Goal: Transaction & Acquisition: Purchase product/service

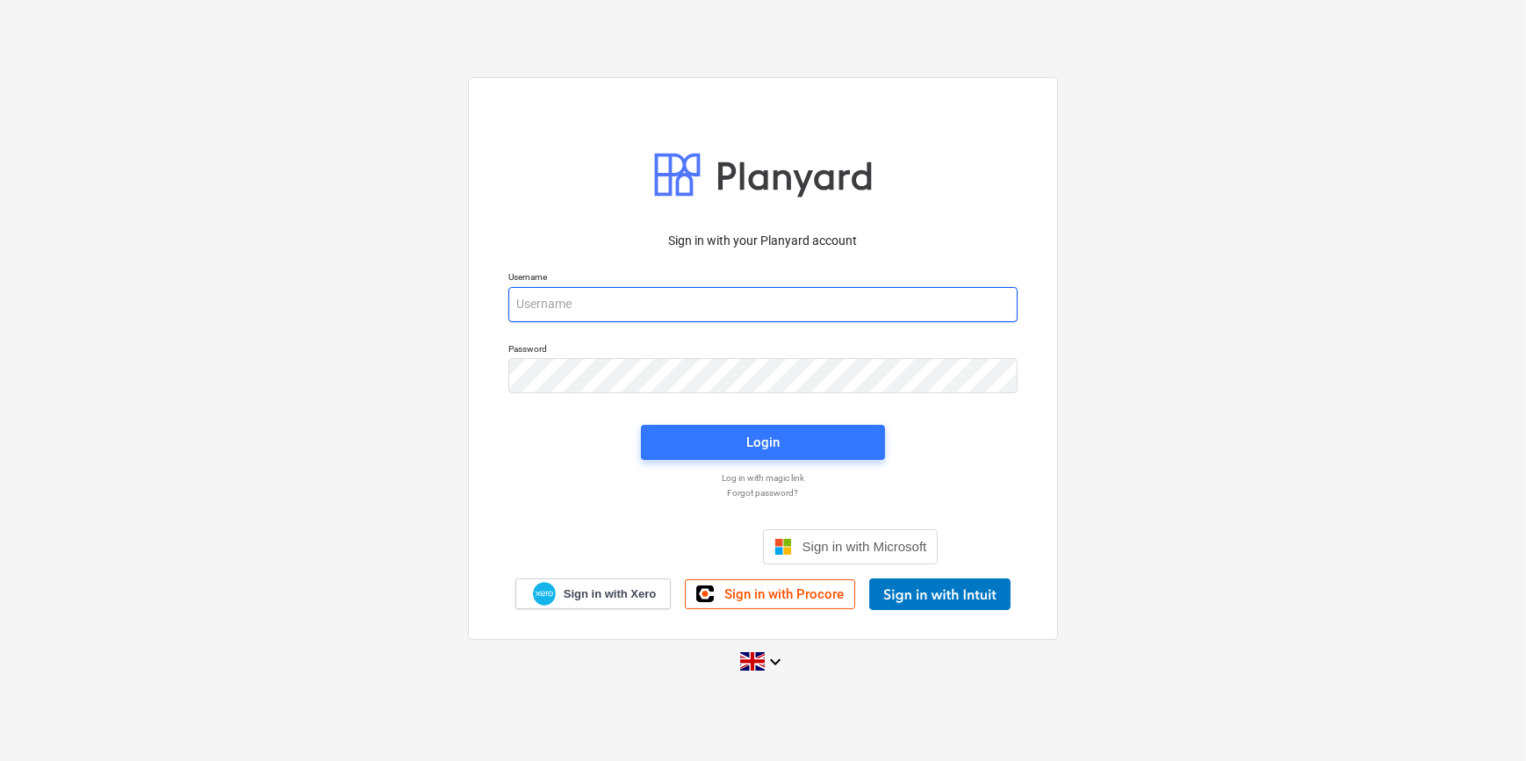
click at [576, 303] on input "email" at bounding box center [762, 304] width 509 height 35
type input "[PERSON_NAME][EMAIL_ADDRESS][PERSON_NAME][DOMAIN_NAME]"
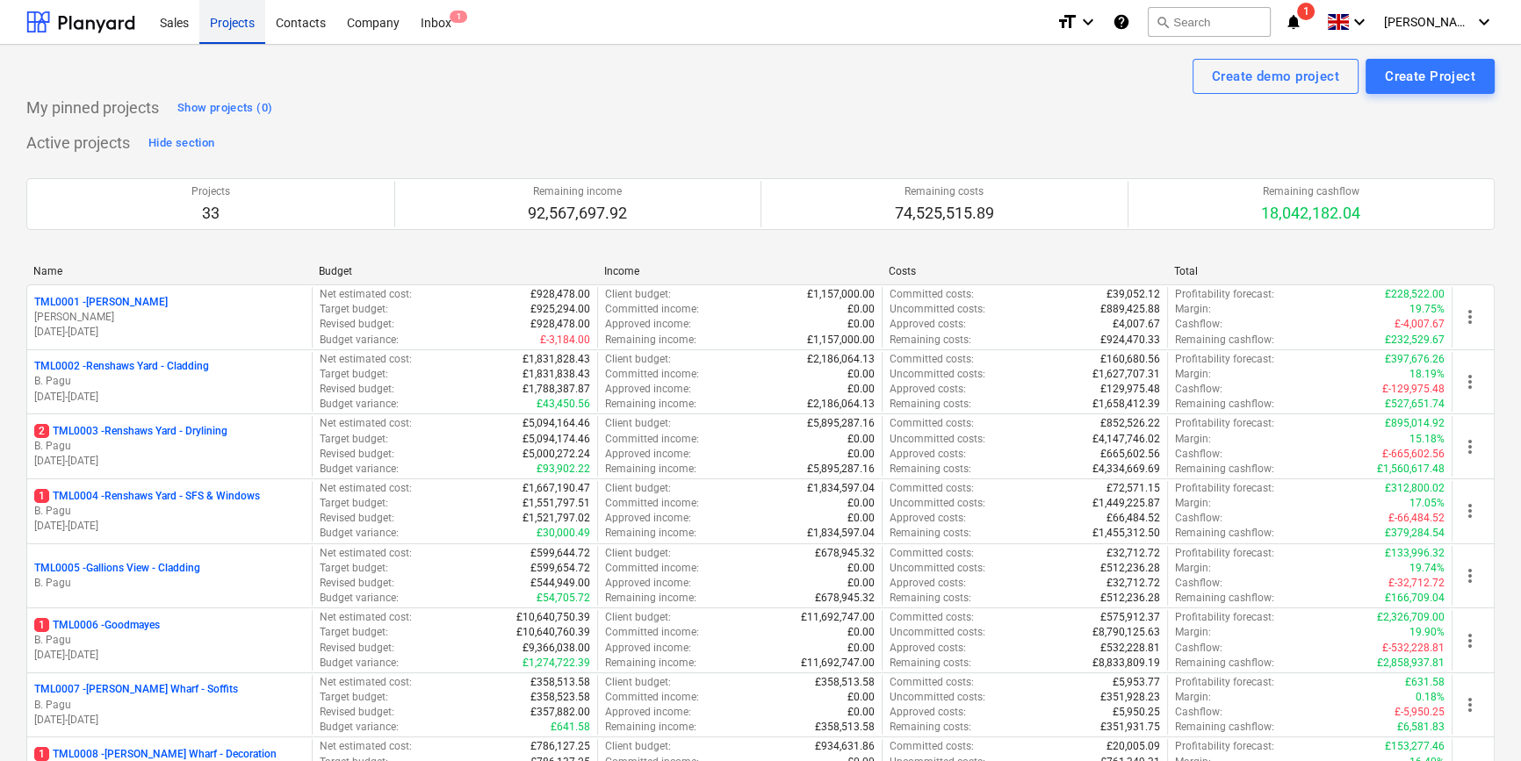
click at [246, 24] on div "Projects" at bounding box center [232, 21] width 66 height 45
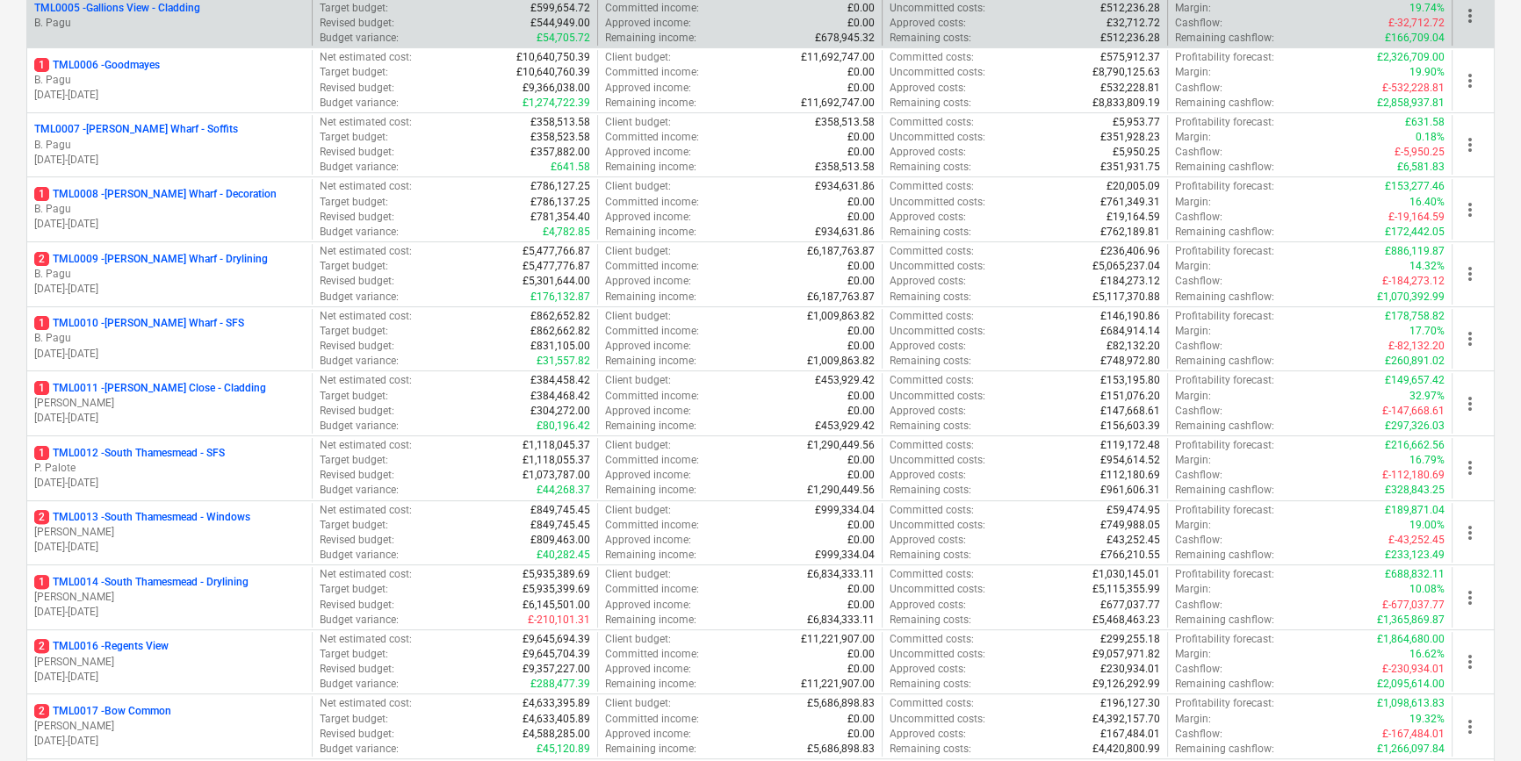
scroll to position [638, 0]
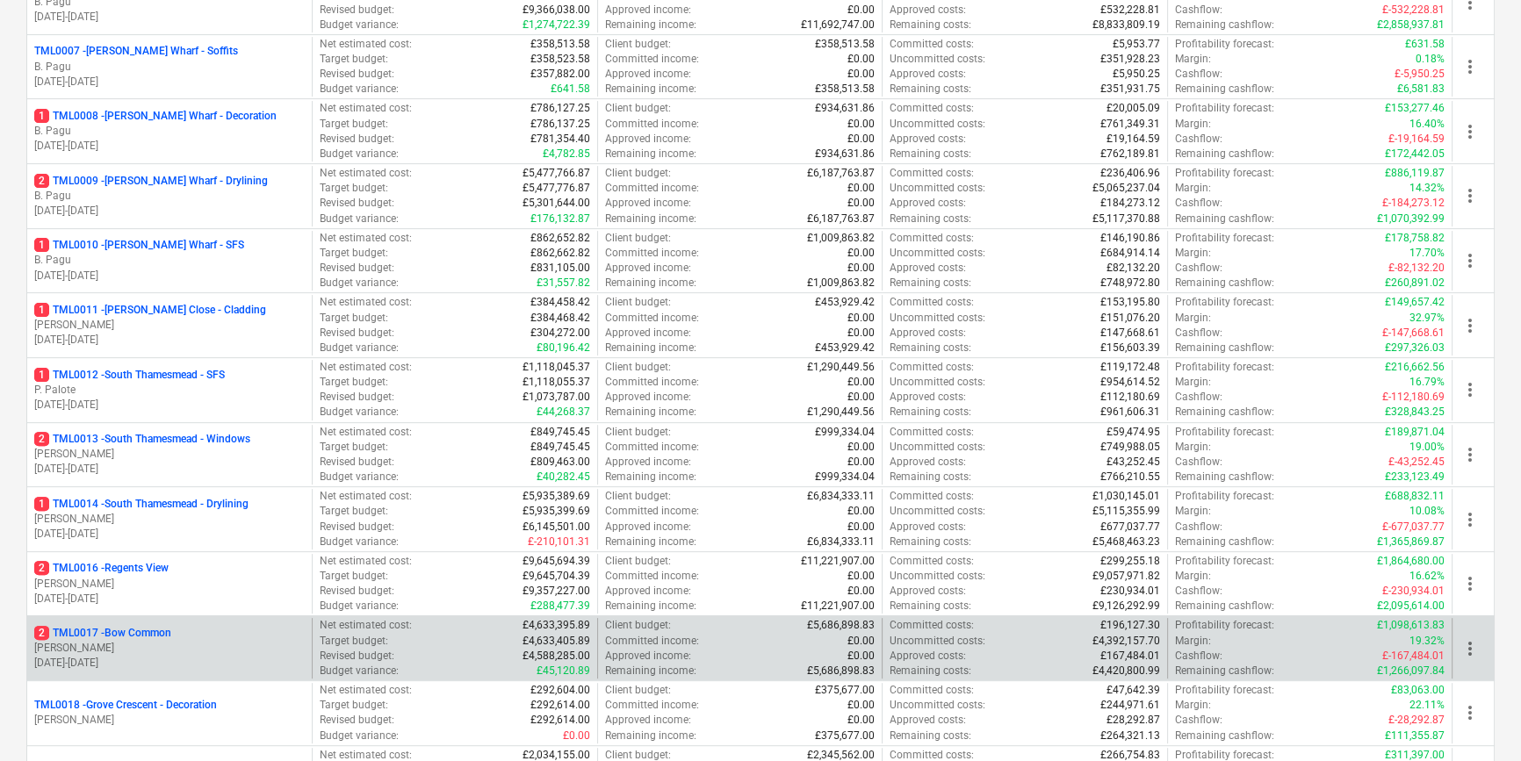
click at [169, 629] on p "2 TML0017 - Bow Common" at bounding box center [102, 633] width 137 height 15
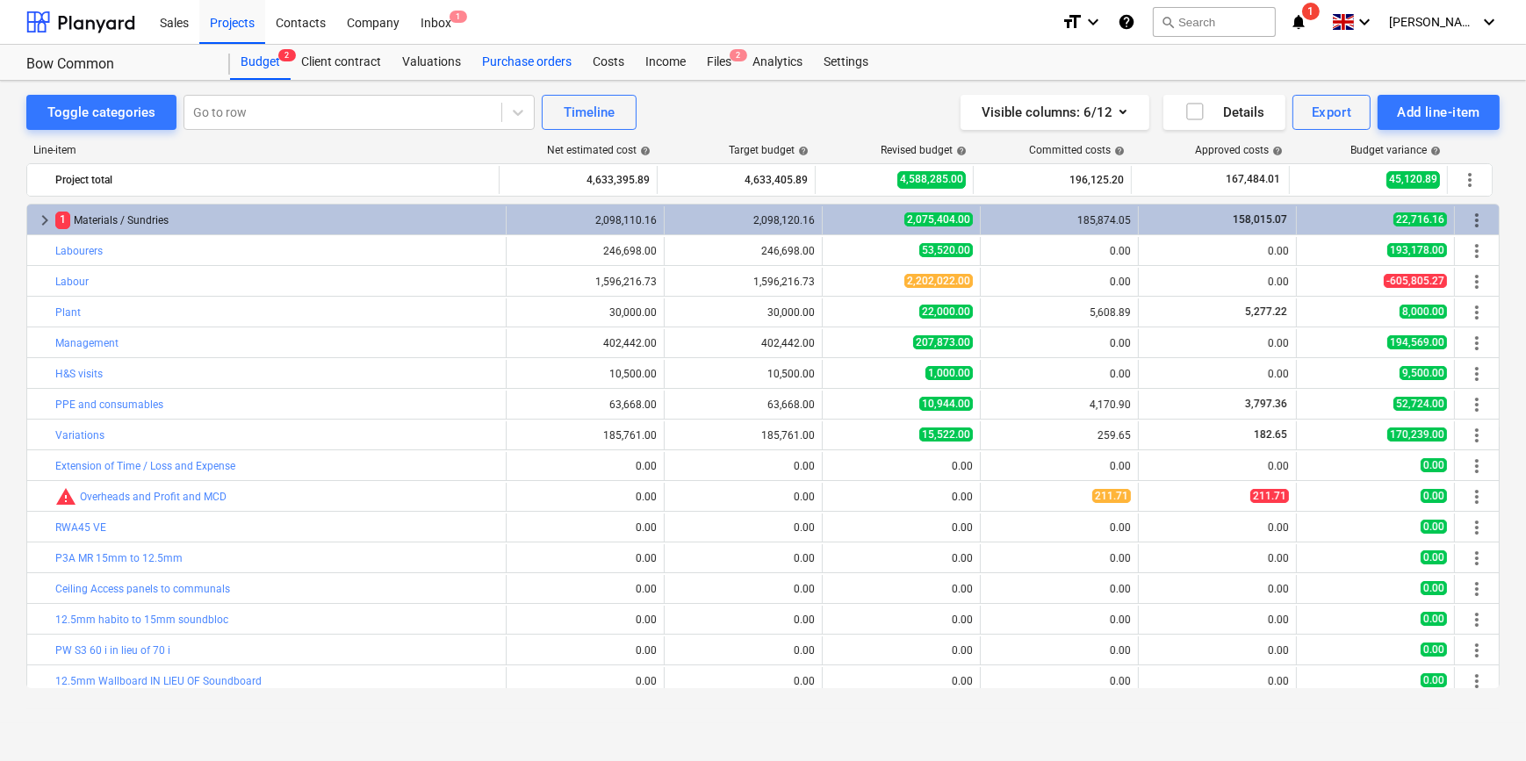
click at [539, 66] on div "Purchase orders" at bounding box center [526, 62] width 111 height 35
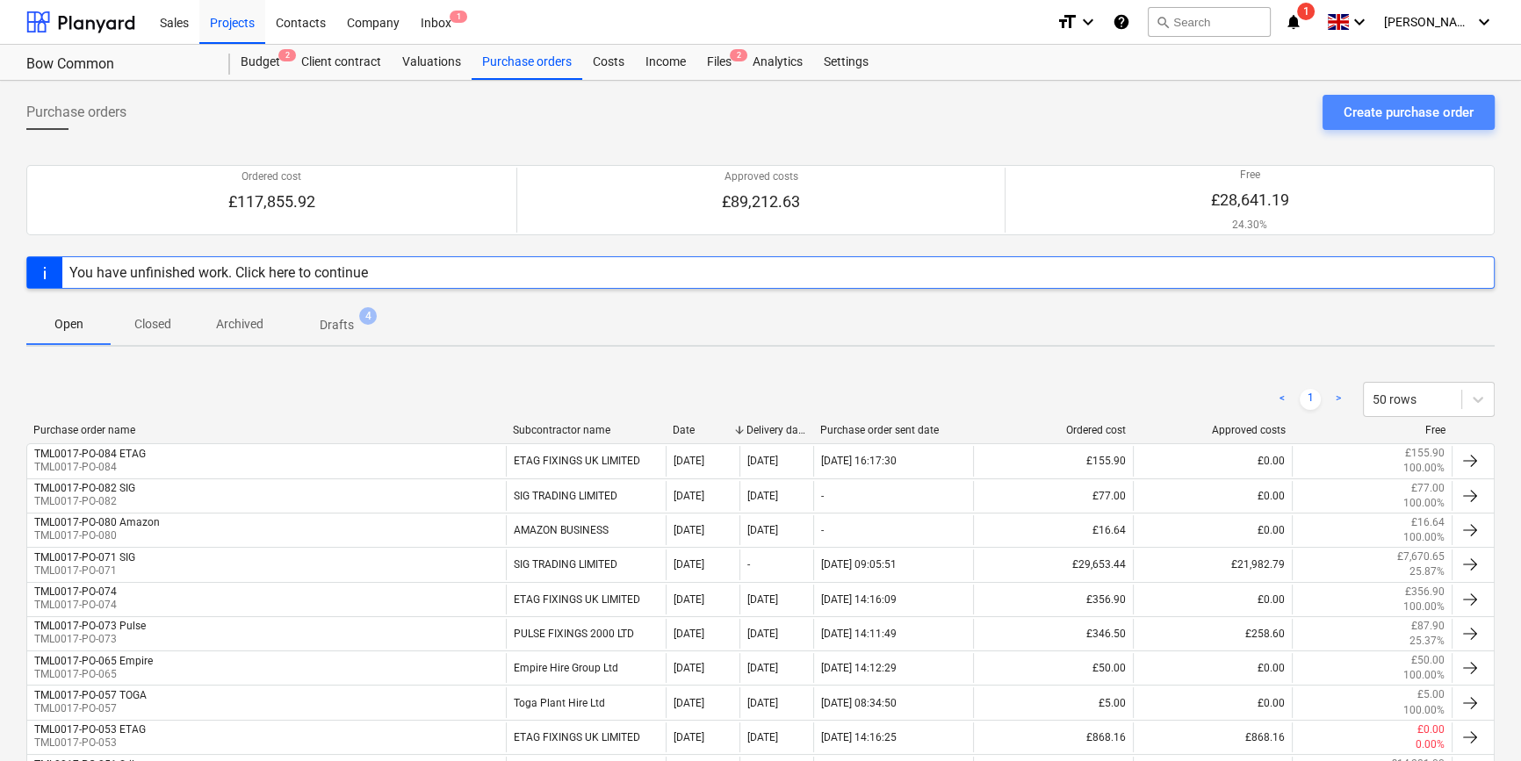
click at [1217, 104] on div "Create purchase order" at bounding box center [1408, 112] width 130 height 23
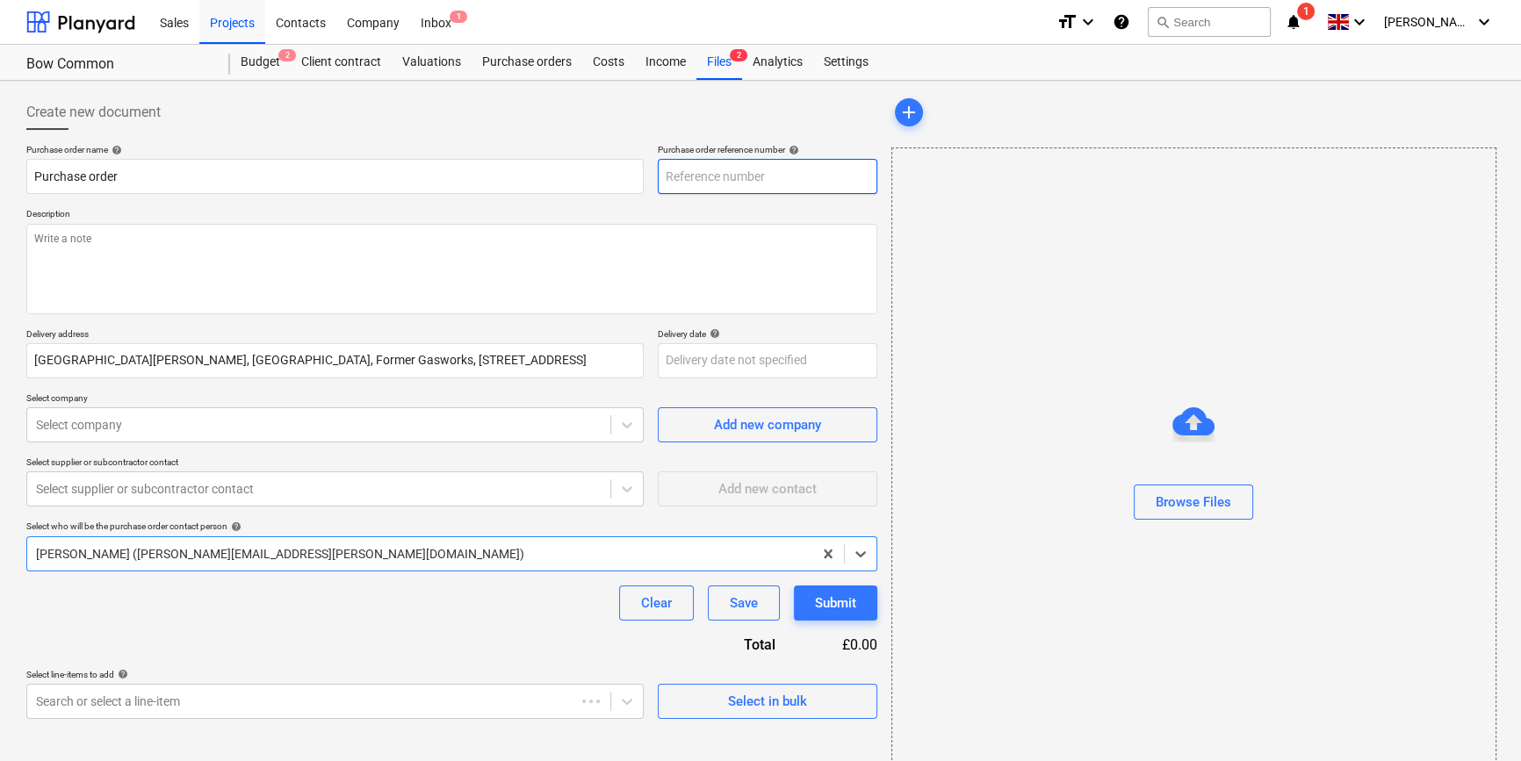
type textarea "x"
type input "TML0017-PO-085"
drag, startPoint x: 775, startPoint y: 178, endPoint x: 656, endPoint y: 179, distance: 119.4
click at [656, 179] on div "Purchase order name help Purchase order Purchase order reference number help TM…" at bounding box center [451, 169] width 851 height 50
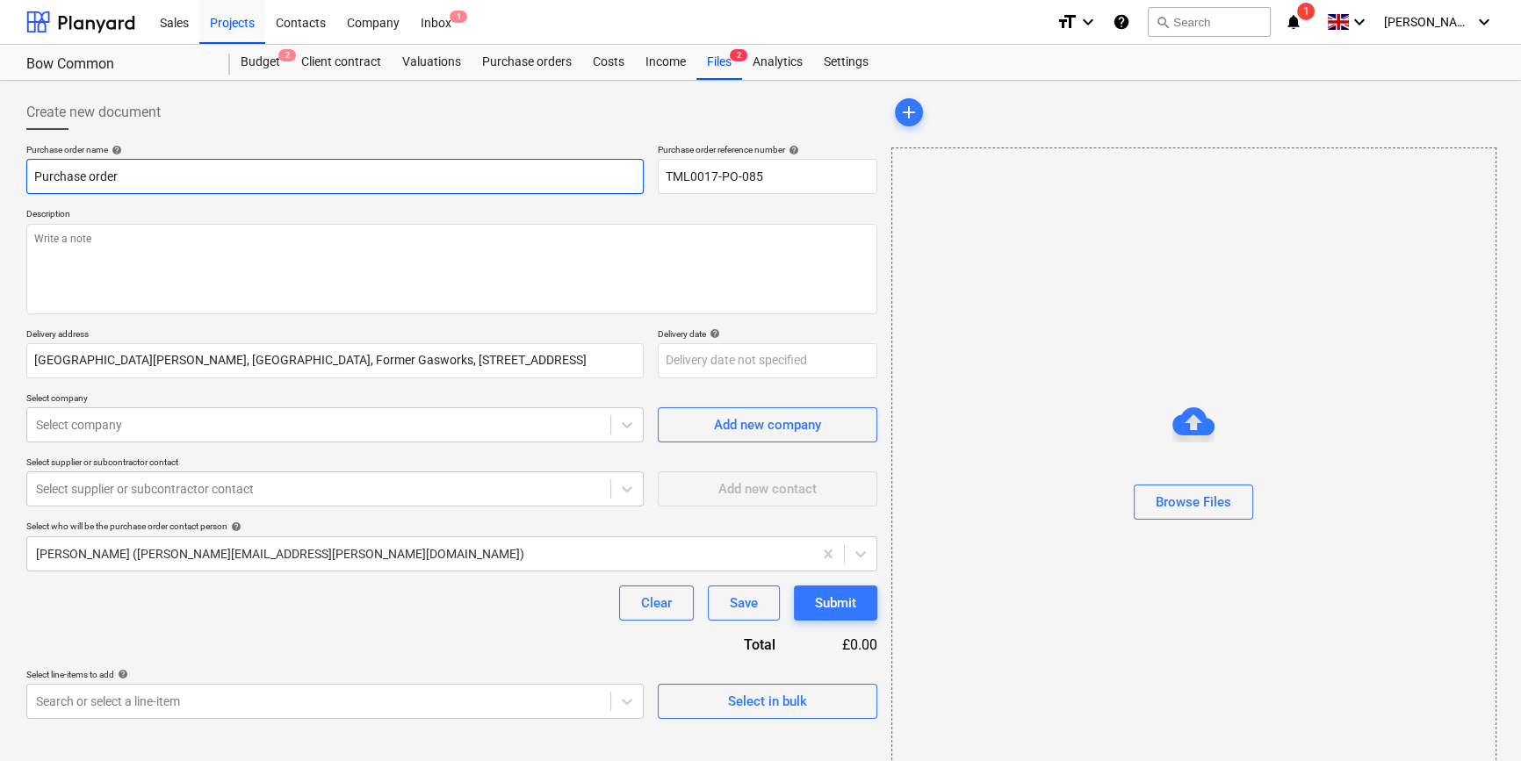
drag, startPoint x: 128, startPoint y: 175, endPoint x: 23, endPoint y: 172, distance: 105.4
click at [27, 175] on input "Purchase order" at bounding box center [334, 176] width 617 height 35
type textarea "x"
paste input "TML0017-PO-085"
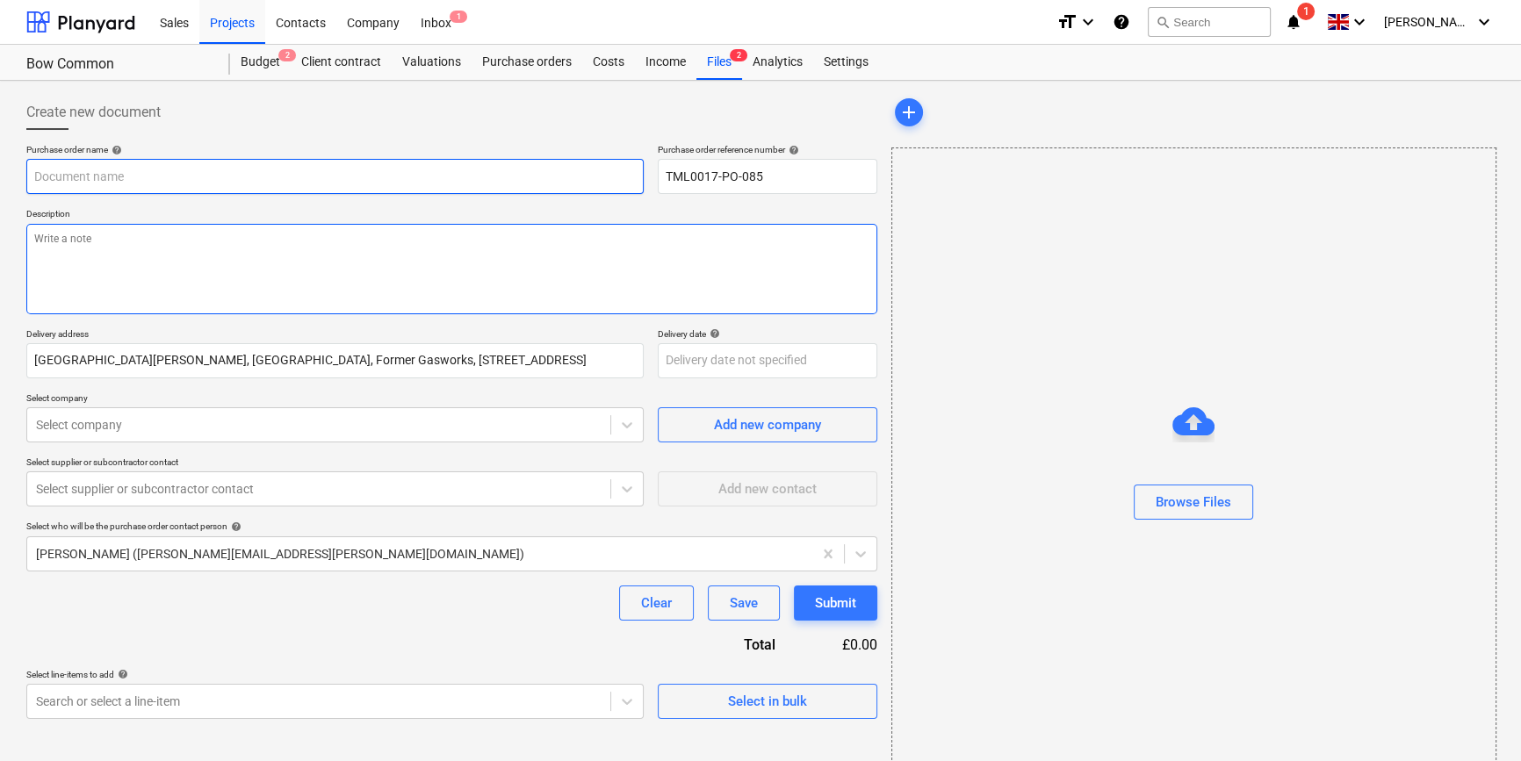
type textarea "x"
type input "TML0017-PO-085"
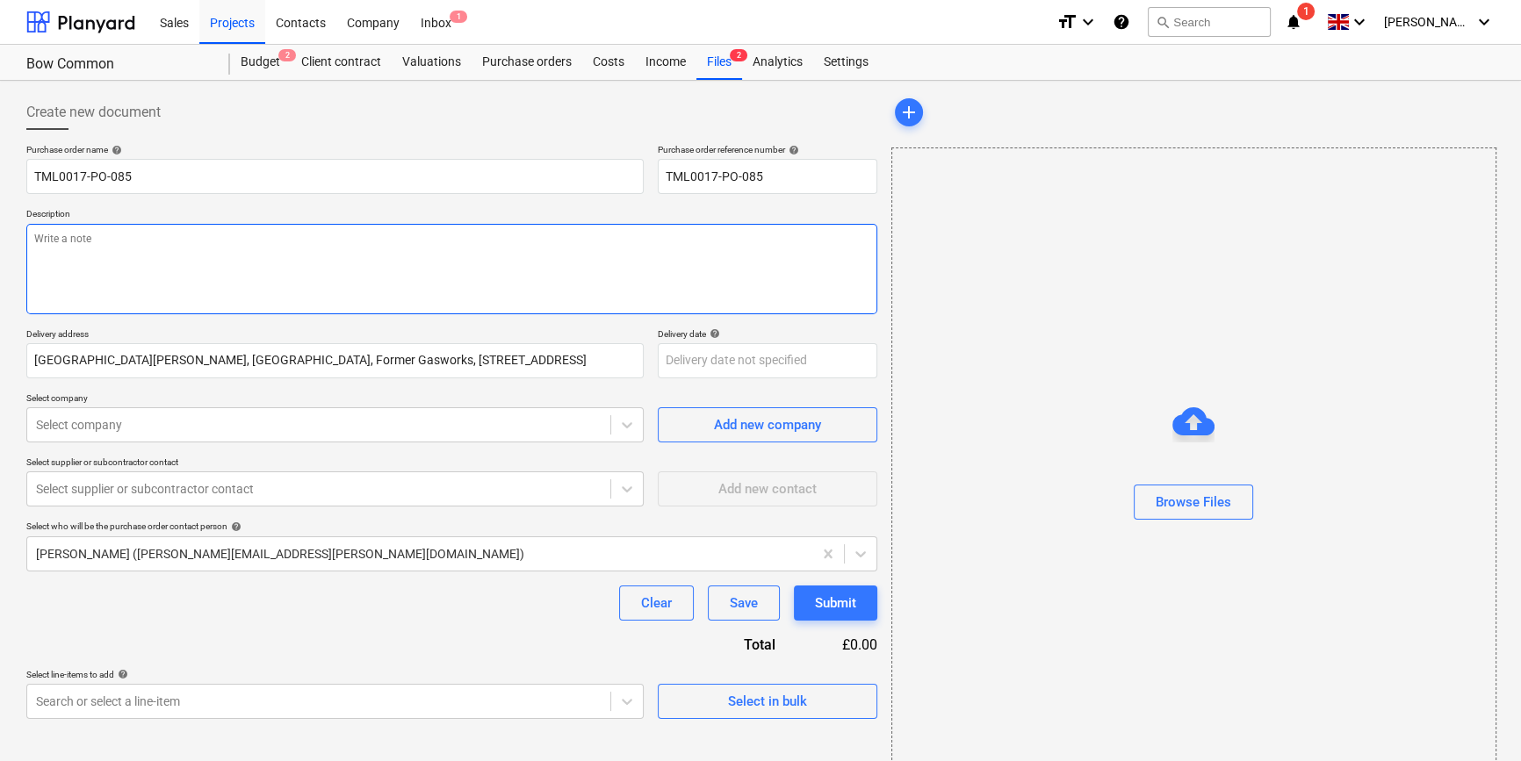
click at [66, 253] on textarea at bounding box center [451, 269] width 851 height 90
type textarea "x"
type textarea "S"
type textarea "x"
type textarea "Si"
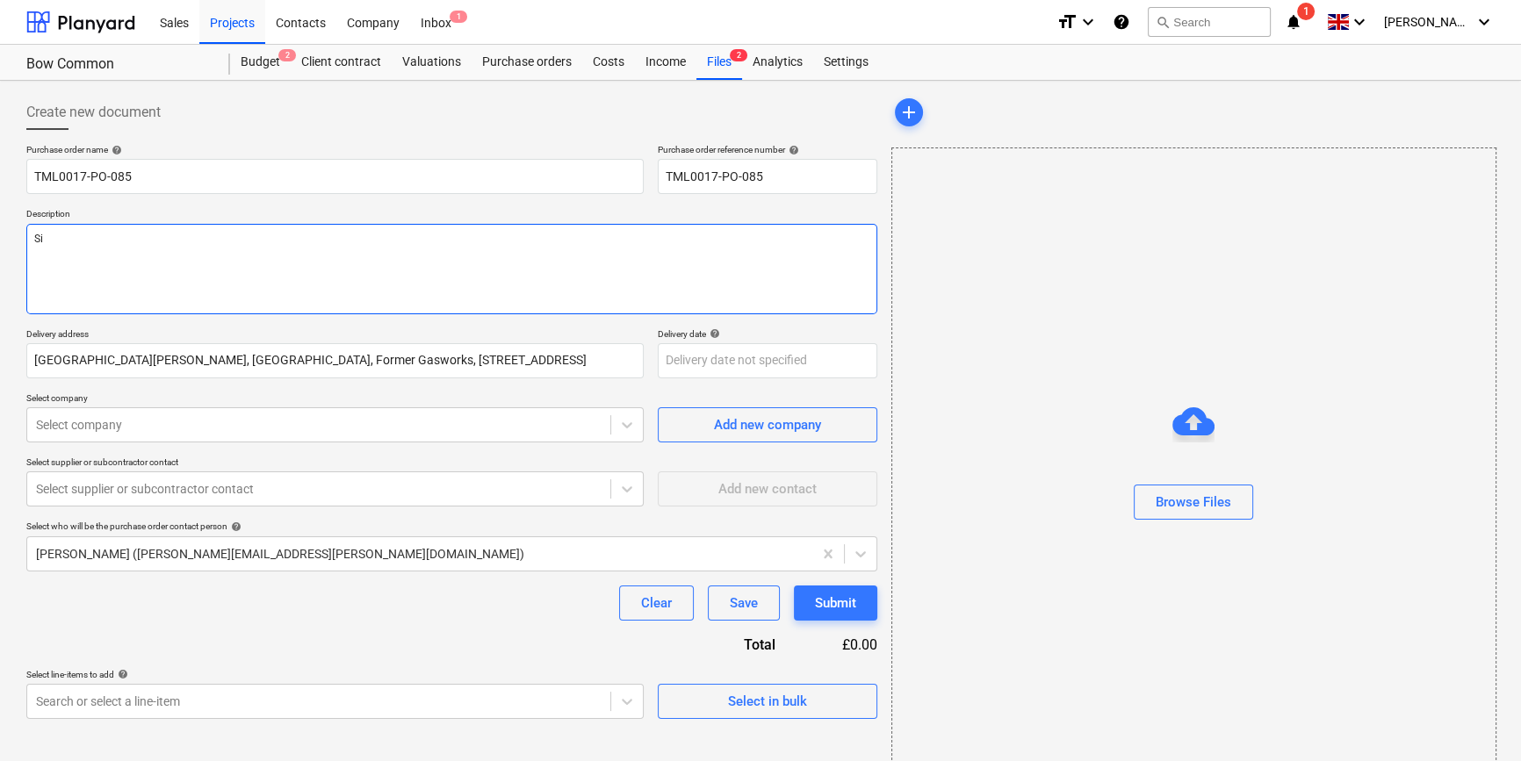
type textarea "x"
type textarea "Sit"
type textarea "x"
type textarea "Site"
type textarea "x"
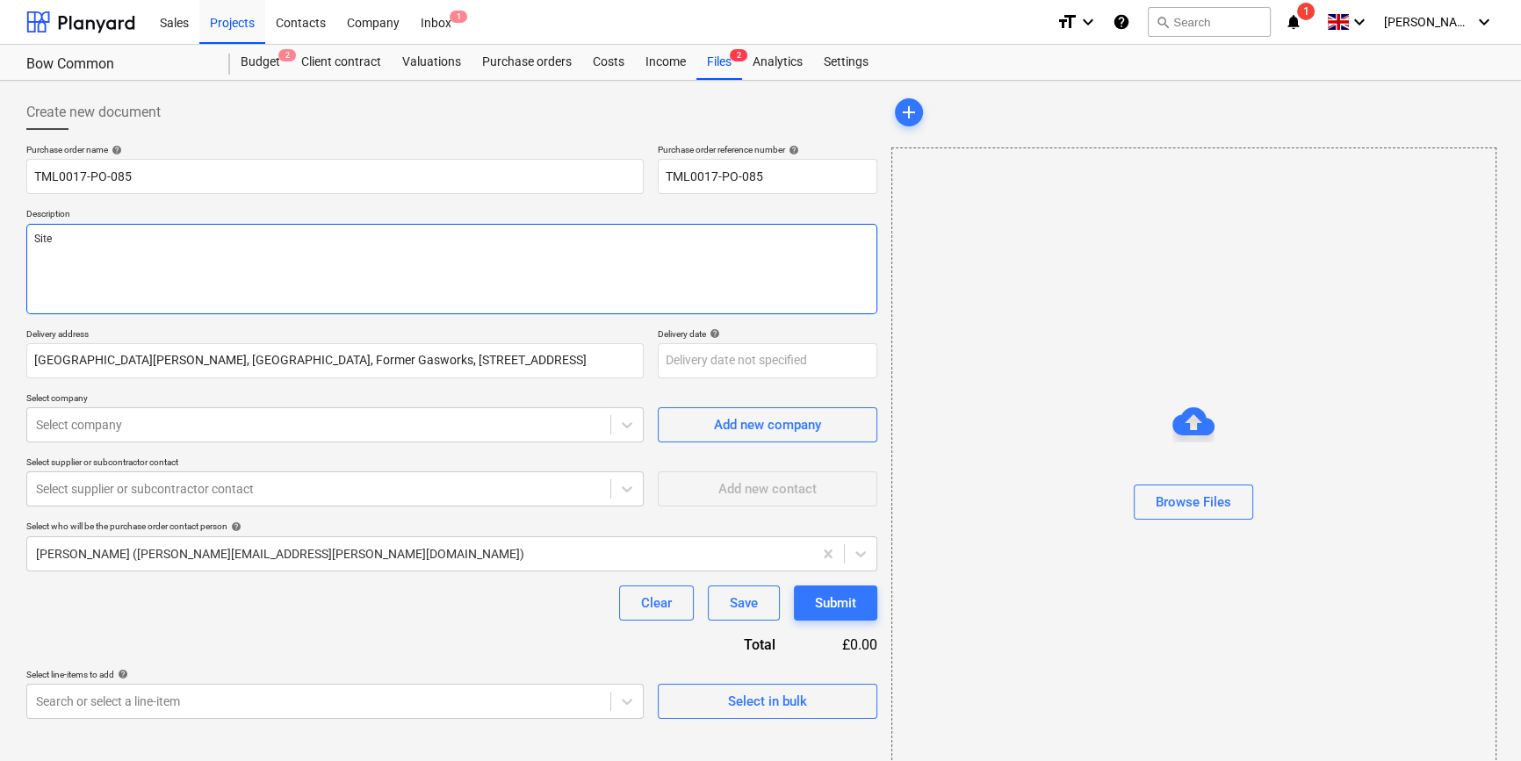
type textarea "Site"
type textarea "x"
type textarea "Site c"
type textarea "x"
type textarea "Site co"
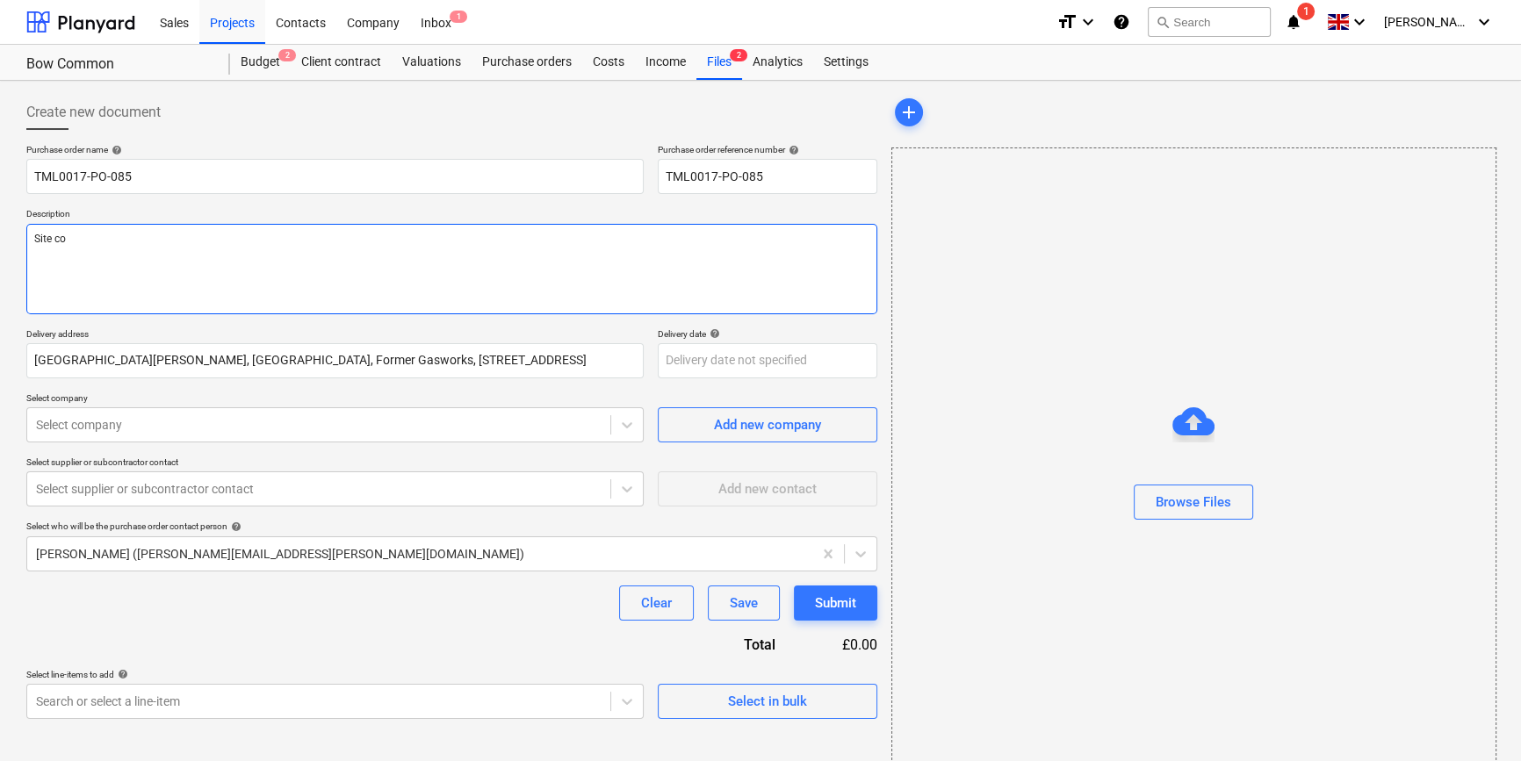
type textarea "x"
type textarea "Site con"
type textarea "x"
type textarea "Site cont"
type textarea "x"
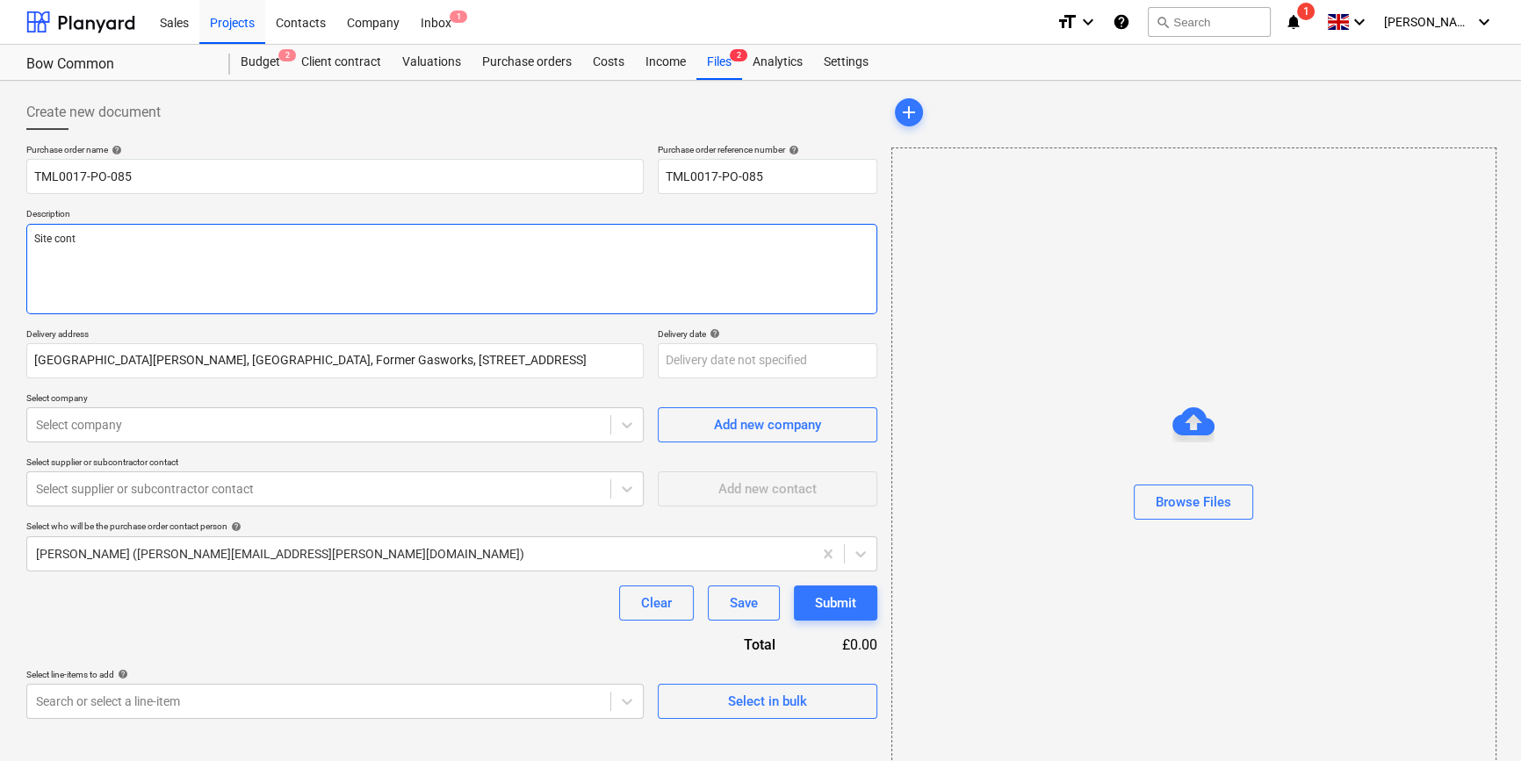
type textarea "Site conta"
type textarea "x"
type textarea "Site contac"
type textarea "x"
type textarea "Site contact"
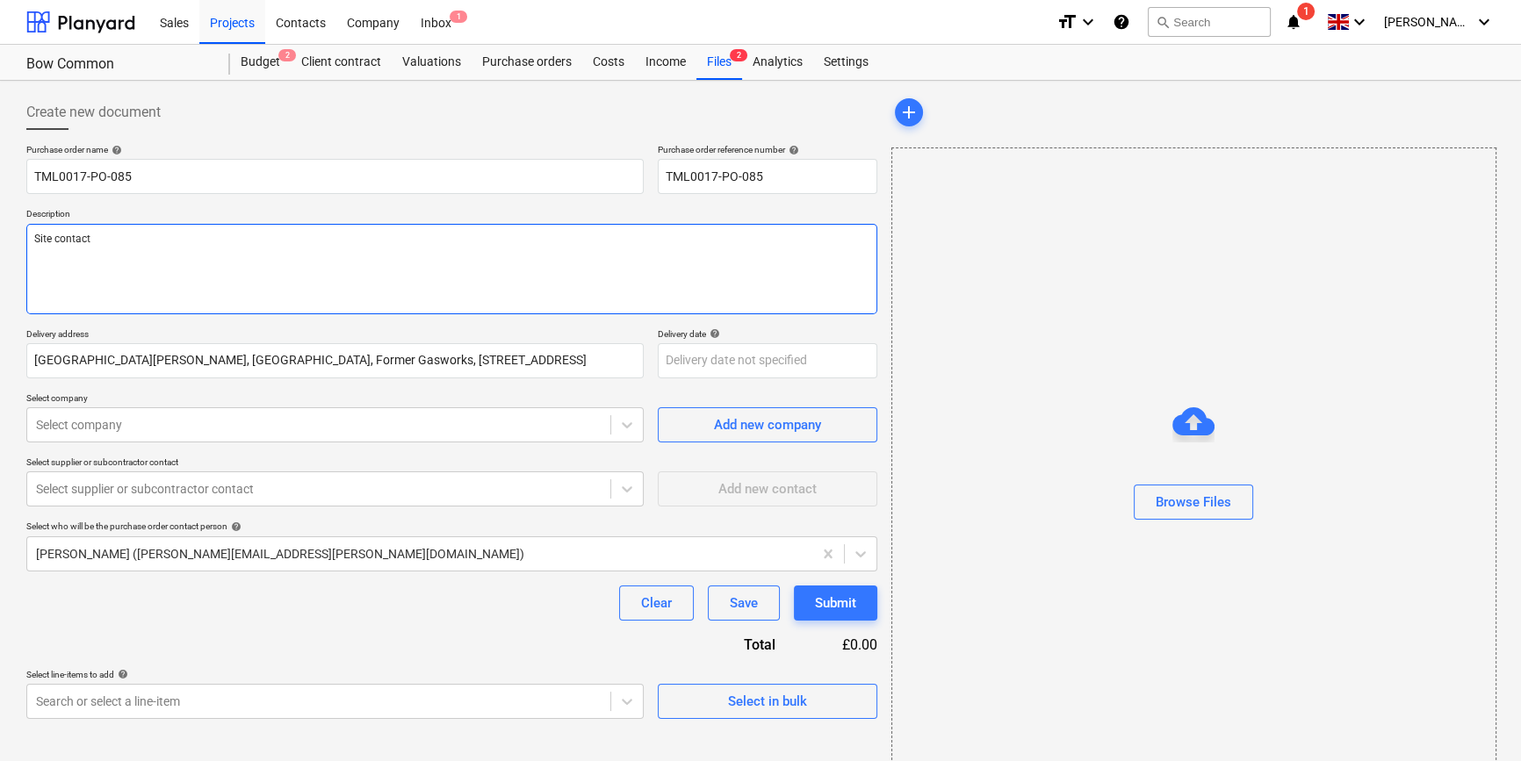
type textarea "x"
type textarea "Site contact"
type textarea "x"
type textarea "Site contact T"
type textarea "x"
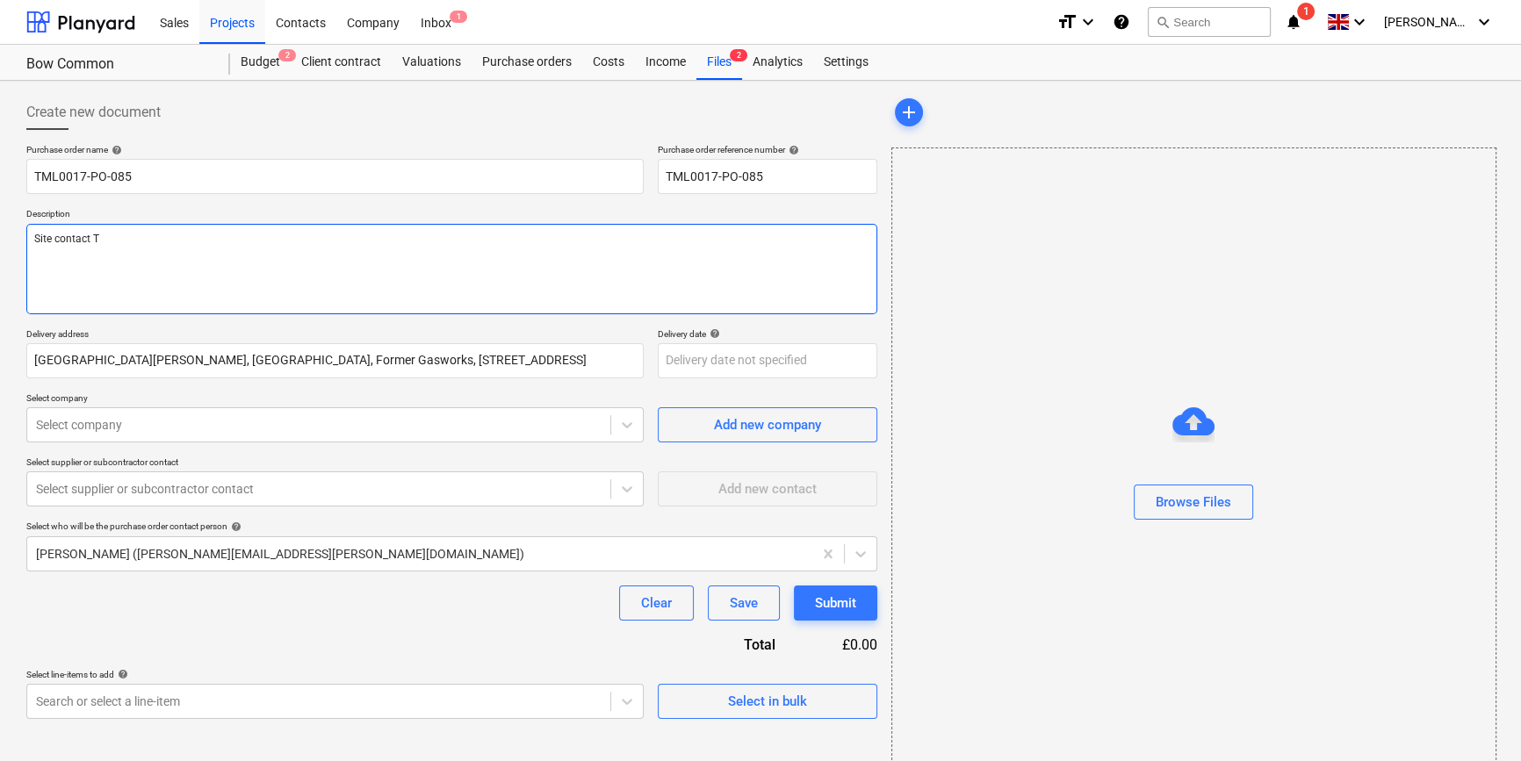
type textarea "Site contact Te"
type textarea "x"
type textarea "Site contact [PERSON_NAME]"
type textarea "x"
type textarea "Site contact [PERSON_NAME]"
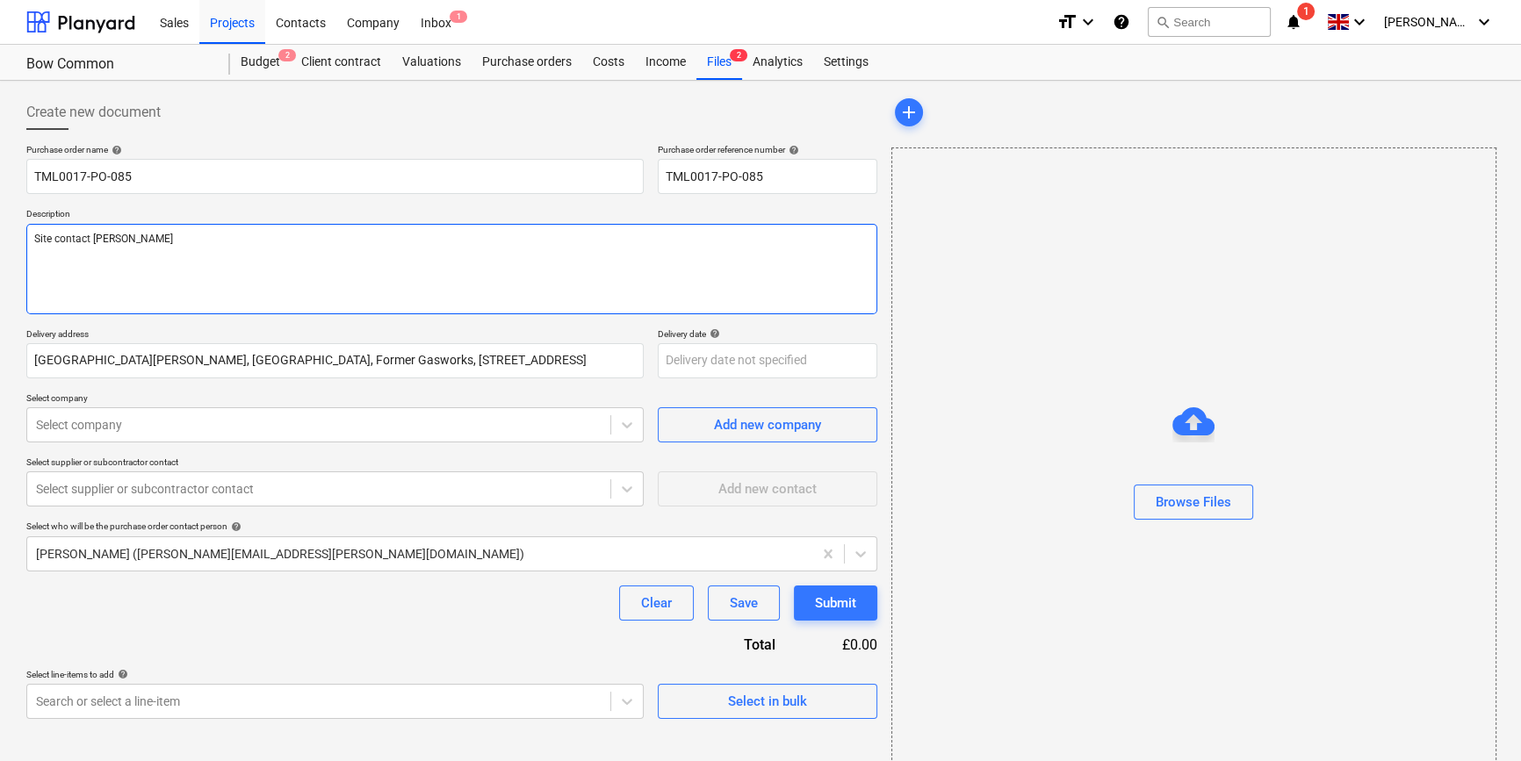
type textarea "x"
type textarea "Site contact [PERSON_NAME]"
type textarea "x"
type textarea "Site contact [PERSON_NAME]"
click at [156, 237] on textarea "Site contact [PERSON_NAME]" at bounding box center [451, 269] width 851 height 90
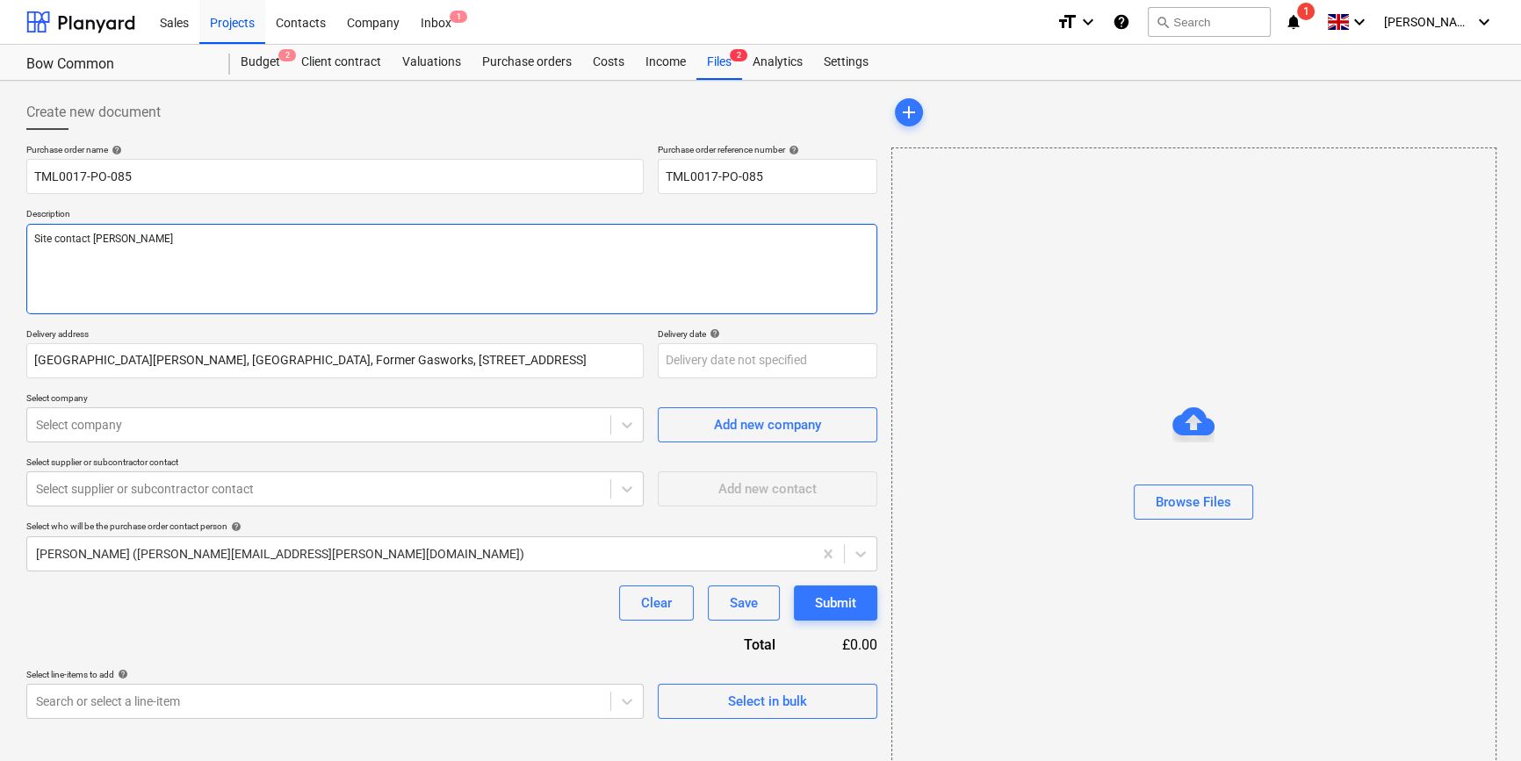
type textarea "x"
type textarea "Site contact Teddy 0"
type textarea "x"
type textarea "Site contact Teddy 07"
type textarea "x"
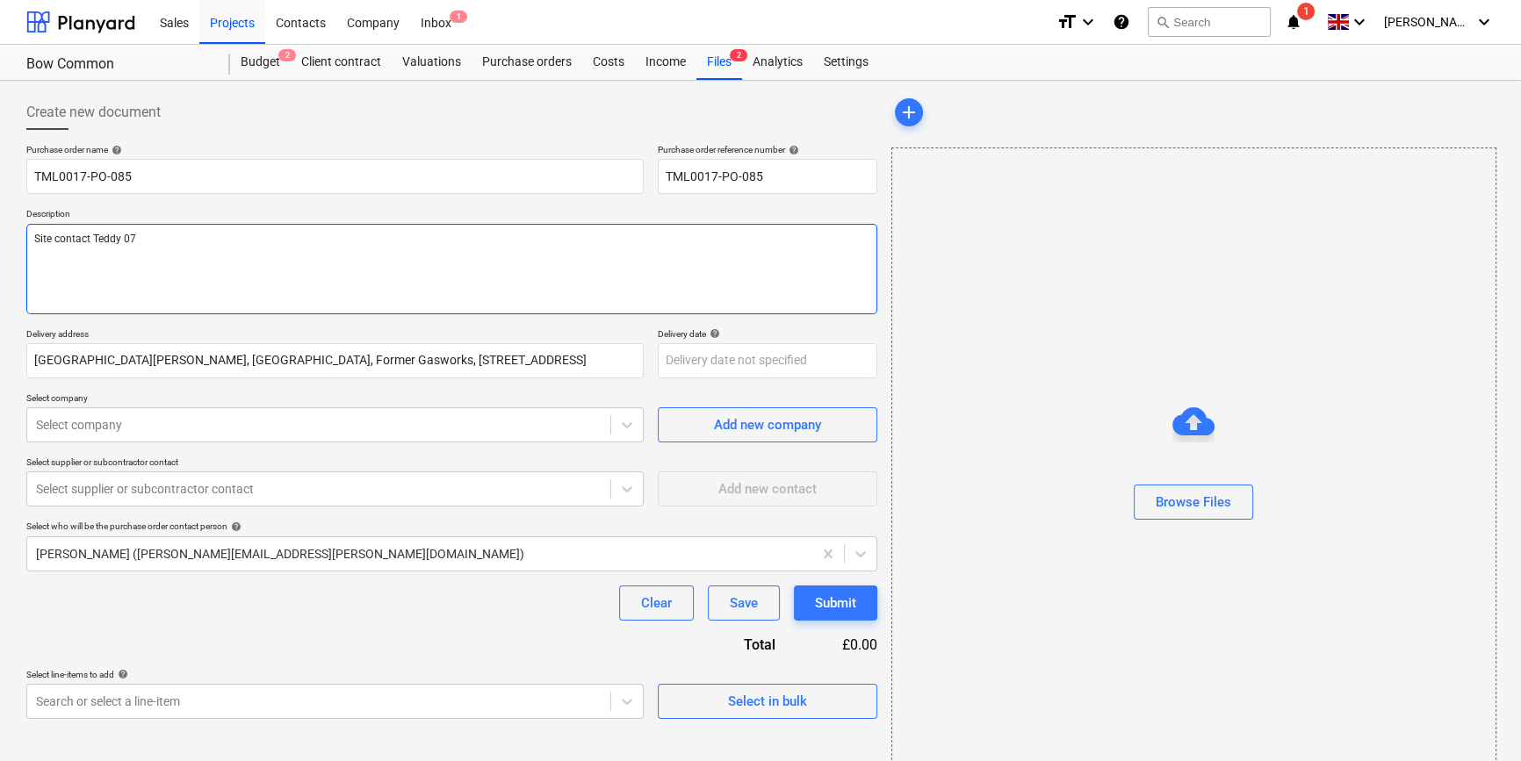
type textarea "Site contact Teddy 073"
type textarea "x"
type textarea "Site contact [PERSON_NAME] 0735"
type textarea "x"
type textarea "Site contact Teddy 07359"
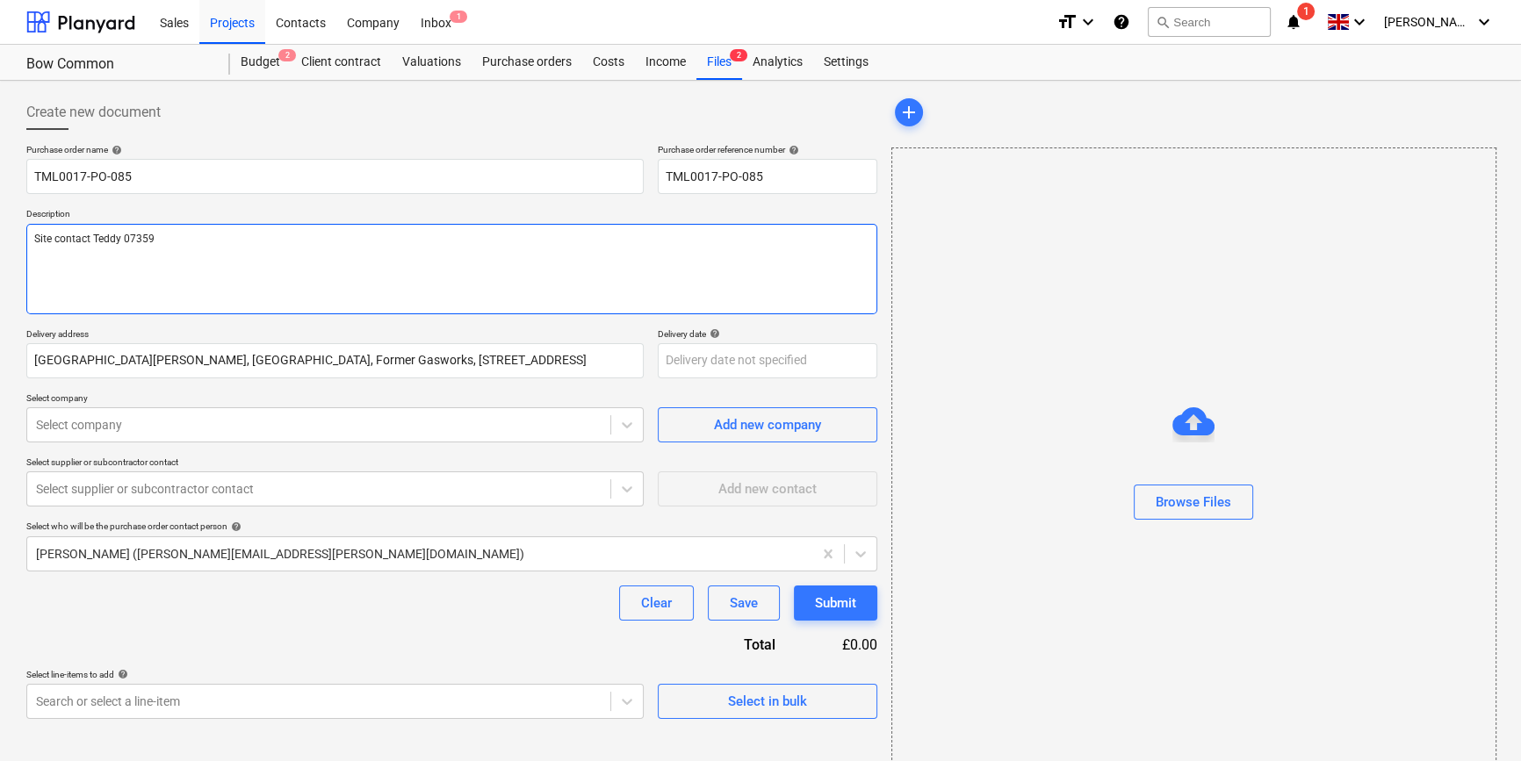
type textarea "x"
type textarea "Site contact Teddy 07359"
type textarea "x"
type textarea "Site contact [PERSON_NAME] 07359 9"
type textarea "x"
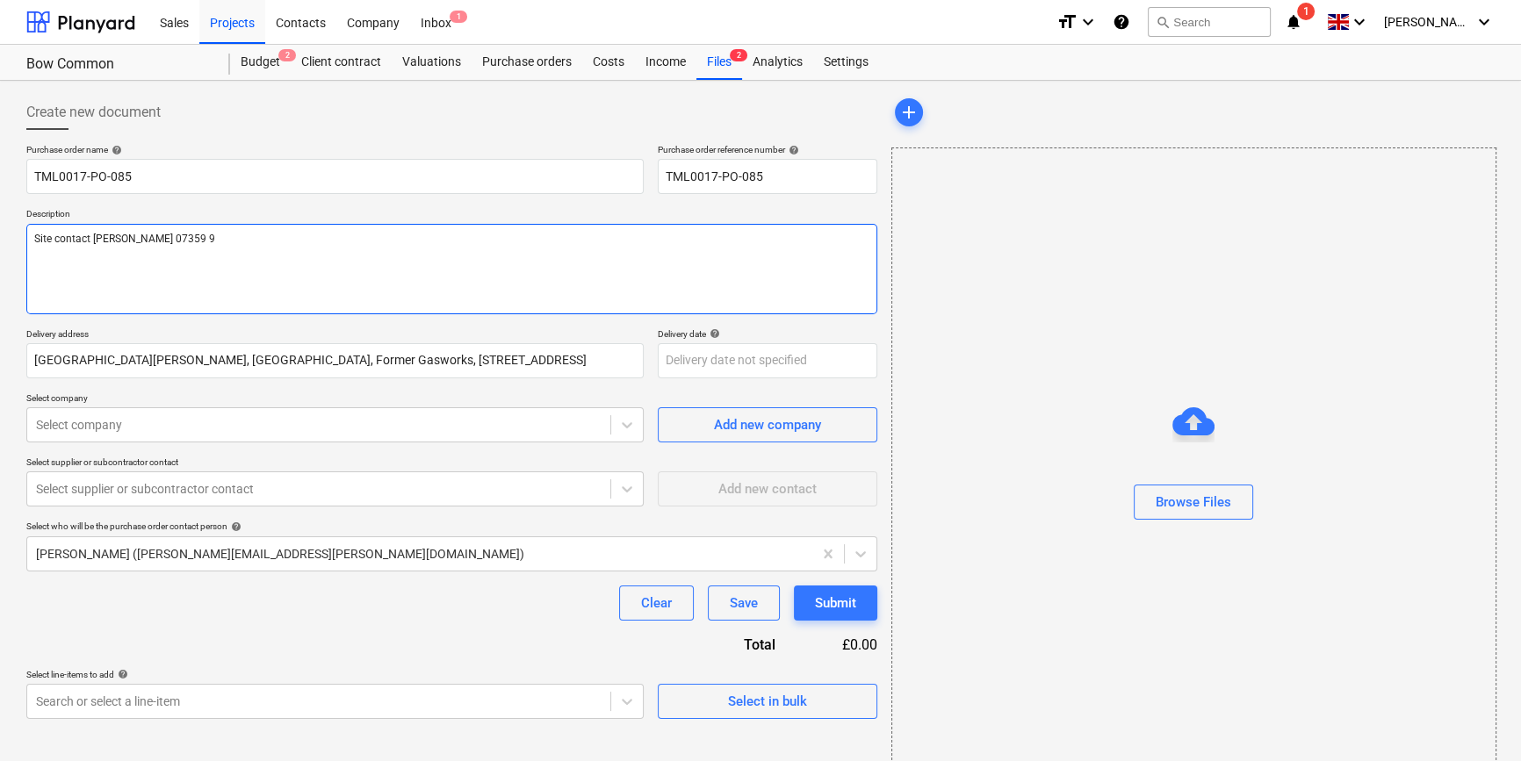
type textarea "Site contact [PERSON_NAME] [PHONE_NUMBER]"
type textarea "x"
type textarea "Site contact Teddy [PHONE_NUMBER]"
type textarea "x"
type textarea "Site contact [PERSON_NAME] [PHONE_NUMBER]"
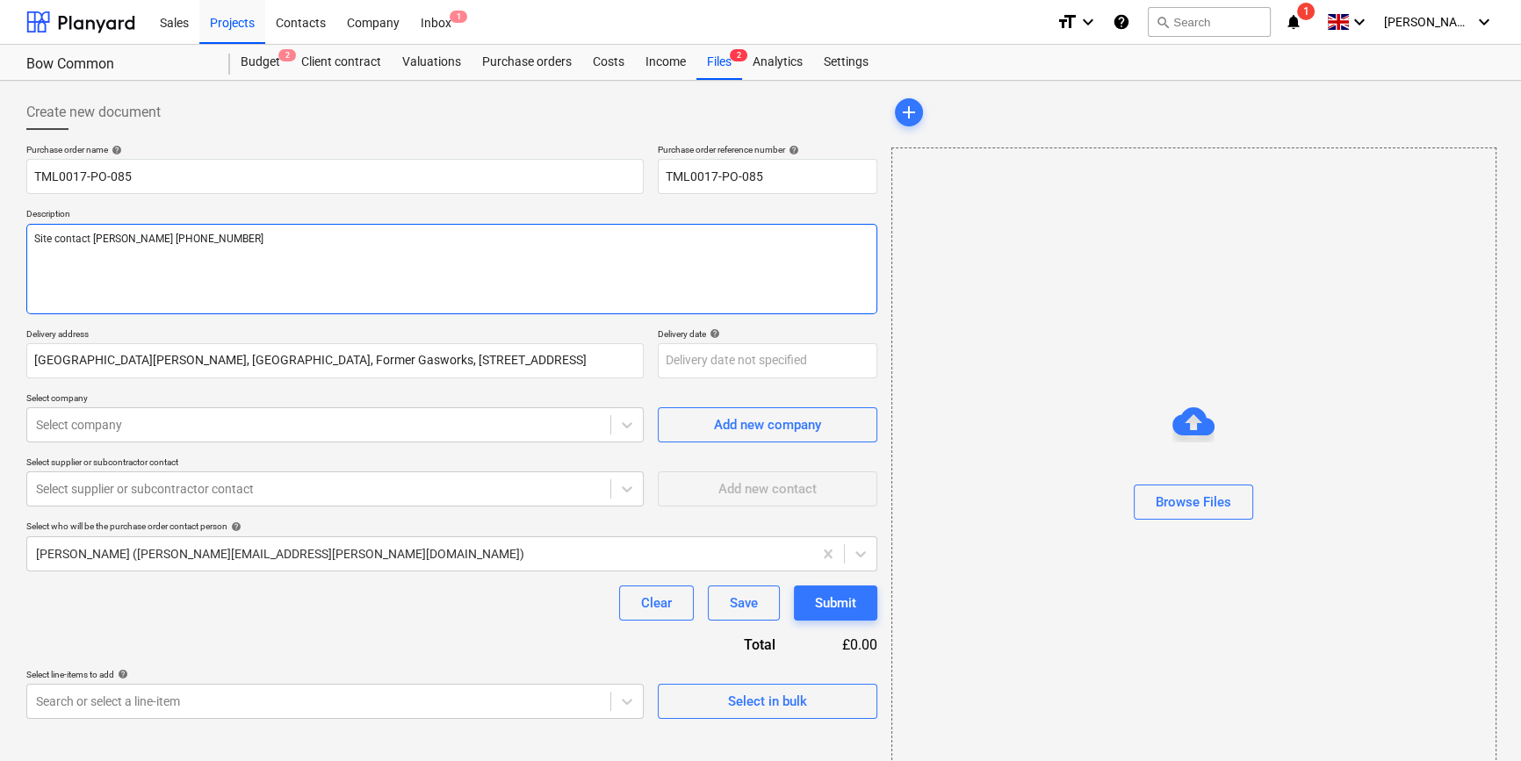
type textarea "x"
type textarea "Site contact [PERSON_NAME] [PHONE_NUMBER]"
type textarea "x"
type textarea "Site contact [PERSON_NAME] [PHONE_NUMBER]"
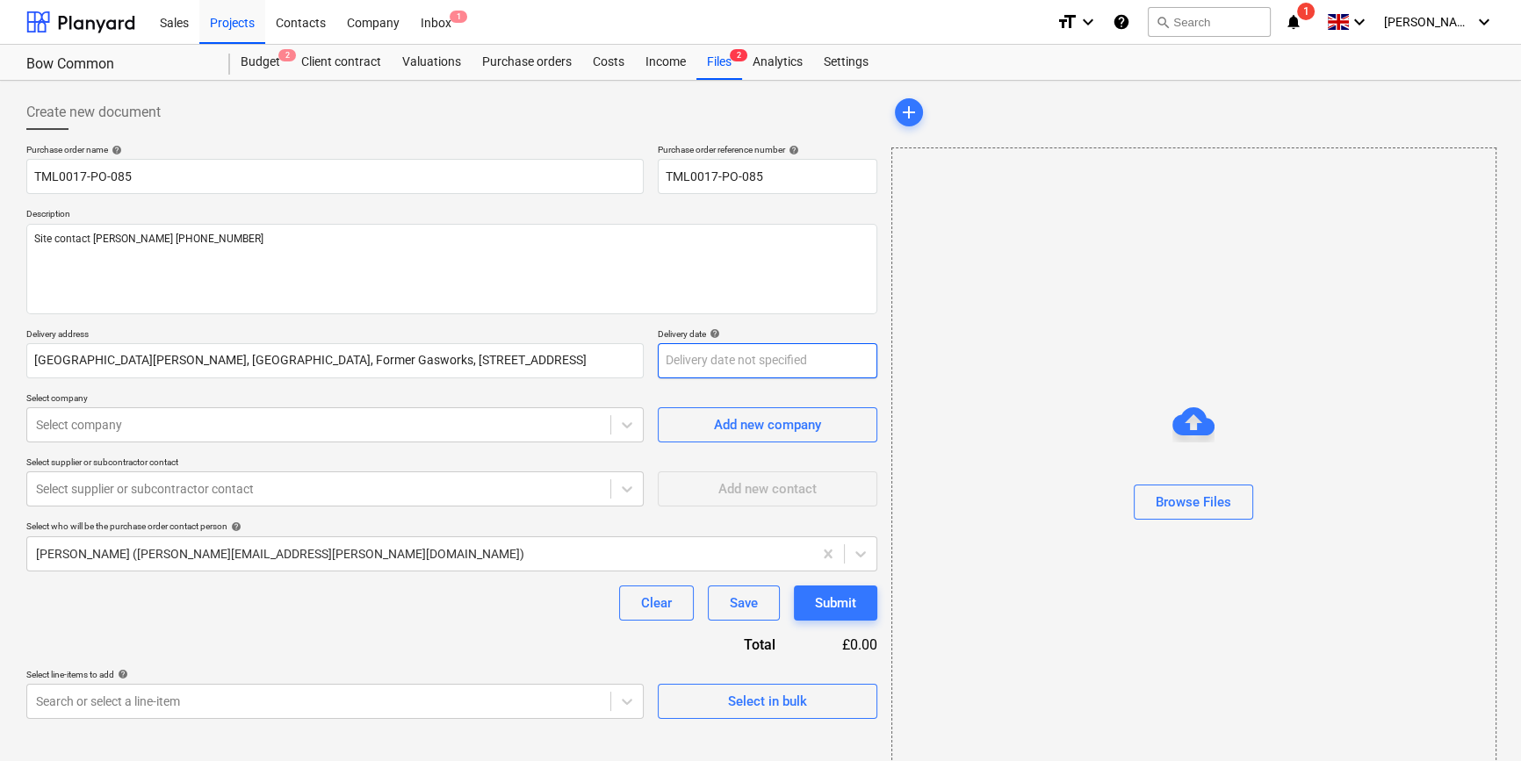
click at [673, 360] on body "Sales Projects Contacts Company Inbox 1 format_size keyboard_arrow_down help se…" at bounding box center [760, 380] width 1521 height 761
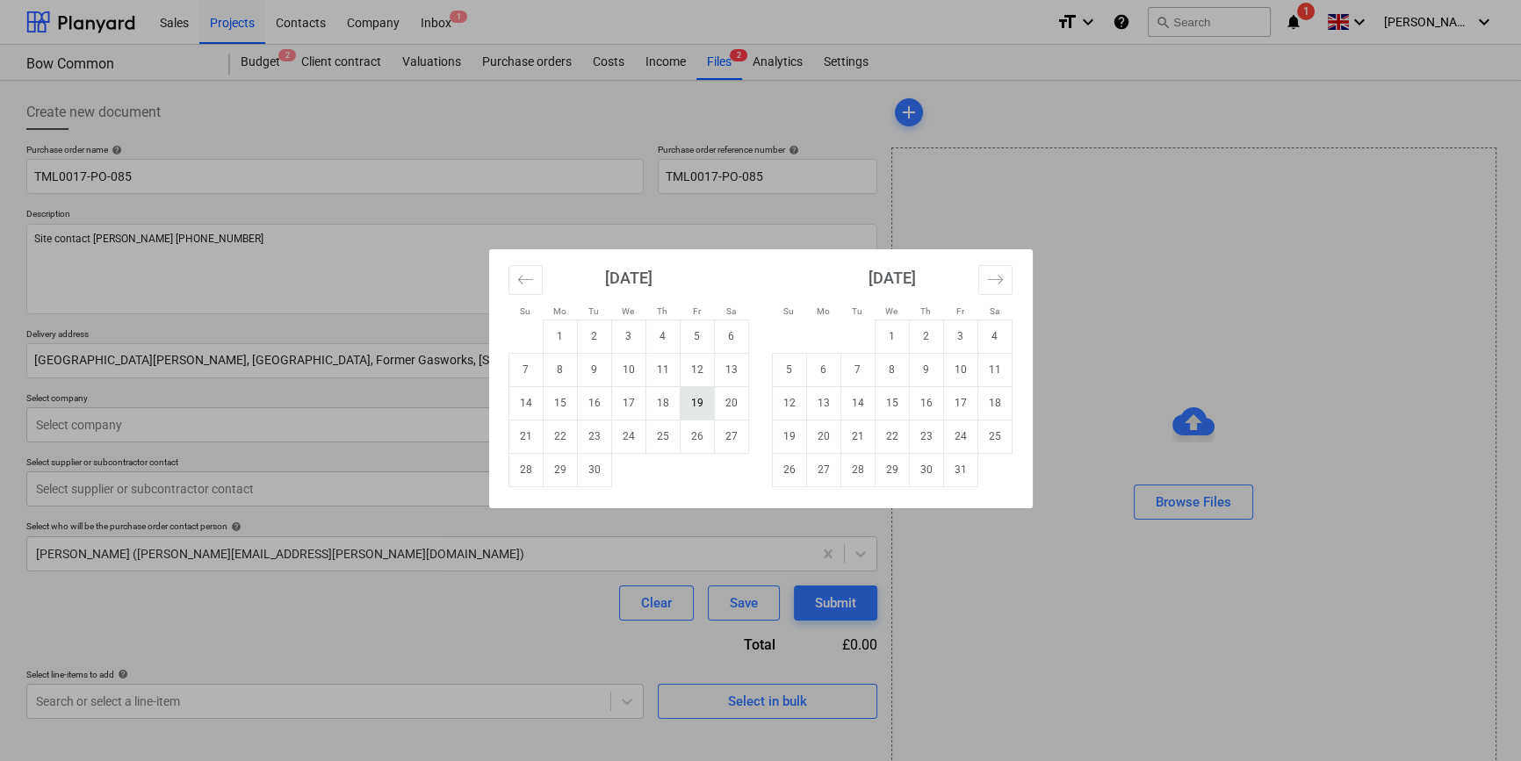
click at [688, 404] on td "19" at bounding box center [697, 402] width 34 height 33
type textarea "x"
type input "[DATE]"
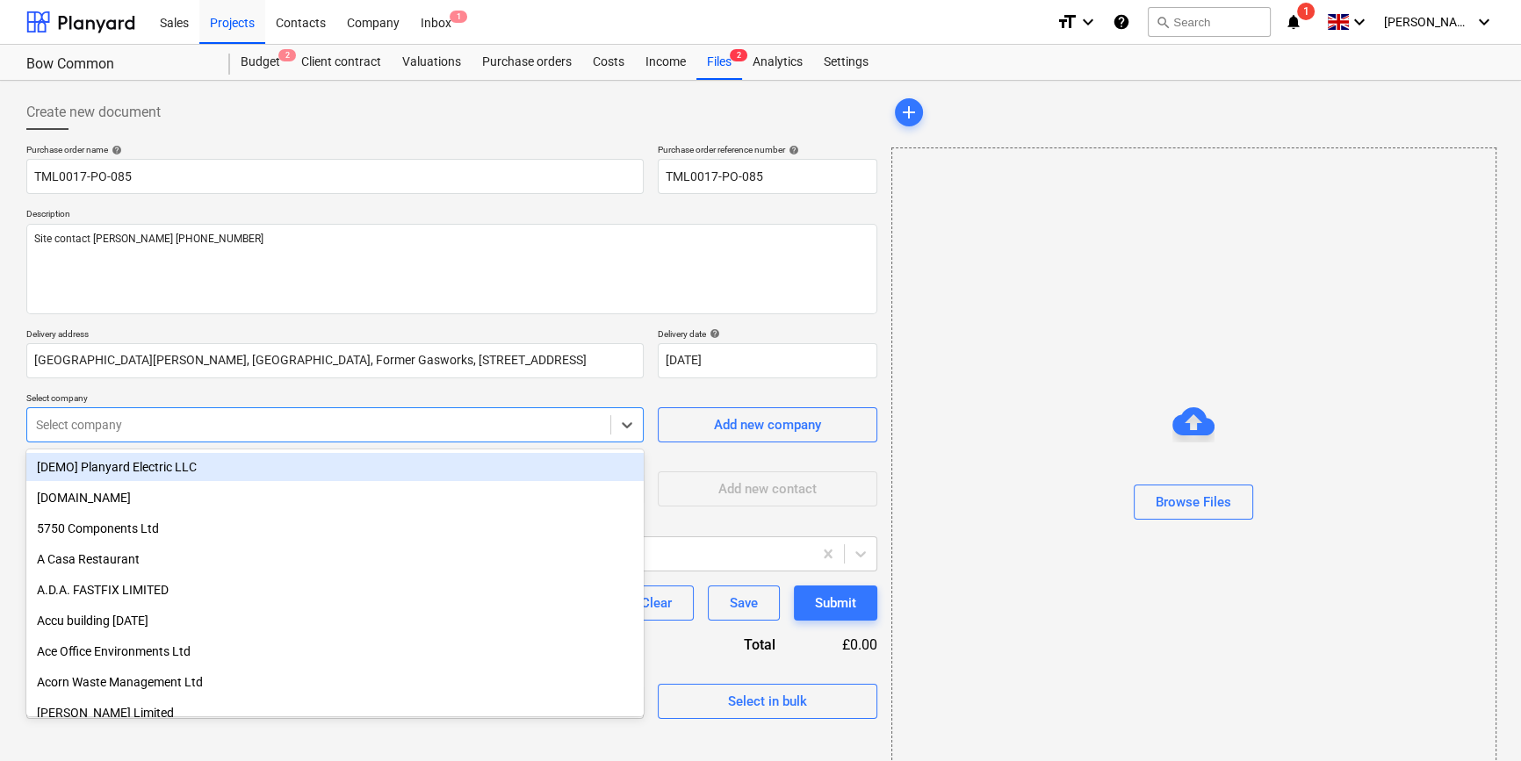
click at [149, 418] on div at bounding box center [318, 425] width 565 height 18
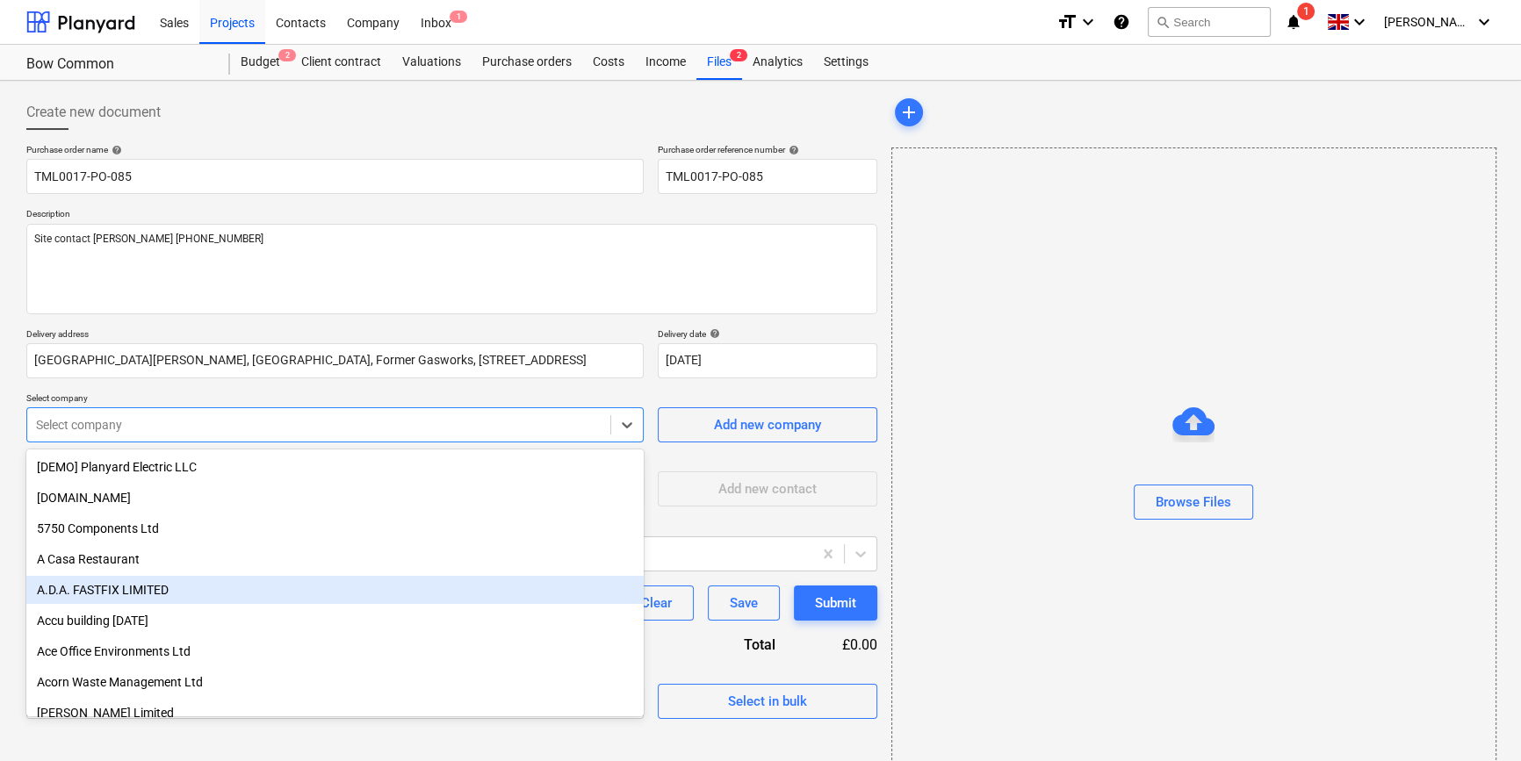
click at [123, 597] on div "A.D.A. FASTFIX LIMITED" at bounding box center [334, 590] width 617 height 28
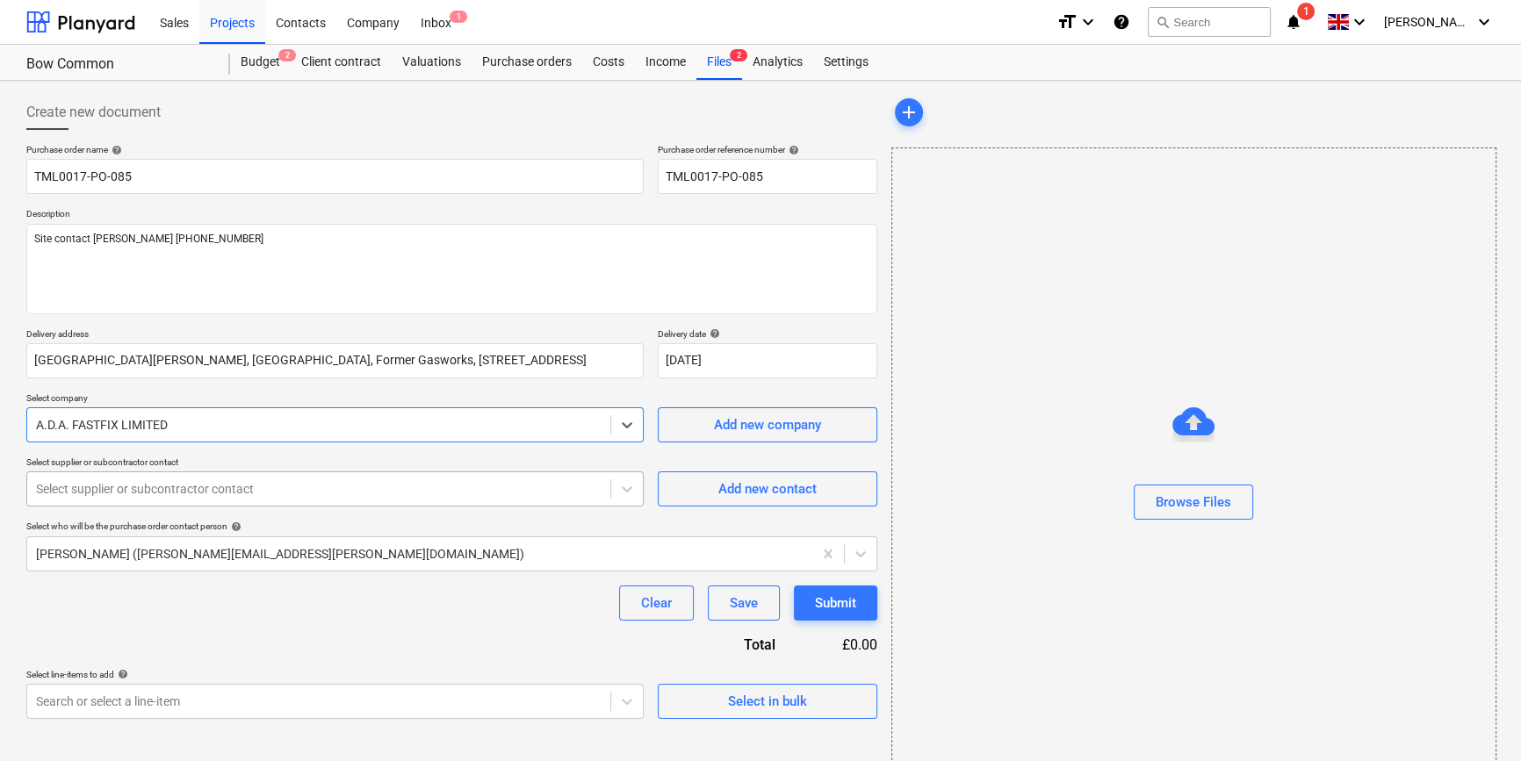
click at [513, 492] on div at bounding box center [318, 489] width 565 height 18
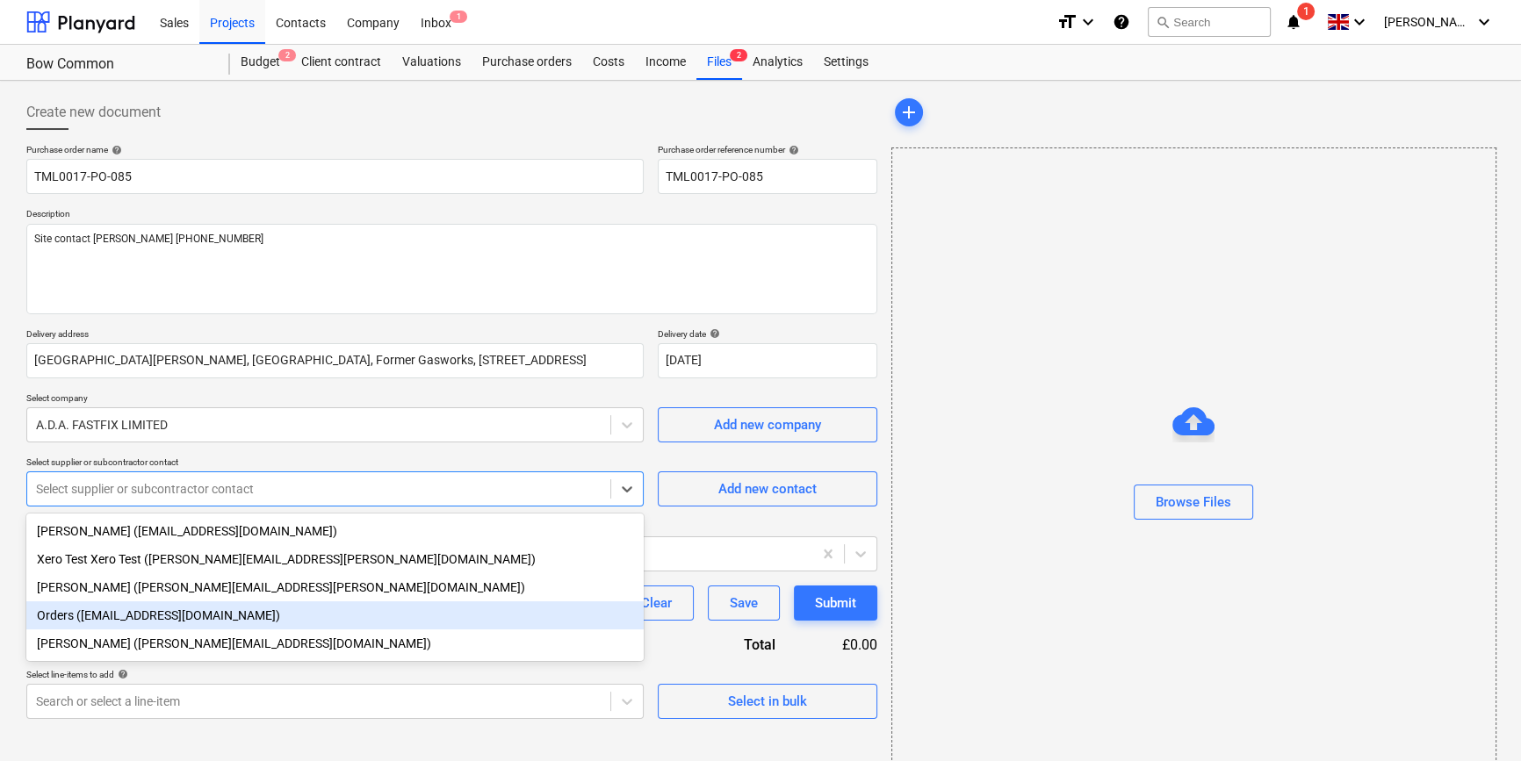
click at [81, 622] on div "Orders ([EMAIL_ADDRESS][DOMAIN_NAME])" at bounding box center [334, 615] width 617 height 28
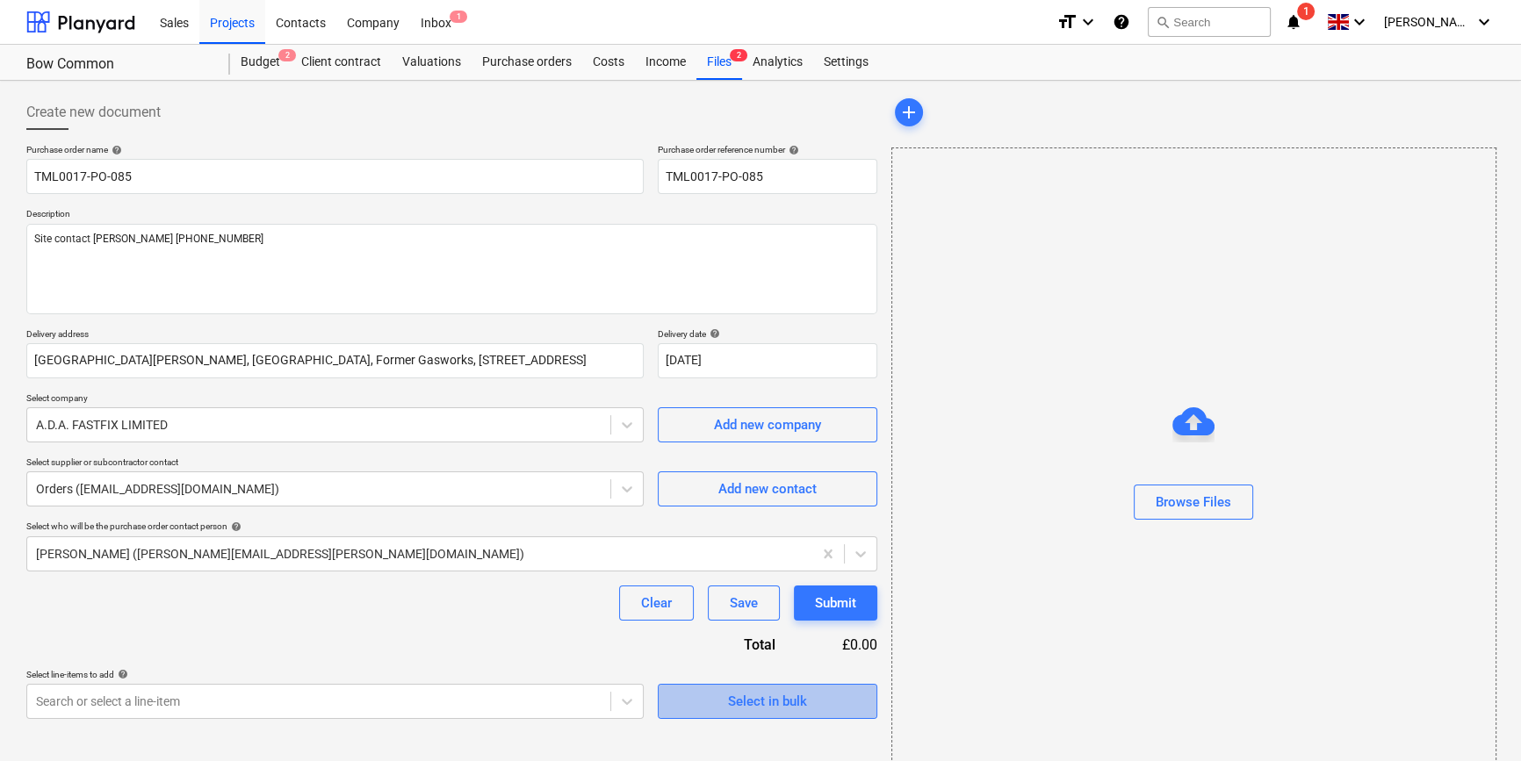
click at [746, 702] on div "Select in bulk" at bounding box center [767, 701] width 79 height 23
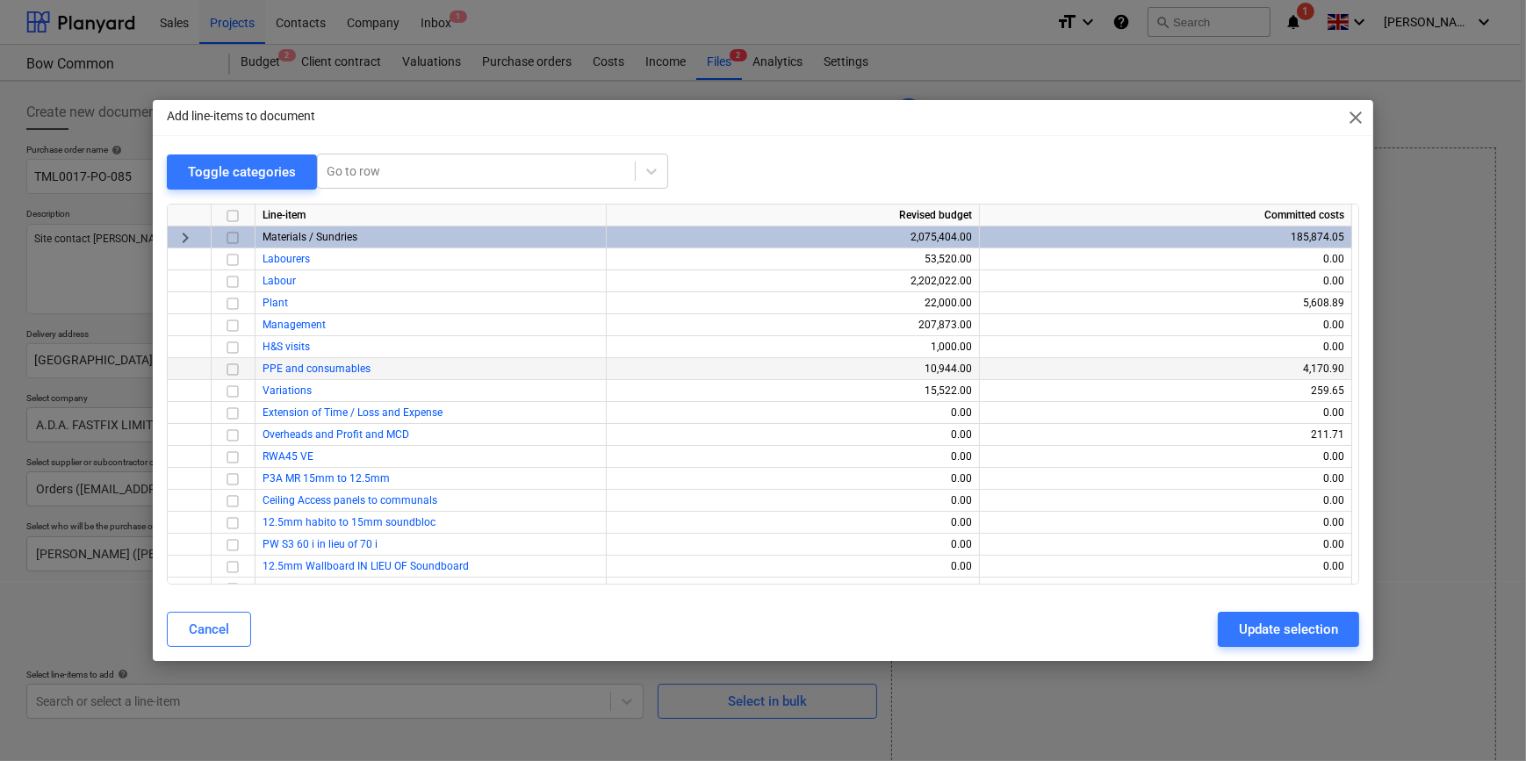
click at [231, 370] on input "checkbox" at bounding box center [232, 368] width 21 height 21
click at [1217, 635] on div "Update selection" at bounding box center [1288, 629] width 99 height 23
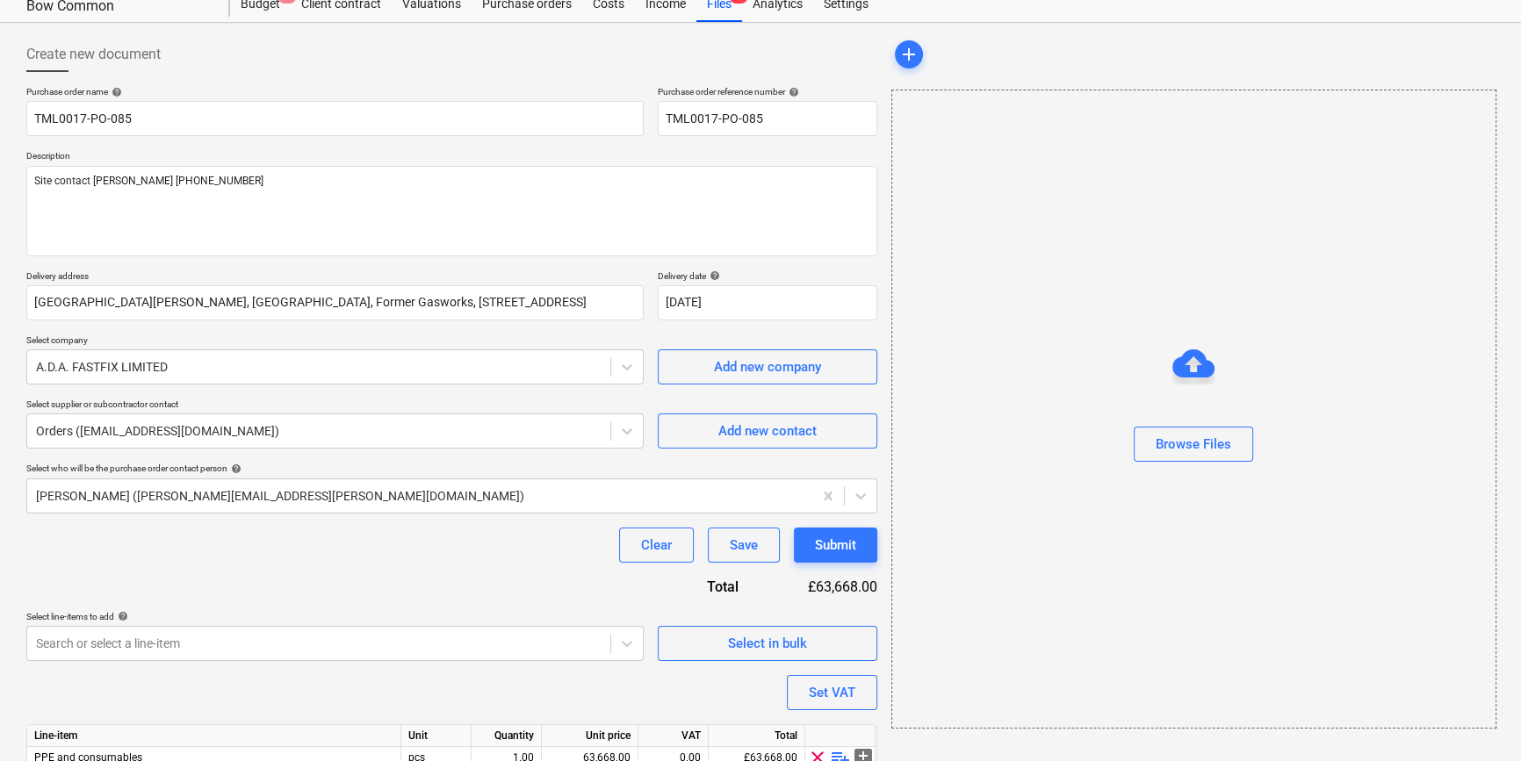
scroll to position [136, 0]
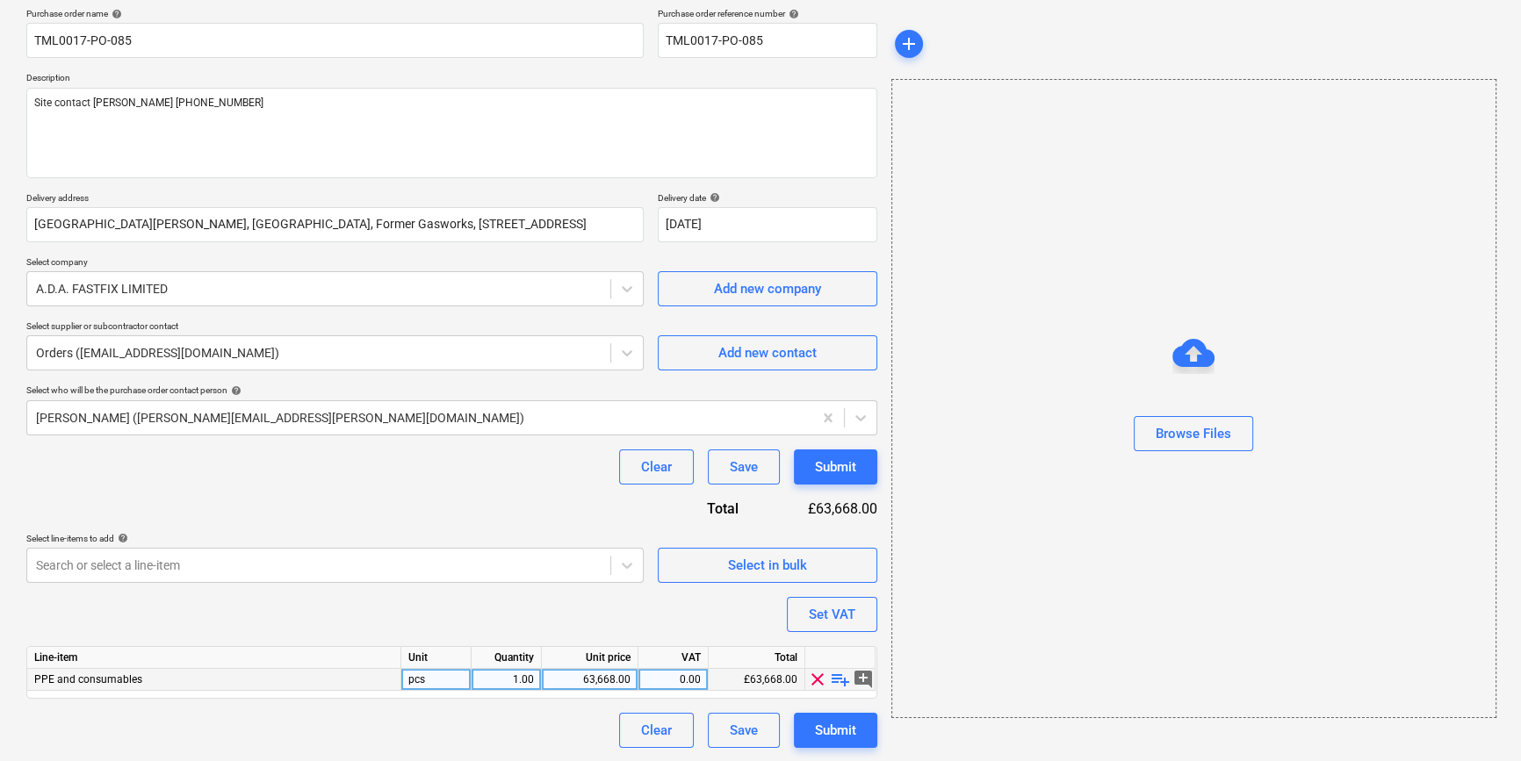
click at [834, 680] on span "playlist_add" at bounding box center [840, 679] width 21 height 21
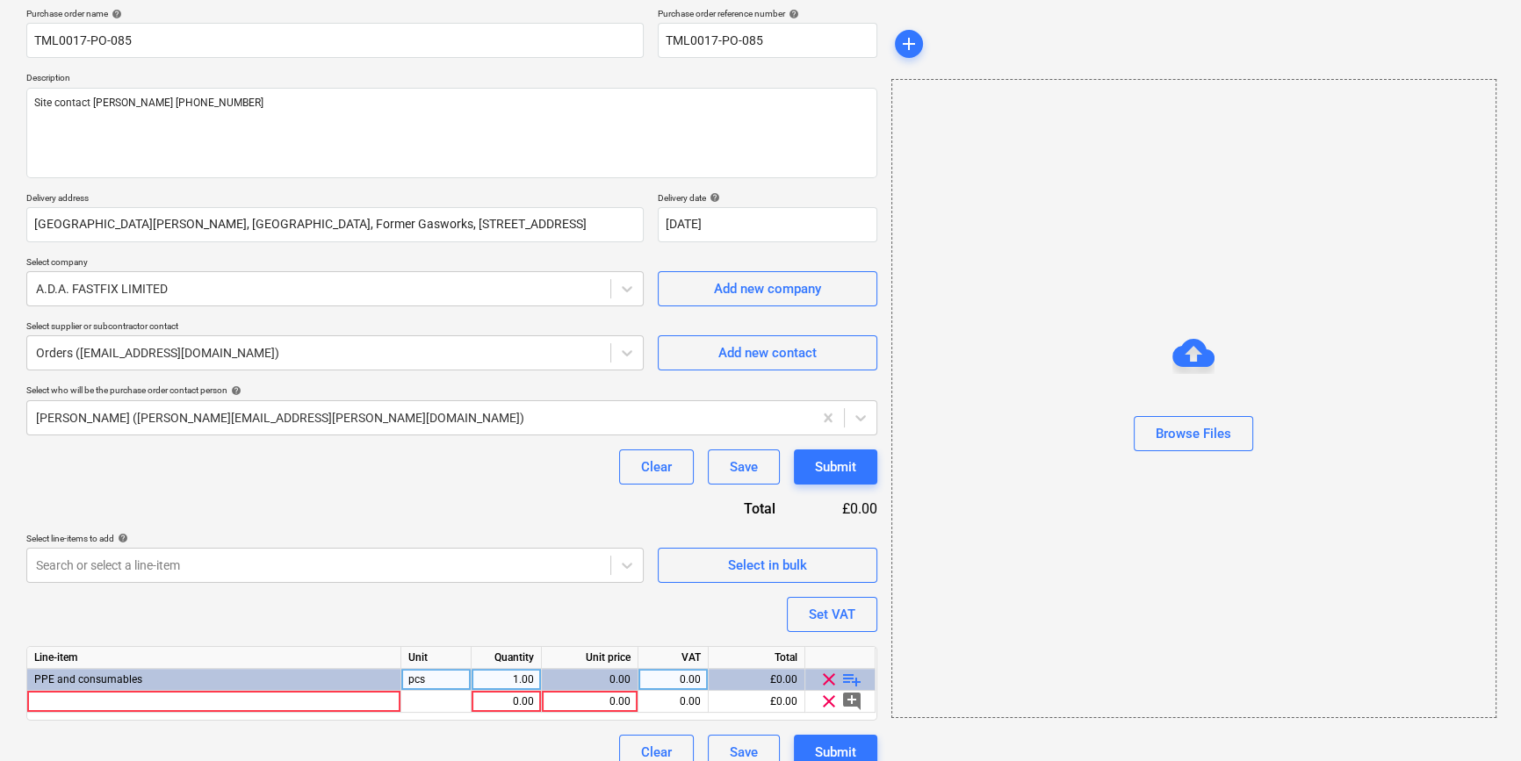
type textarea "x"
click at [47, 686] on div "PPE and consumables" at bounding box center [214, 680] width 374 height 22
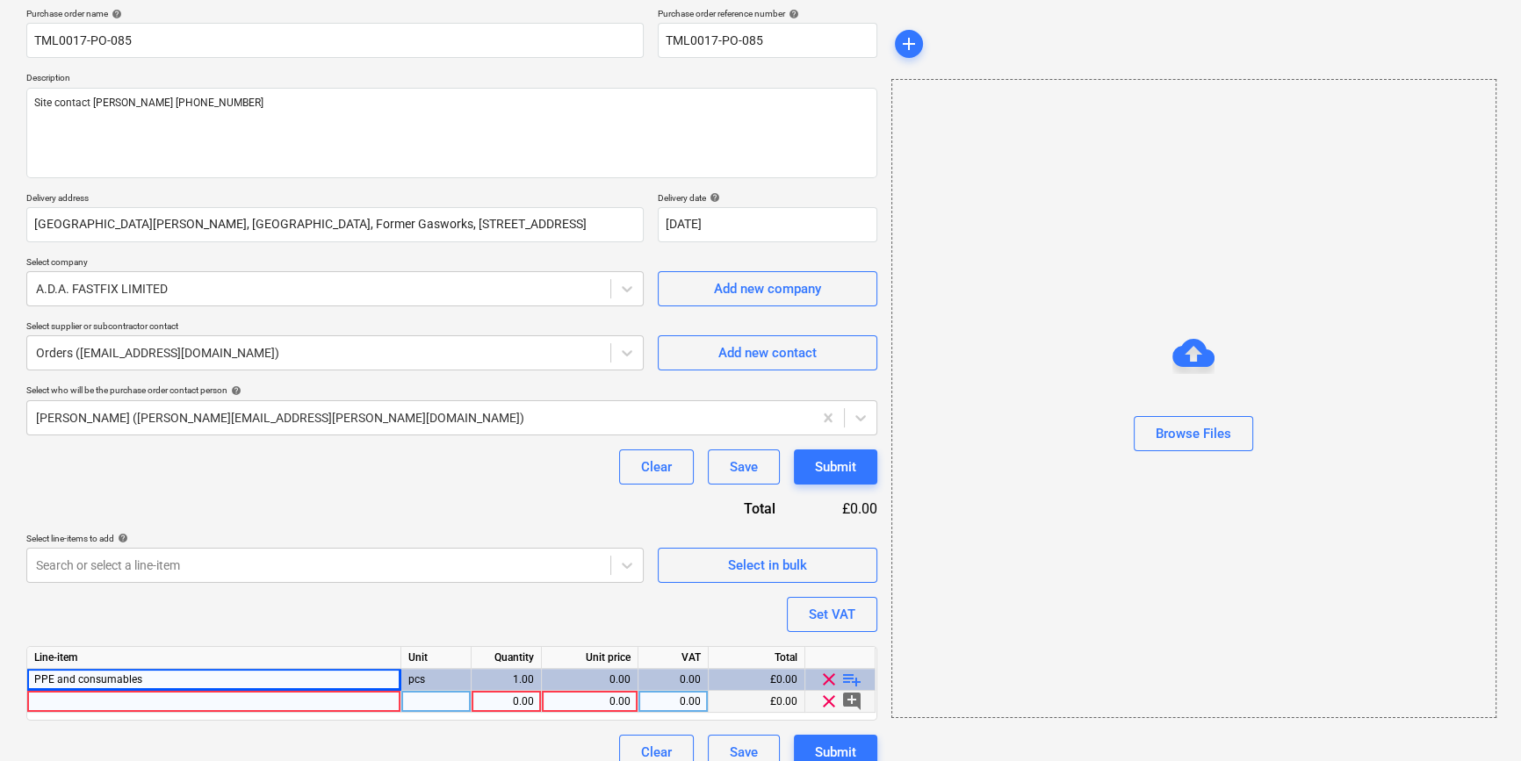
click at [47, 704] on div at bounding box center [214, 702] width 374 height 22
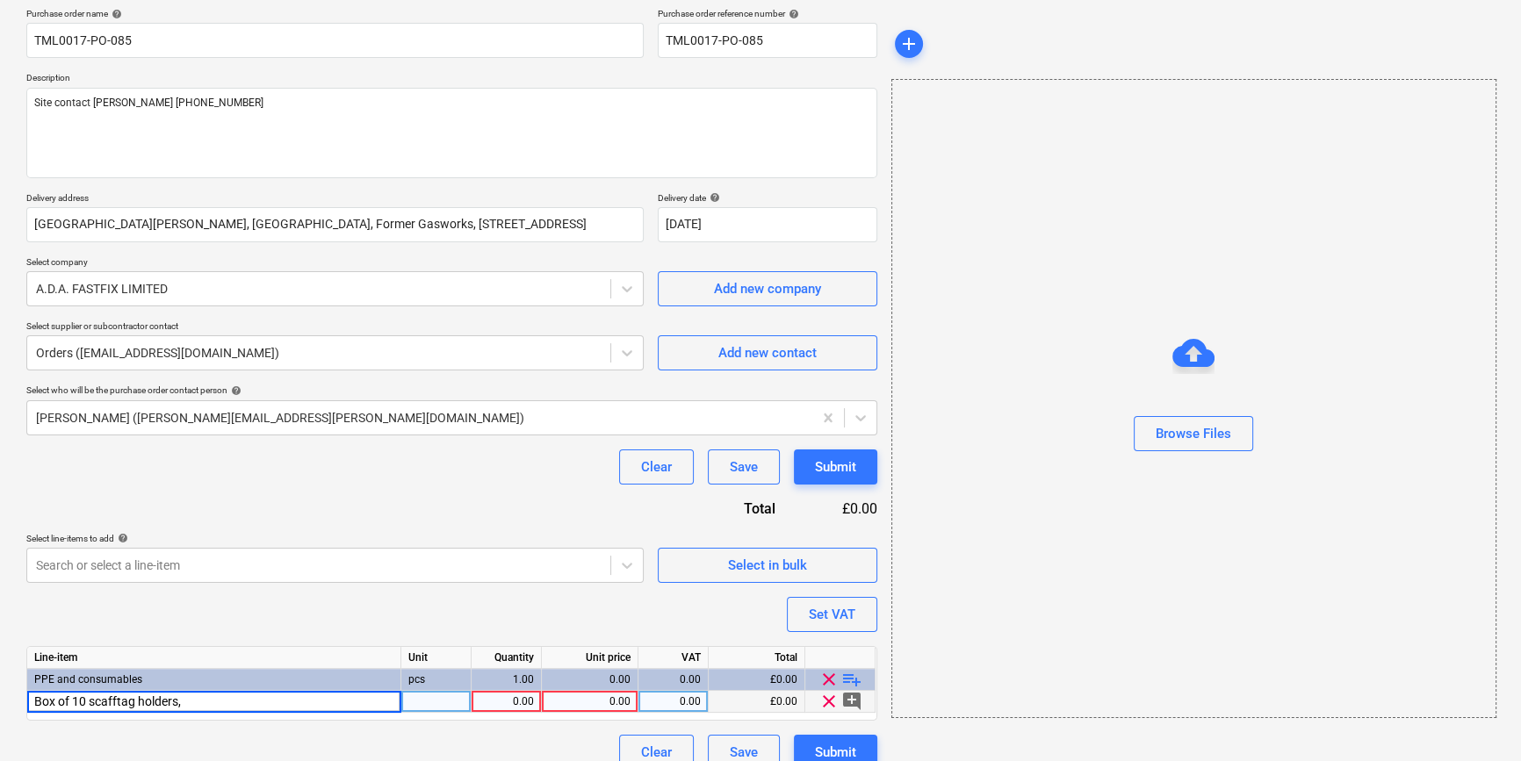
type input "Box of 10 scafftag holders,"
type textarea "x"
click at [179, 694] on div "Box of 10 scafftag holders," at bounding box center [214, 702] width 374 height 22
click at [184, 695] on input "Box of 10 scafftag holders," at bounding box center [213, 701] width 373 height 21
type input "Box of 10 scafftag holders, 20 inserts & pen"
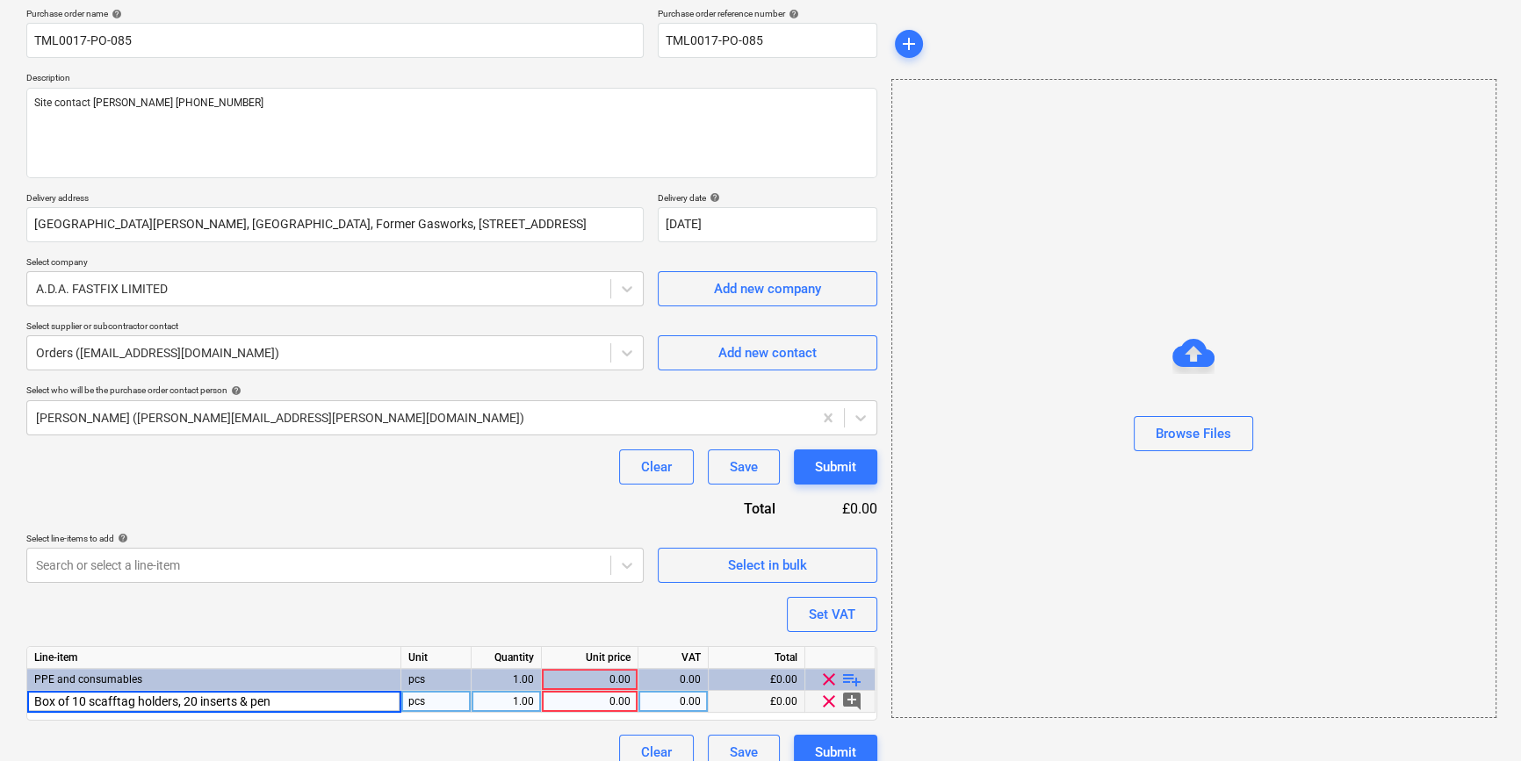
type textarea "x"
type input "pack"
type textarea "x"
type input "61.1"
type textarea "x"
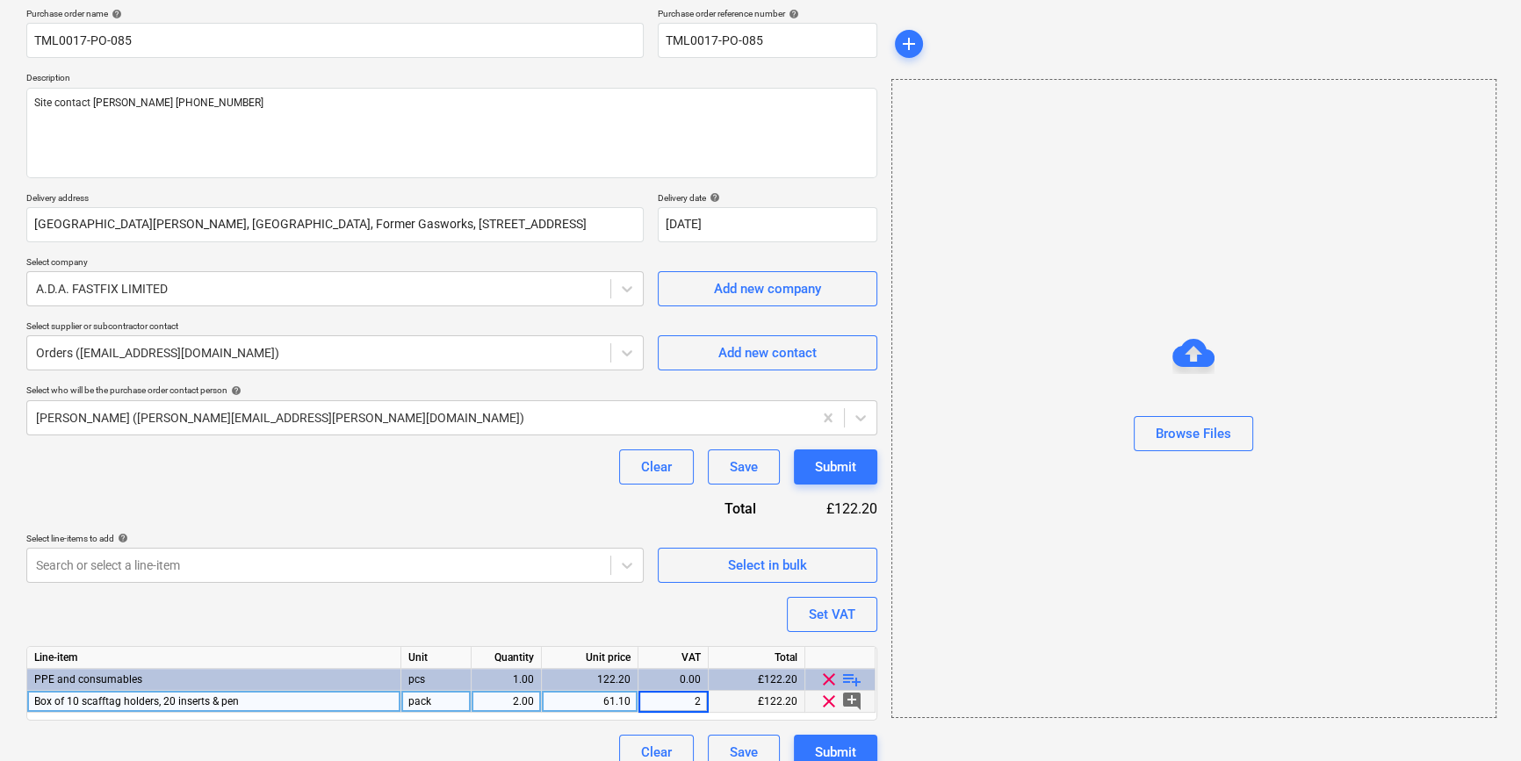
type input "20"
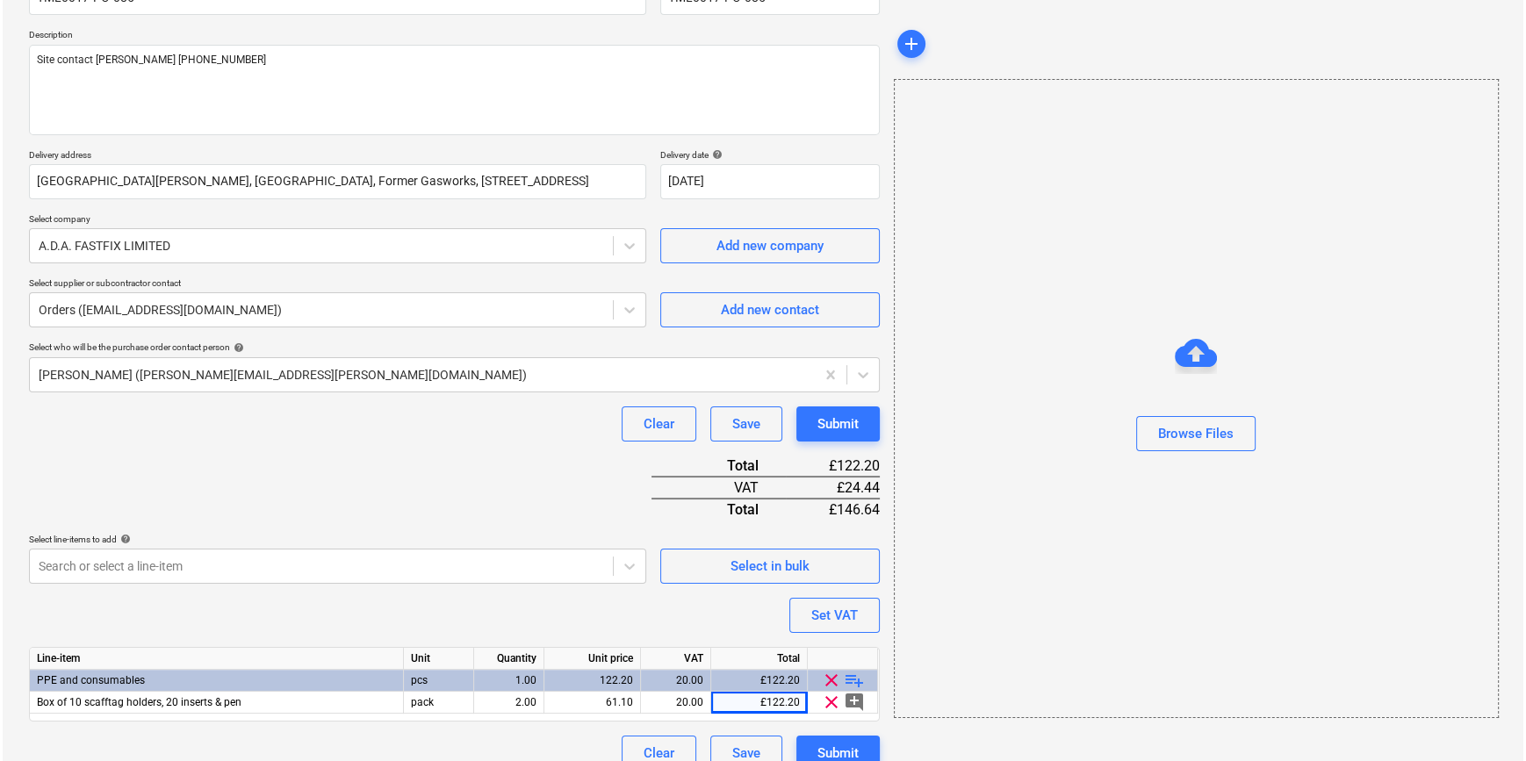
scroll to position [202, 0]
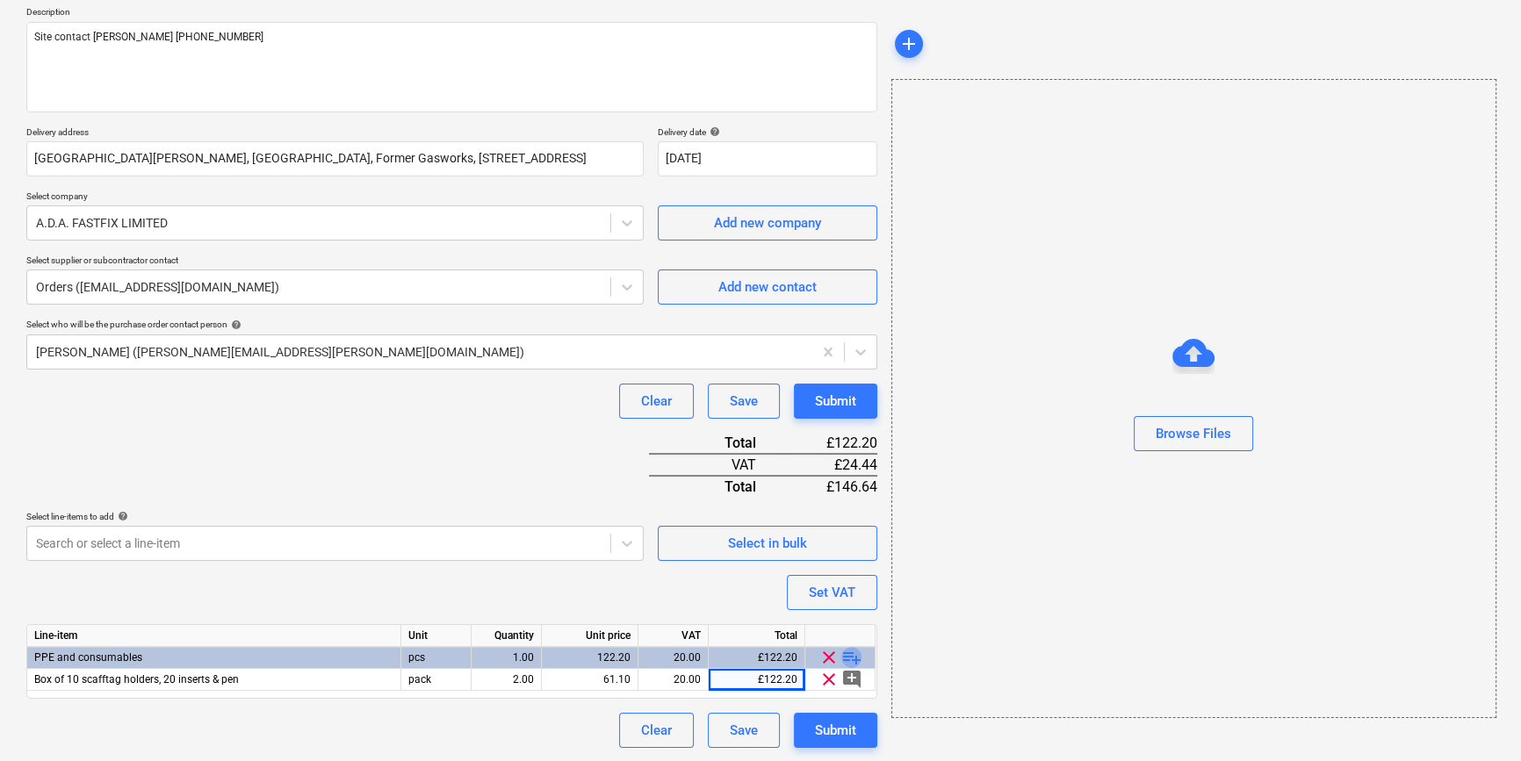
click at [851, 654] on span "playlist_add" at bounding box center [851, 657] width 21 height 21
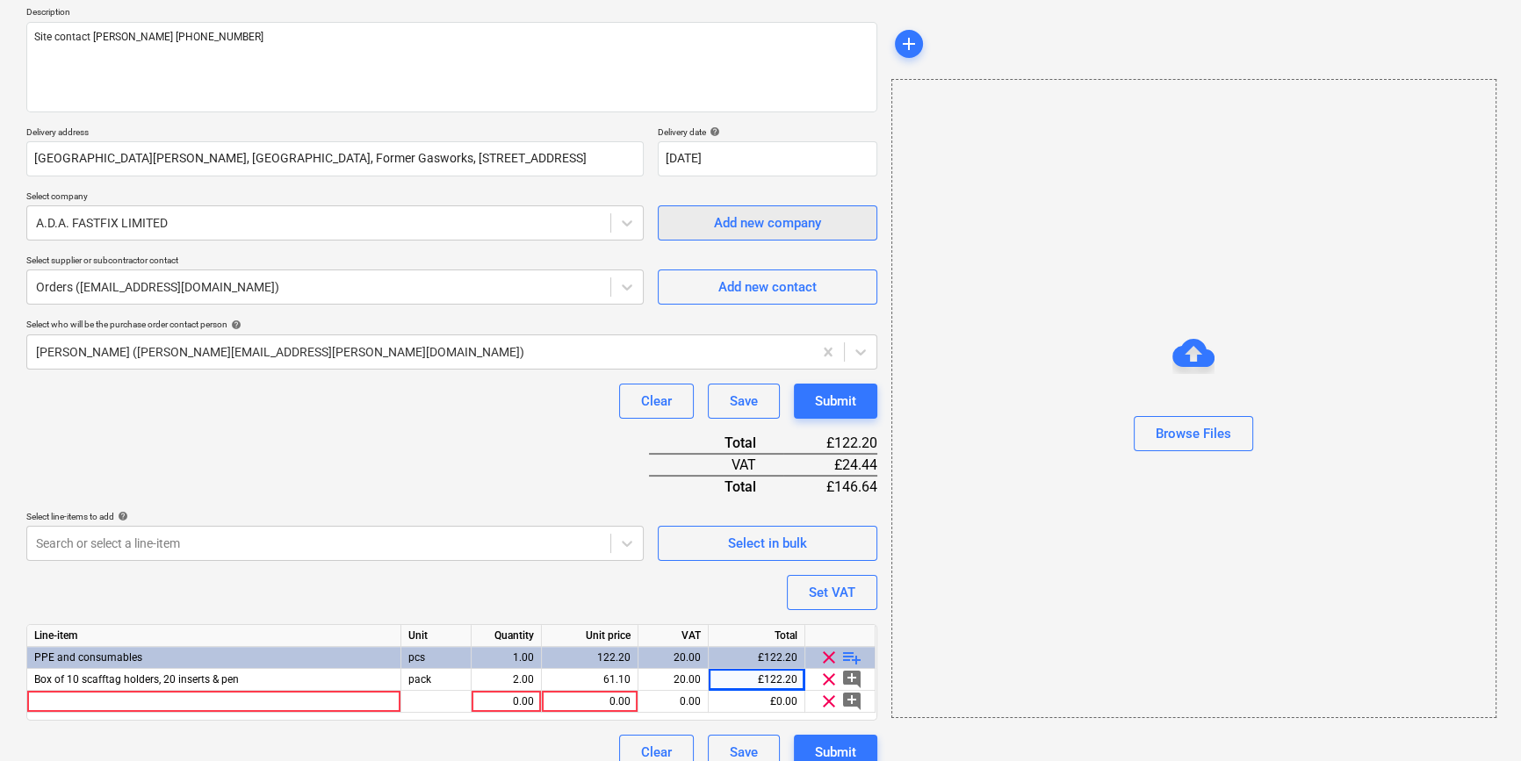
type textarea "x"
click at [54, 702] on div at bounding box center [214, 702] width 374 height 22
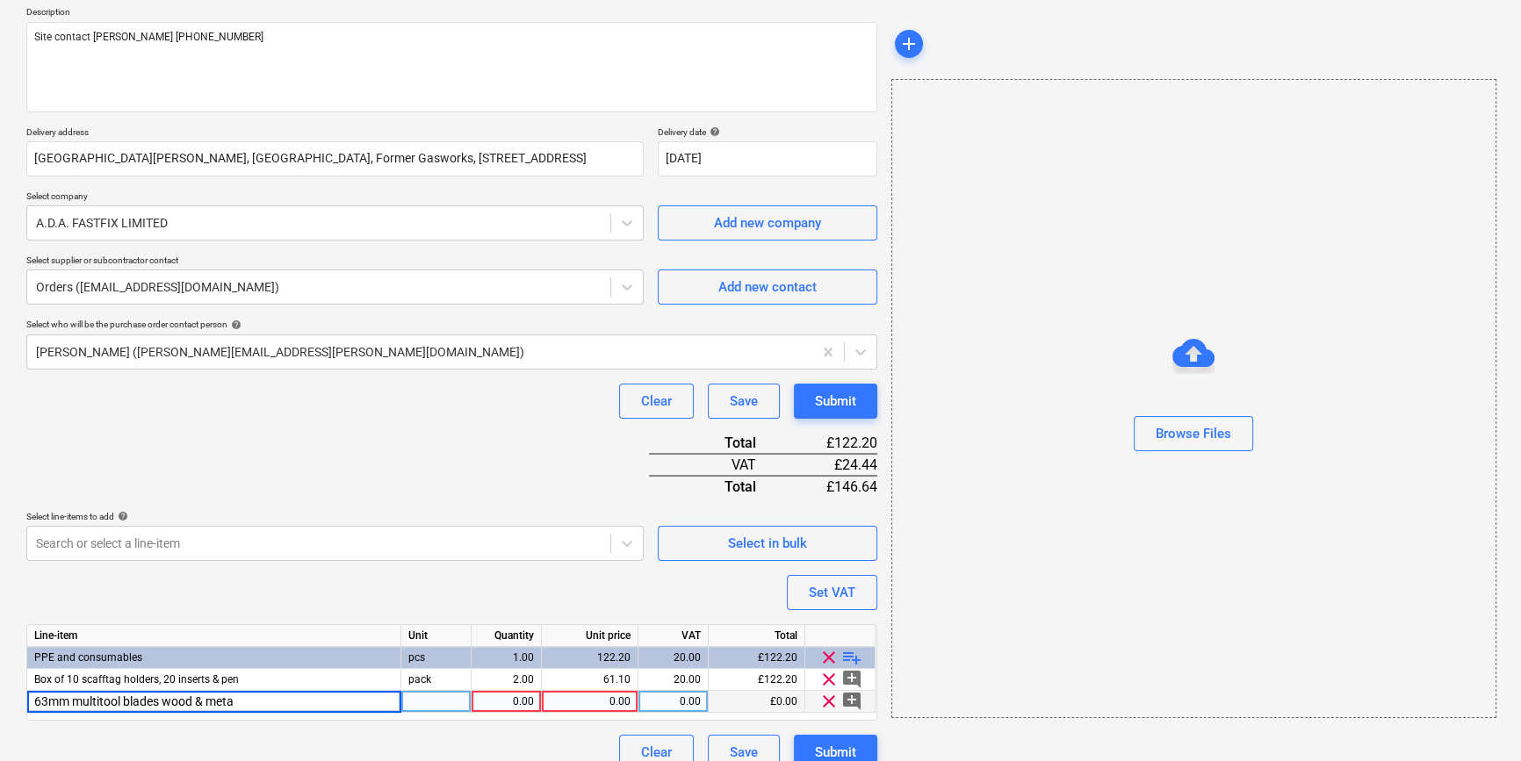
type input "63mm multitool blades wood & metal"
type textarea "x"
type input "20"
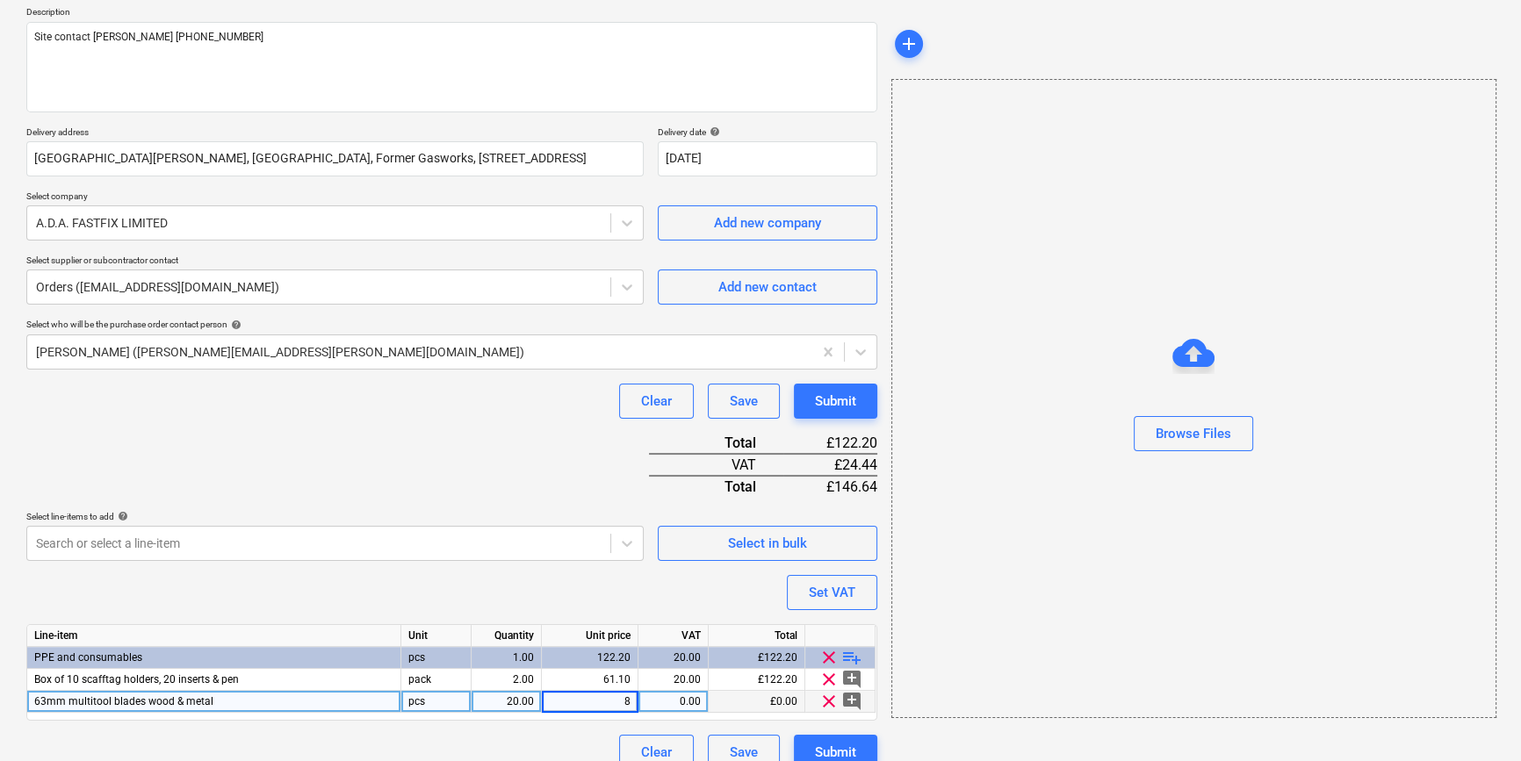
type textarea "x"
type input "20"
click at [827, 746] on div "Submit" at bounding box center [835, 752] width 41 height 23
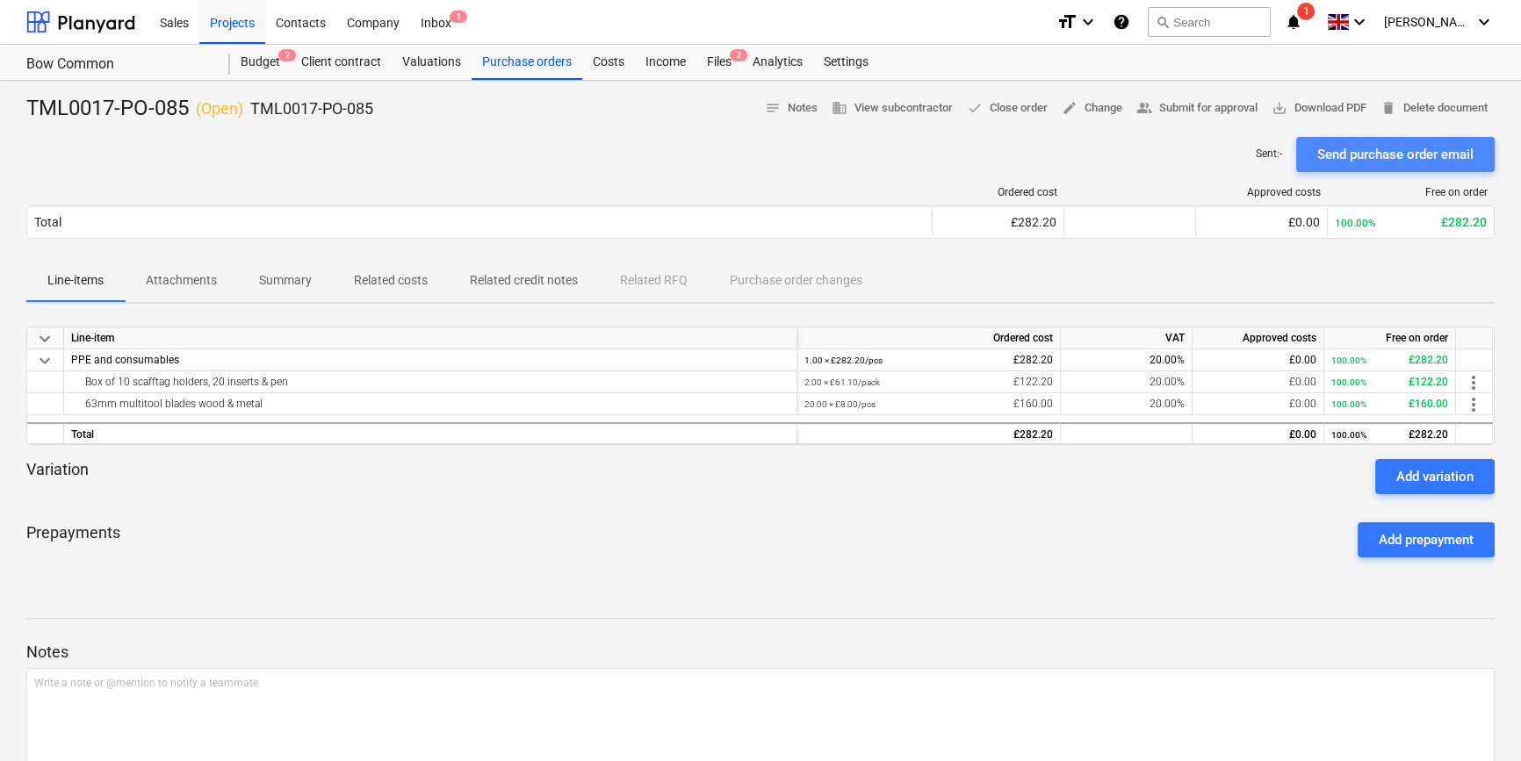
click at [1217, 160] on div "Send purchase order email" at bounding box center [1395, 154] width 156 height 23
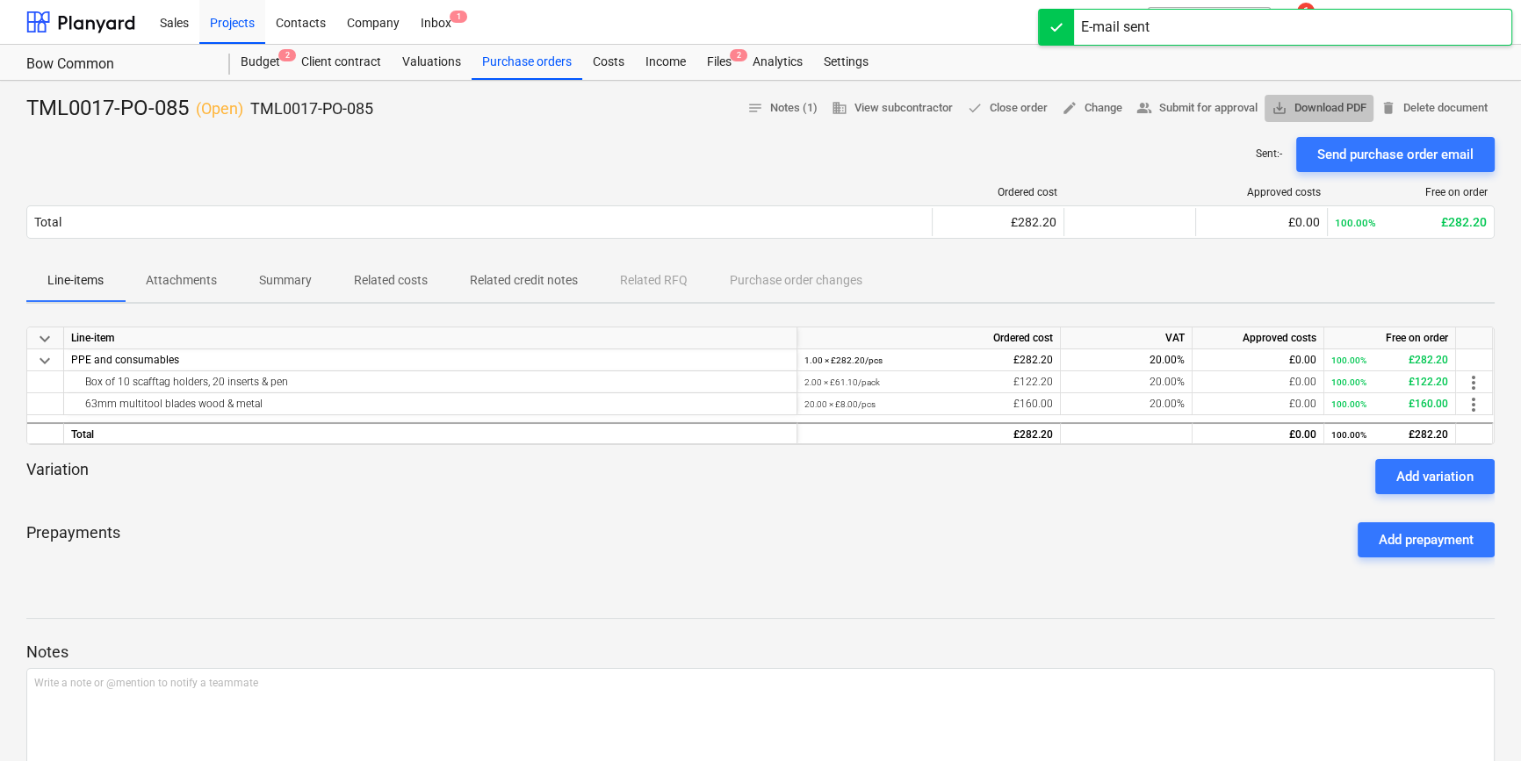
click at [1217, 107] on span "save_alt Download PDF" at bounding box center [1318, 108] width 95 height 20
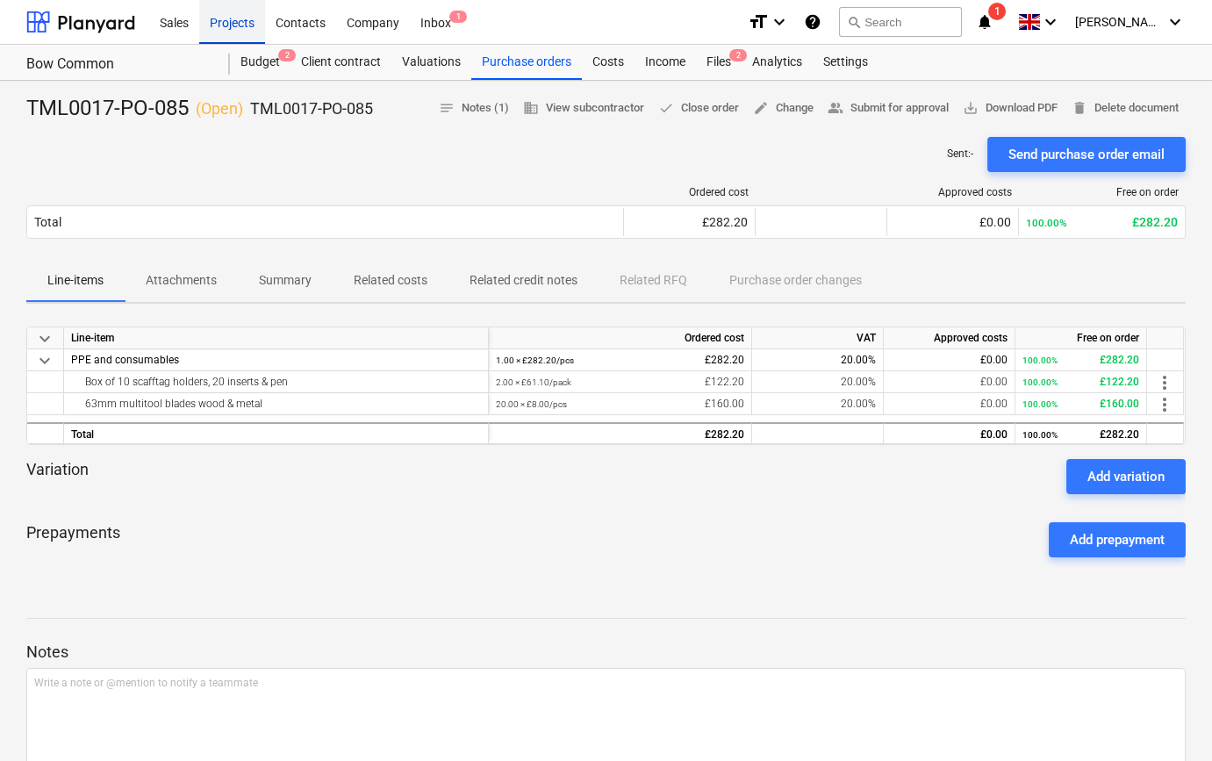
click at [219, 25] on div "Projects" at bounding box center [232, 21] width 66 height 45
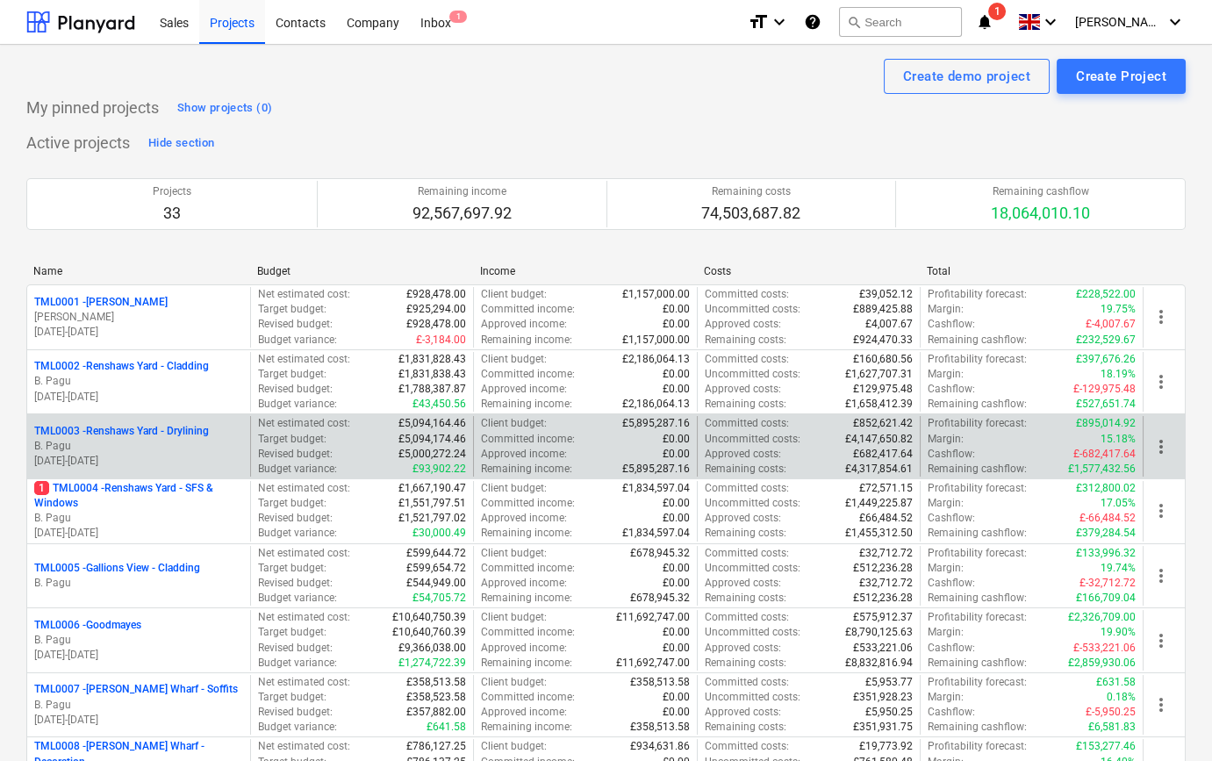
click at [162, 440] on p "B. Pagu" at bounding box center [138, 446] width 209 height 15
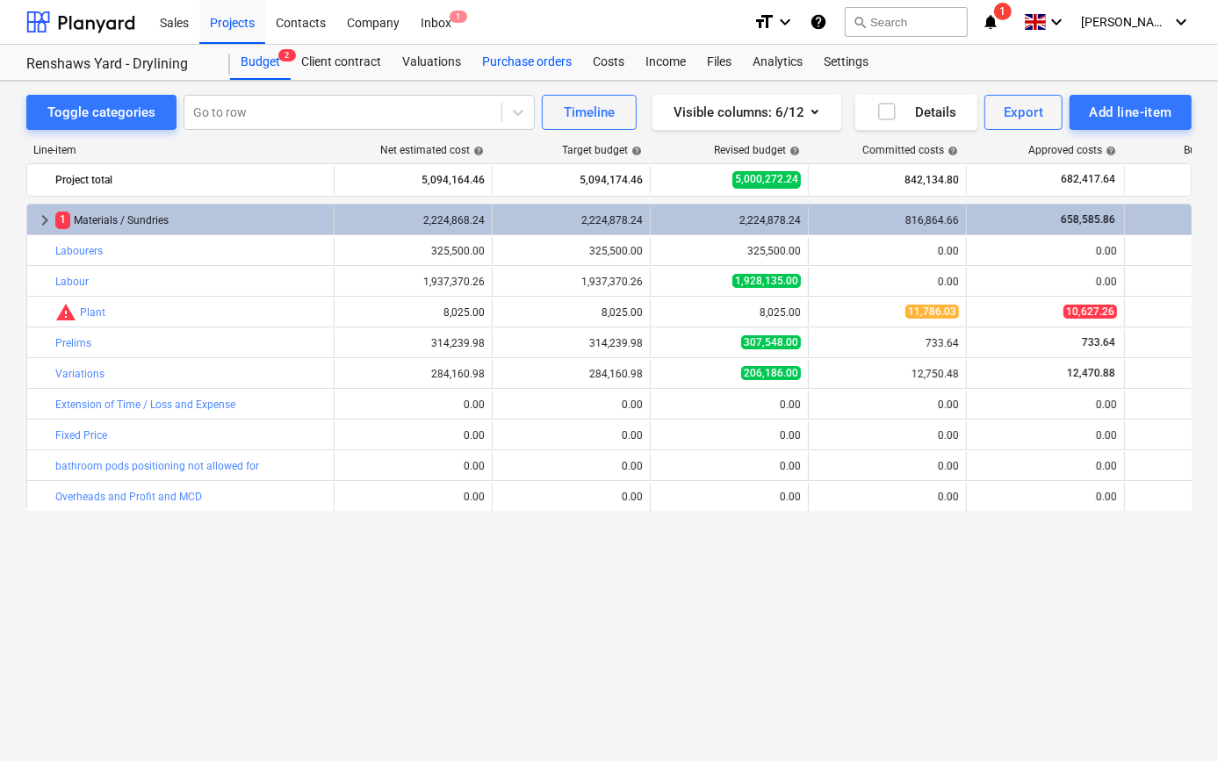
click at [508, 61] on div "Purchase orders" at bounding box center [526, 62] width 111 height 35
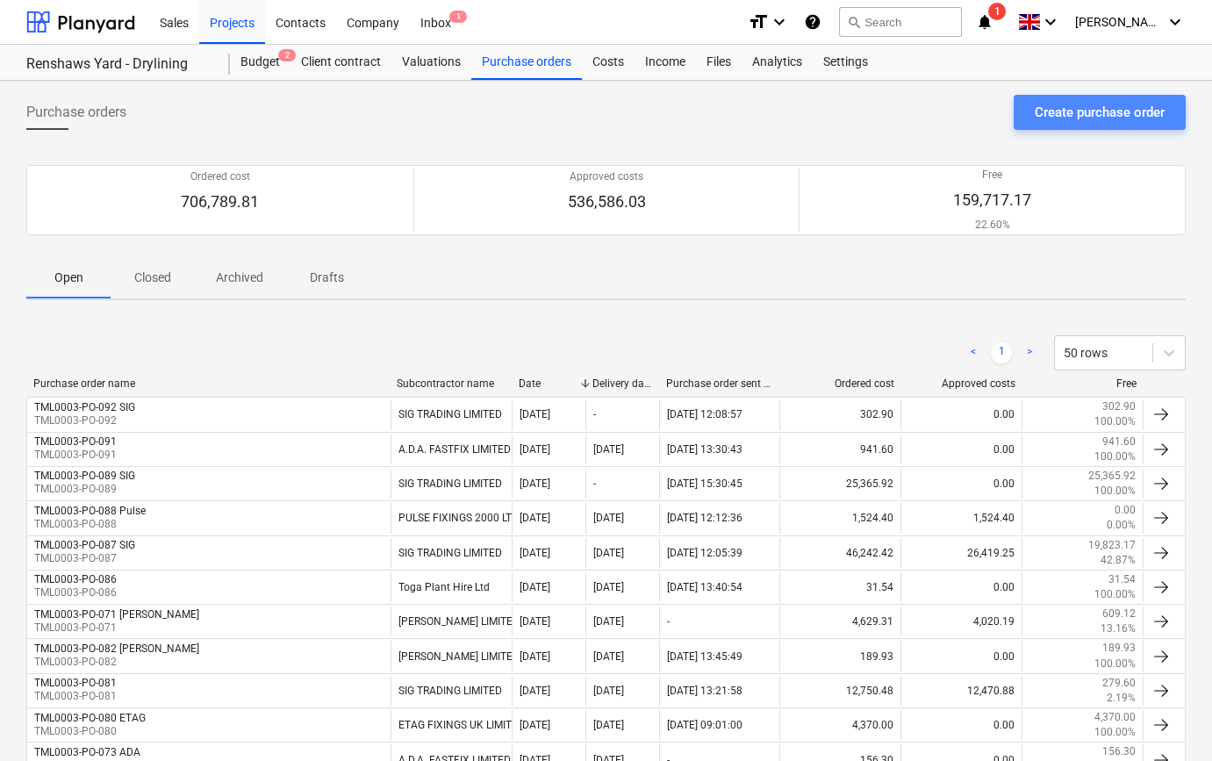
click at [1088, 115] on div "Create purchase order" at bounding box center [1100, 112] width 130 height 23
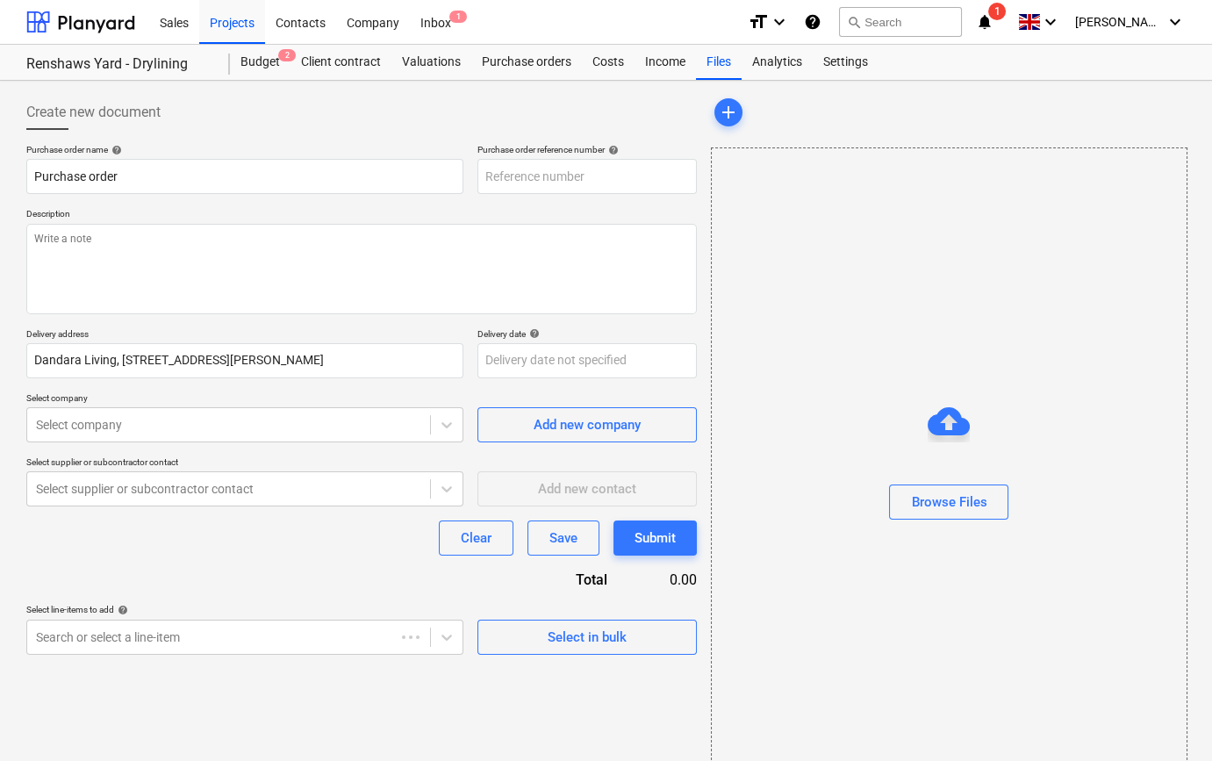
type textarea "x"
type input "TML0003-PO-093"
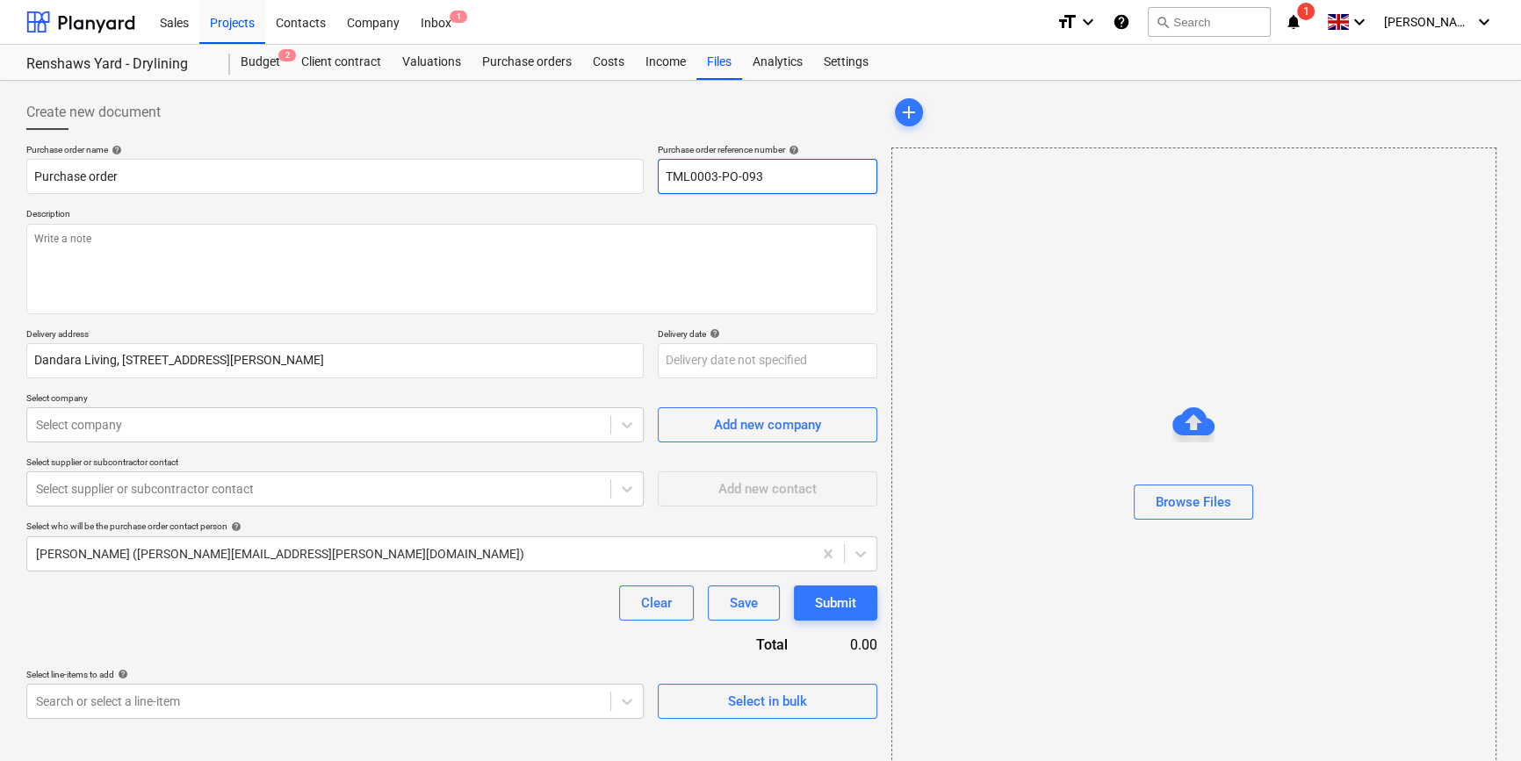
drag, startPoint x: 760, startPoint y: 175, endPoint x: 662, endPoint y: 176, distance: 98.3
click at [662, 176] on input "TML0003-PO-093" at bounding box center [767, 176] width 219 height 35
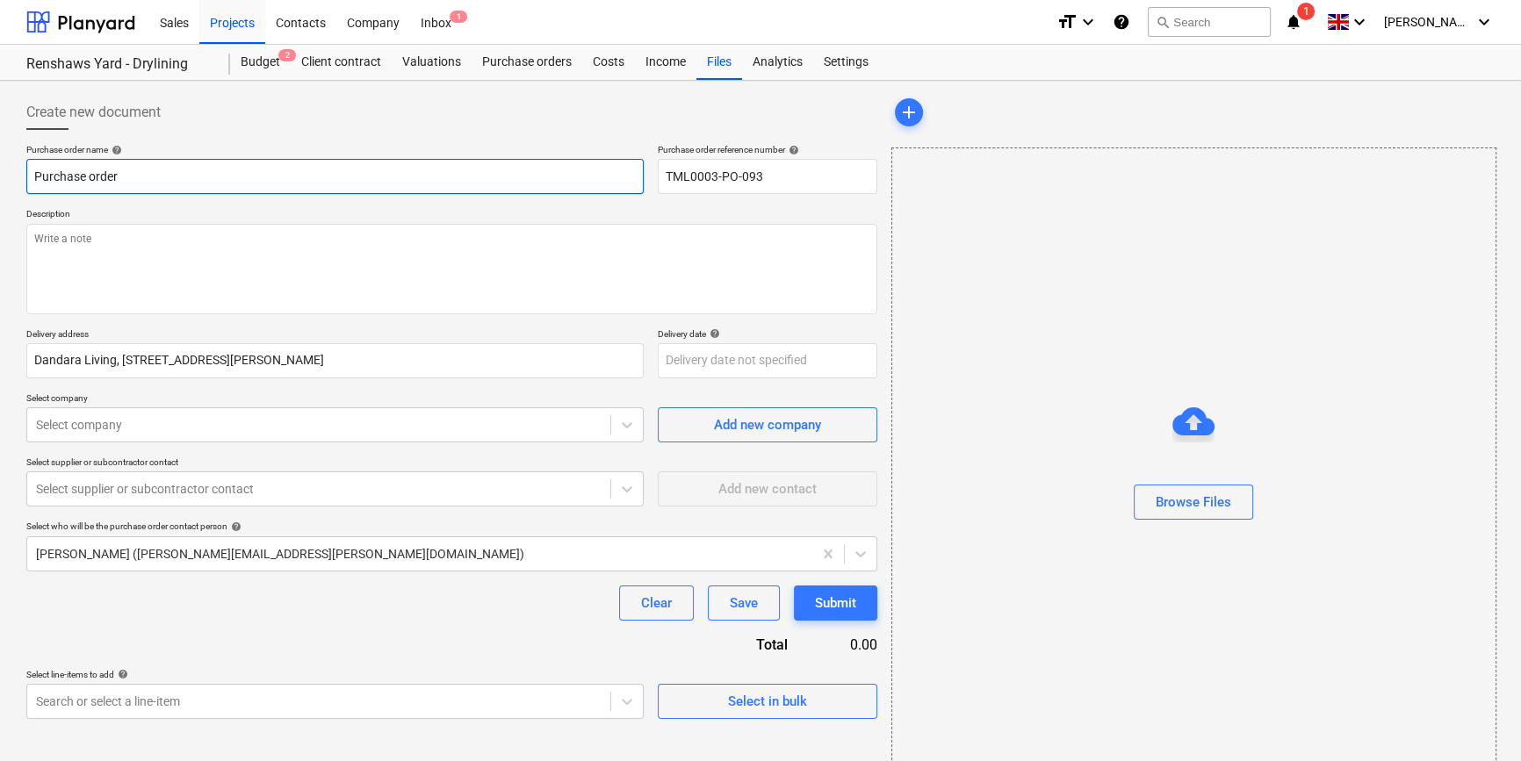
drag, startPoint x: 121, startPoint y: 170, endPoint x: 29, endPoint y: 175, distance: 92.3
click at [29, 175] on input "Purchase order" at bounding box center [334, 176] width 617 height 35
type textarea "x"
paste input "TML0003-PO-093"
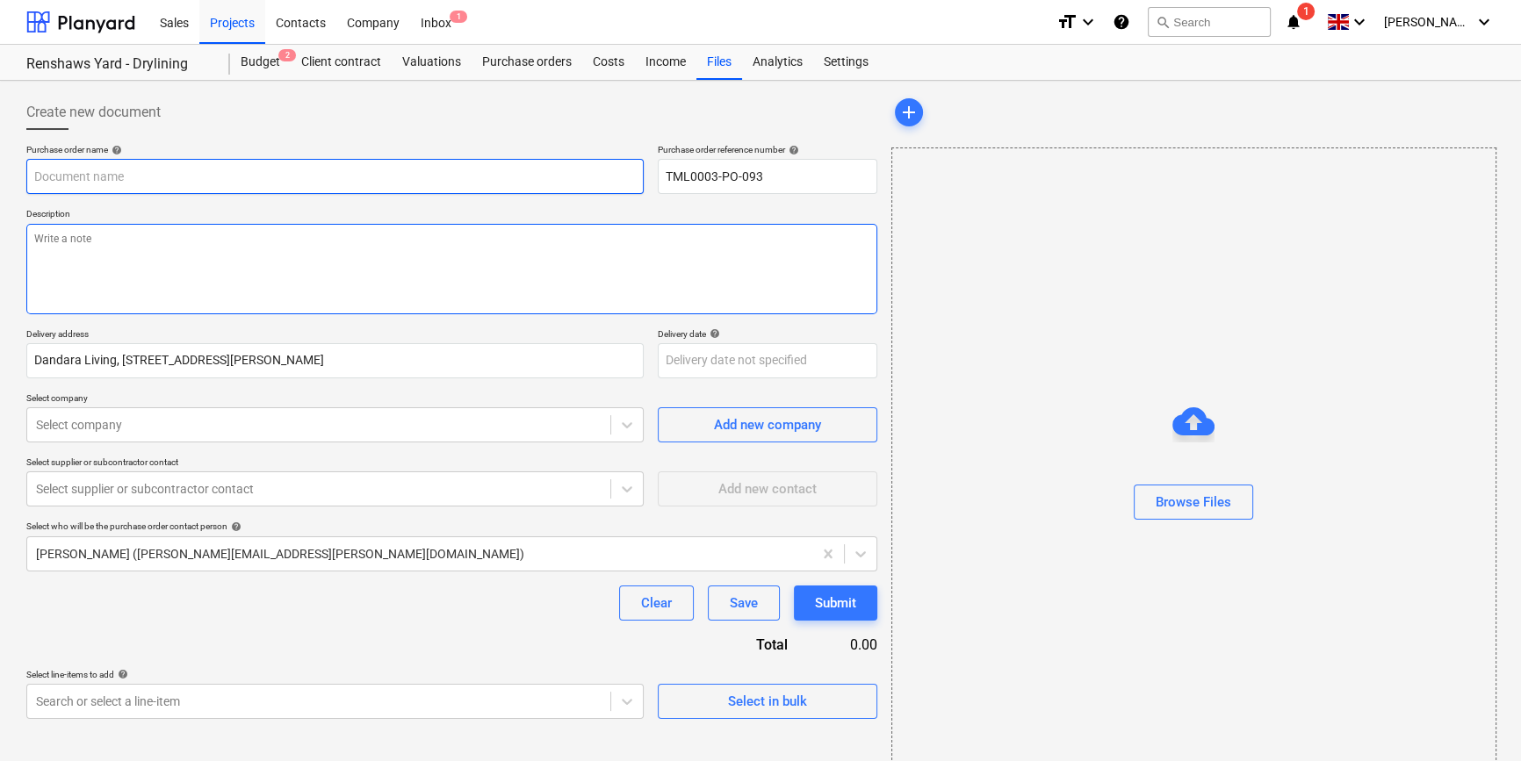
type textarea "x"
type input "TML0003-PO-093"
type textarea "x"
type input "TML0003-PO-093"
type textarea "x"
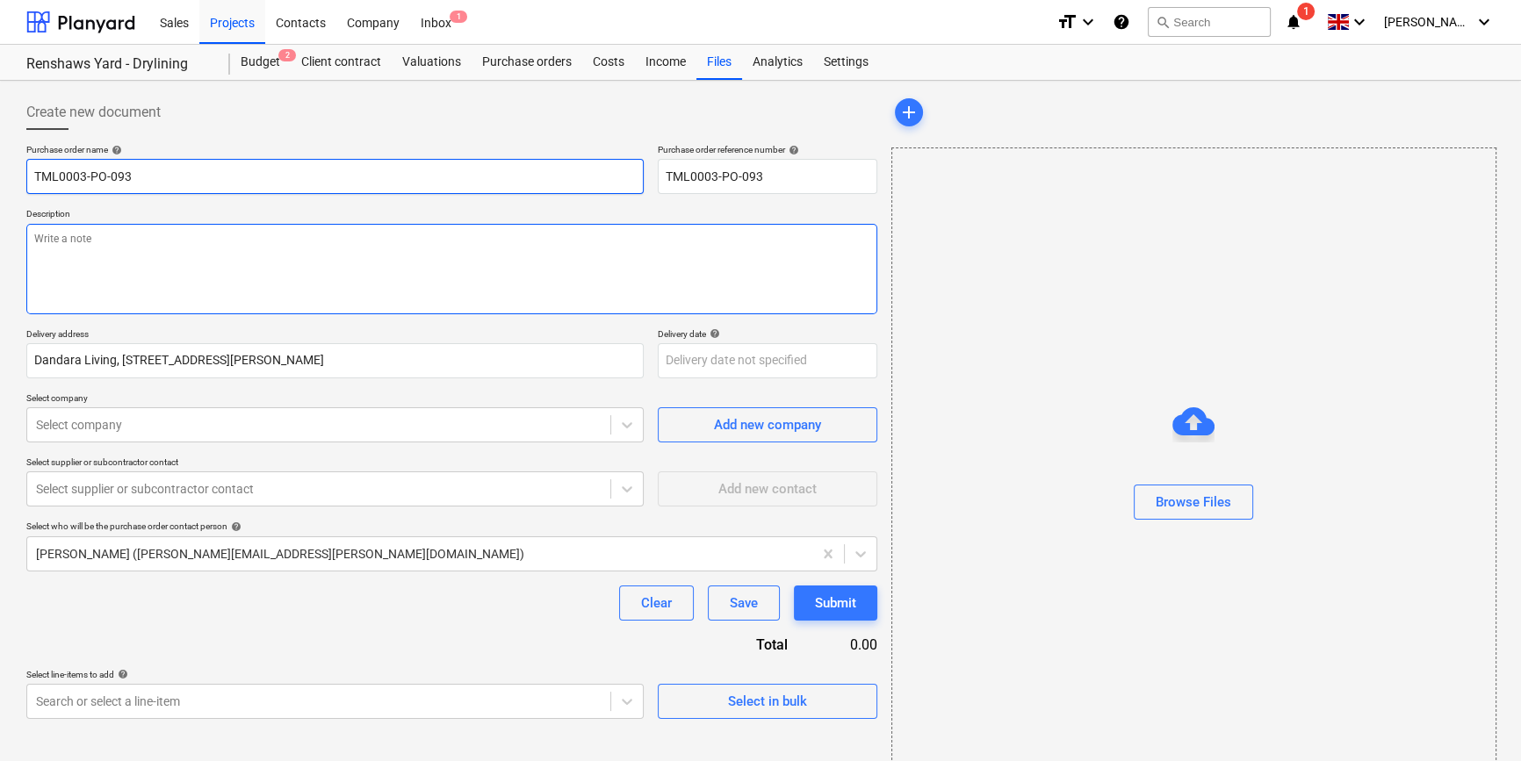
type input "TML0003-PO-093 A"
type textarea "x"
type input "TML0003-PO-093 AD"
type textarea "x"
type input "TML0003-PO-093 ADA"
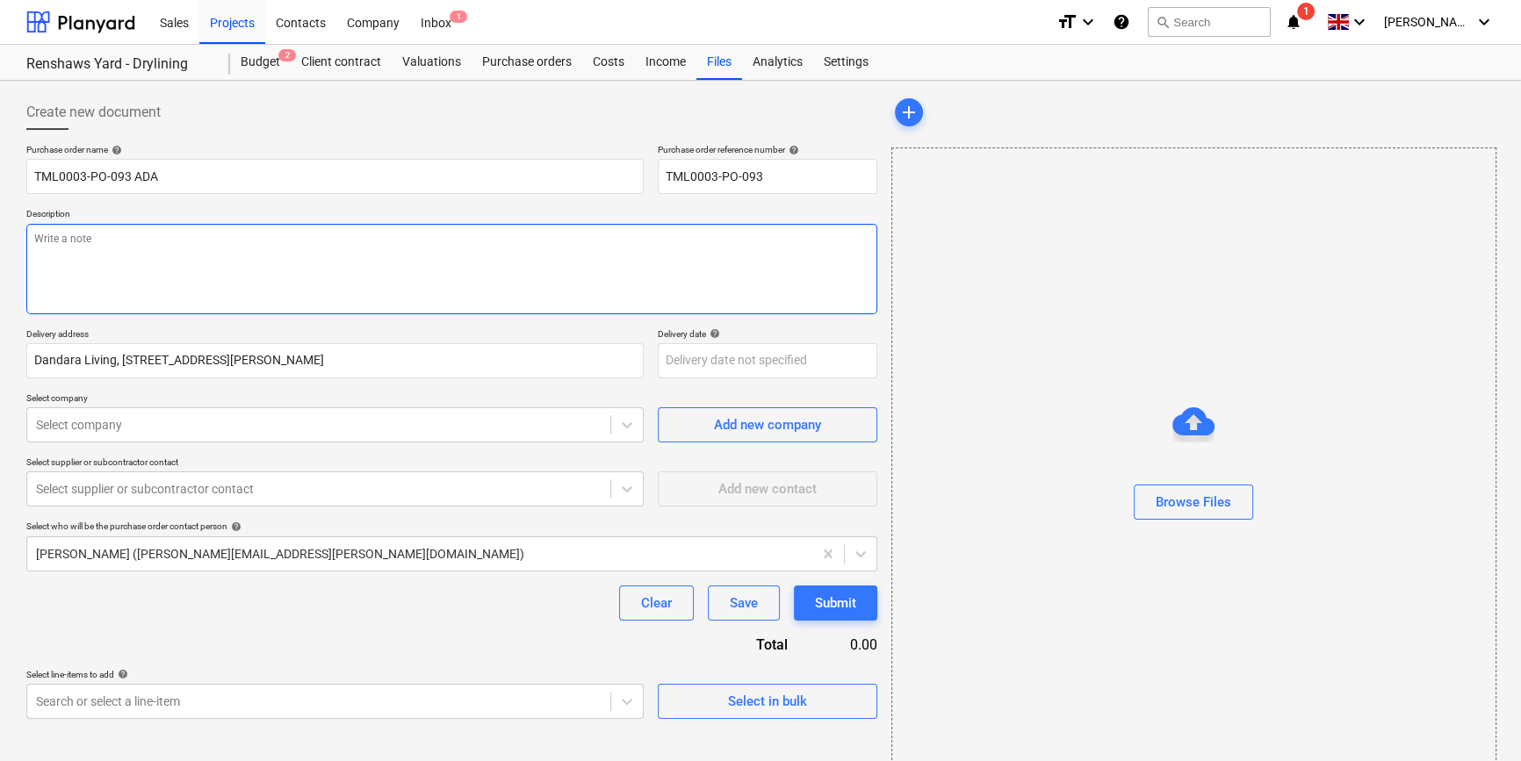
click at [61, 261] on textarea at bounding box center [451, 269] width 851 height 90
type textarea "x"
type textarea "S"
type textarea "x"
type textarea "Si"
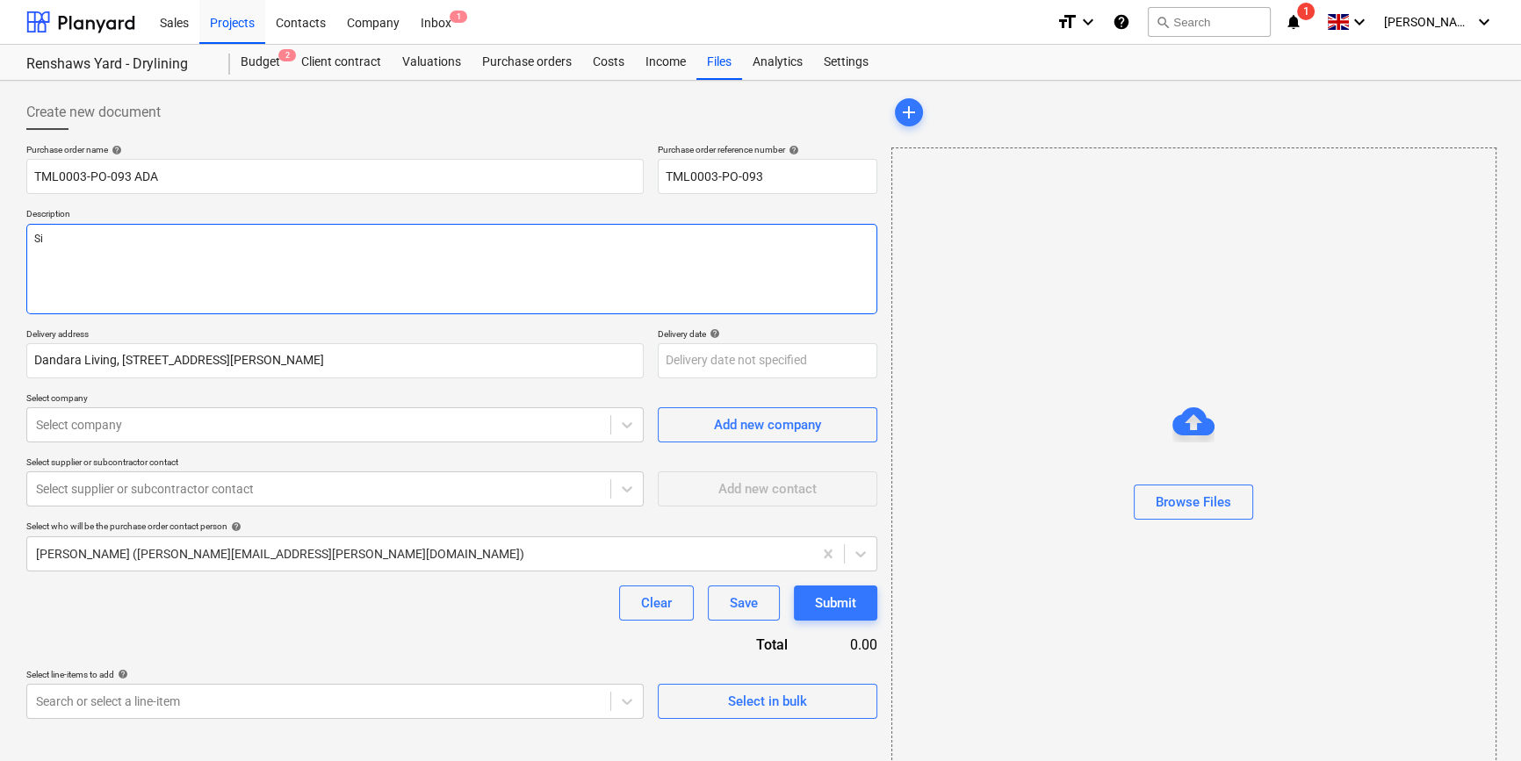
type textarea "x"
type textarea "Sit"
type textarea "x"
type textarea "Site"
type textarea "x"
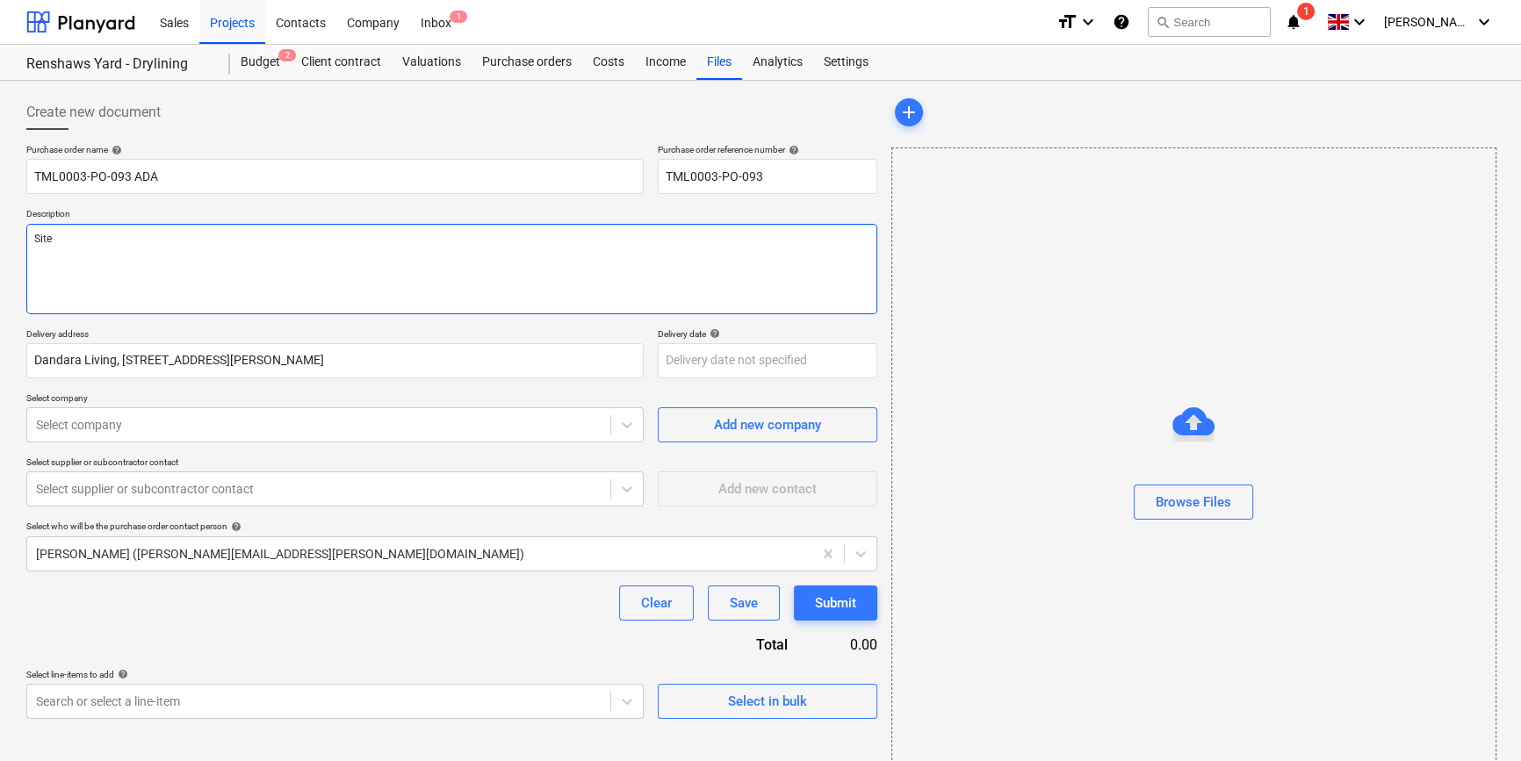
type textarea "Site"
type textarea "x"
type textarea "Site c"
type textarea "x"
type textarea "Site co"
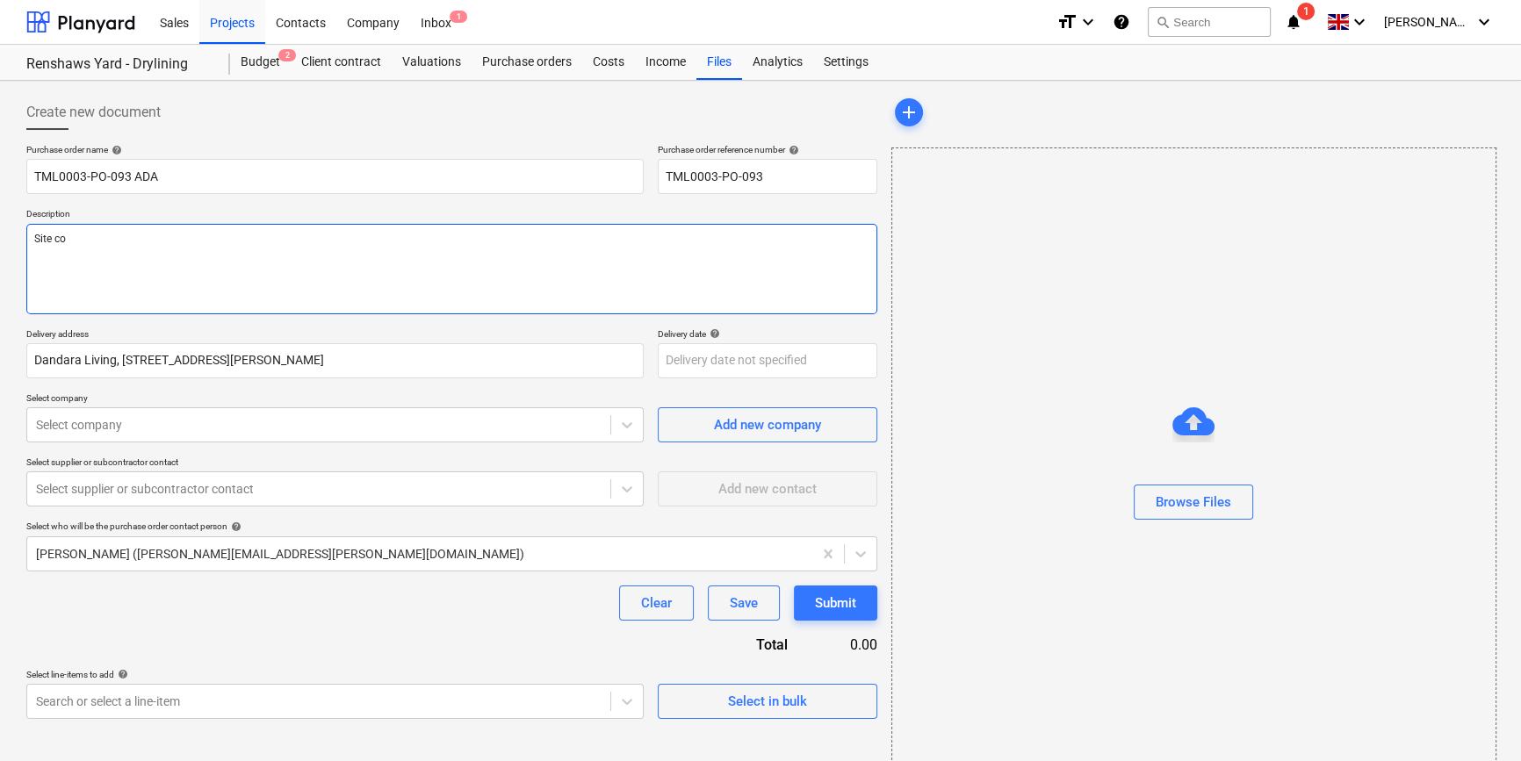
type textarea "x"
type textarea "Site con"
type textarea "x"
type textarea "Site cont"
type textarea "x"
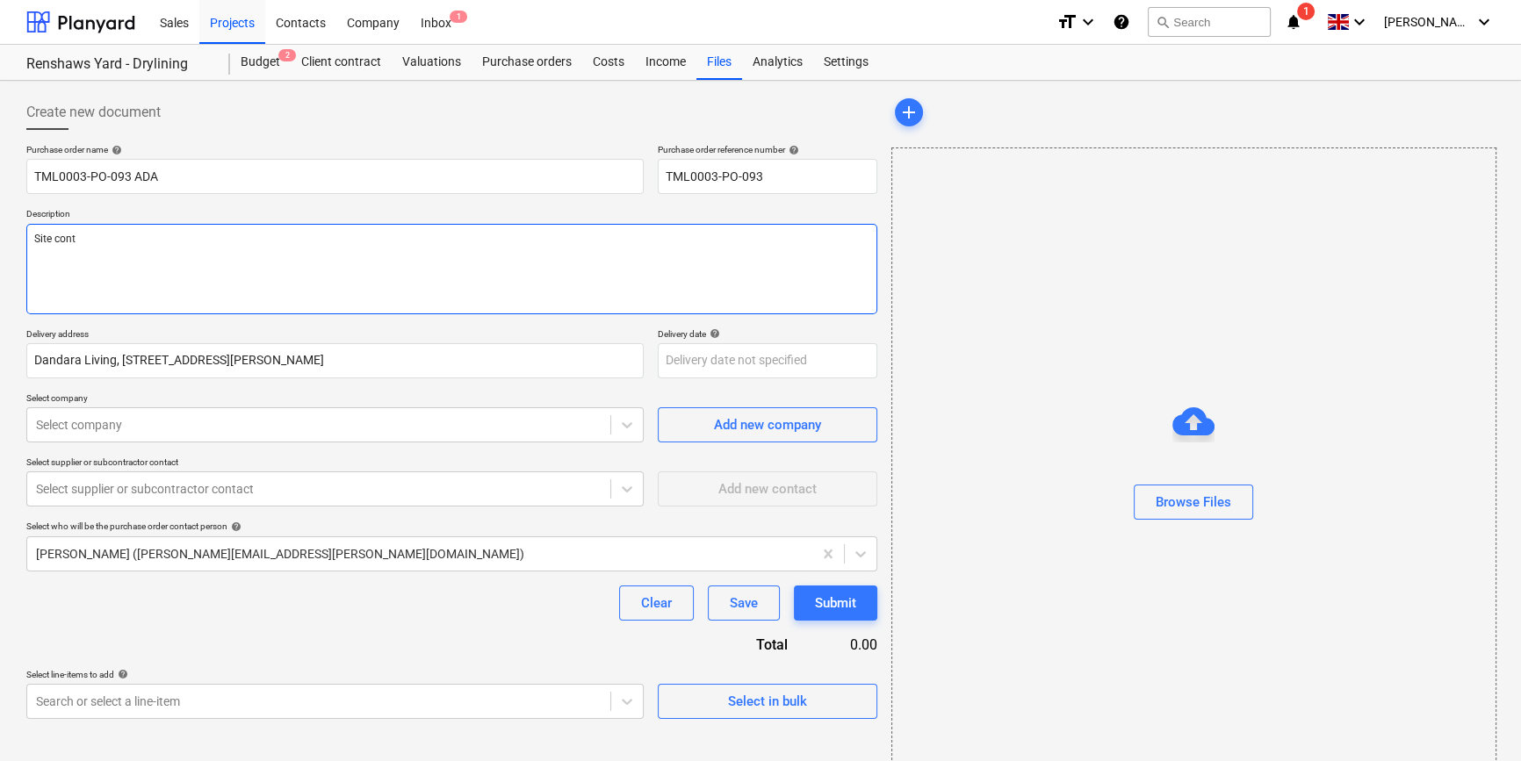
type textarea "Site conta"
type textarea "x"
type textarea "Site contac"
type textarea "x"
type textarea "Site contact"
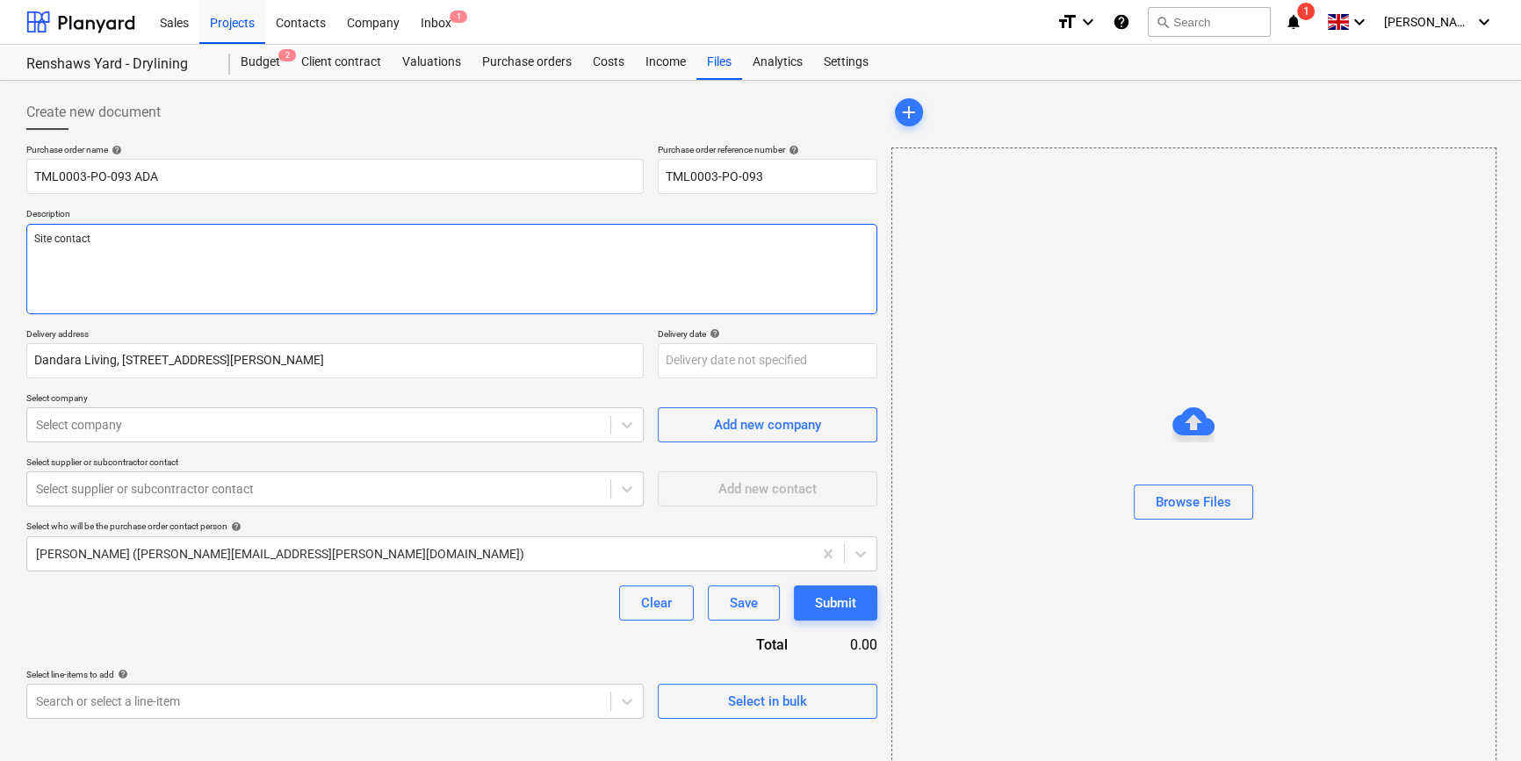
type textarea "x"
type textarea "Site contact"
type textarea "x"
type textarea "Site contact P"
type textarea "x"
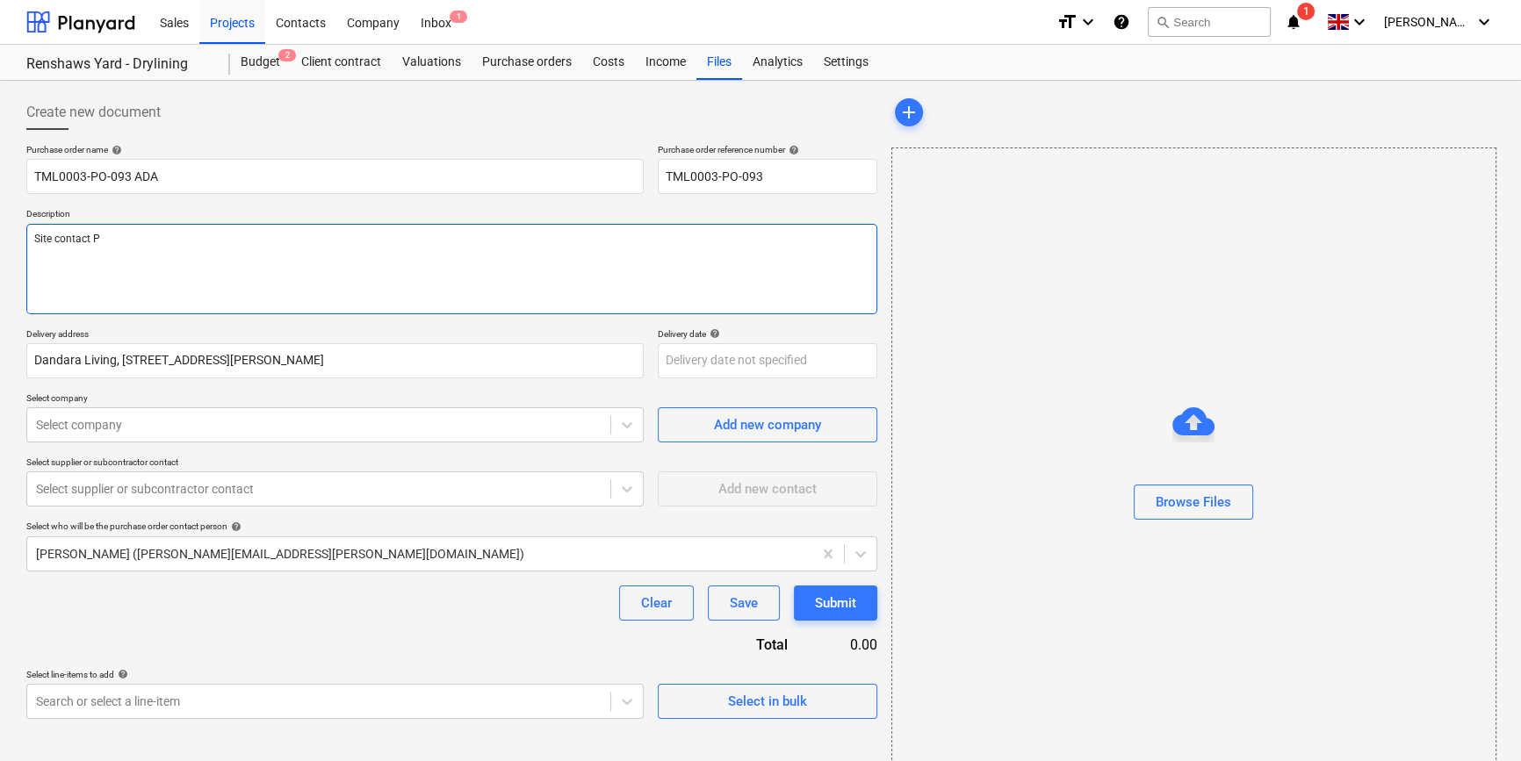
type textarea "Site contact Pe"
type textarea "x"
type textarea "Site contact Ped"
type textarea "x"
type textarea "Site contact Pedz"
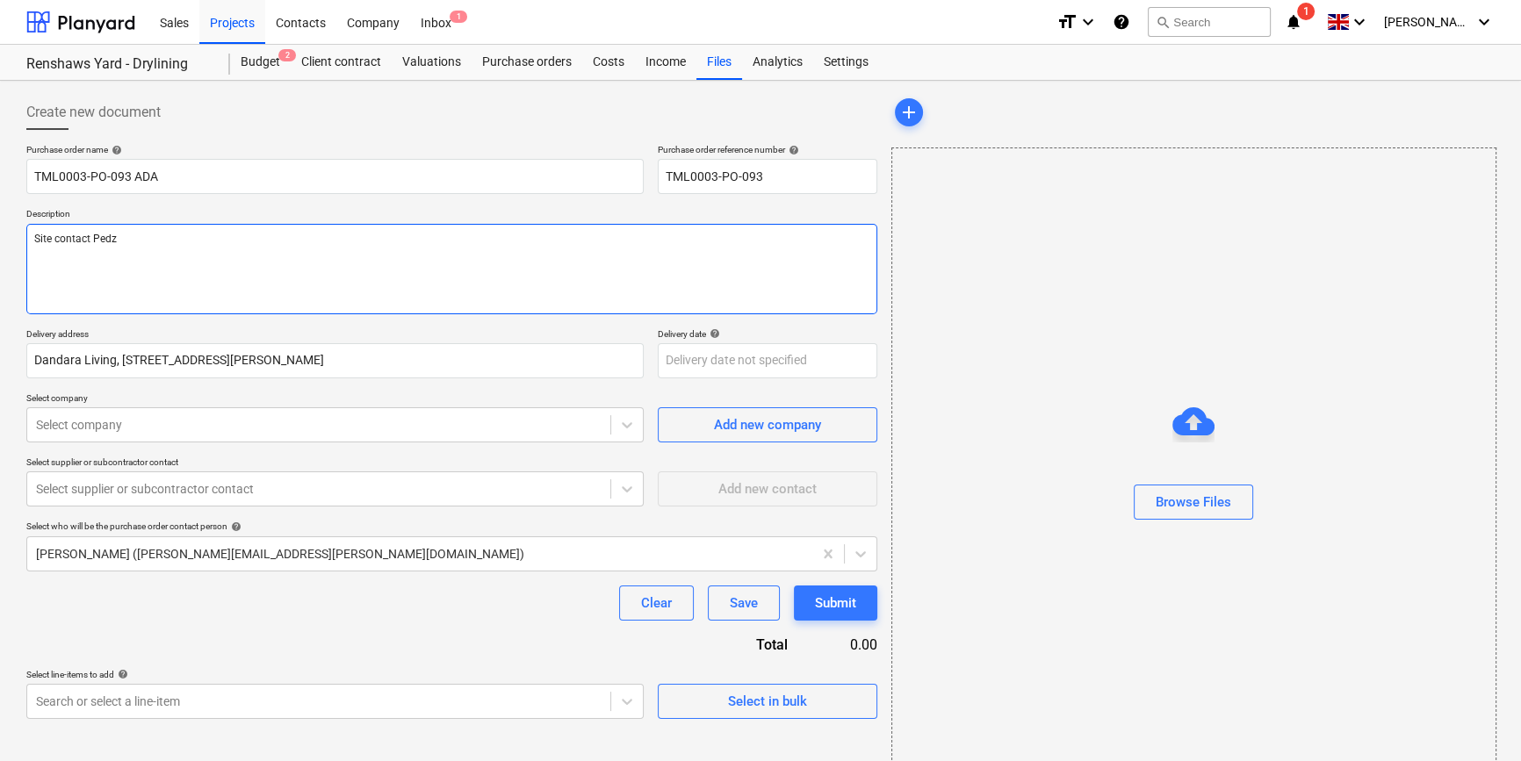
type textarea "x"
type textarea "Site contact Pedzi"
type textarea "x"
type textarea "Site contact Pedzi"
type textarea "x"
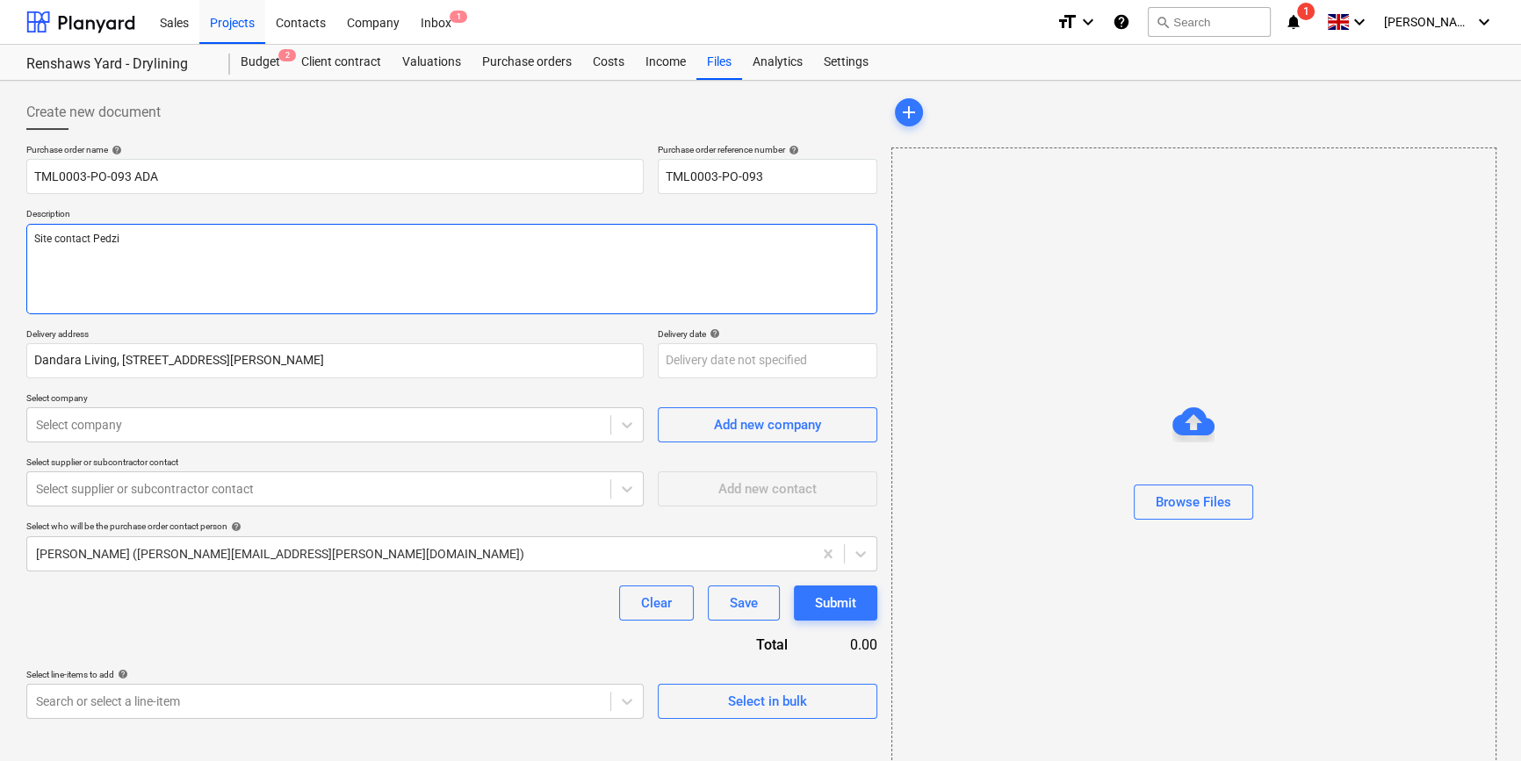
type textarea "Site contact Pedzi 0"
type textarea "x"
type textarea "Site contact Pedzi 07"
type textarea "x"
type textarea "Site contact Pedzi 075"
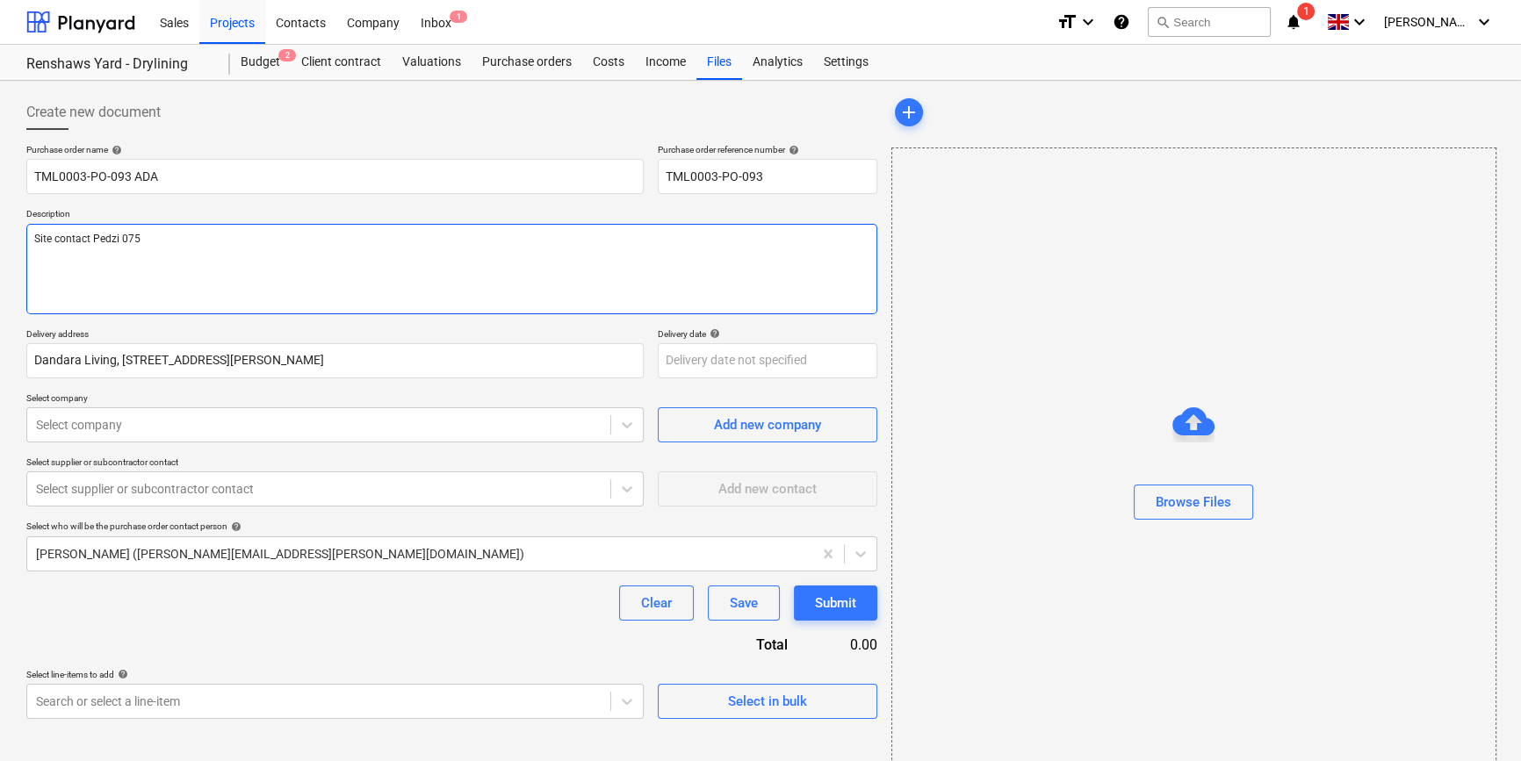
type textarea "x"
type textarea "Site contact Pedzi 0754"
type textarea "x"
type textarea "Site contact Pedzi 07547"
type textarea "x"
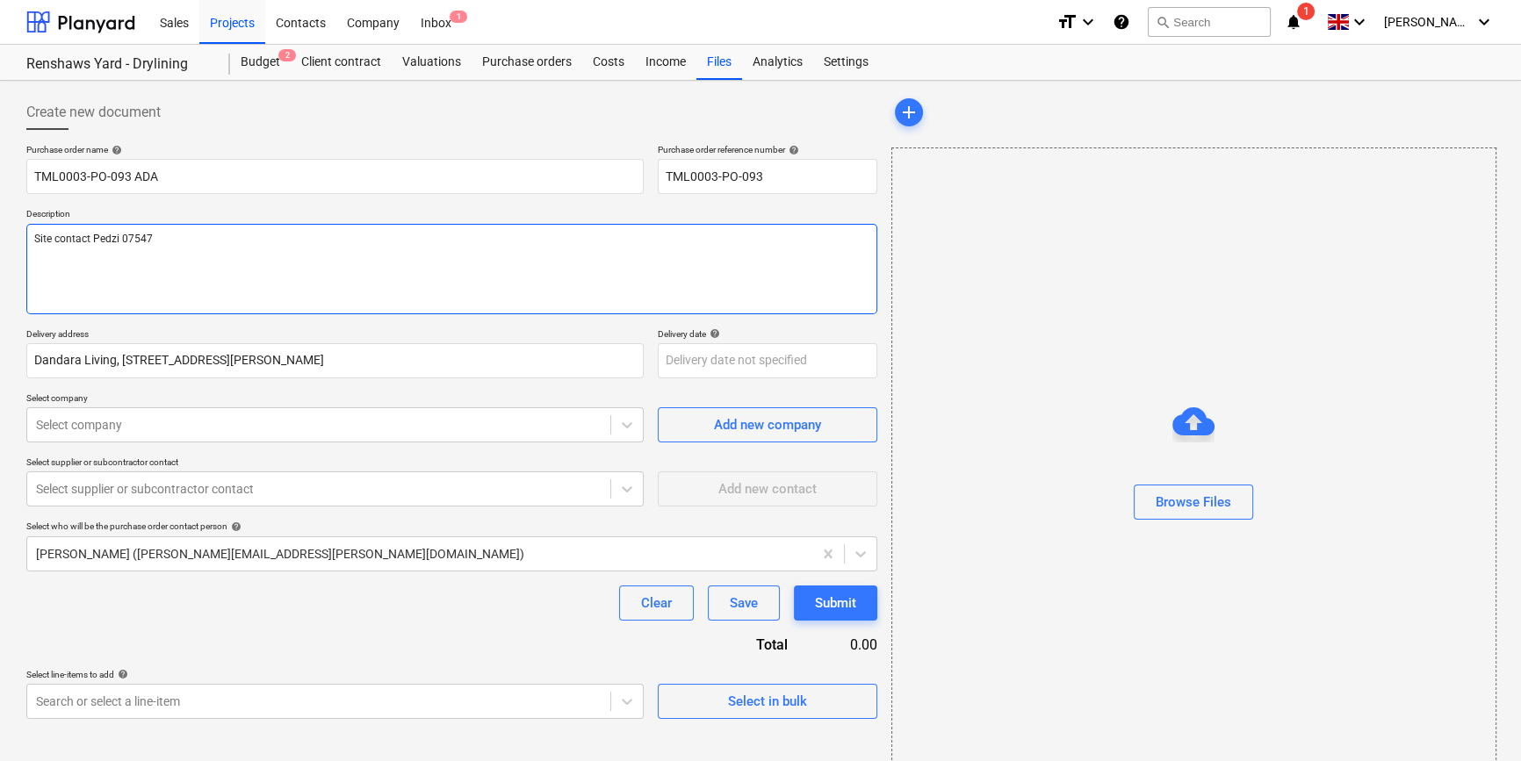
type textarea "Site contact Pedzi 07547"
type textarea "x"
type textarea "Site contact Pedzi 07547 6"
type textarea "x"
type textarea "Site contact Pedzi [PHONE_NUMBER]"
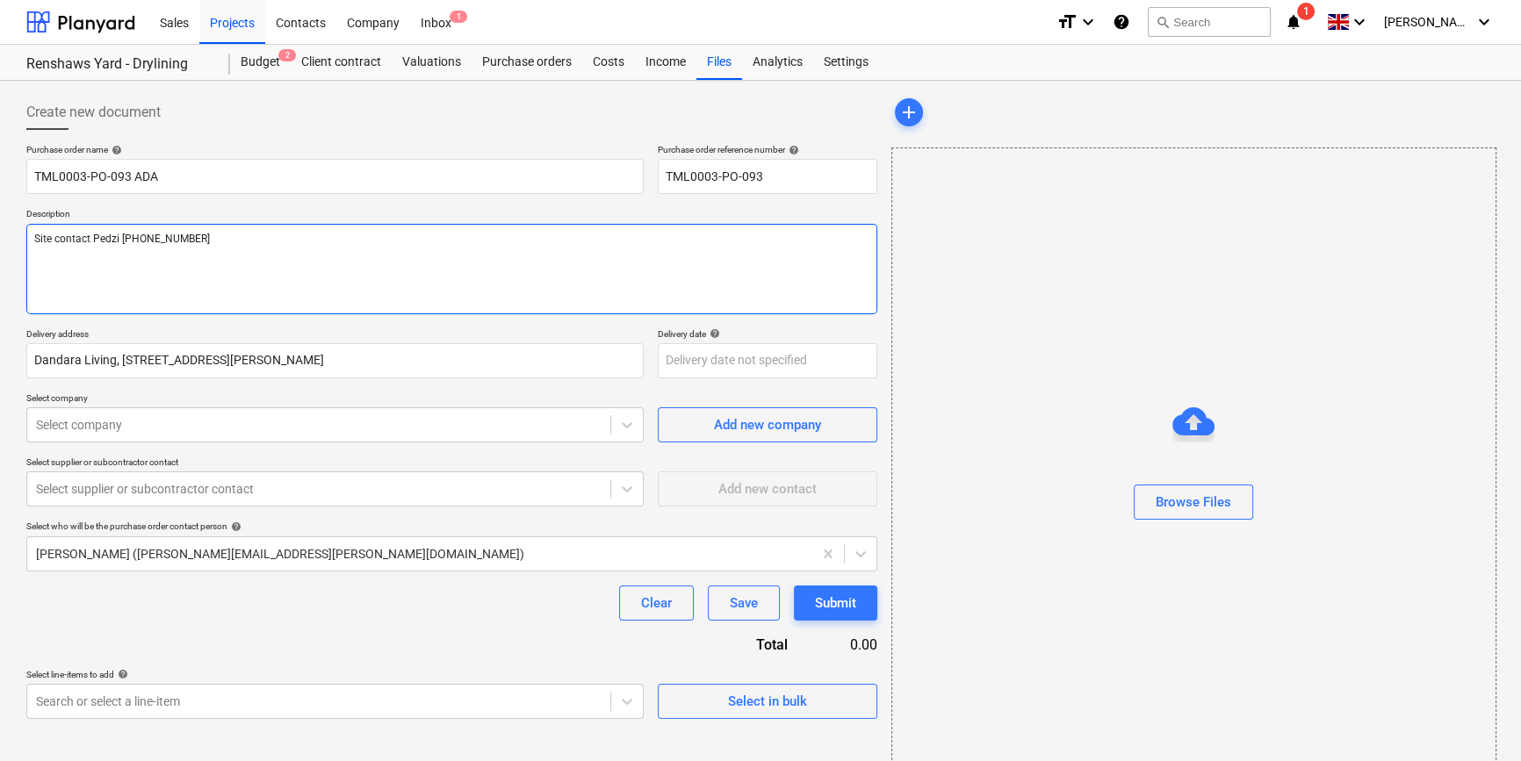
type textarea "x"
type textarea "Site contact Pedzi [PHONE_NUMBER]"
type textarea "x"
type textarea "Site contact Pedzi [PHONE_NUMBER]"
type textarea "x"
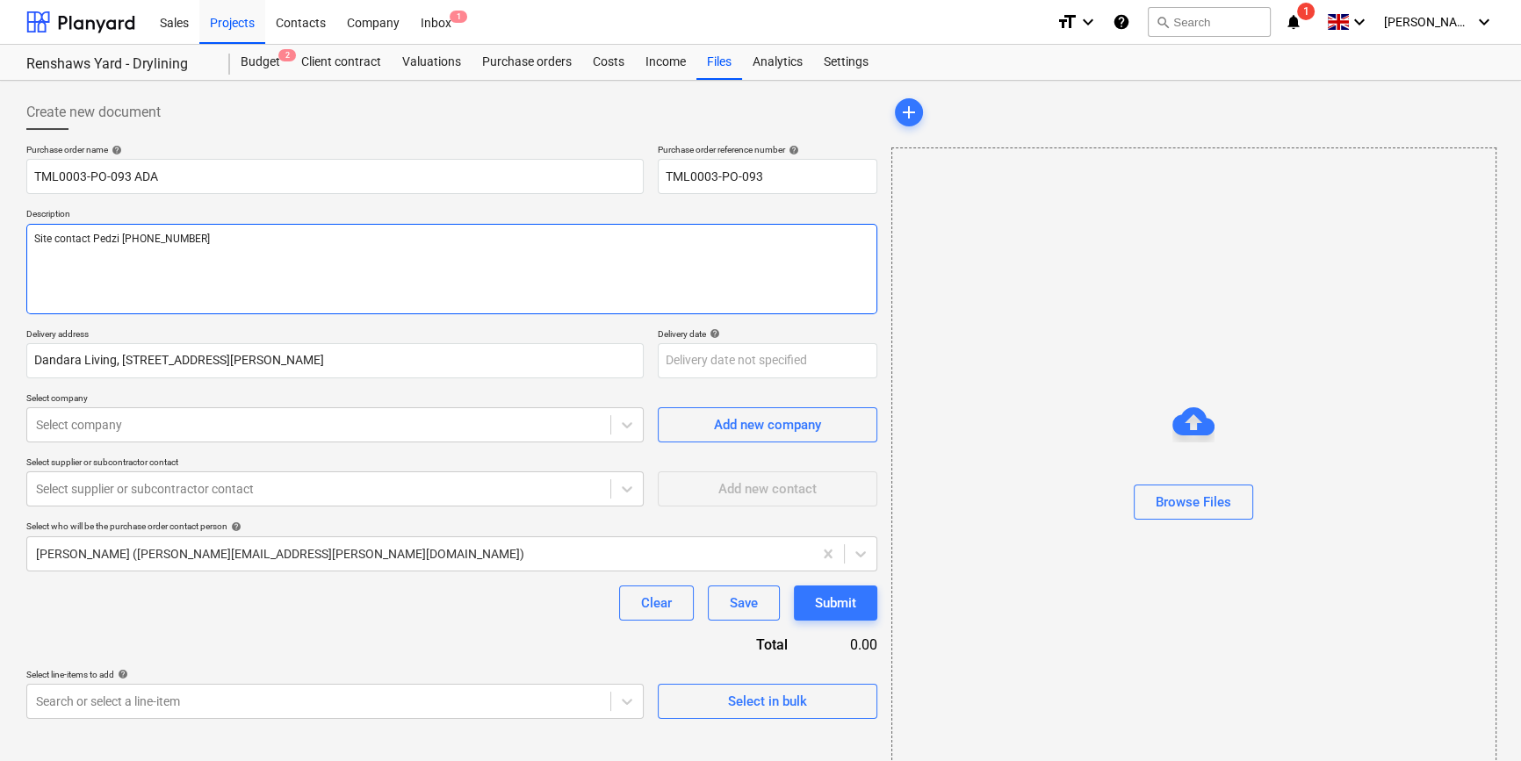
type textarea "Site contact Pedzi [PHONE_NUMBER]"
type textarea "x"
type textarea "Site contact Pedzi [PHONE_NUMBER]"
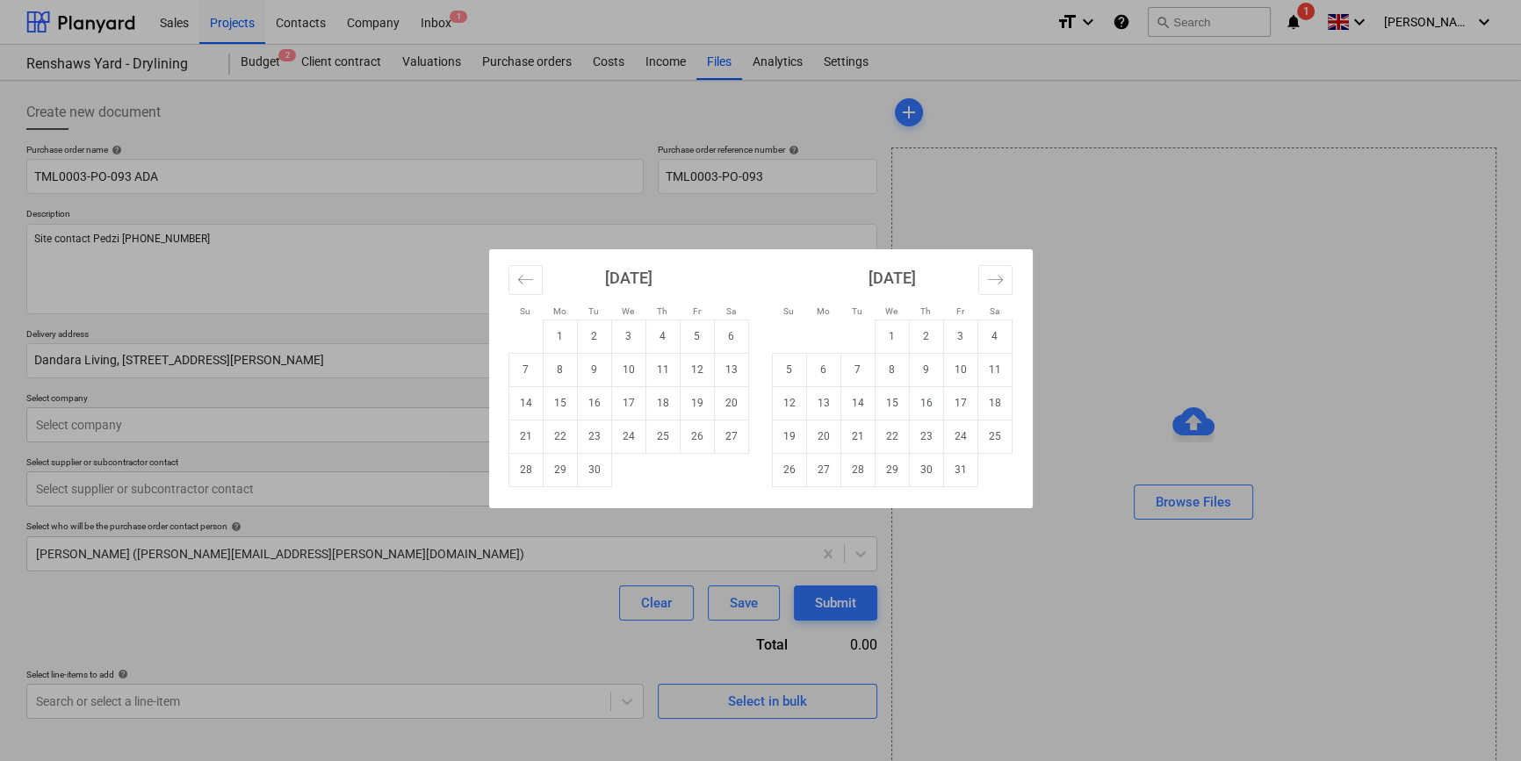
click at [677, 356] on body "Sales Projects Contacts Company Inbox 1 format_size keyboard_arrow_down help se…" at bounding box center [760, 380] width 1521 height 761
click at [687, 402] on td "19" at bounding box center [697, 402] width 34 height 33
type textarea "x"
type input "[DATE]"
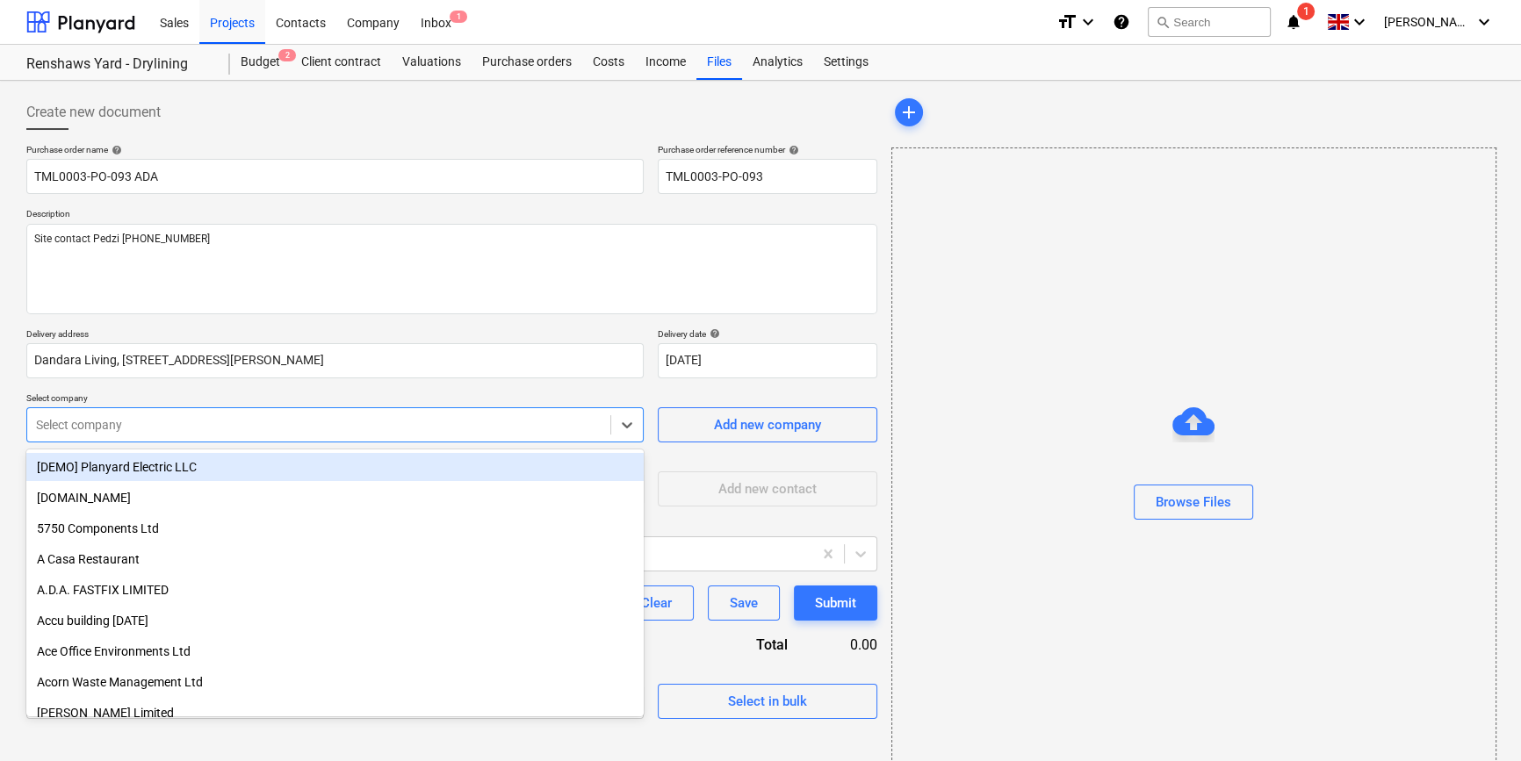
click at [89, 427] on div at bounding box center [318, 425] width 565 height 18
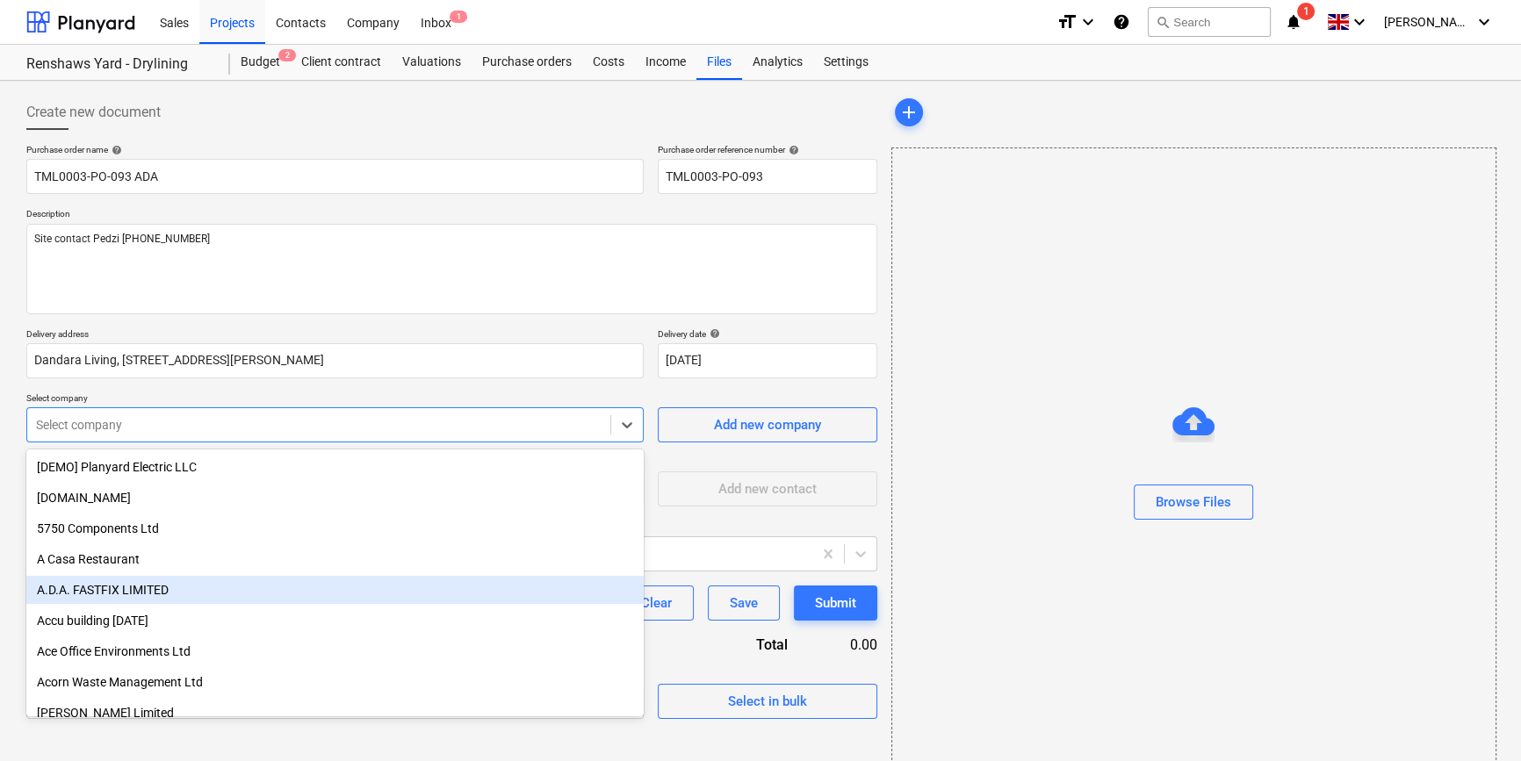
click at [73, 593] on div "A.D.A. FASTFIX LIMITED" at bounding box center [334, 590] width 617 height 28
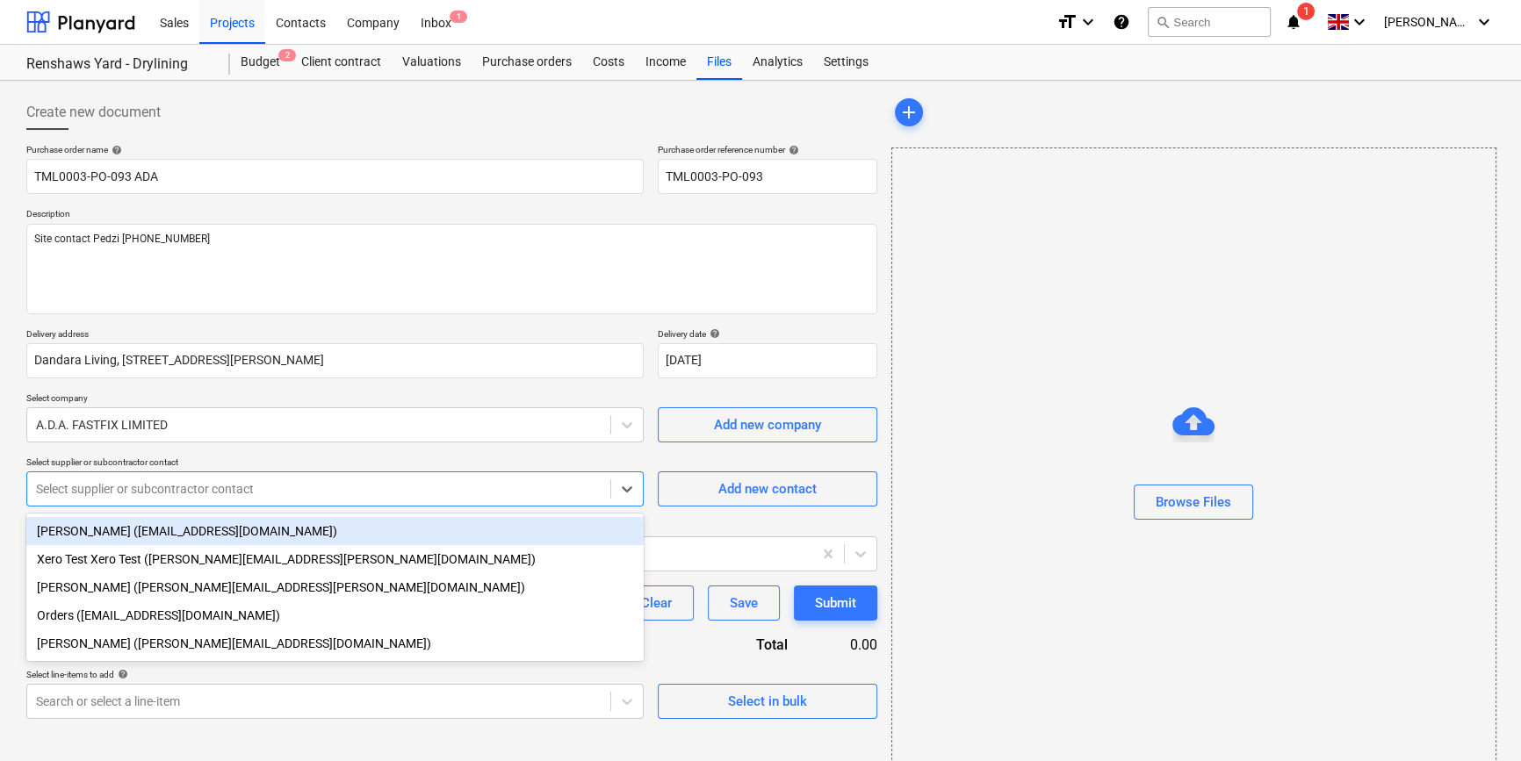
click at [81, 497] on div at bounding box center [318, 489] width 565 height 18
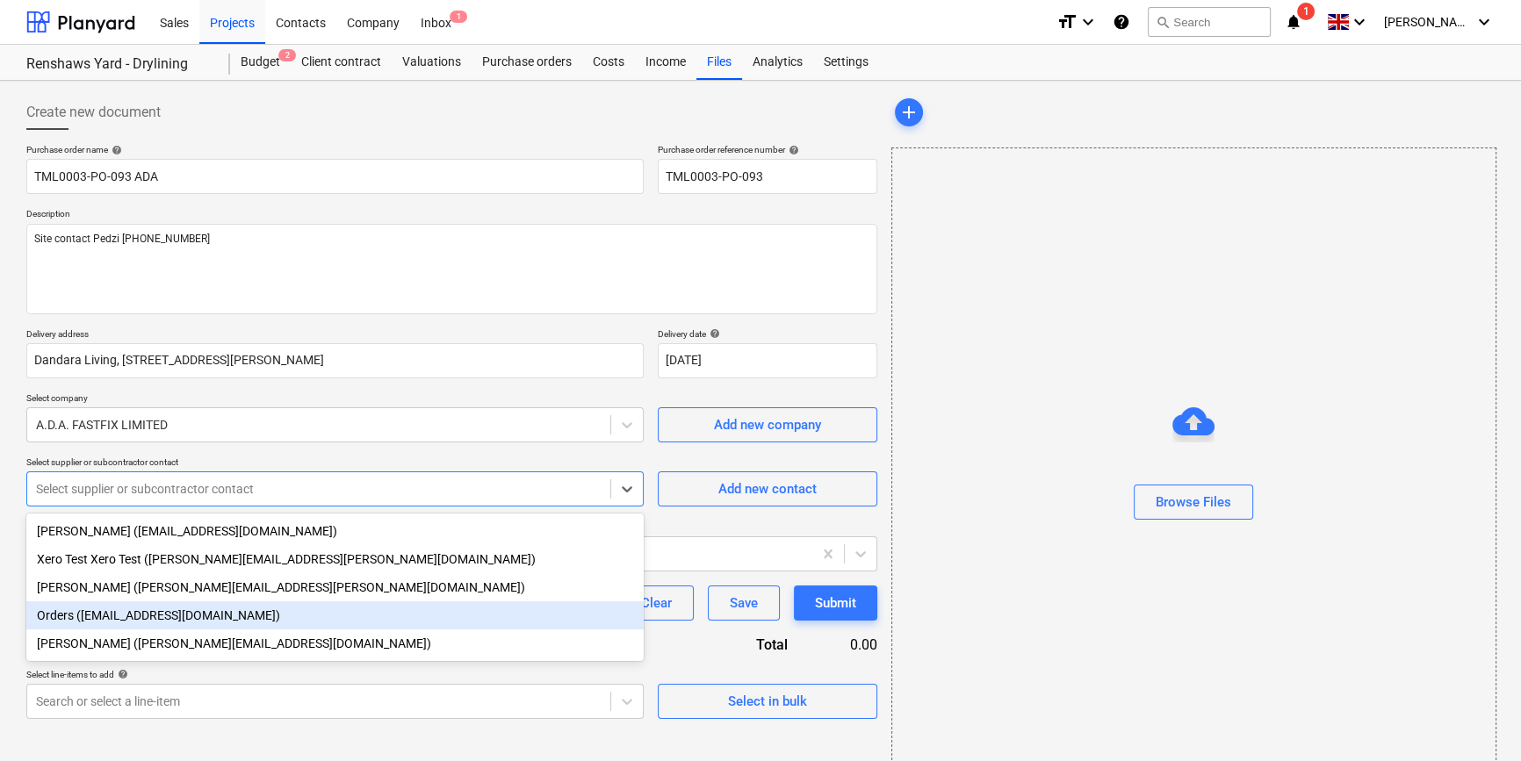
click at [82, 620] on div "Orders ([EMAIL_ADDRESS][DOMAIN_NAME])" at bounding box center [334, 615] width 617 height 28
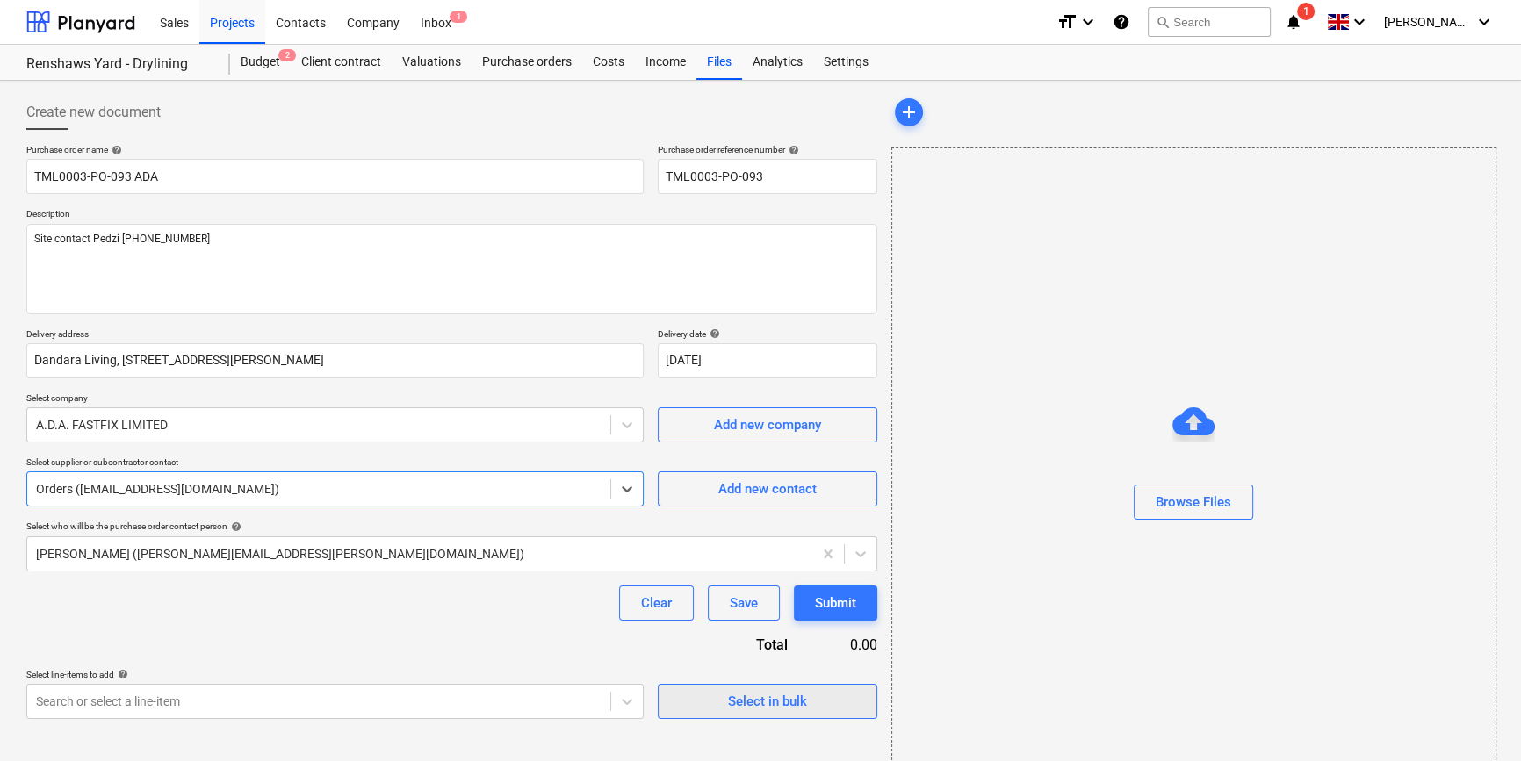
click at [709, 699] on span "Select in bulk" at bounding box center [768, 701] width 176 height 23
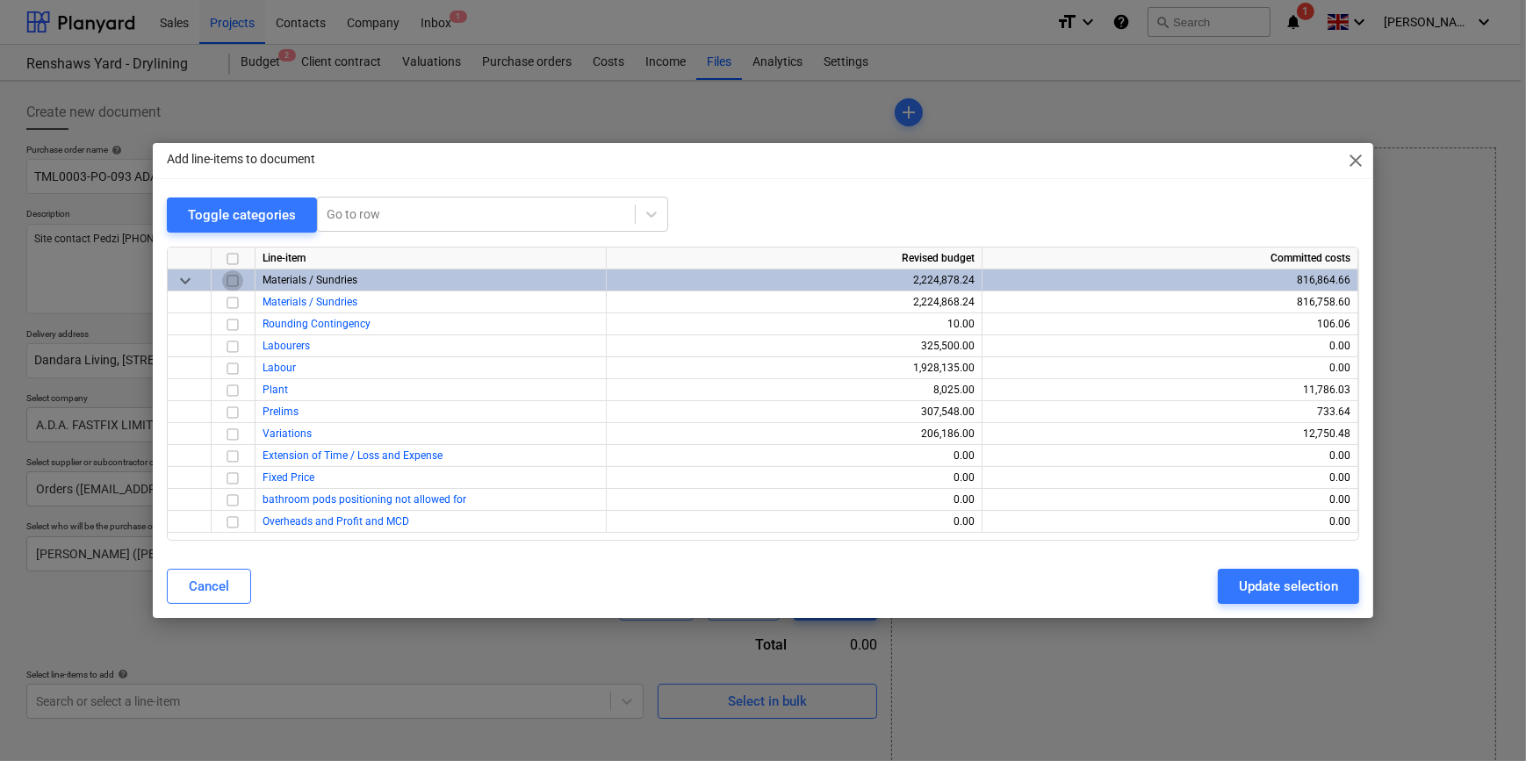
click at [230, 279] on input "checkbox" at bounding box center [232, 280] width 21 height 21
click at [1217, 593] on div "Update selection" at bounding box center [1288, 586] width 99 height 23
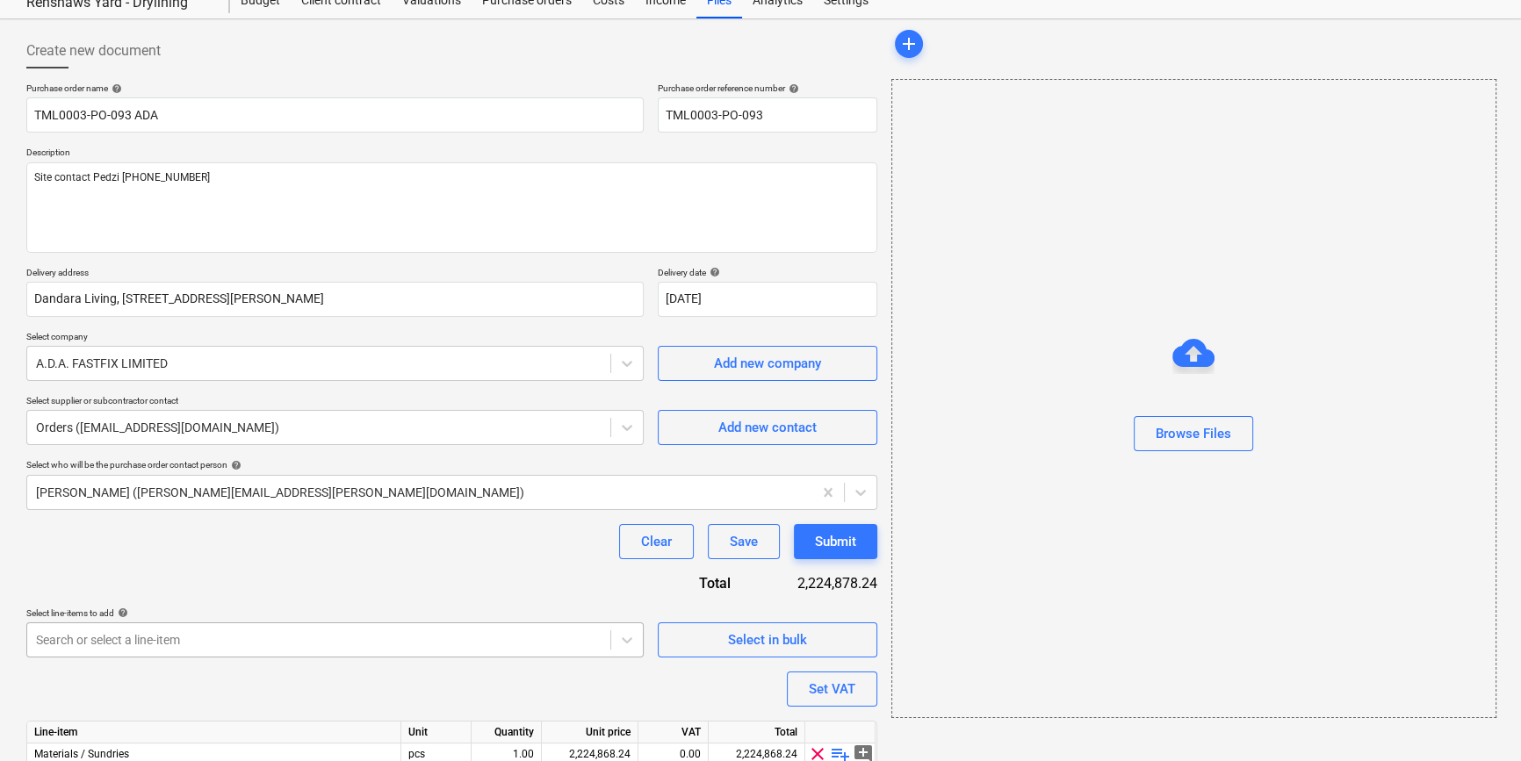
scroll to position [158, 0]
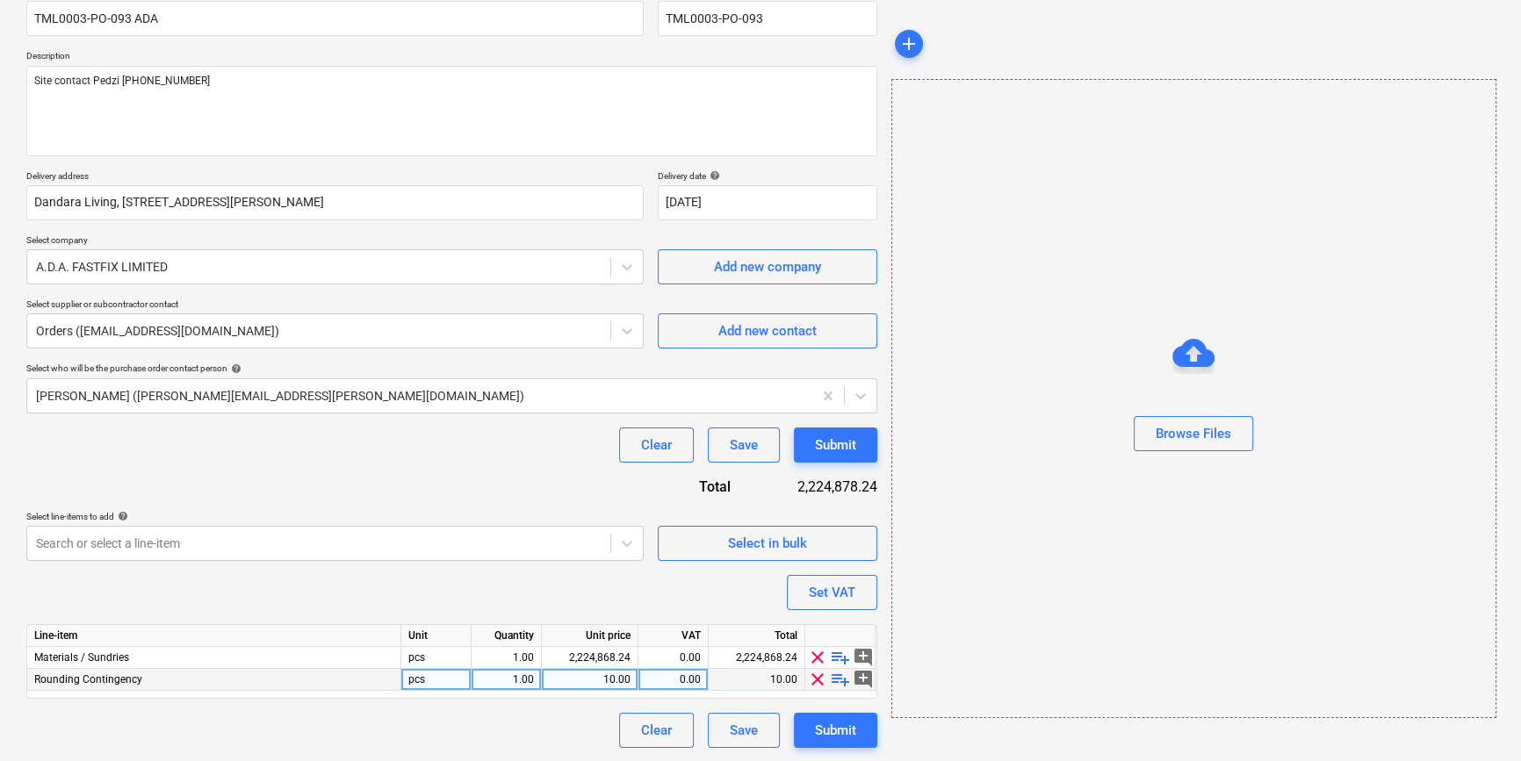
click at [812, 681] on span "clear" at bounding box center [817, 679] width 21 height 21
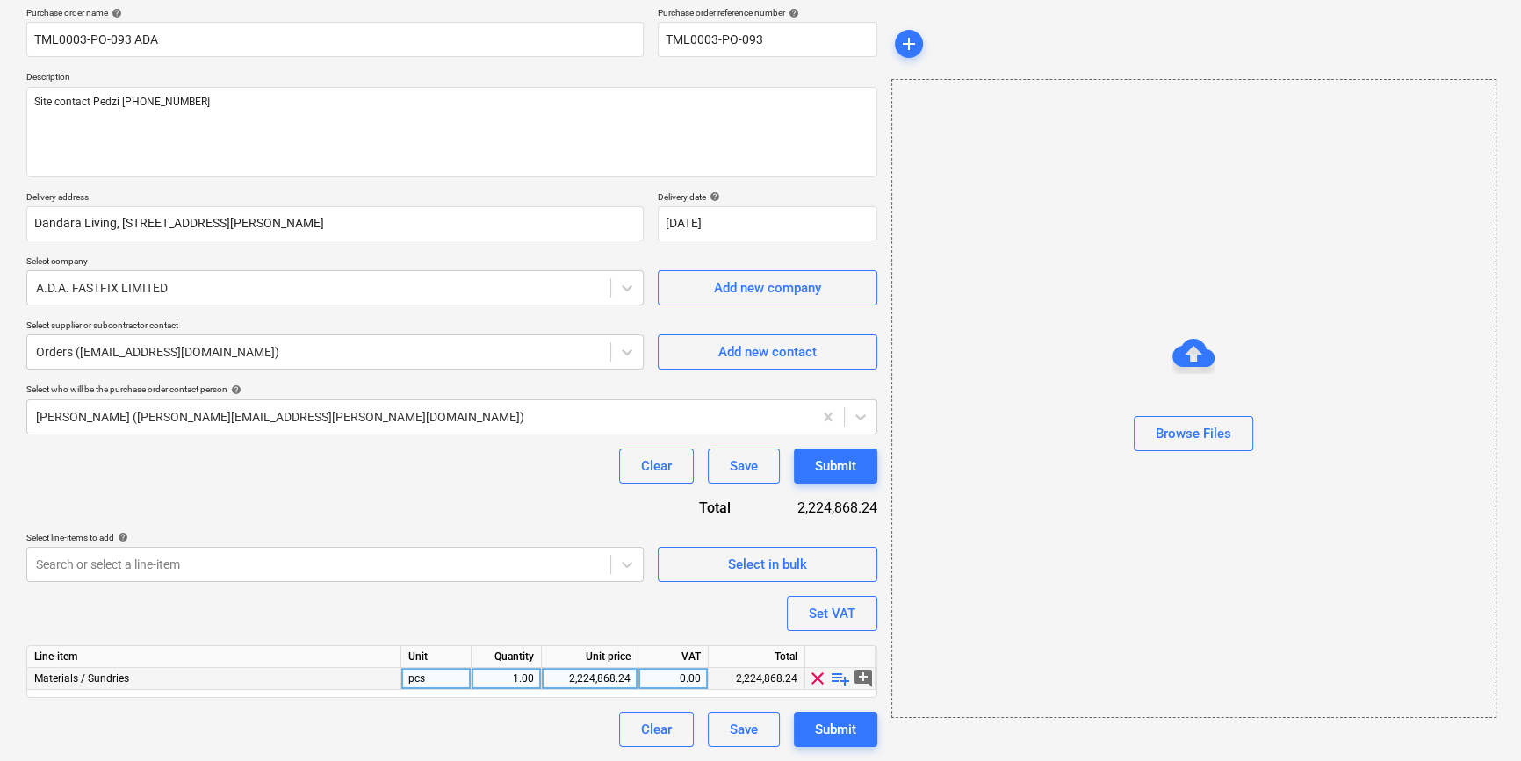
scroll to position [136, 0]
click at [838, 674] on span "playlist_add" at bounding box center [840, 679] width 21 height 21
type textarea "x"
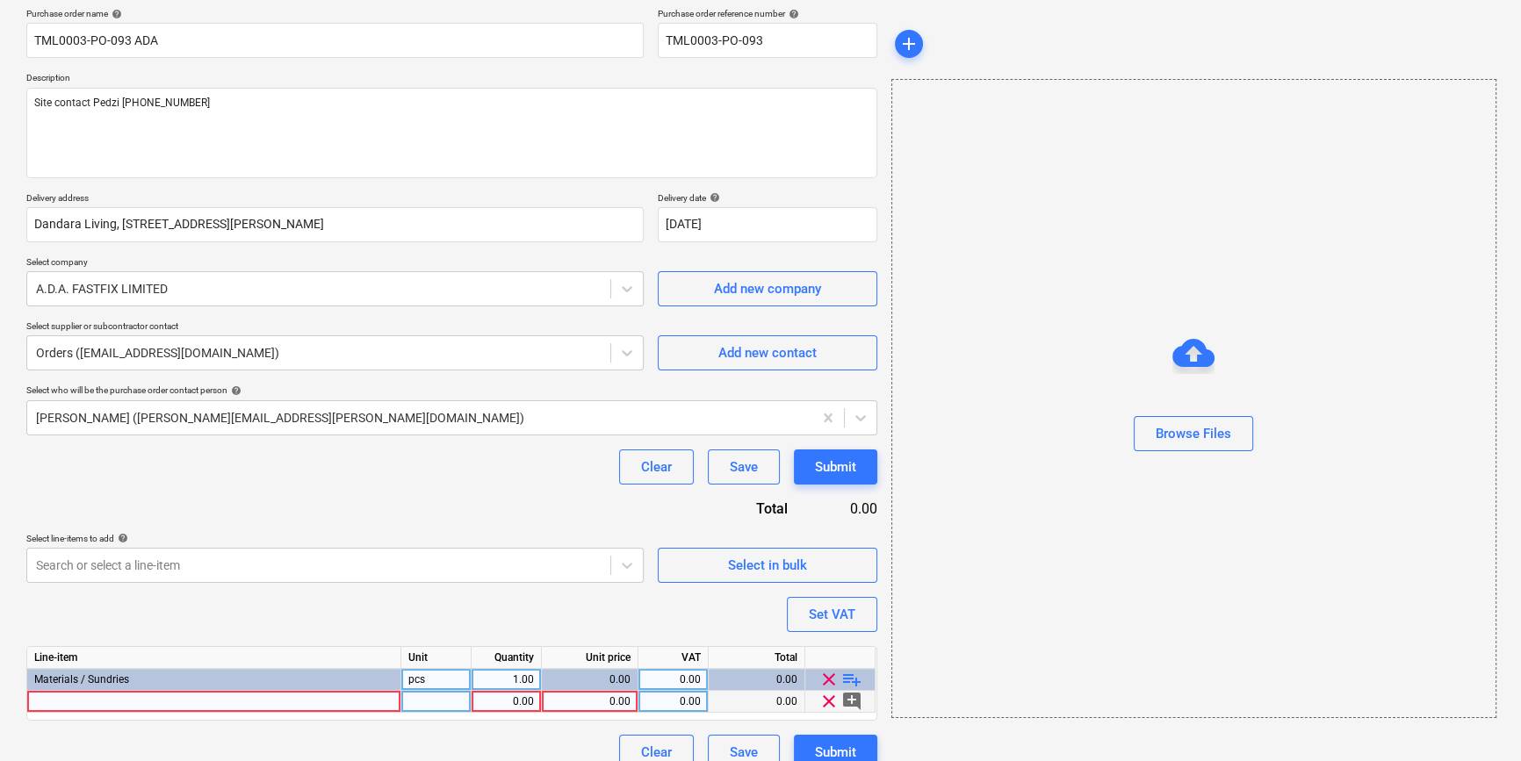
click at [51, 694] on div at bounding box center [214, 702] width 374 height 22
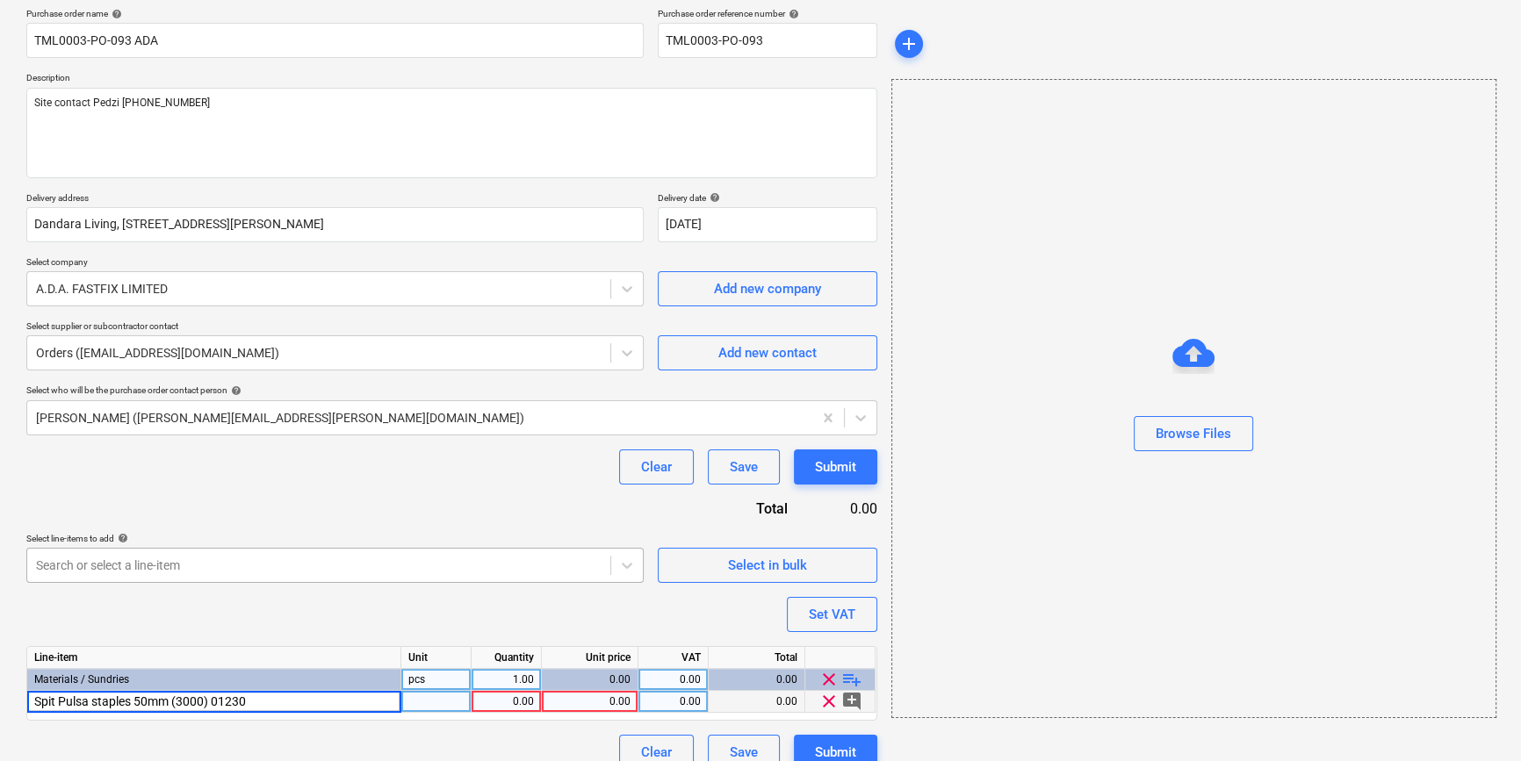
type input "Spit Pulsa staples 50mm (3000) 012302"
type textarea "x"
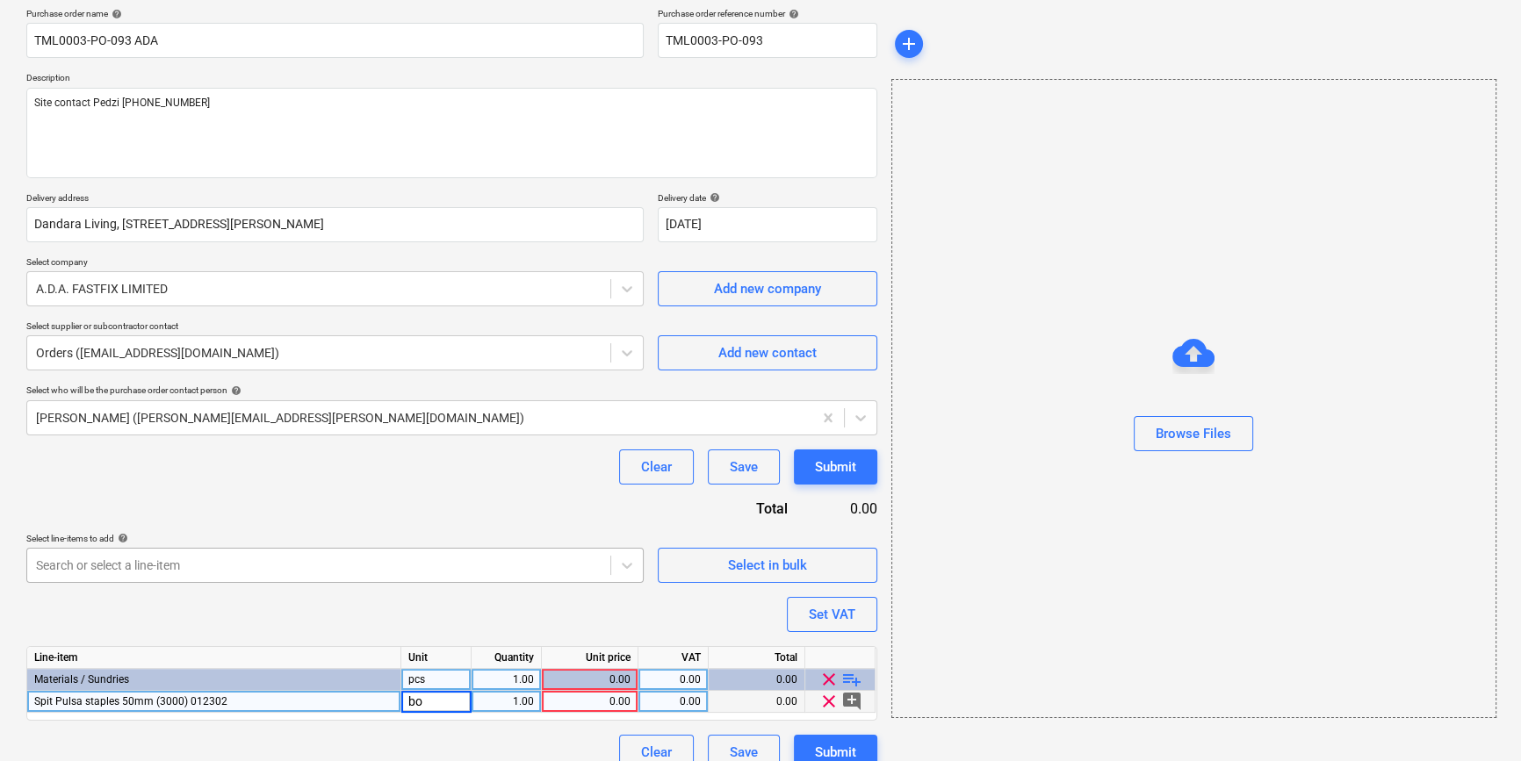
type input "box"
type textarea "x"
type input "69.1"
type textarea "x"
type input "20"
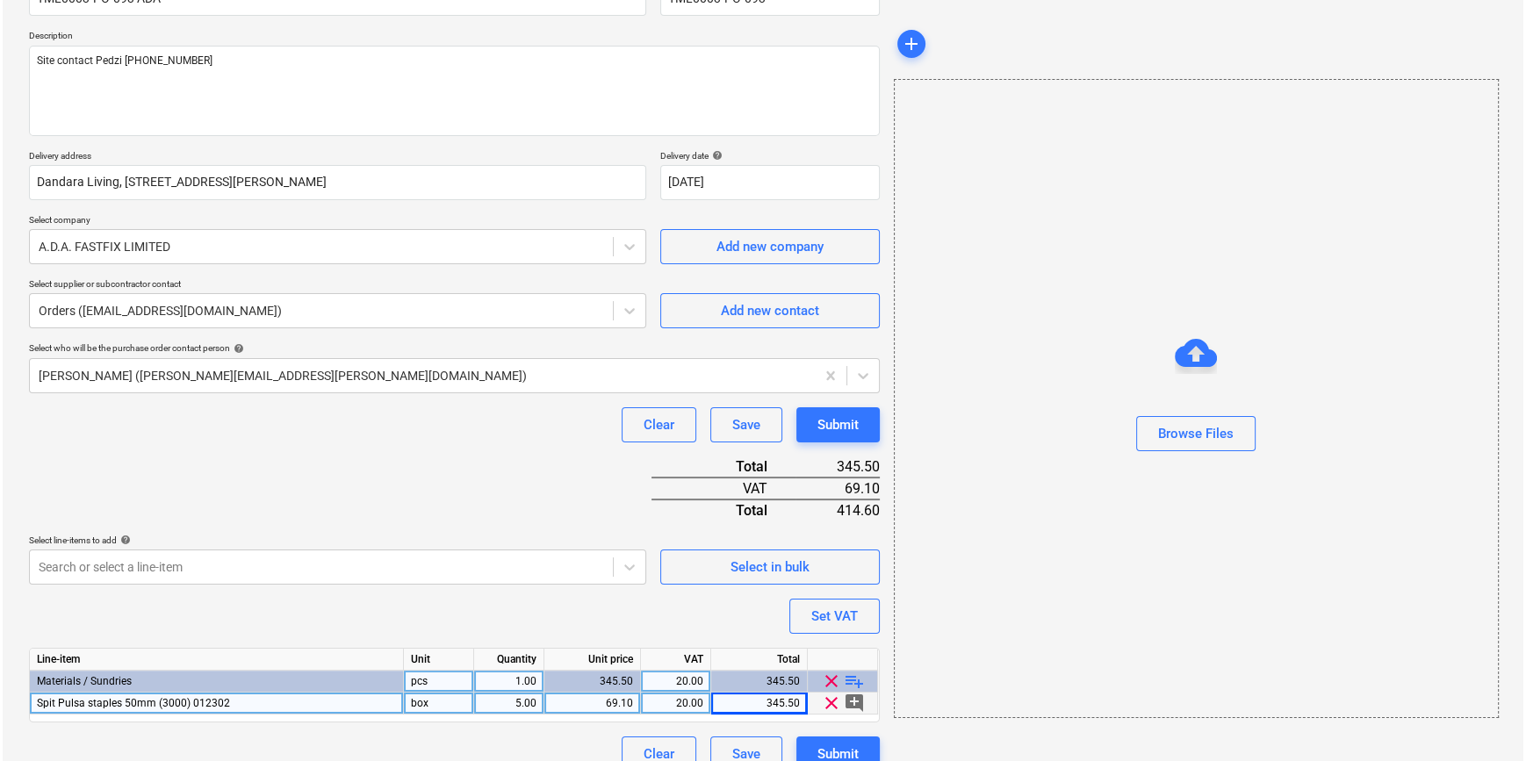
scroll to position [202, 0]
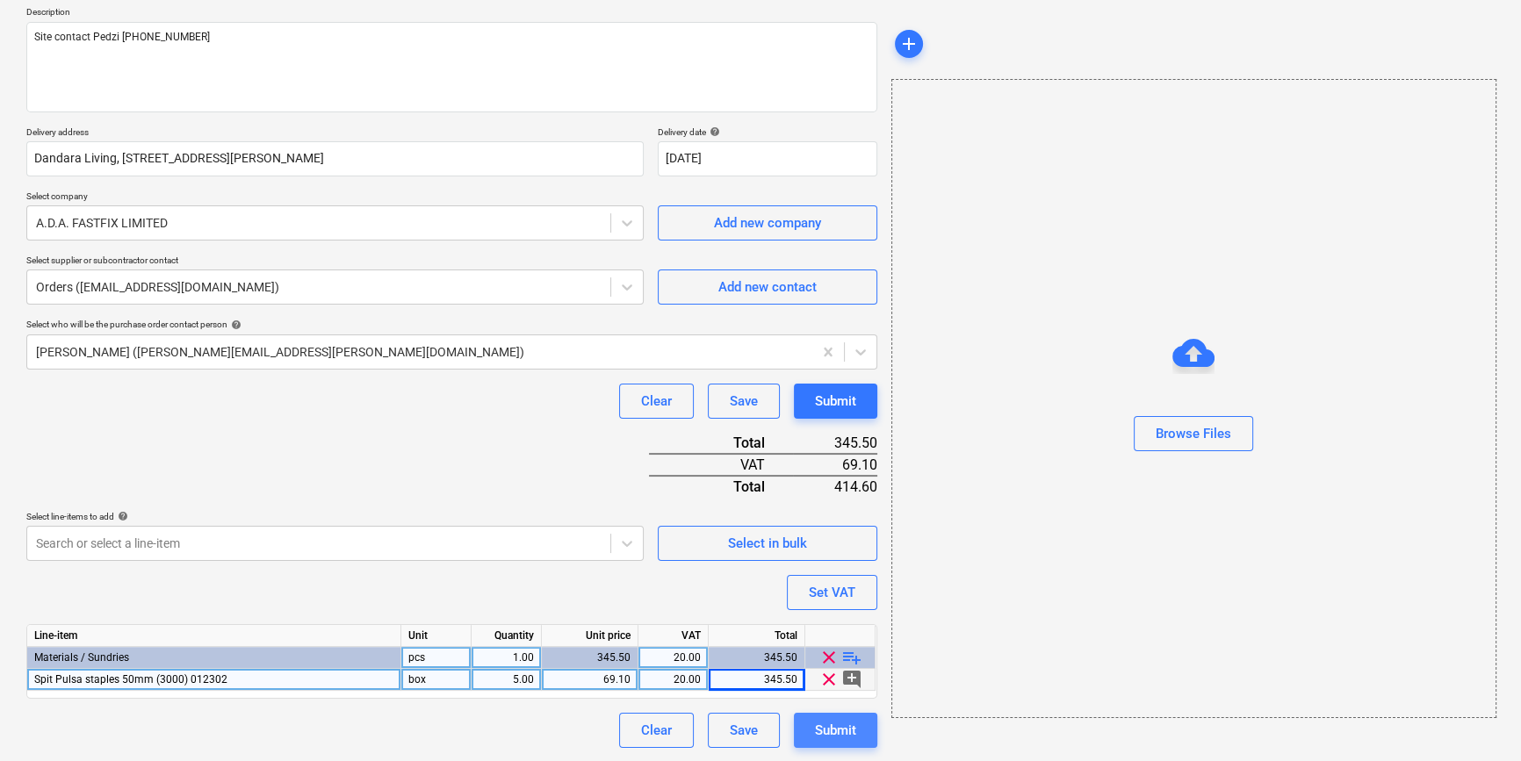
click at [833, 732] on div "Submit" at bounding box center [835, 730] width 41 height 23
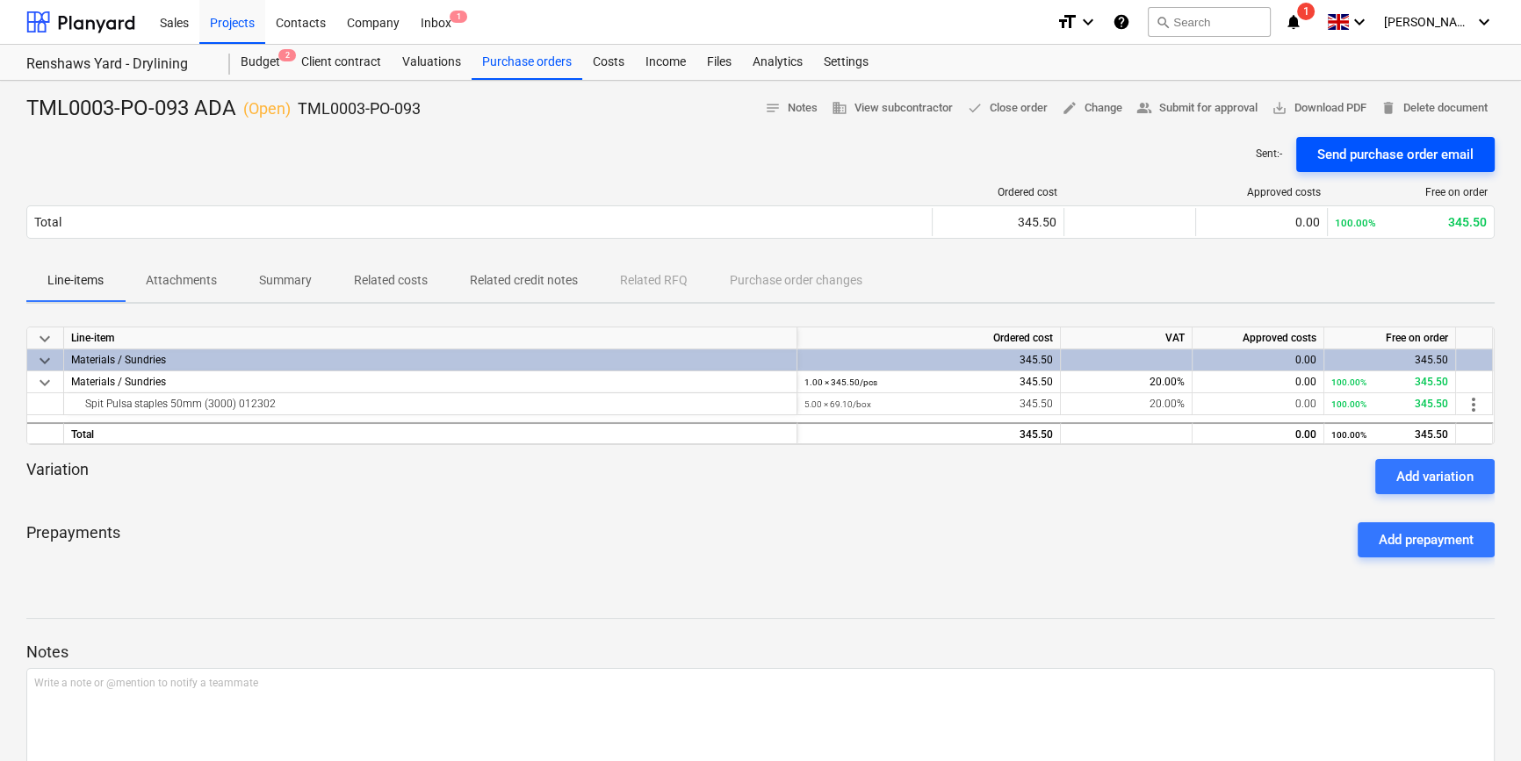
click at [1217, 157] on div "Send purchase order email" at bounding box center [1395, 154] width 156 height 23
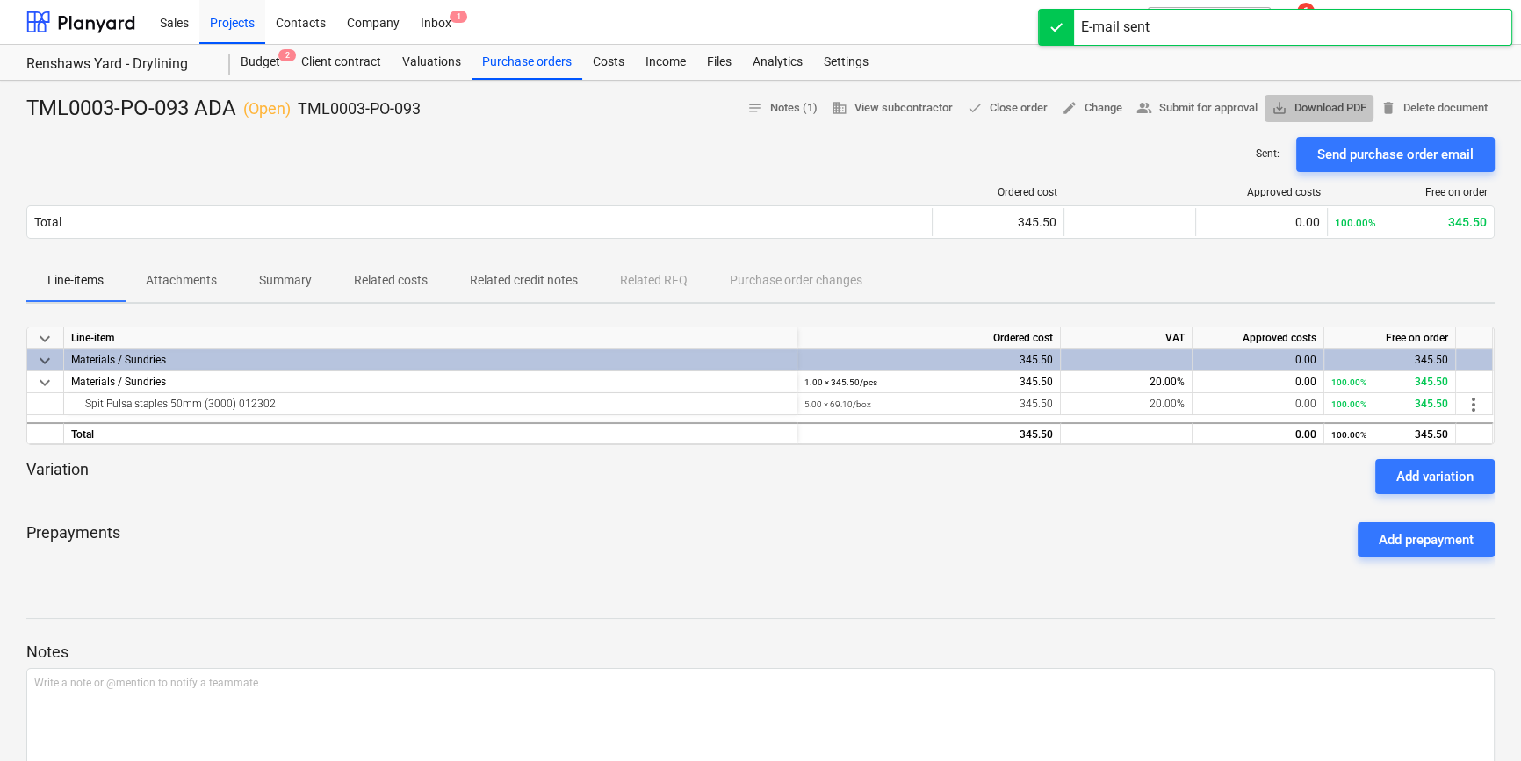
click at [1217, 102] on span "save_alt Download PDF" at bounding box center [1318, 108] width 95 height 20
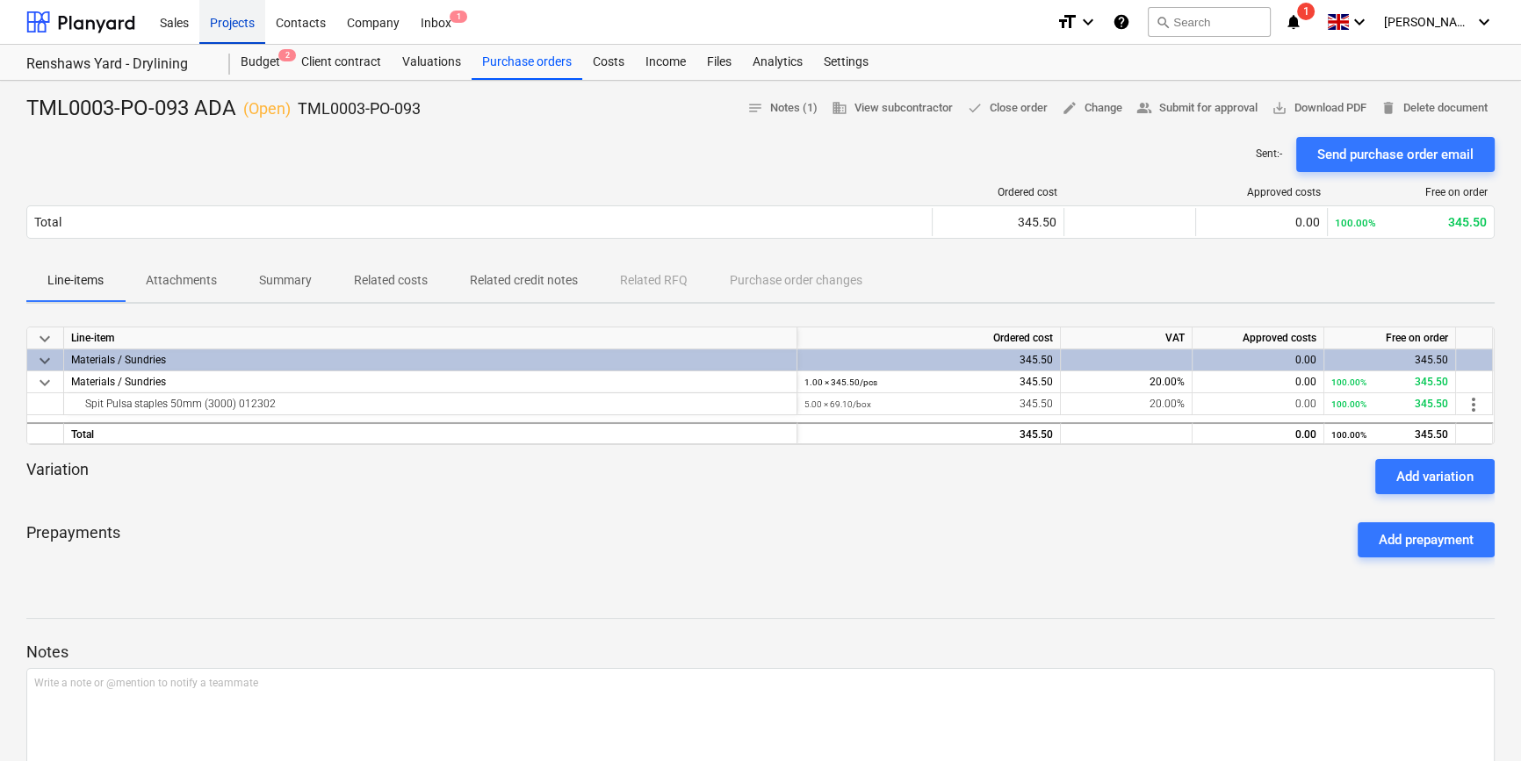
click at [236, 25] on div "Projects" at bounding box center [232, 21] width 66 height 45
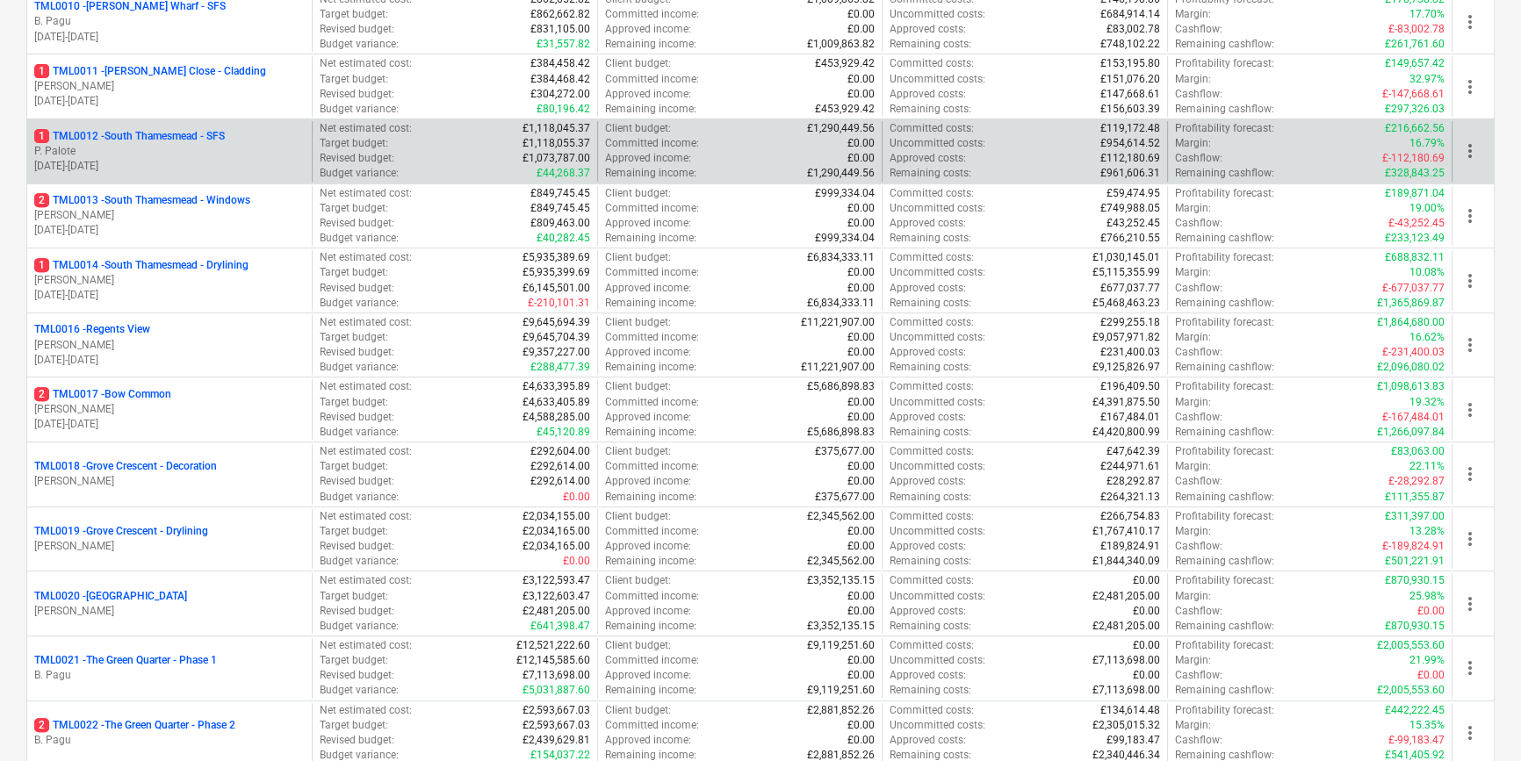
scroll to position [878, 0]
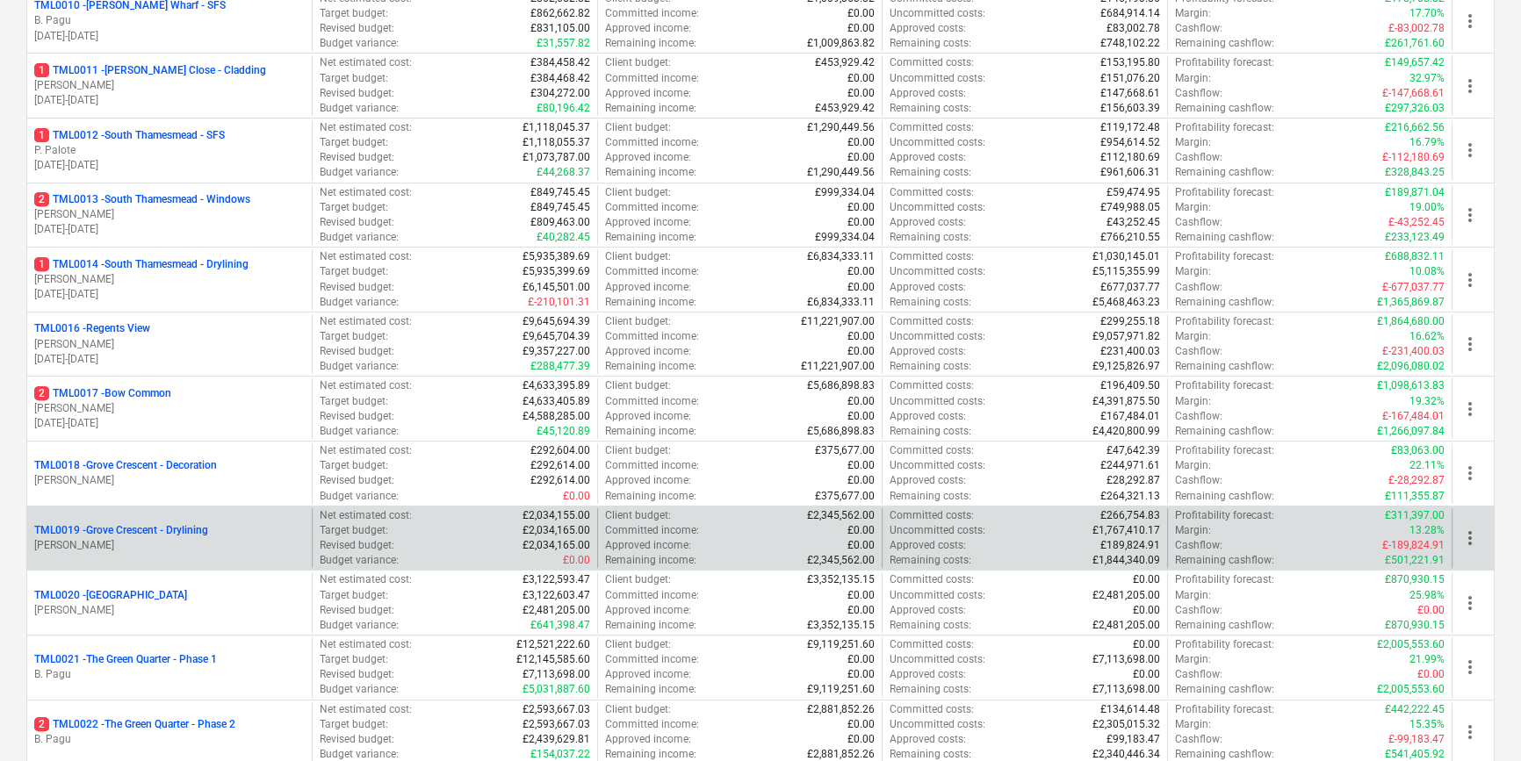
click at [191, 538] on p "[PERSON_NAME]" at bounding box center [169, 545] width 270 height 15
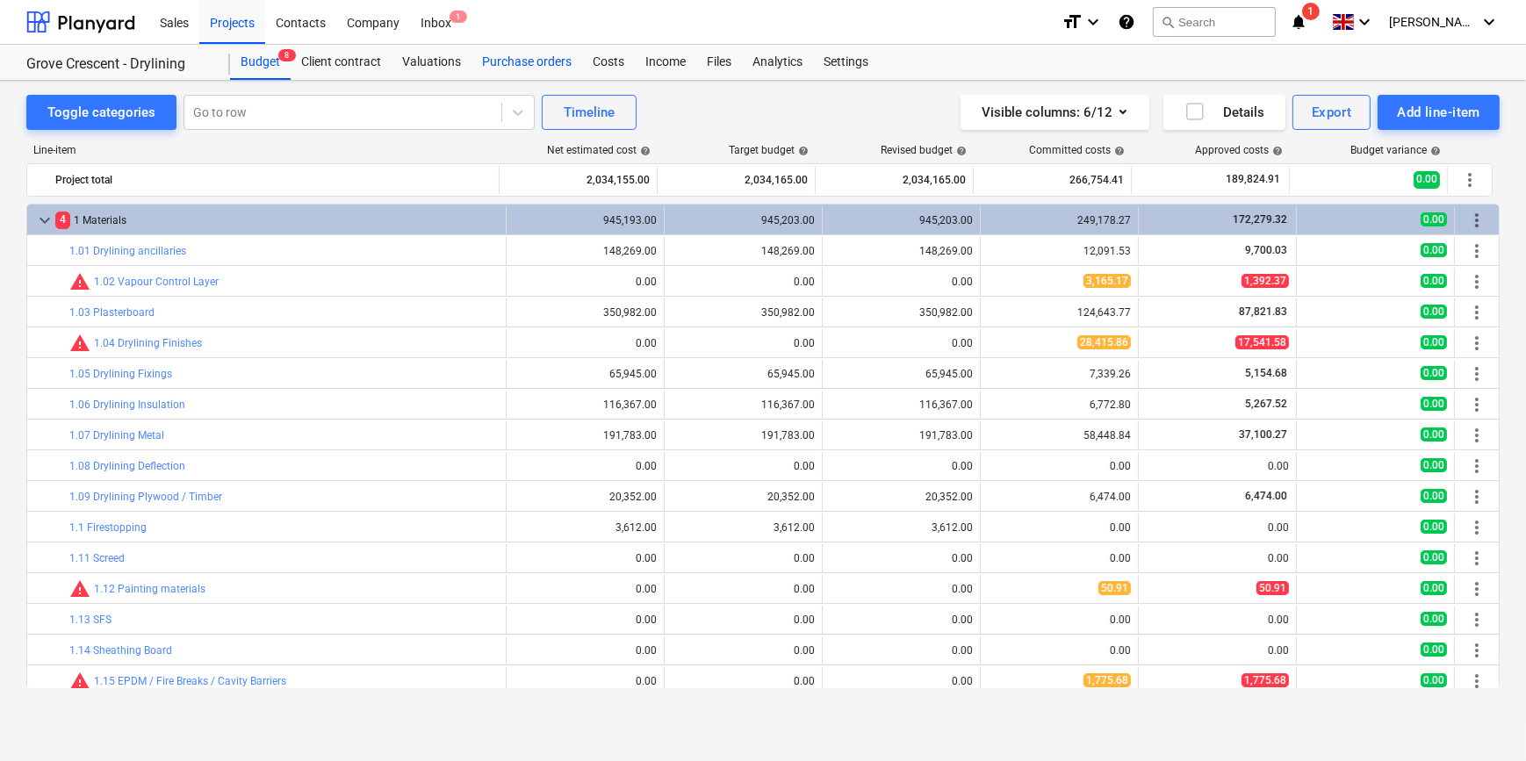
click at [500, 62] on div "Purchase orders" at bounding box center [526, 62] width 111 height 35
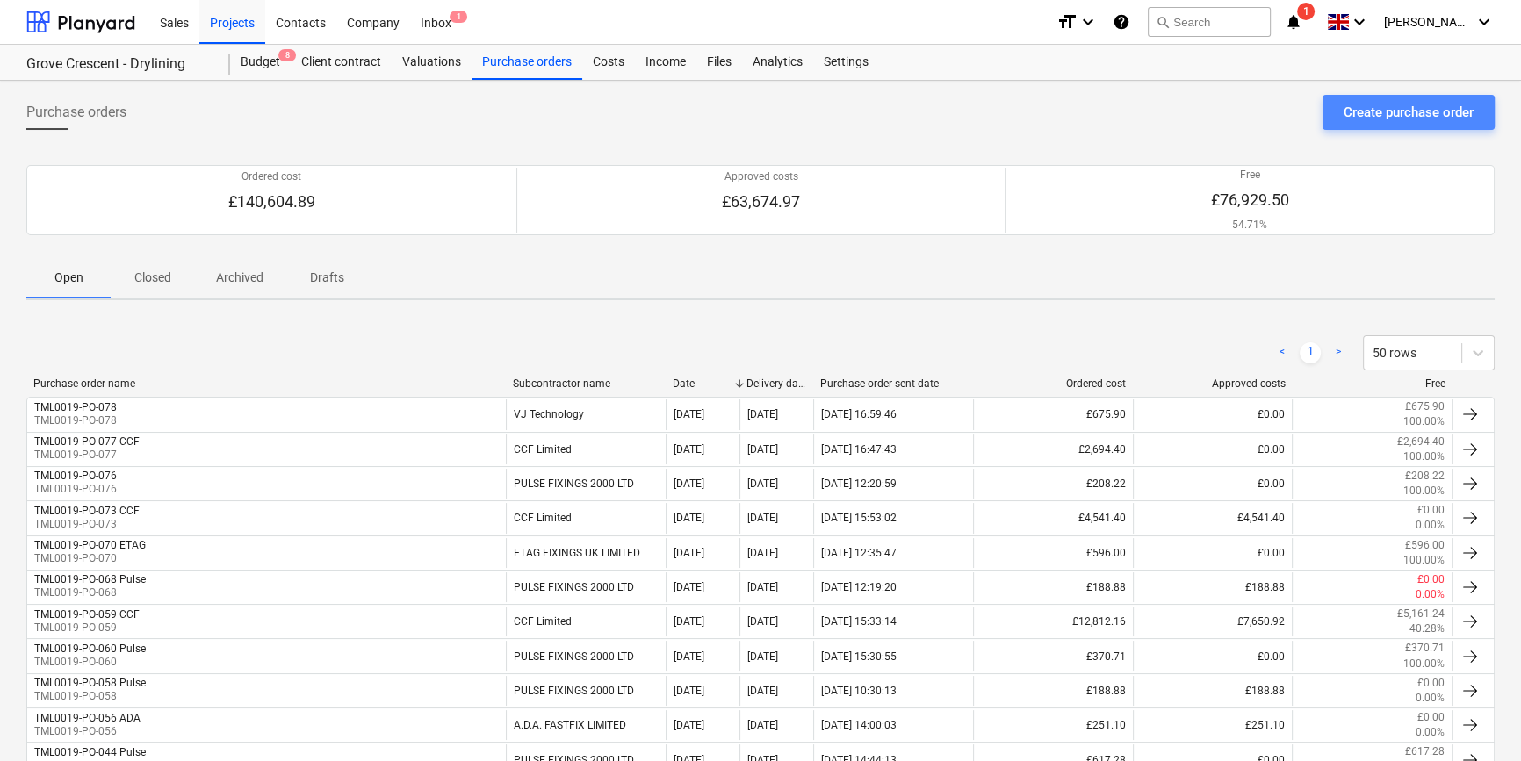
click at [1217, 113] on div "Create purchase order" at bounding box center [1408, 112] width 130 height 23
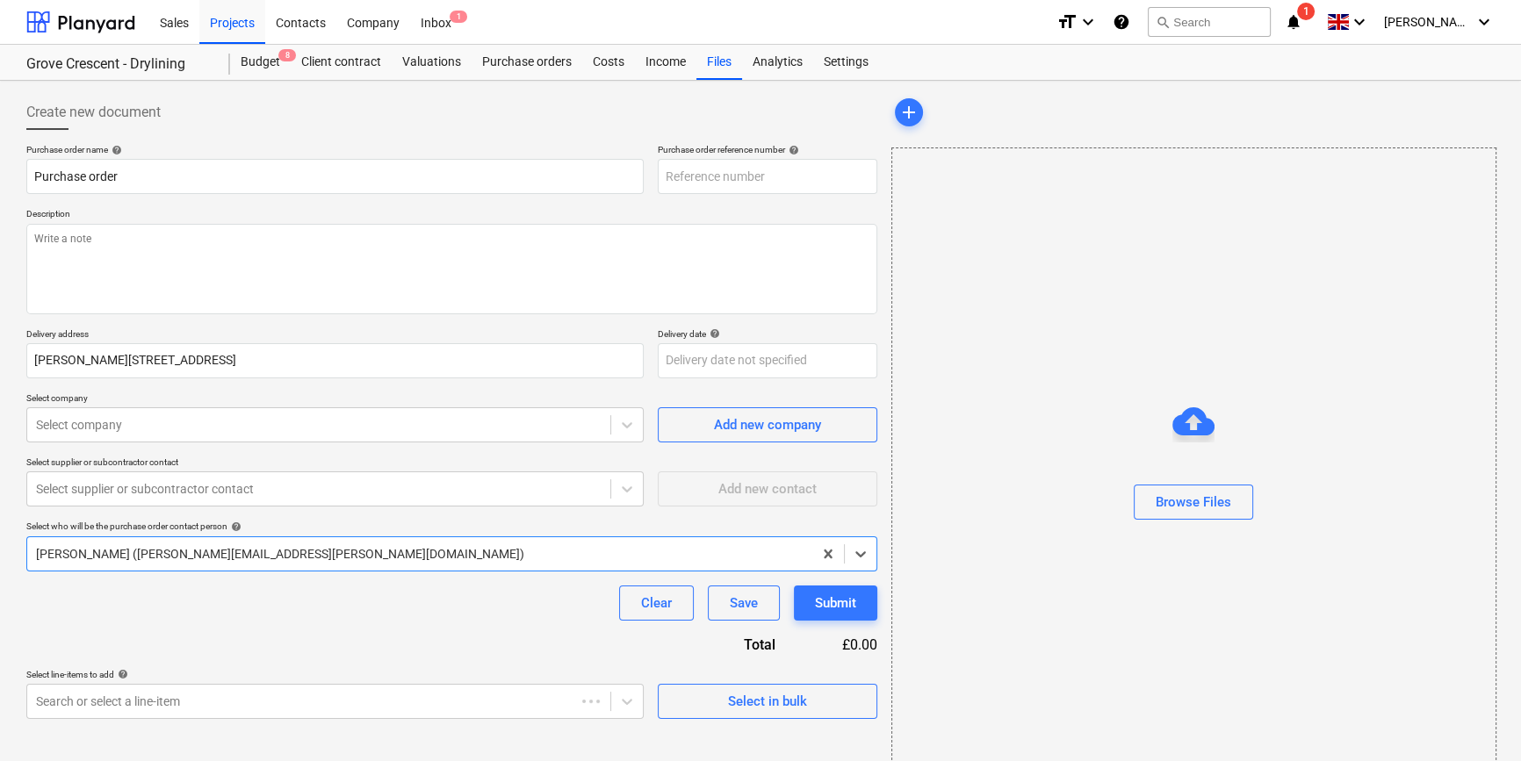
type textarea "x"
type input "TML0019-PO-079"
drag, startPoint x: 764, startPoint y: 176, endPoint x: 658, endPoint y: 176, distance: 105.4
click at [658, 176] on input "TML0019-PO-079" at bounding box center [767, 176] width 219 height 35
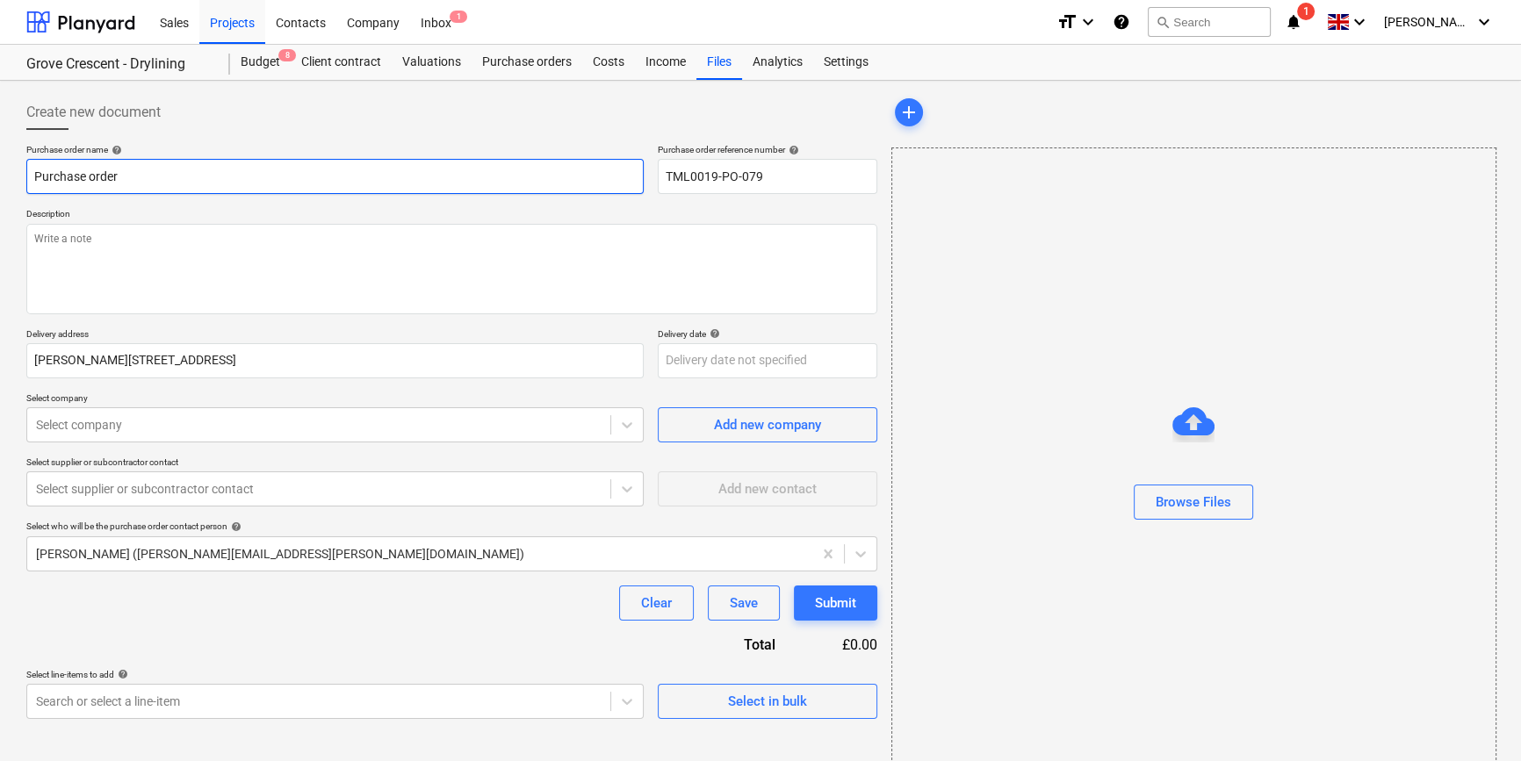
drag, startPoint x: 120, startPoint y: 176, endPoint x: 32, endPoint y: 176, distance: 88.7
click at [32, 176] on input "Purchase order" at bounding box center [334, 176] width 617 height 35
type textarea "x"
paste input "TML0019-PO-079"
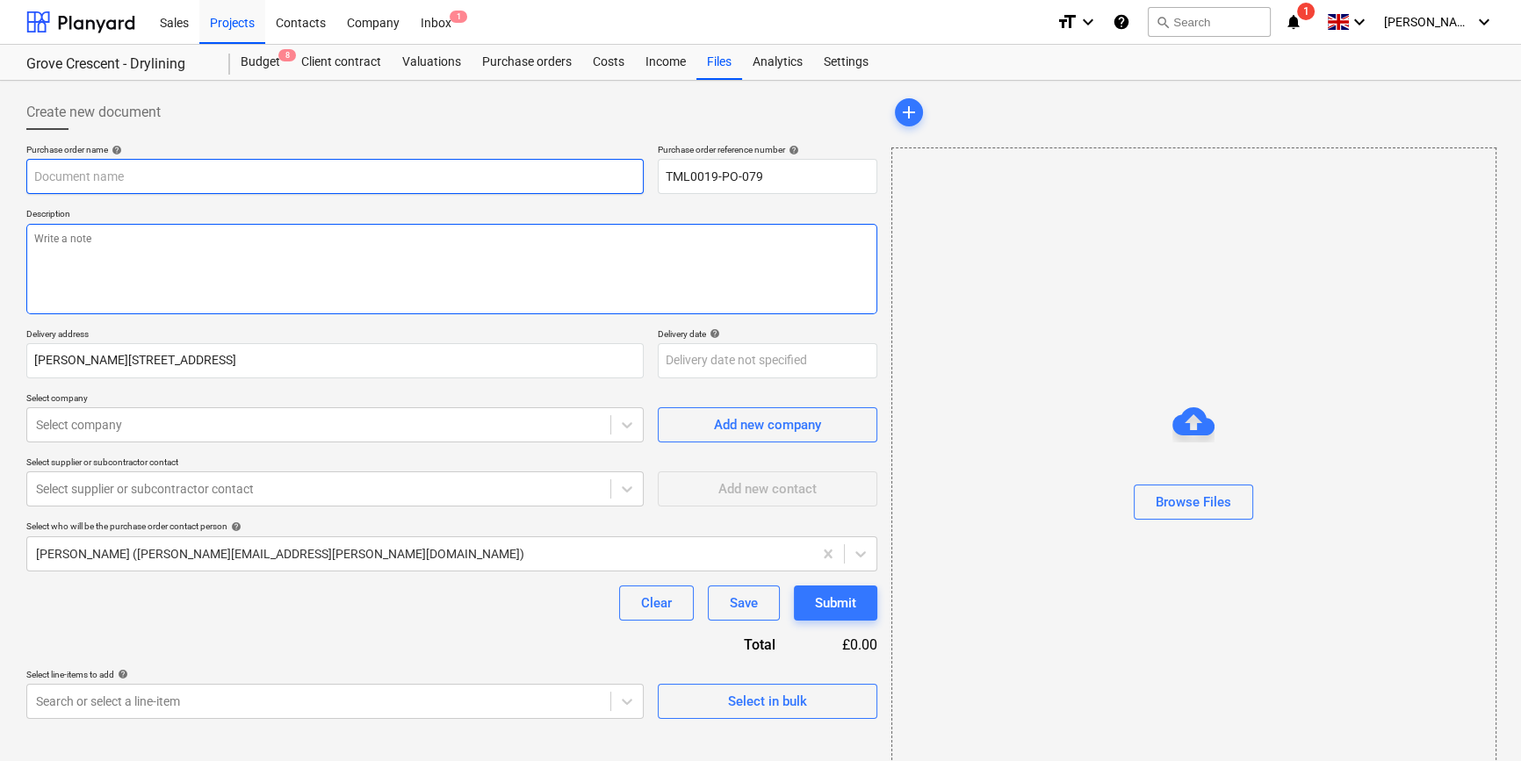
type textarea "x"
type input "TML0019-PO-079"
type textarea "x"
type input "TML0019-PO-079"
type textarea "x"
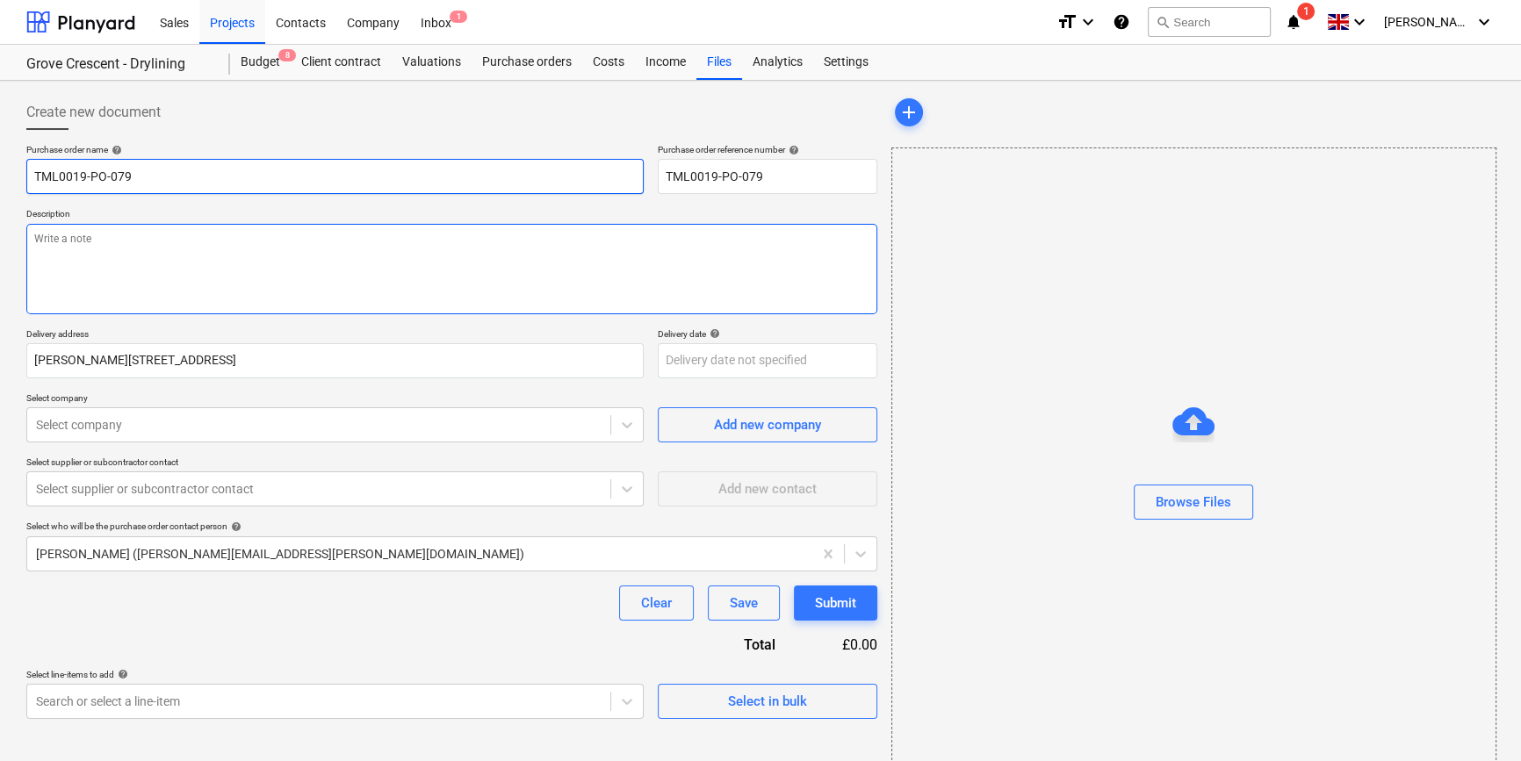
type input "TML0019-PO-079 A"
type textarea "x"
type input "TML0019-PO-079 AD"
type textarea "x"
type input "TML0019-PO-079 ADA"
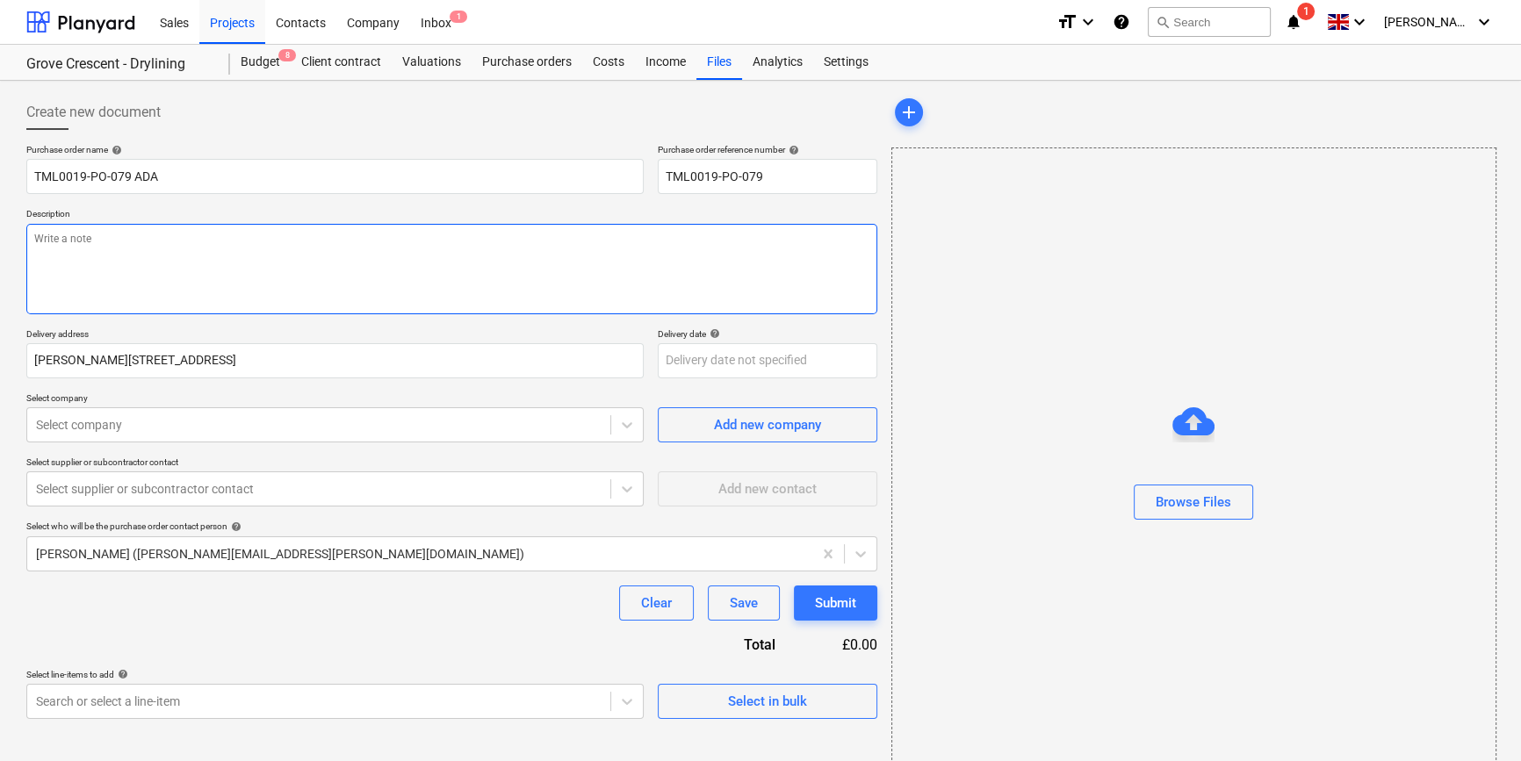
click at [90, 270] on textarea at bounding box center [451, 269] width 851 height 90
type textarea "x"
type textarea "S"
type textarea "x"
type textarea "Si"
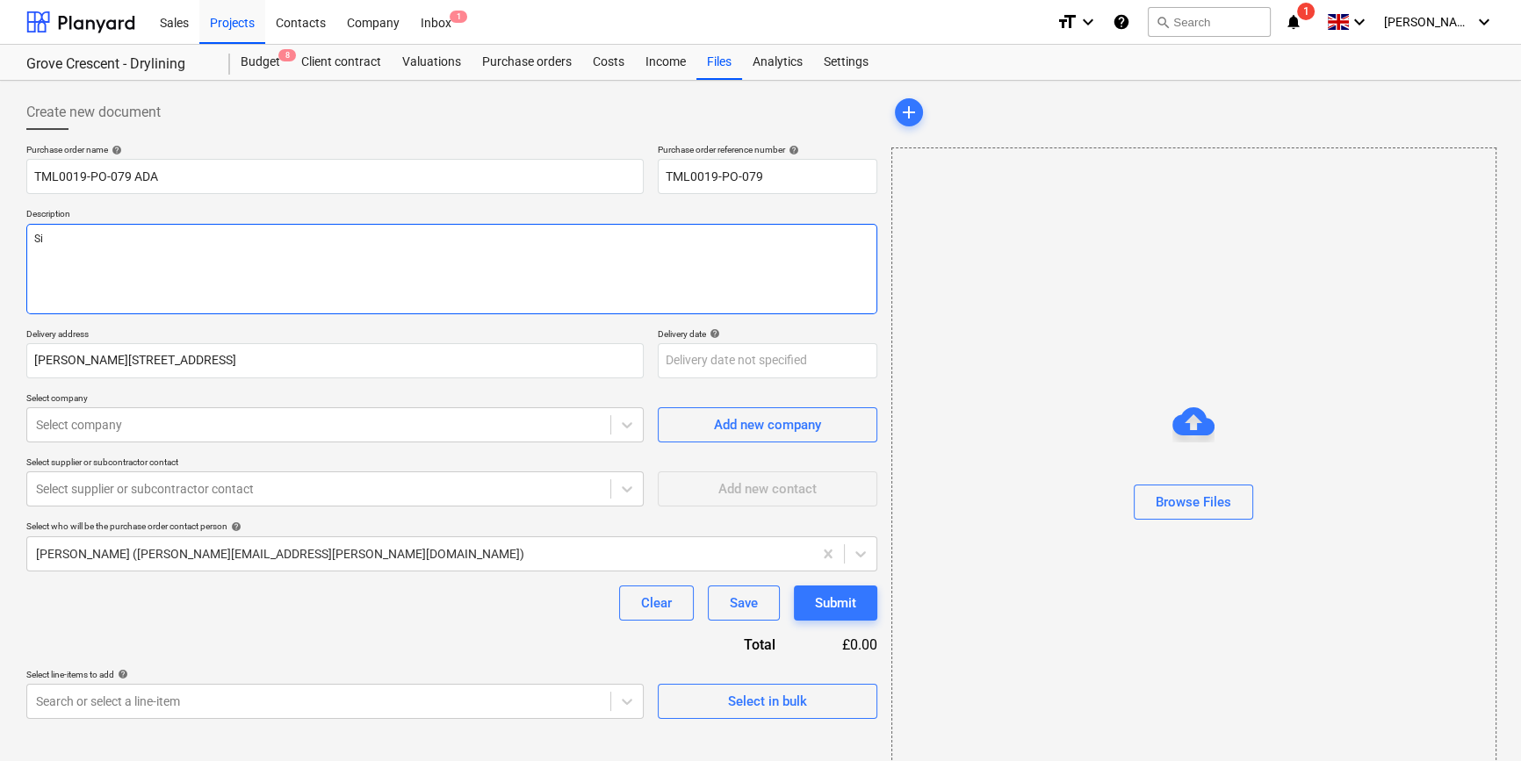
type textarea "x"
type textarea "Sit"
type textarea "x"
type textarea "Site"
type textarea "x"
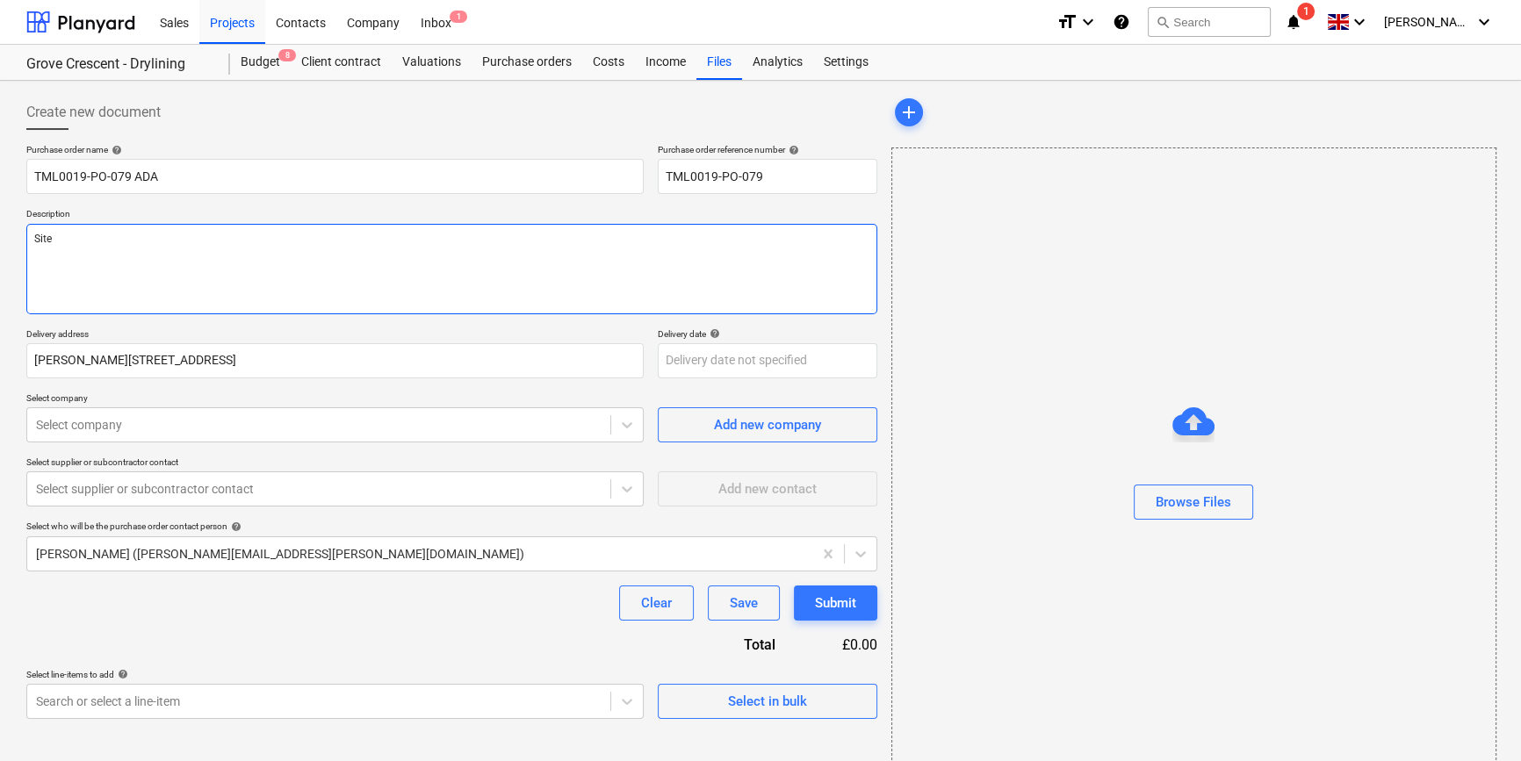
type textarea "Site"
type textarea "x"
type textarea "Site c"
type textarea "x"
type textarea "Site co"
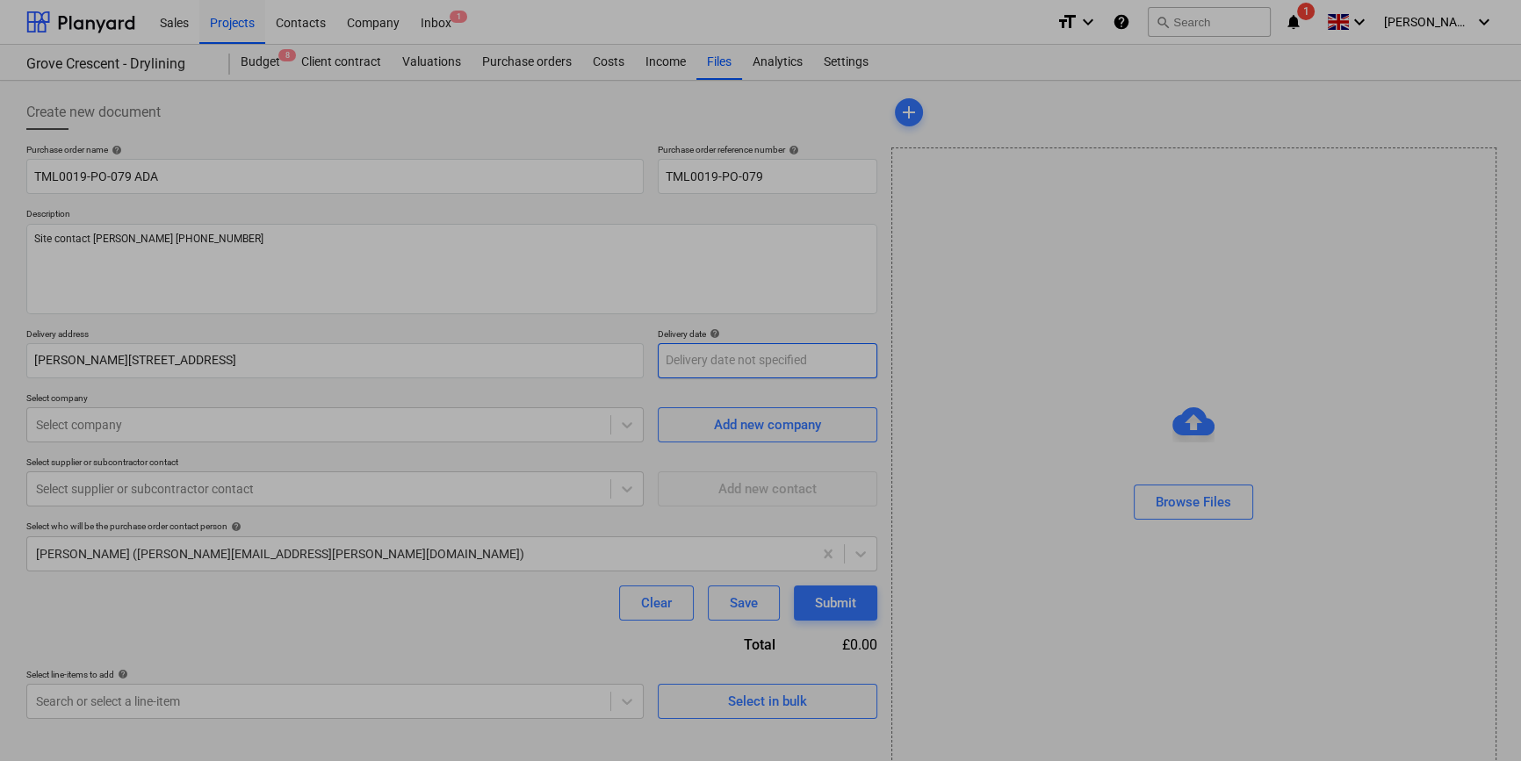
click at [733, 358] on body "Sales Projects Contacts Company Inbox 1 format_size keyboard_arrow_down help se…" at bounding box center [760, 380] width 1521 height 761
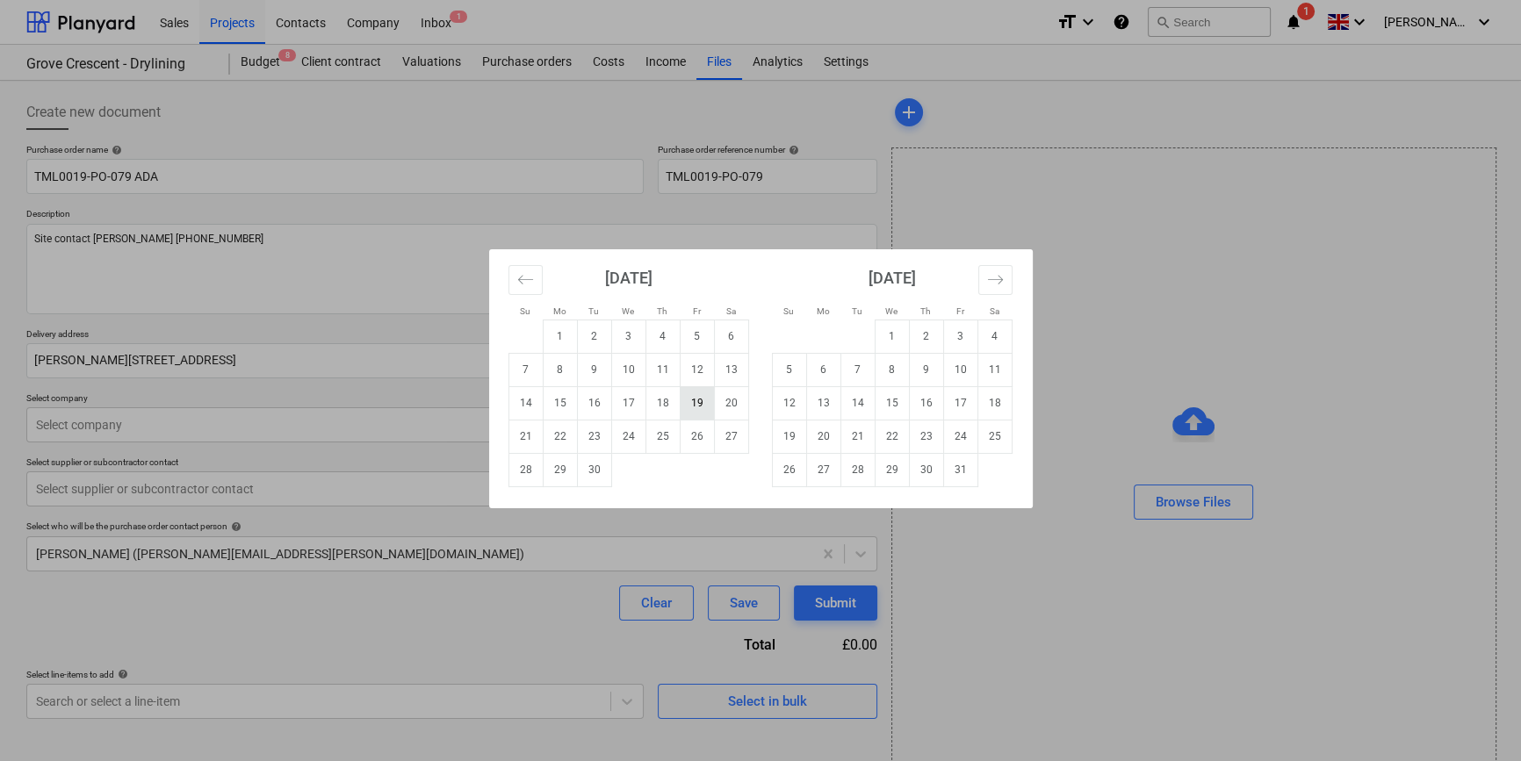
click at [698, 400] on td "19" at bounding box center [697, 402] width 34 height 33
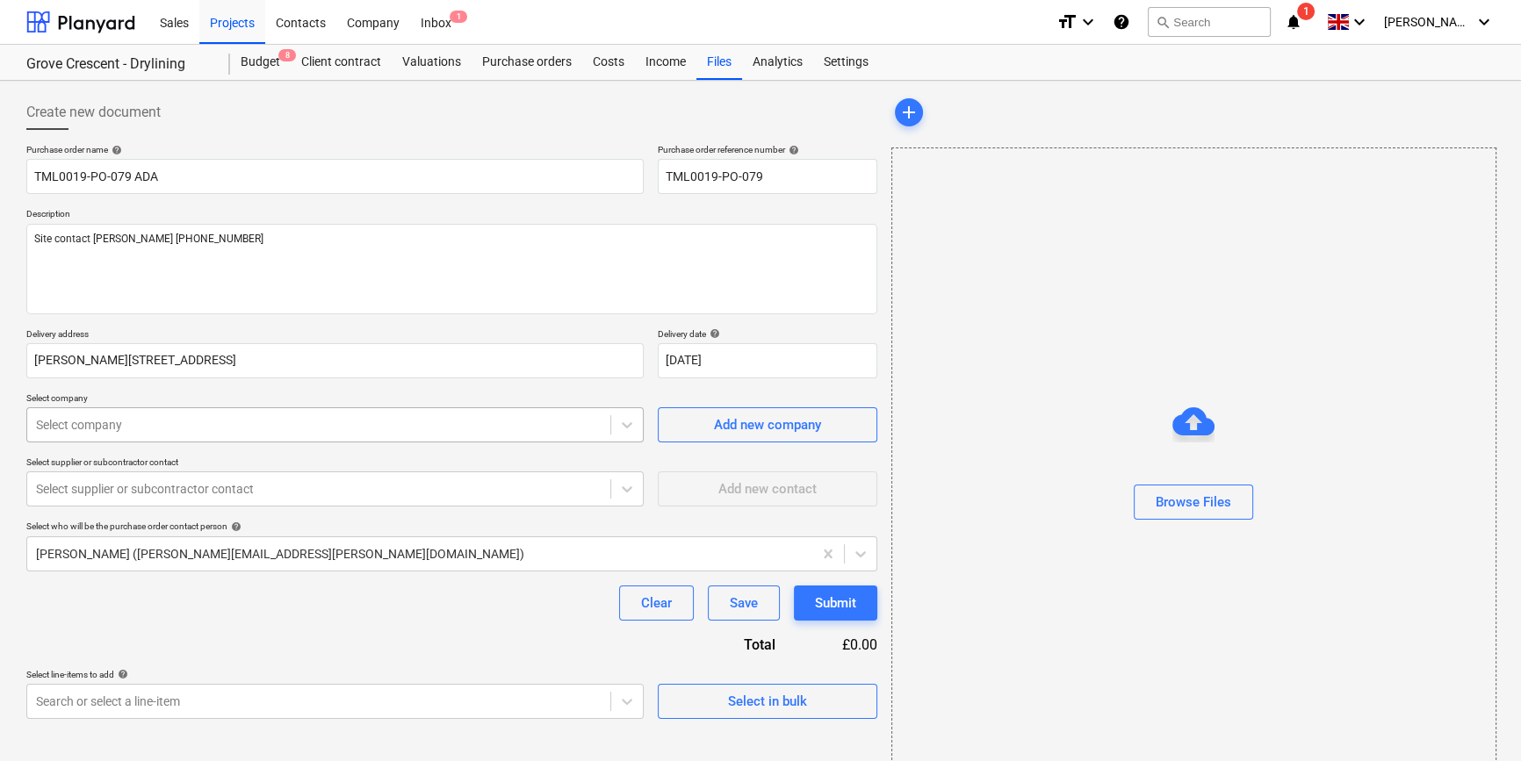
click at [115, 428] on div at bounding box center [318, 425] width 565 height 18
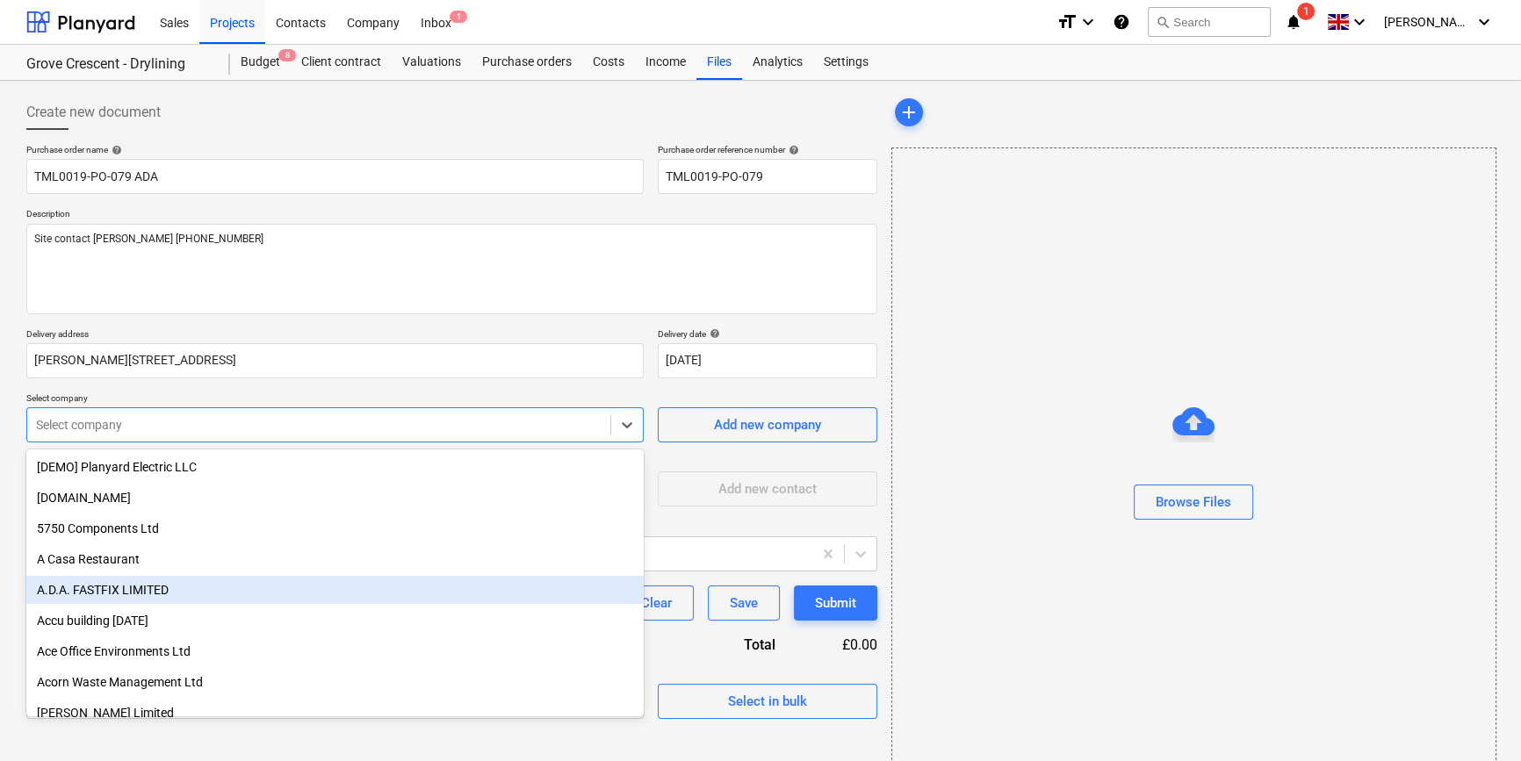
click at [93, 589] on div "A.D.A. FASTFIX LIMITED" at bounding box center [334, 590] width 617 height 28
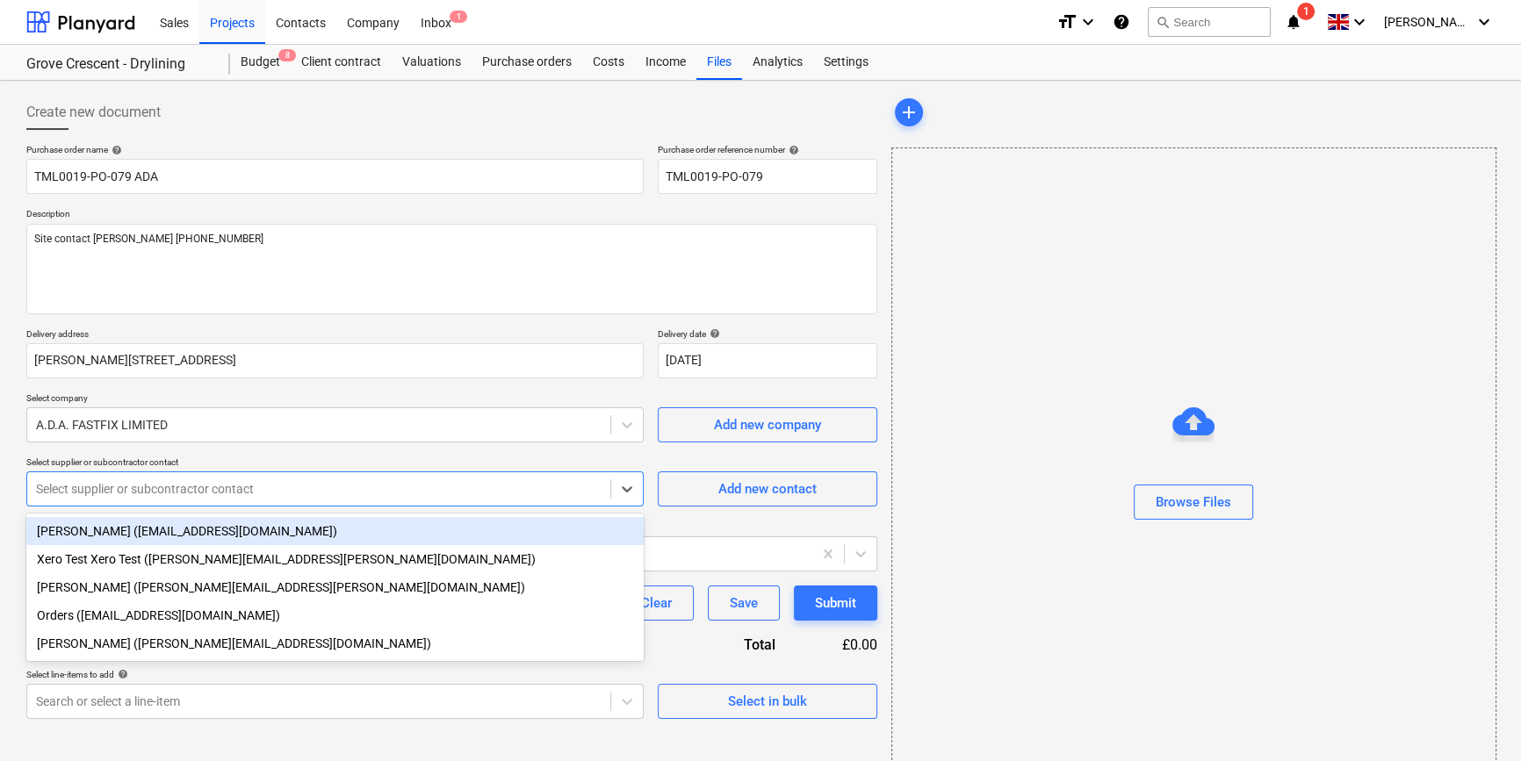
click at [392, 486] on div at bounding box center [318, 489] width 565 height 18
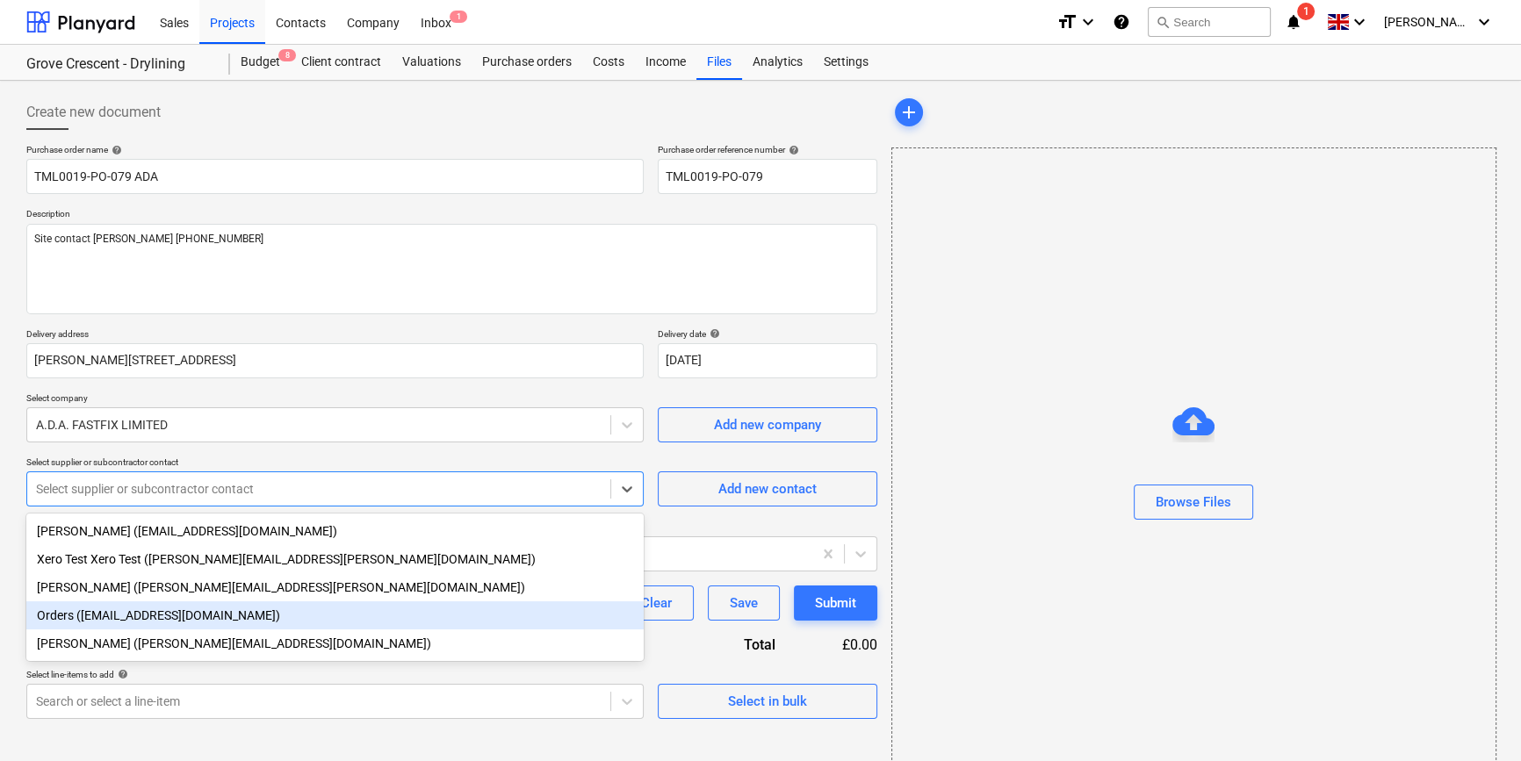
click at [158, 620] on div "Orders ([EMAIL_ADDRESS][DOMAIN_NAME])" at bounding box center [334, 615] width 617 height 28
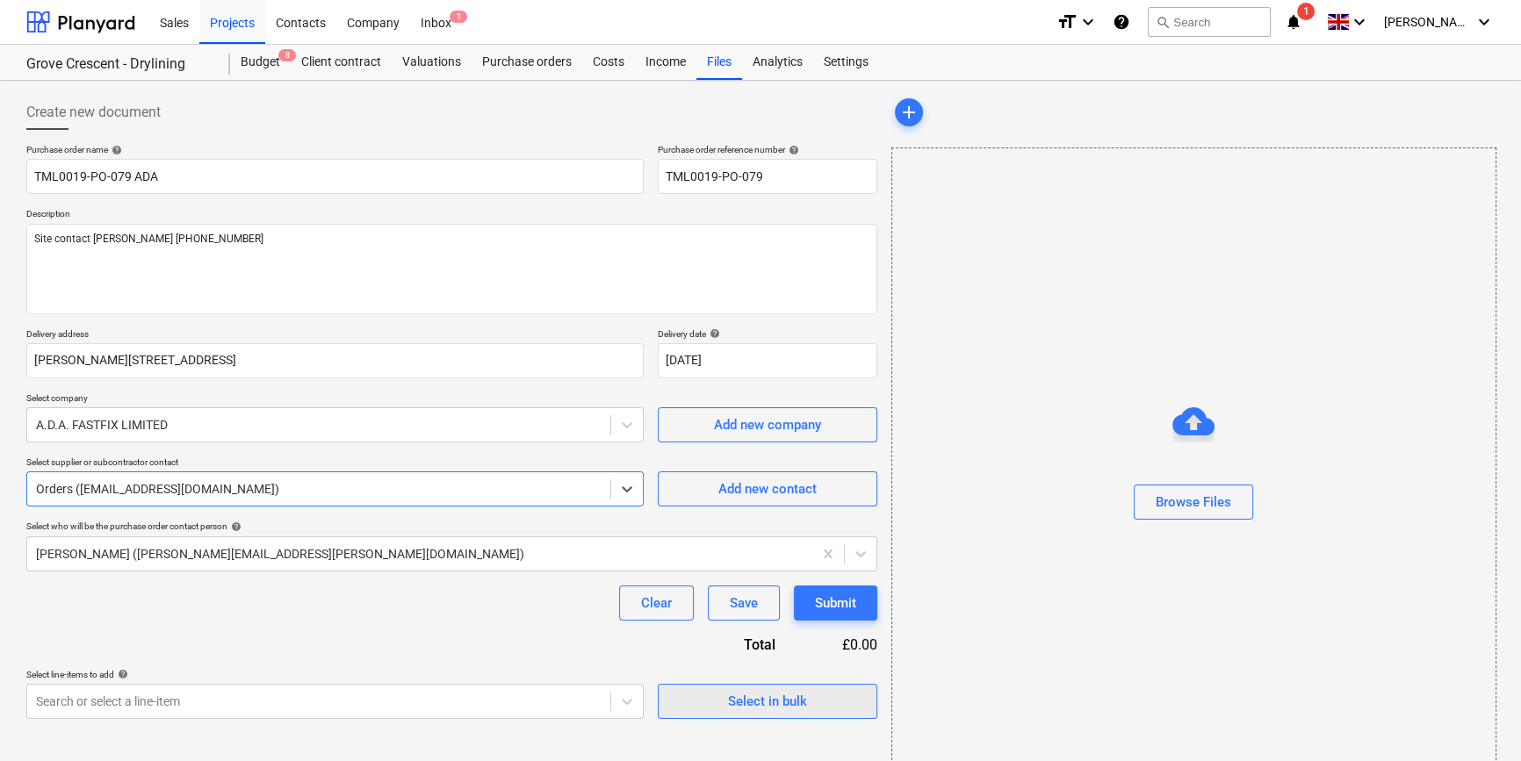
click at [741, 695] on div "Select in bulk" at bounding box center [767, 701] width 79 height 23
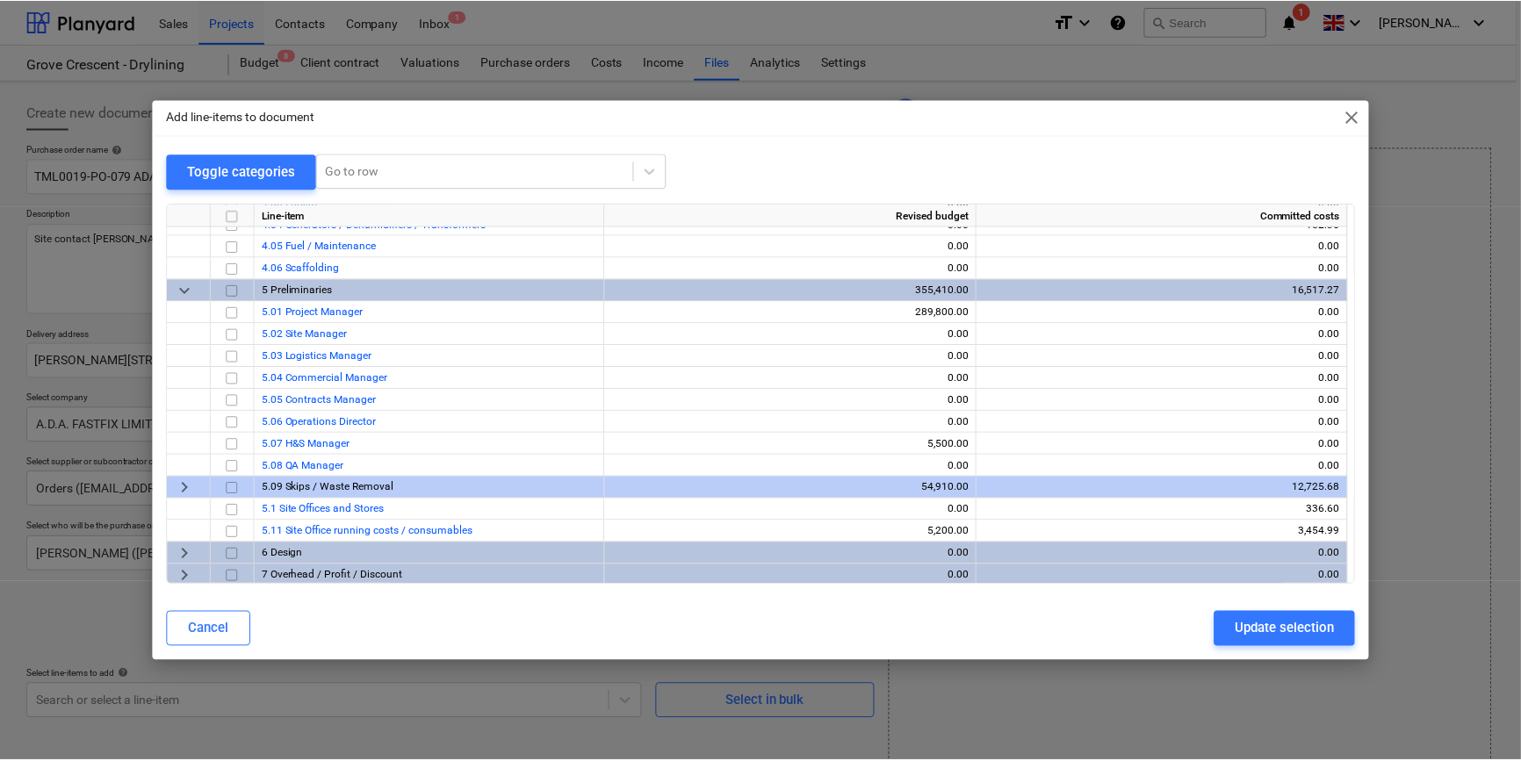
scroll to position [828, 0]
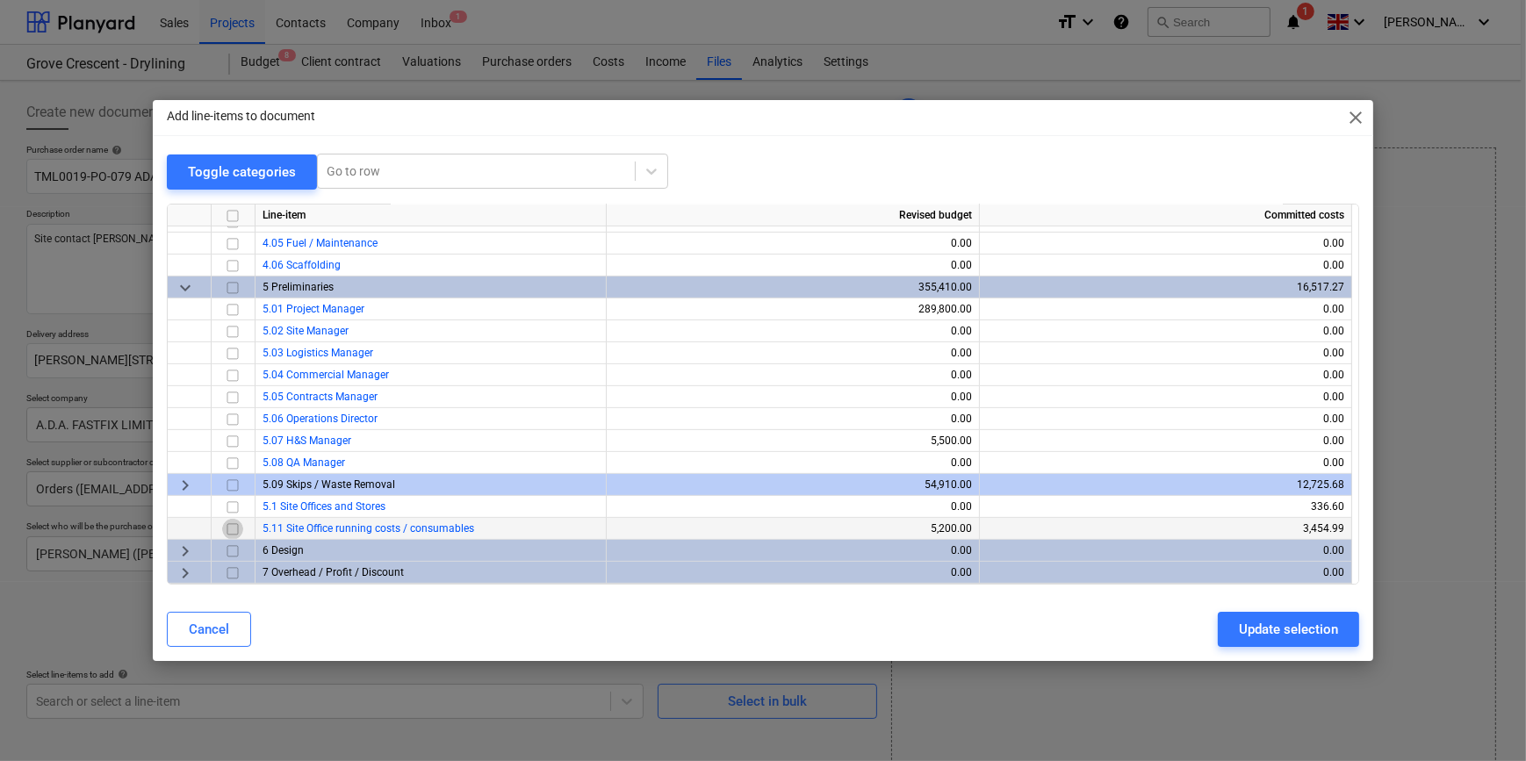
click at [235, 527] on input "checkbox" at bounding box center [232, 528] width 21 height 21
click at [1217, 629] on div "Update selection" at bounding box center [1288, 629] width 99 height 23
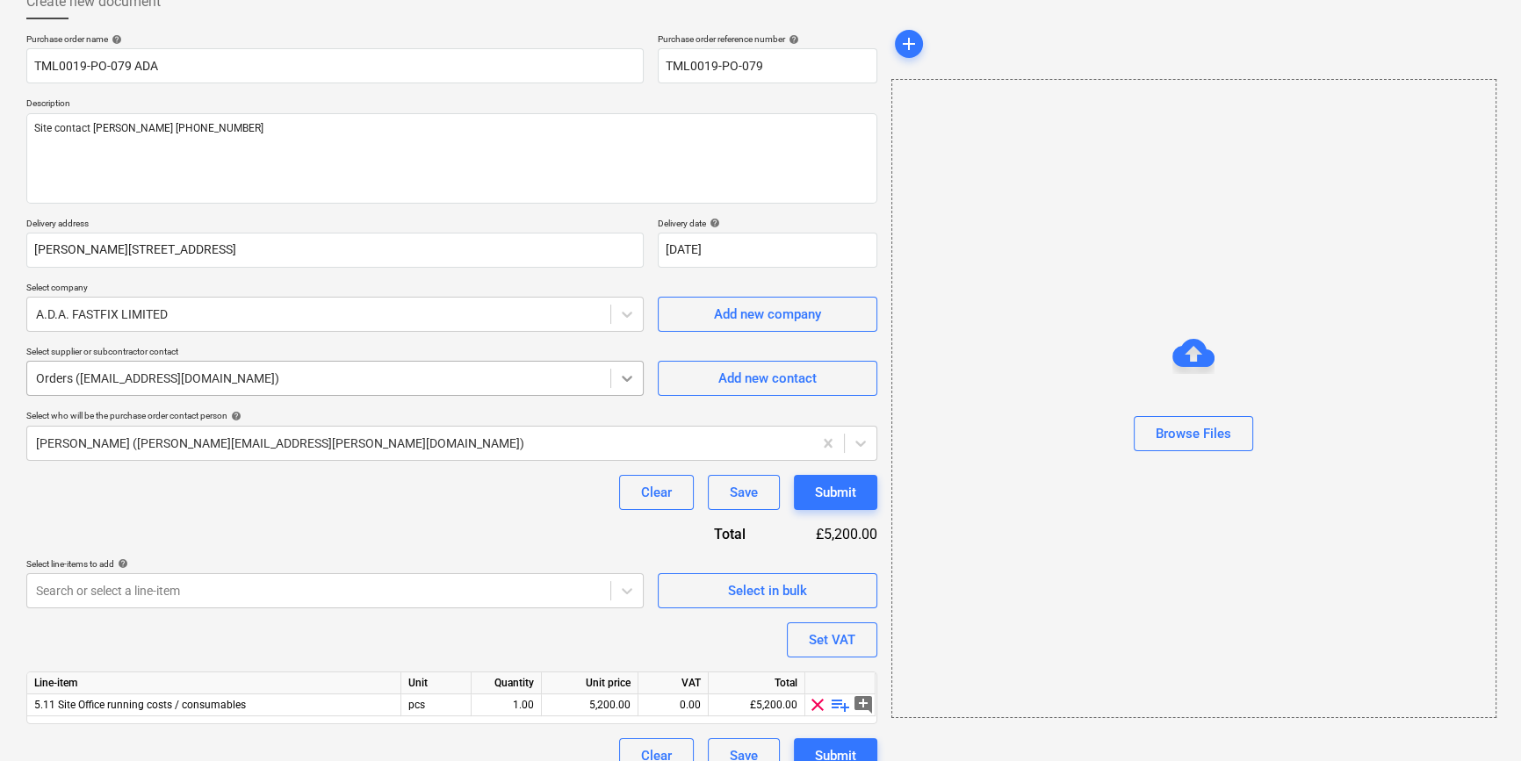
scroll to position [136, 0]
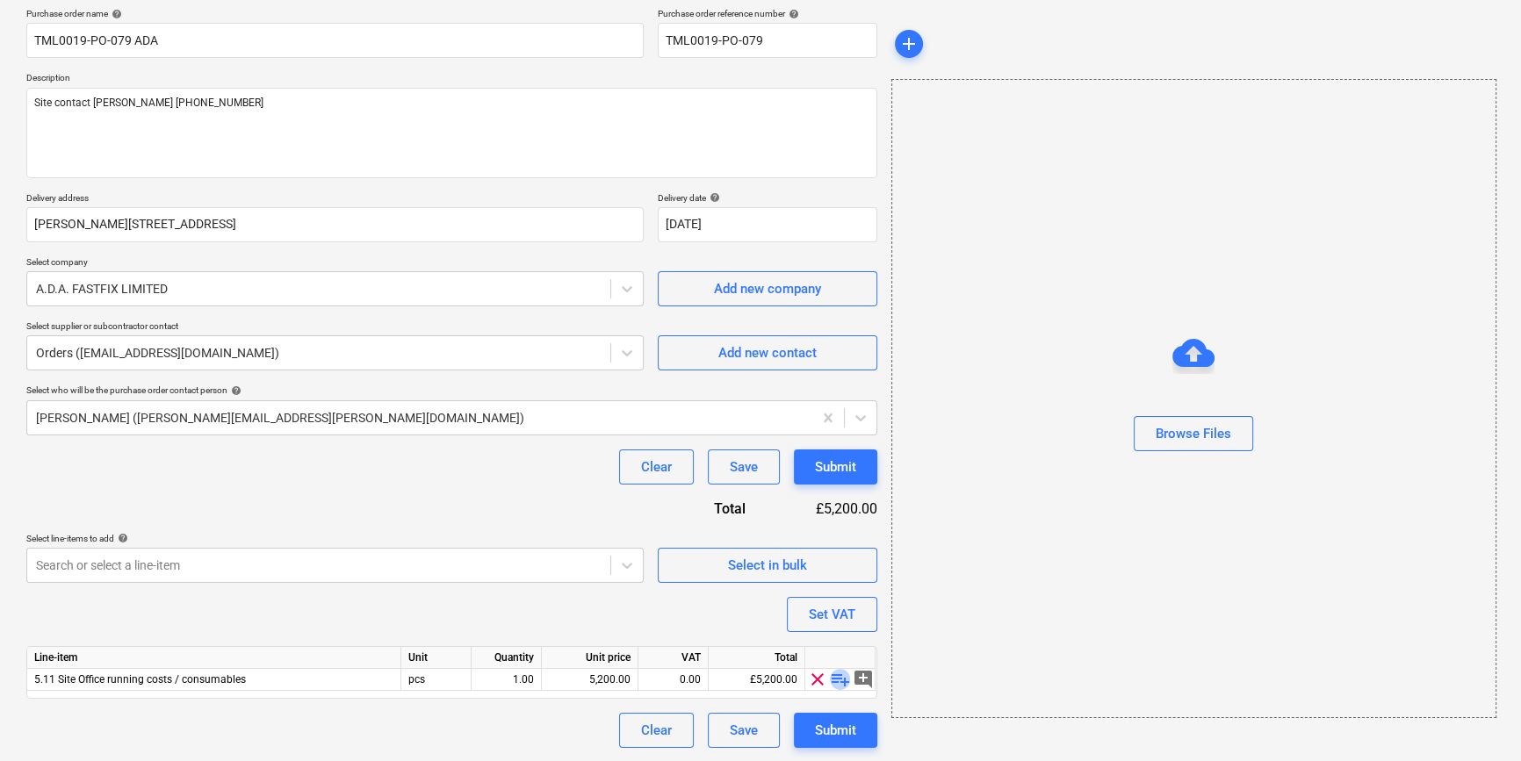
click at [835, 679] on span "playlist_add" at bounding box center [840, 679] width 21 height 21
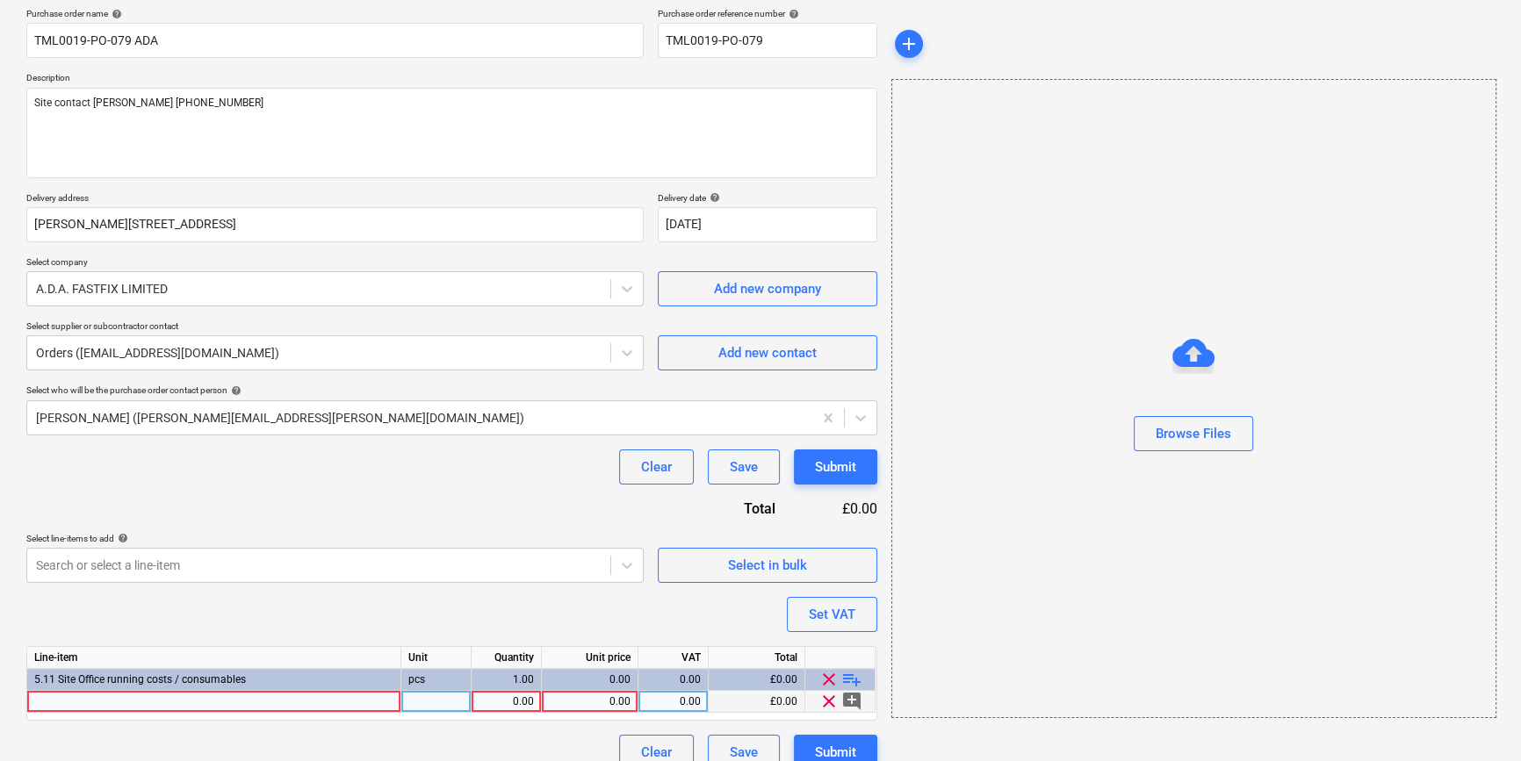
click at [39, 701] on div at bounding box center [214, 702] width 374 height 22
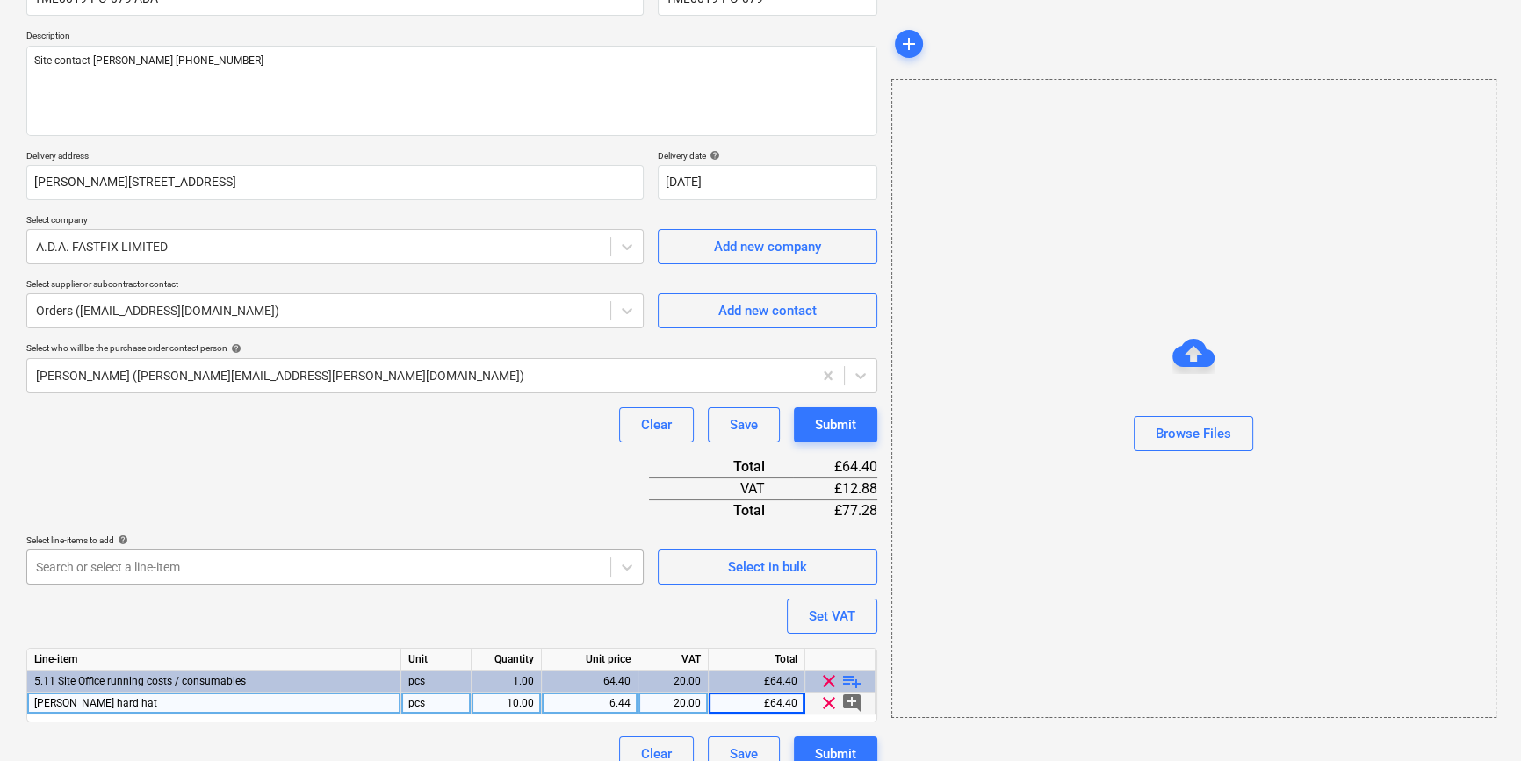
scroll to position [202, 0]
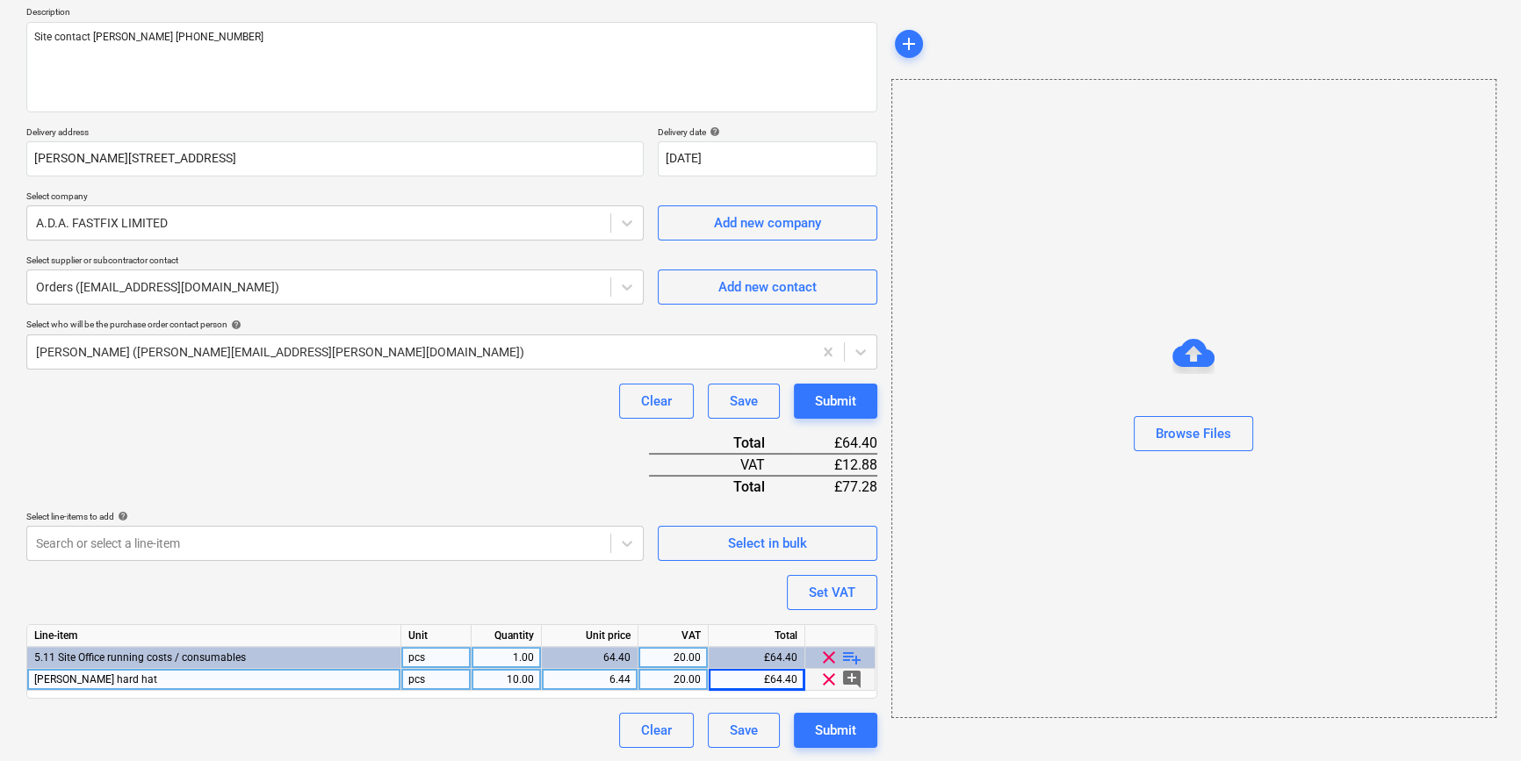
click at [852, 656] on span "playlist_add" at bounding box center [851, 657] width 21 height 21
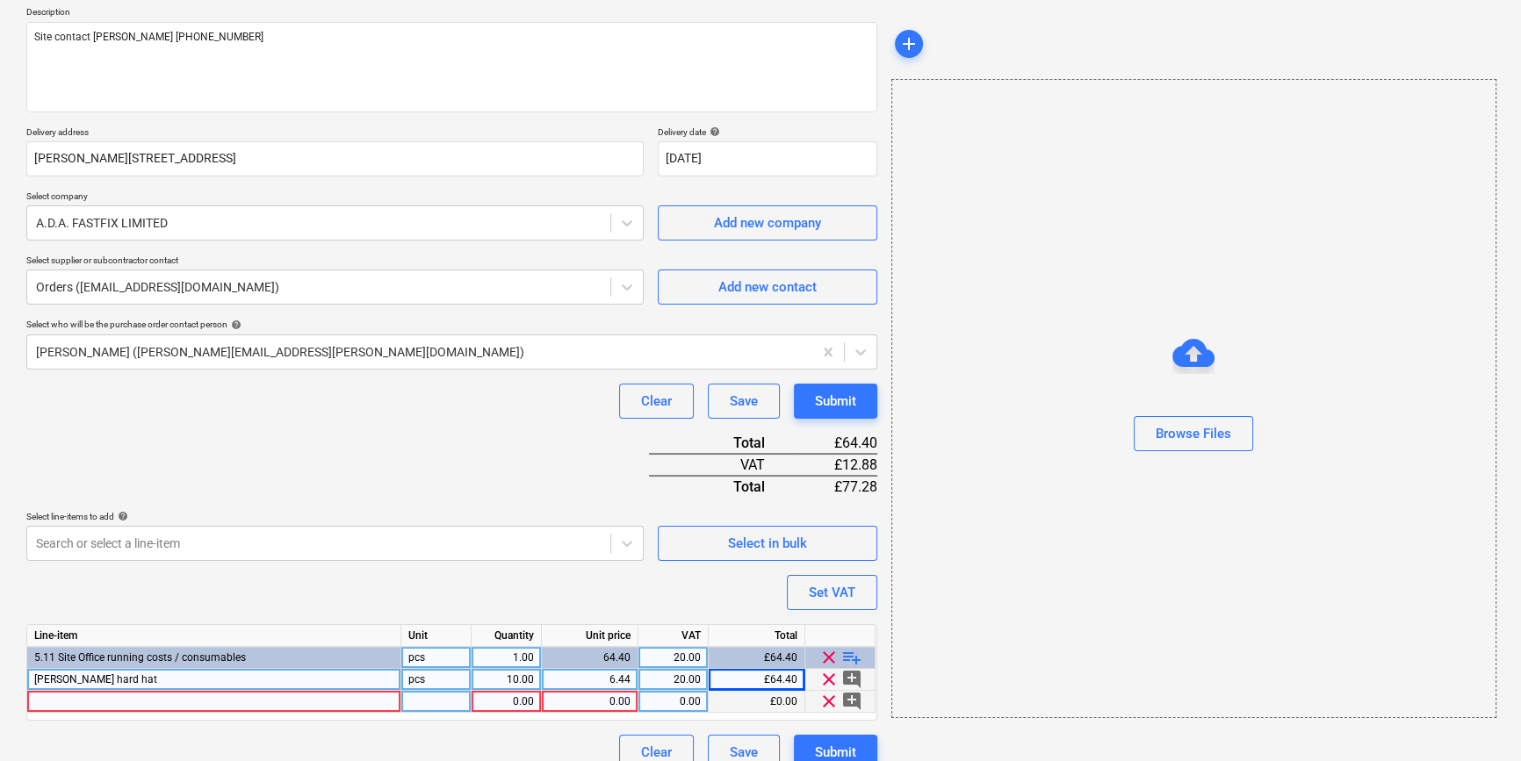
click at [61, 698] on div at bounding box center [214, 702] width 374 height 22
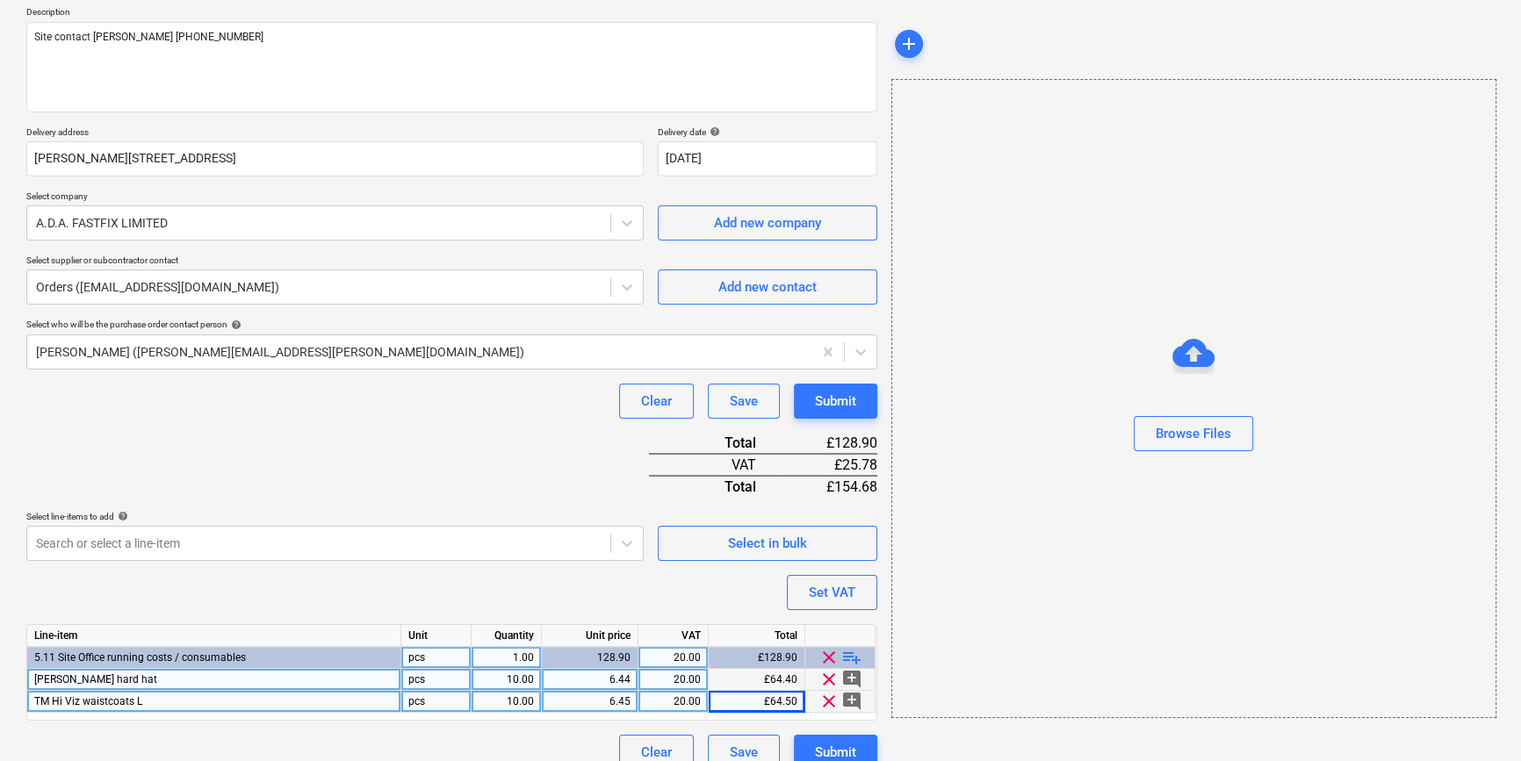
click at [623, 677] on div "6.44" at bounding box center [590, 680] width 82 height 22
click at [858, 658] on span "playlist_add" at bounding box center [851, 657] width 21 height 21
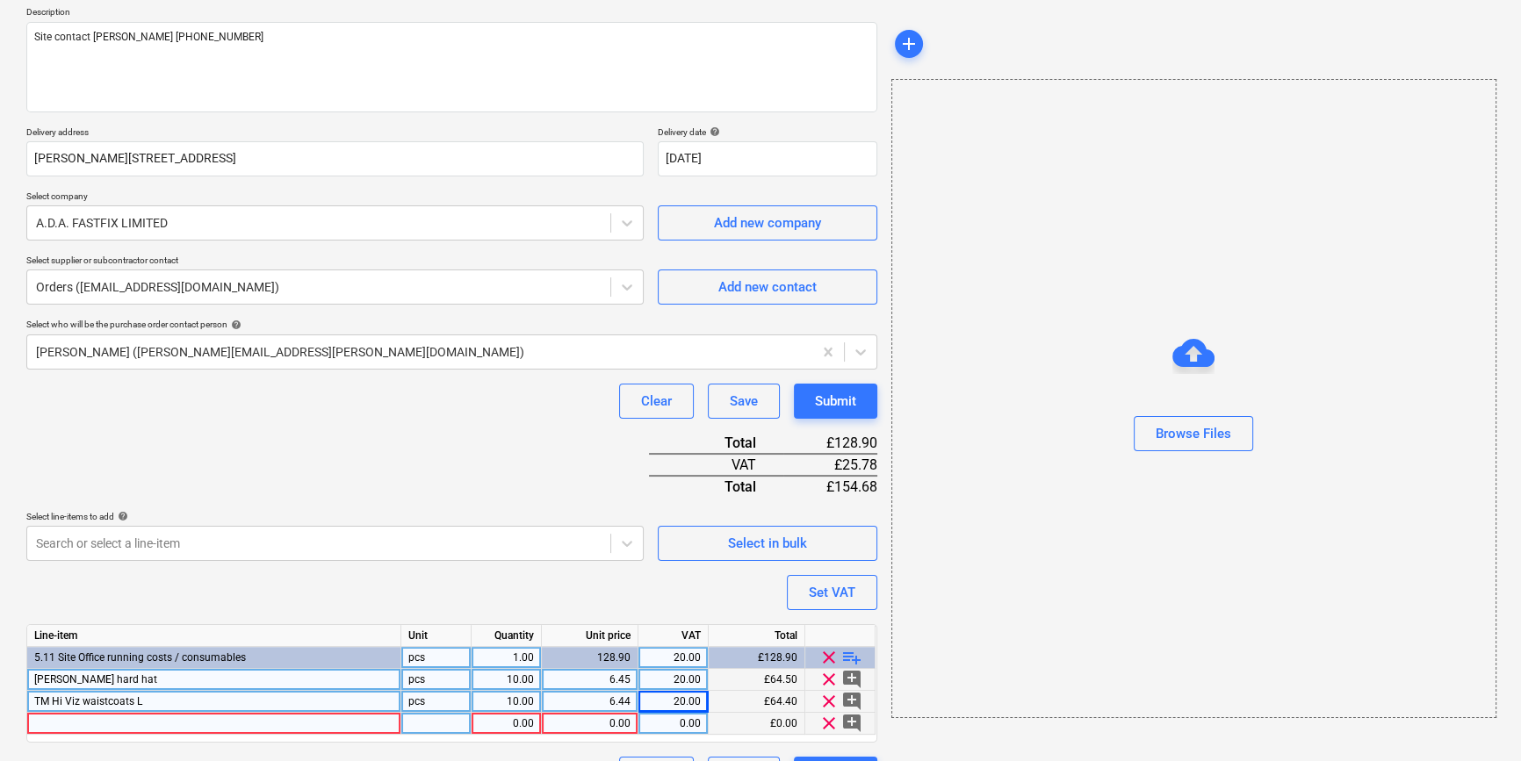
click at [75, 722] on div at bounding box center [214, 724] width 374 height 22
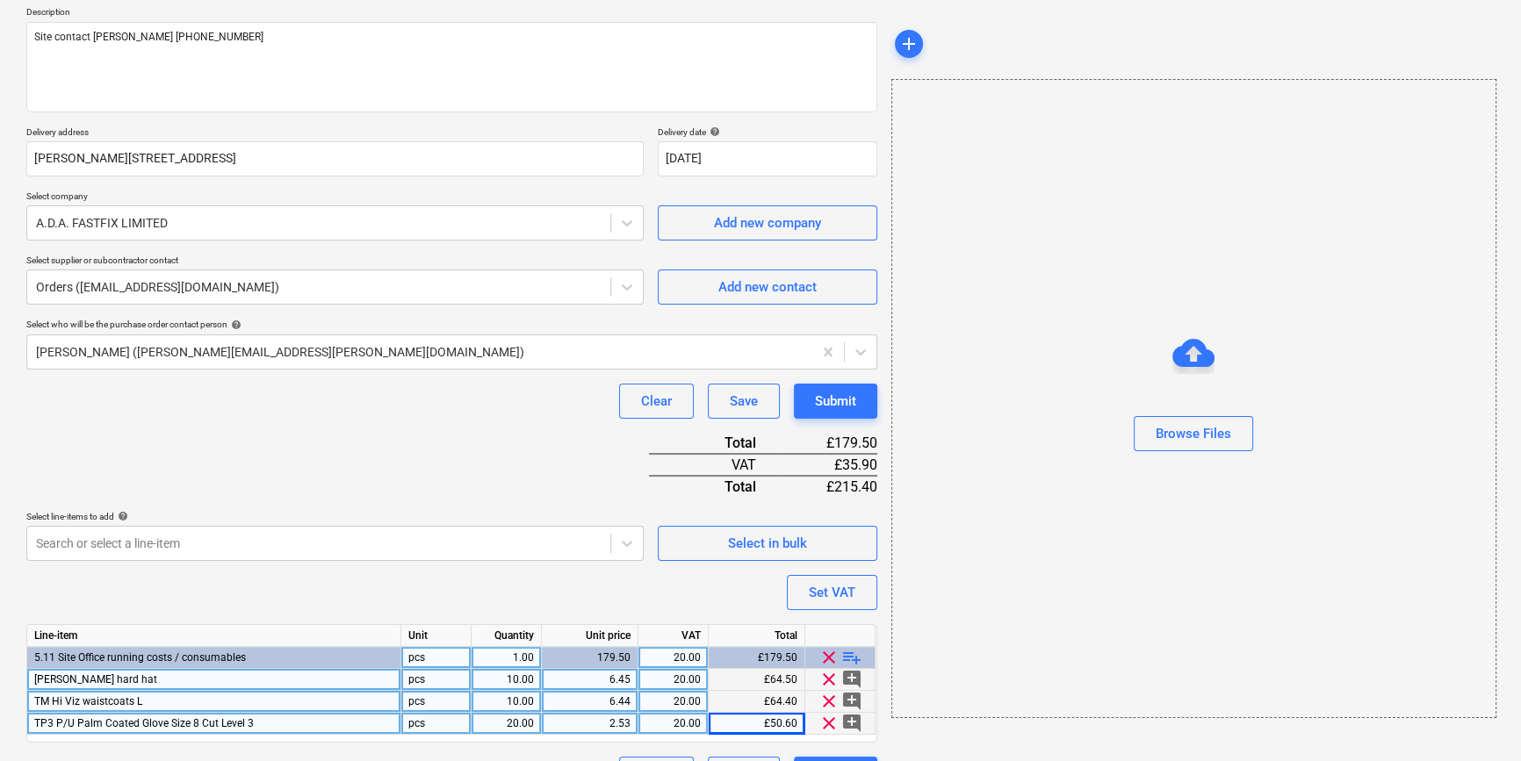
click at [846, 658] on span "playlist_add" at bounding box center [851, 657] width 21 height 21
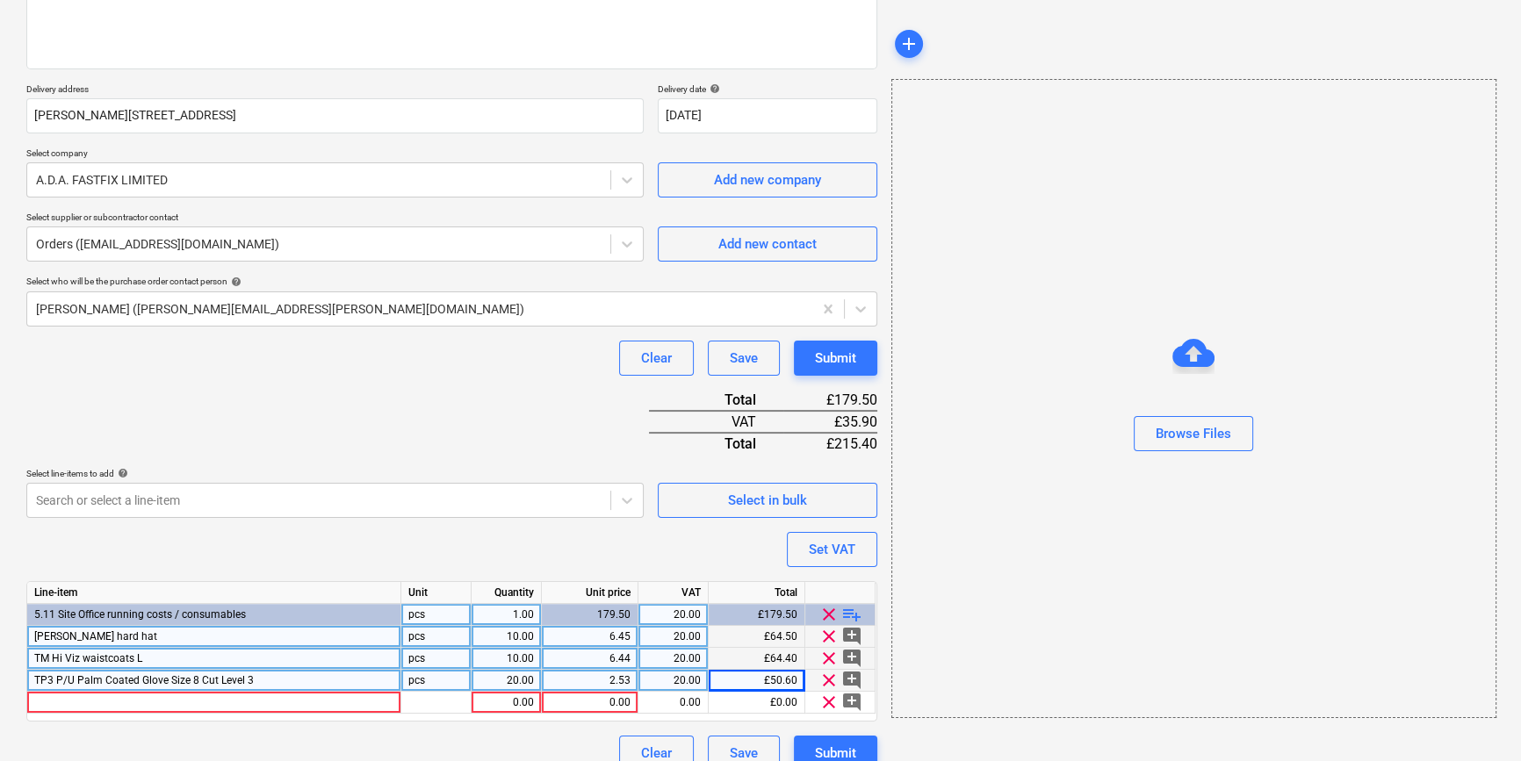
scroll to position [268, 0]
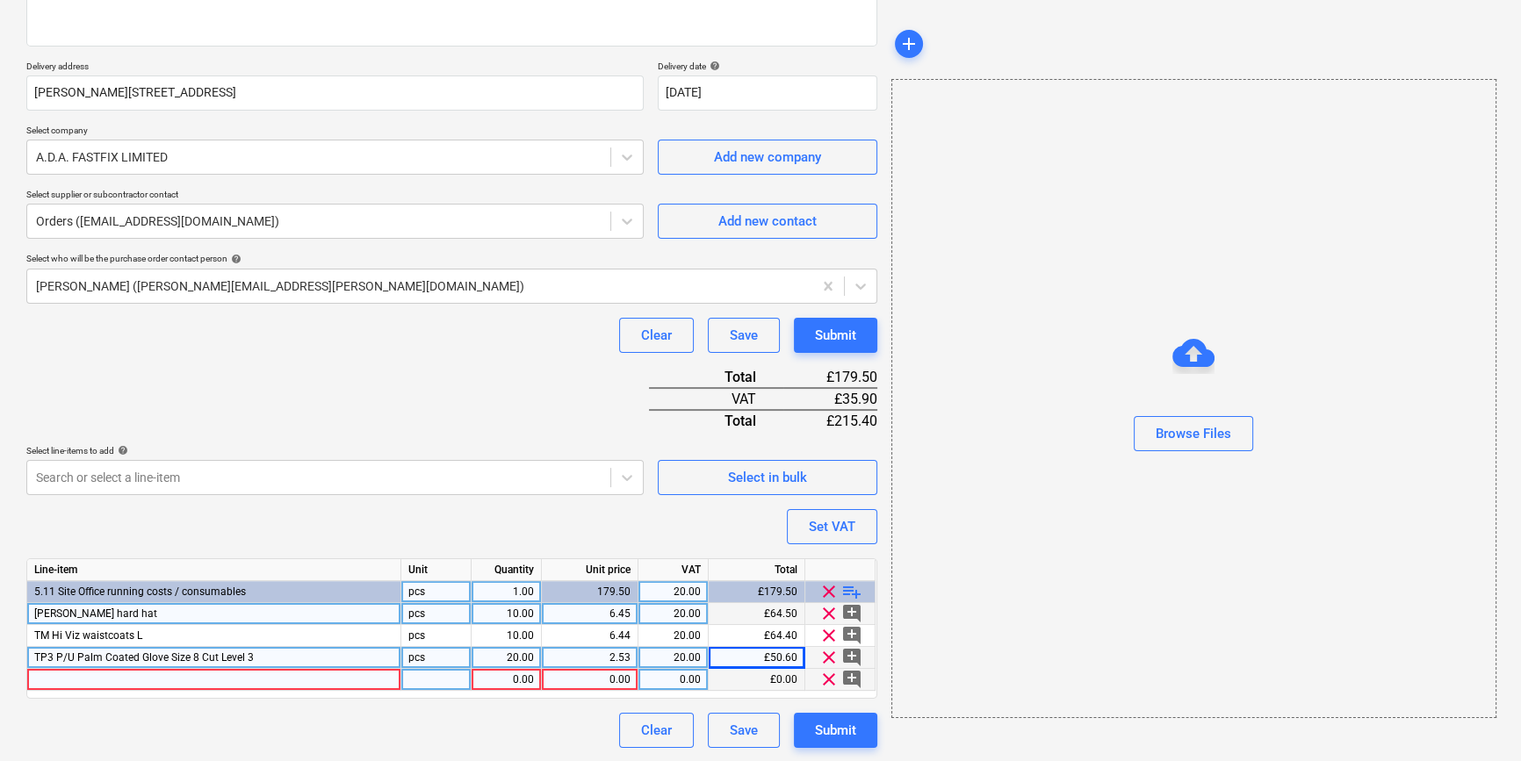
click at [100, 673] on div at bounding box center [214, 680] width 374 height 22
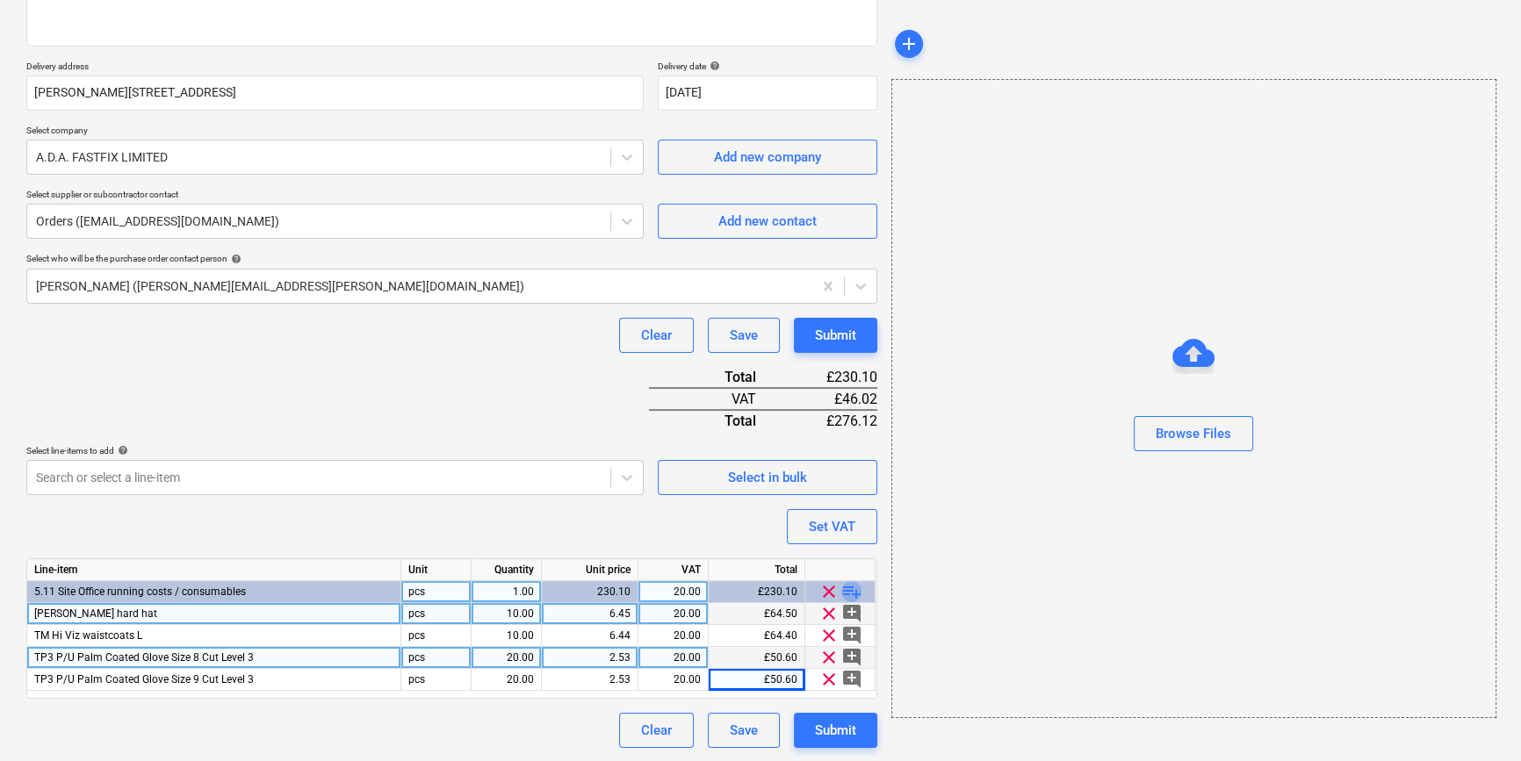
click at [852, 593] on span "playlist_add" at bounding box center [851, 591] width 21 height 21
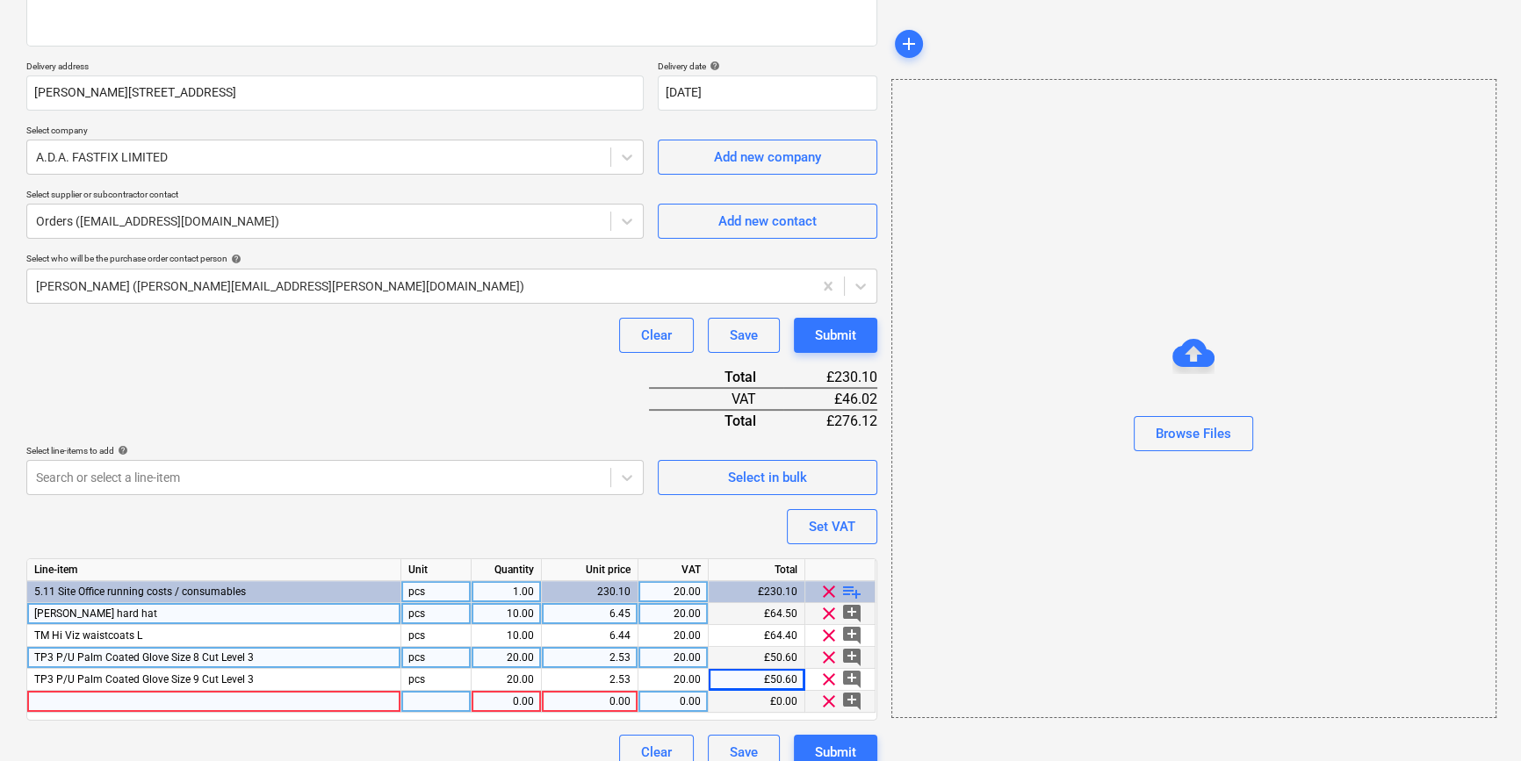
click at [56, 698] on div at bounding box center [214, 702] width 374 height 22
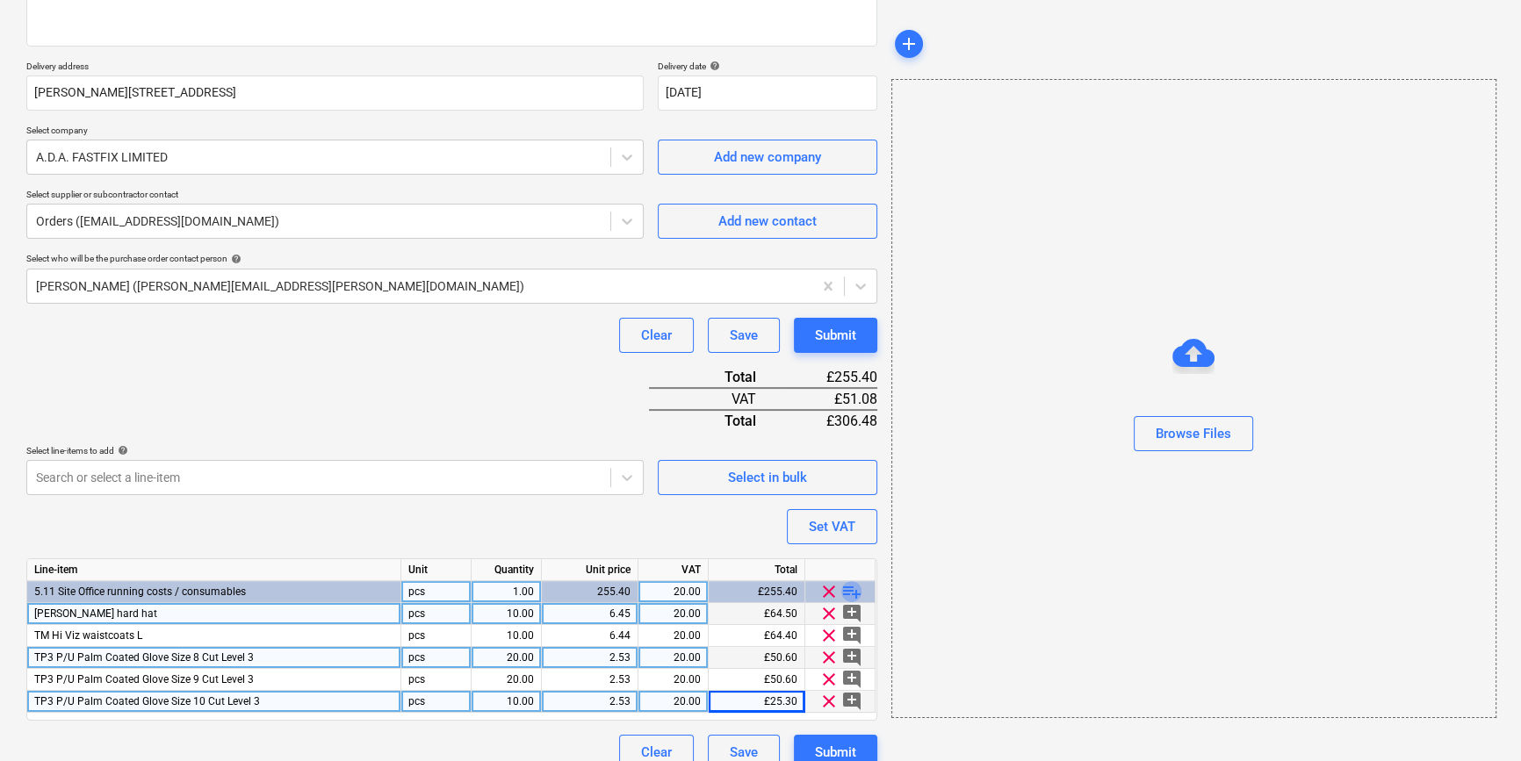
click at [853, 590] on span "playlist_add" at bounding box center [851, 591] width 21 height 21
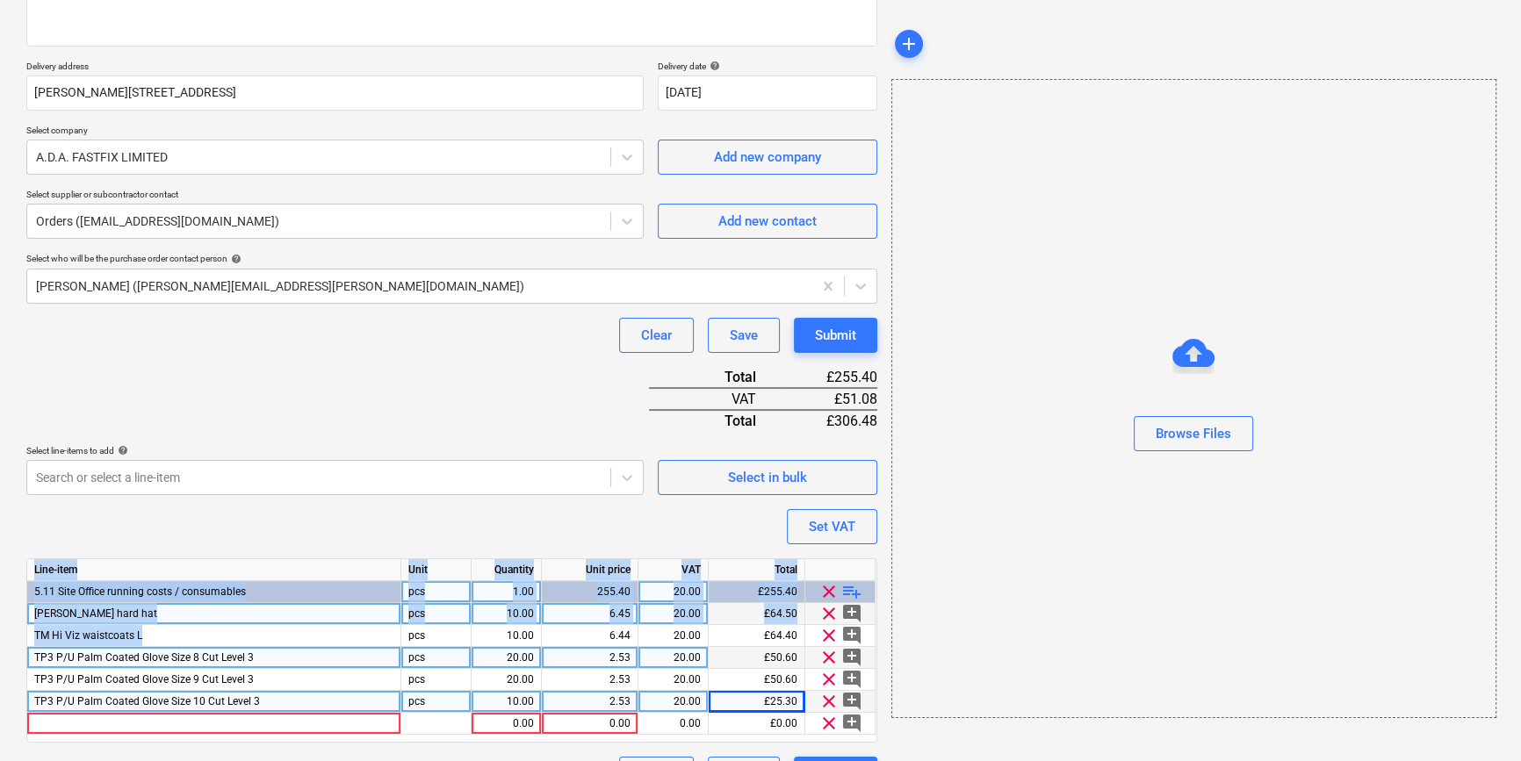
drag, startPoint x: 160, startPoint y: 635, endPoint x: 22, endPoint y: 636, distance: 137.8
click at [22, 636] on div "Create new document Purchase order name help TML0019-PO-079 ADA Purchase order …" at bounding box center [451, 309] width 865 height 979
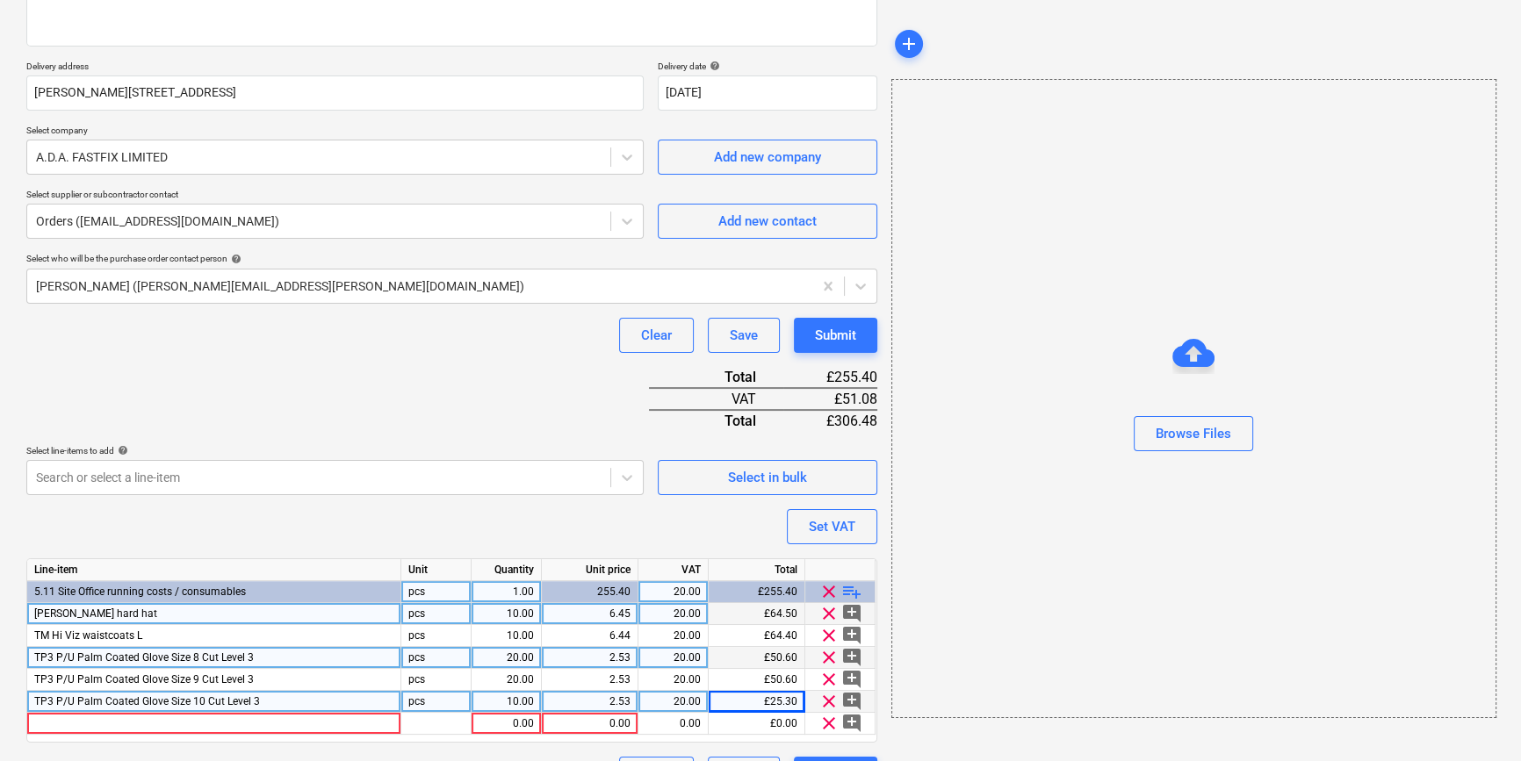
drag, startPoint x: 22, startPoint y: 636, endPoint x: 198, endPoint y: 649, distance: 177.0
click at [198, 649] on div "TP3 P/U Palm Coated Glove Size 8 Cut Level 3" at bounding box center [214, 658] width 374 height 22
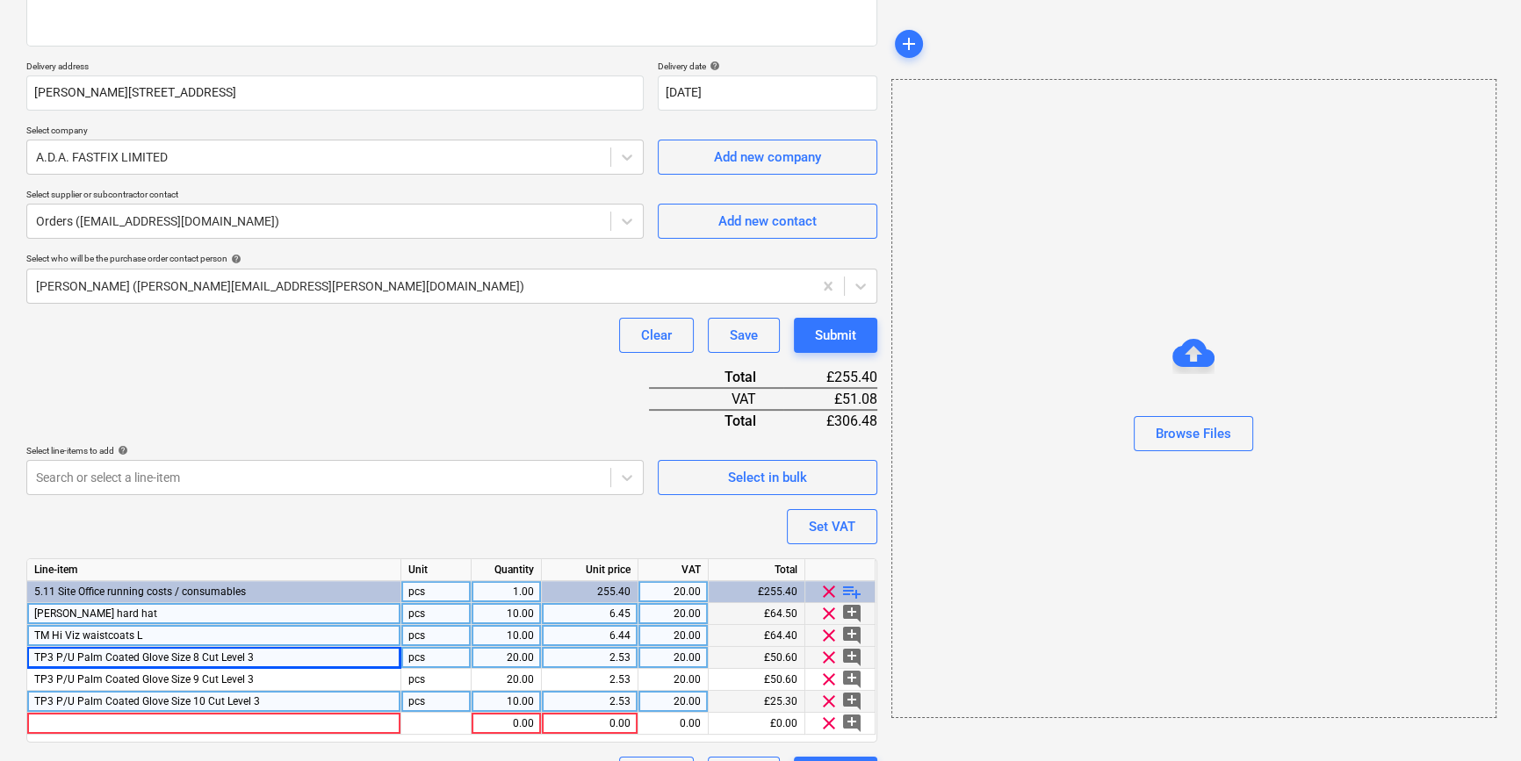
drag, startPoint x: 144, startPoint y: 633, endPoint x: 52, endPoint y: 635, distance: 92.2
click at [52, 635] on div "TM Hi Viz waistcoats L" at bounding box center [214, 636] width 374 height 22
click at [176, 637] on input "TM Hi Viz waistcoats L" at bounding box center [213, 635] width 373 height 21
drag, startPoint x: 172, startPoint y: 632, endPoint x: 33, endPoint y: 636, distance: 138.8
click at [33, 636] on input "TM Hi Viz waistcoats L" at bounding box center [213, 635] width 373 height 21
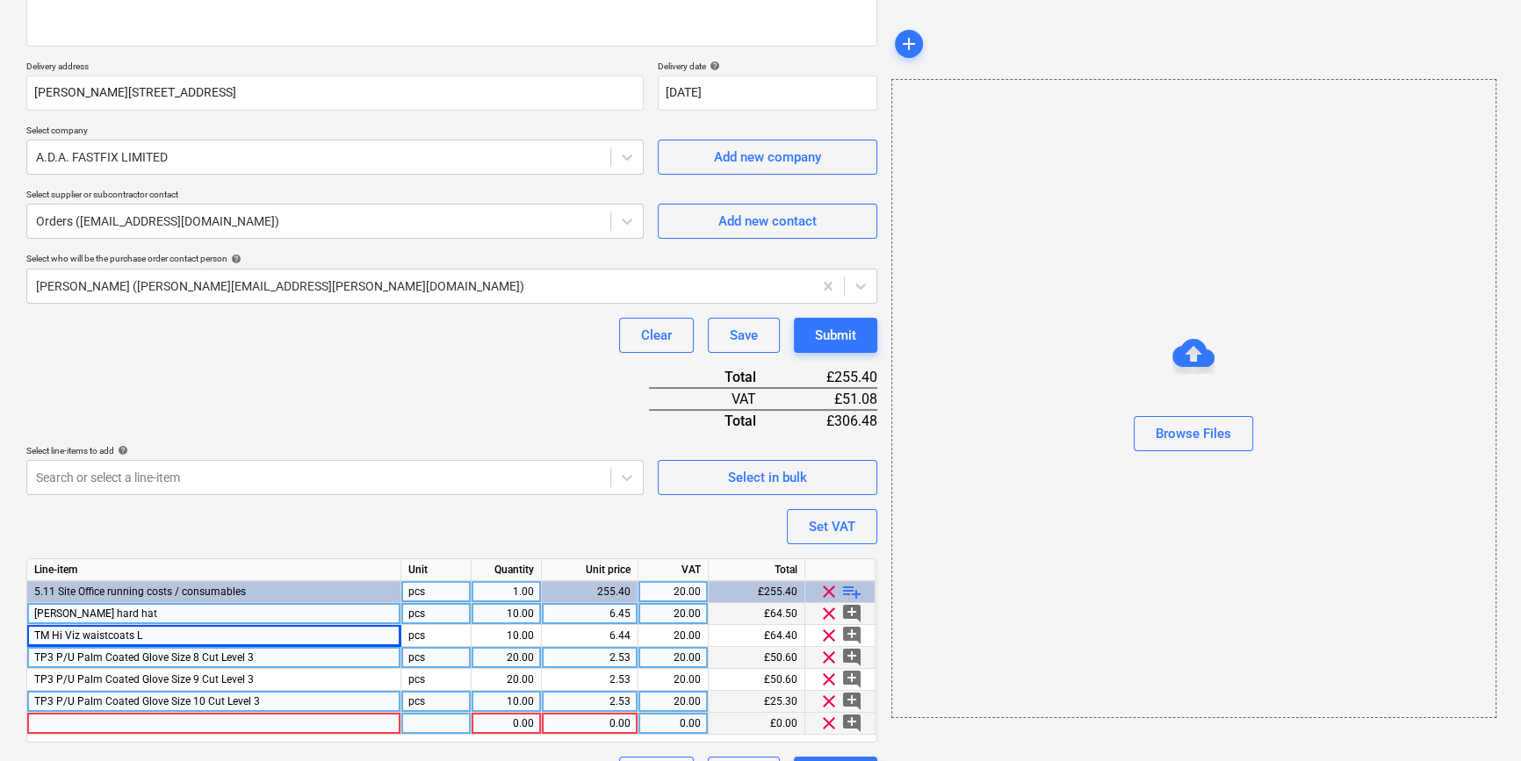
click at [47, 726] on div at bounding box center [214, 724] width 374 height 22
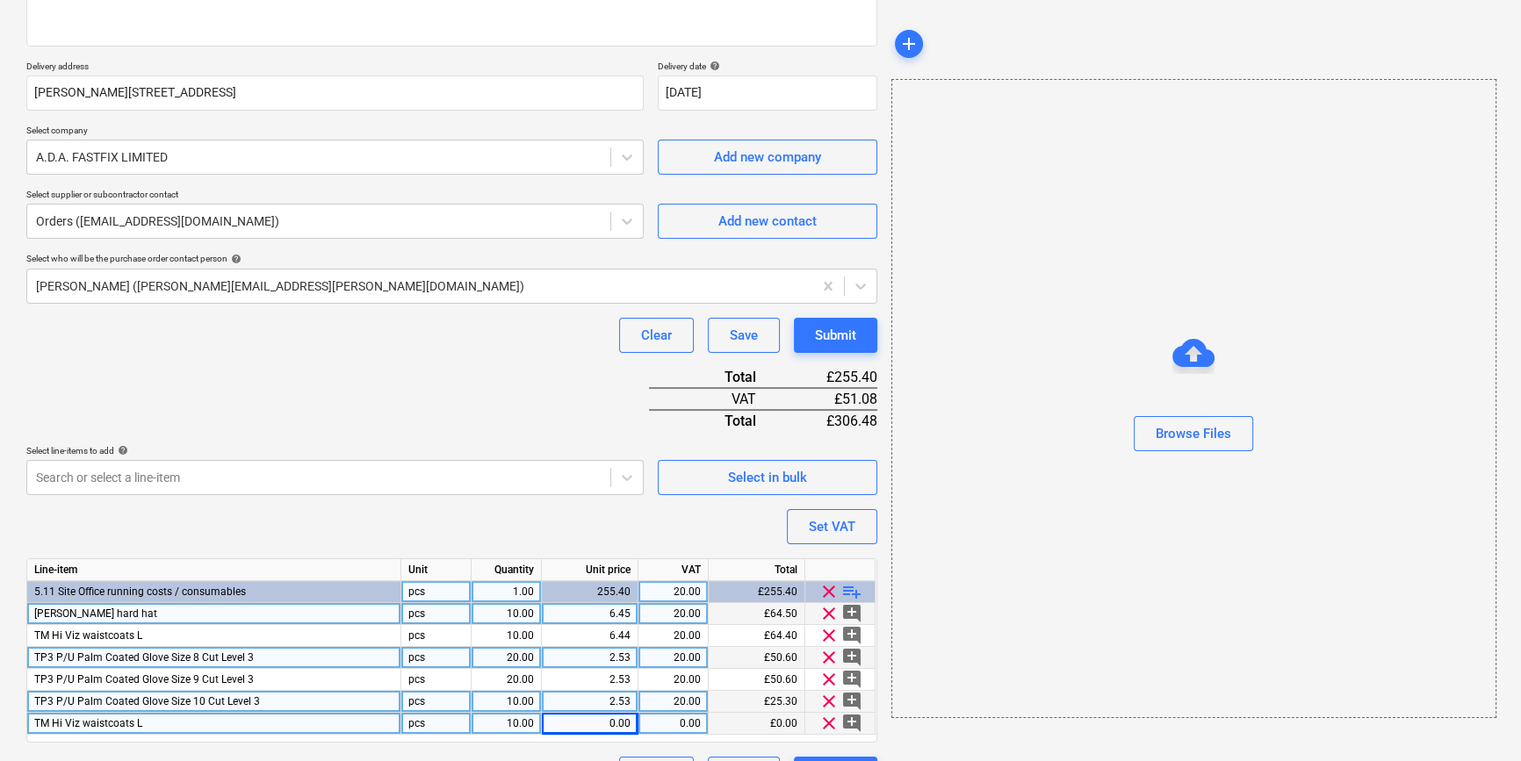
click at [134, 717] on span "TM Hi Viz waistcoats L" at bounding box center [88, 723] width 108 height 12
click at [155, 720] on input "TM Hi Viz waistcoats L" at bounding box center [213, 723] width 373 height 21
click at [601, 729] on div "0.00" at bounding box center [590, 724] width 82 height 22
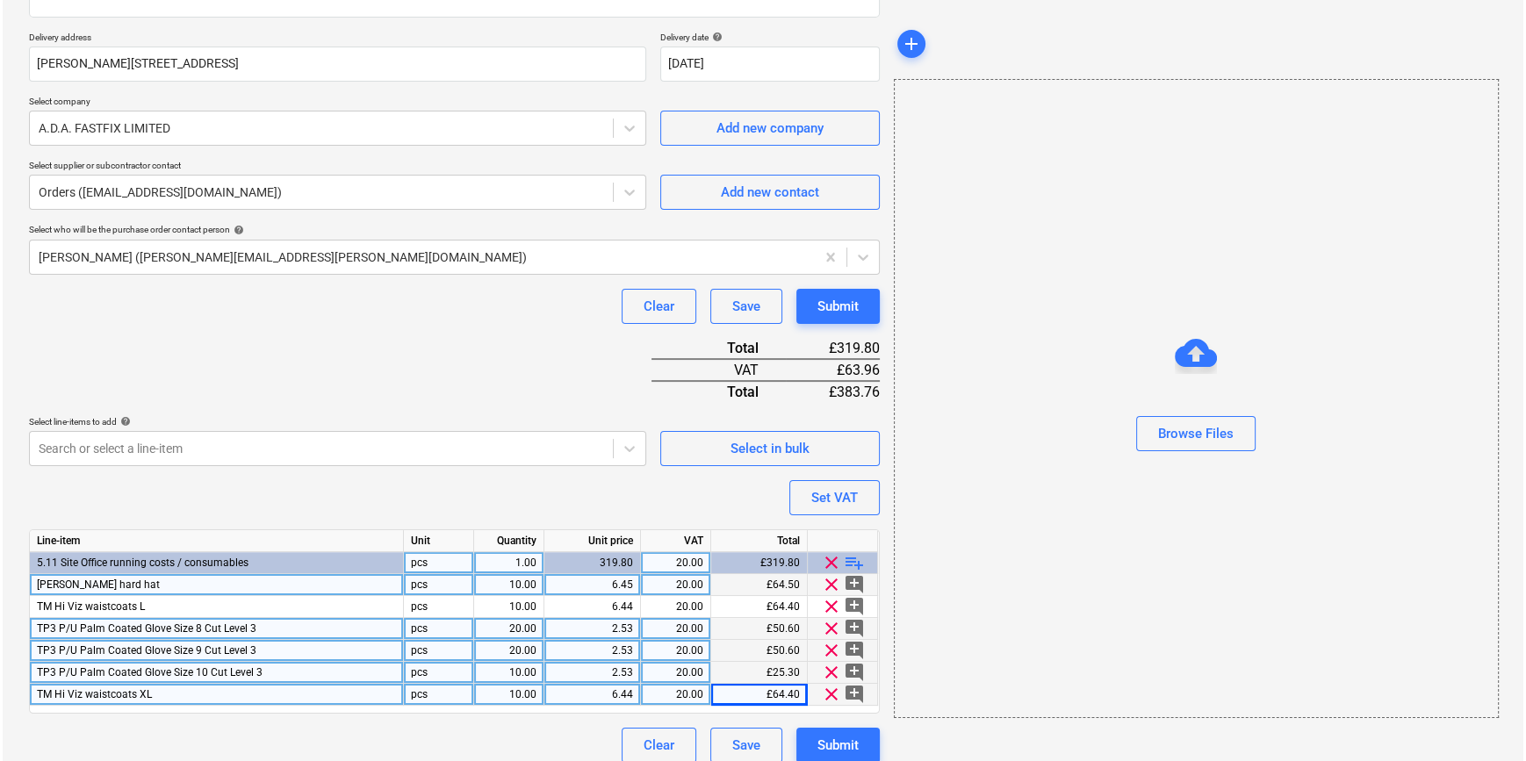
scroll to position [312, 0]
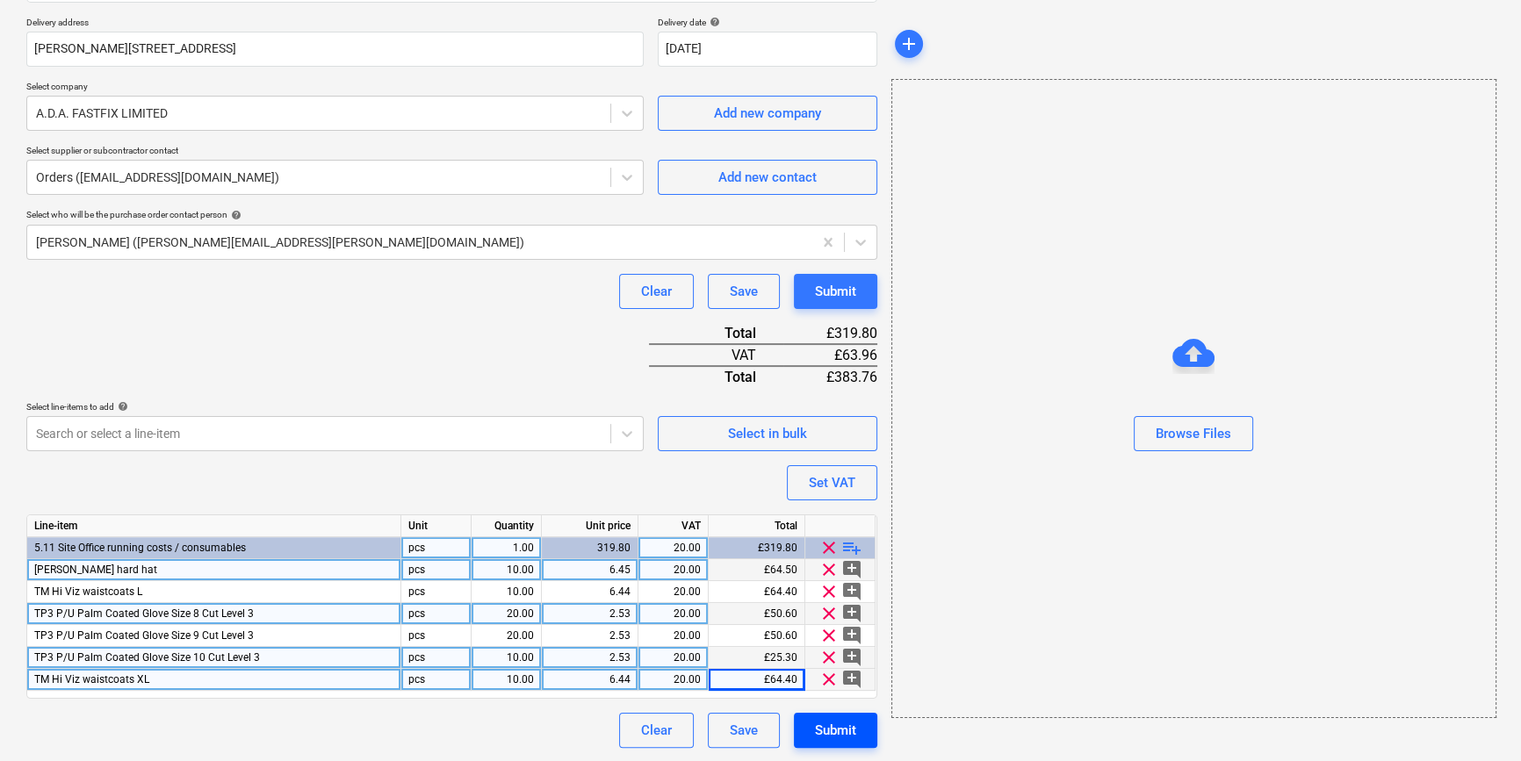
click at [825, 729] on div "Submit" at bounding box center [835, 730] width 41 height 23
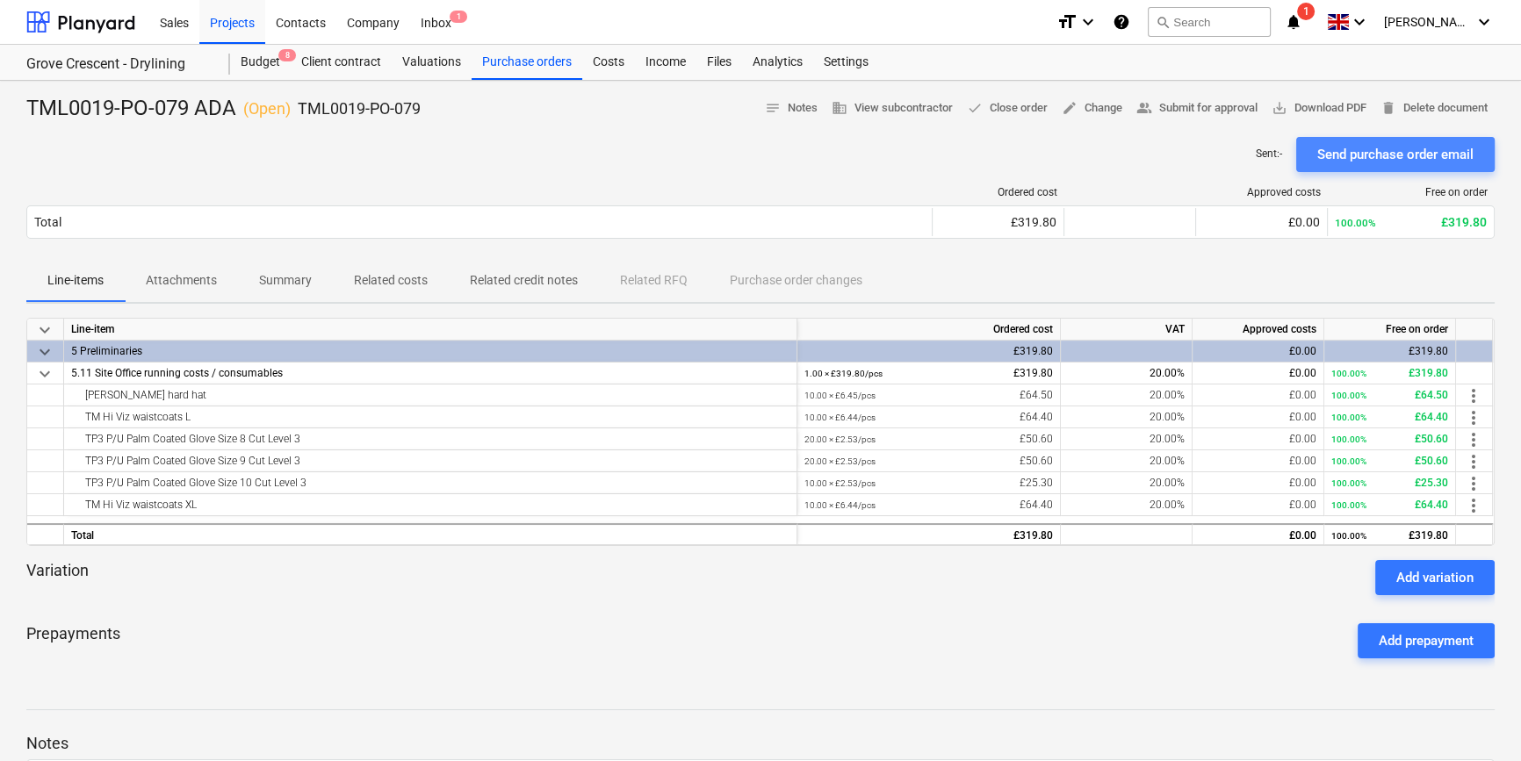
click at [1217, 159] on div "Send purchase order email" at bounding box center [1395, 154] width 156 height 23
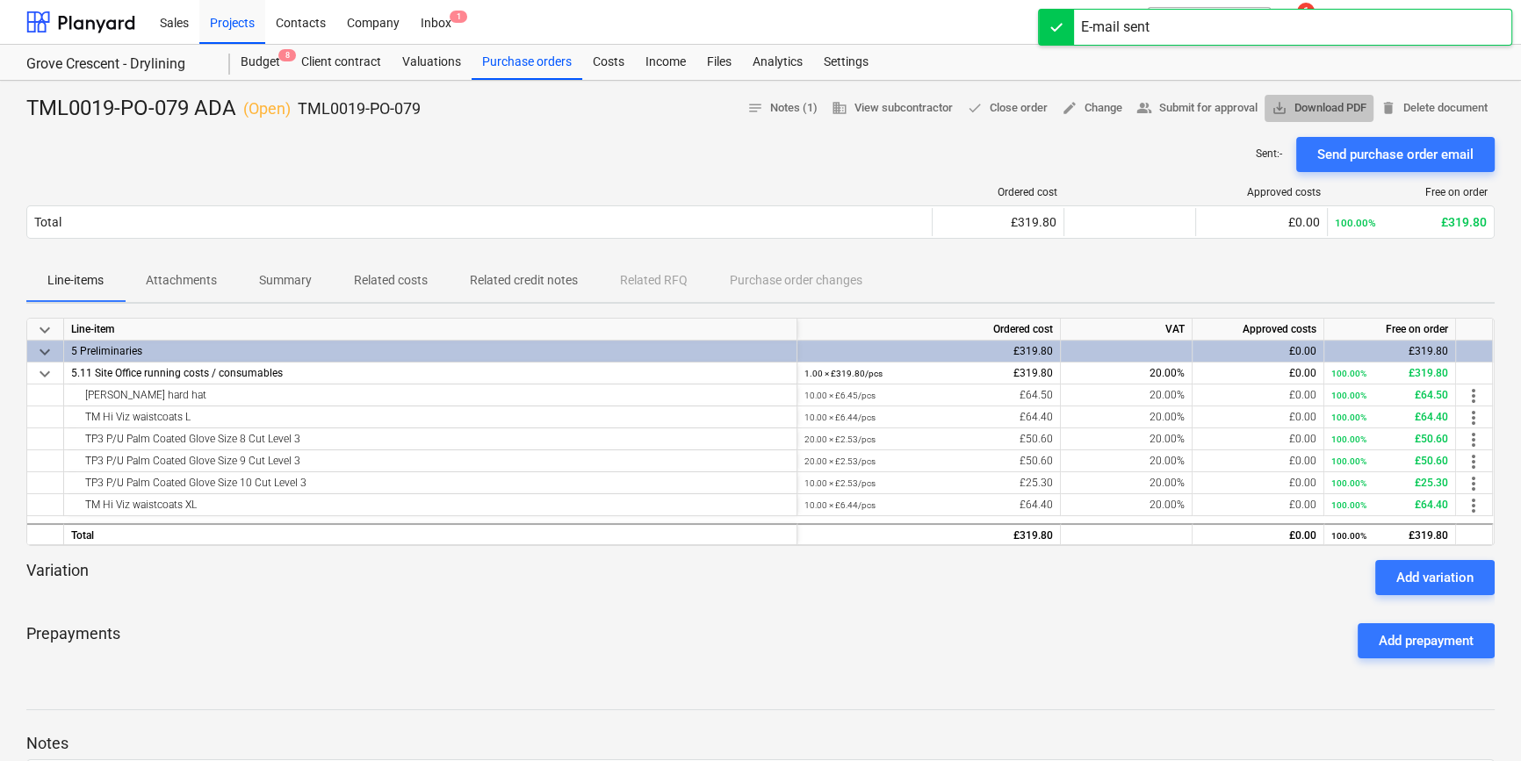
click at [1217, 111] on span "save_alt Download PDF" at bounding box center [1318, 108] width 95 height 20
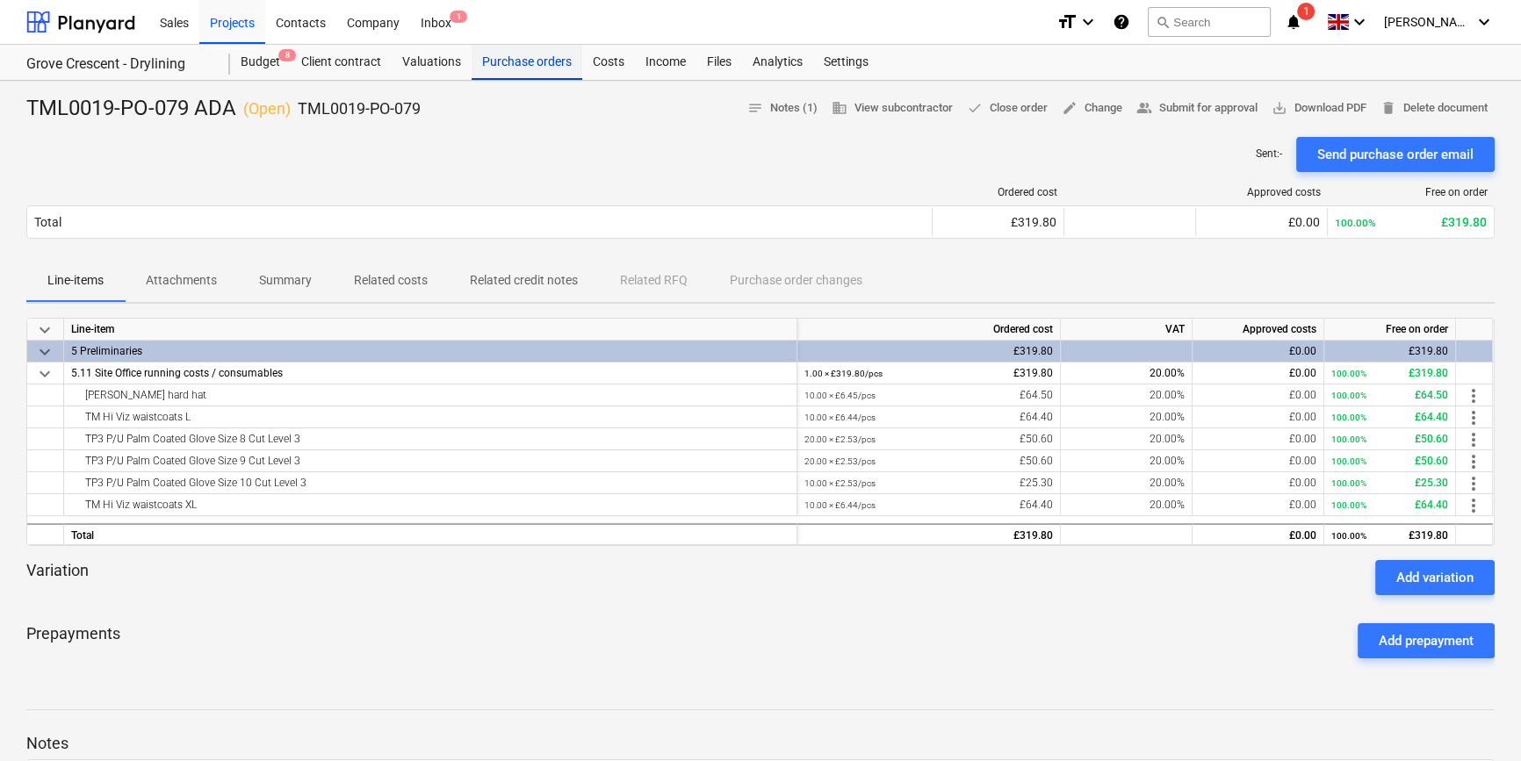
click at [541, 61] on div "Purchase orders" at bounding box center [526, 62] width 111 height 35
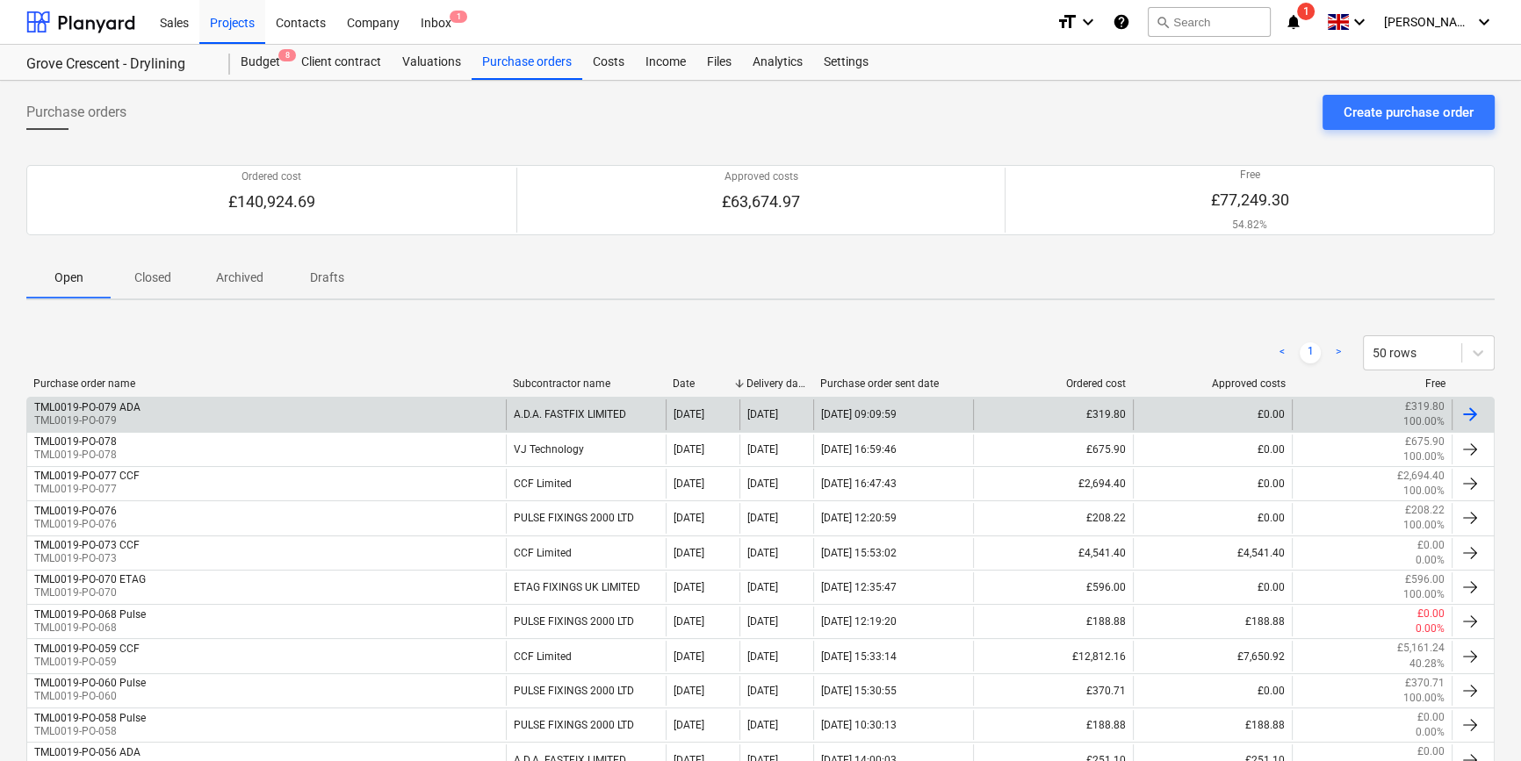
click at [1217, 410] on div at bounding box center [1469, 414] width 21 height 21
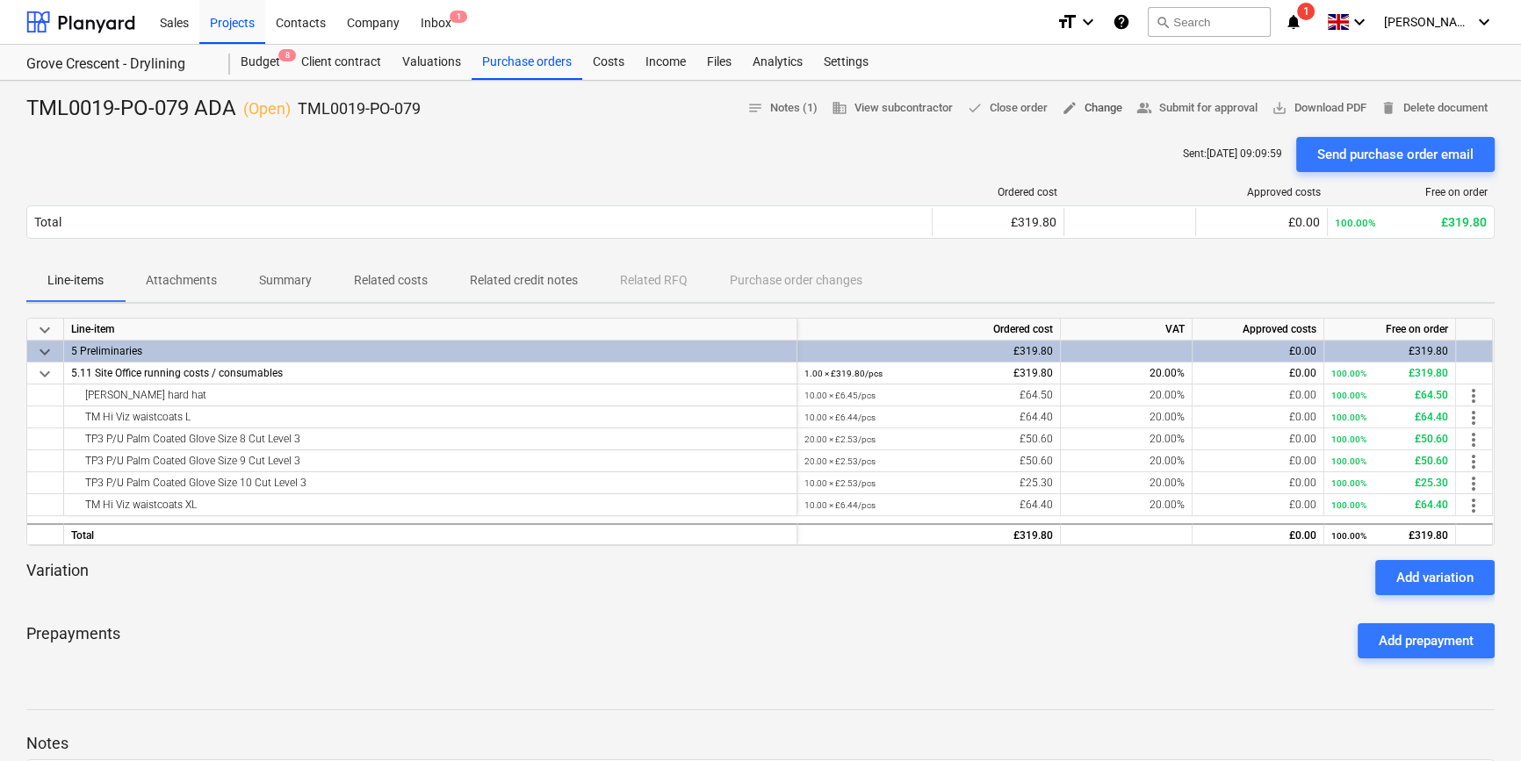
click at [1095, 110] on span "edit Change" at bounding box center [1091, 108] width 61 height 20
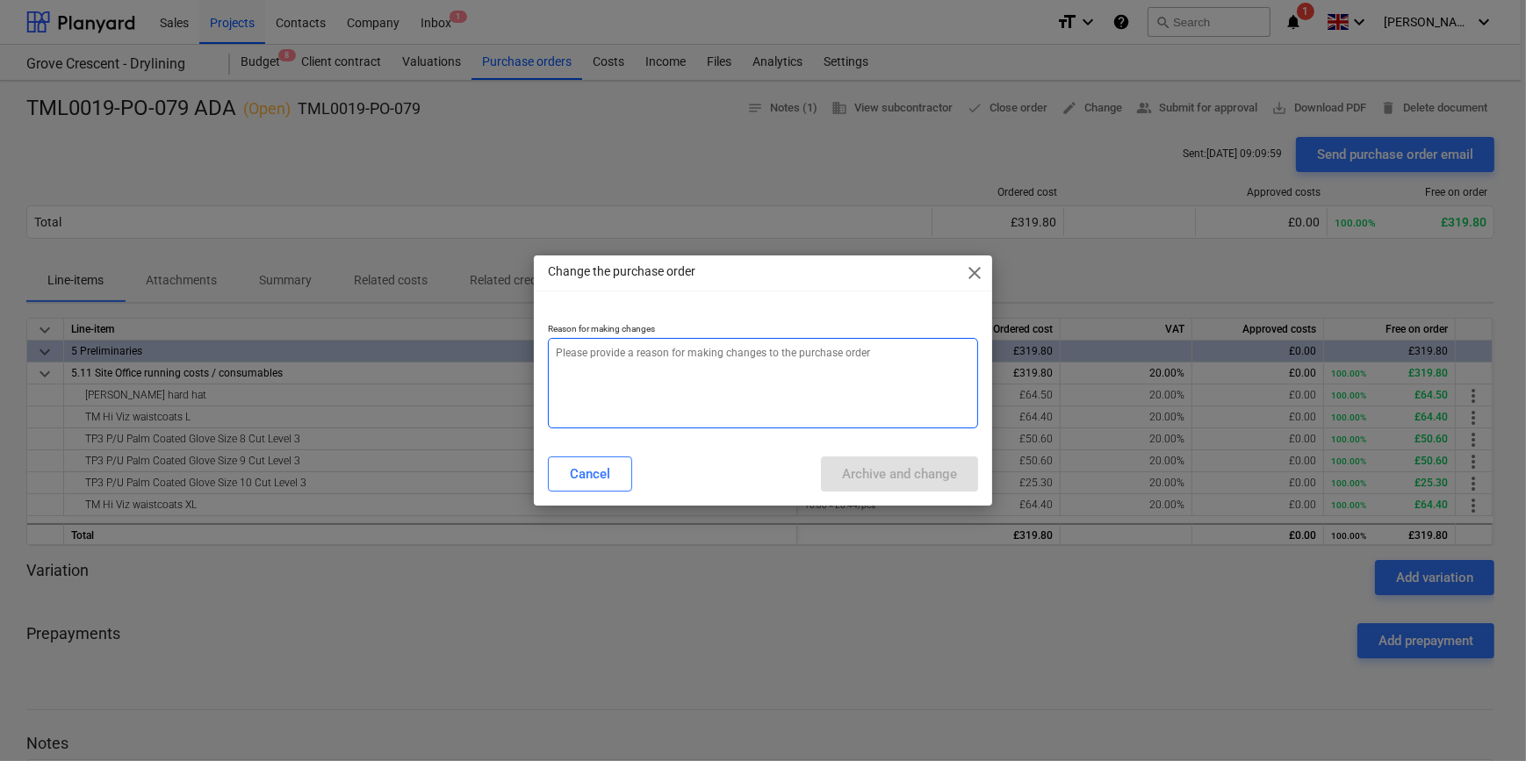
click at [628, 379] on textarea at bounding box center [762, 383] width 429 height 90
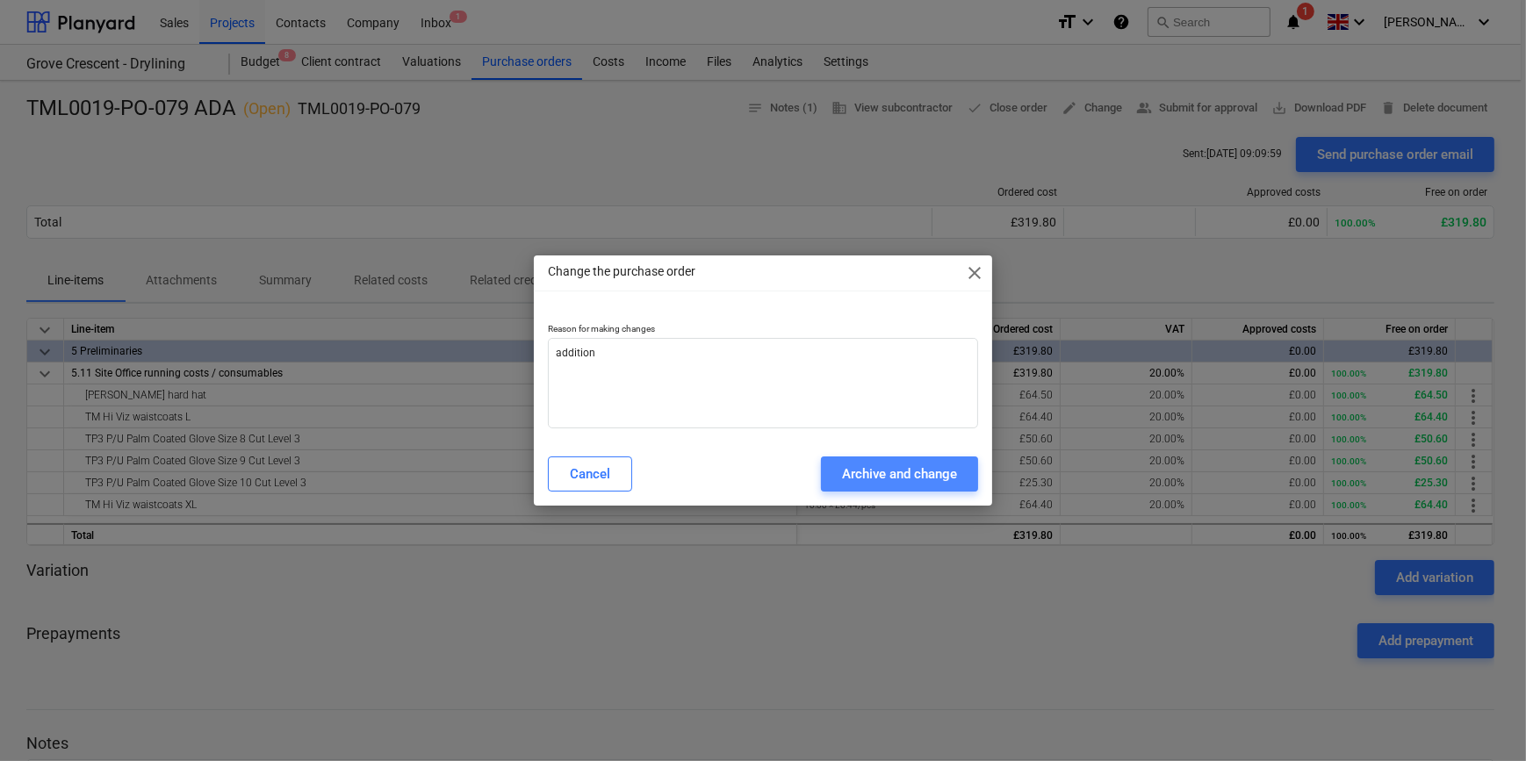
click at [888, 471] on div "Archive and change" at bounding box center [899, 474] width 115 height 23
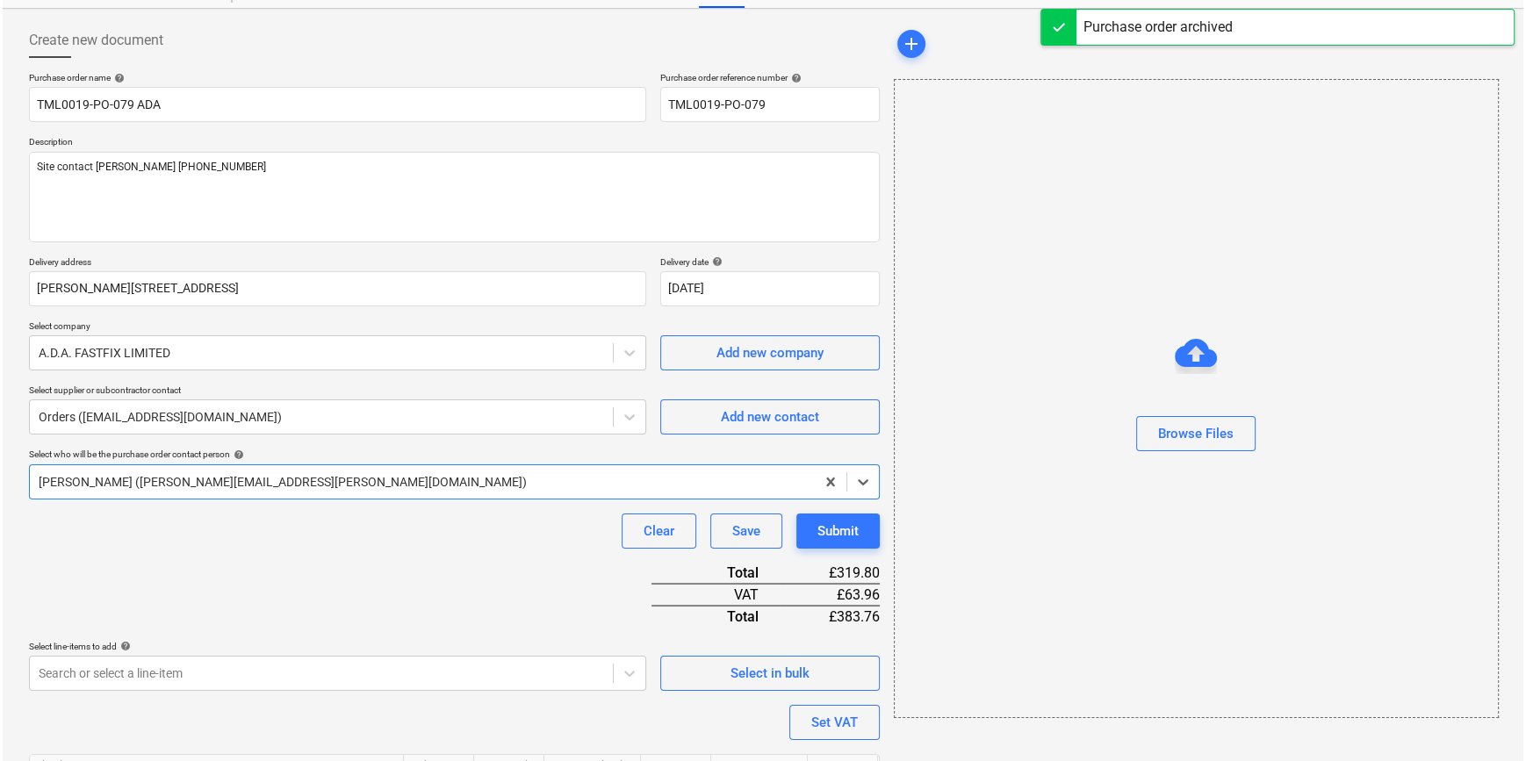
scroll to position [312, 0]
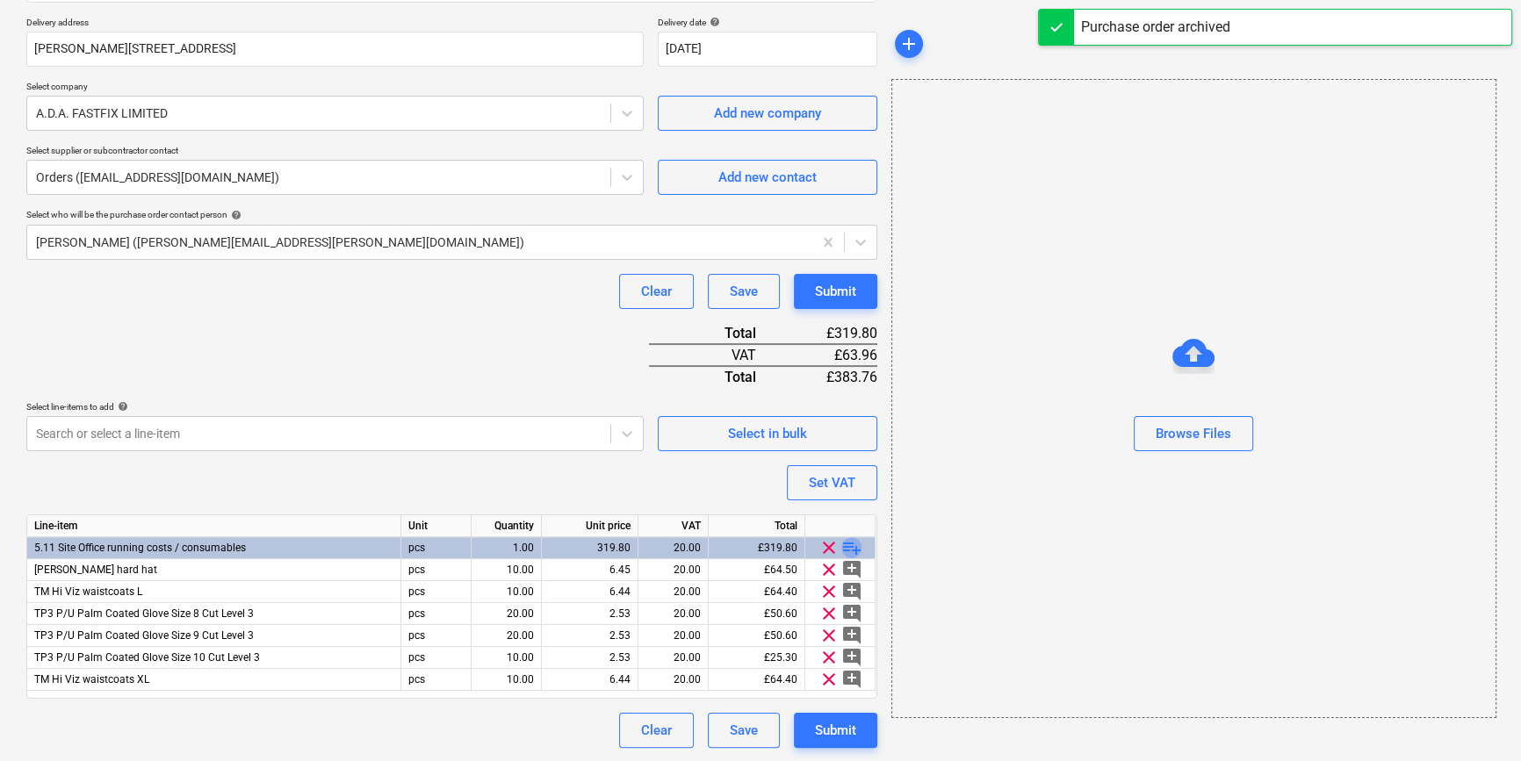
click at [849, 544] on span "playlist_add" at bounding box center [851, 547] width 21 height 21
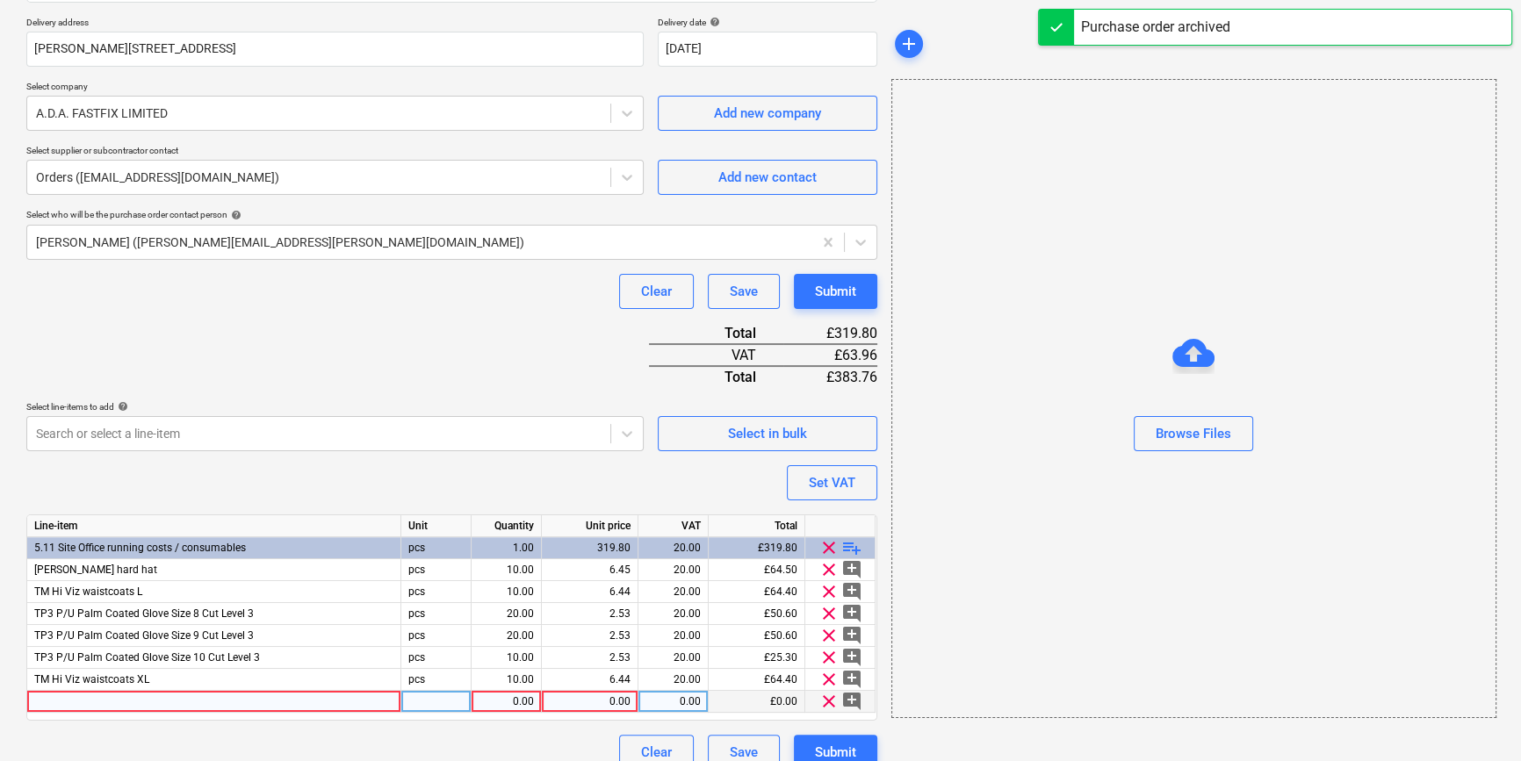
click at [78, 699] on div at bounding box center [214, 702] width 374 height 22
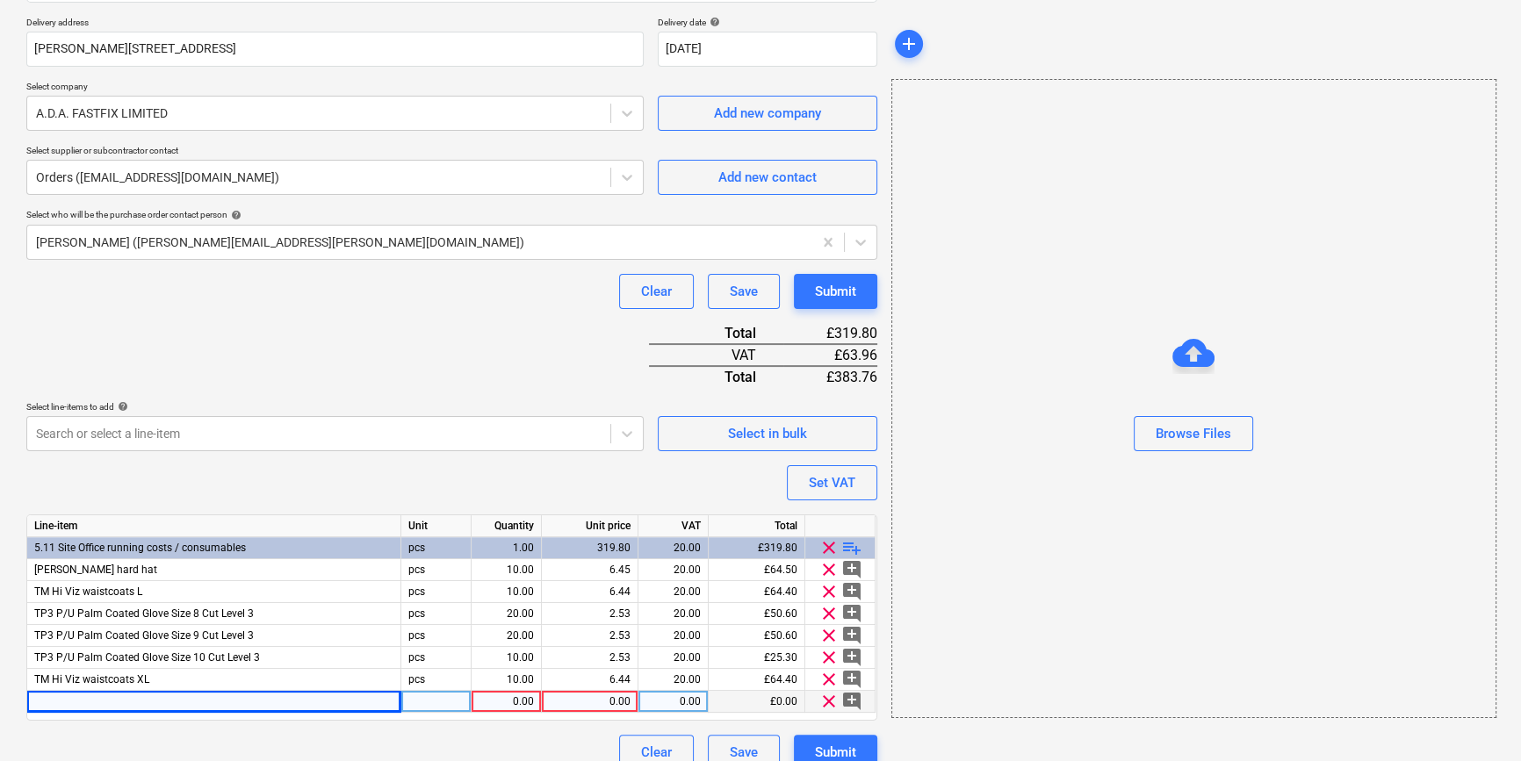
click at [116, 702] on div at bounding box center [214, 702] width 374 height 22
click at [500, 701] on div "1.00" at bounding box center [505, 702] width 55 height 22
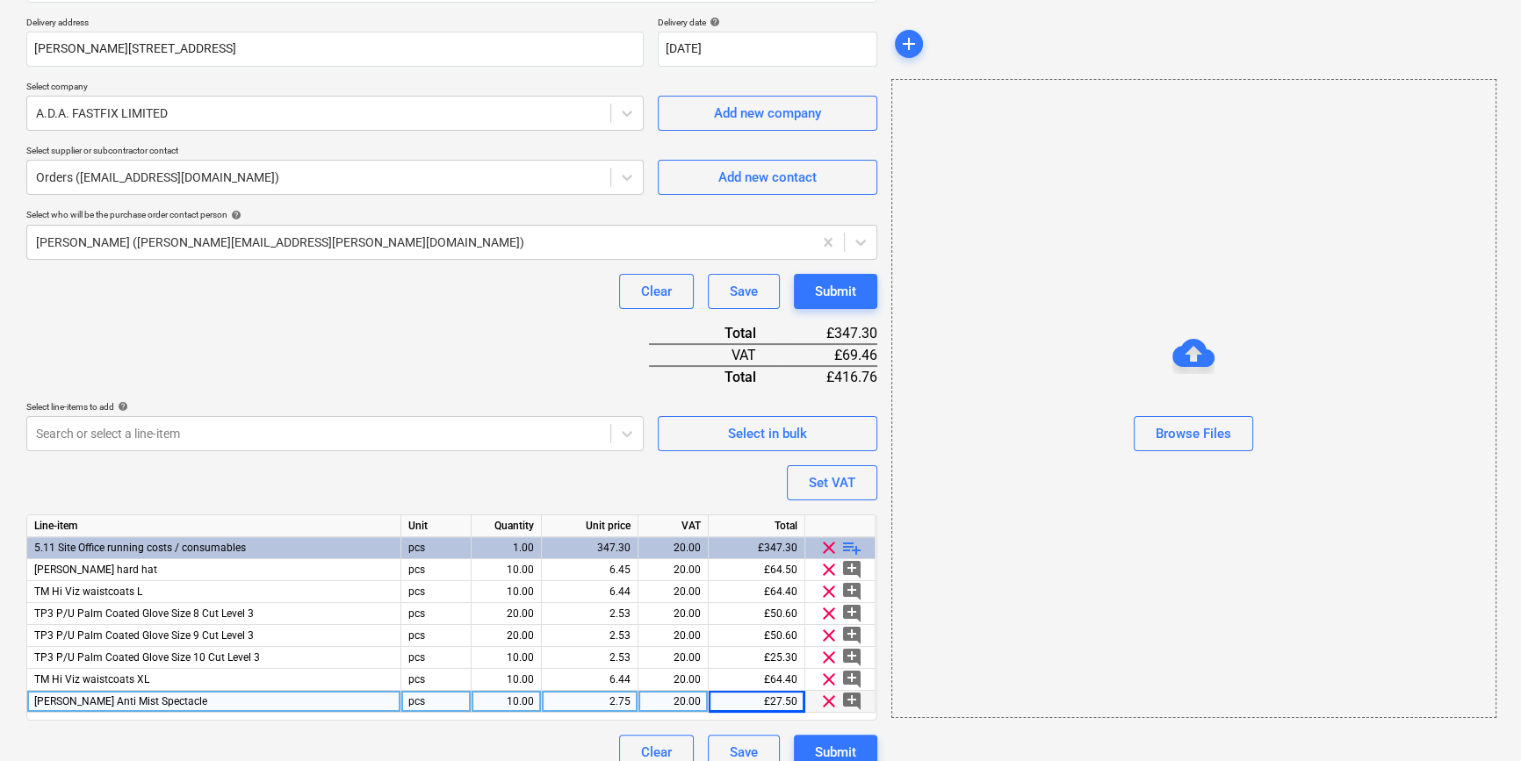
click at [520, 698] on div "10.00" at bounding box center [505, 702] width 55 height 22
click at [824, 743] on div "Submit" at bounding box center [835, 752] width 41 height 23
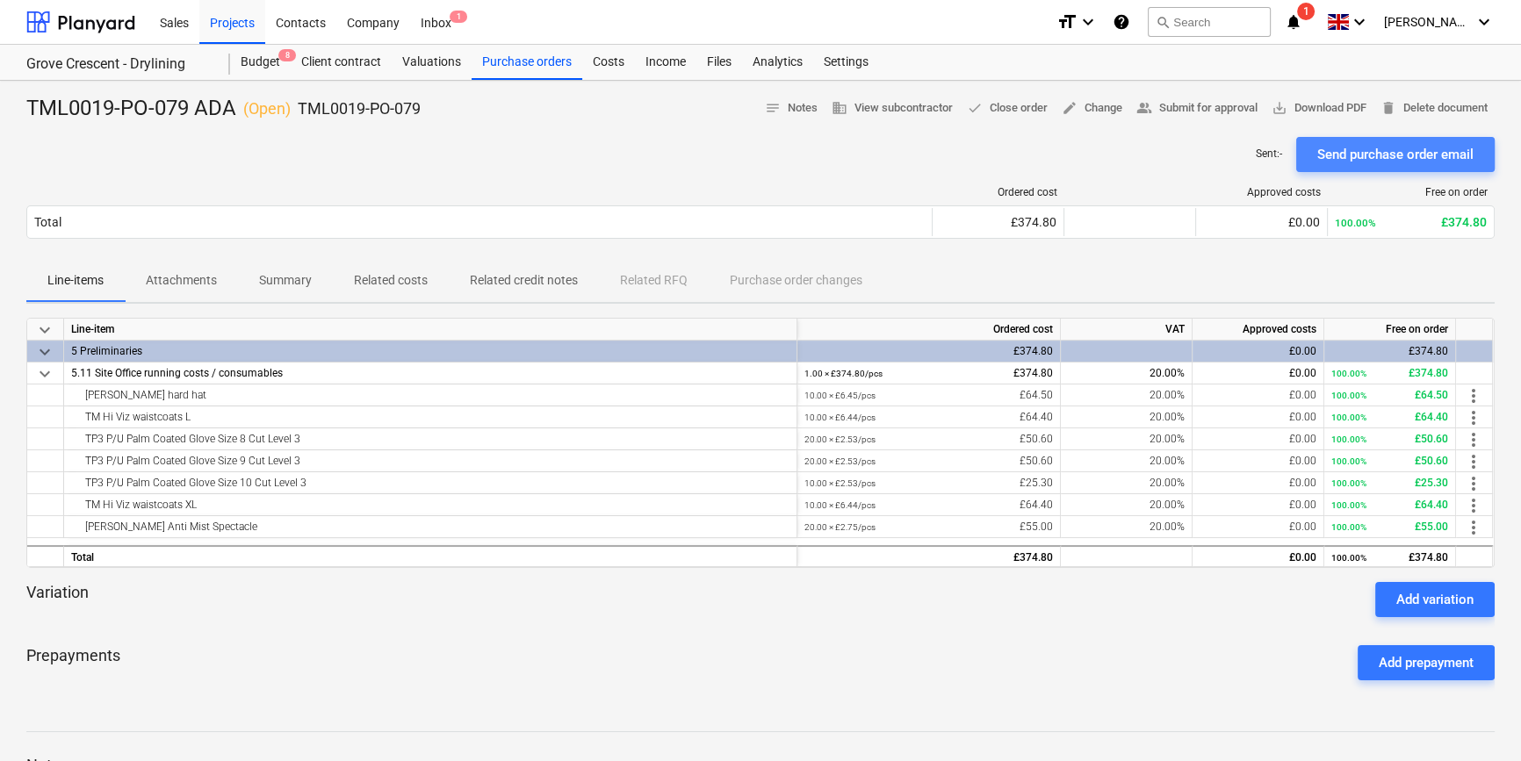
click at [1217, 157] on div "Send purchase order email" at bounding box center [1395, 154] width 156 height 23
click at [1217, 157] on div "Sent : - Send purchase order email" at bounding box center [1374, 154] width 239 height 35
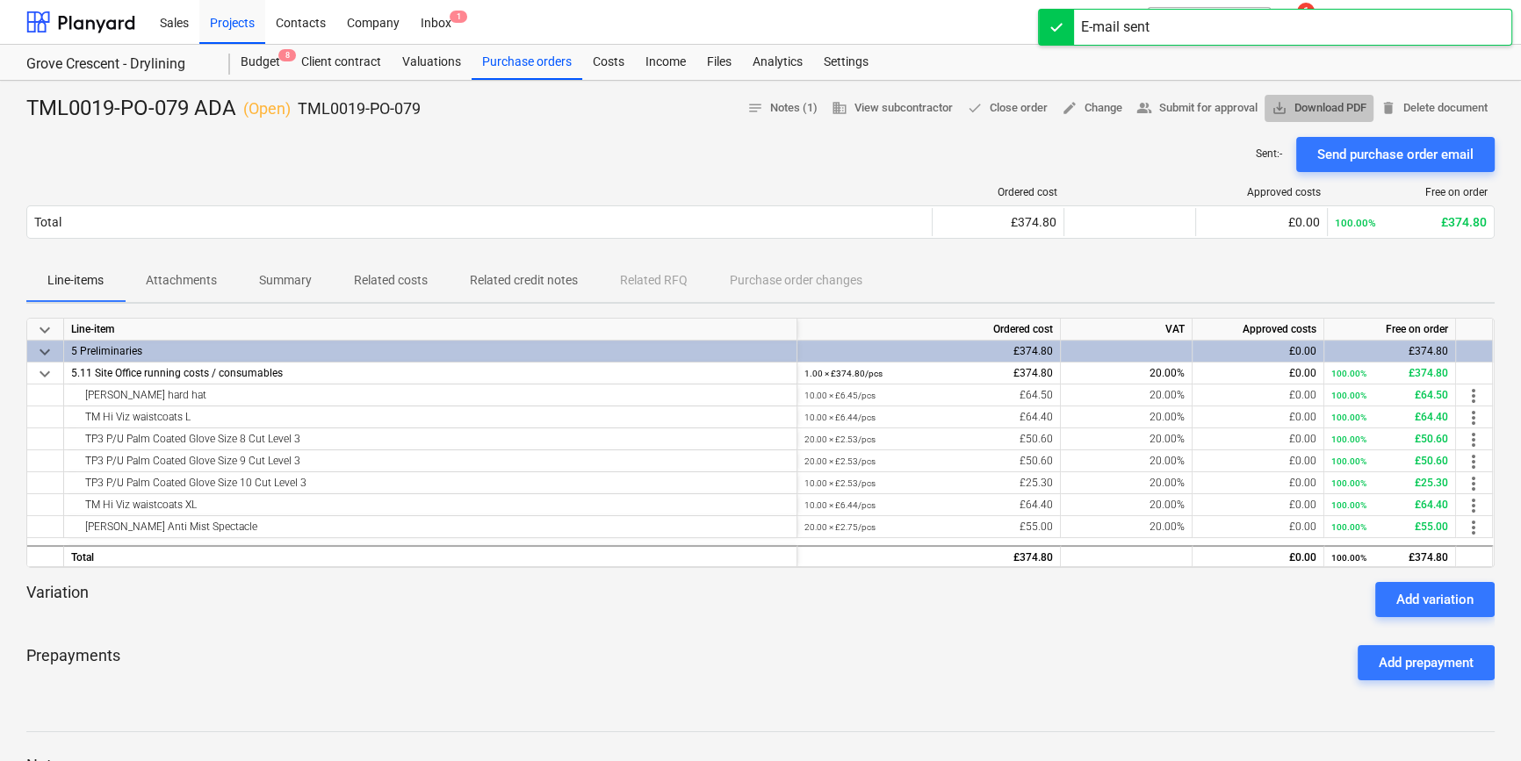
click at [1217, 111] on span "save_alt Download PDF" at bounding box center [1318, 108] width 95 height 20
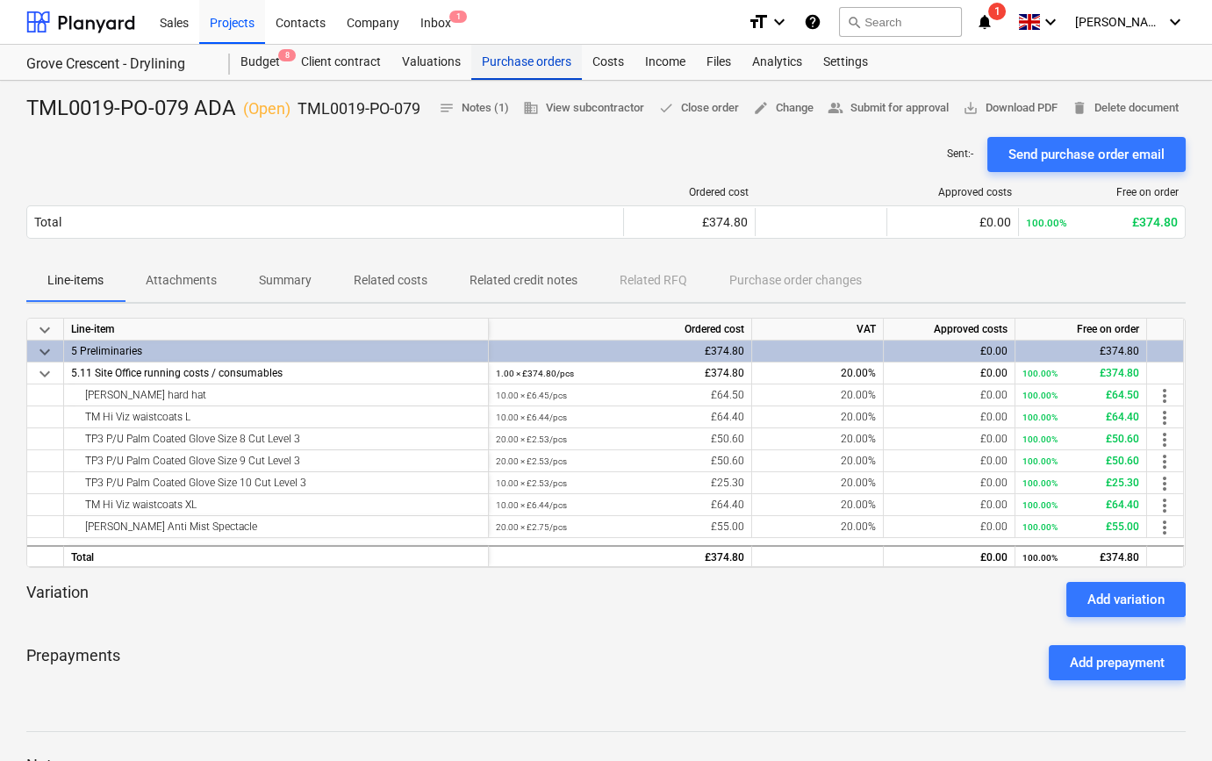
click at [528, 67] on div "Purchase orders" at bounding box center [526, 62] width 111 height 35
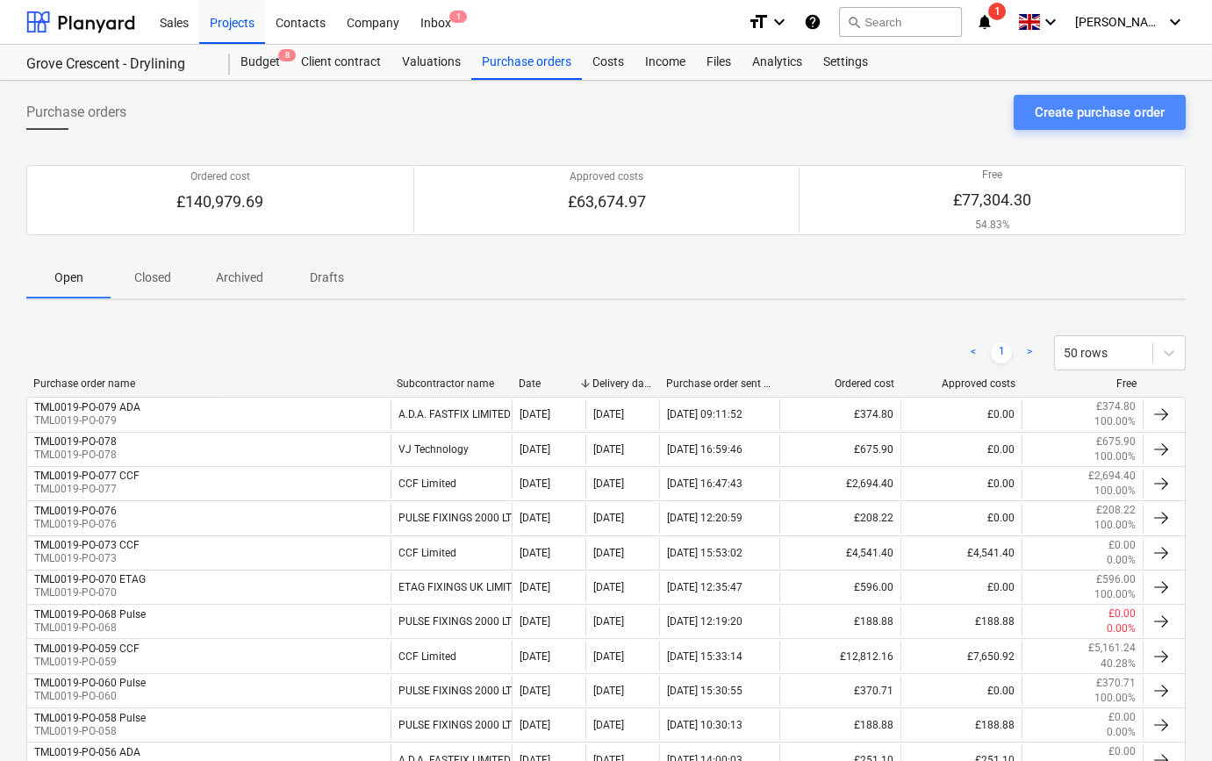
click at [1068, 112] on div "Create purchase order" at bounding box center [1100, 112] width 130 height 23
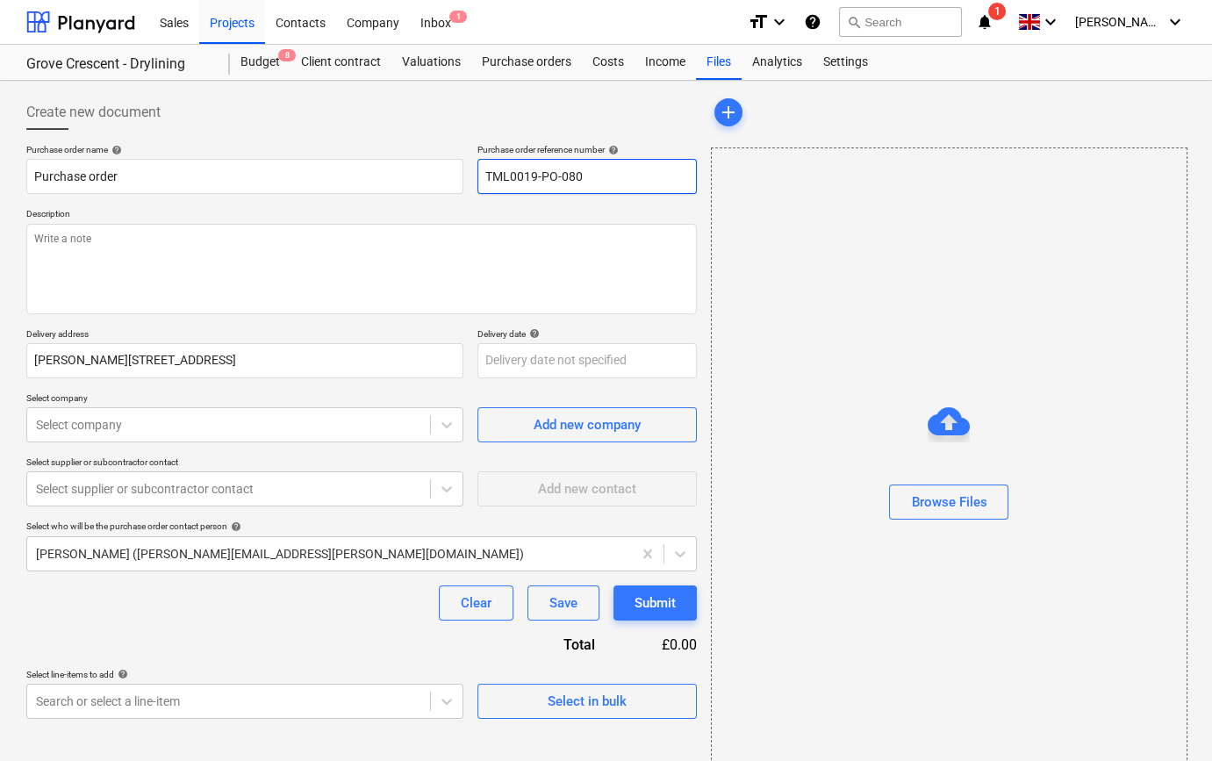
drag, startPoint x: 580, startPoint y: 175, endPoint x: 483, endPoint y: 179, distance: 97.6
click at [483, 179] on input "TML0019-PO-080" at bounding box center [587, 176] width 219 height 35
click at [246, 20] on div "Projects" at bounding box center [232, 21] width 66 height 45
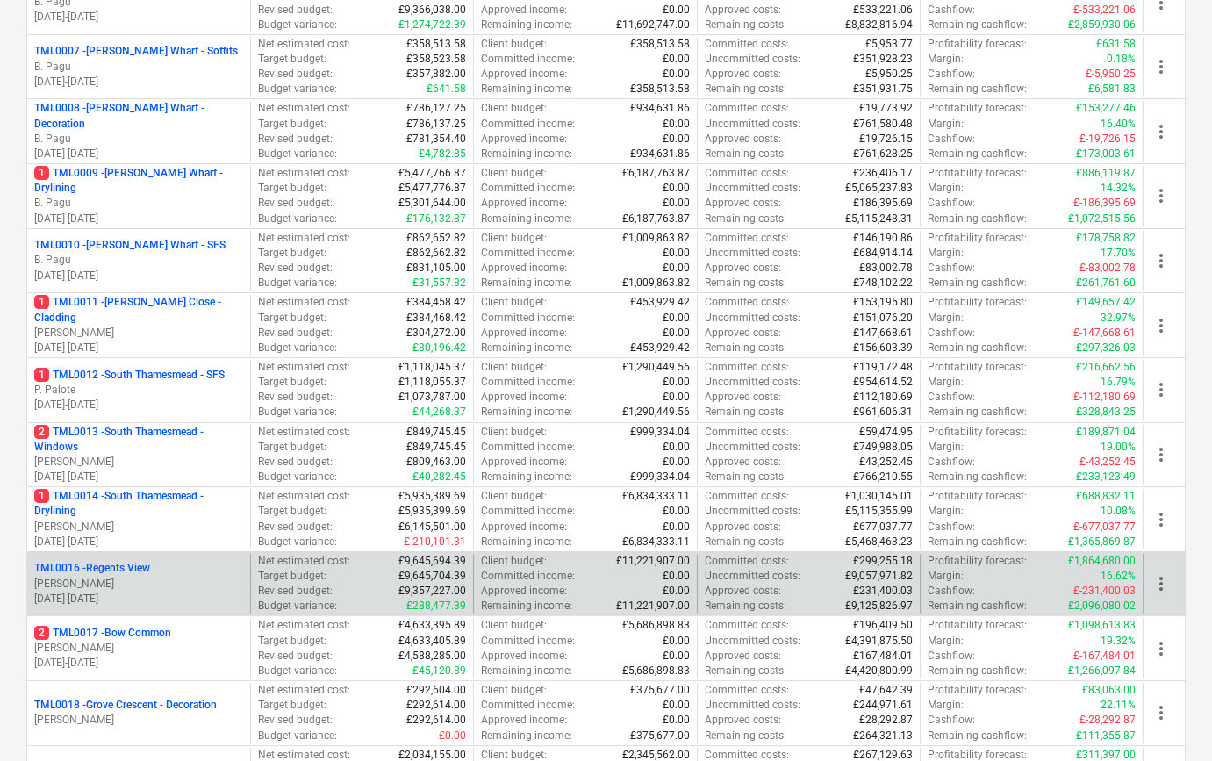
scroll to position [718, 0]
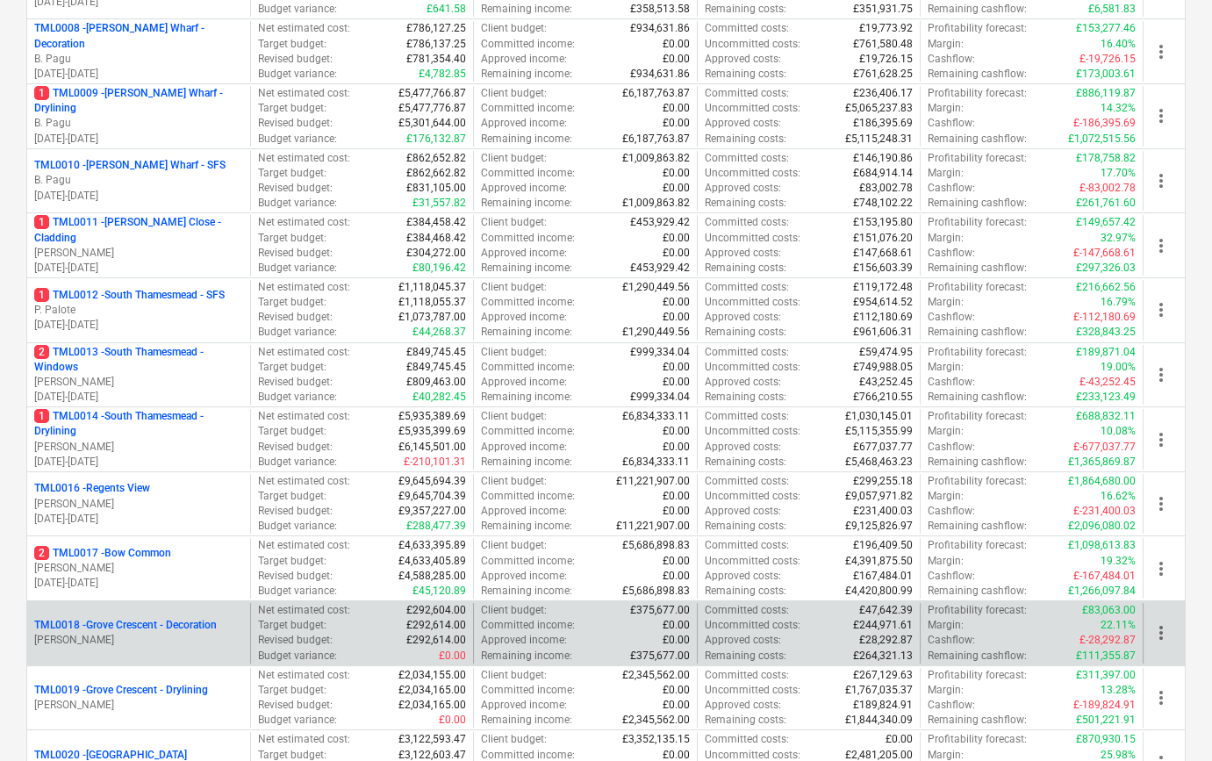
click at [126, 629] on p "TML0018 - Grove Crescent - Decoration" at bounding box center [125, 625] width 183 height 15
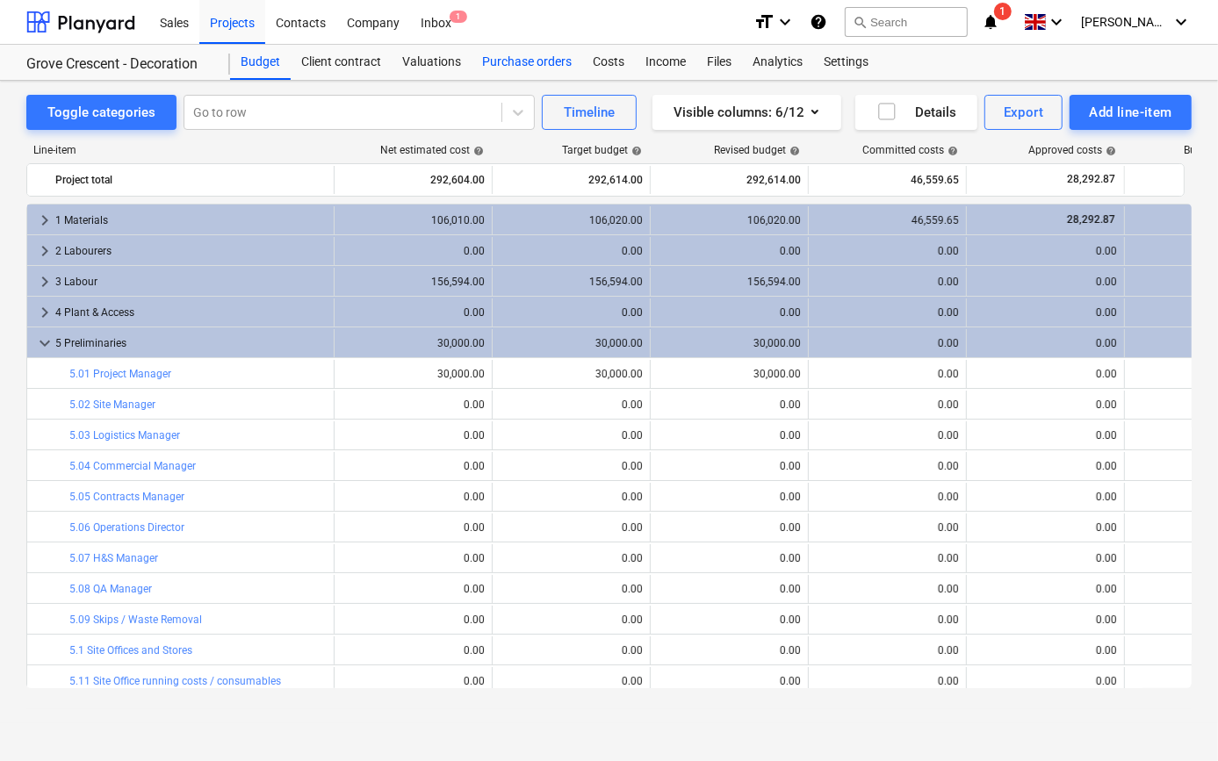
click at [514, 62] on div "Purchase orders" at bounding box center [526, 62] width 111 height 35
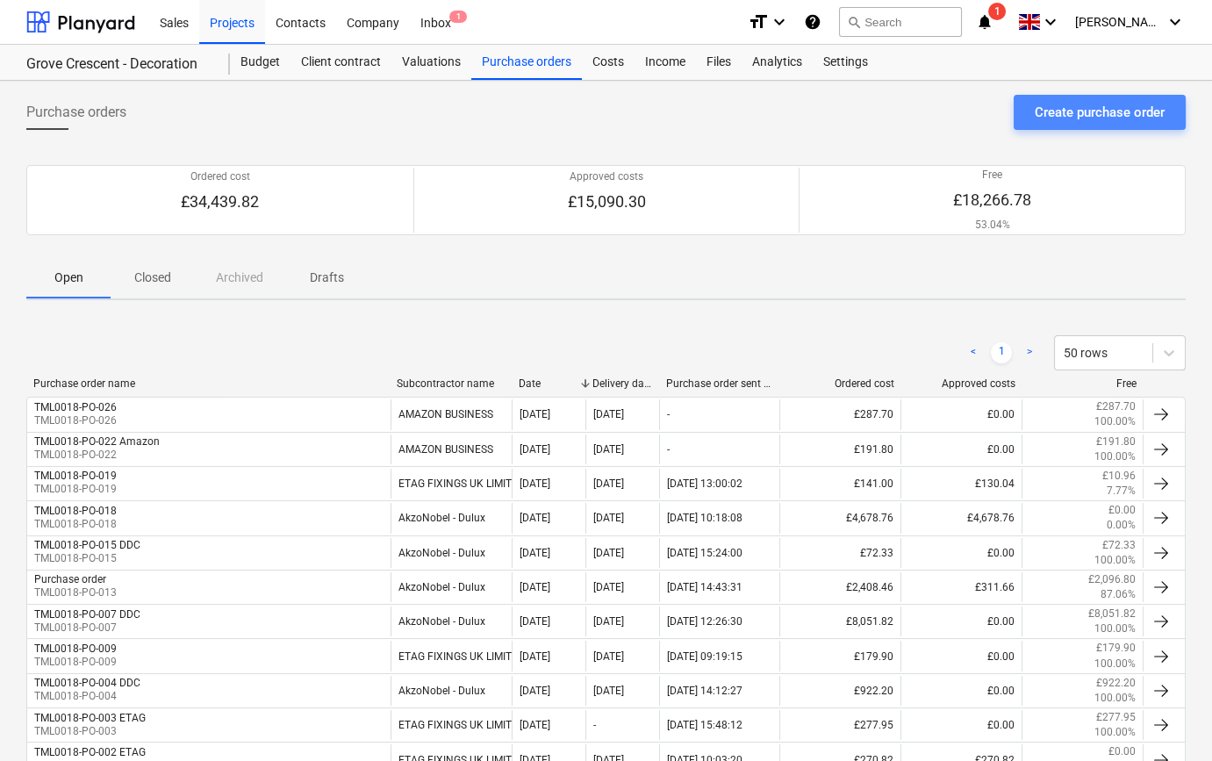
click at [1068, 120] on div "Create purchase order" at bounding box center [1100, 112] width 130 height 23
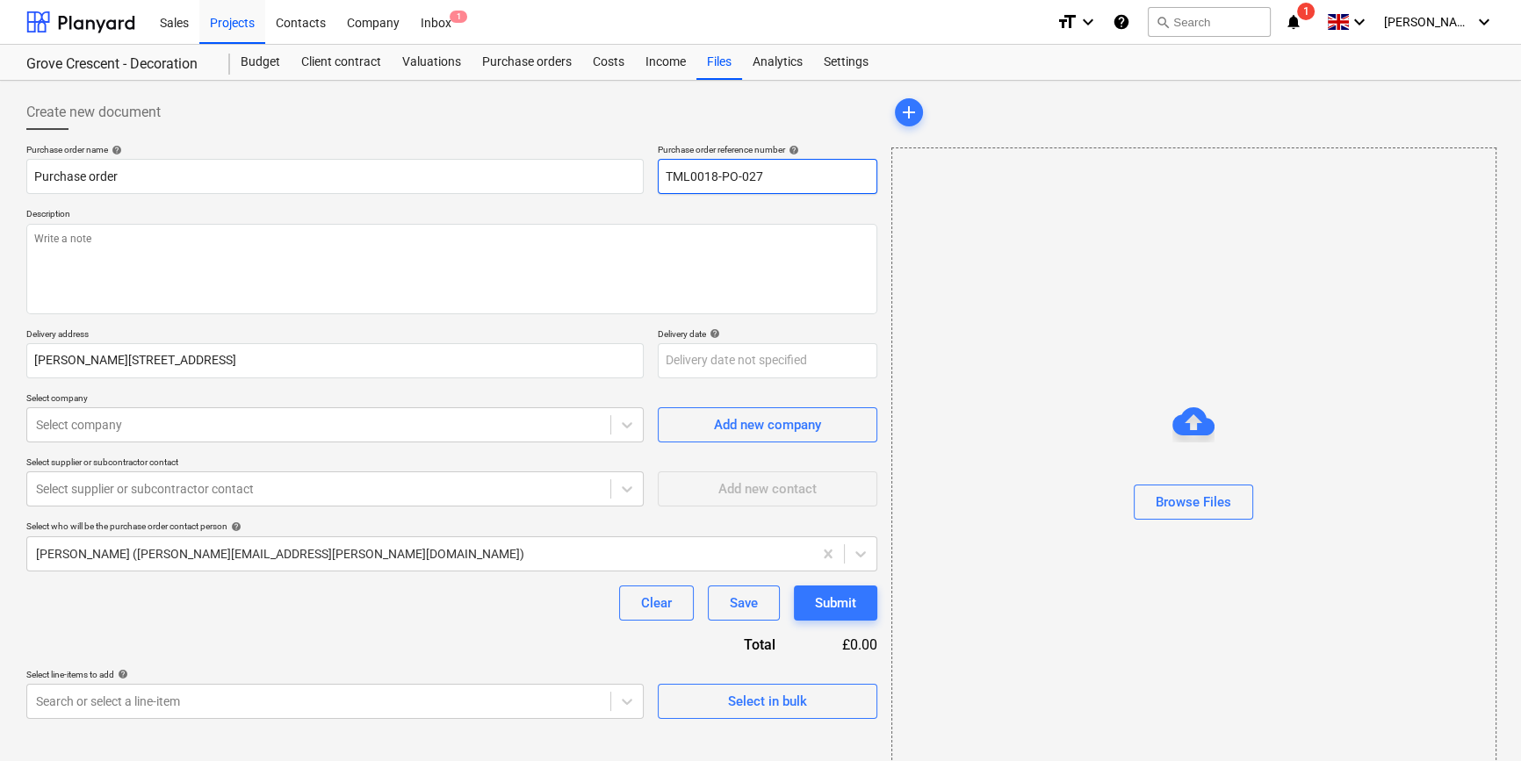
drag, startPoint x: 764, startPoint y: 174, endPoint x: 644, endPoint y: 176, distance: 120.3
click at [644, 176] on div "Purchase order name help Purchase order Purchase order reference number help TM…" at bounding box center [451, 169] width 851 height 50
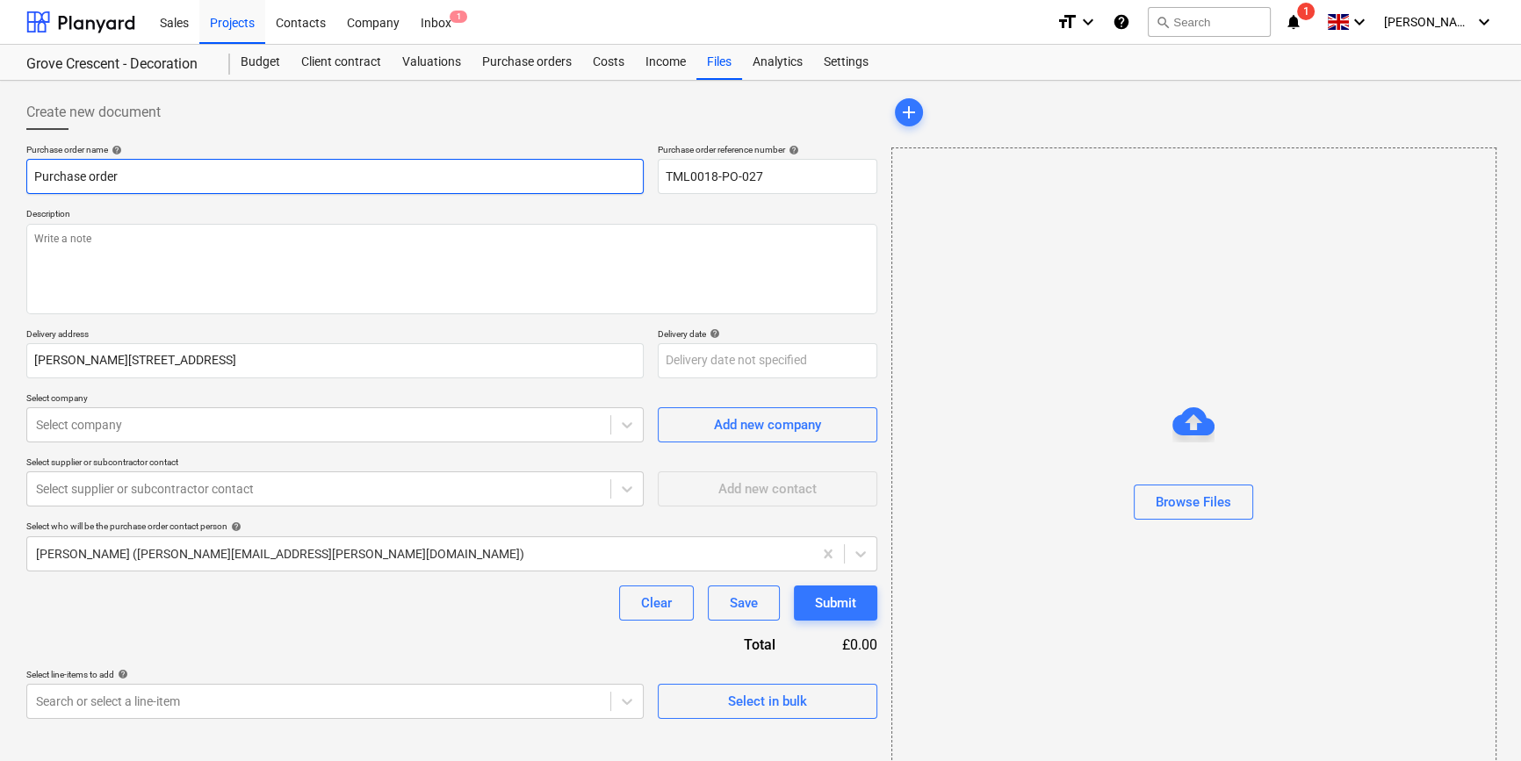
drag, startPoint x: 116, startPoint y: 176, endPoint x: 35, endPoint y: 177, distance: 80.8
click at [35, 177] on input "Purchase order" at bounding box center [334, 176] width 617 height 35
paste input "TML0018-PO-027"
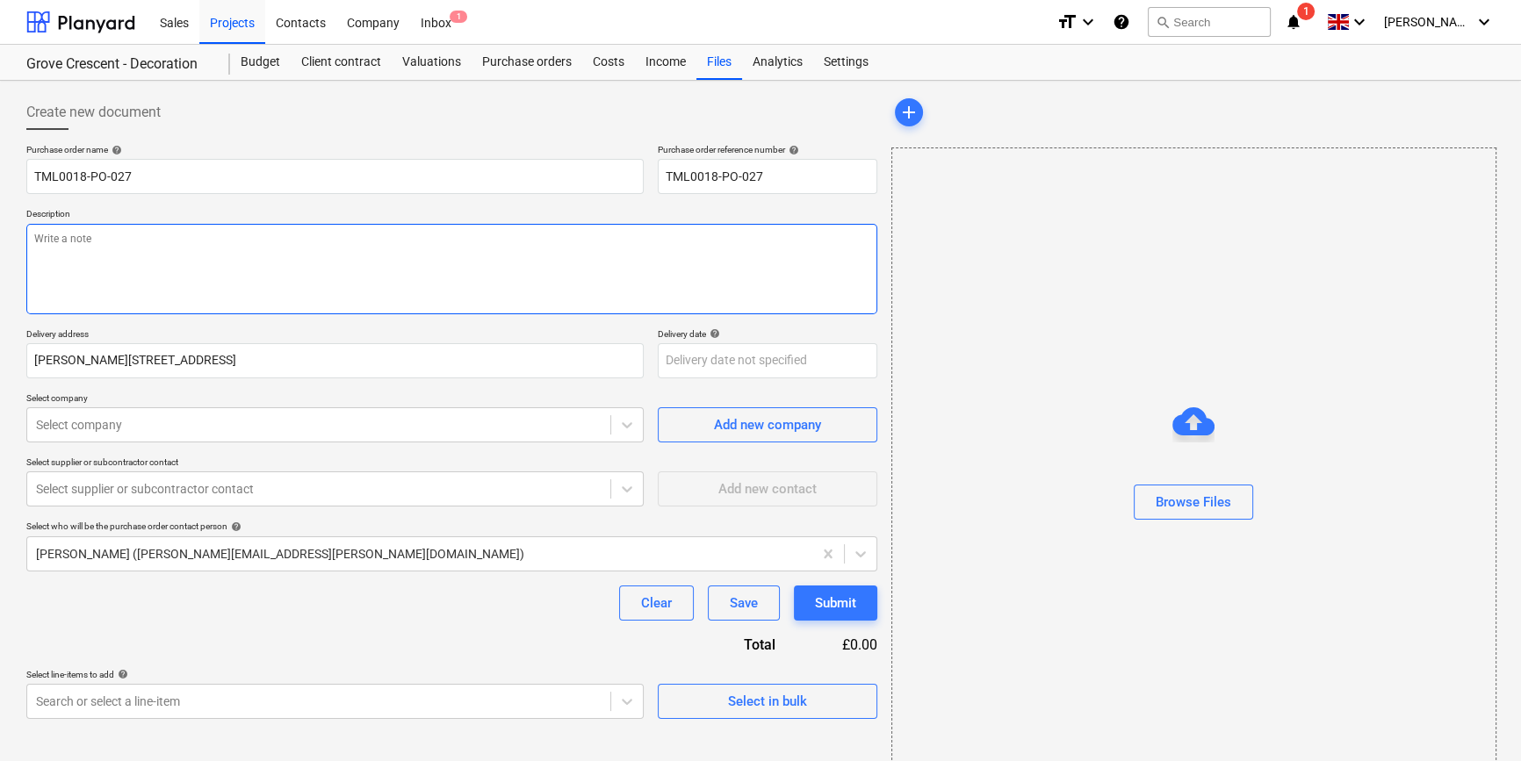
click at [75, 263] on textarea at bounding box center [451, 269] width 851 height 90
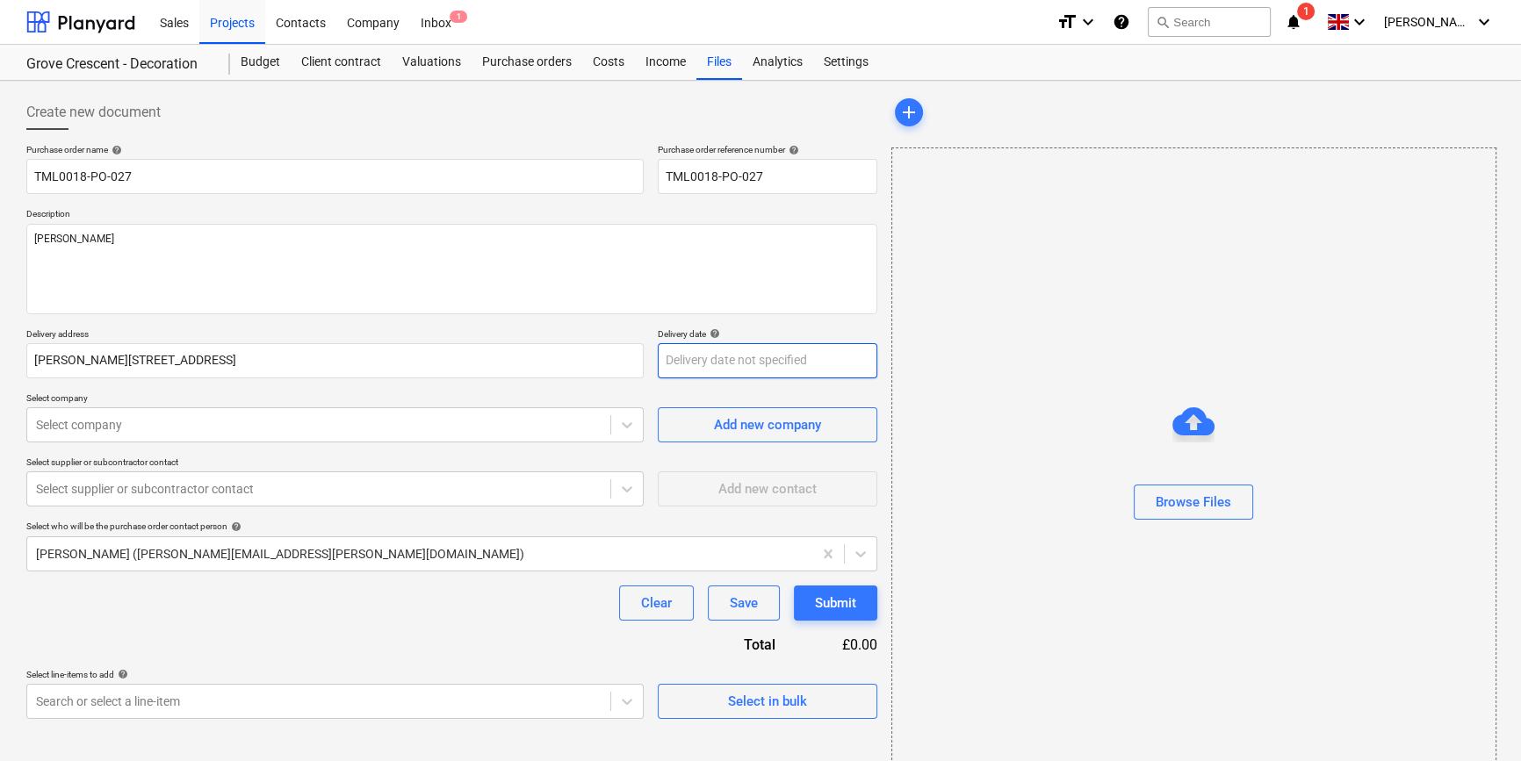
click at [707, 358] on body "Sales Projects Contacts Company Inbox 1 format_size keyboard_arrow_down help se…" at bounding box center [760, 380] width 1521 height 761
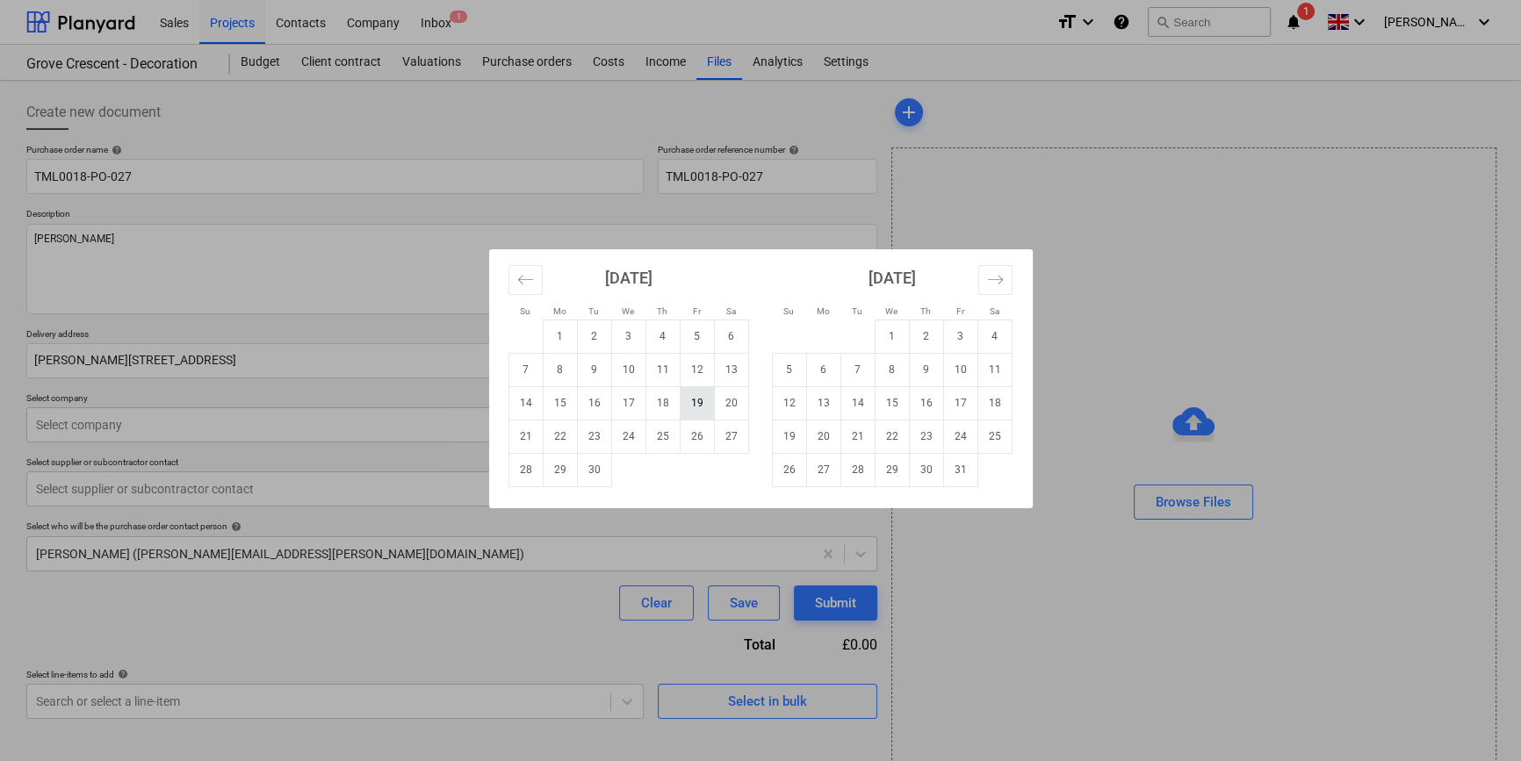
click at [695, 410] on td "19" at bounding box center [697, 402] width 34 height 33
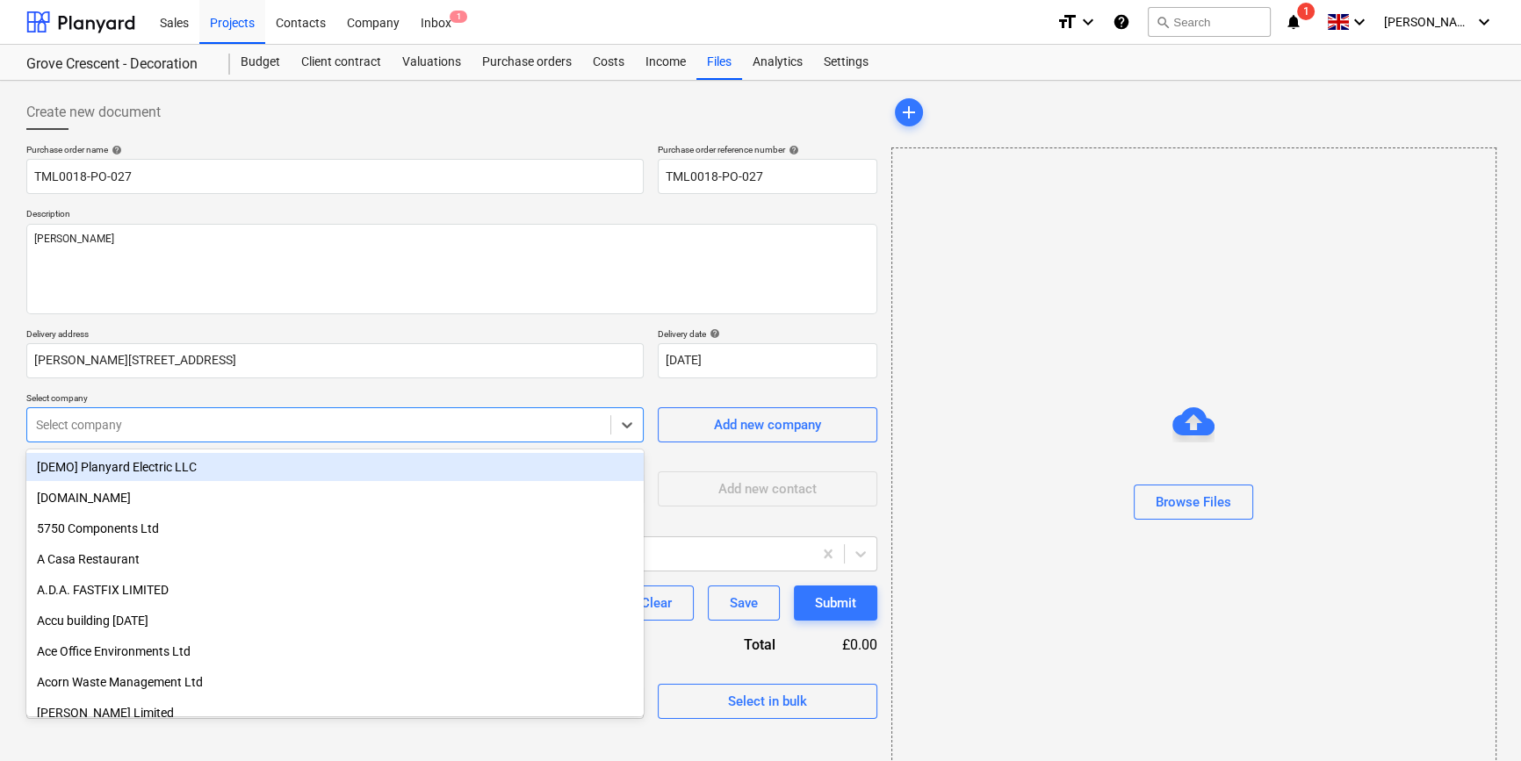
click at [188, 431] on div at bounding box center [318, 425] width 565 height 18
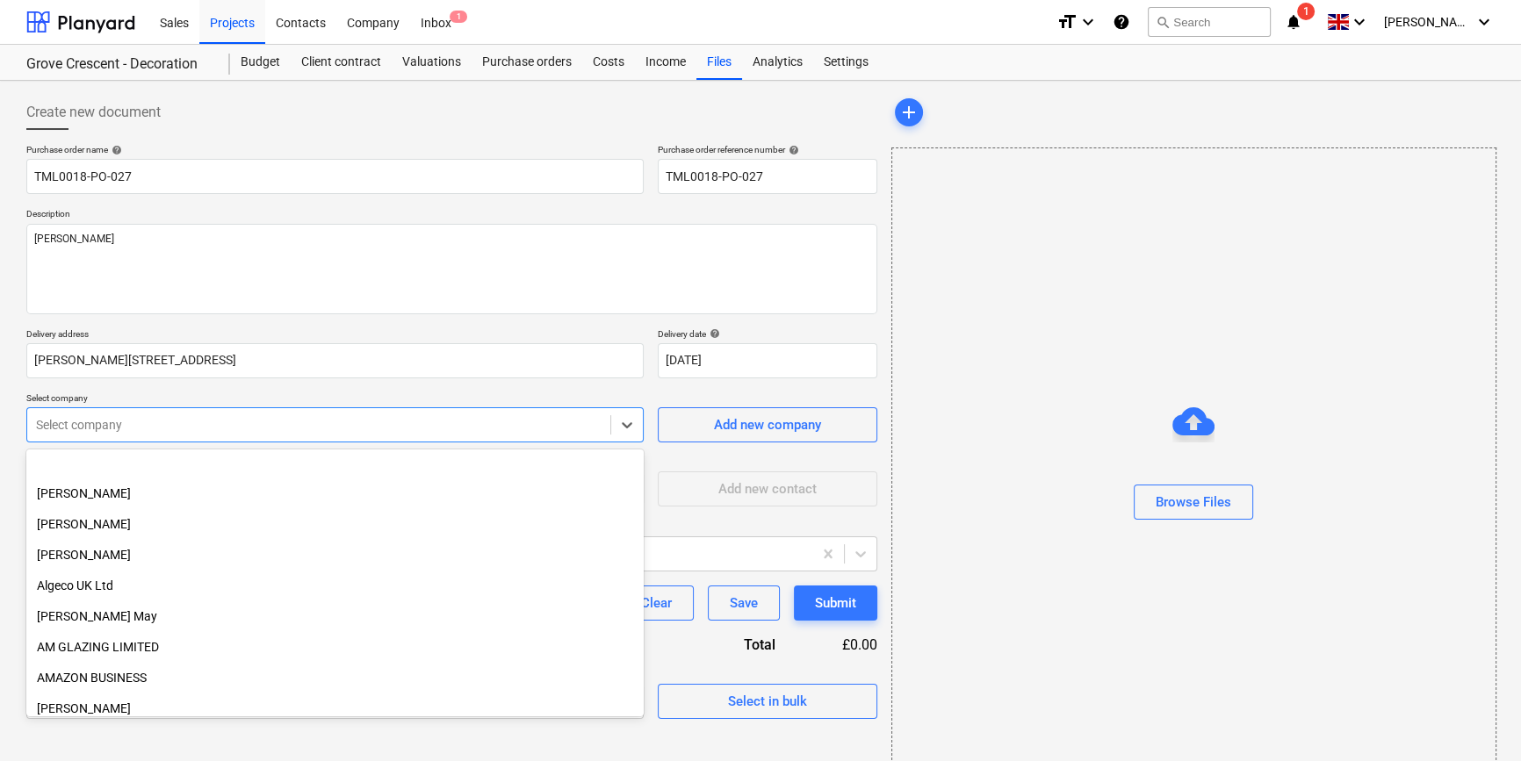
scroll to position [558, 0]
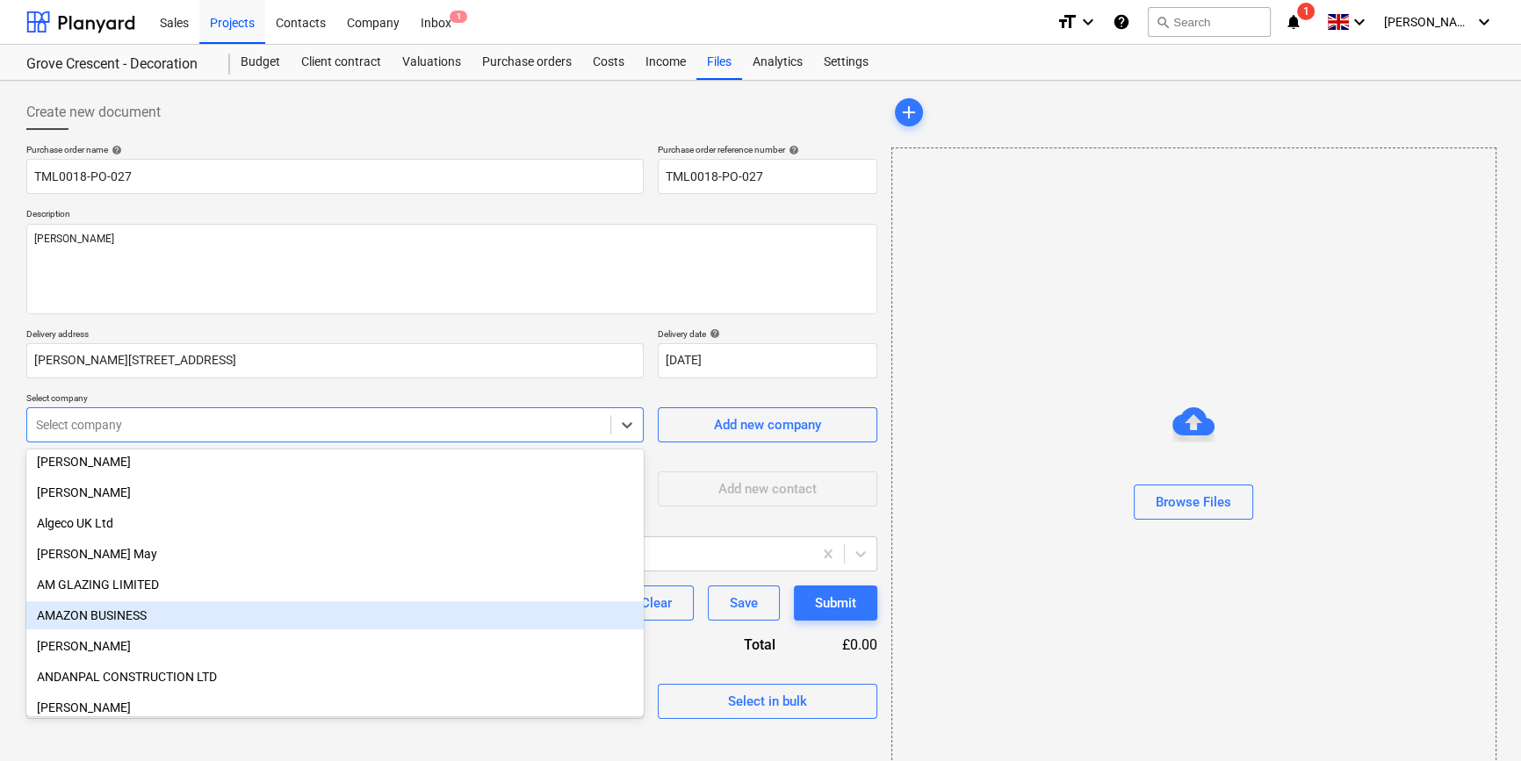
click at [141, 615] on div "AMAZON BUSINESS" at bounding box center [334, 615] width 617 height 28
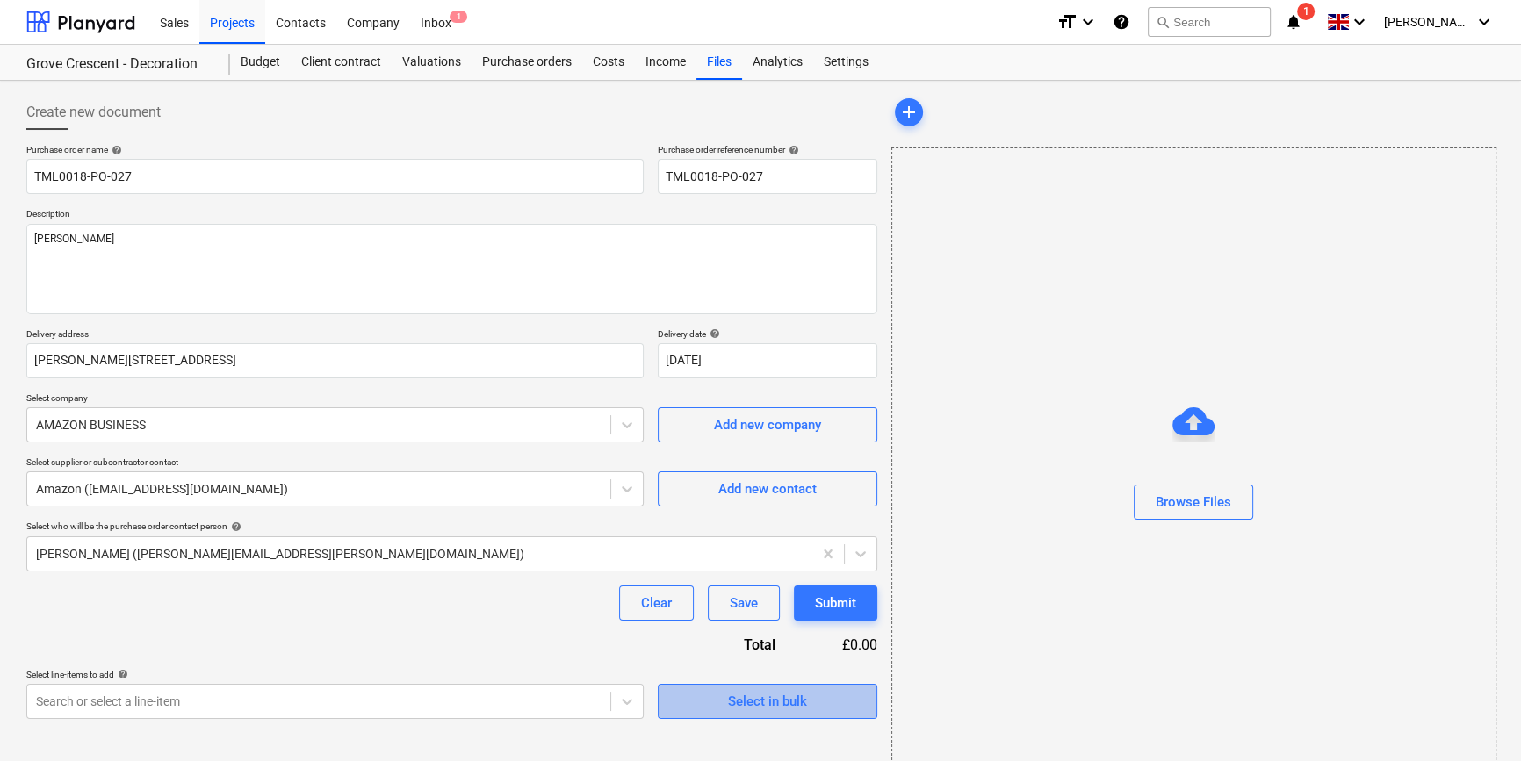
click at [734, 701] on div "Select in bulk" at bounding box center [767, 701] width 79 height 23
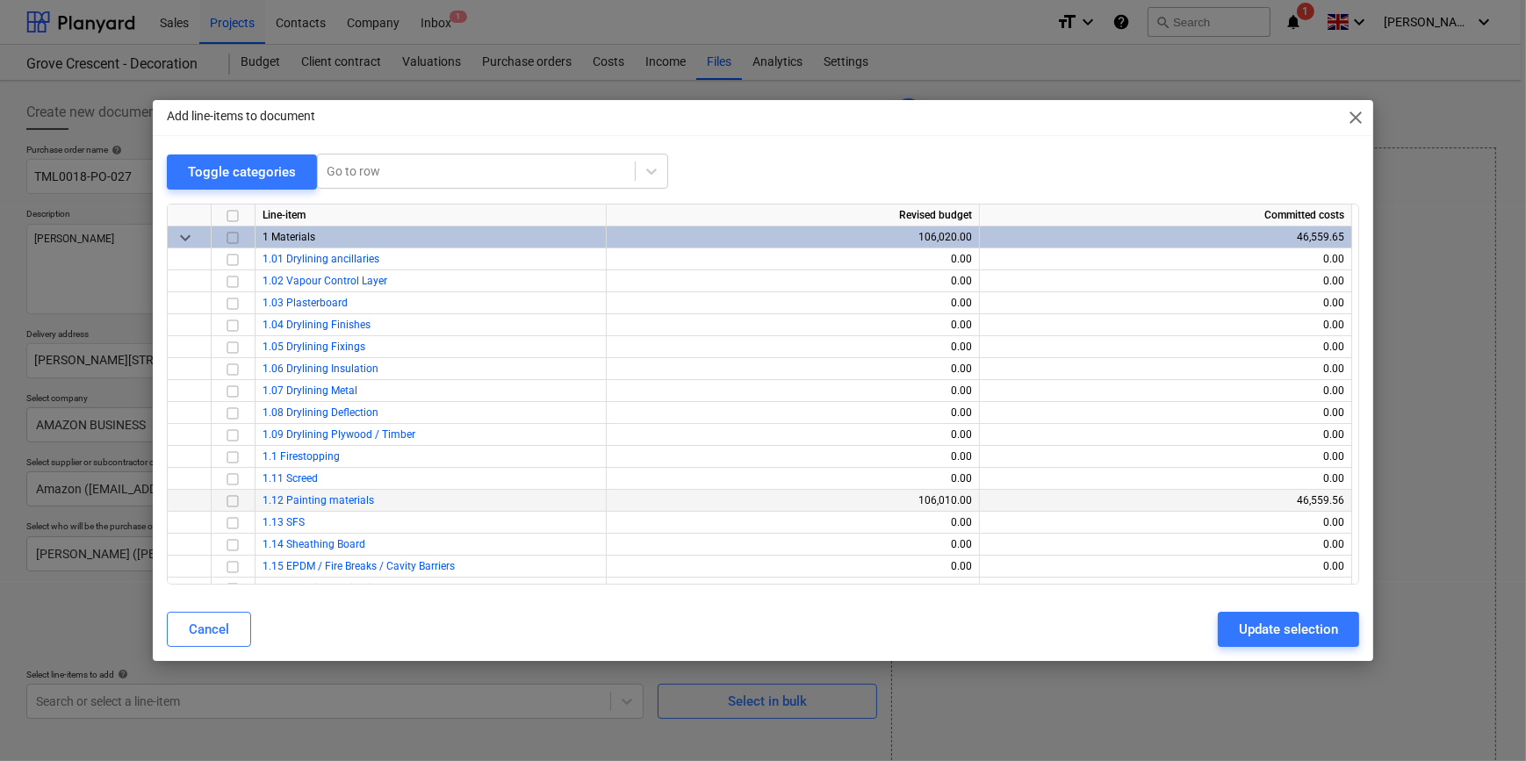
click at [233, 501] on input "checkbox" at bounding box center [232, 500] width 21 height 21
click at [1217, 621] on div "Update selection" at bounding box center [1288, 629] width 99 height 23
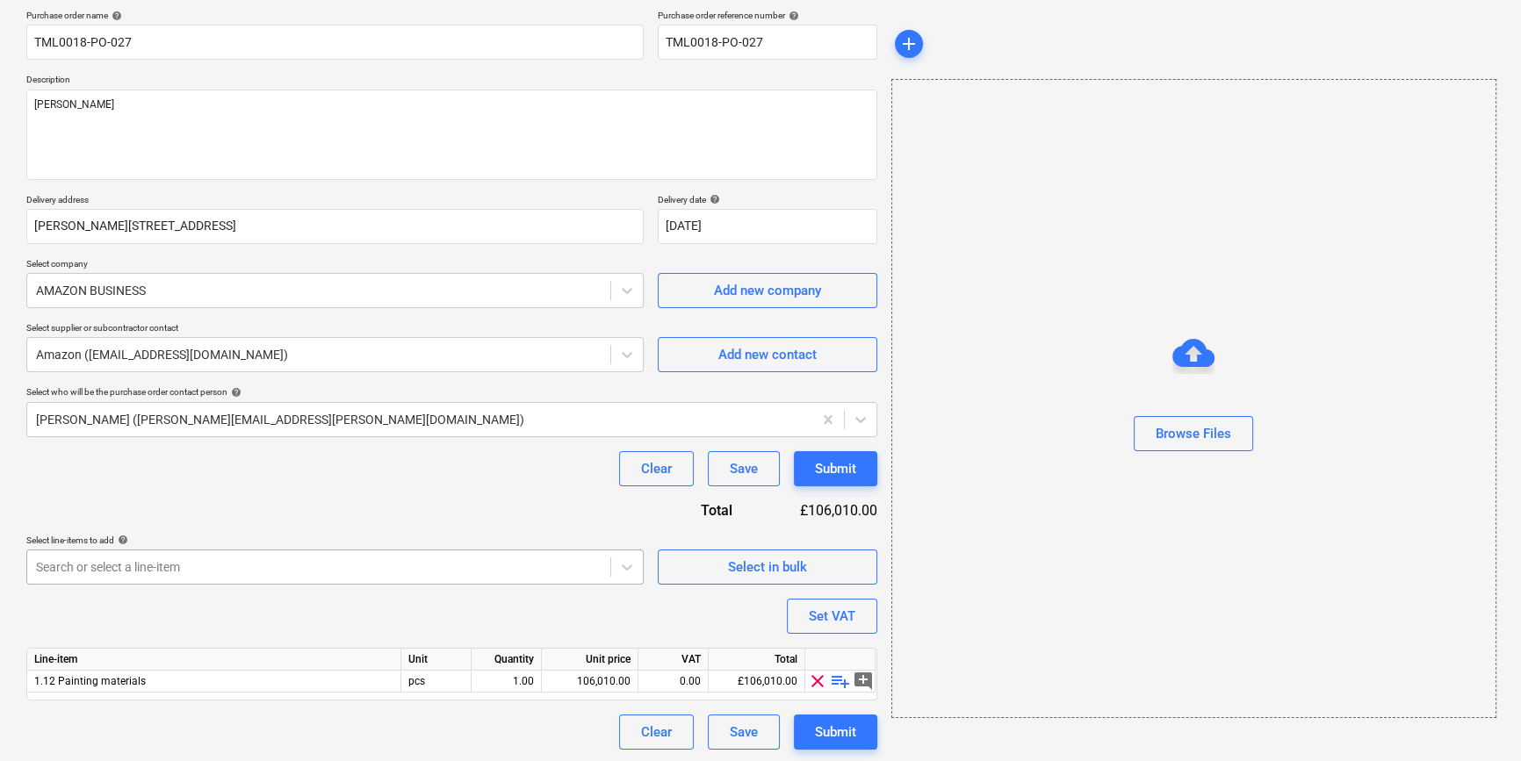
scroll to position [136, 0]
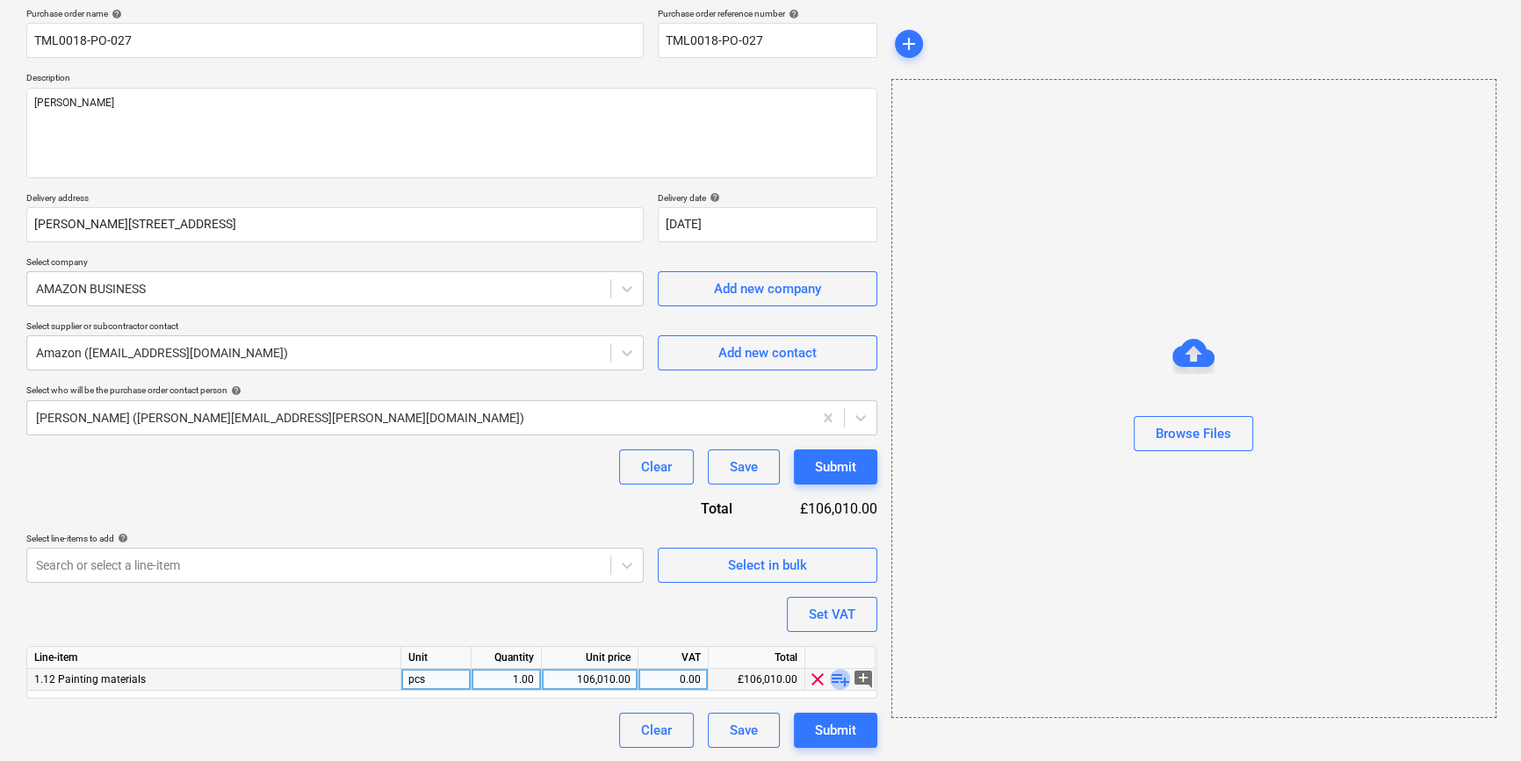
click at [831, 678] on span "playlist_add" at bounding box center [840, 679] width 21 height 21
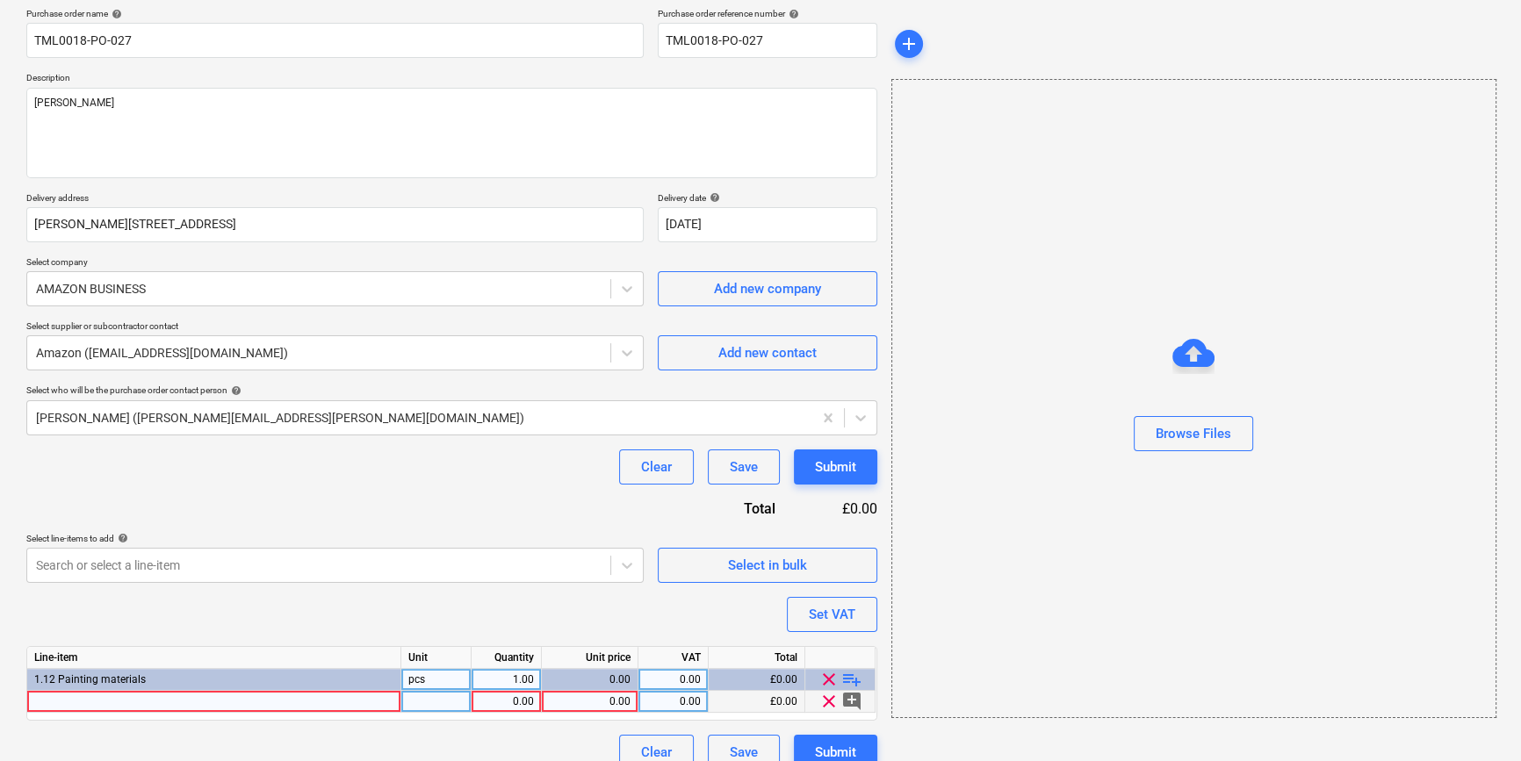
click at [57, 703] on div at bounding box center [214, 702] width 374 height 22
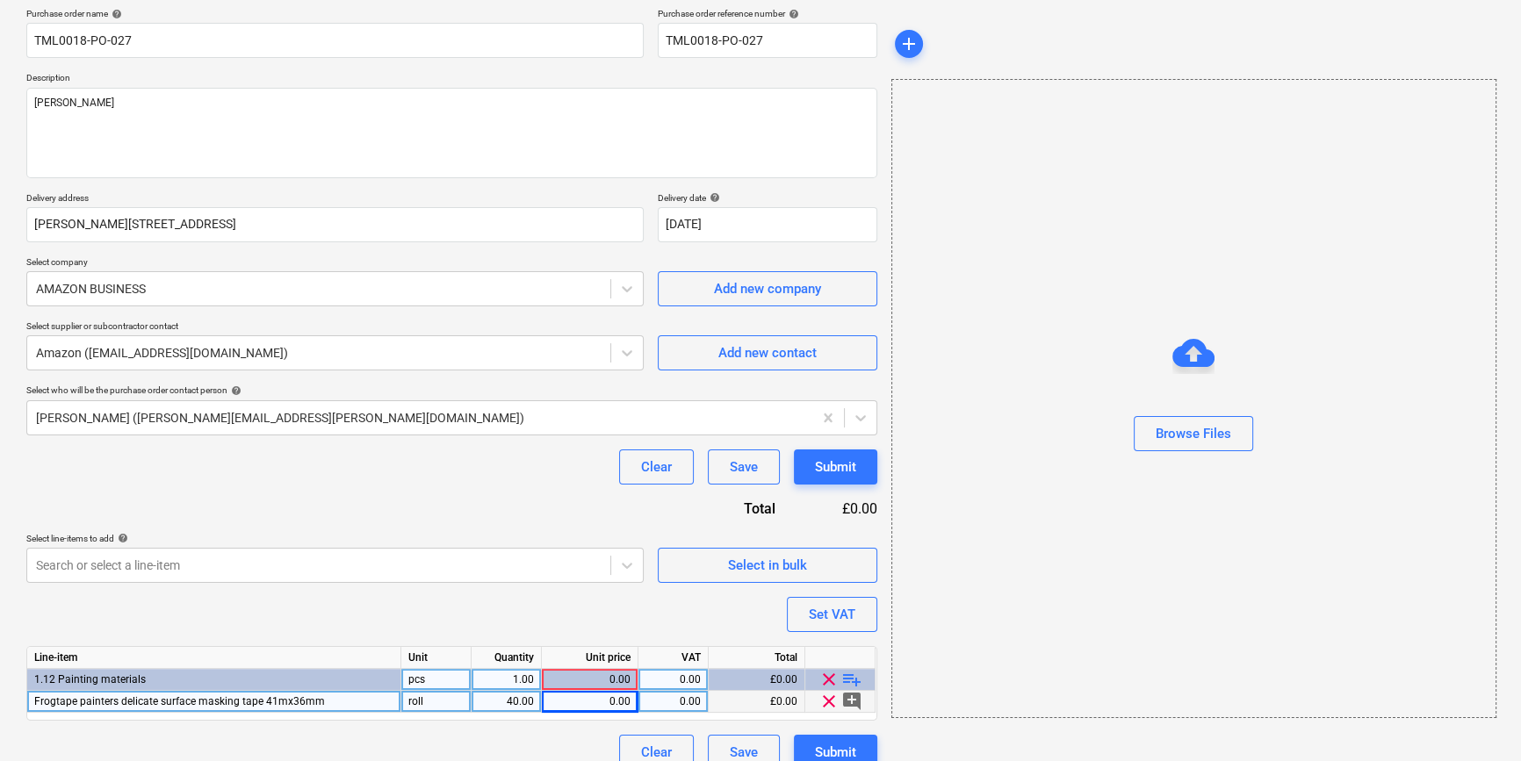
click at [610, 707] on div "0.00" at bounding box center [590, 702] width 82 height 22
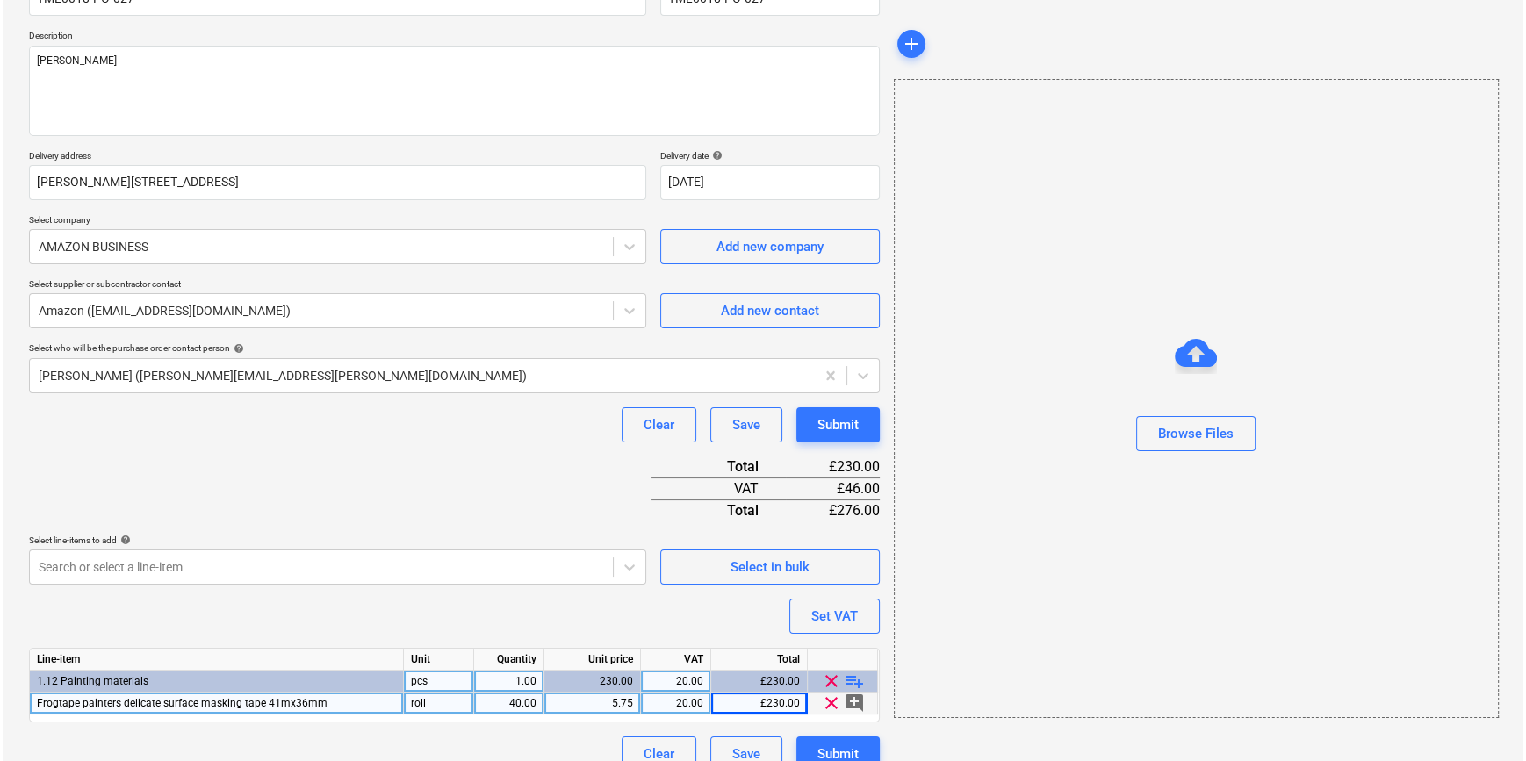
scroll to position [202, 0]
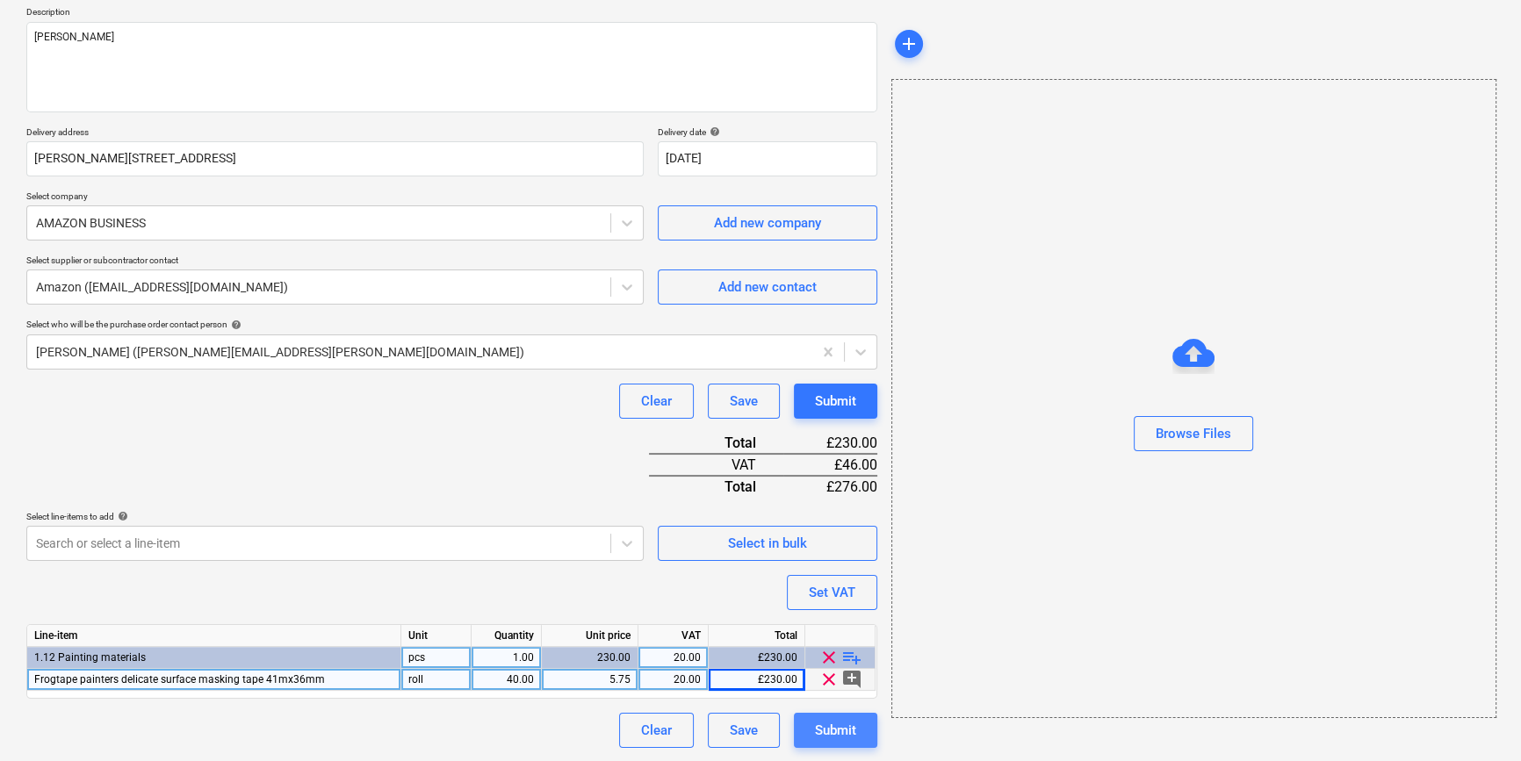
click at [842, 734] on div "Submit" at bounding box center [835, 730] width 41 height 23
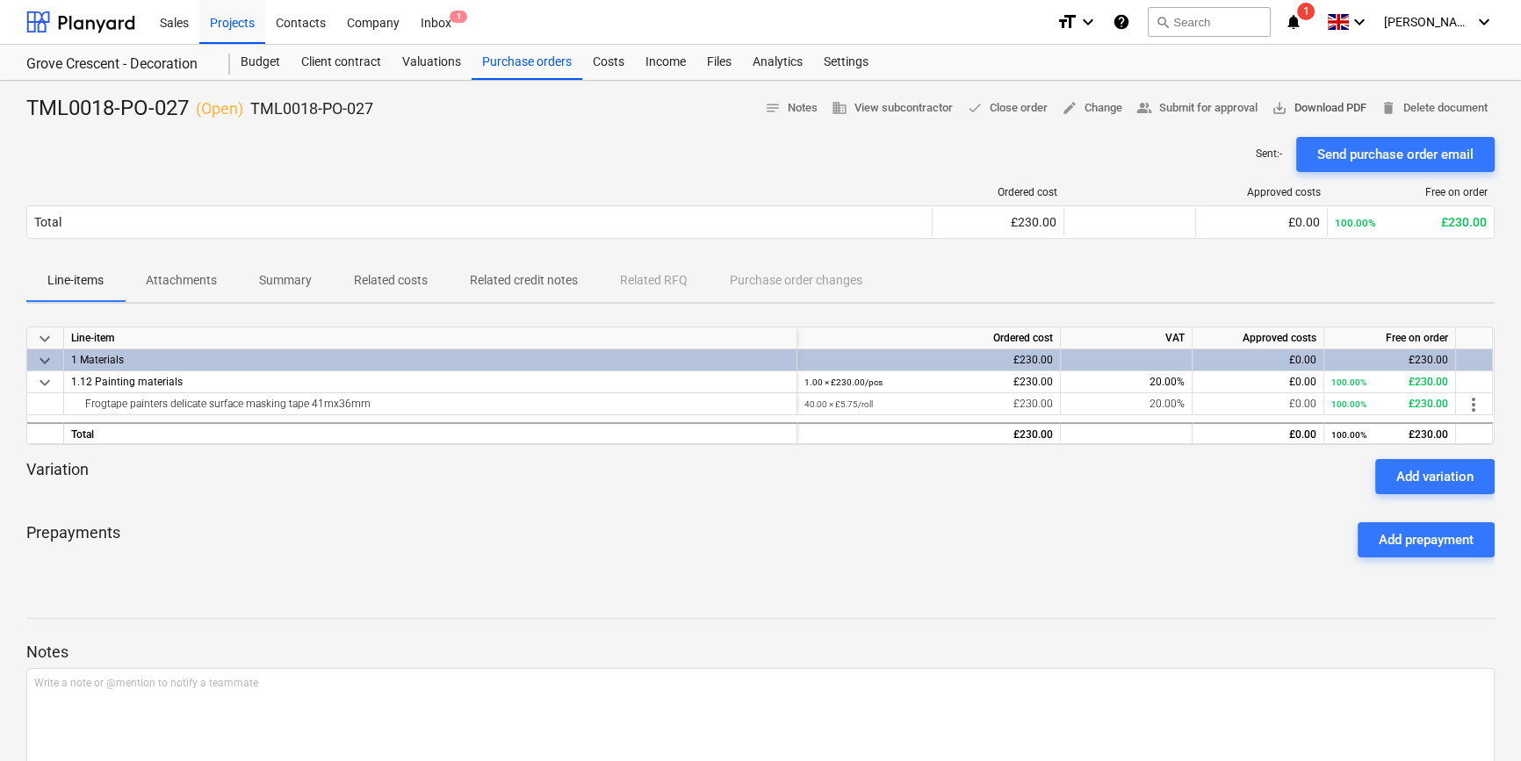
click at [1217, 104] on span "save_alt Download PDF" at bounding box center [1318, 108] width 95 height 20
click at [528, 67] on div "Purchase orders" at bounding box center [526, 62] width 111 height 35
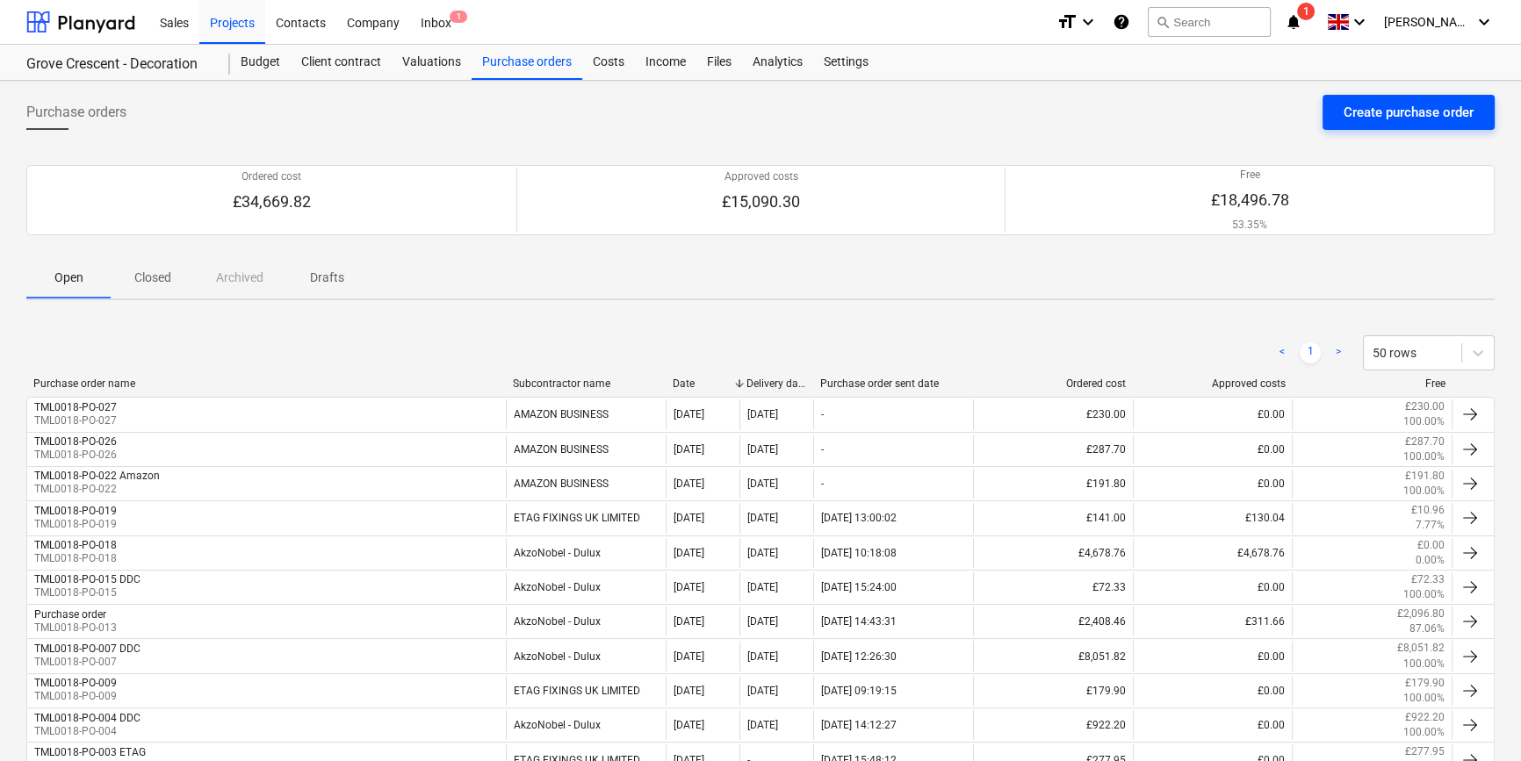
click at [1217, 117] on div "Create purchase order" at bounding box center [1408, 112] width 130 height 23
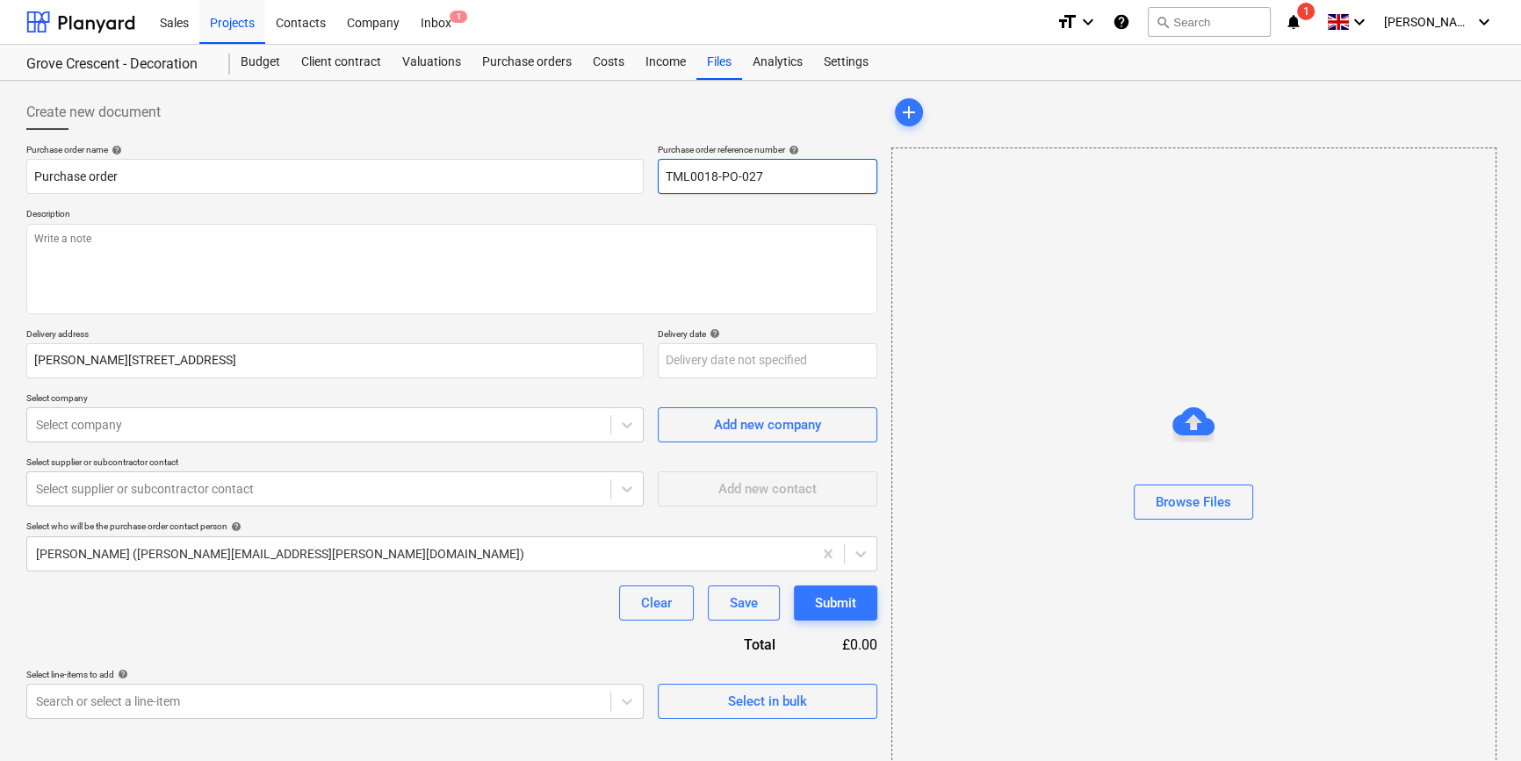
click at [794, 163] on input "TML0018-PO-027" at bounding box center [767, 176] width 219 height 35
drag, startPoint x: 759, startPoint y: 176, endPoint x: 667, endPoint y: 183, distance: 91.5
click at [667, 183] on input "TML0018-PO-028" at bounding box center [767, 176] width 219 height 35
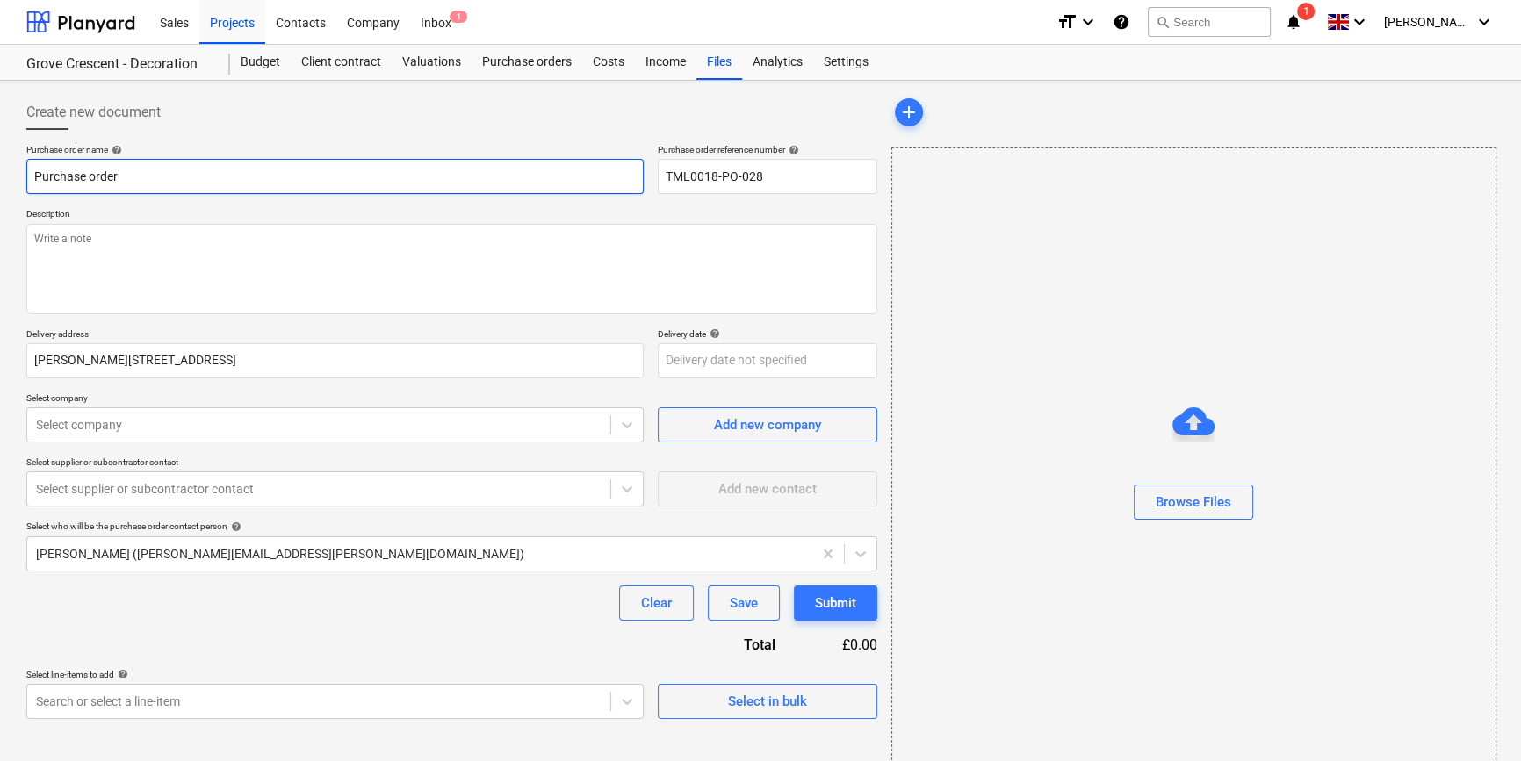
drag, startPoint x: 123, startPoint y: 169, endPoint x: 23, endPoint y: 181, distance: 100.7
click at [23, 181] on div "Create new document Purchase order name help Purchase order Purchase order refe…" at bounding box center [451, 441] width 865 height 706
paste input "TML0018-PO-028"
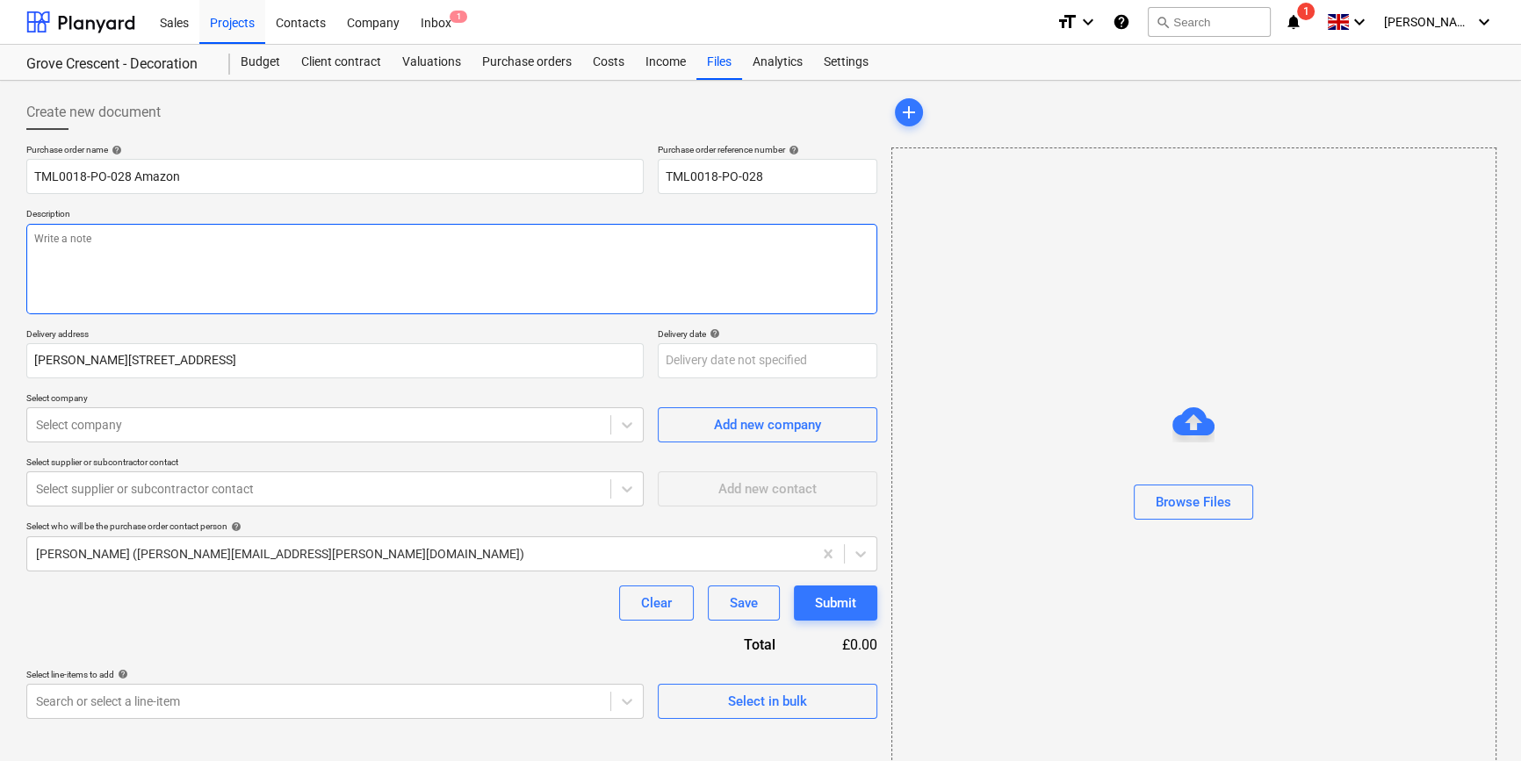
click at [83, 273] on textarea at bounding box center [451, 269] width 851 height 90
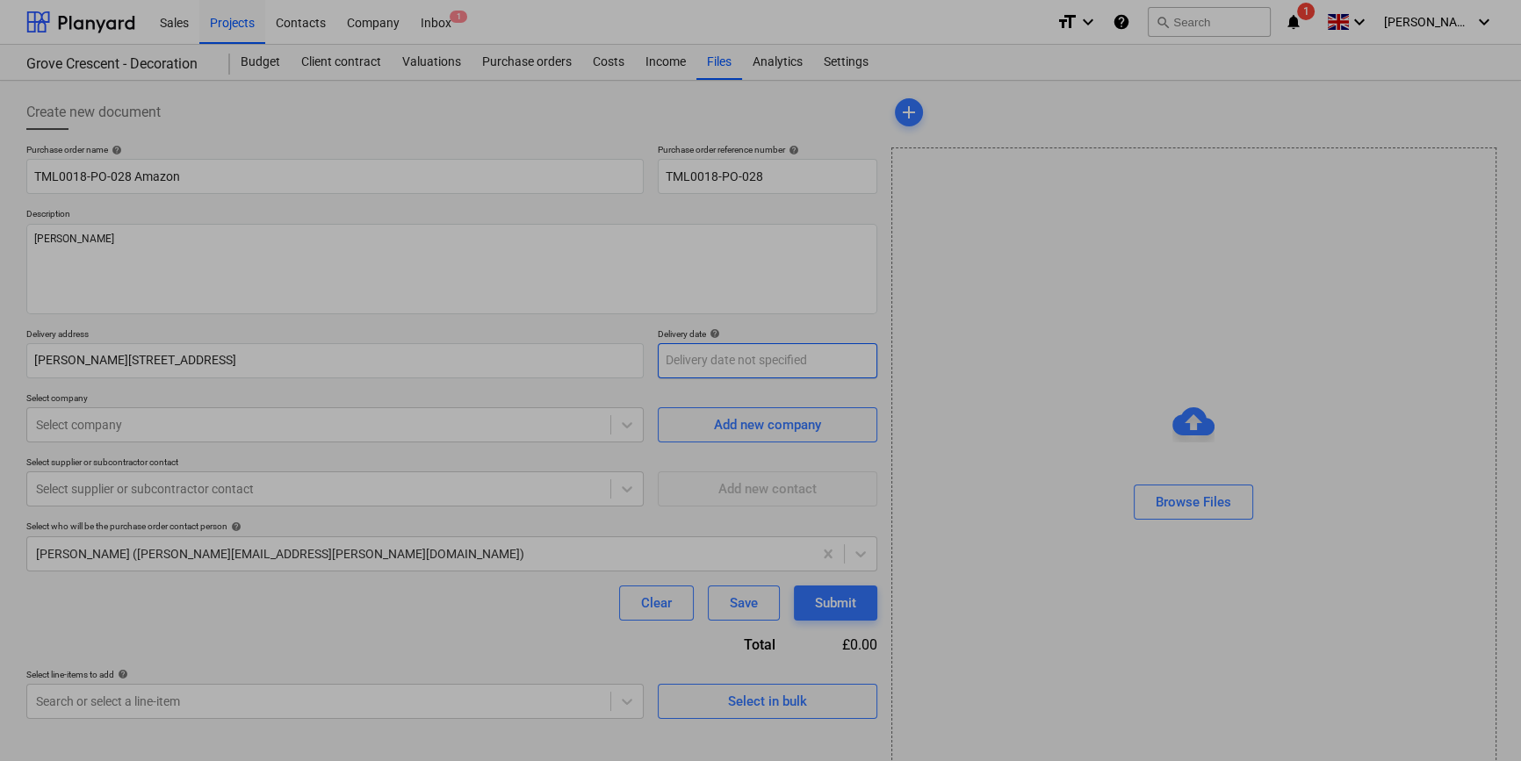
click at [728, 356] on body "Sales Projects Contacts Company Inbox 1 format_size keyboard_arrow_down help se…" at bounding box center [760, 380] width 1521 height 761
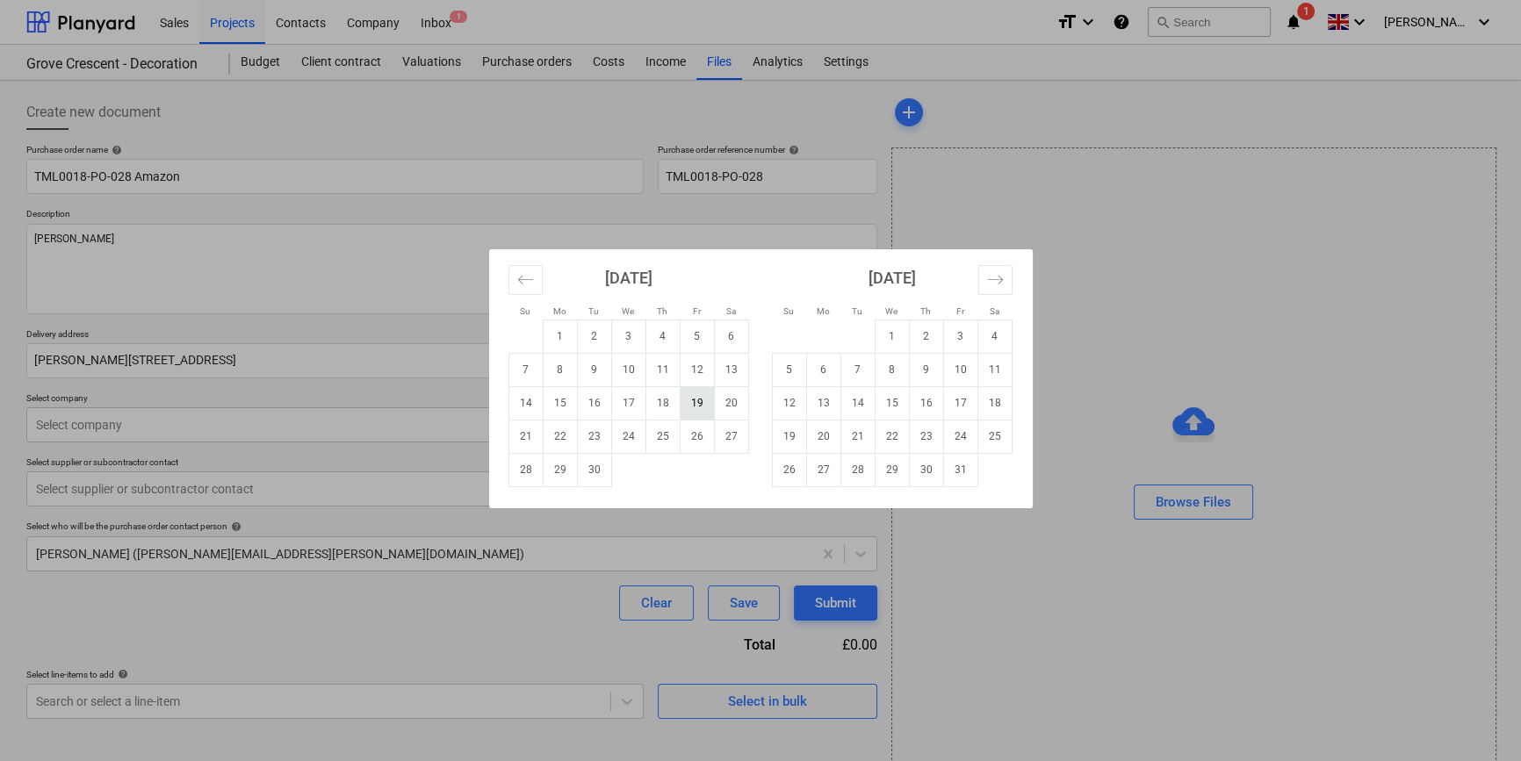
click at [695, 403] on td "19" at bounding box center [697, 402] width 34 height 33
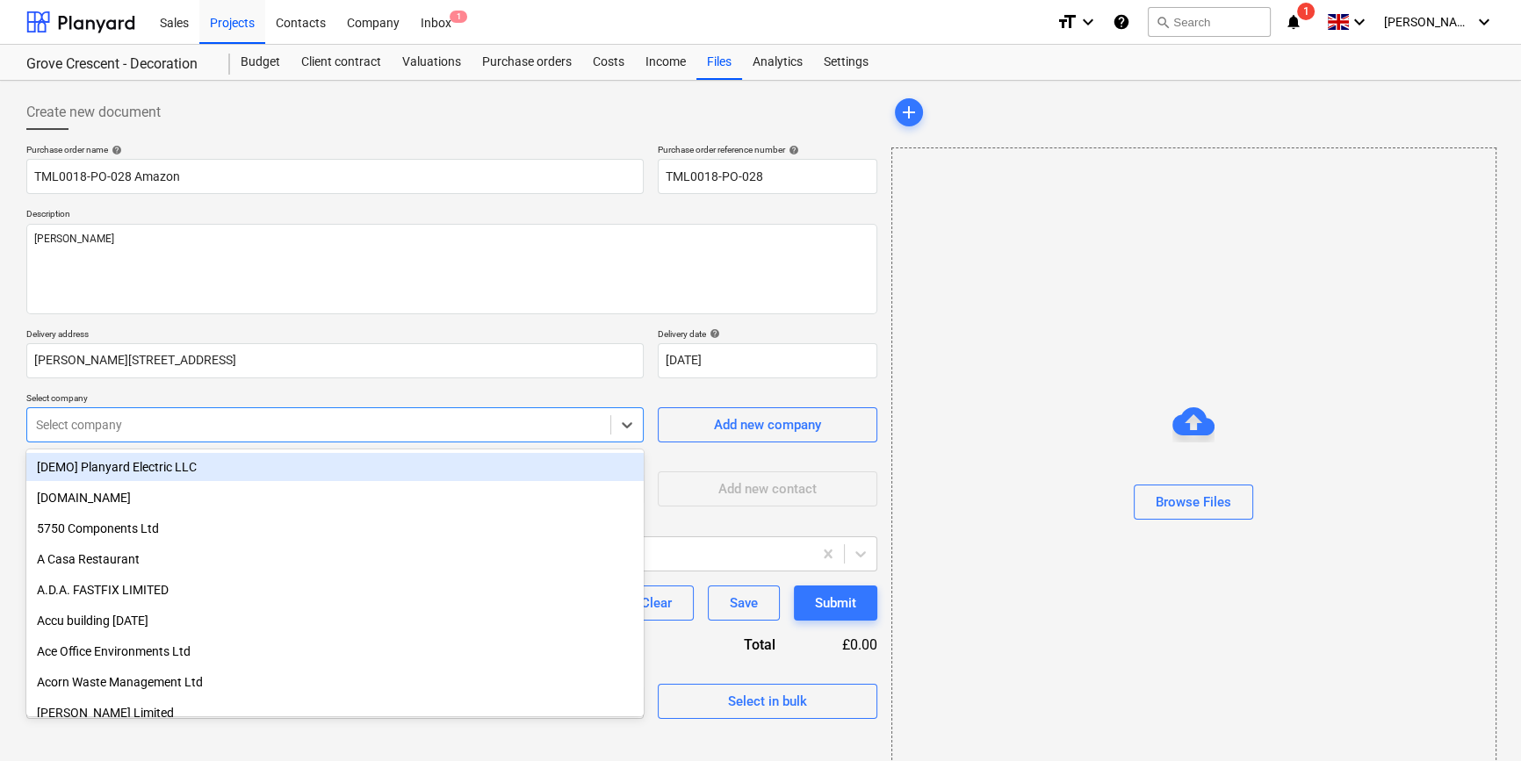
click at [453, 423] on div at bounding box center [318, 425] width 565 height 18
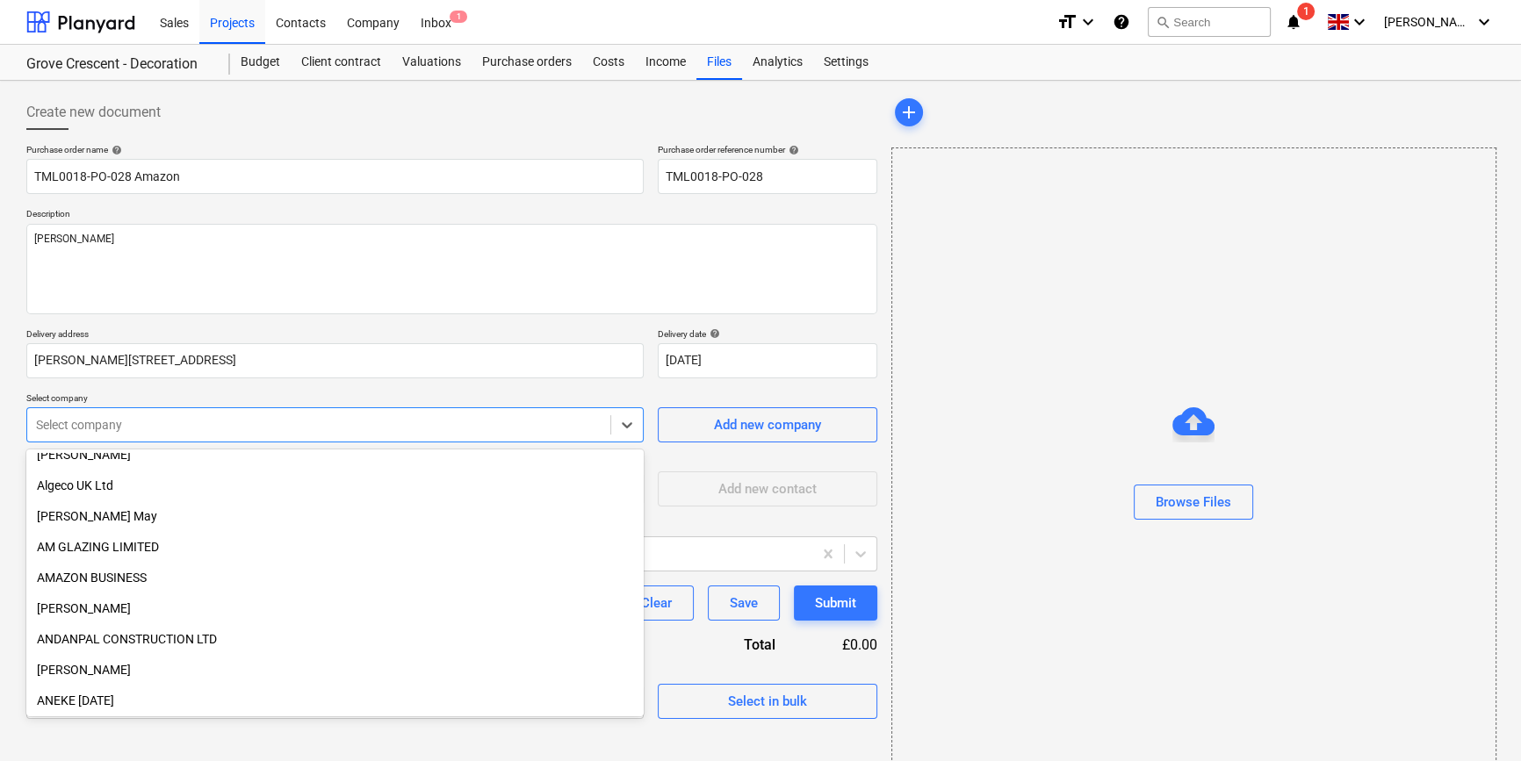
scroll to position [638, 0]
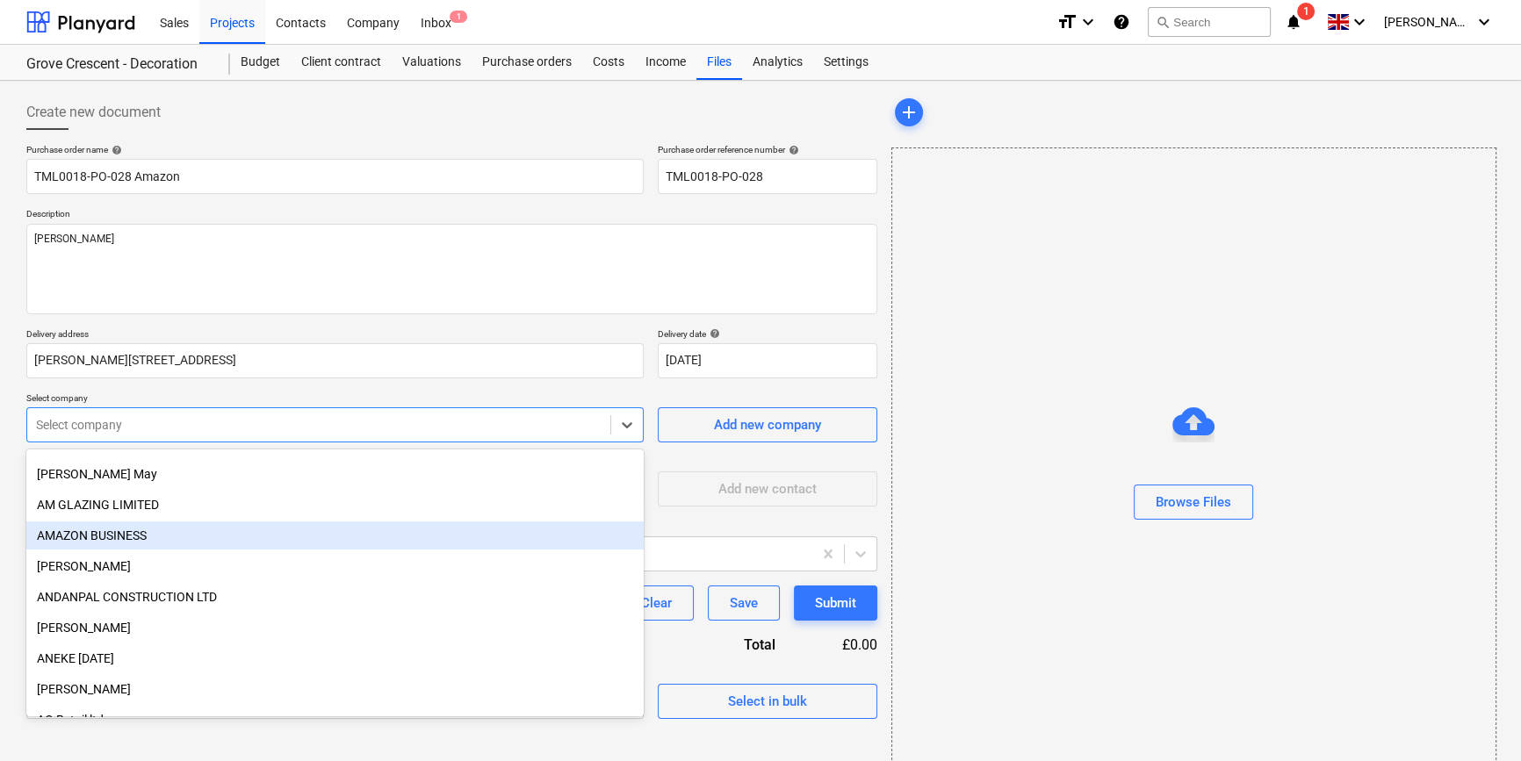
click at [142, 539] on div "AMAZON BUSINESS" at bounding box center [334, 536] width 617 height 28
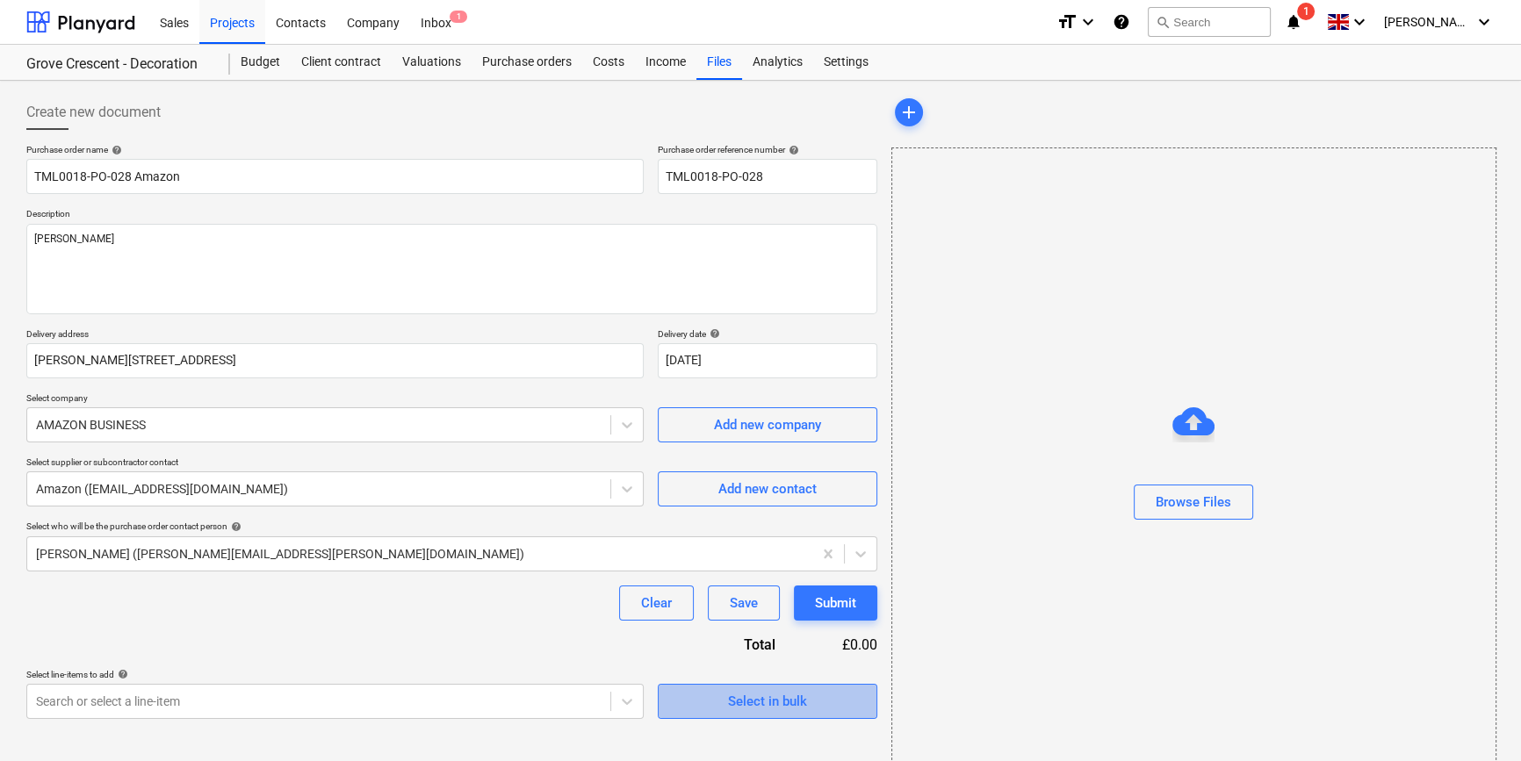
click at [734, 705] on div "Select in bulk" at bounding box center [767, 701] width 79 height 23
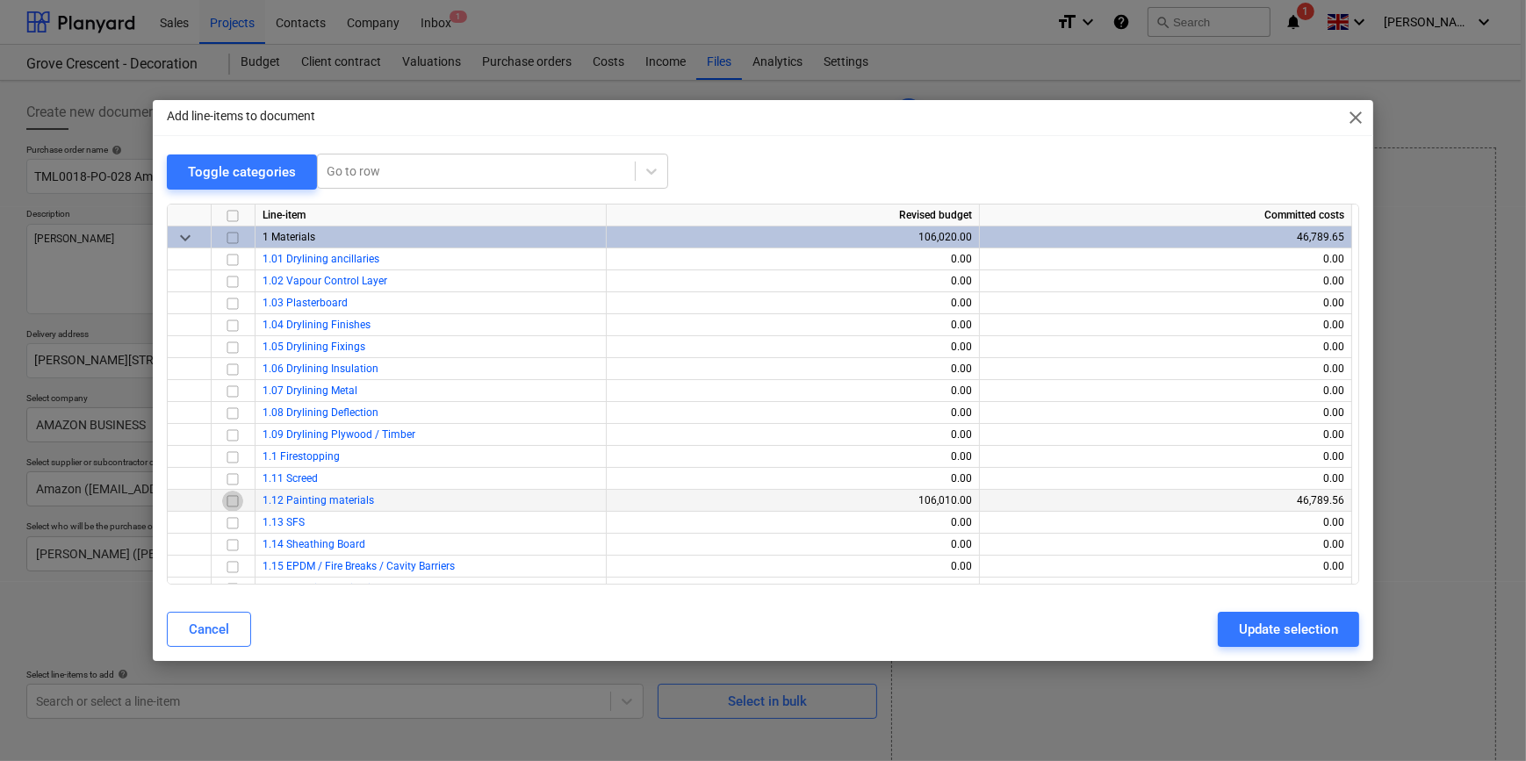
click at [233, 500] on input "checkbox" at bounding box center [232, 500] width 21 height 21
click at [1217, 632] on div "Update selection" at bounding box center [1288, 629] width 99 height 23
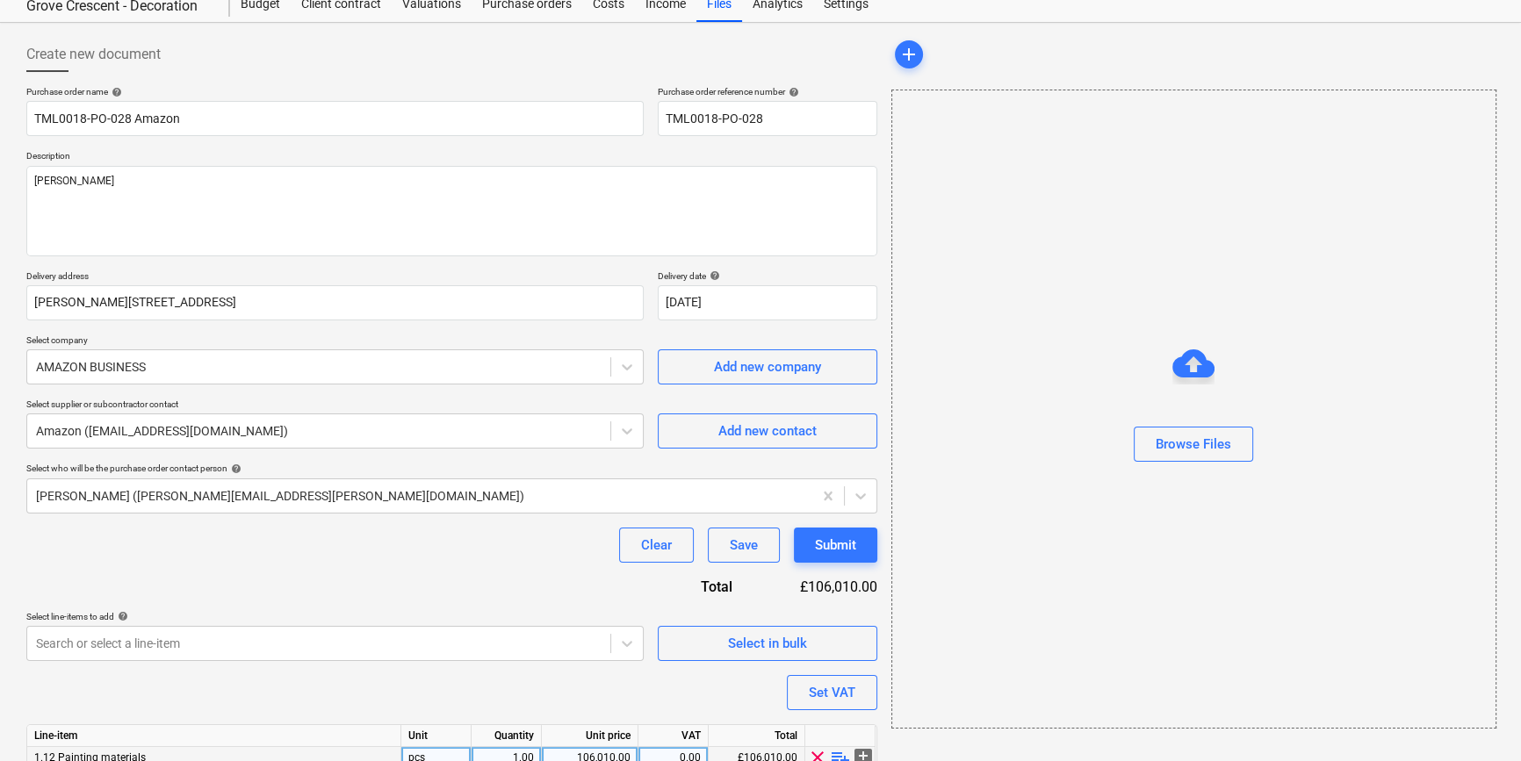
scroll to position [136, 0]
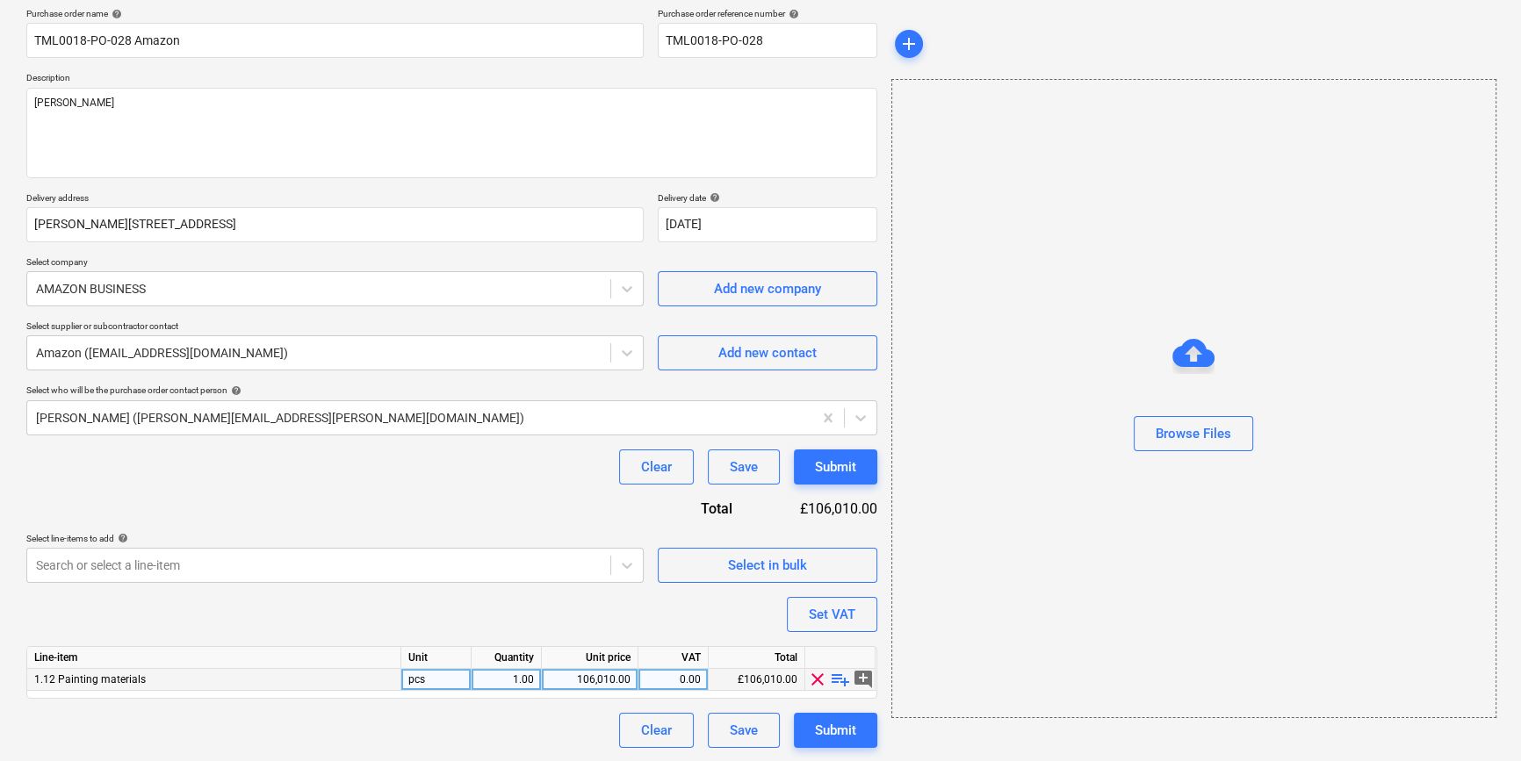
click at [841, 680] on span "playlist_add" at bounding box center [840, 679] width 21 height 21
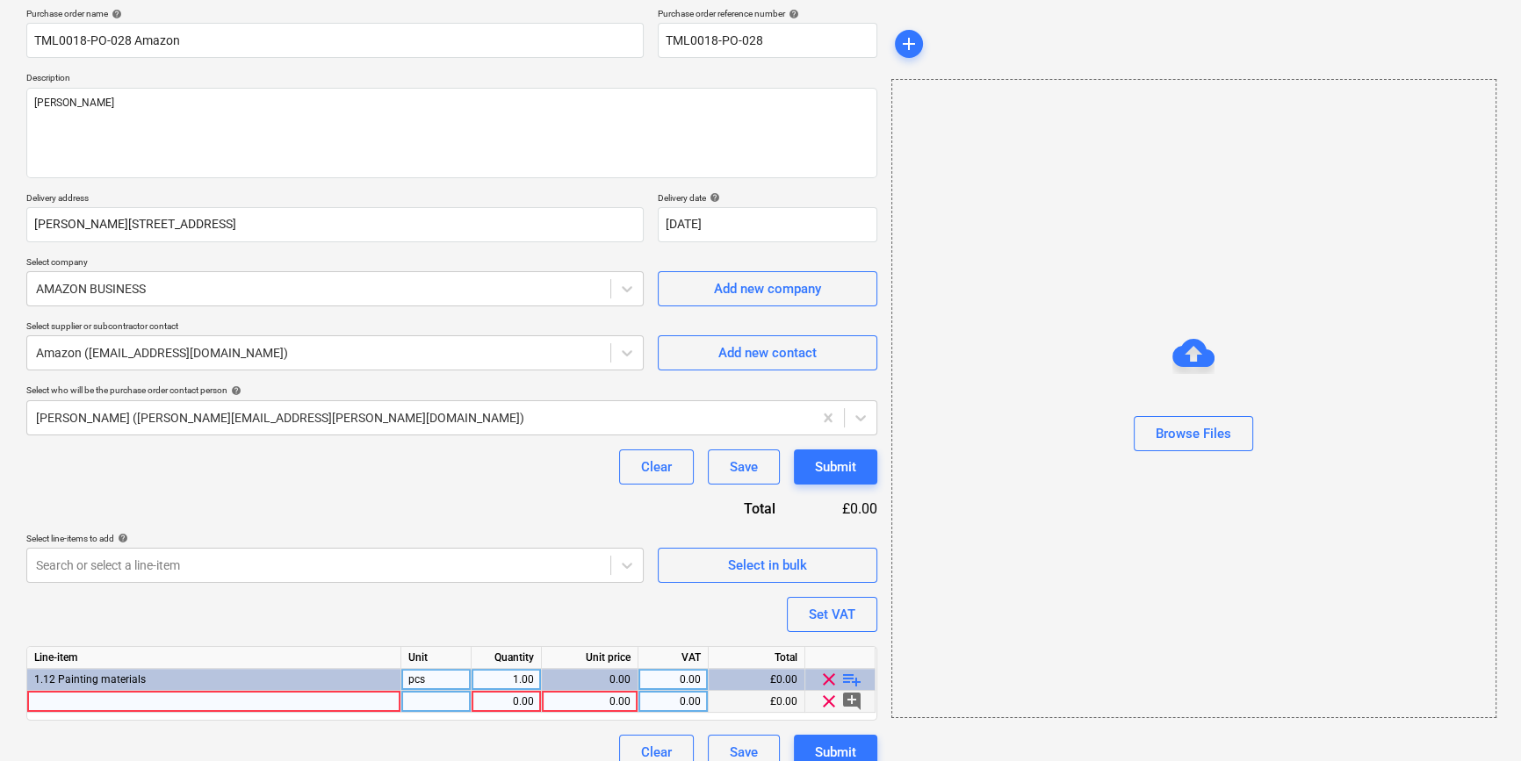
click at [68, 704] on div at bounding box center [214, 702] width 374 height 22
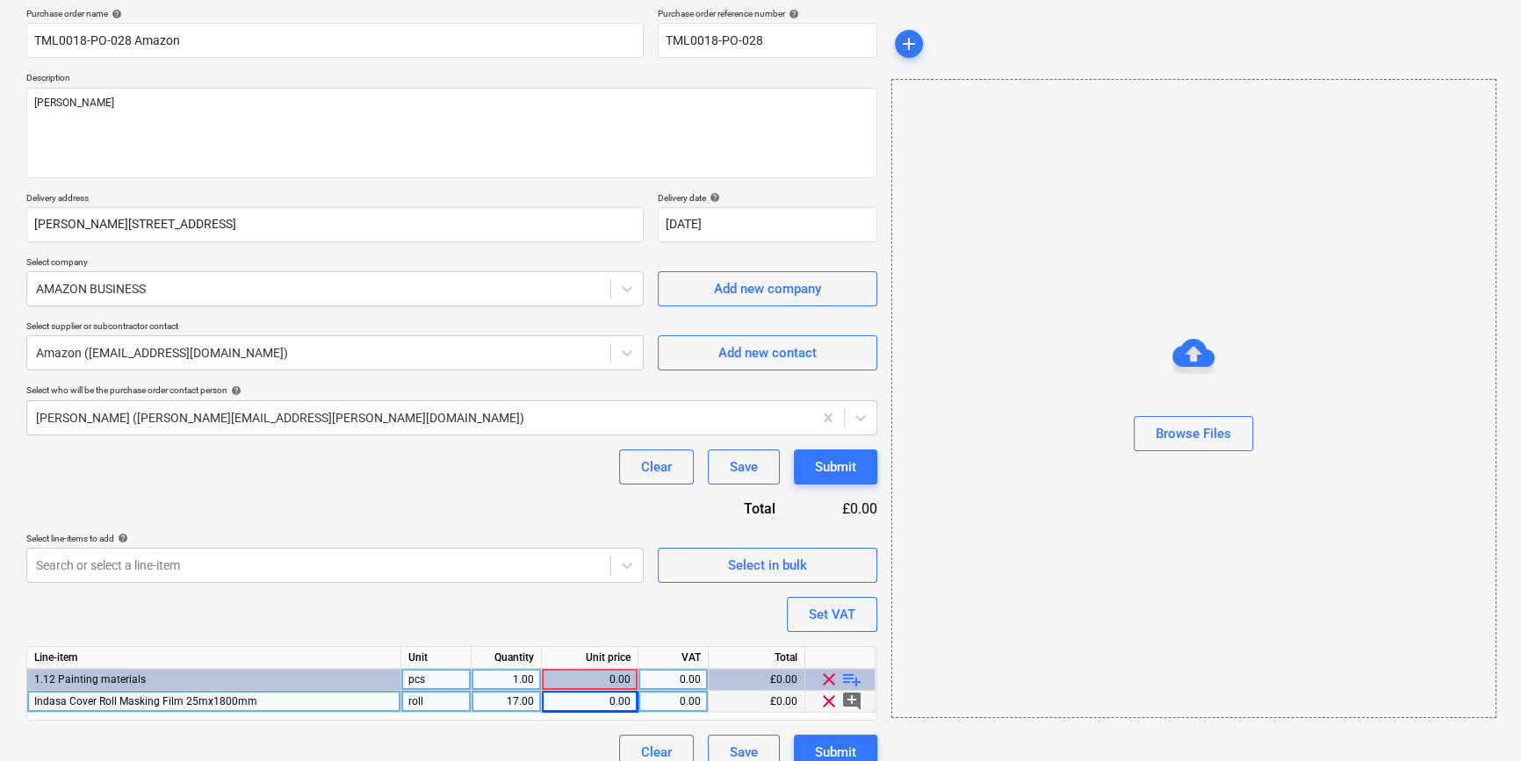
click at [604, 702] on div "0.00" at bounding box center [590, 702] width 82 height 22
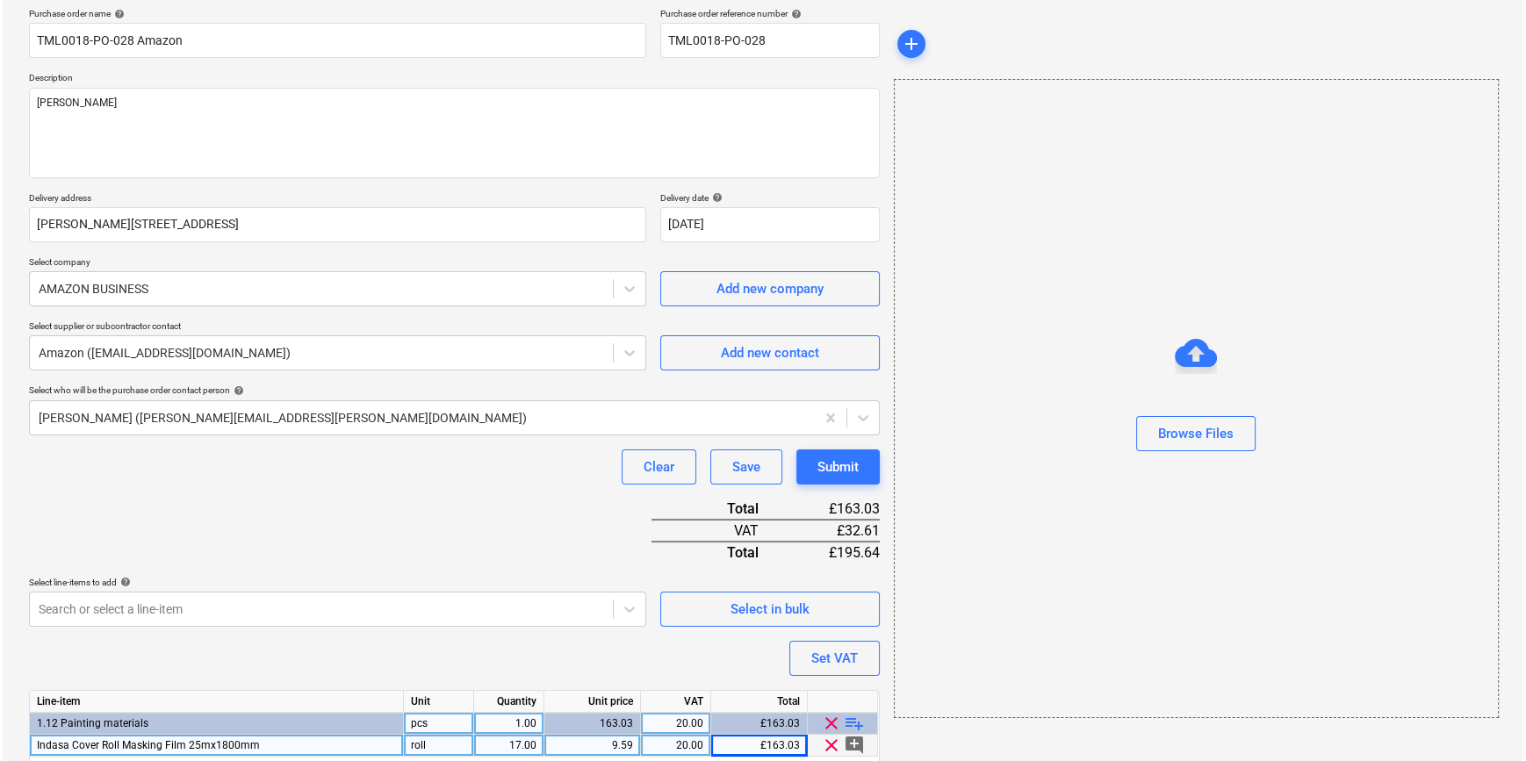
scroll to position [202, 0]
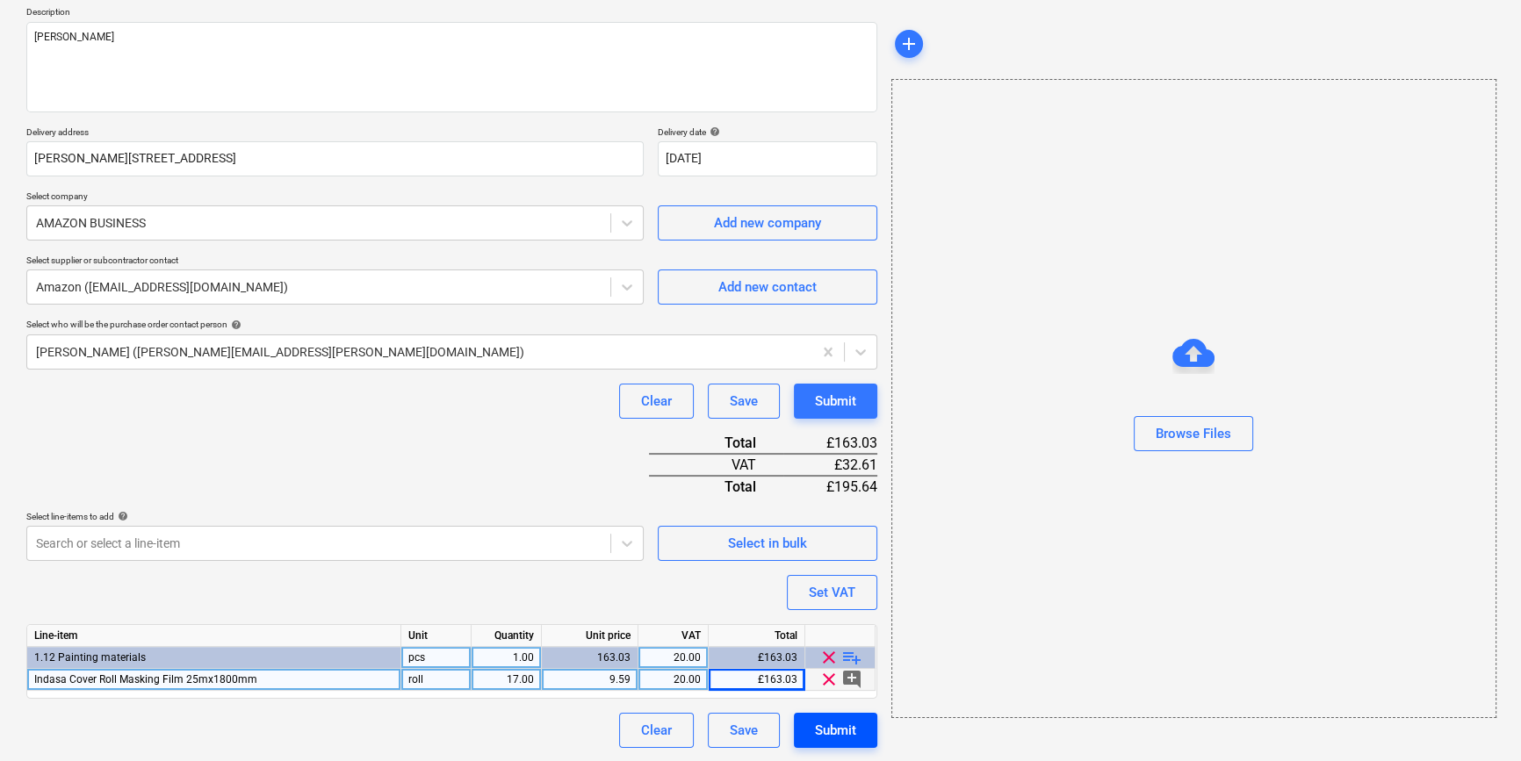
click at [832, 729] on div "Submit" at bounding box center [835, 730] width 41 height 23
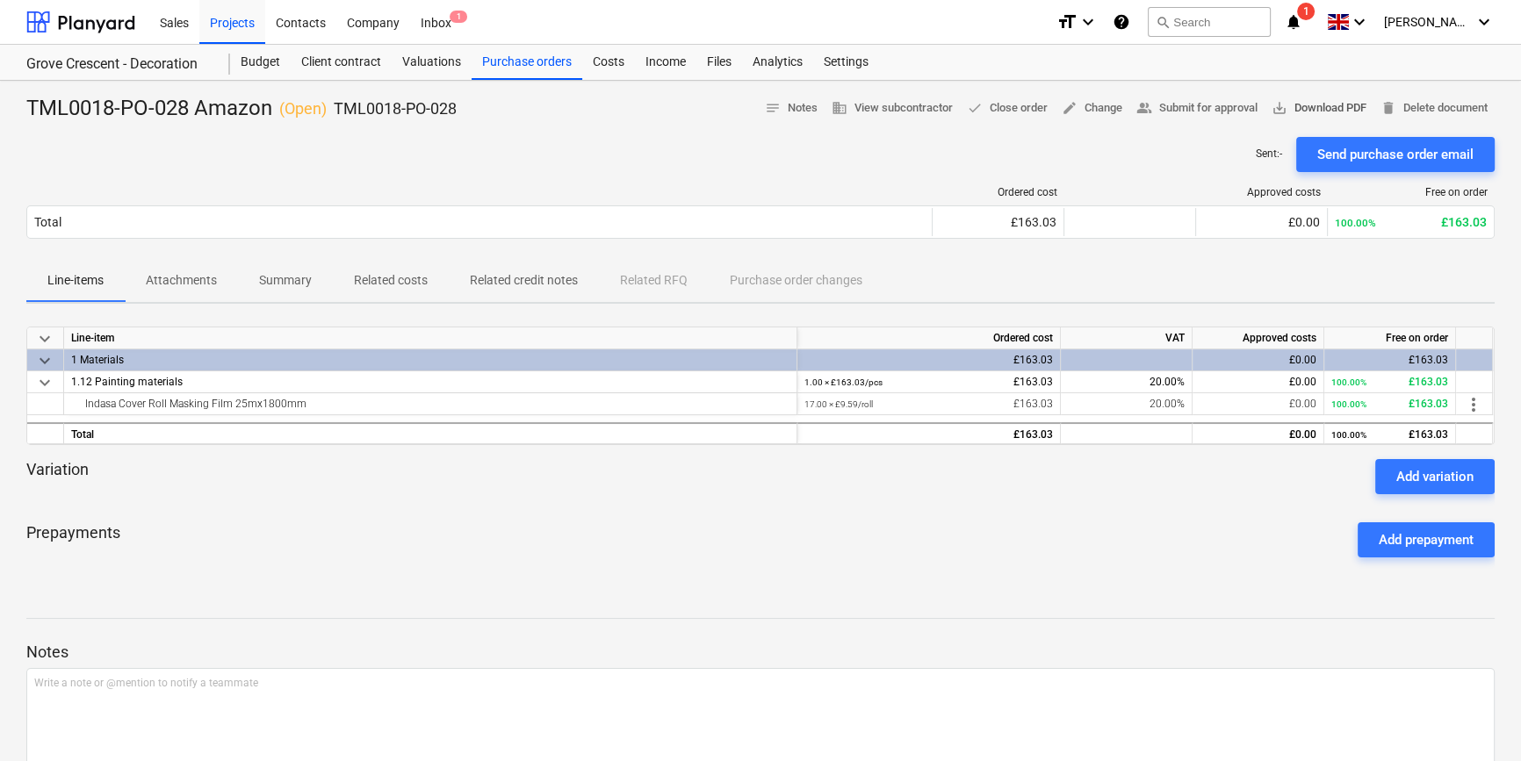
click at [1217, 107] on span "save_alt Download PDF" at bounding box center [1318, 108] width 95 height 20
click at [497, 64] on div "Purchase orders" at bounding box center [526, 62] width 111 height 35
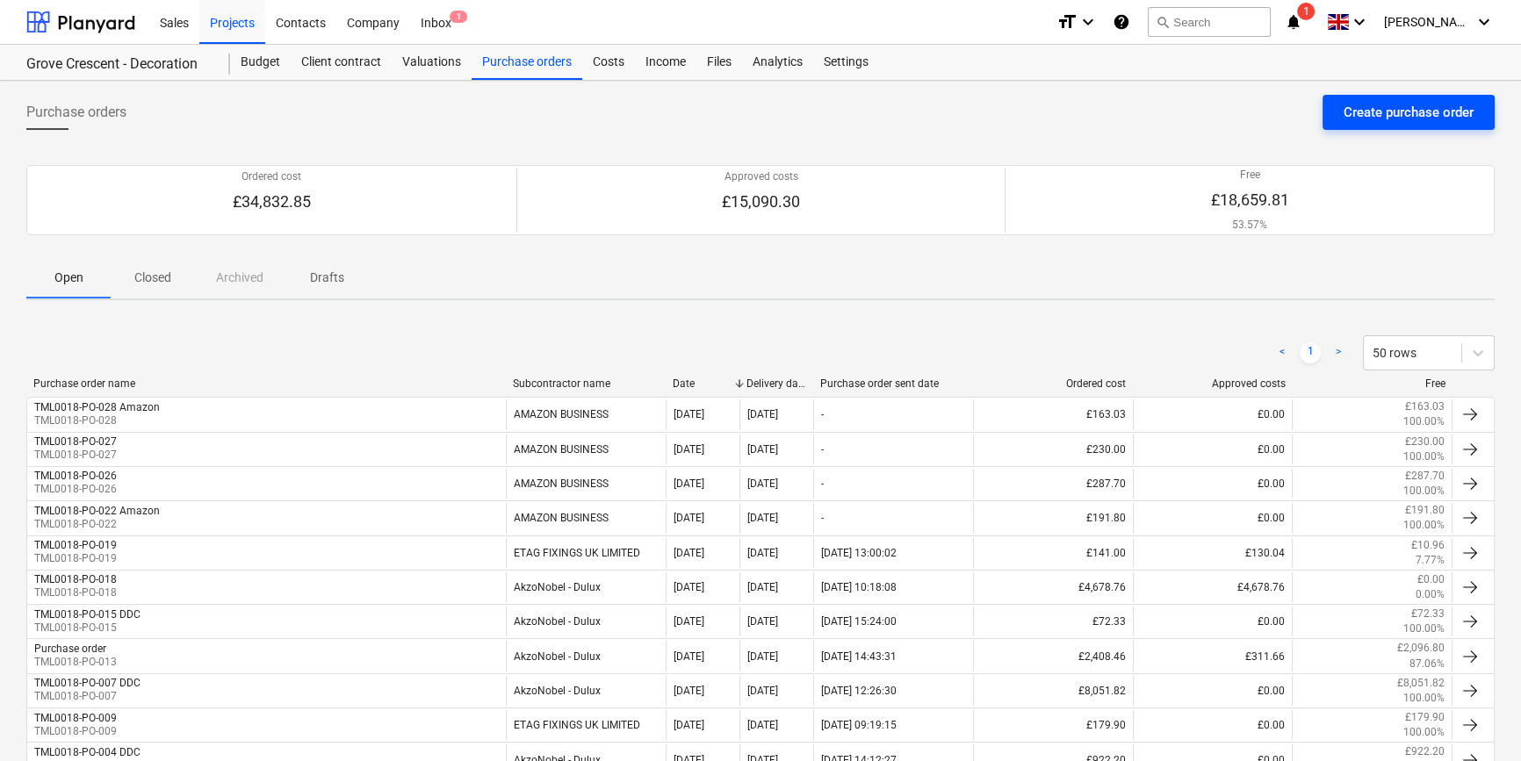
click at [1217, 118] on div "Create purchase order" at bounding box center [1408, 112] width 130 height 23
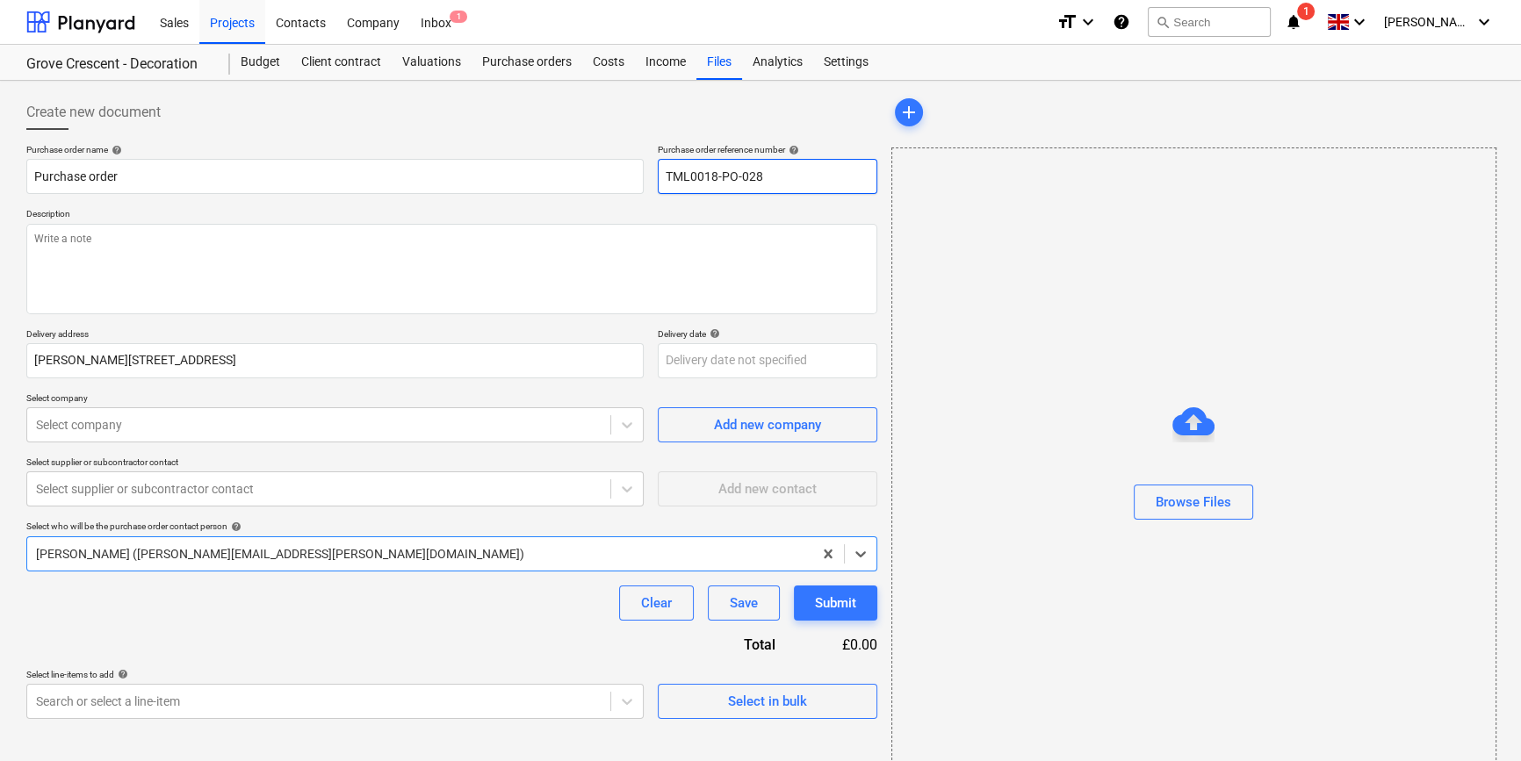
click at [763, 178] on input "TML0018-PO-028" at bounding box center [767, 176] width 219 height 35
drag, startPoint x: 766, startPoint y: 178, endPoint x: 662, endPoint y: 180, distance: 103.6
click at [662, 180] on input "TML0018-PO-029" at bounding box center [767, 176] width 219 height 35
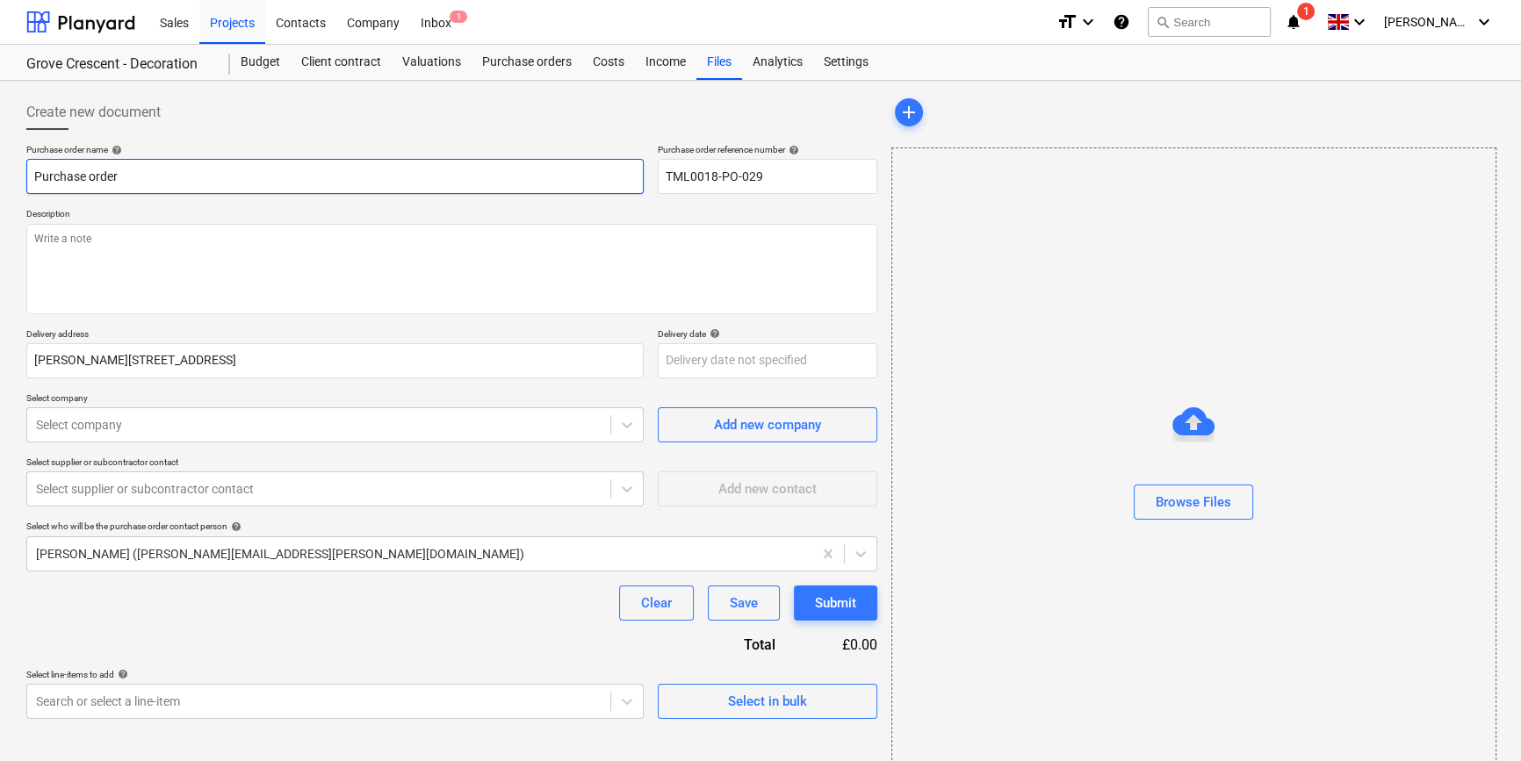
drag, startPoint x: 86, startPoint y: 176, endPoint x: 32, endPoint y: 177, distance: 53.6
click at [32, 177] on input "Purchase order" at bounding box center [334, 176] width 617 height 35
paste input "TML0018-PO-029"
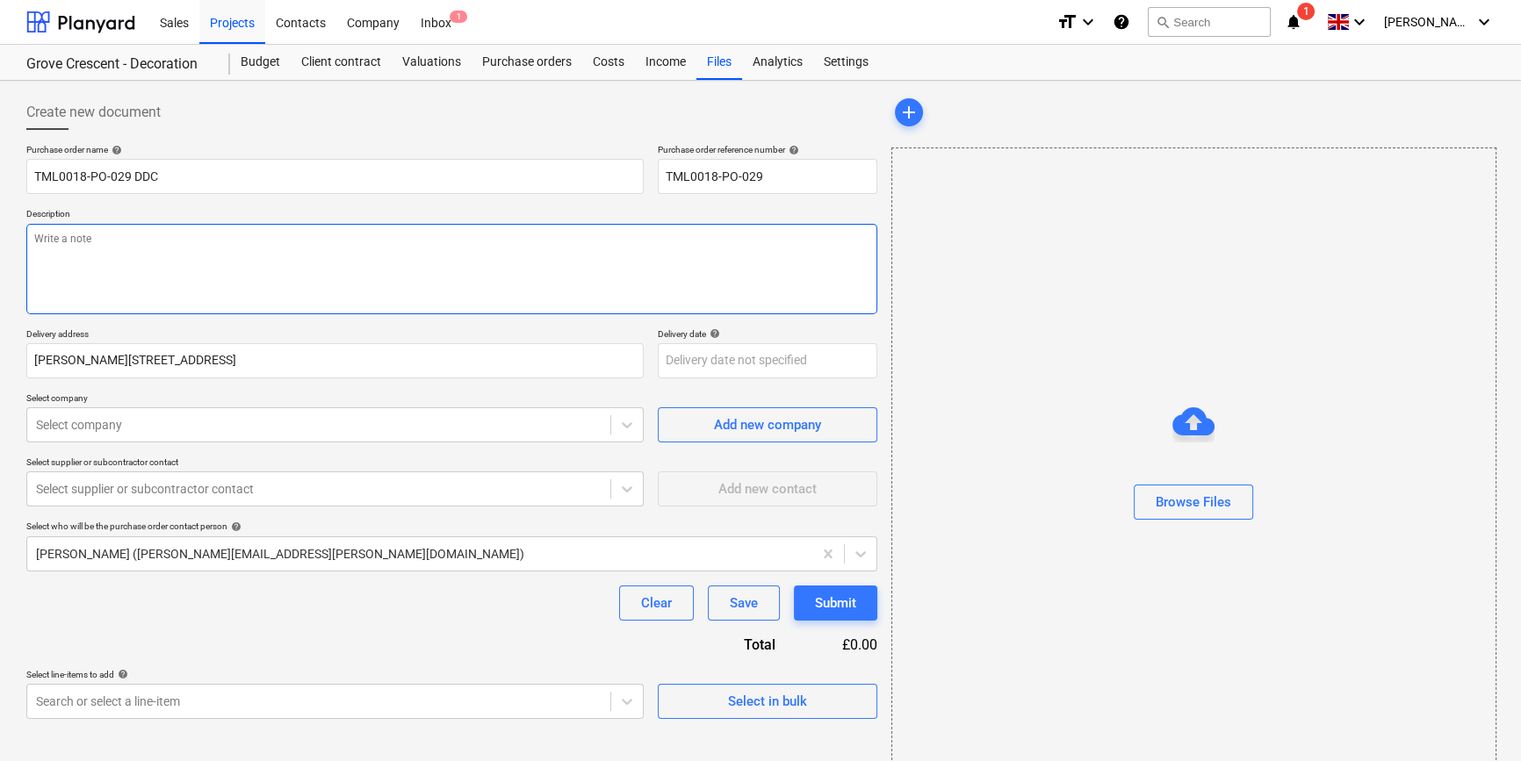
click at [61, 285] on textarea at bounding box center [451, 269] width 851 height 90
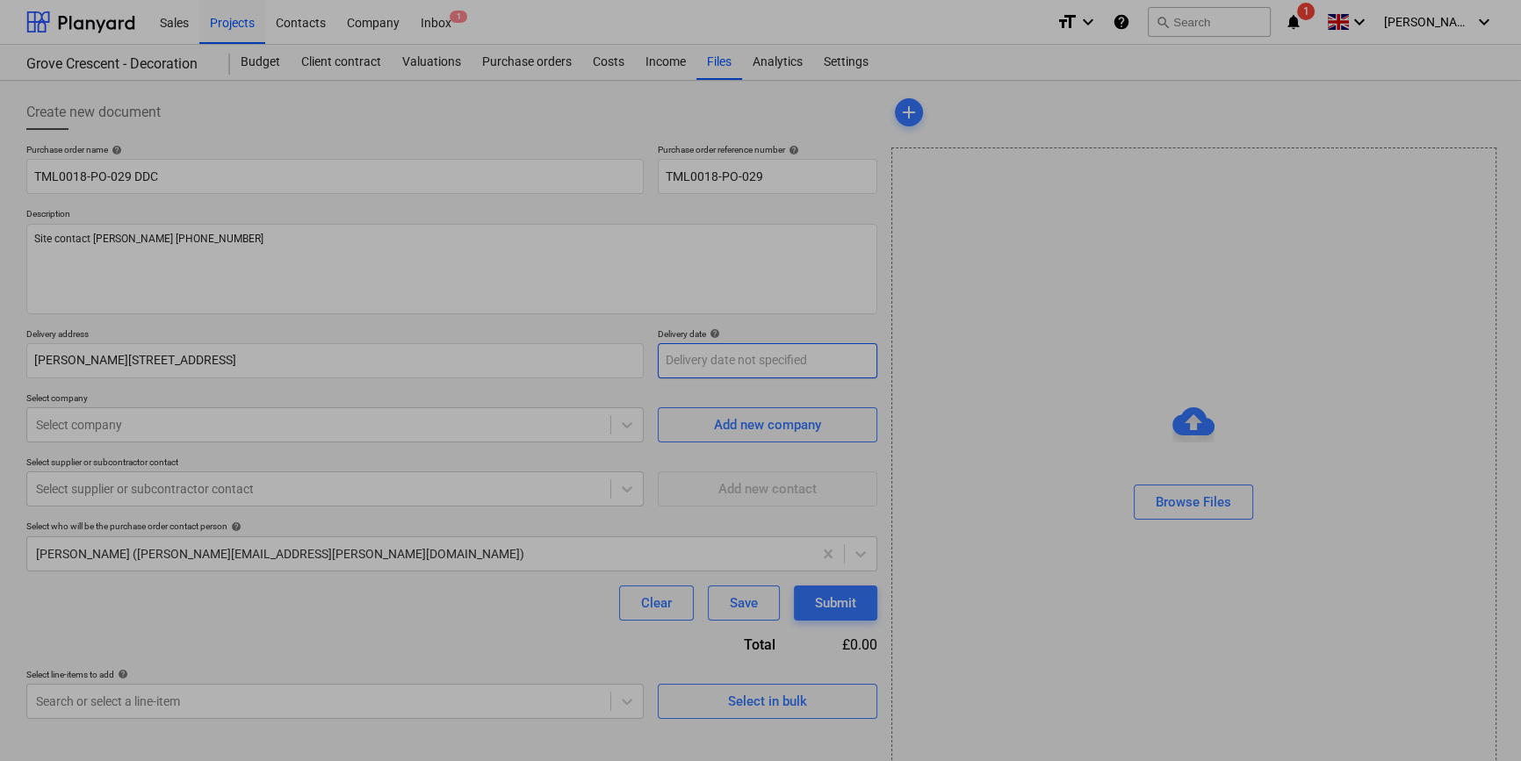
click at [712, 362] on body "Sales Projects Contacts Company Inbox 1 format_size keyboard_arrow_down help se…" at bounding box center [760, 380] width 1521 height 761
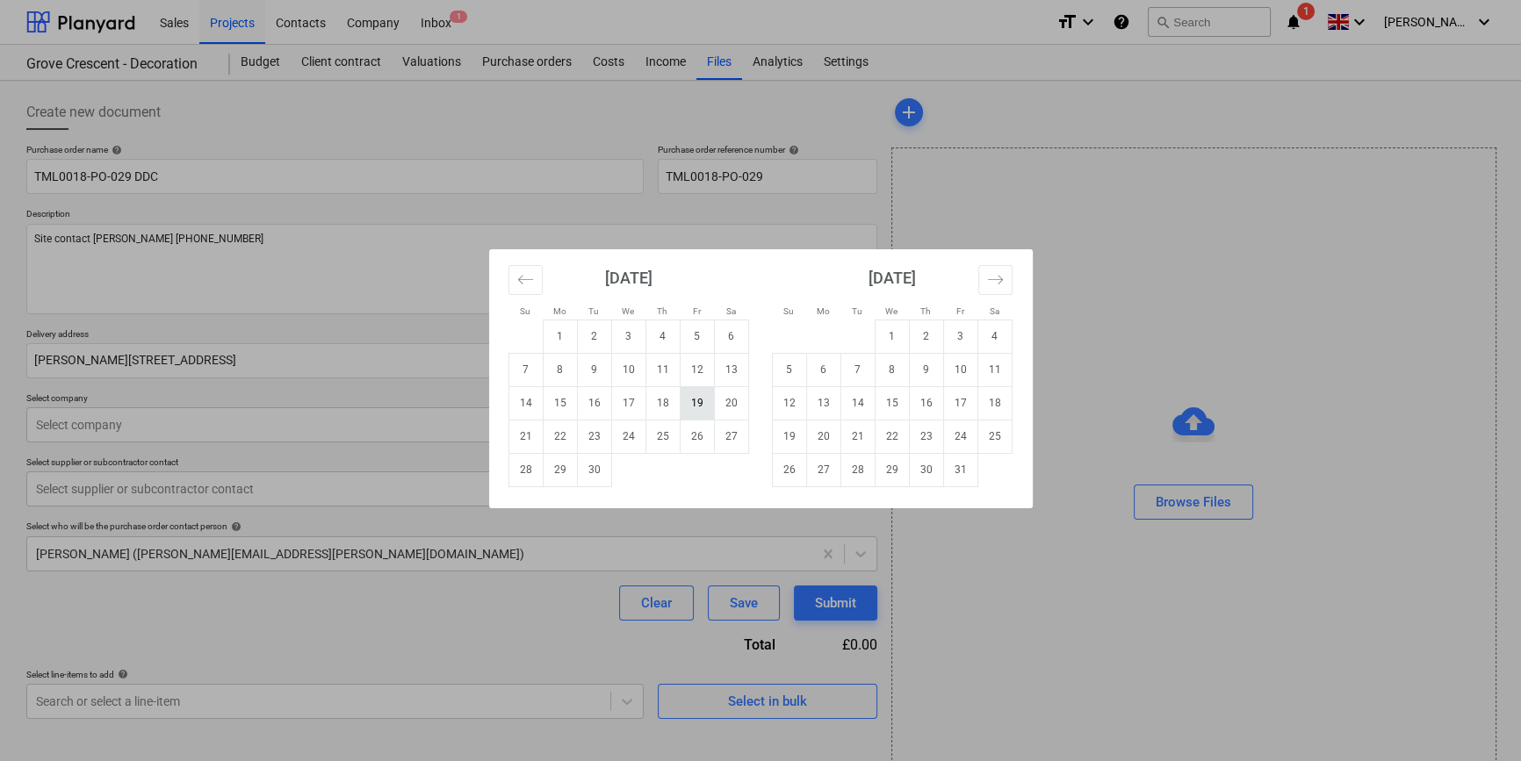
click at [694, 395] on td "19" at bounding box center [697, 402] width 34 height 33
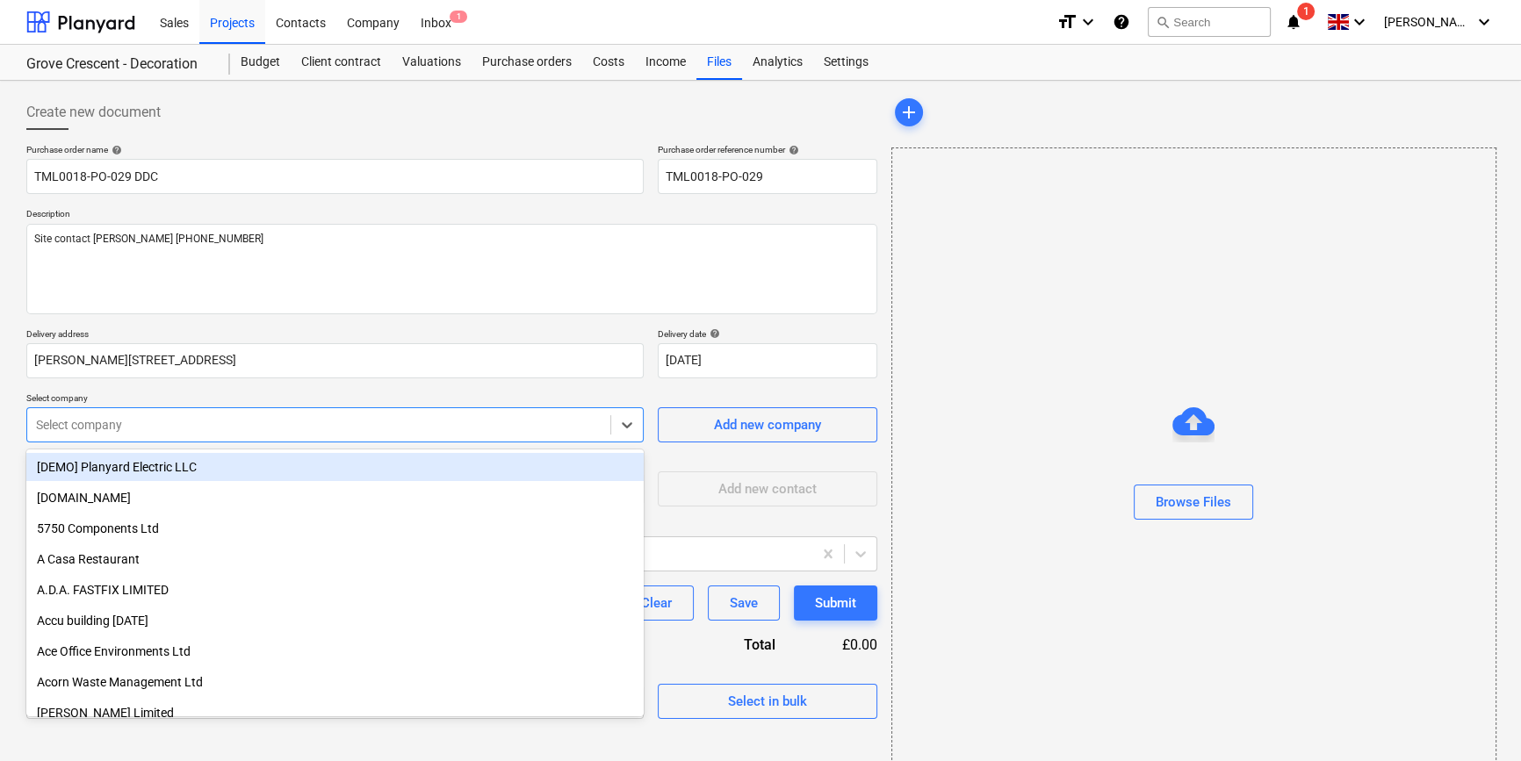
click at [491, 423] on div at bounding box center [318, 425] width 565 height 18
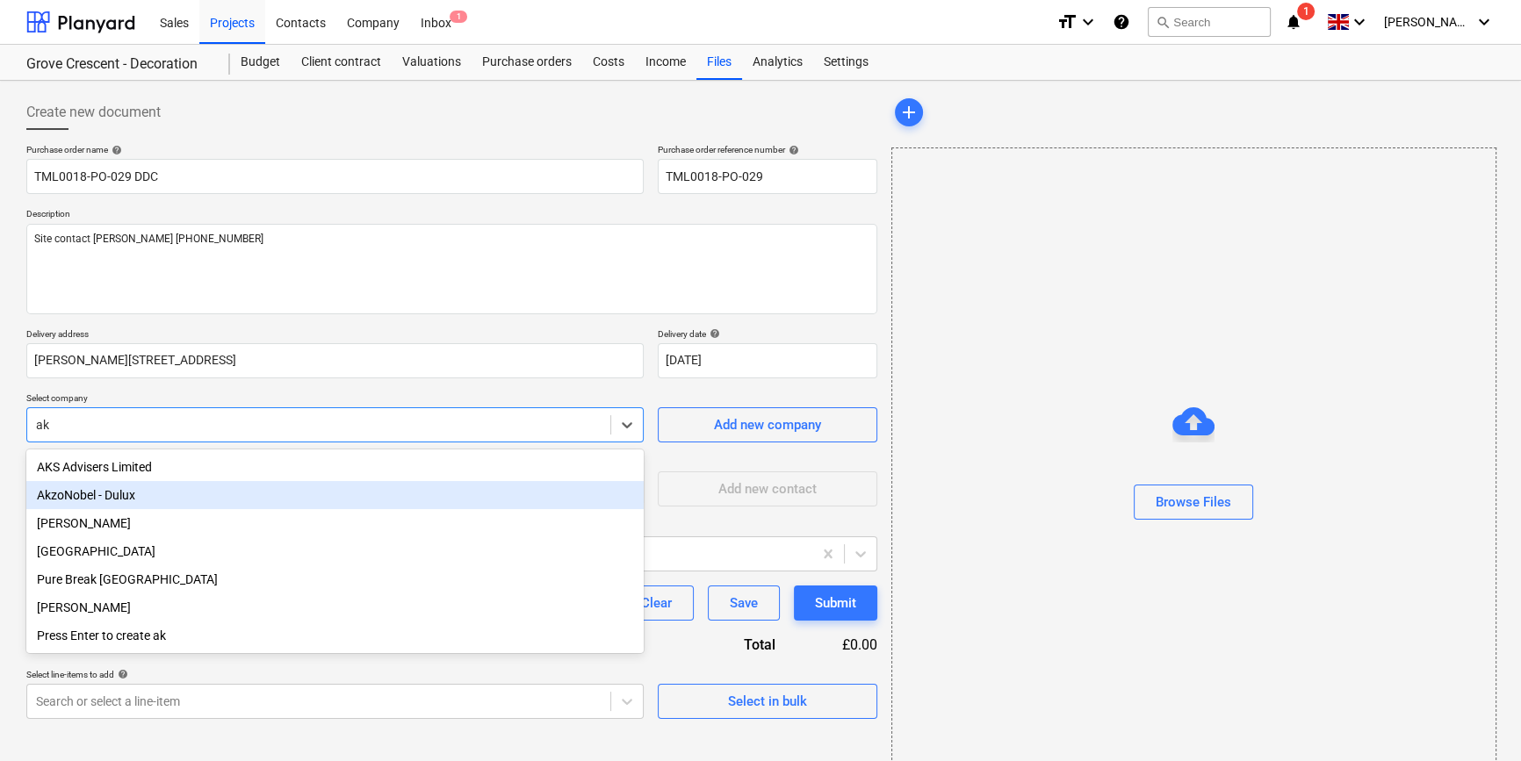
click at [107, 500] on div "AkzoNobel - Dulux" at bounding box center [334, 495] width 617 height 28
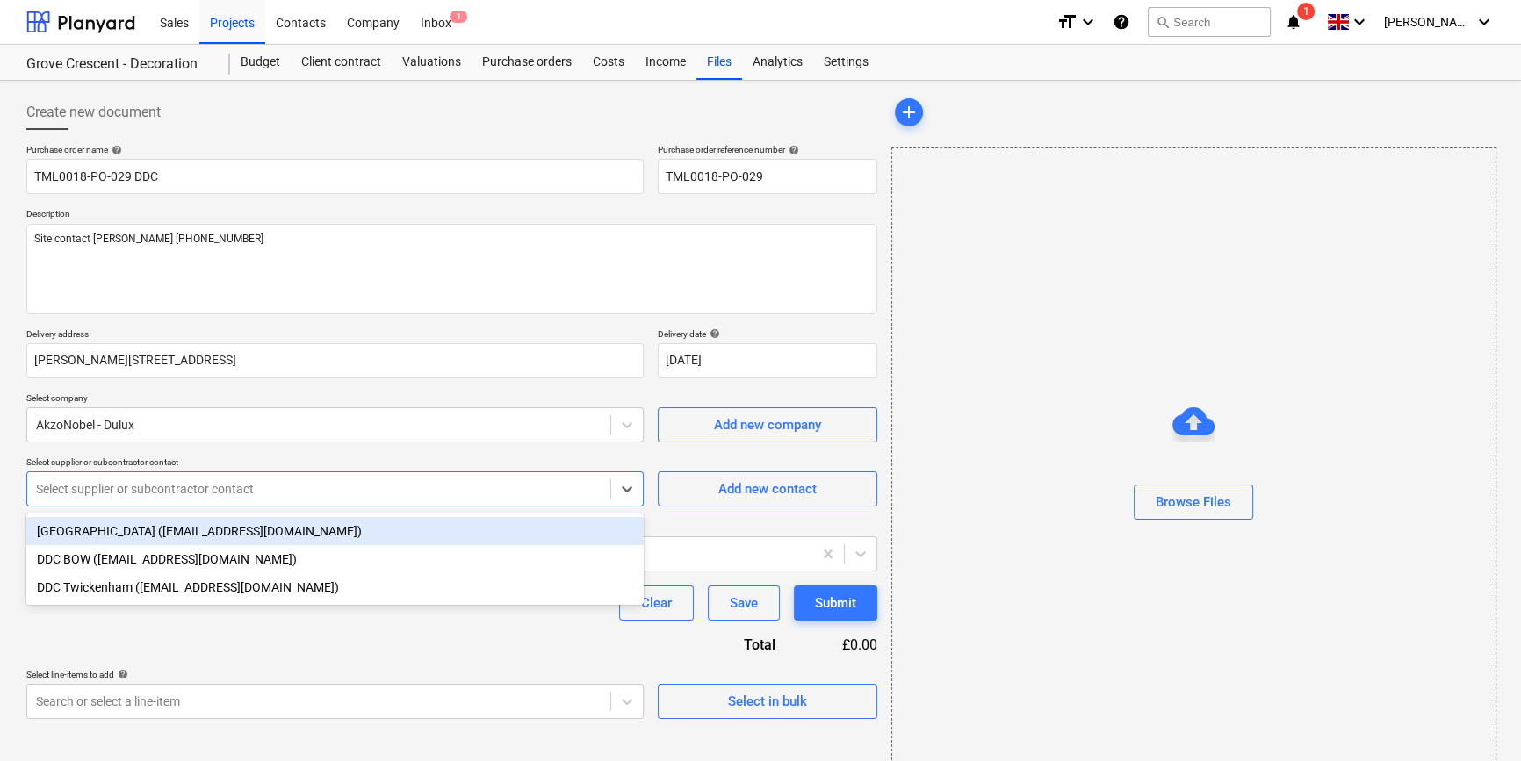
click at [110, 501] on div "Select supplier or subcontractor contact" at bounding box center [334, 488] width 617 height 35
click at [106, 535] on div "[GEOGRAPHIC_DATA] ([EMAIL_ADDRESS][DOMAIN_NAME])" at bounding box center [334, 531] width 617 height 28
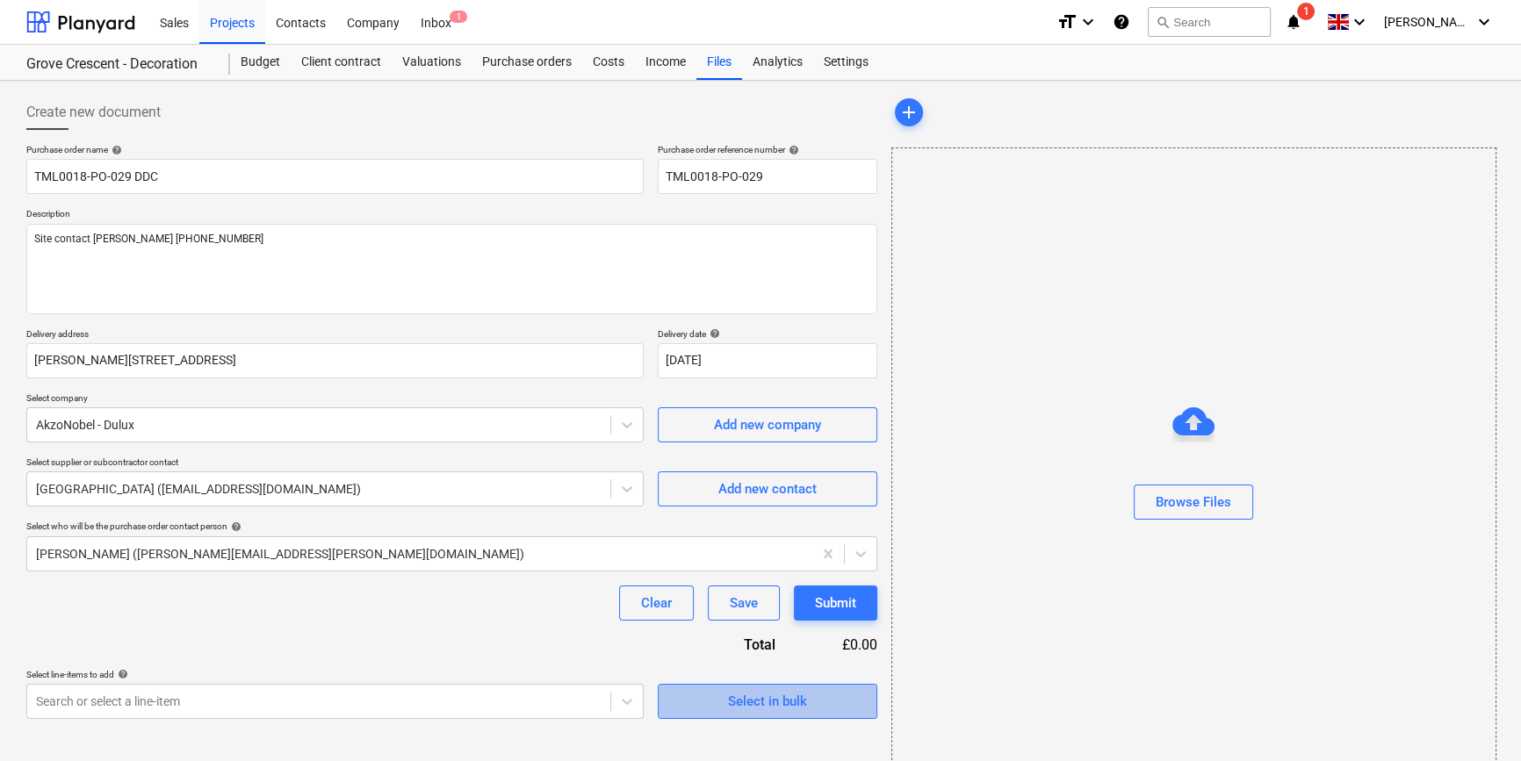
click at [729, 702] on div "Select in bulk" at bounding box center [767, 701] width 79 height 23
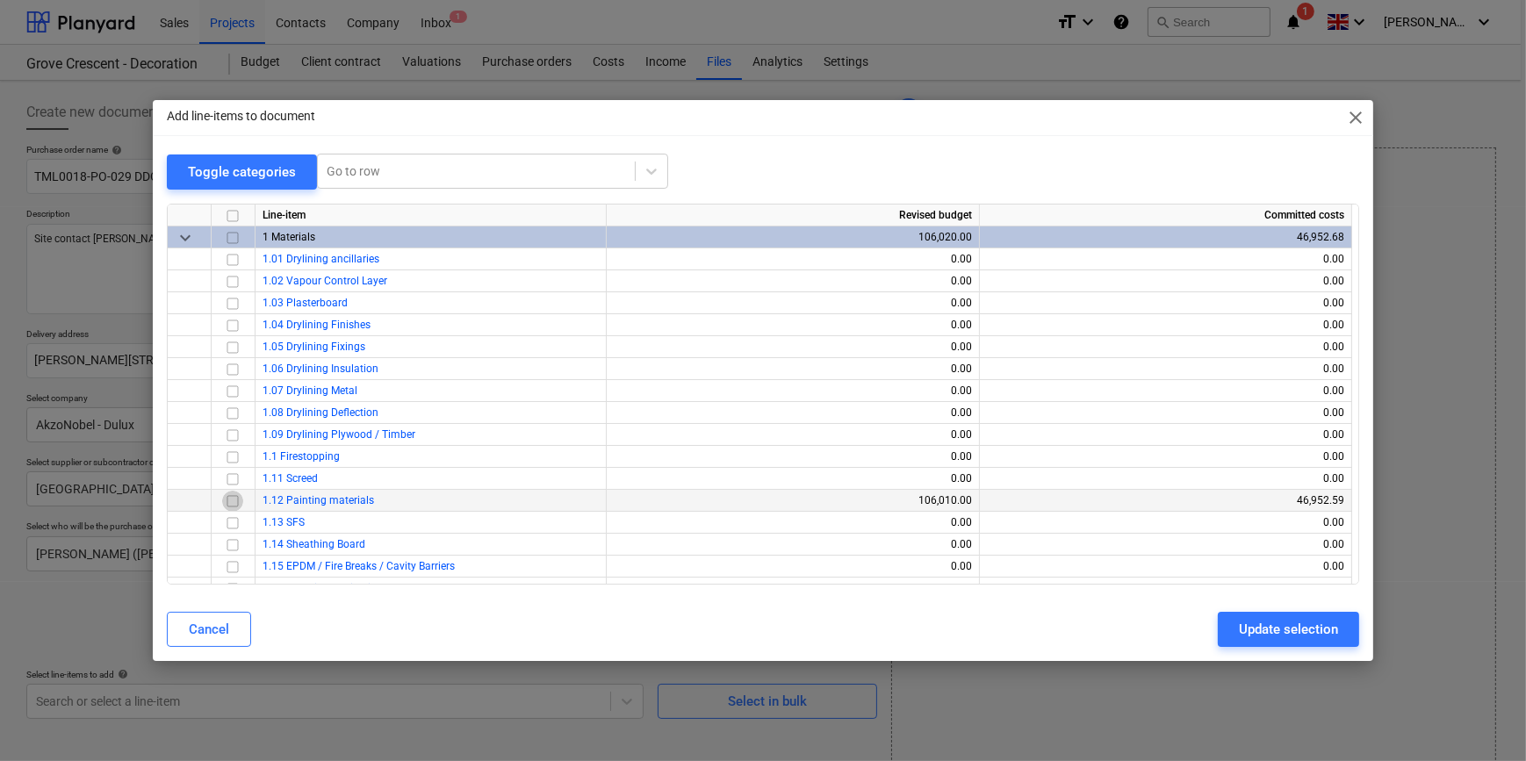
click at [239, 501] on input "checkbox" at bounding box center [232, 500] width 21 height 21
click at [1217, 627] on div "Update selection" at bounding box center [1288, 629] width 99 height 23
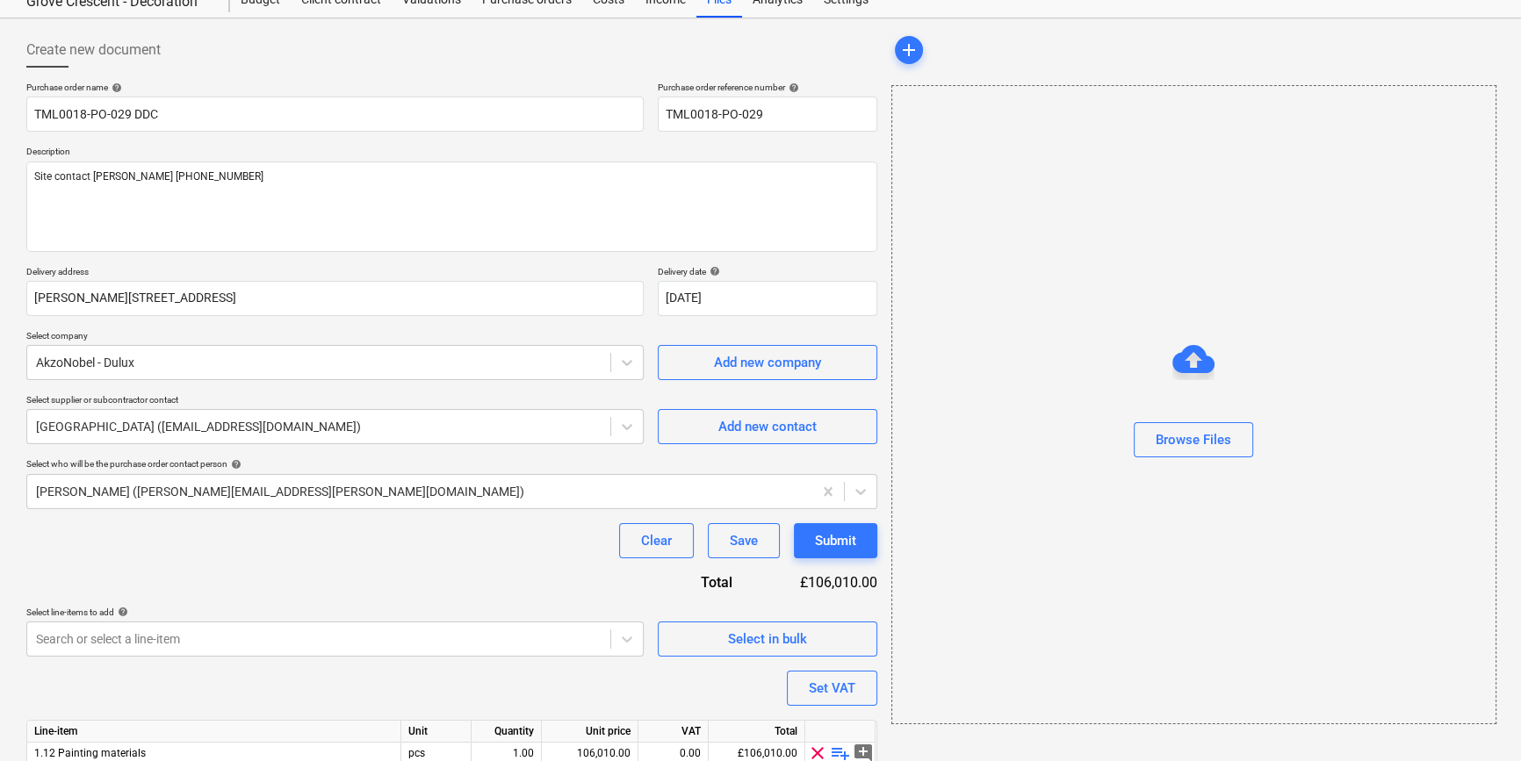
scroll to position [136, 0]
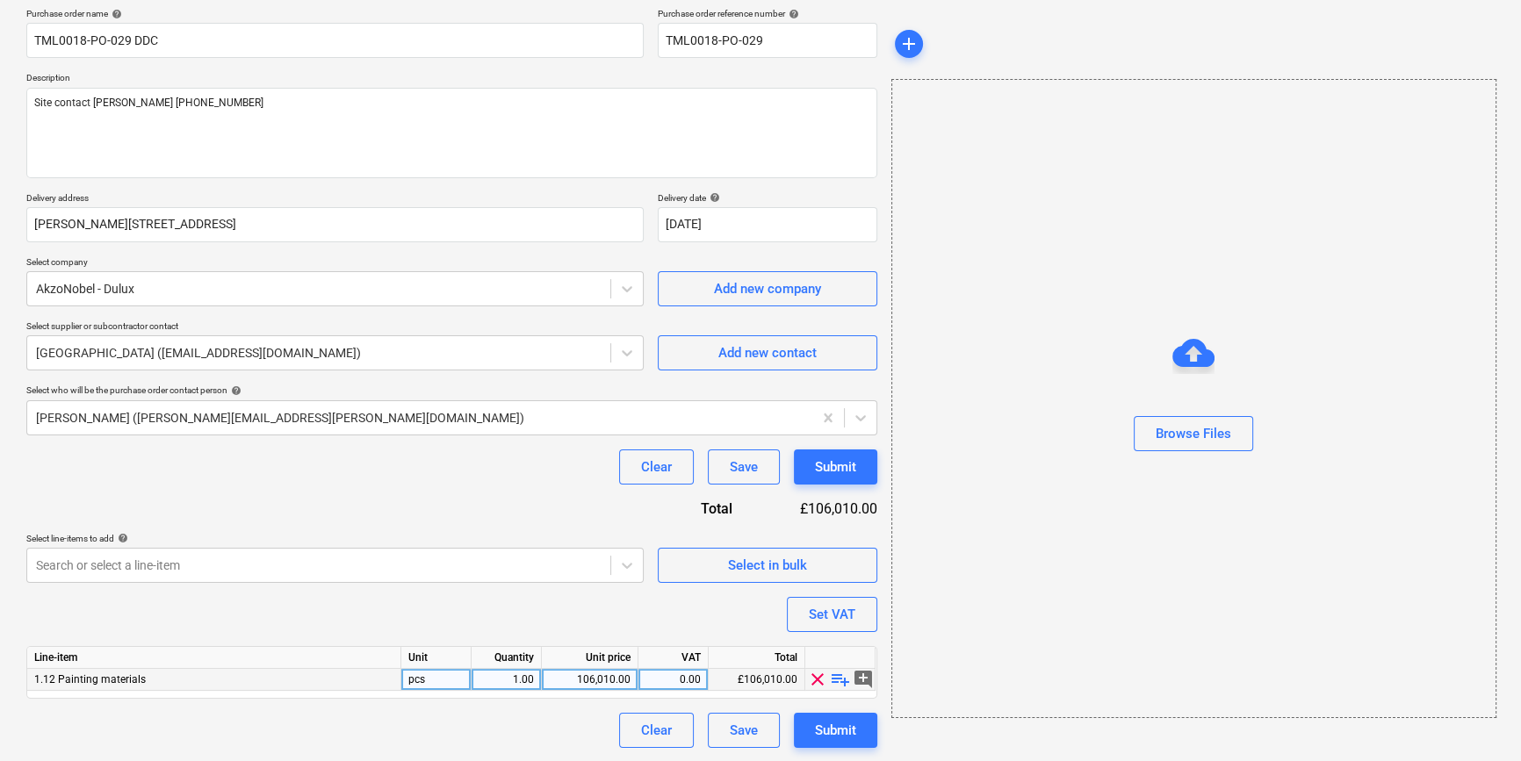
click at [838, 678] on span "playlist_add" at bounding box center [840, 679] width 21 height 21
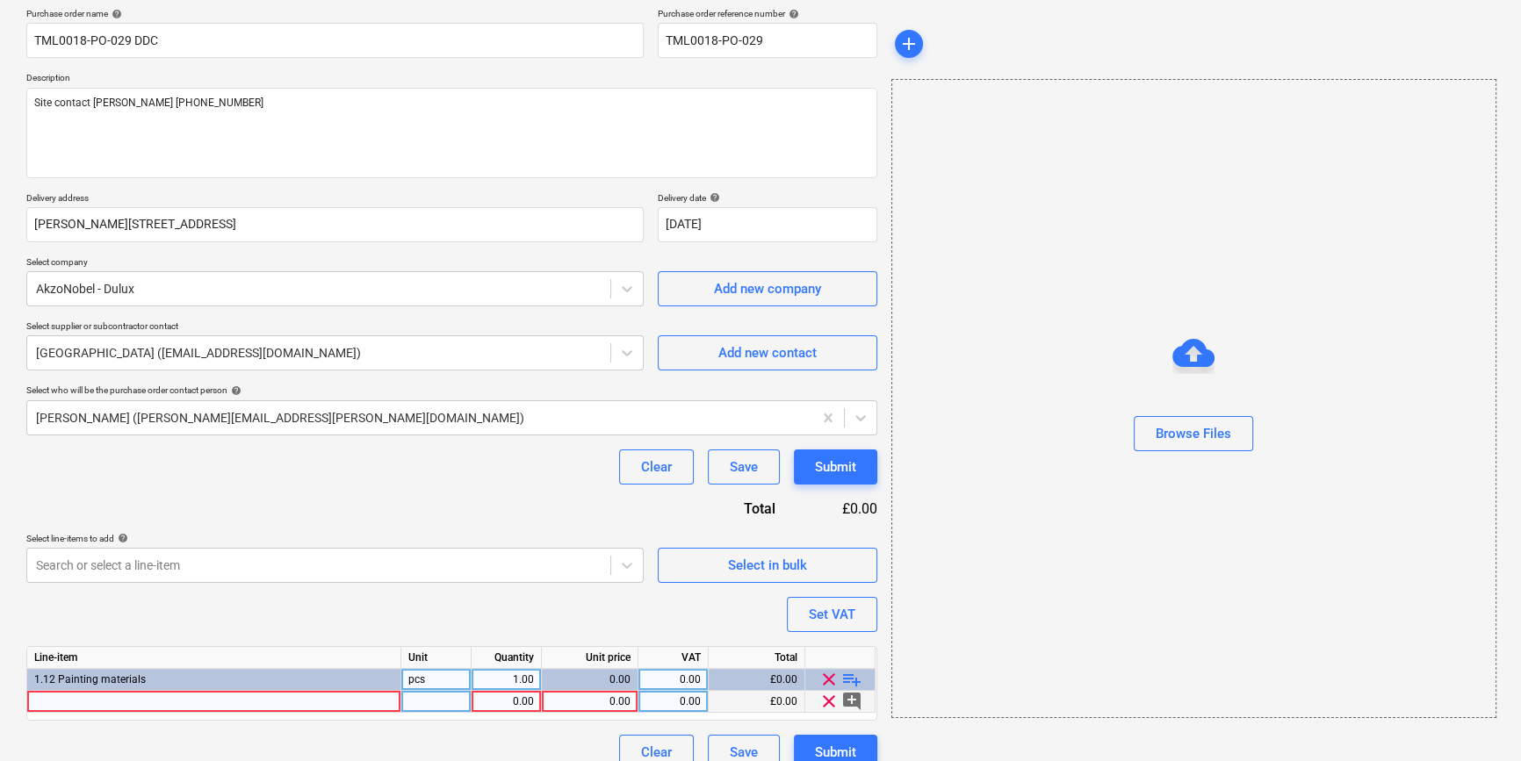
click at [55, 702] on div at bounding box center [214, 702] width 374 height 22
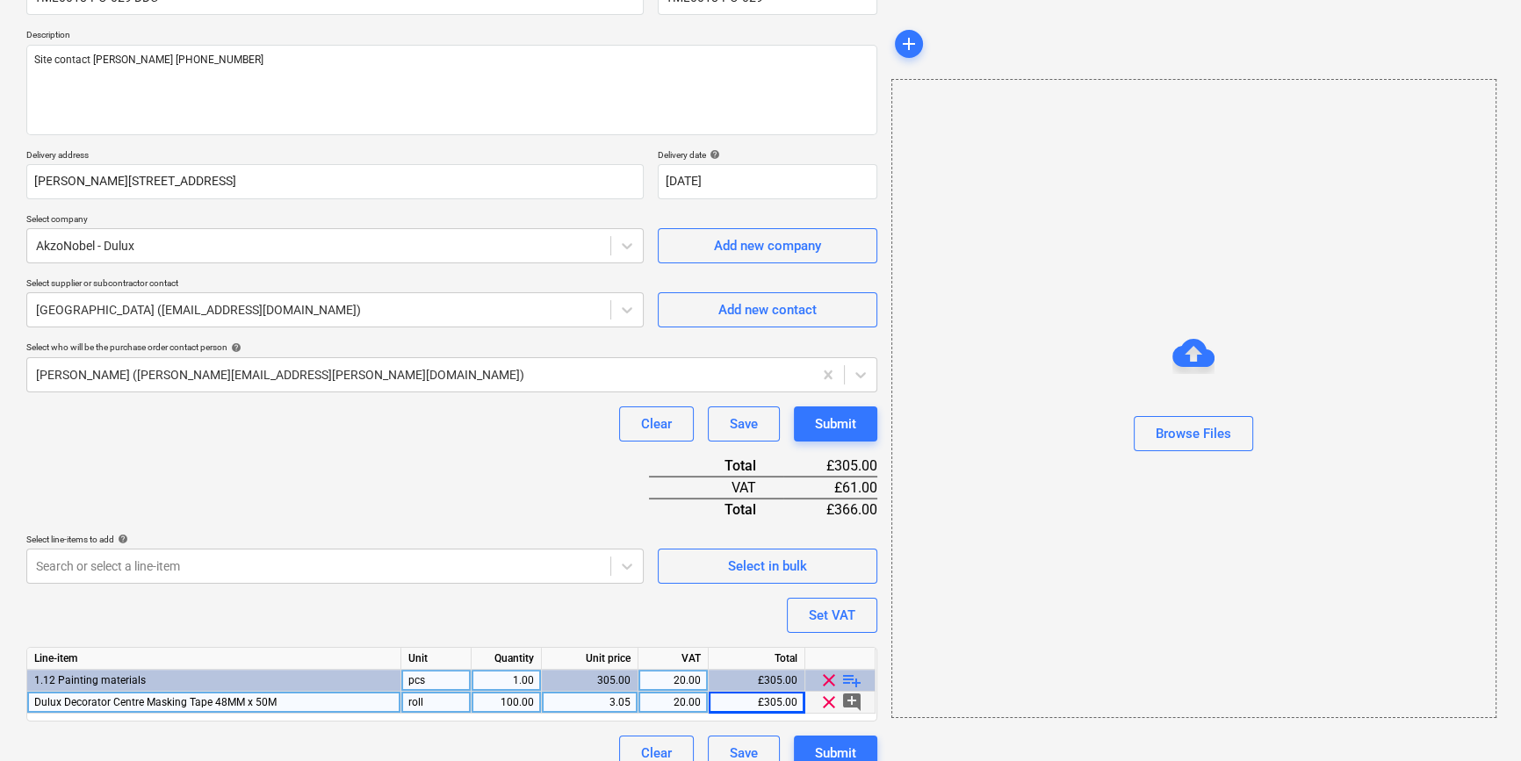
scroll to position [202, 0]
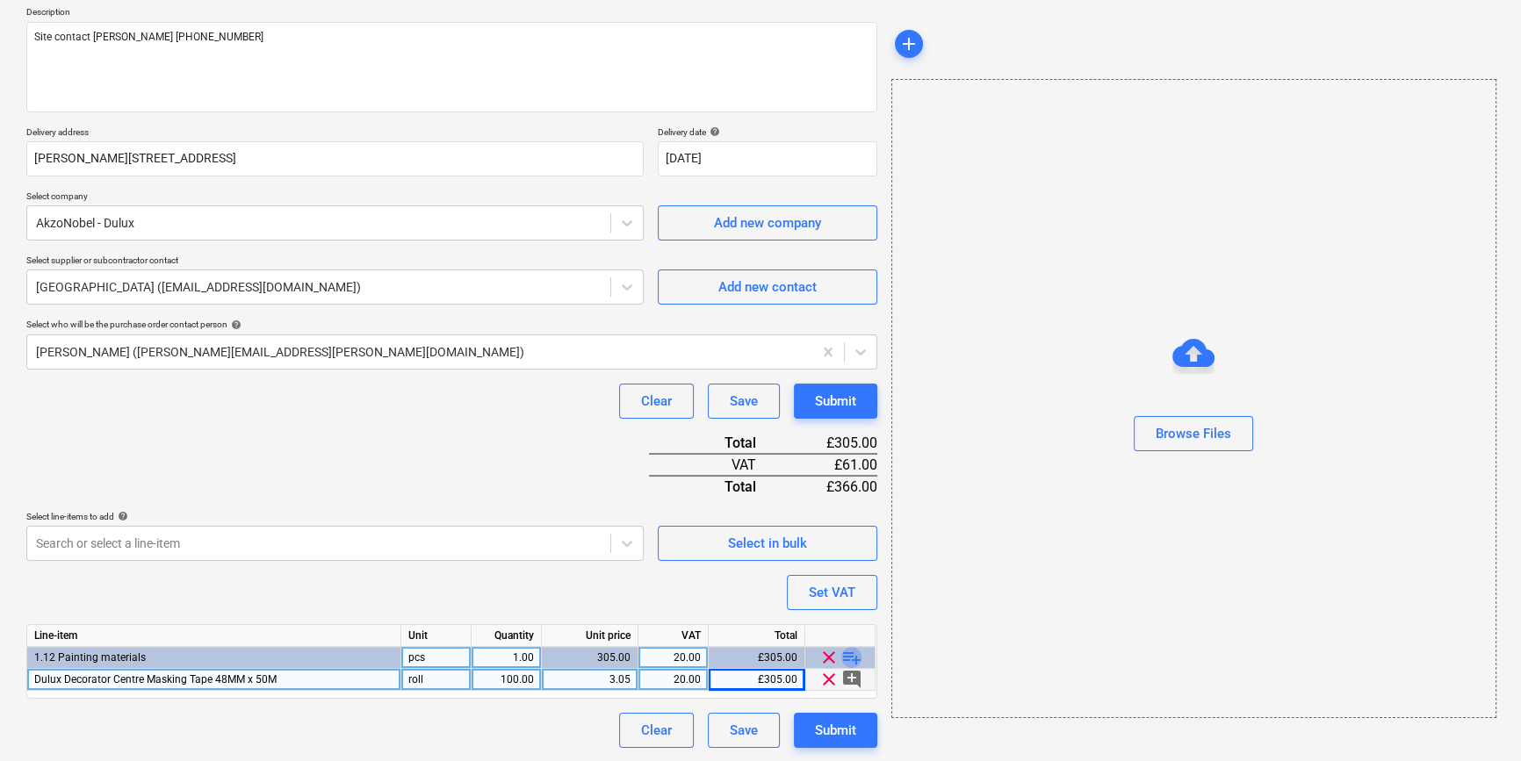
click at [851, 657] on span "playlist_add" at bounding box center [851, 657] width 21 height 21
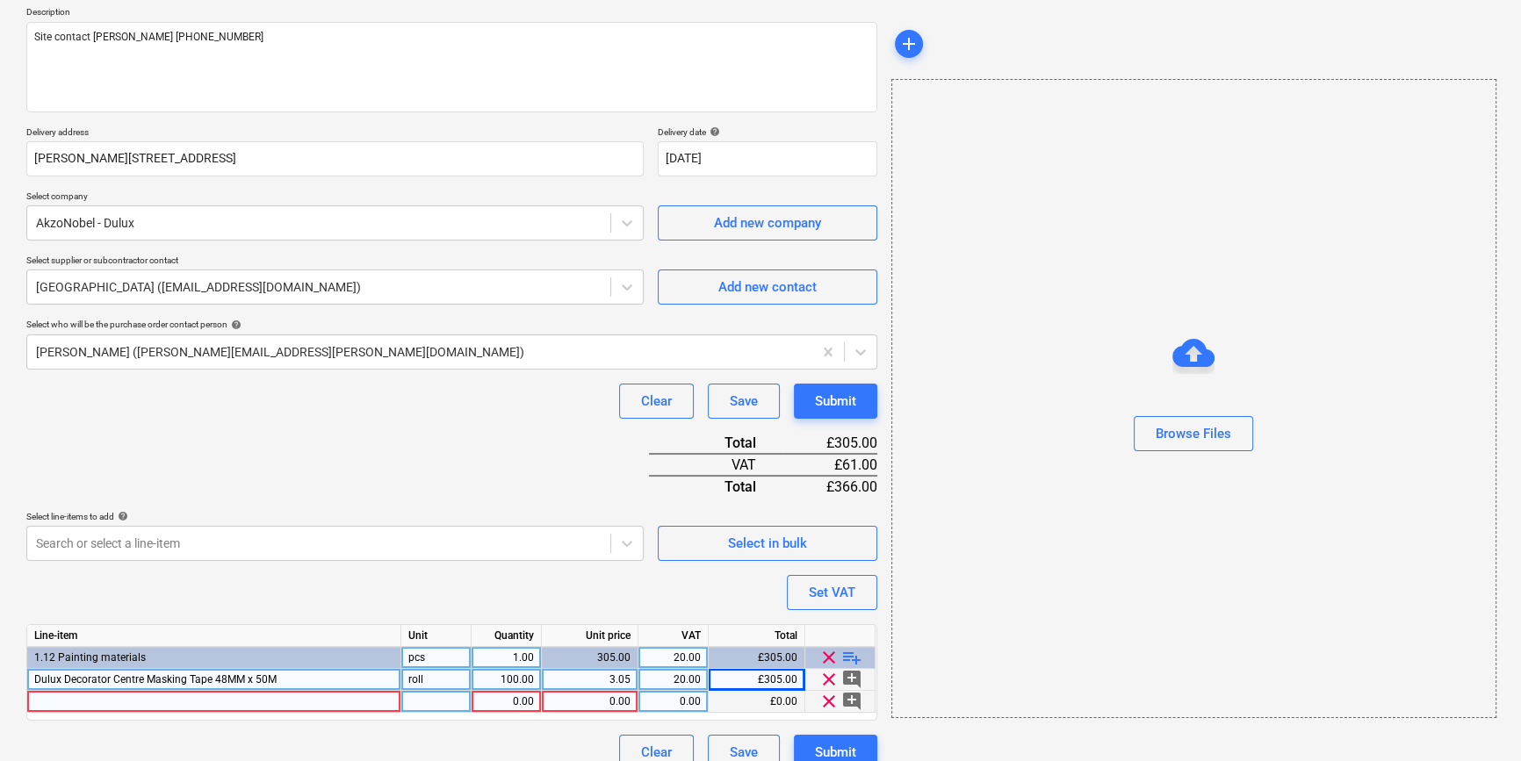
click at [44, 700] on div at bounding box center [214, 702] width 374 height 22
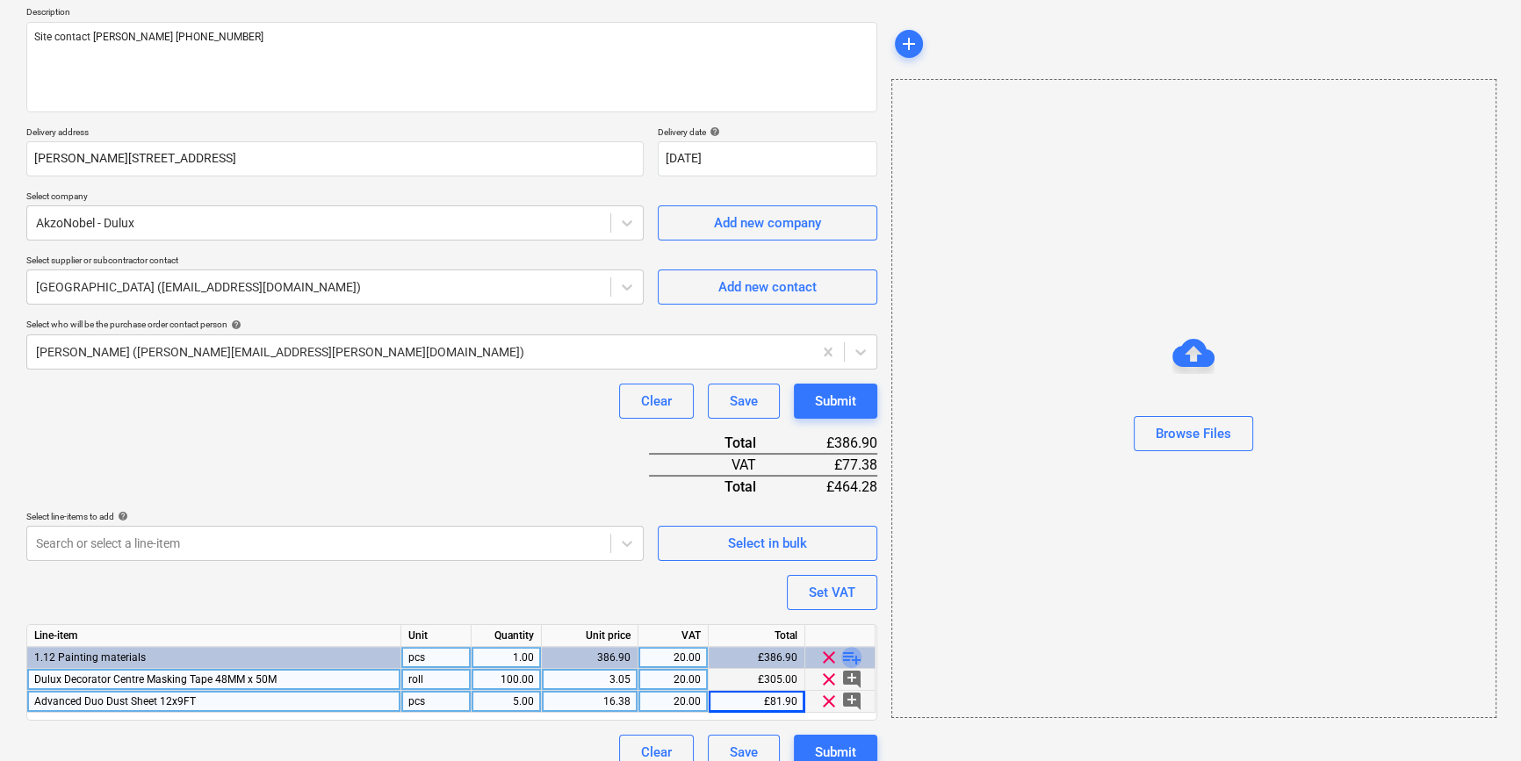
click at [847, 651] on span "playlist_add" at bounding box center [851, 657] width 21 height 21
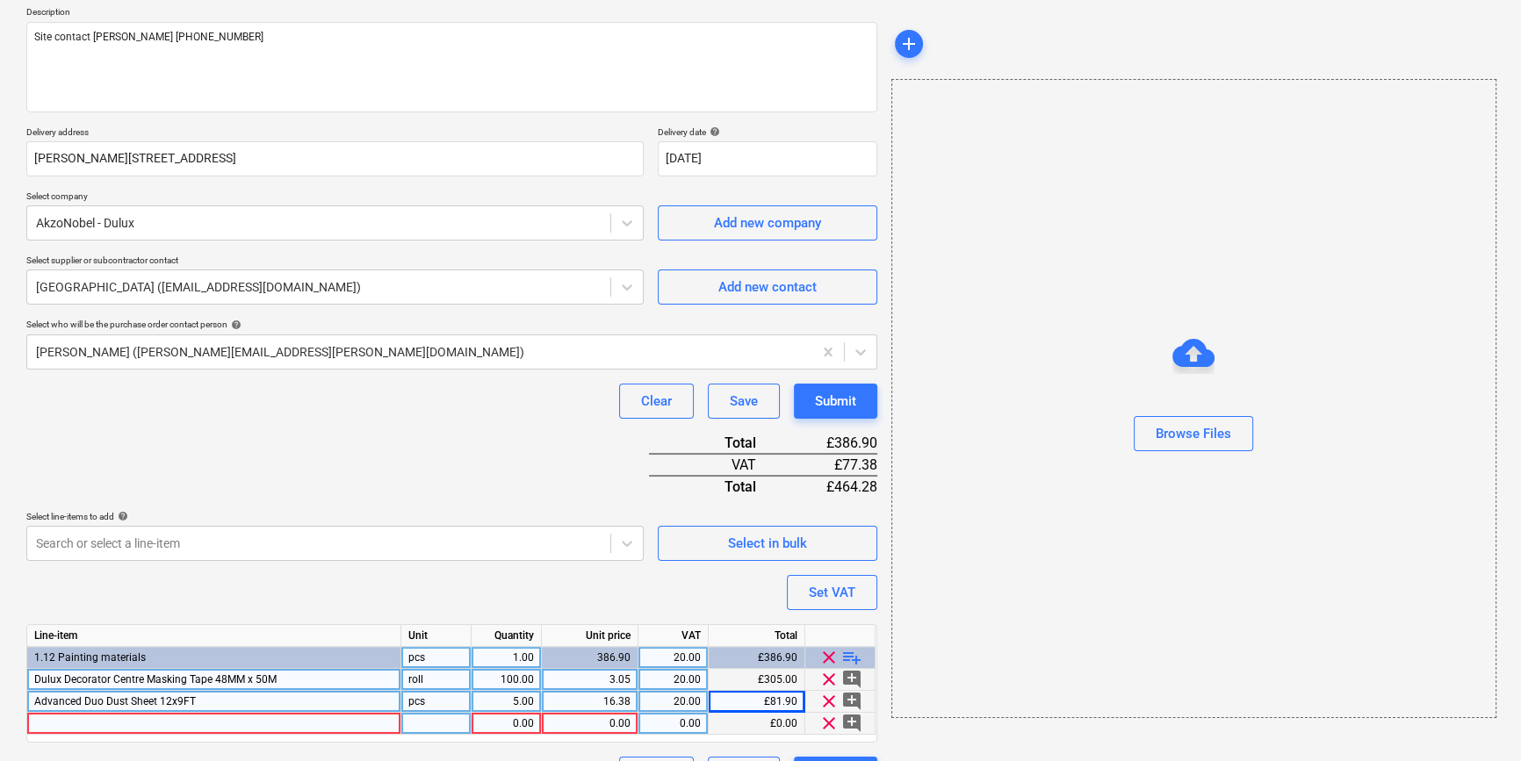
click at [54, 718] on div at bounding box center [214, 724] width 374 height 22
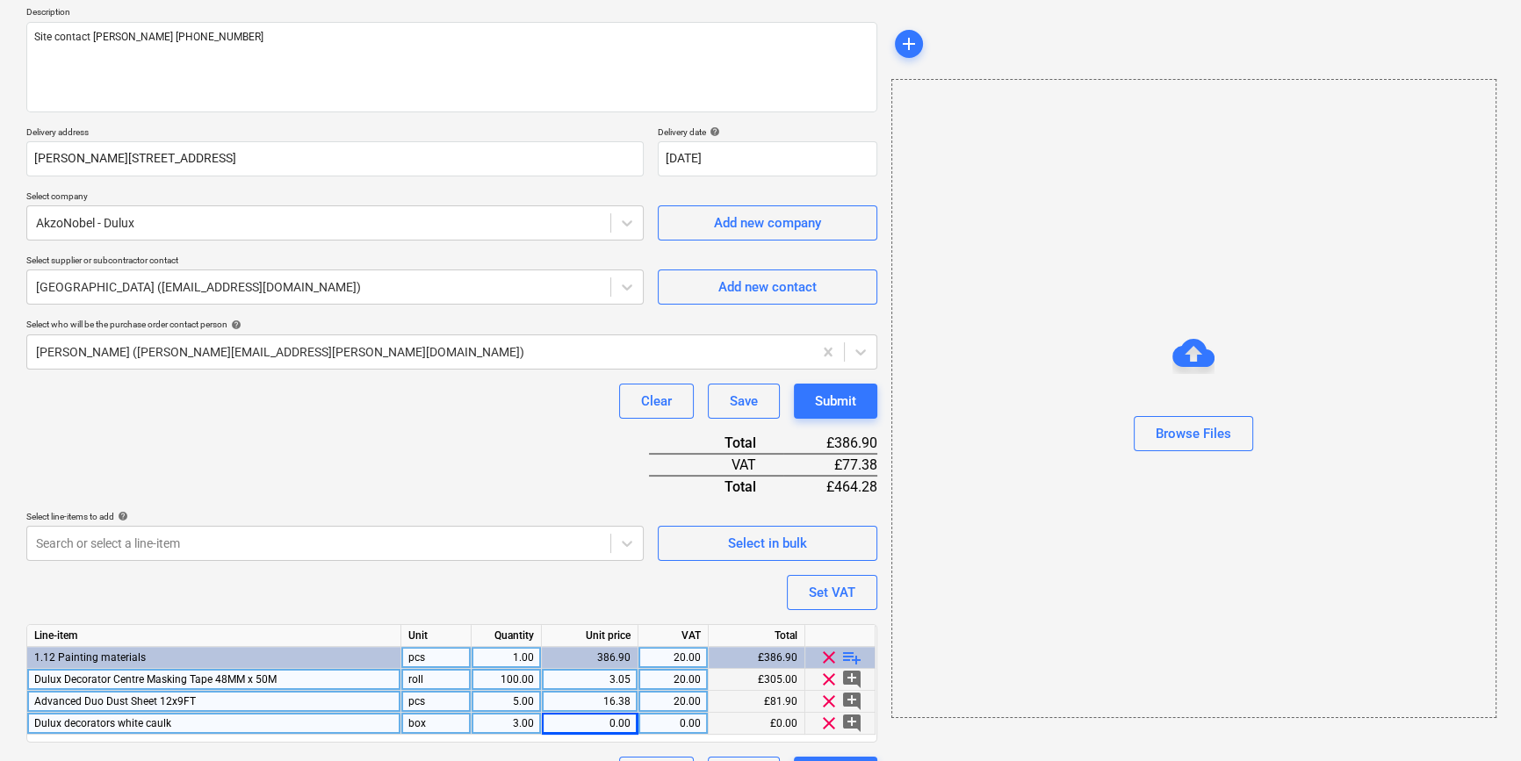
click at [414, 722] on div "box" at bounding box center [436, 724] width 70 height 22
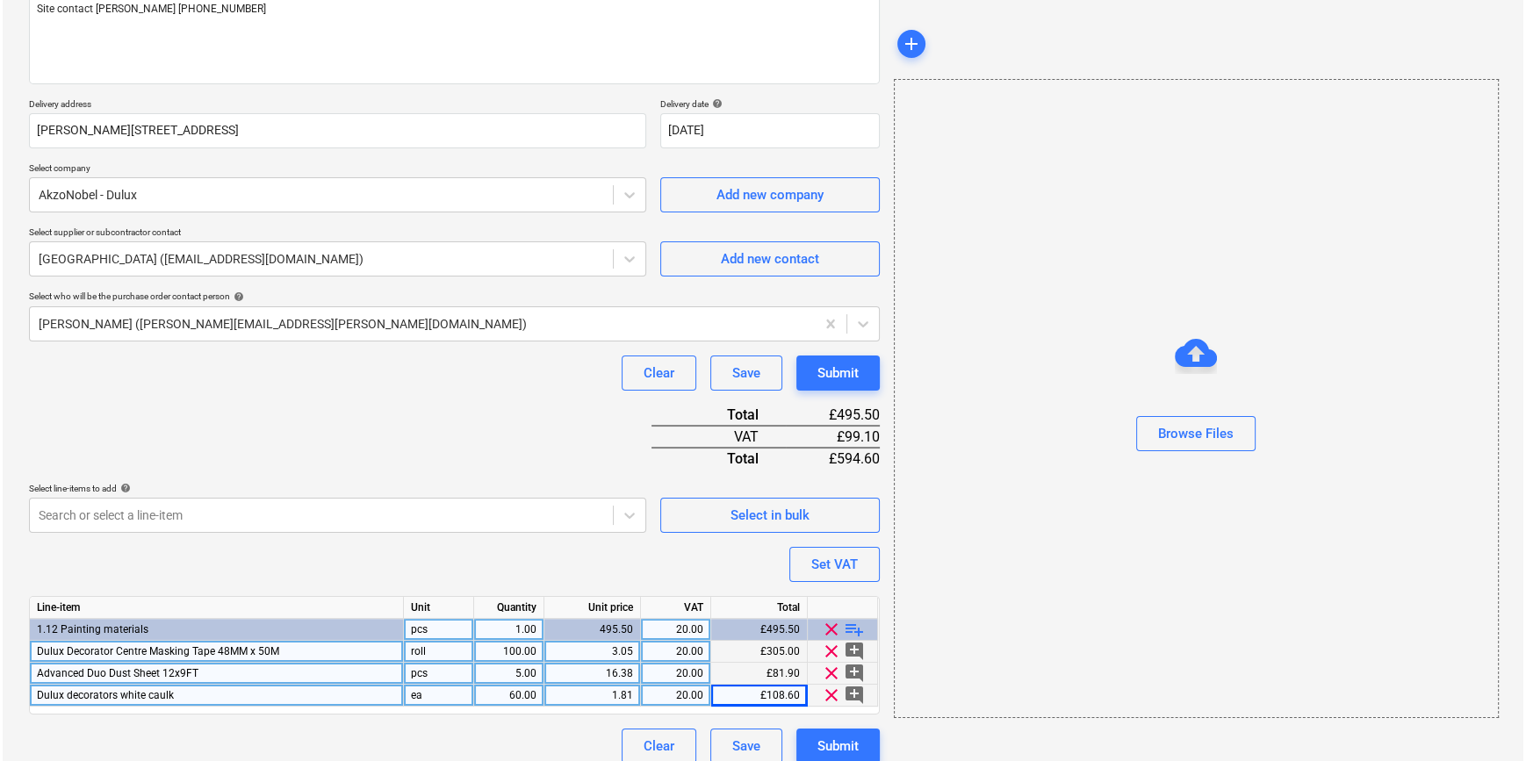
scroll to position [246, 0]
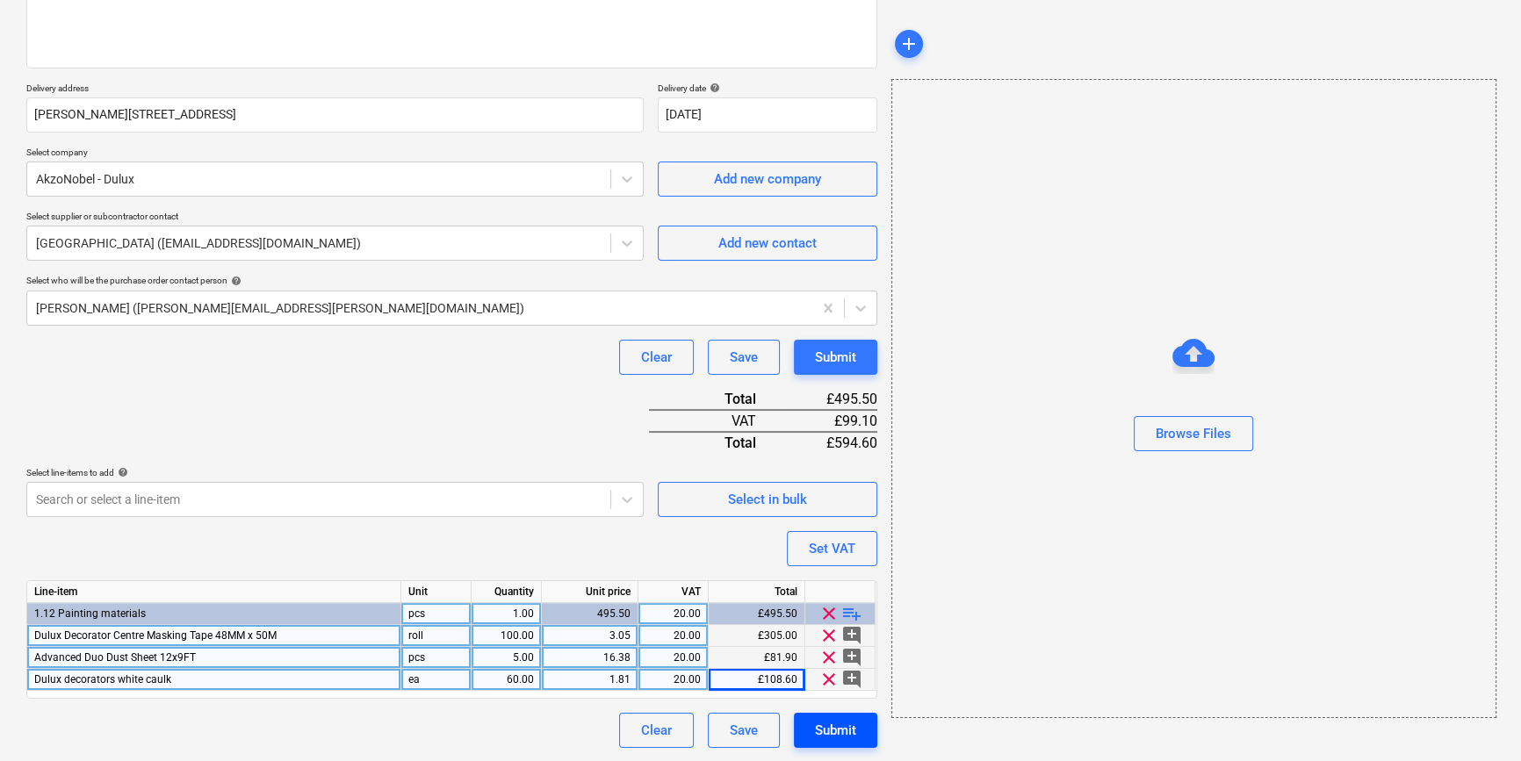
click at [840, 730] on div "Submit" at bounding box center [835, 730] width 41 height 23
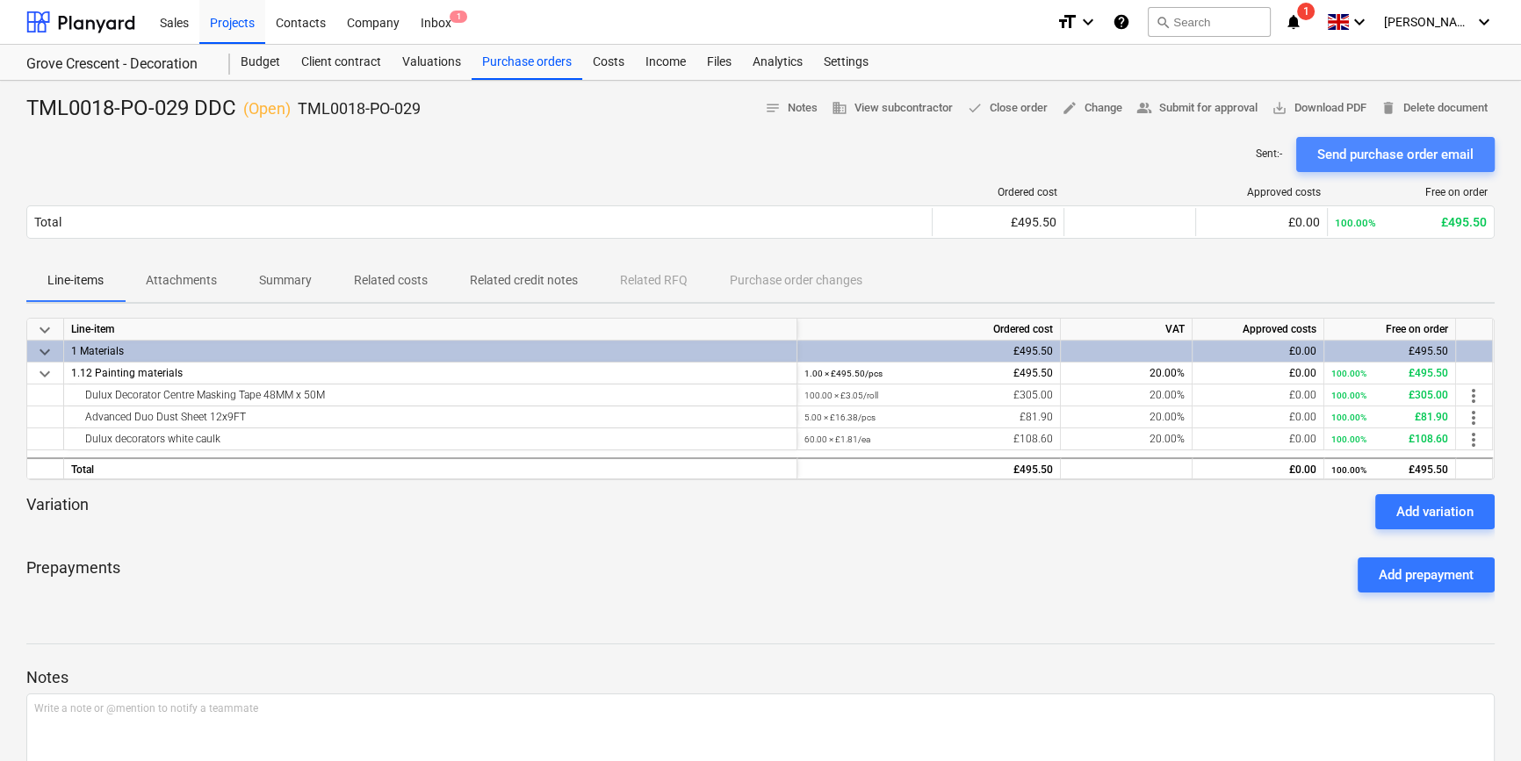
click at [1217, 159] on div "Send purchase order email" at bounding box center [1395, 154] width 156 height 23
drag, startPoint x: 325, startPoint y: 392, endPoint x: 83, endPoint y: 402, distance: 242.5
click at [83, 402] on div "Dulux Decorator Centre Masking Tape 48MM x 50M" at bounding box center [430, 395] width 718 height 21
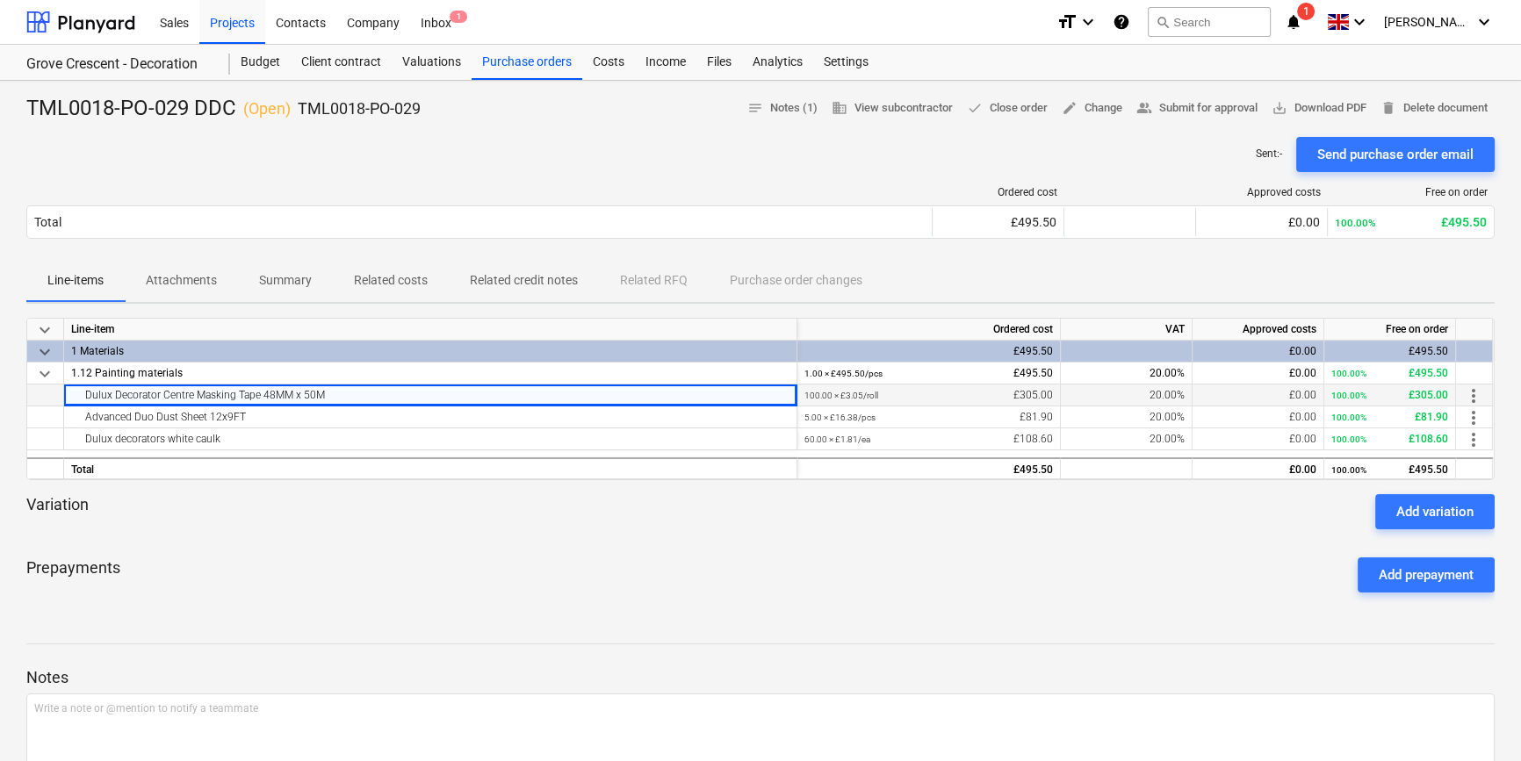
copy div "Dulux Decorator Centre Masking Tape 48MM x 50M"
drag, startPoint x: 244, startPoint y: 414, endPoint x: 80, endPoint y: 414, distance: 164.2
click at [80, 414] on div "Advanced Duo Dust Sheet 12x9FT" at bounding box center [430, 416] width 718 height 21
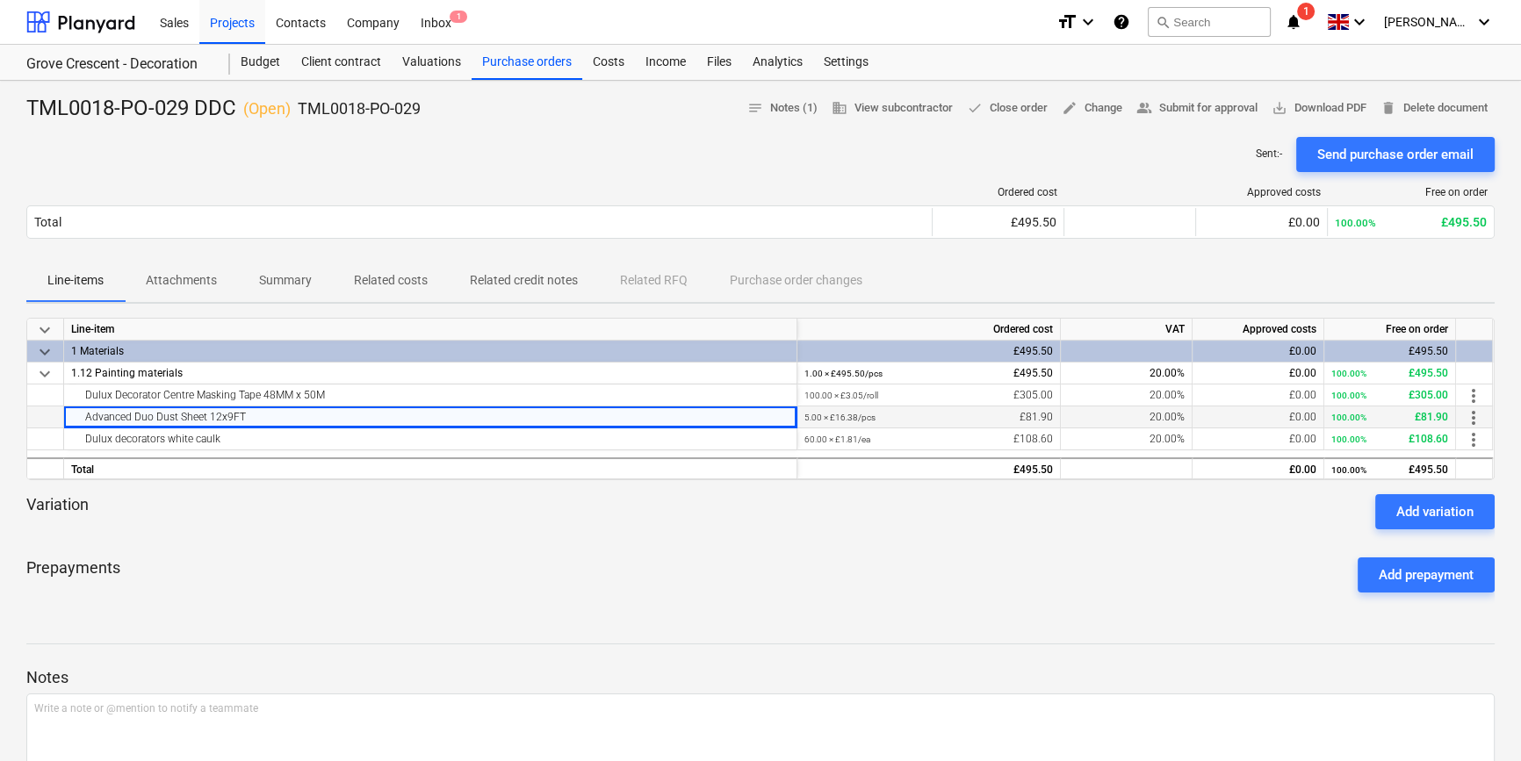
copy div "Advanced Duo Dust Sheet 12x9FT"
drag, startPoint x: 225, startPoint y: 441, endPoint x: 77, endPoint y: 444, distance: 147.5
click at [77, 444] on div "Dulux decorators white caulk" at bounding box center [430, 438] width 718 height 21
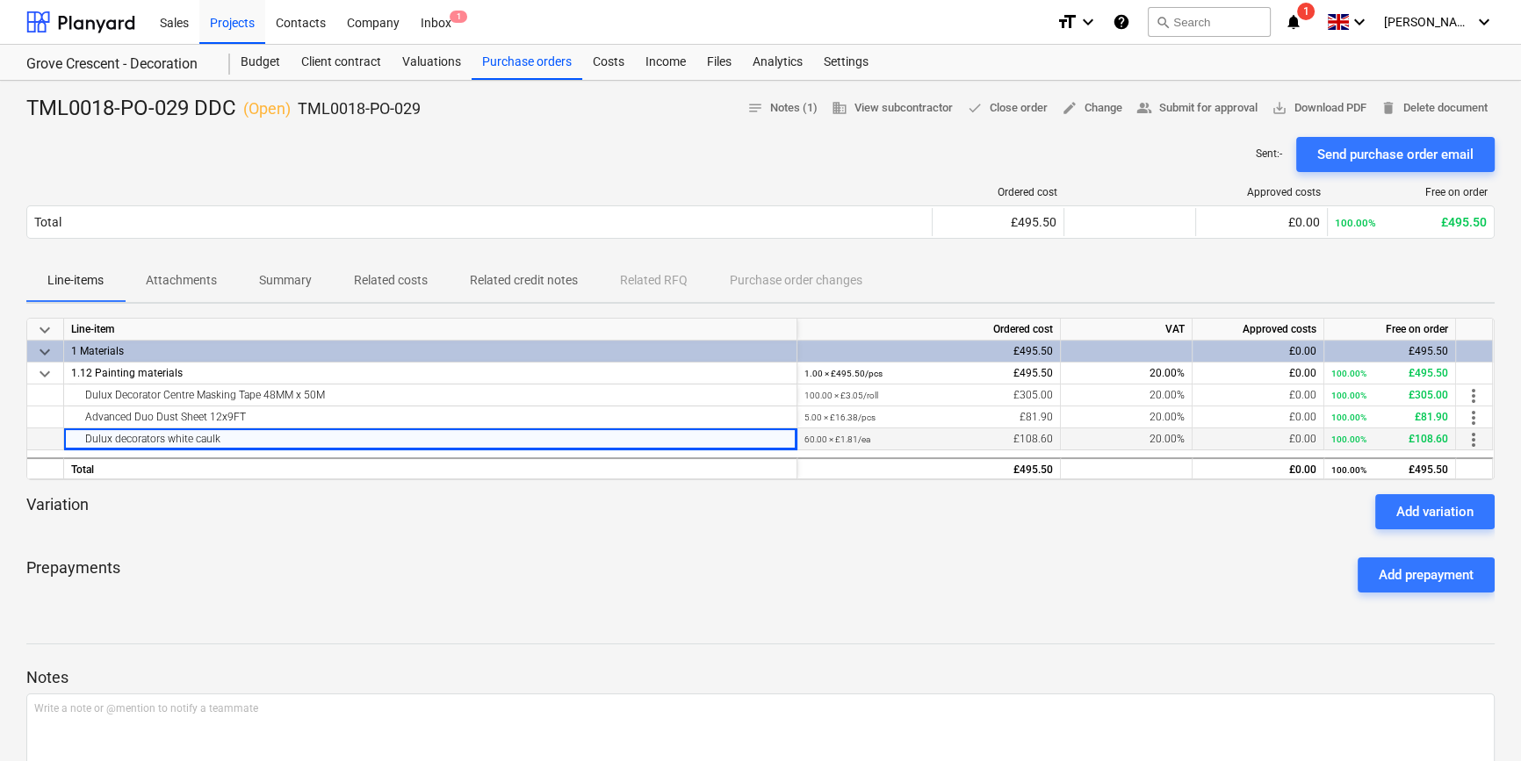
copy div "Dulux decorators white caulk"
click at [1217, 109] on span "save_alt Download PDF" at bounding box center [1318, 108] width 95 height 20
click at [235, 22] on div "Projects" at bounding box center [232, 21] width 66 height 45
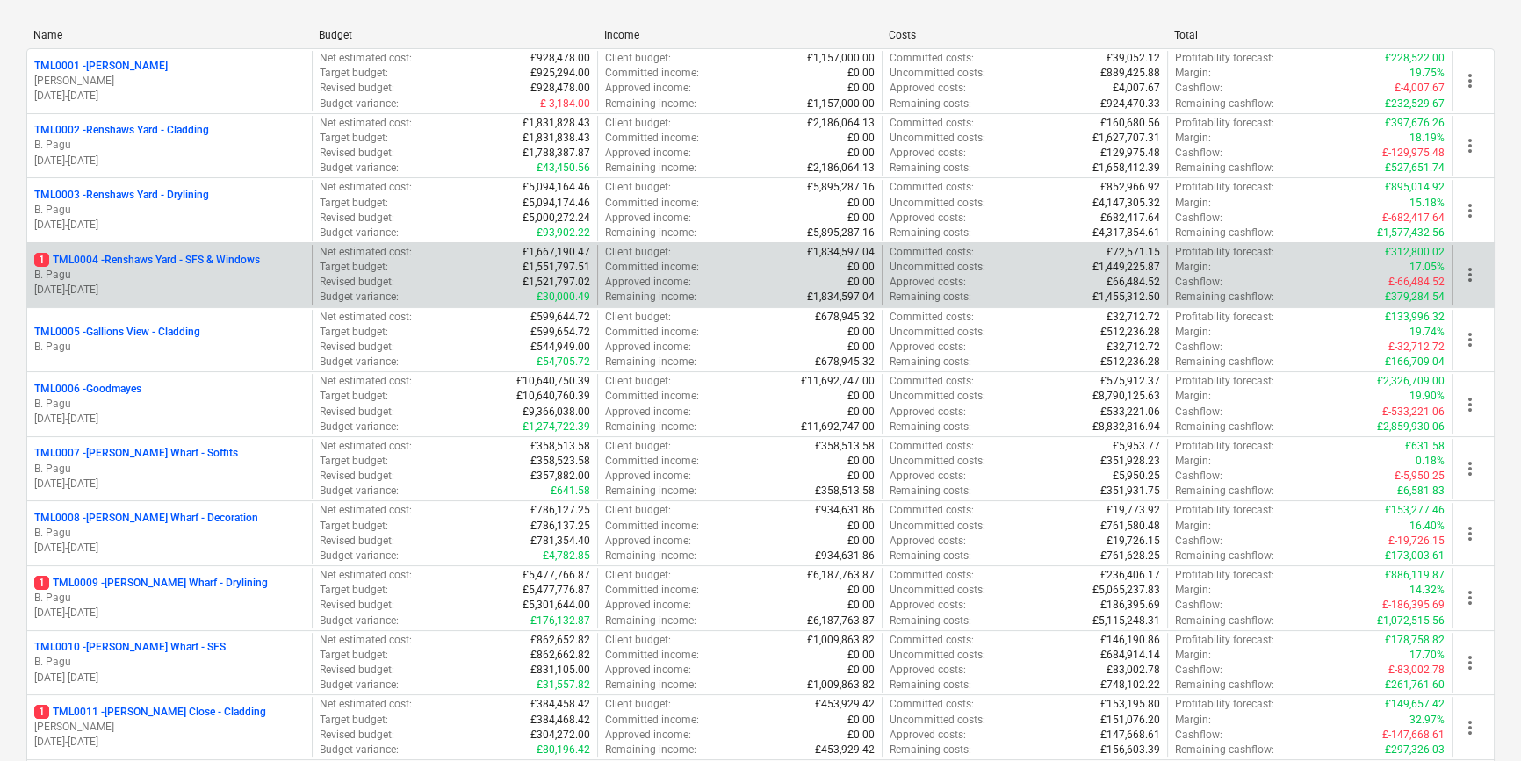
scroll to position [319, 0]
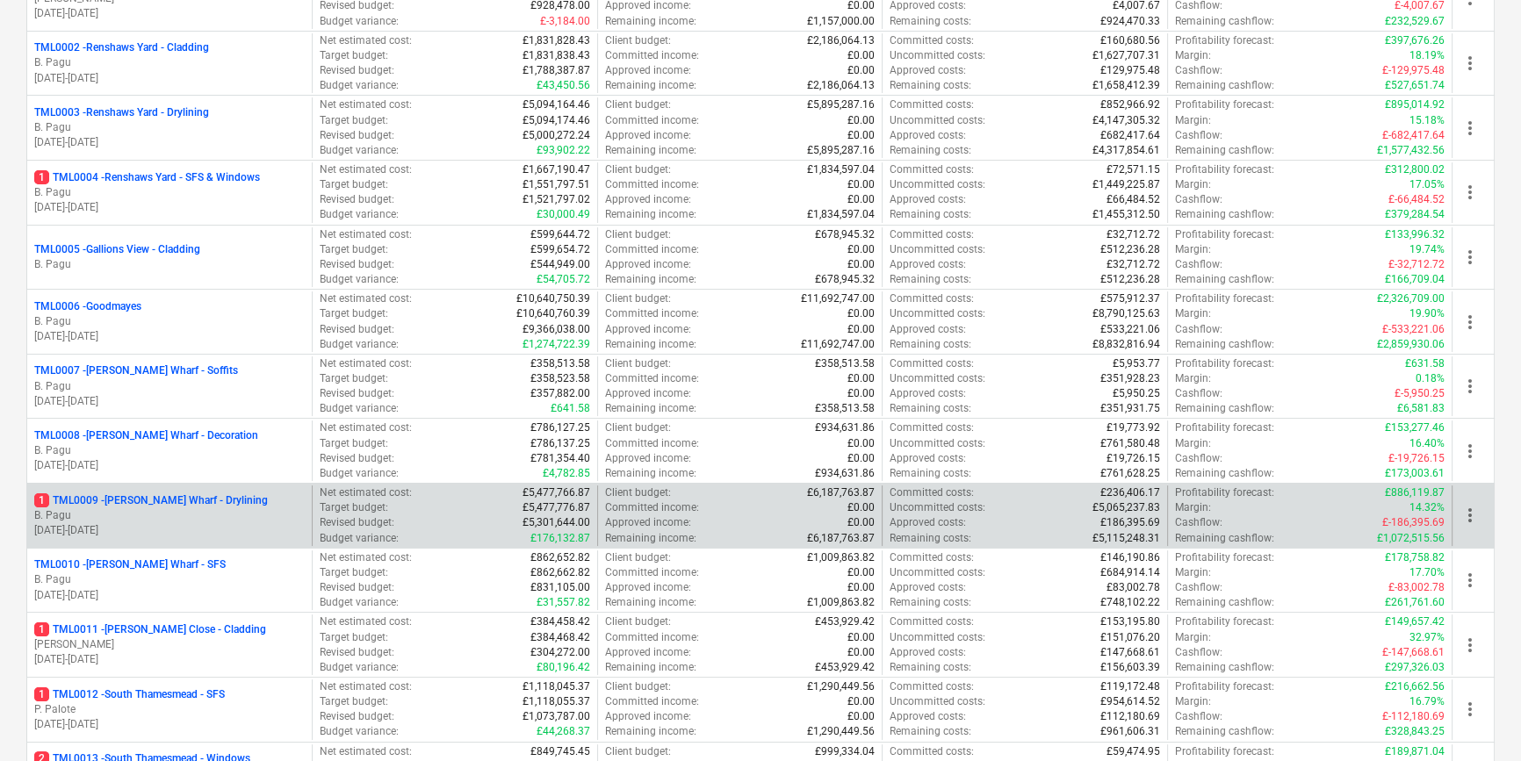
click at [227, 515] on p "B. Pagu" at bounding box center [169, 515] width 270 height 15
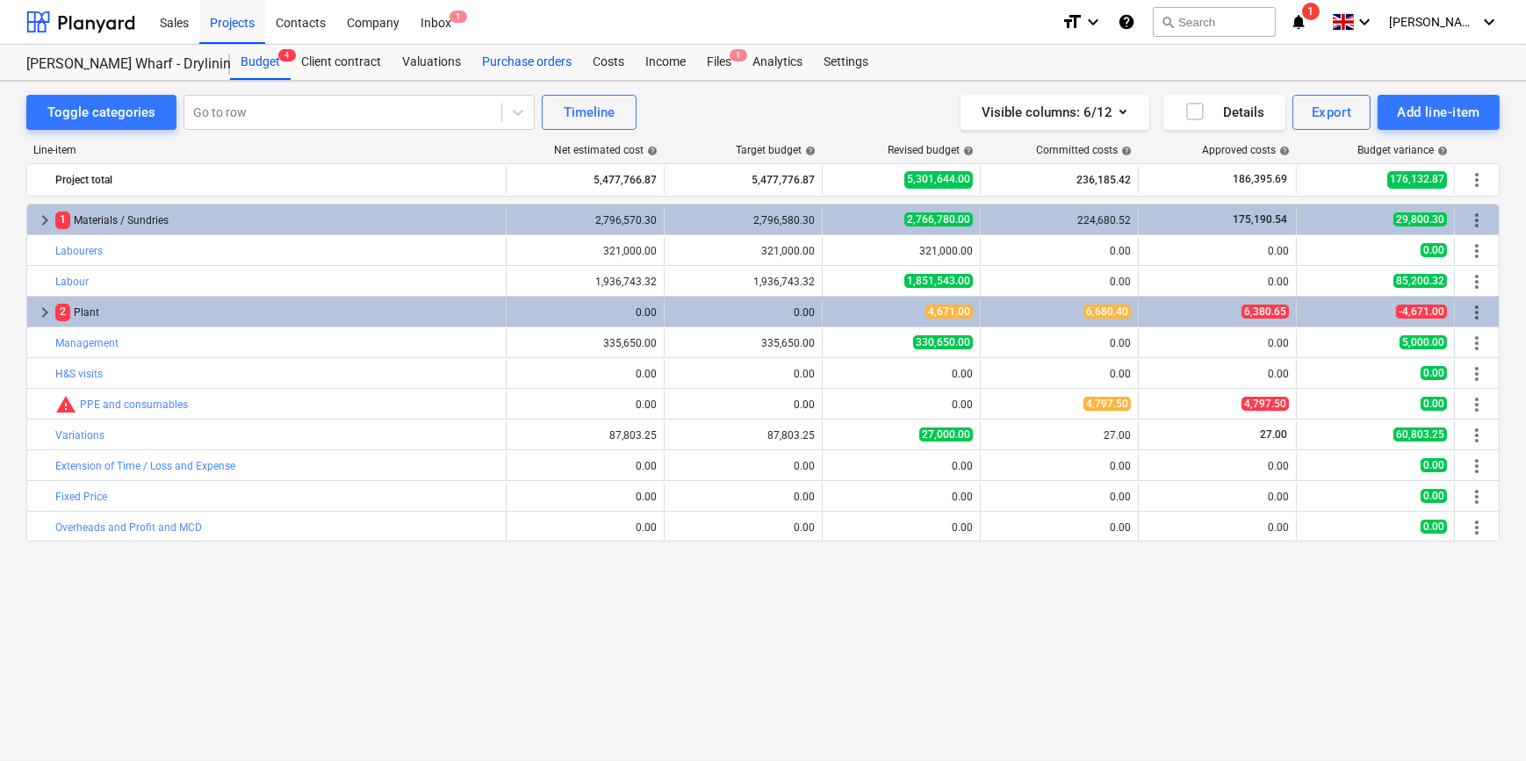
click at [514, 60] on div "Purchase orders" at bounding box center [526, 62] width 111 height 35
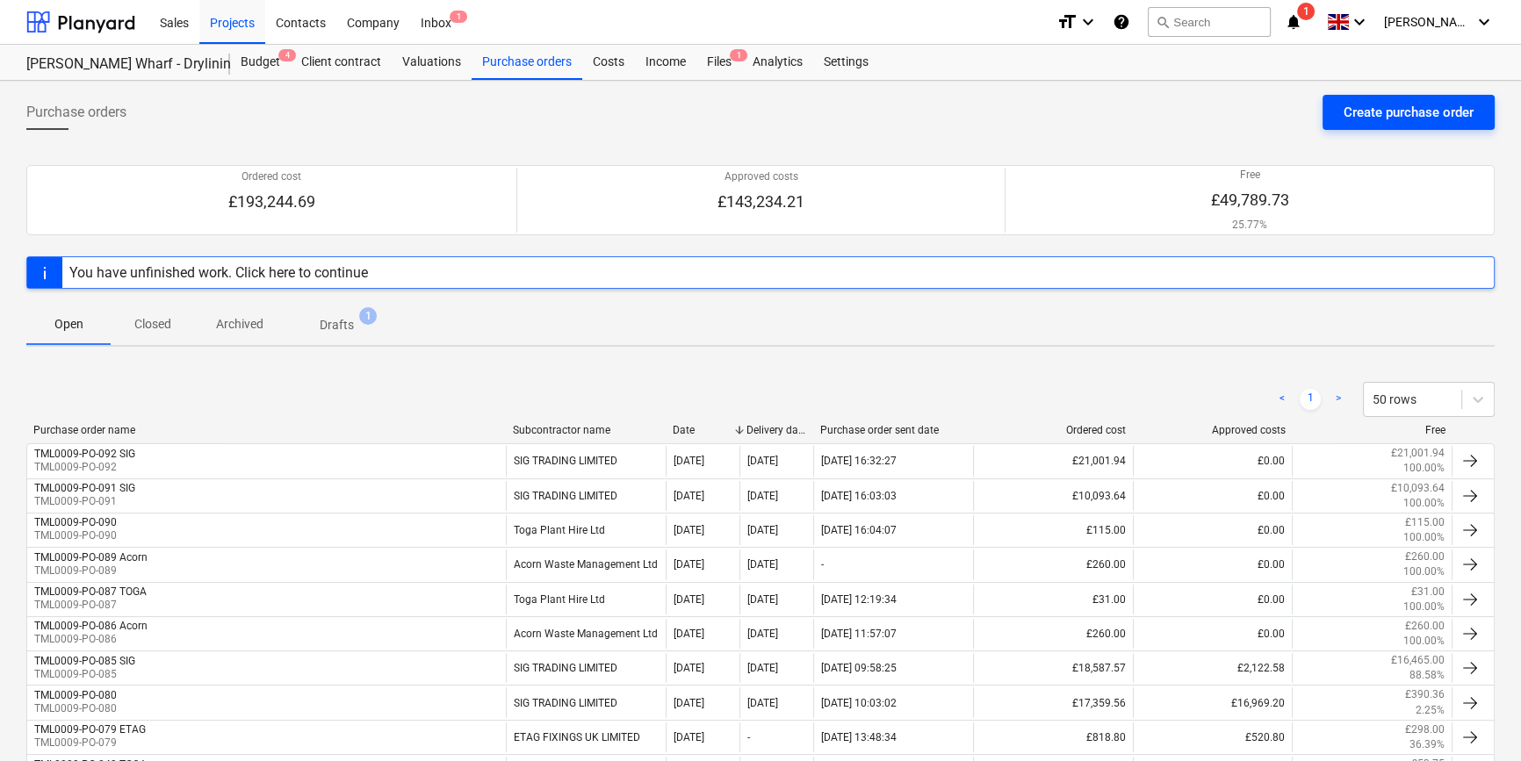
click at [1217, 106] on div "Create purchase order" at bounding box center [1408, 112] width 130 height 23
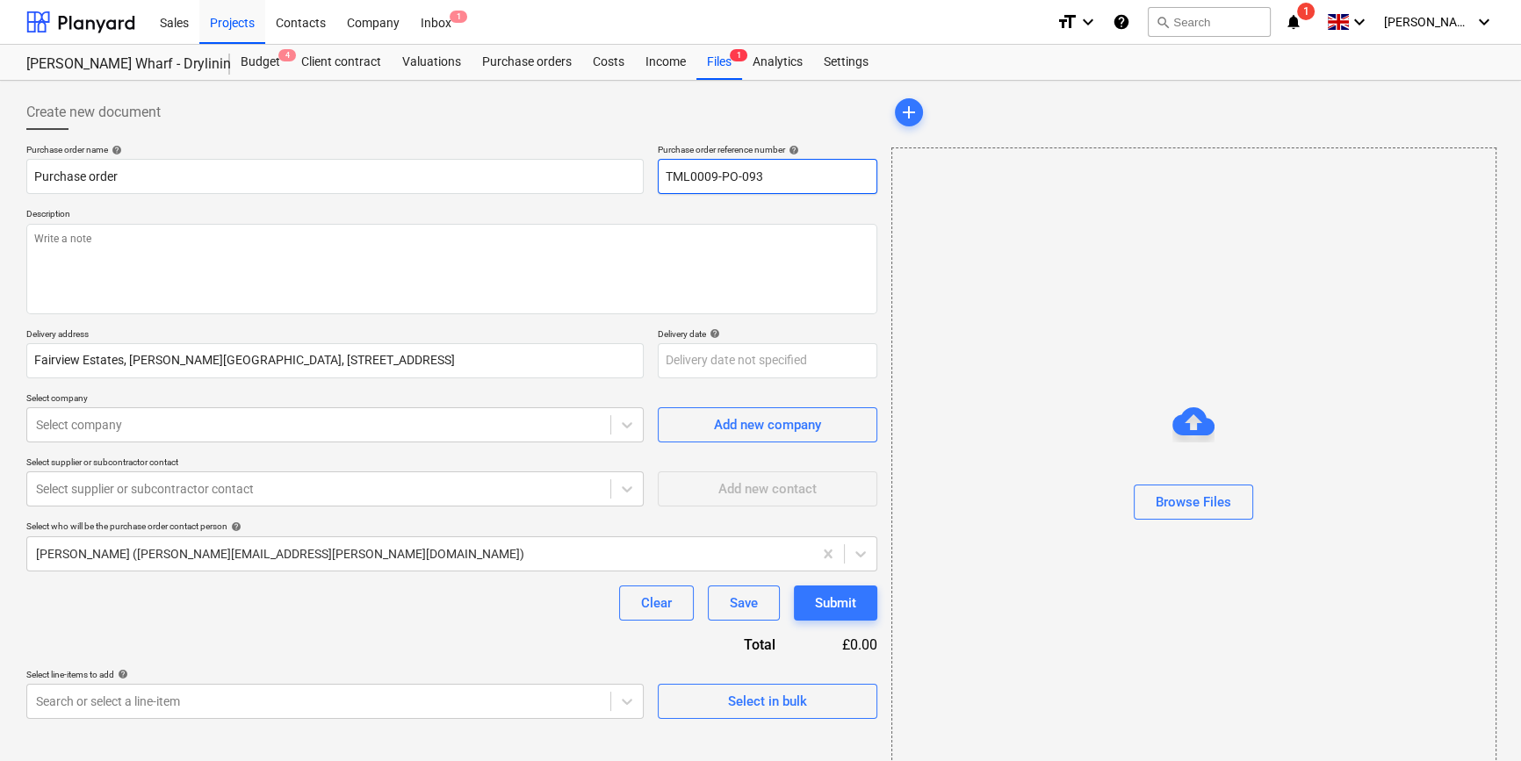
drag, startPoint x: 763, startPoint y: 173, endPoint x: 661, endPoint y: 178, distance: 102.0
click at [661, 178] on input "TML0009-PO-093" at bounding box center [767, 176] width 219 height 35
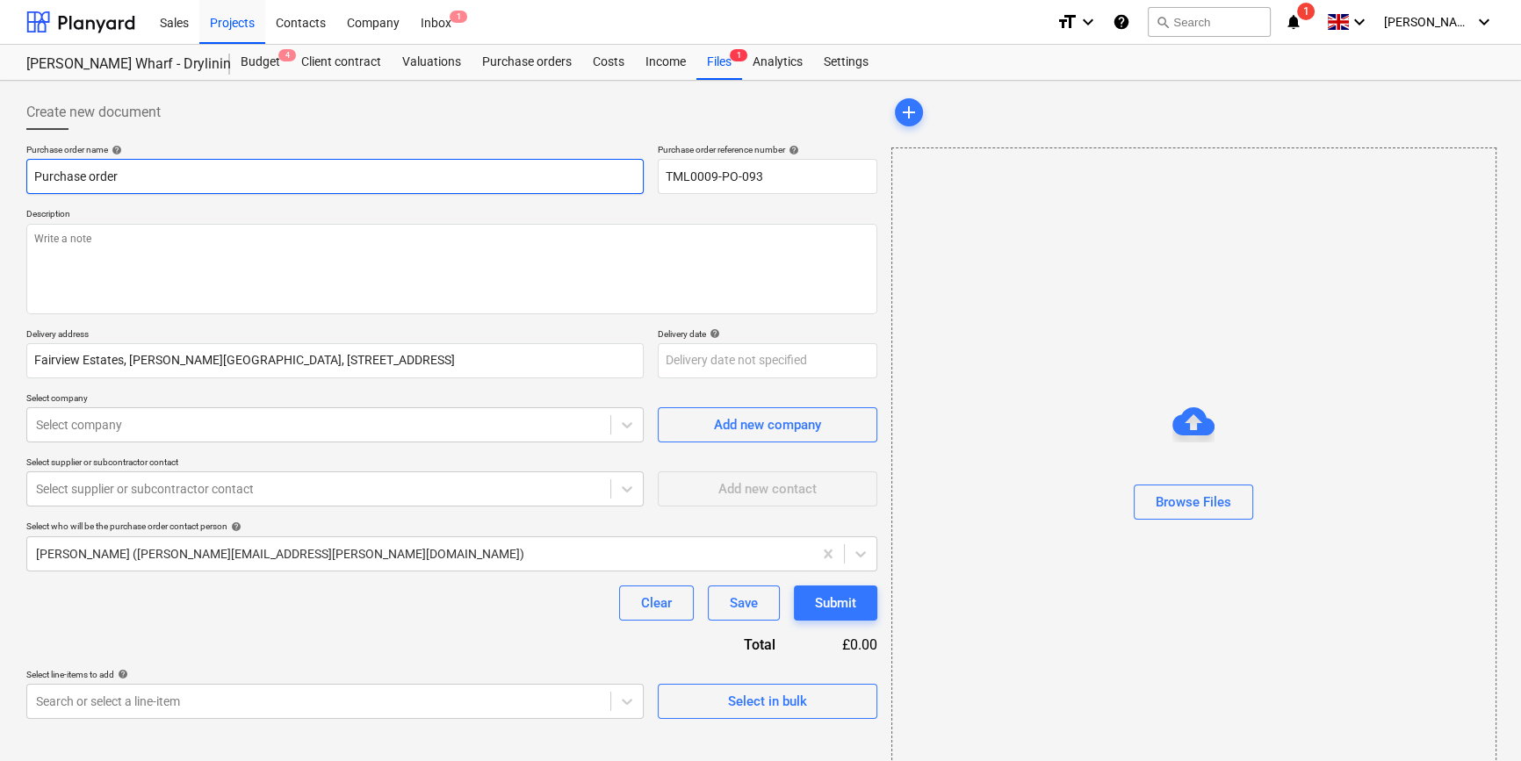
drag, startPoint x: 124, startPoint y: 174, endPoint x: 31, endPoint y: 176, distance: 93.1
click at [31, 176] on input "Purchase order" at bounding box center [334, 176] width 617 height 35
paste input "TML0009-PO-093"
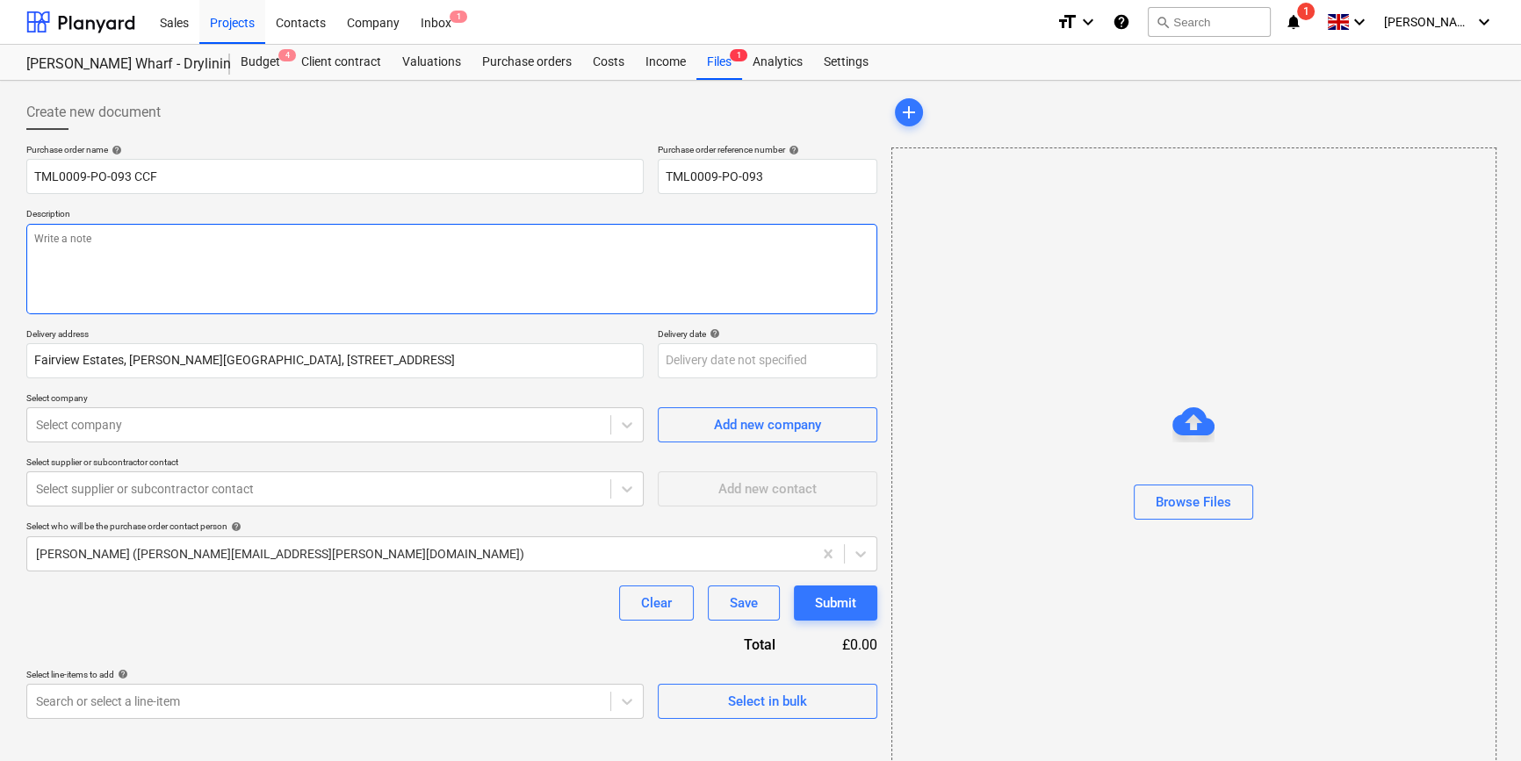
click at [94, 280] on textarea at bounding box center [451, 269] width 851 height 90
paste textarea "07502288908"
drag, startPoint x: 104, startPoint y: 243, endPoint x: 108, endPoint y: 255, distance: 12.8
click at [104, 244] on textarea "Site contact ANdrei [PHONE_NUMBER]" at bounding box center [451, 269] width 851 height 90
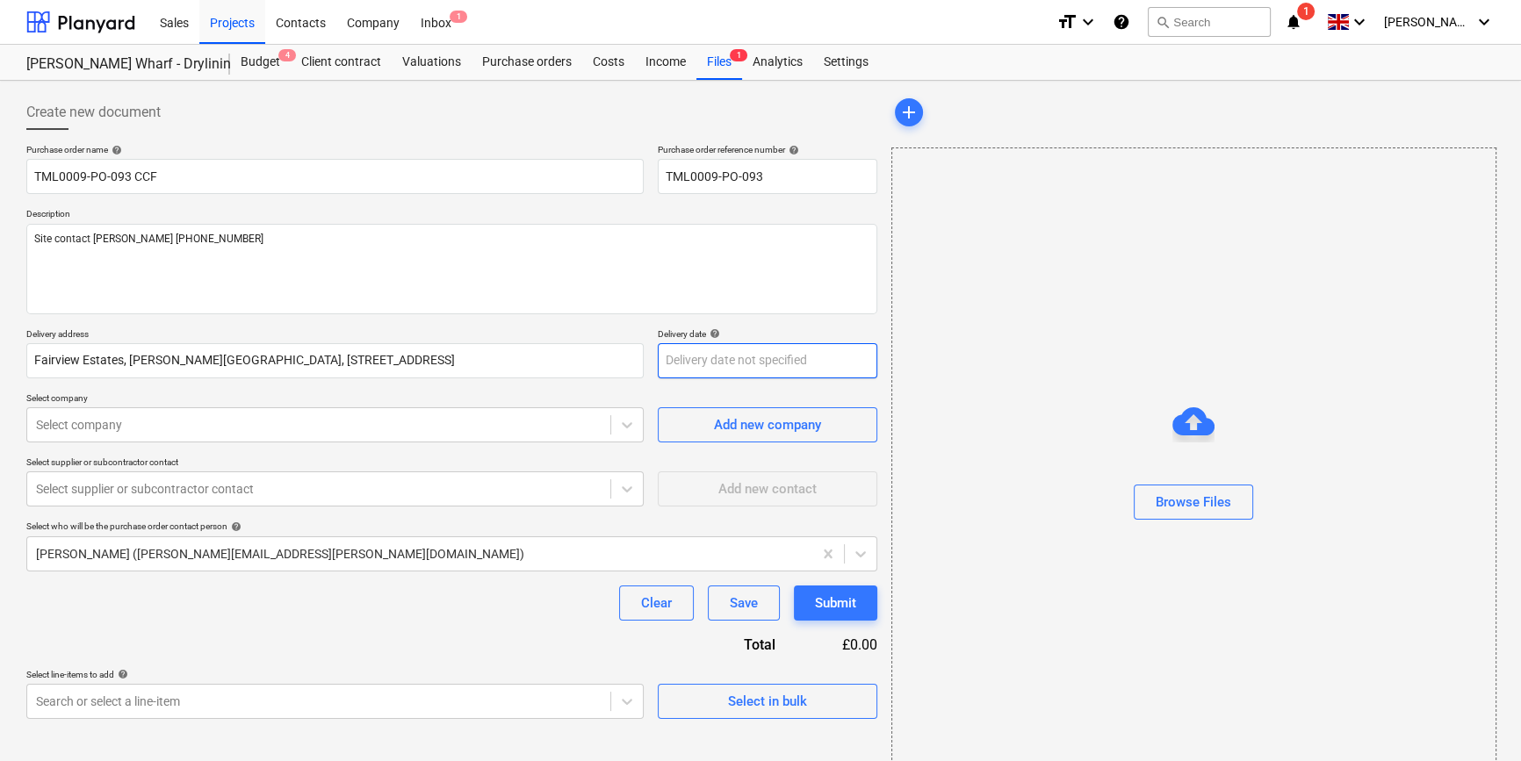
click at [697, 361] on body "Sales Projects Contacts Company Inbox 1 format_size keyboard_arrow_down help se…" at bounding box center [760, 380] width 1521 height 761
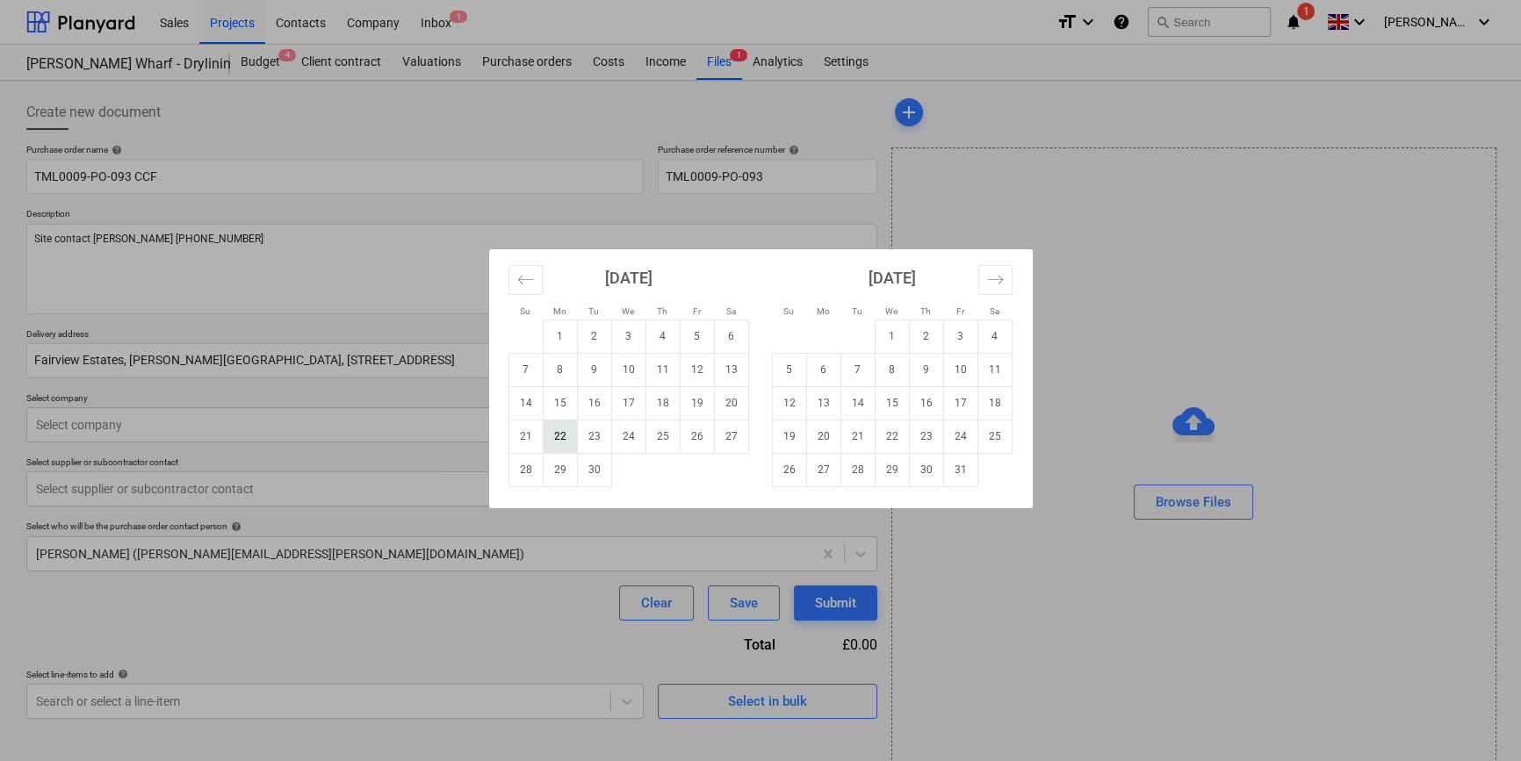
click at [553, 438] on td "22" at bounding box center [560, 436] width 34 height 33
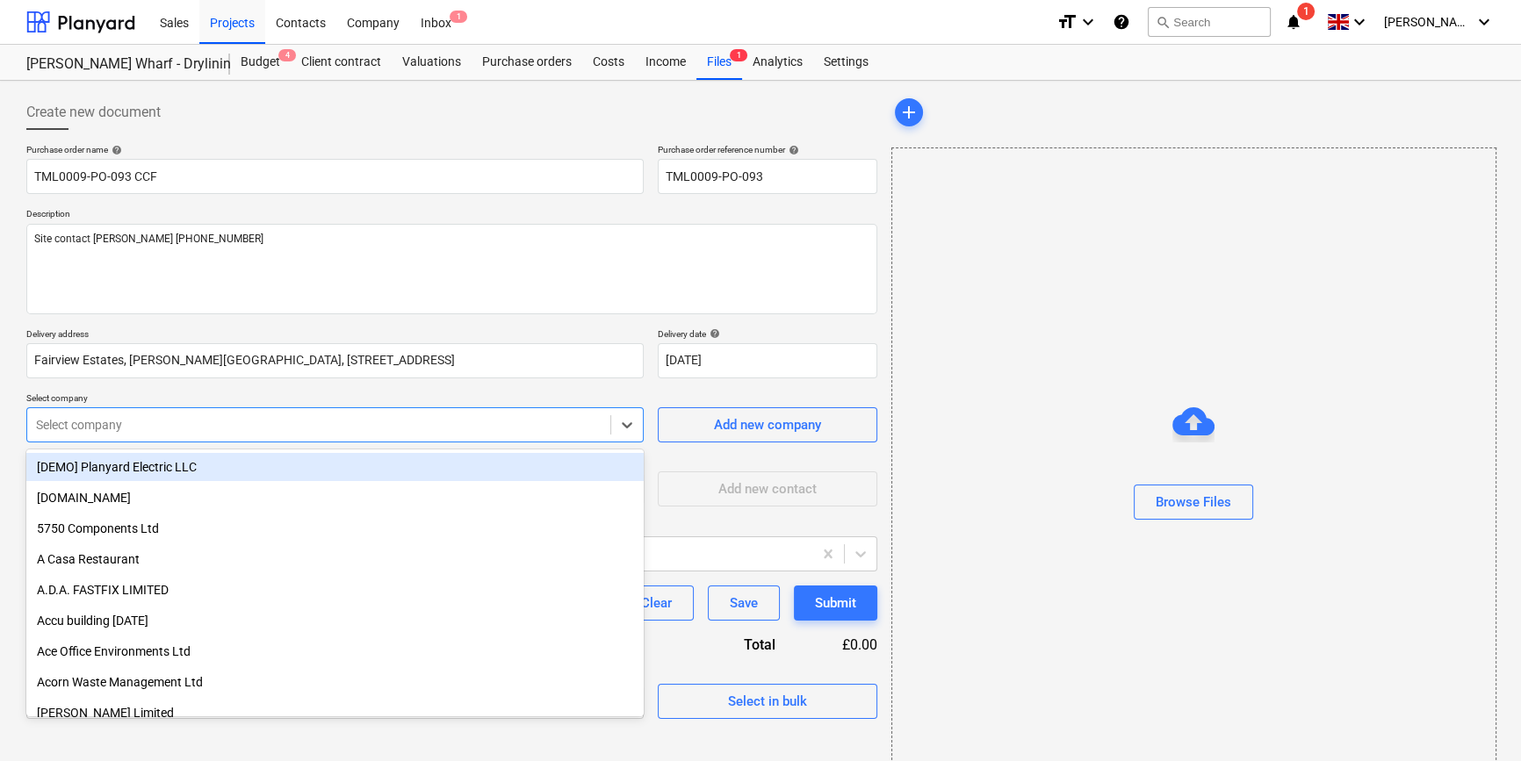
click at [491, 421] on div at bounding box center [318, 425] width 565 height 18
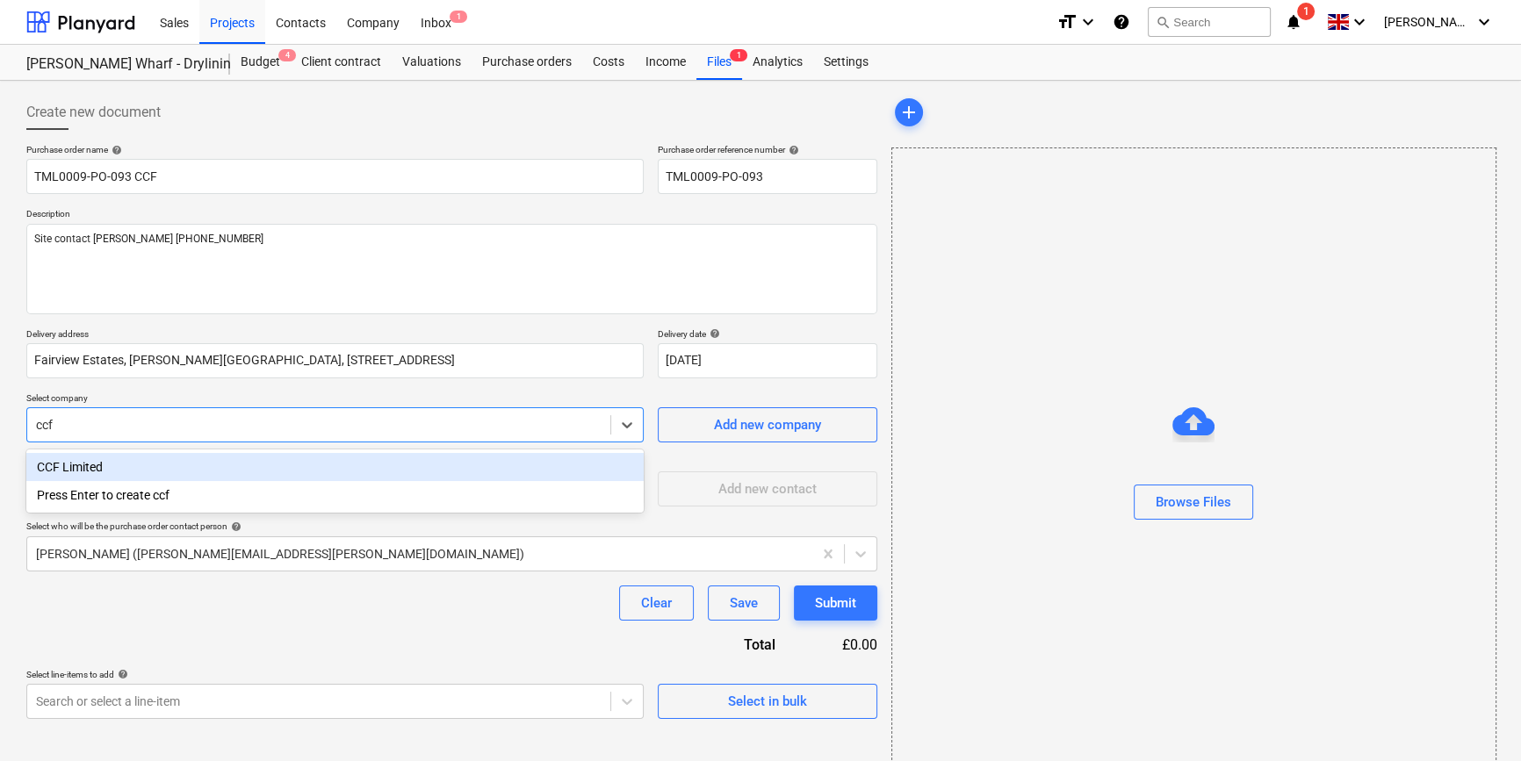
click at [79, 465] on div "CCF Limited" at bounding box center [334, 467] width 617 height 28
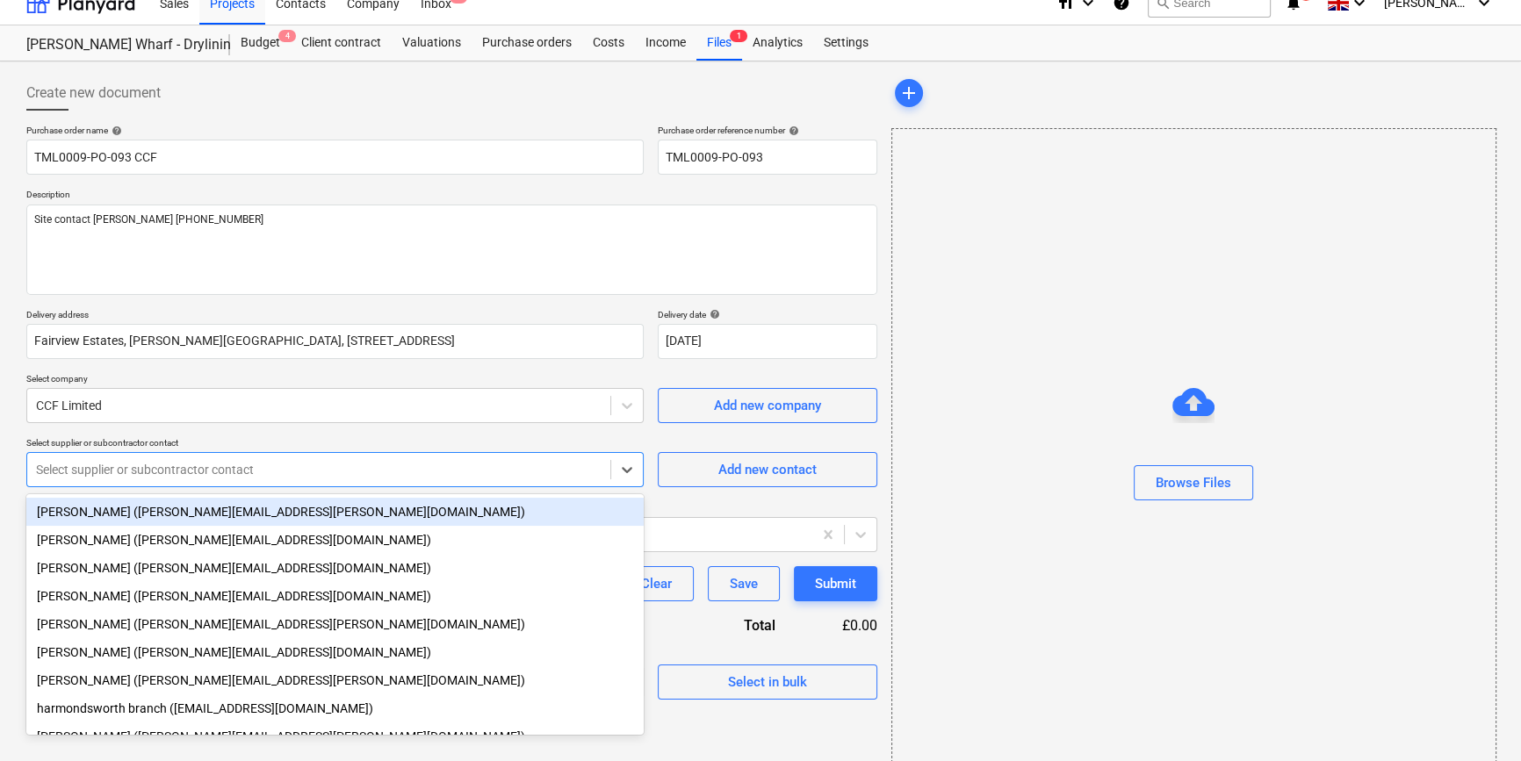
click at [89, 493] on body "Sales Projects Contacts Company Inbox 1 format_size keyboard_arrow_down help se…" at bounding box center [760, 361] width 1521 height 761
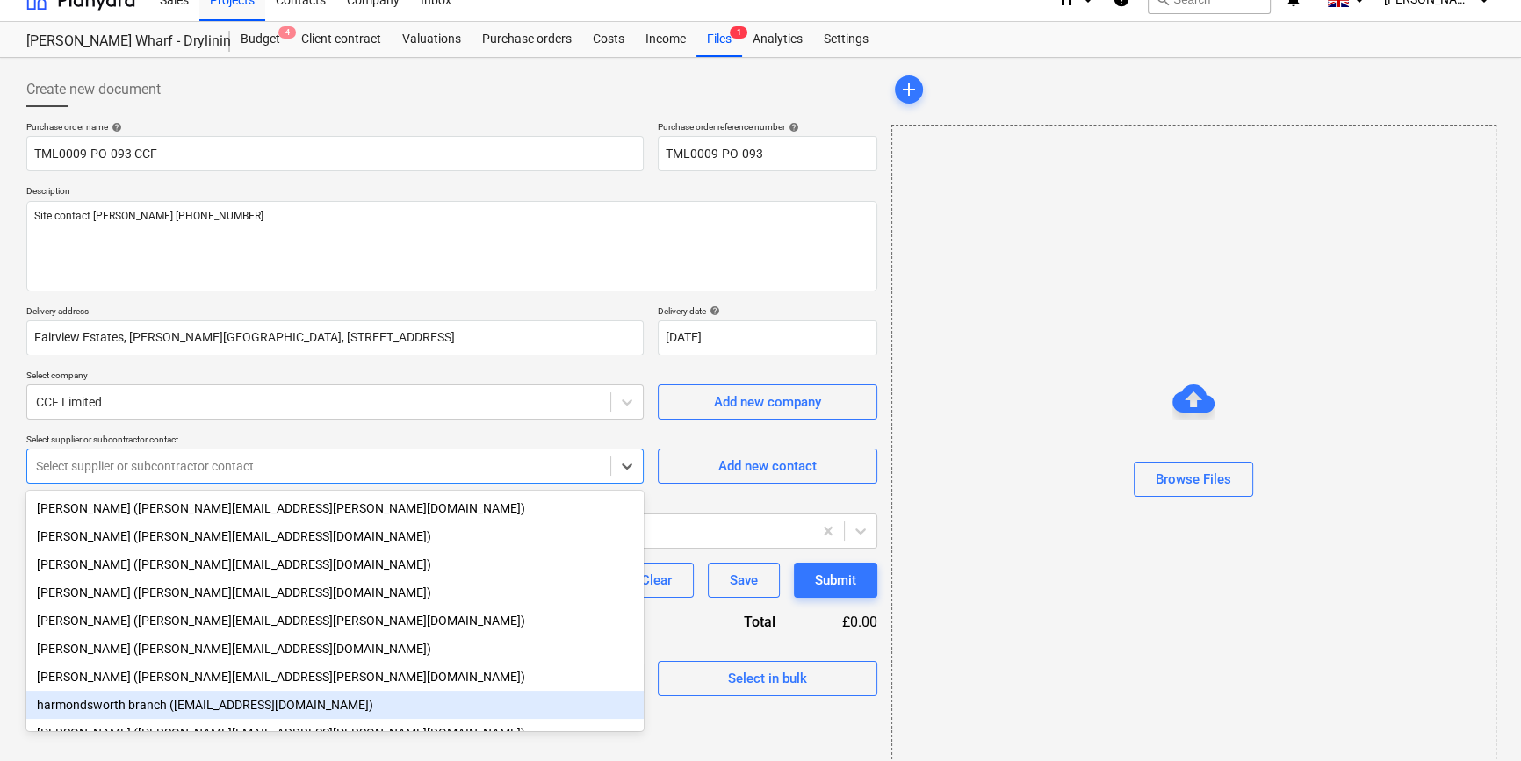
click at [78, 719] on div "harmondsworth branch ([EMAIL_ADDRESS][DOMAIN_NAME])" at bounding box center [334, 705] width 617 height 28
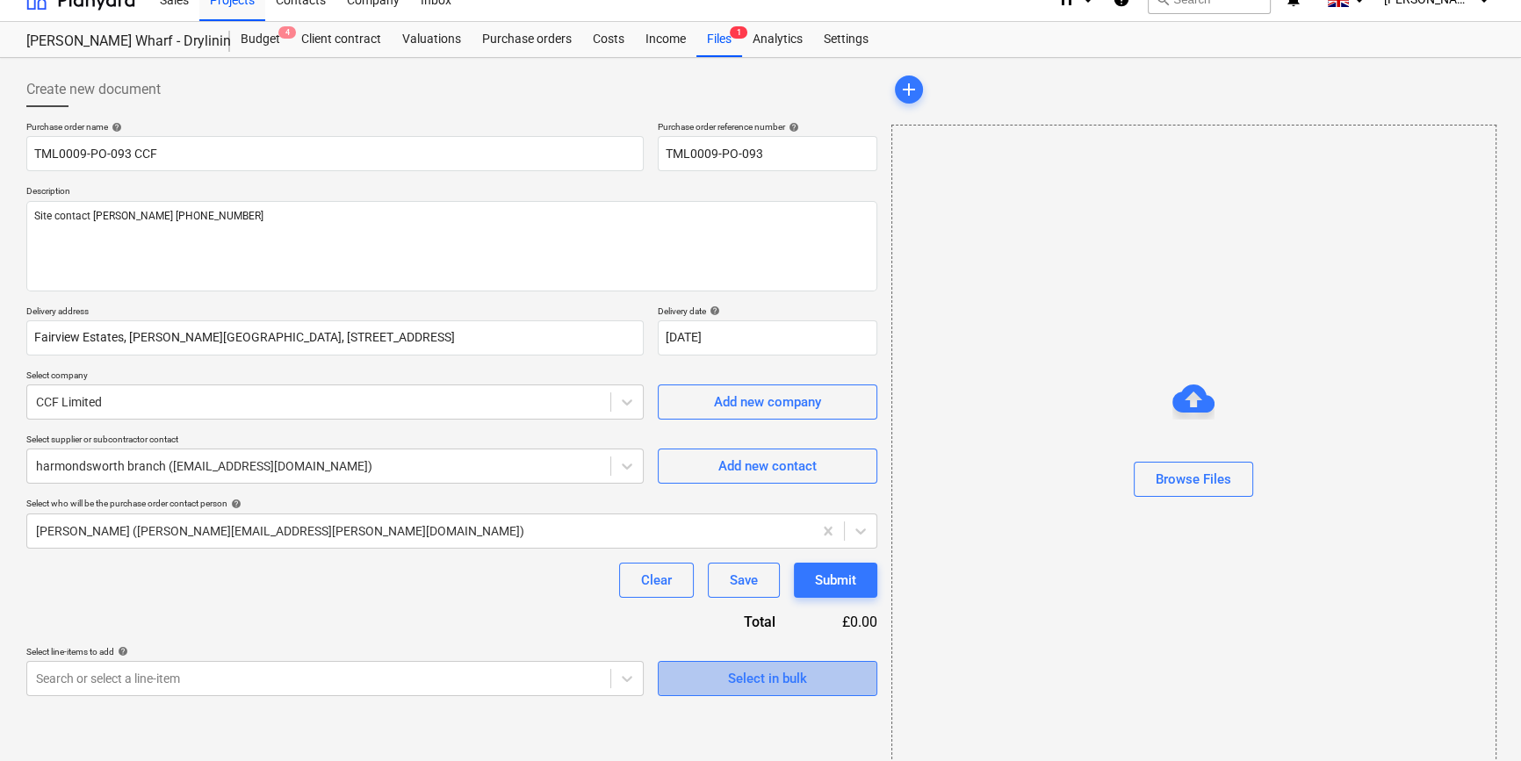
click at [782, 686] on div "Select in bulk" at bounding box center [767, 678] width 79 height 23
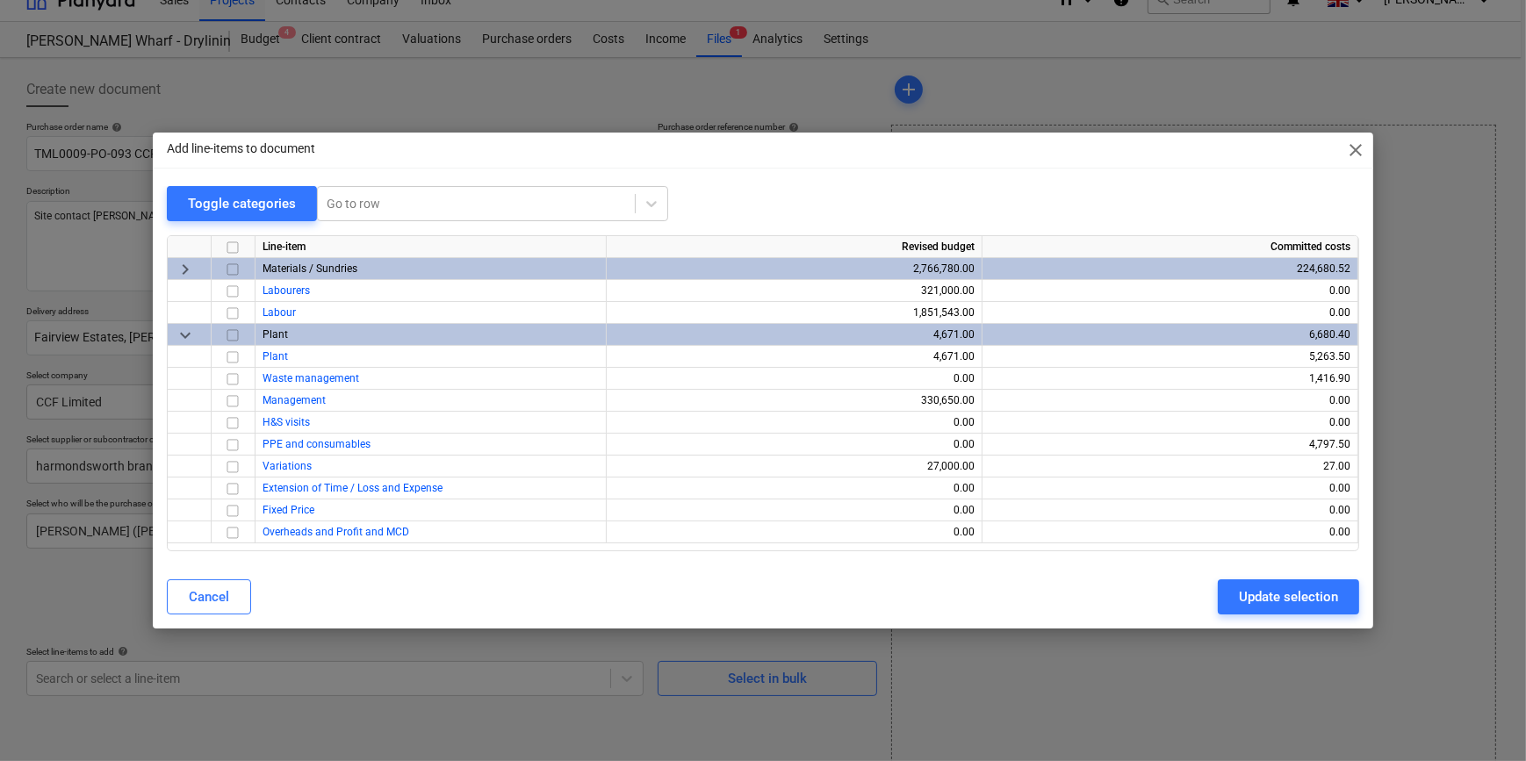
click at [230, 266] on input "checkbox" at bounding box center [232, 269] width 21 height 21
click at [1217, 592] on div "Update selection" at bounding box center [1288, 597] width 99 height 23
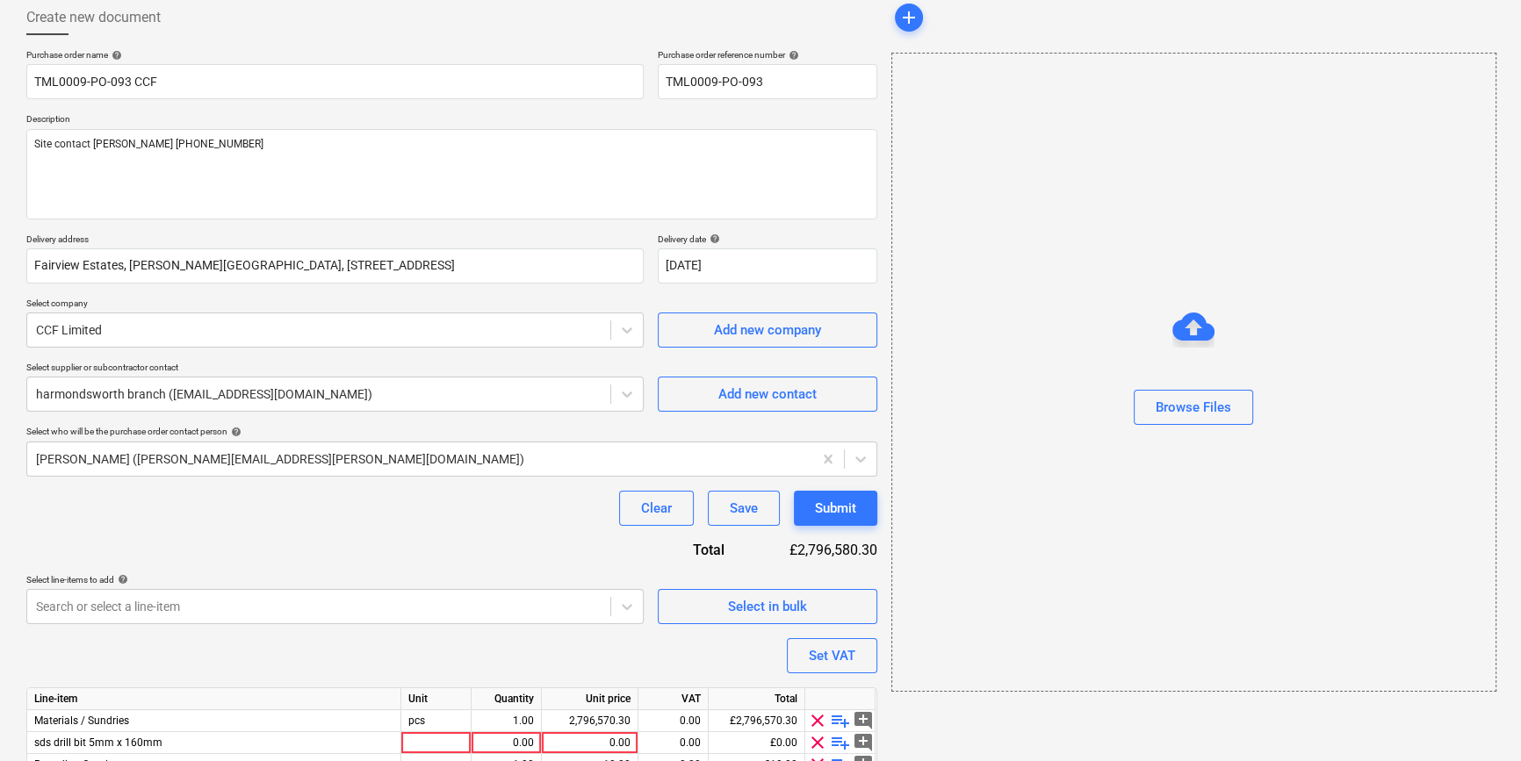
scroll to position [180, 0]
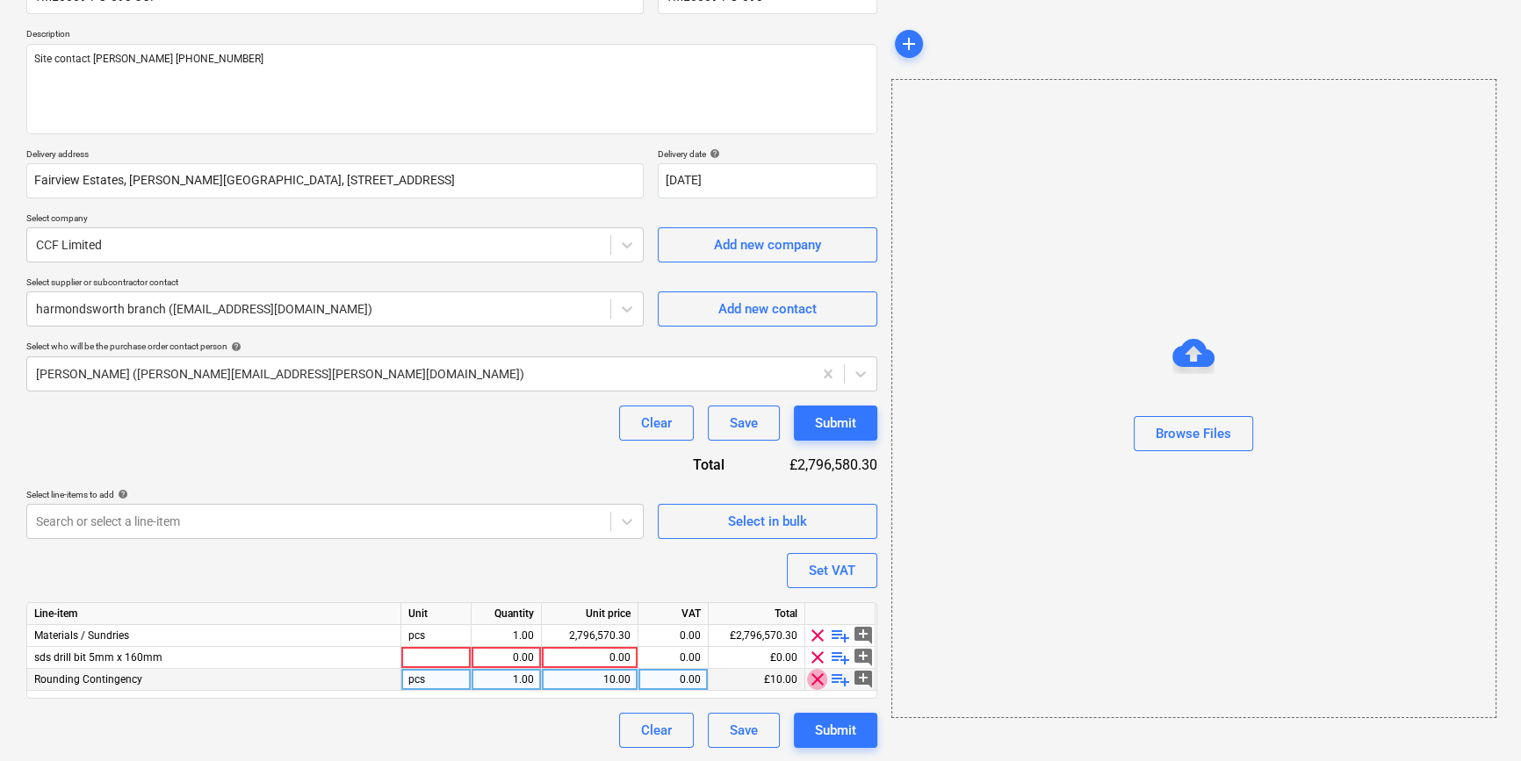
click at [814, 677] on span "clear" at bounding box center [817, 679] width 21 height 21
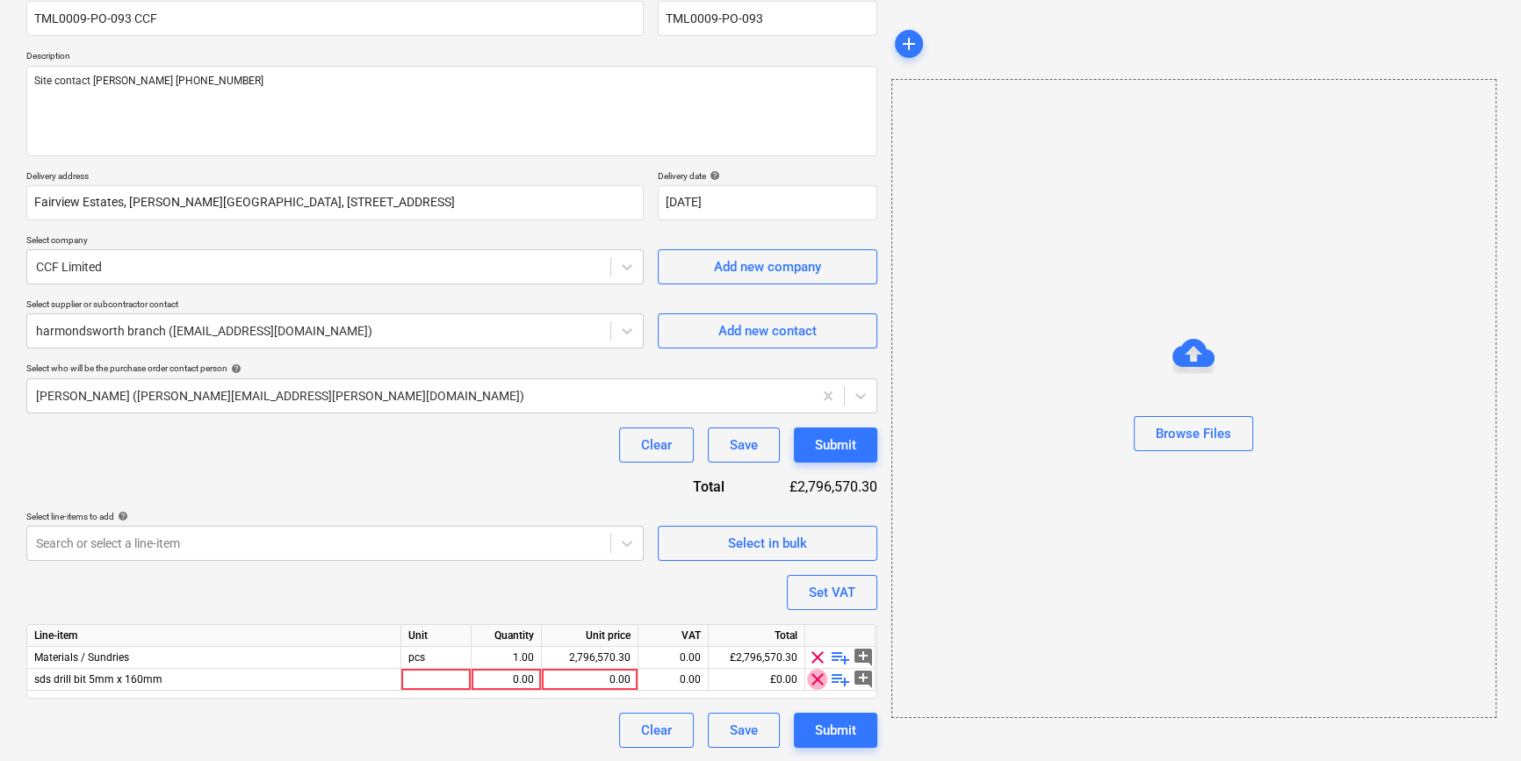
click at [816, 673] on span "clear" at bounding box center [817, 679] width 21 height 21
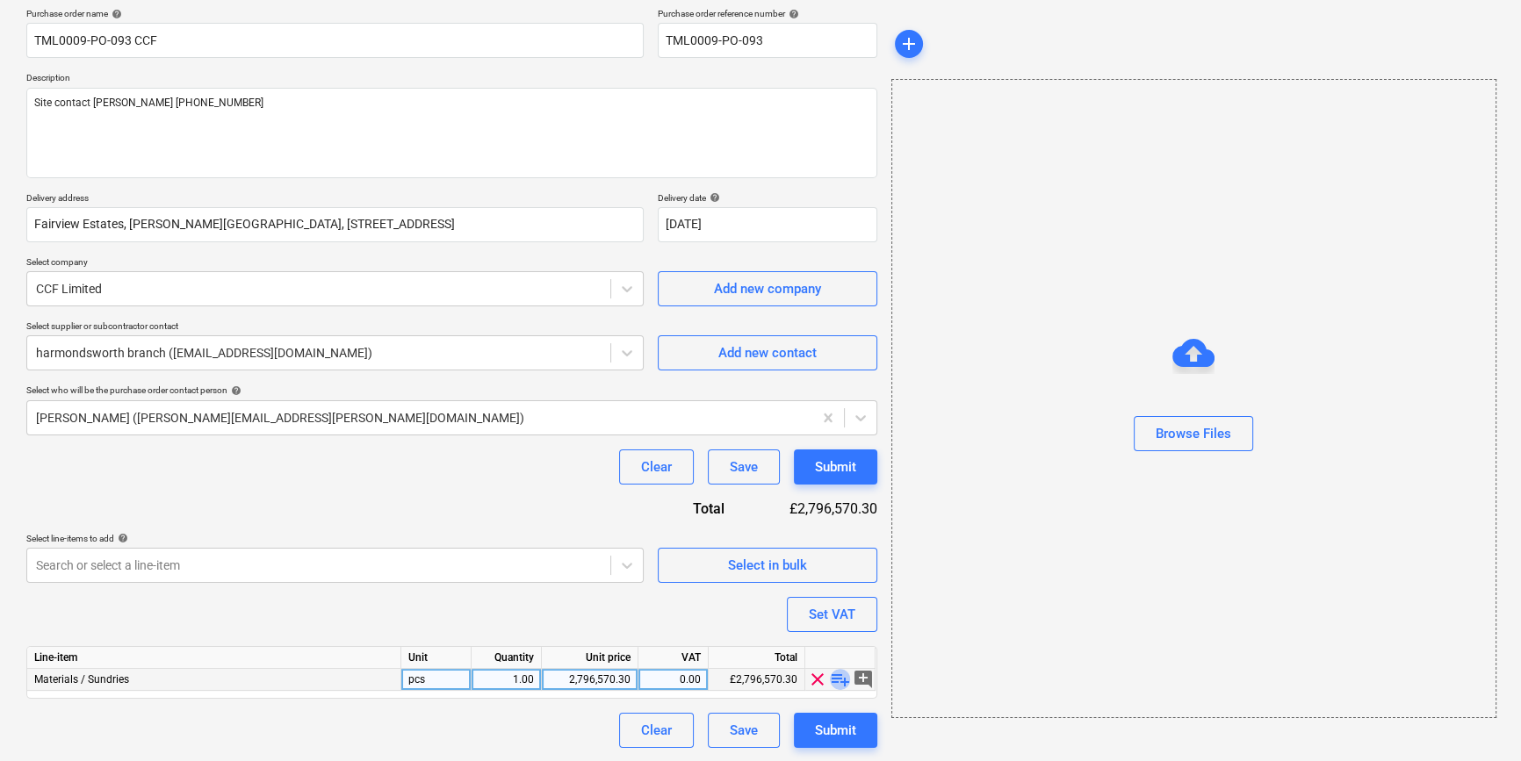
click at [840, 675] on span "playlist_add" at bounding box center [840, 679] width 21 height 21
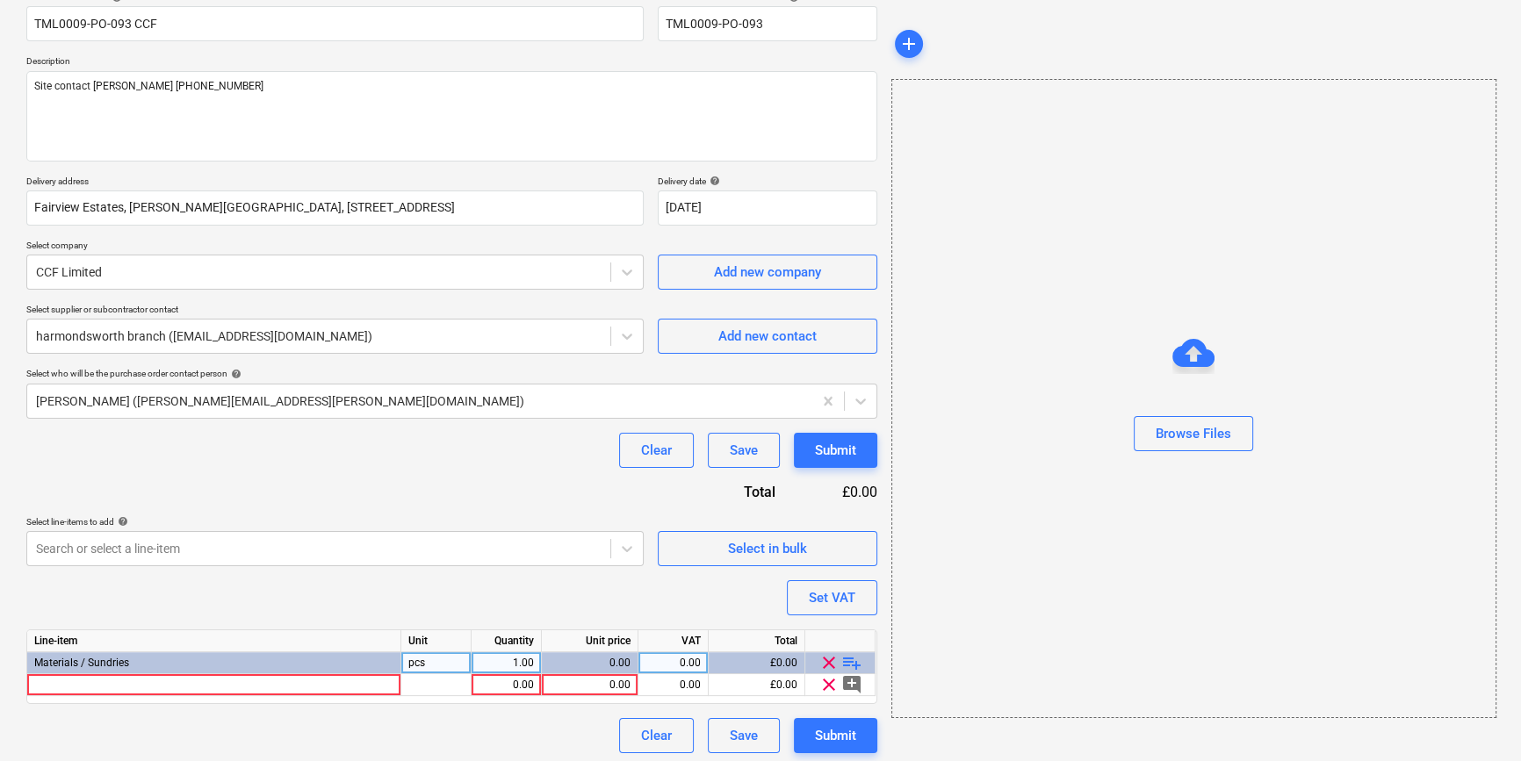
scroll to position [158, 0]
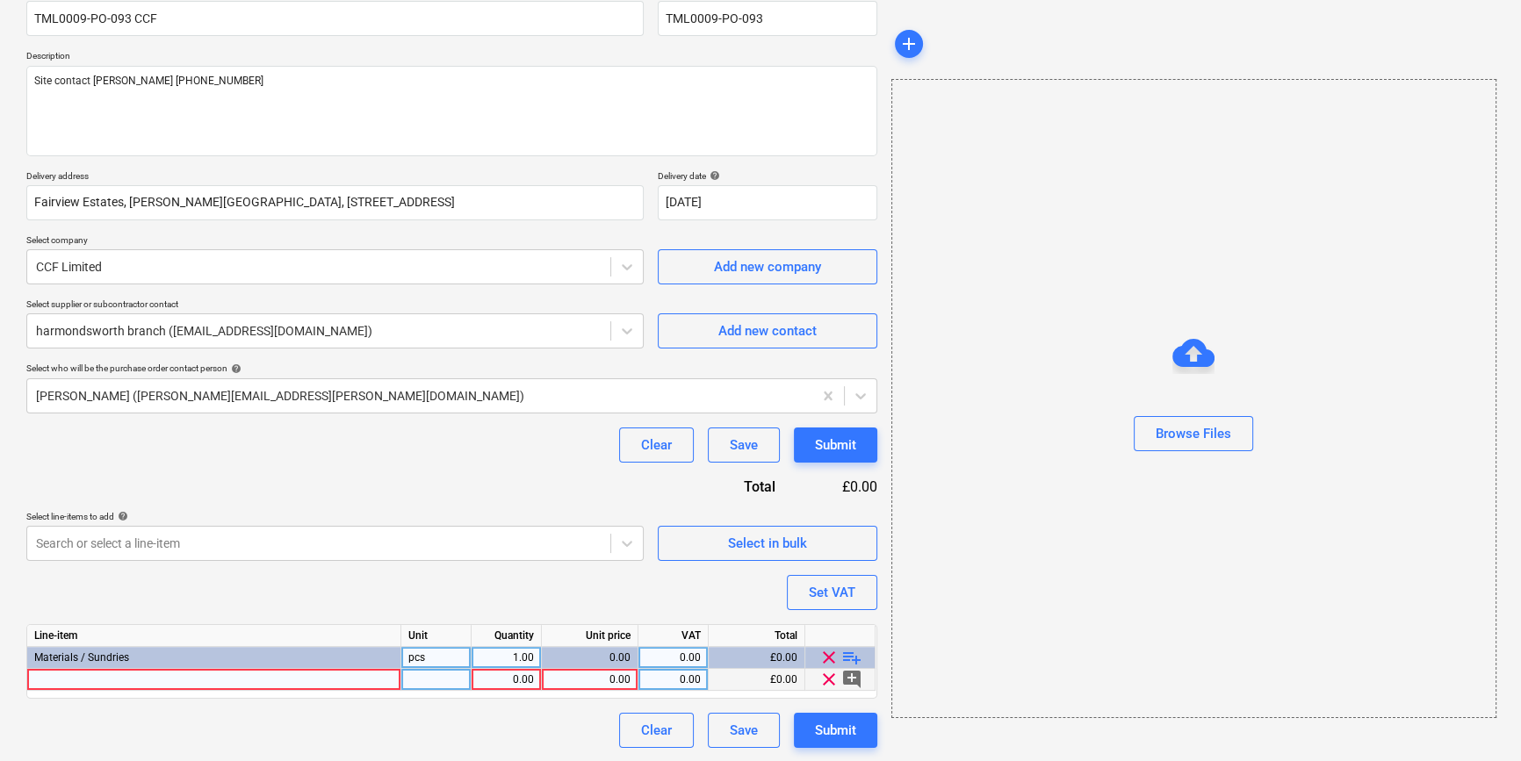
click at [61, 676] on div at bounding box center [214, 680] width 374 height 22
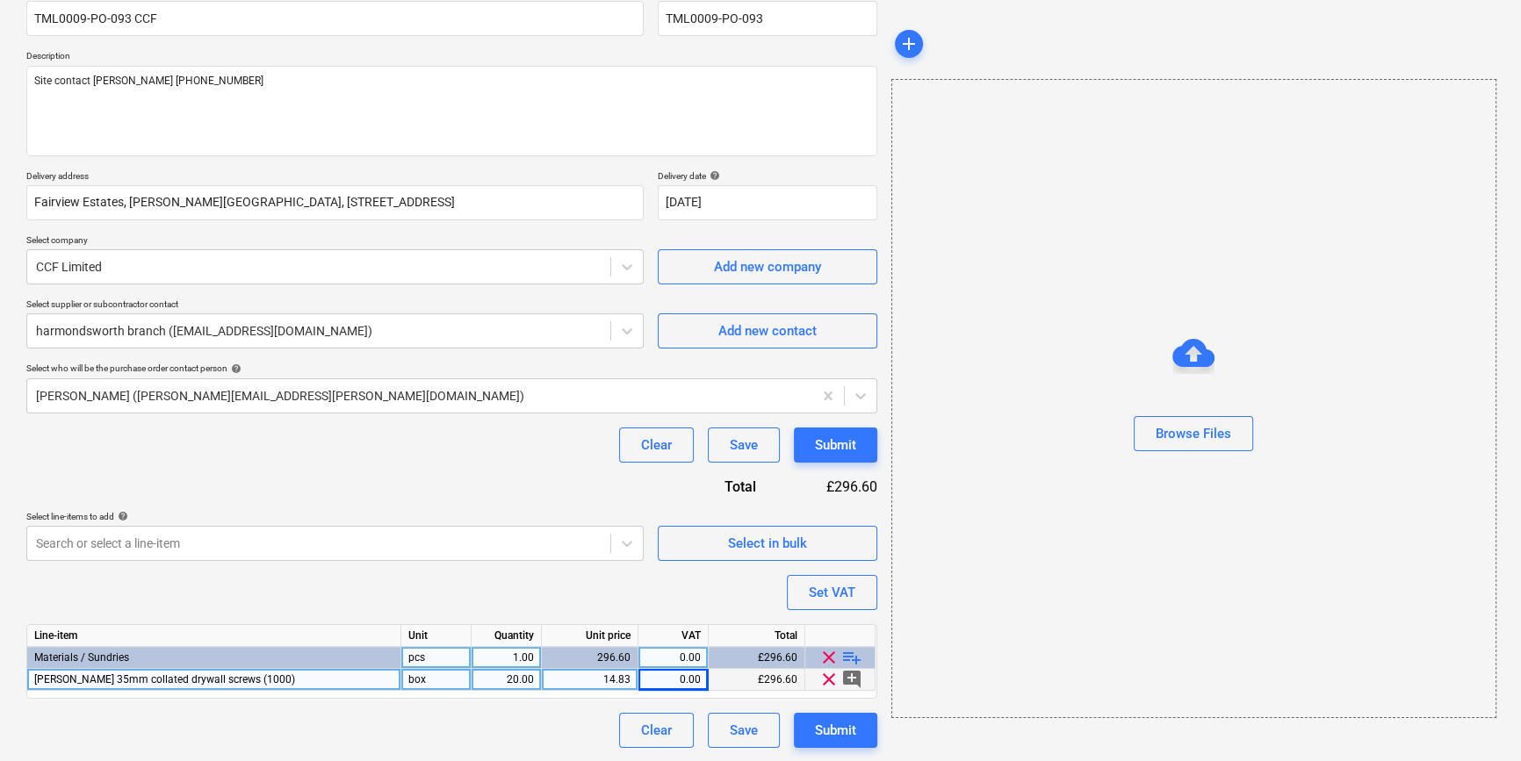
click at [620, 678] on div "14.83" at bounding box center [590, 680] width 82 height 22
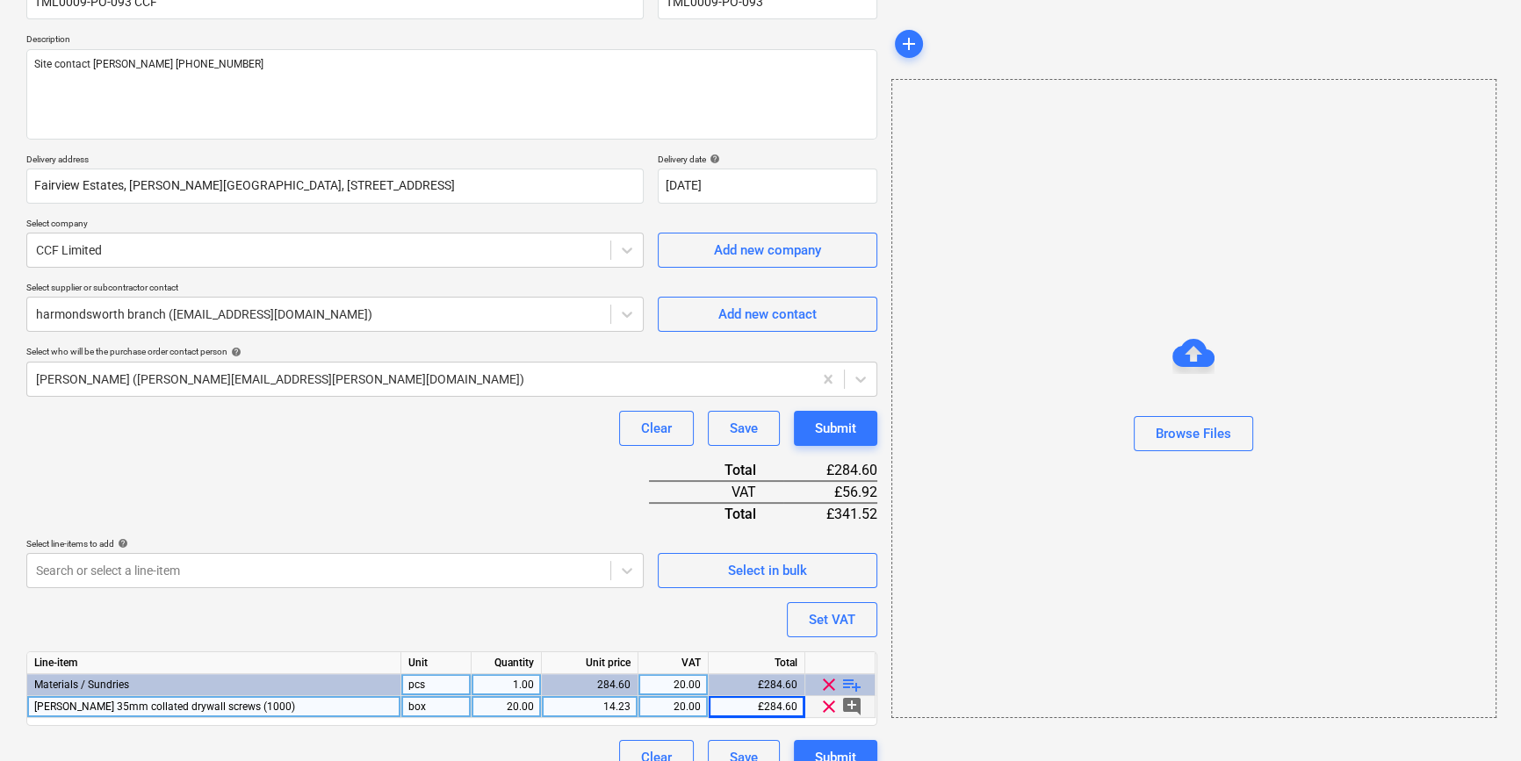
scroll to position [202, 0]
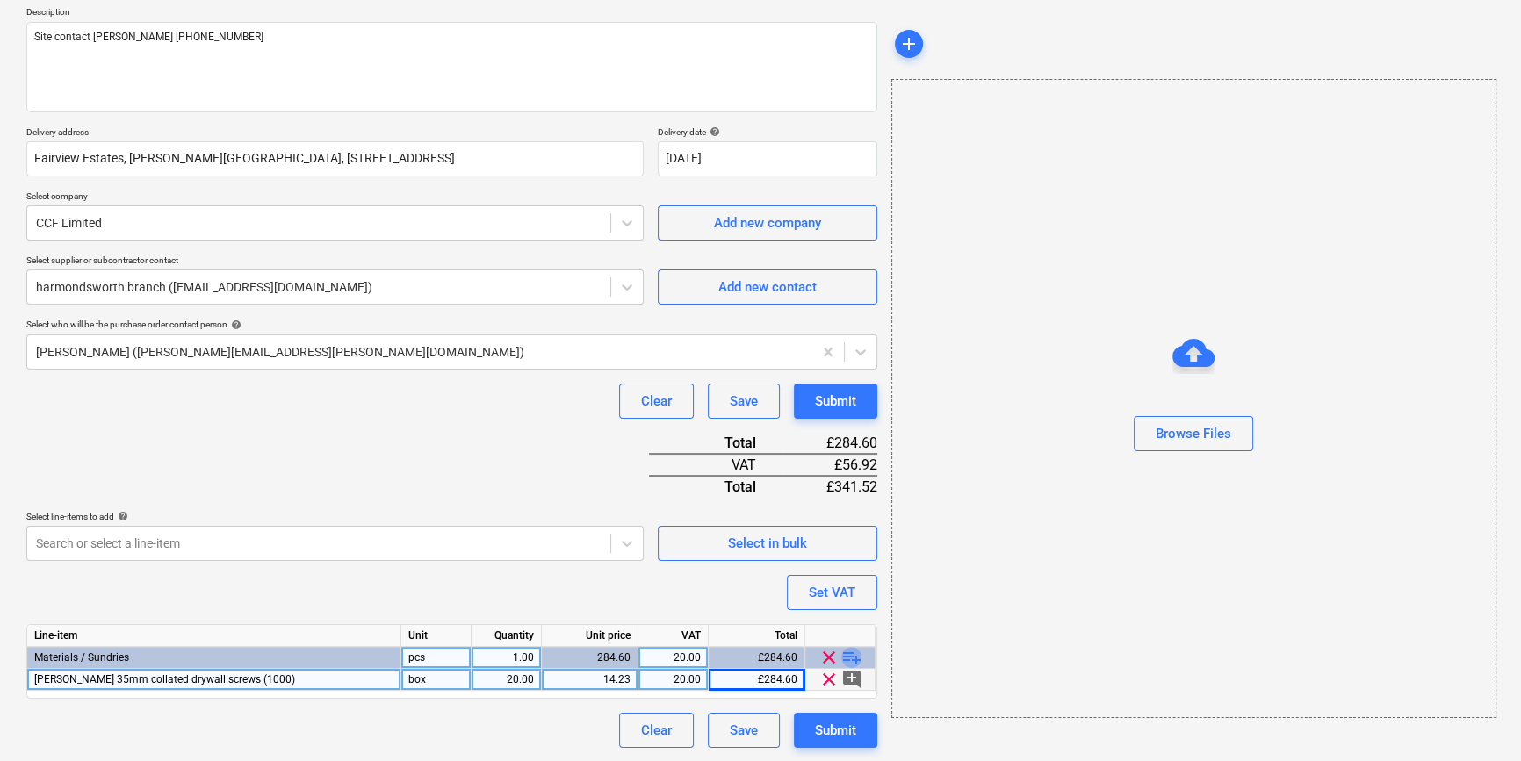
click at [847, 658] on span "playlist_add" at bounding box center [851, 657] width 21 height 21
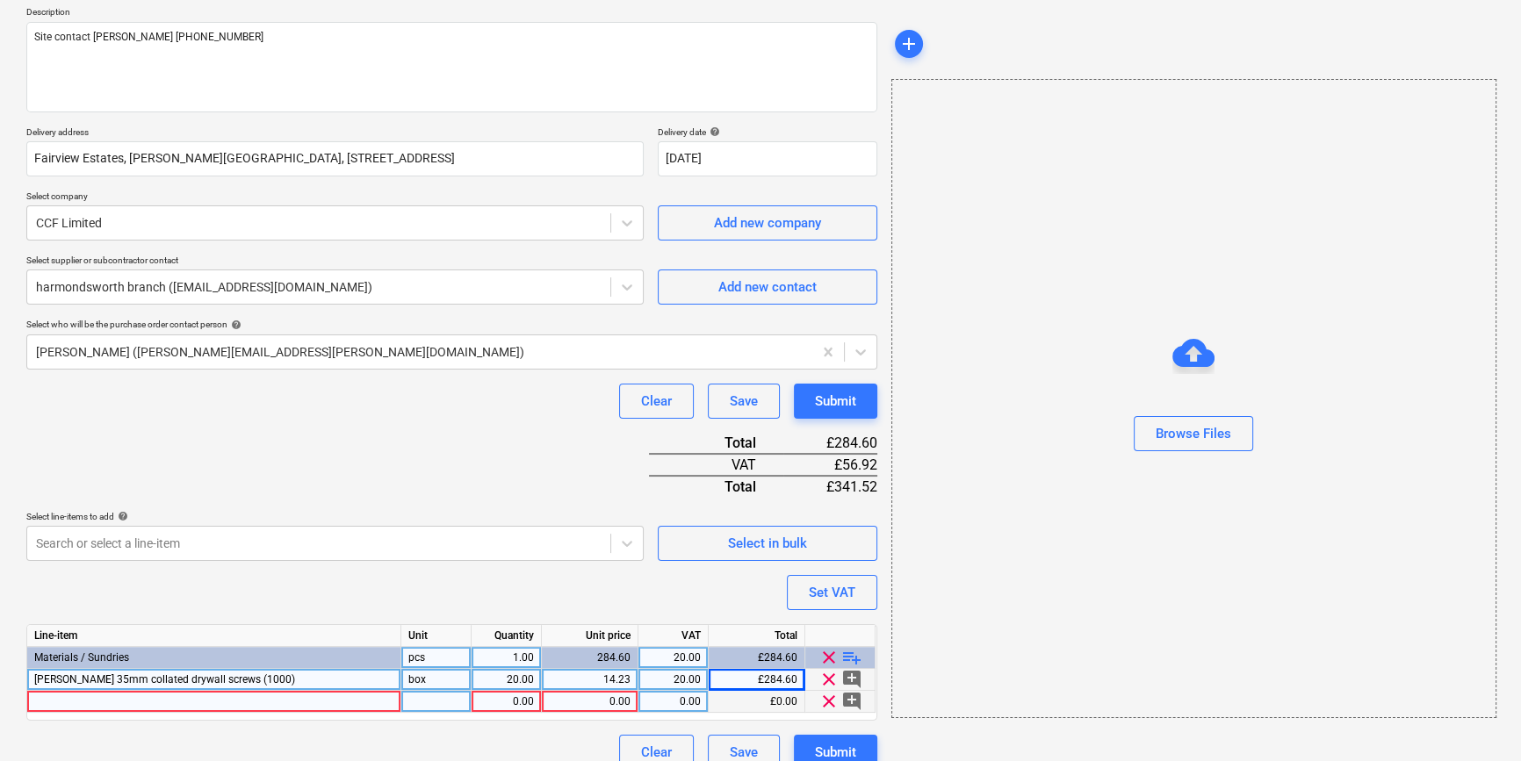
click at [61, 706] on div at bounding box center [214, 702] width 374 height 22
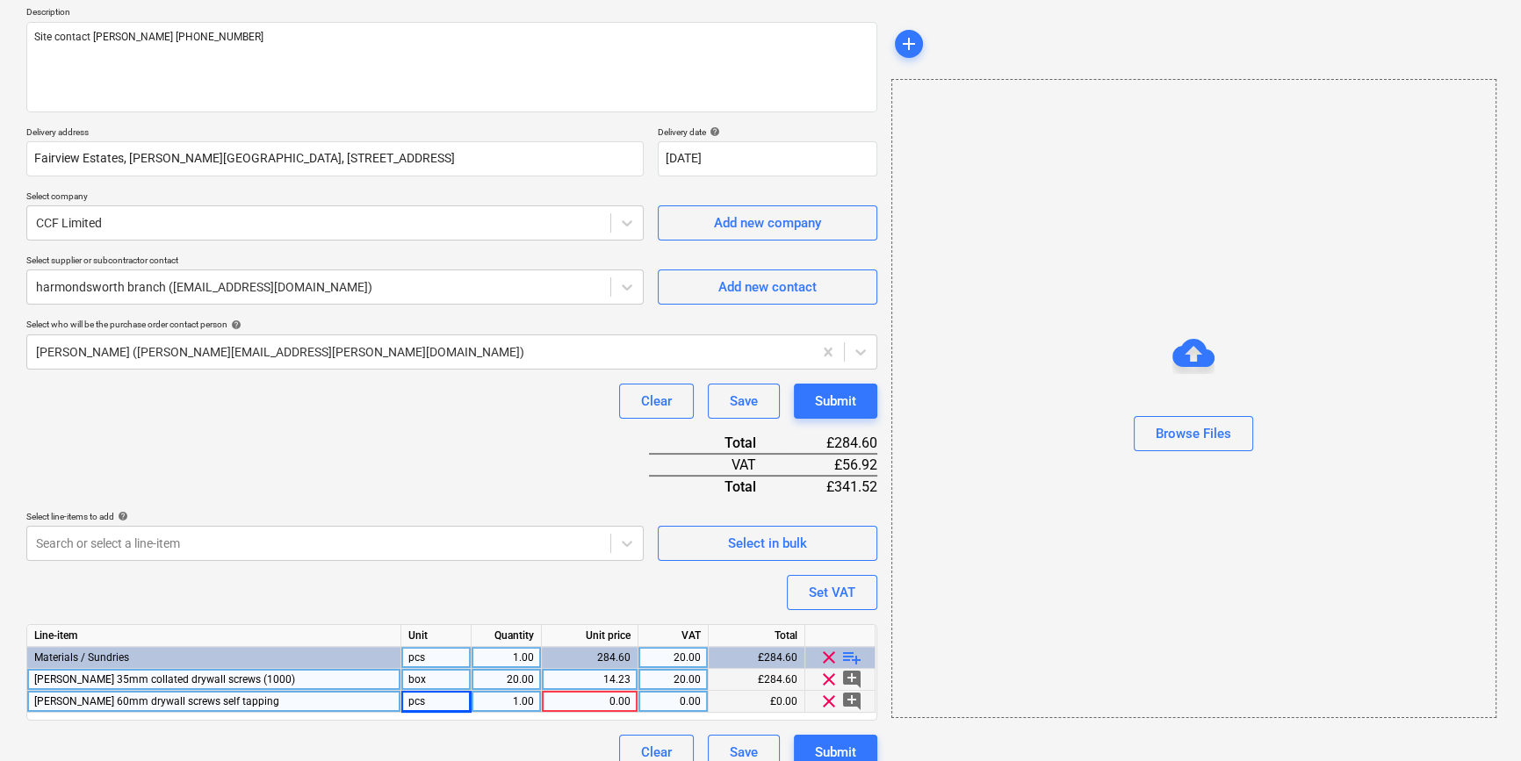
click at [285, 696] on div "[PERSON_NAME] 60mm drywall screws self tapping" at bounding box center [214, 702] width 374 height 22
click at [285, 696] on input "[PERSON_NAME] 60mm drywall screws self tapping" at bounding box center [213, 701] width 373 height 21
click at [851, 660] on span "playlist_add" at bounding box center [851, 657] width 21 height 21
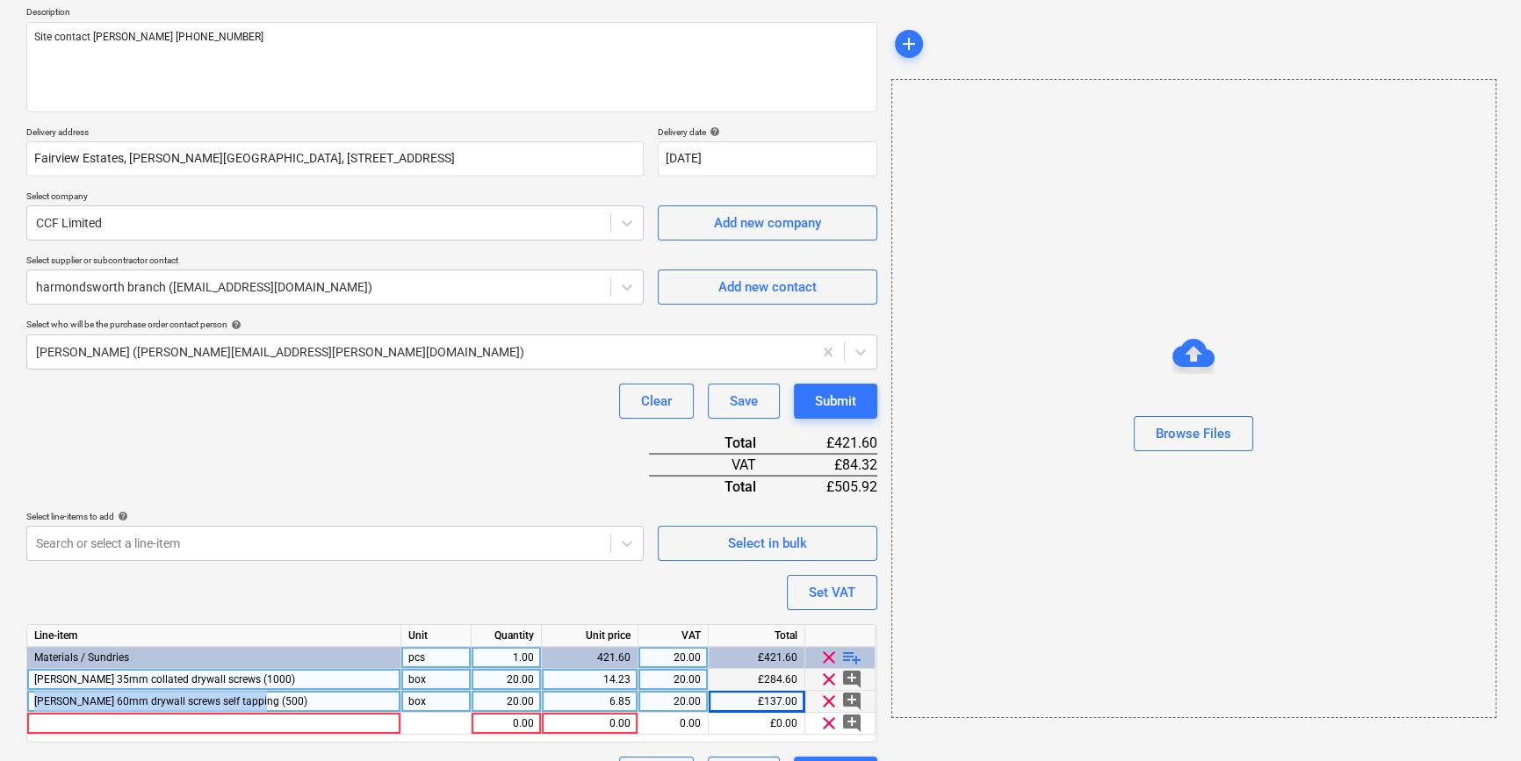
drag, startPoint x: 266, startPoint y: 703, endPoint x: 33, endPoint y: 698, distance: 232.7
click at [33, 698] on div "[PERSON_NAME] 60mm drywall screws self tapping (500)" at bounding box center [214, 702] width 374 height 22
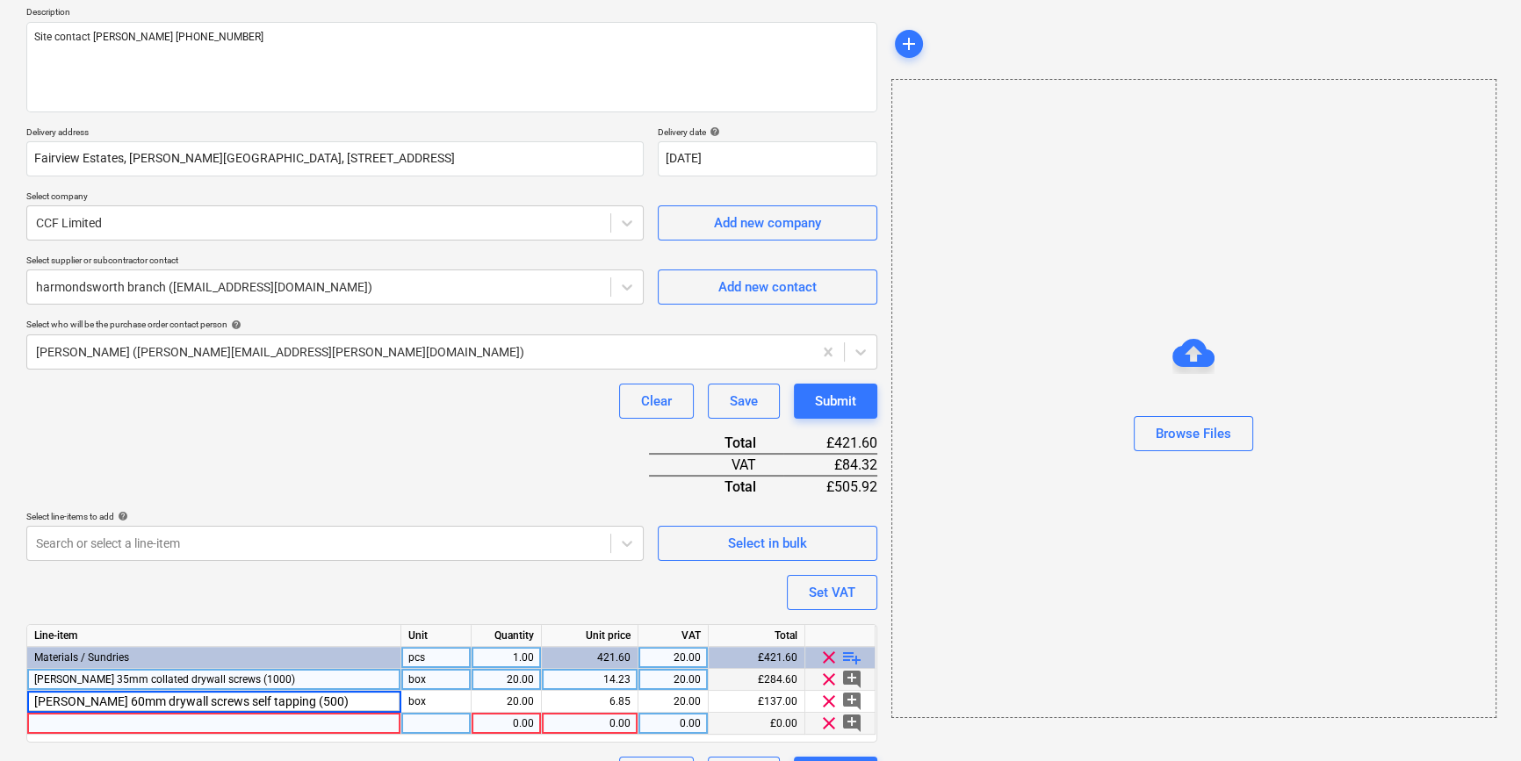
click at [48, 722] on div at bounding box center [214, 724] width 374 height 22
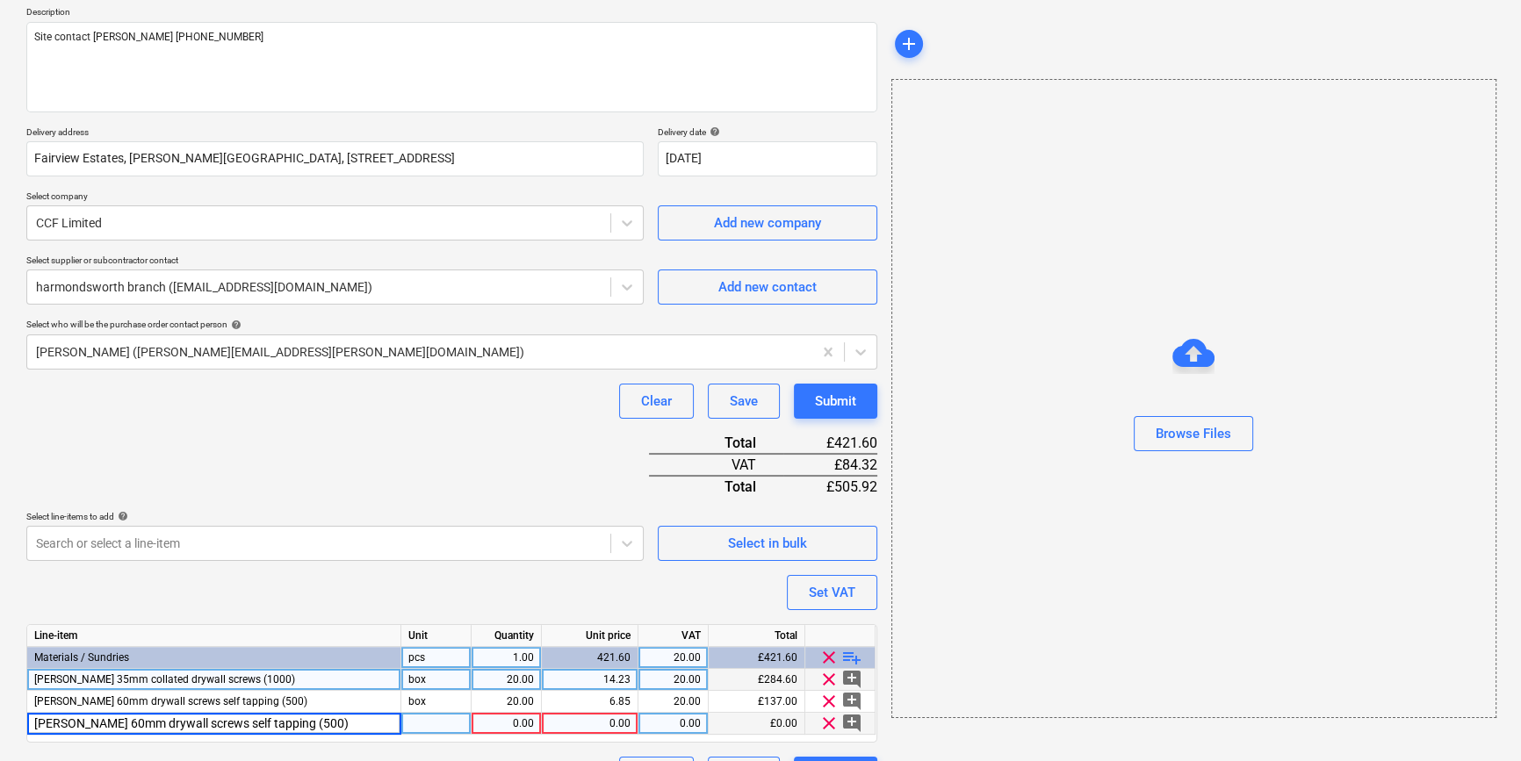
click at [69, 722] on input "[PERSON_NAME] 60mm drywall screws self tapping (500)" at bounding box center [213, 723] width 373 height 21
click at [279, 722] on input "[PERSON_NAME] 14mm wafer head drywall screws self tapping (500)" at bounding box center [213, 723] width 373 height 21
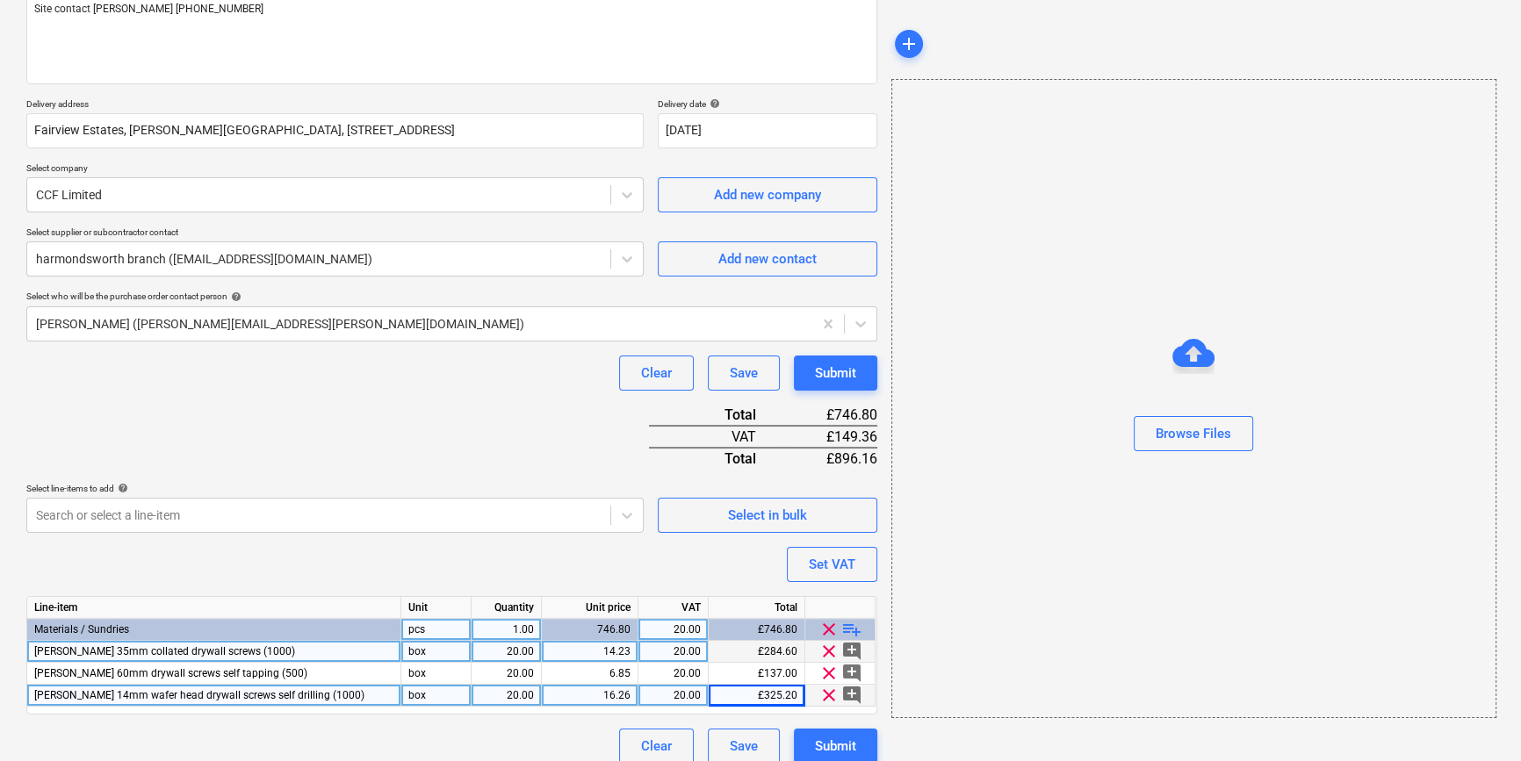
scroll to position [246, 0]
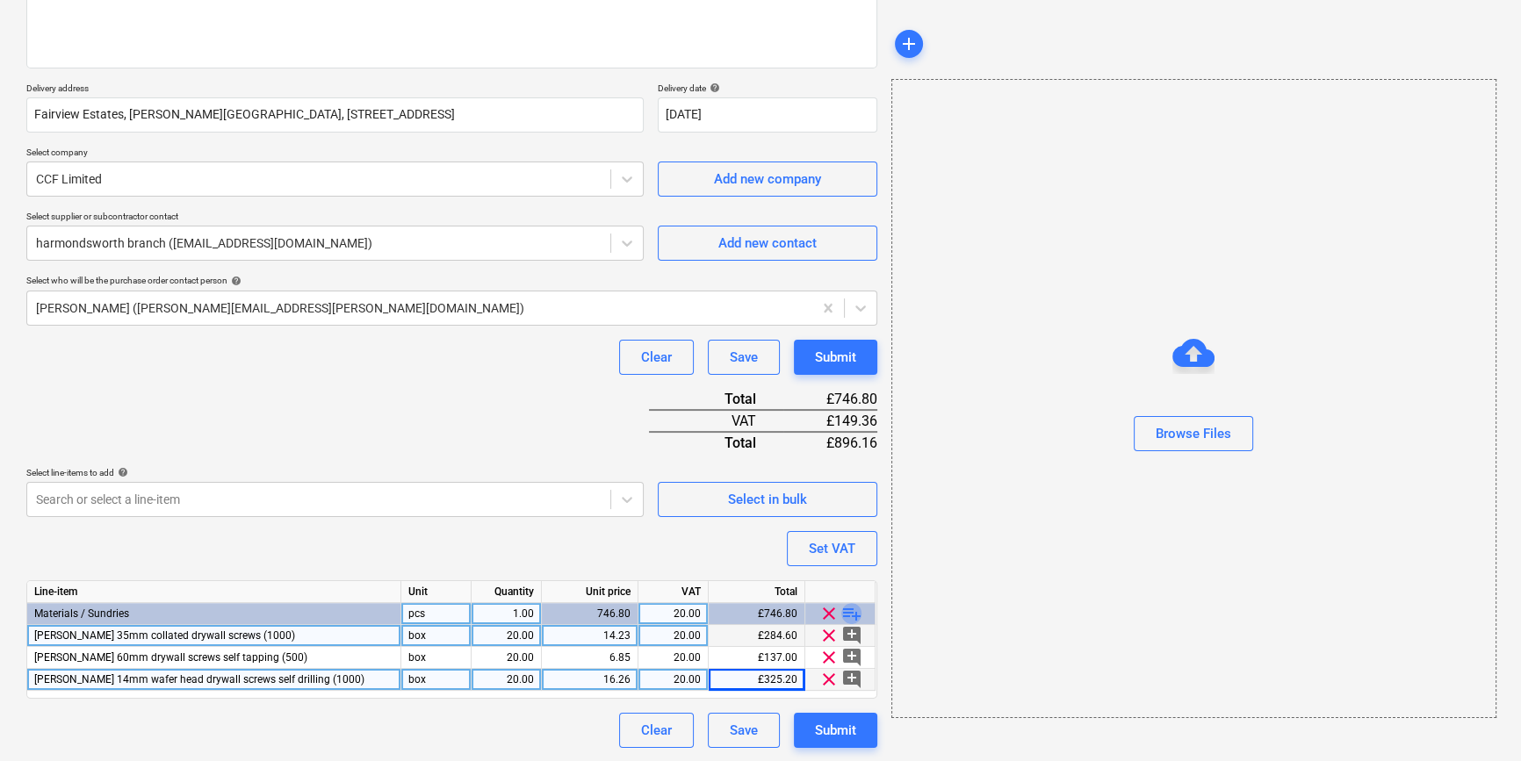
click at [851, 610] on span "playlist_add" at bounding box center [851, 613] width 21 height 21
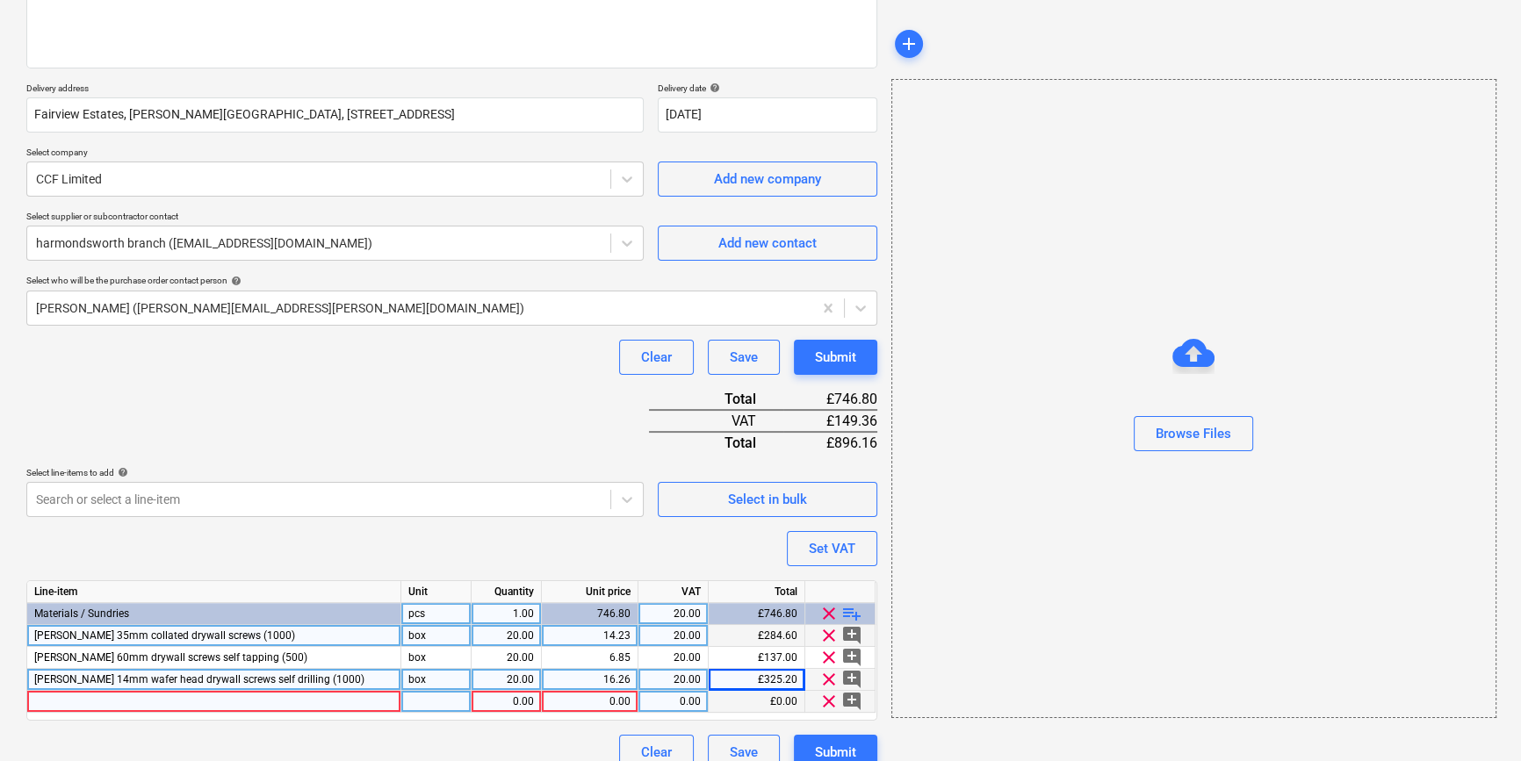
click at [69, 704] on div at bounding box center [214, 702] width 374 height 22
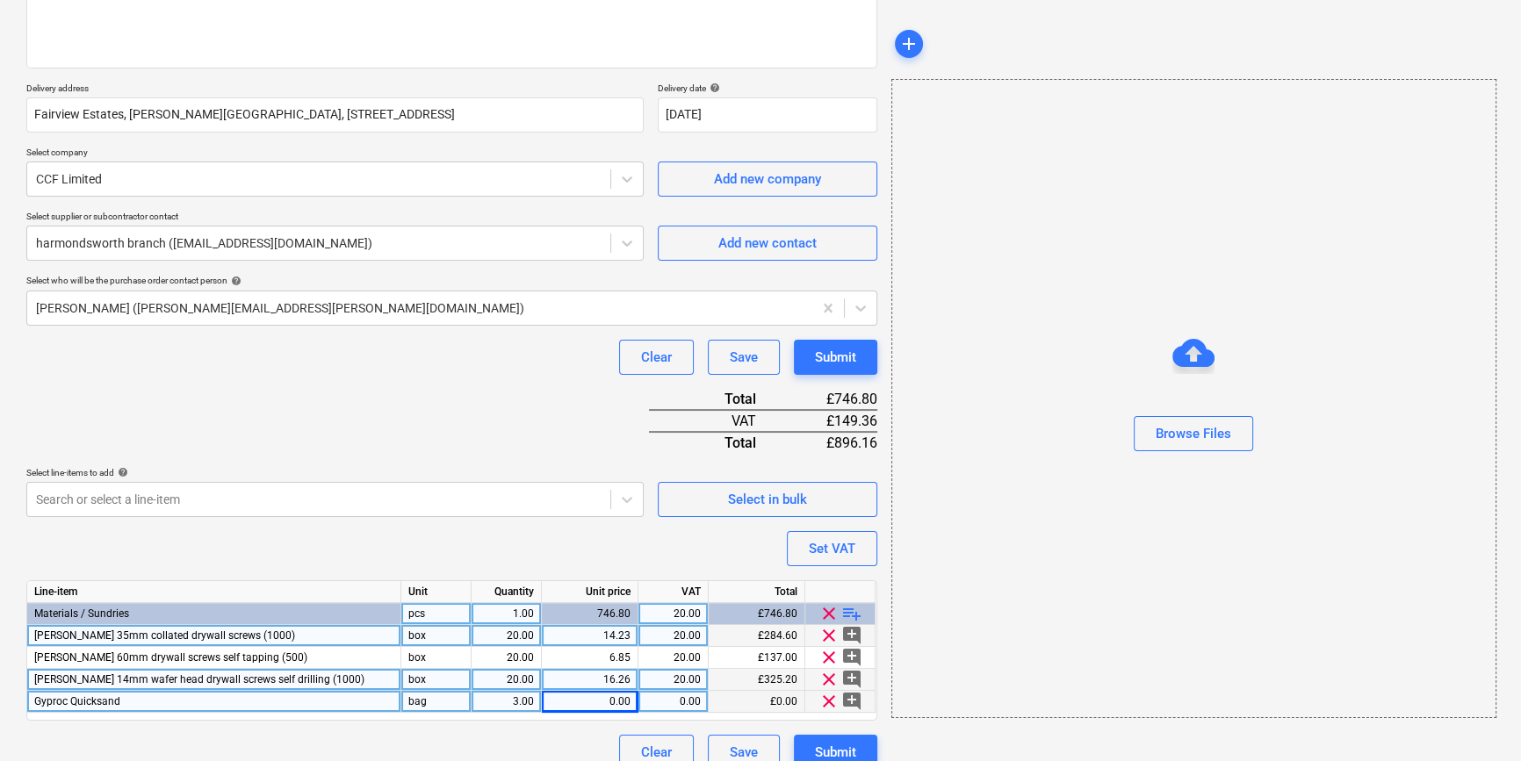
click at [596, 702] on div "0.00" at bounding box center [590, 702] width 82 height 22
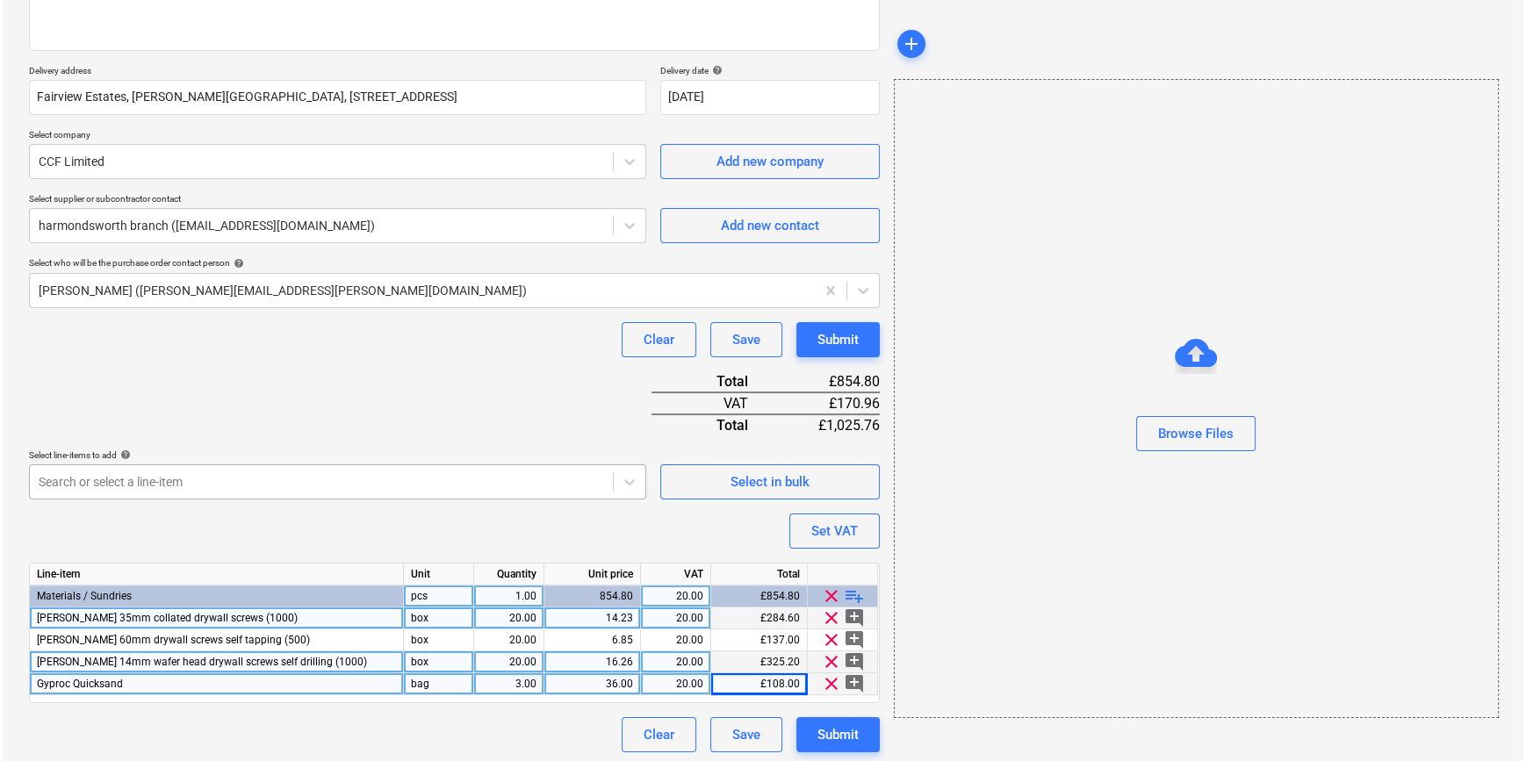
scroll to position [268, 0]
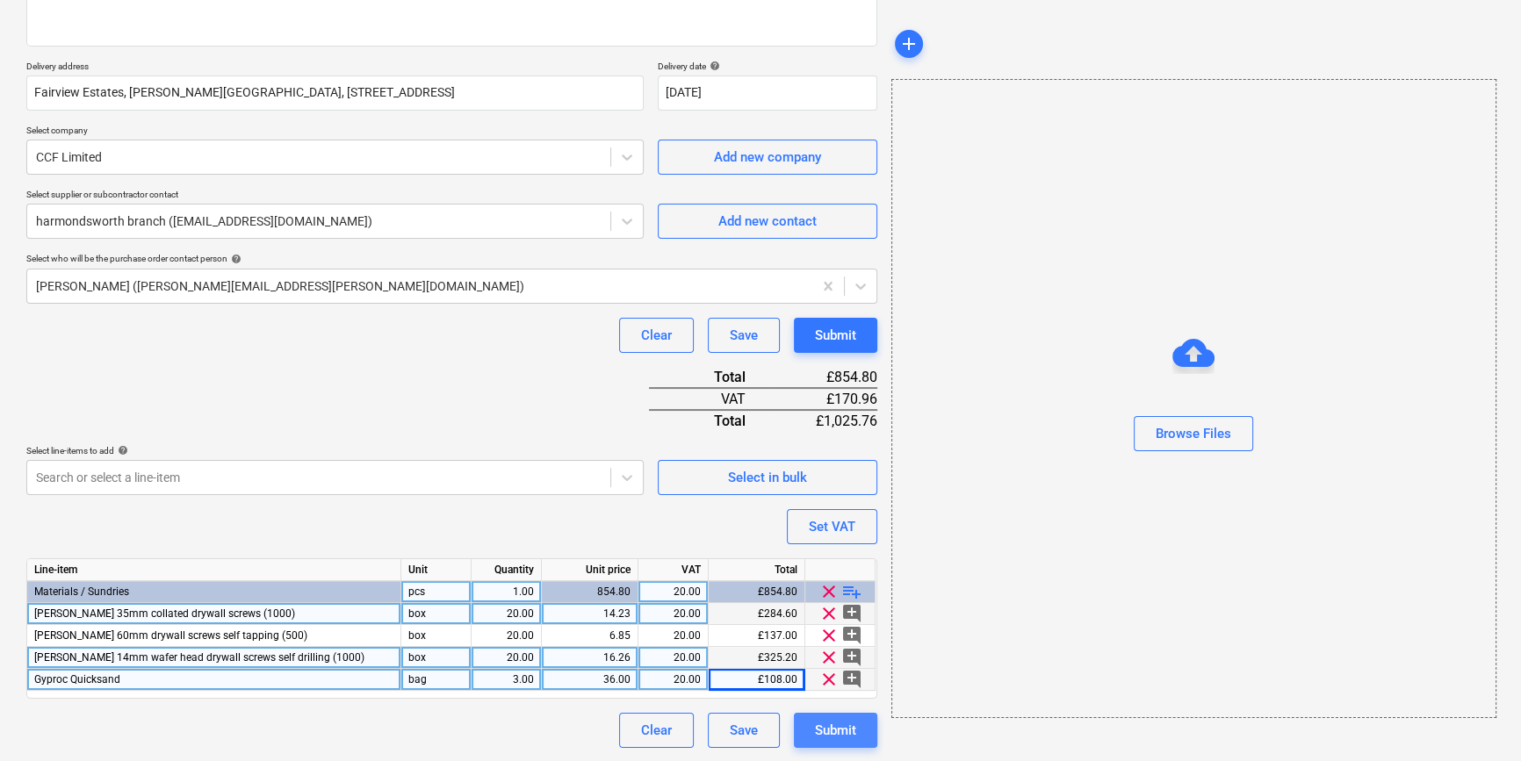
click at [837, 726] on div "Submit" at bounding box center [835, 730] width 41 height 23
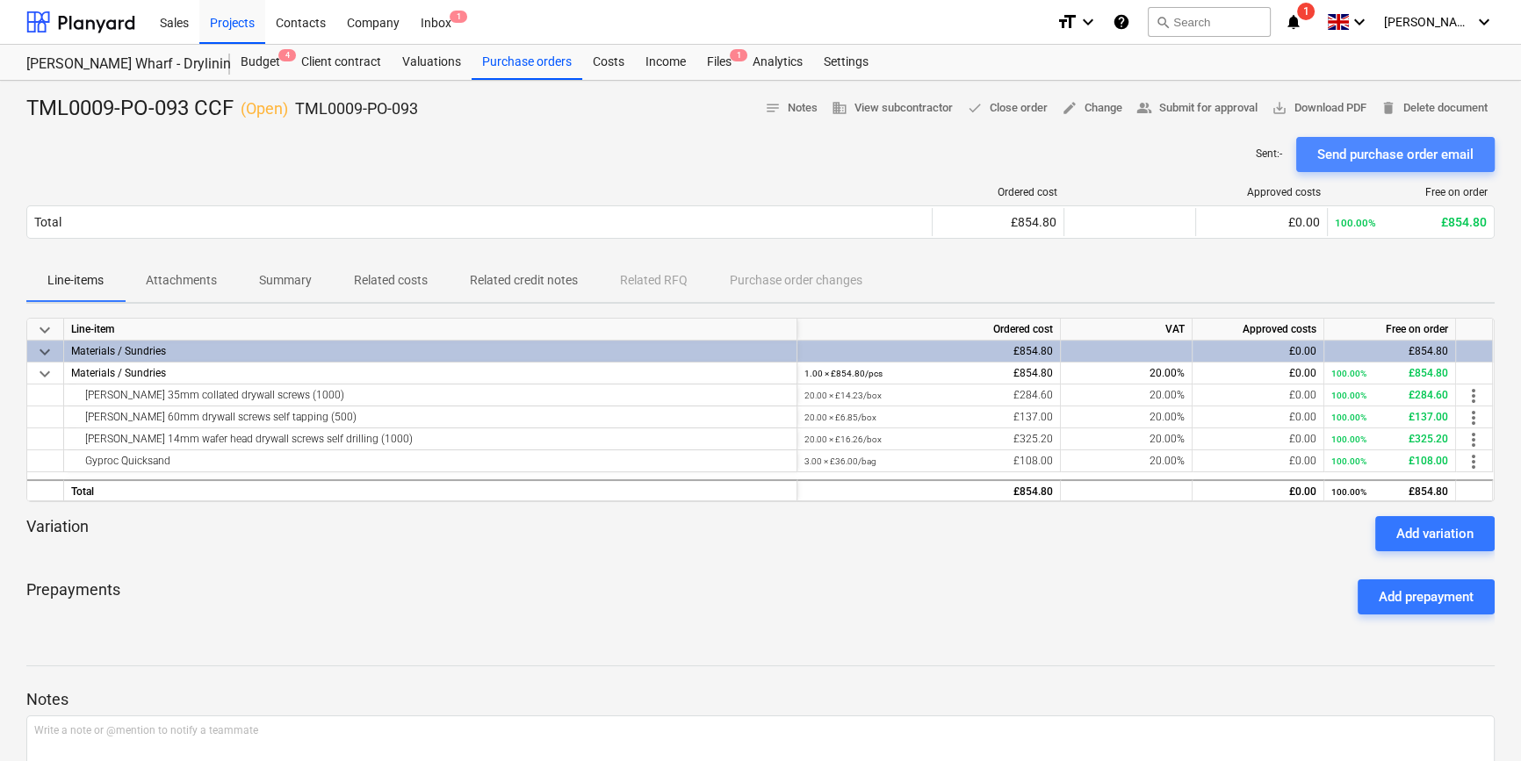
click at [1217, 149] on div "Send purchase order email" at bounding box center [1395, 154] width 156 height 23
click at [1217, 109] on span "save_alt Download PDF" at bounding box center [1318, 108] width 95 height 20
click at [522, 61] on div "Purchase orders" at bounding box center [526, 62] width 111 height 35
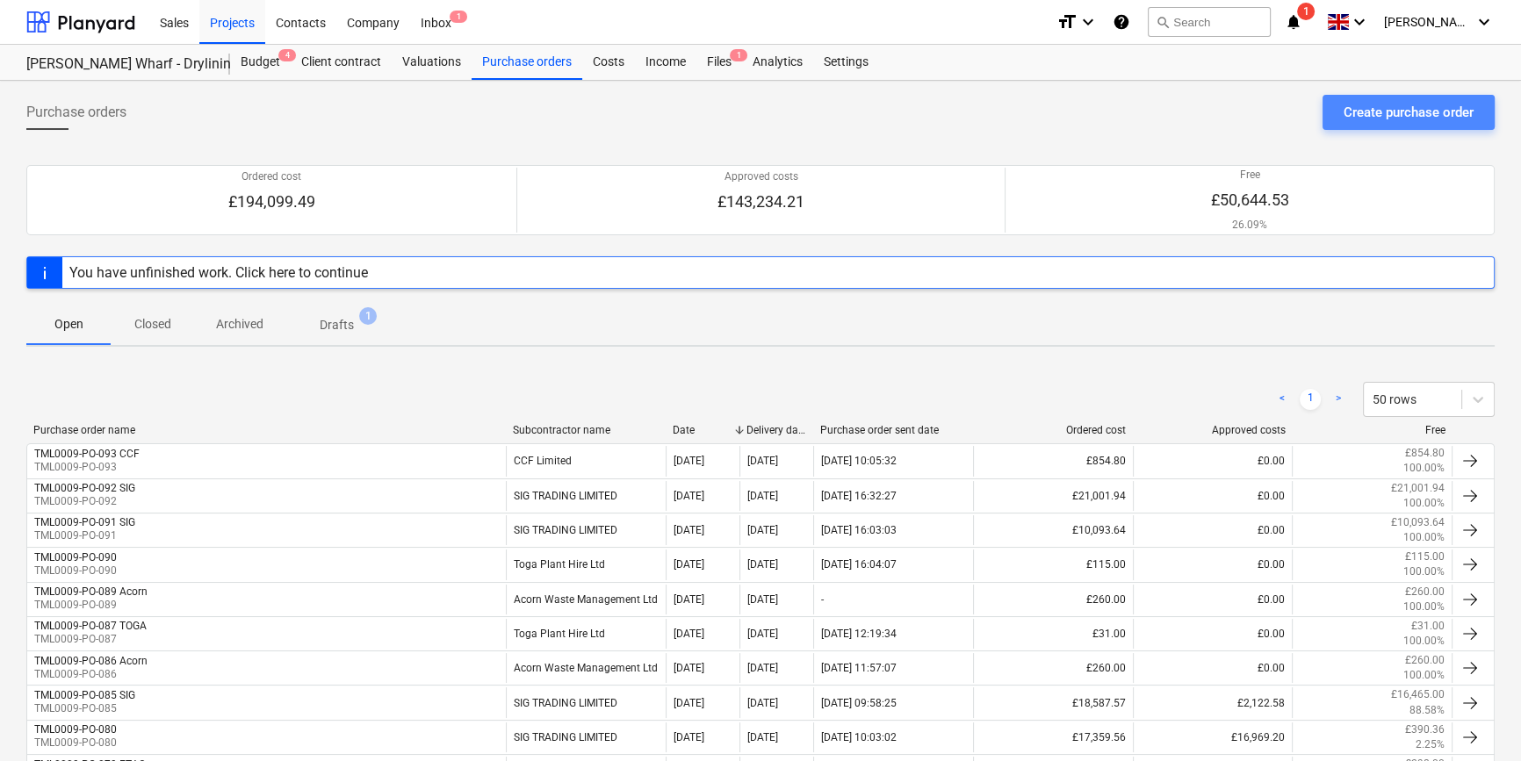
click at [1217, 108] on div "Create purchase order" at bounding box center [1408, 112] width 130 height 23
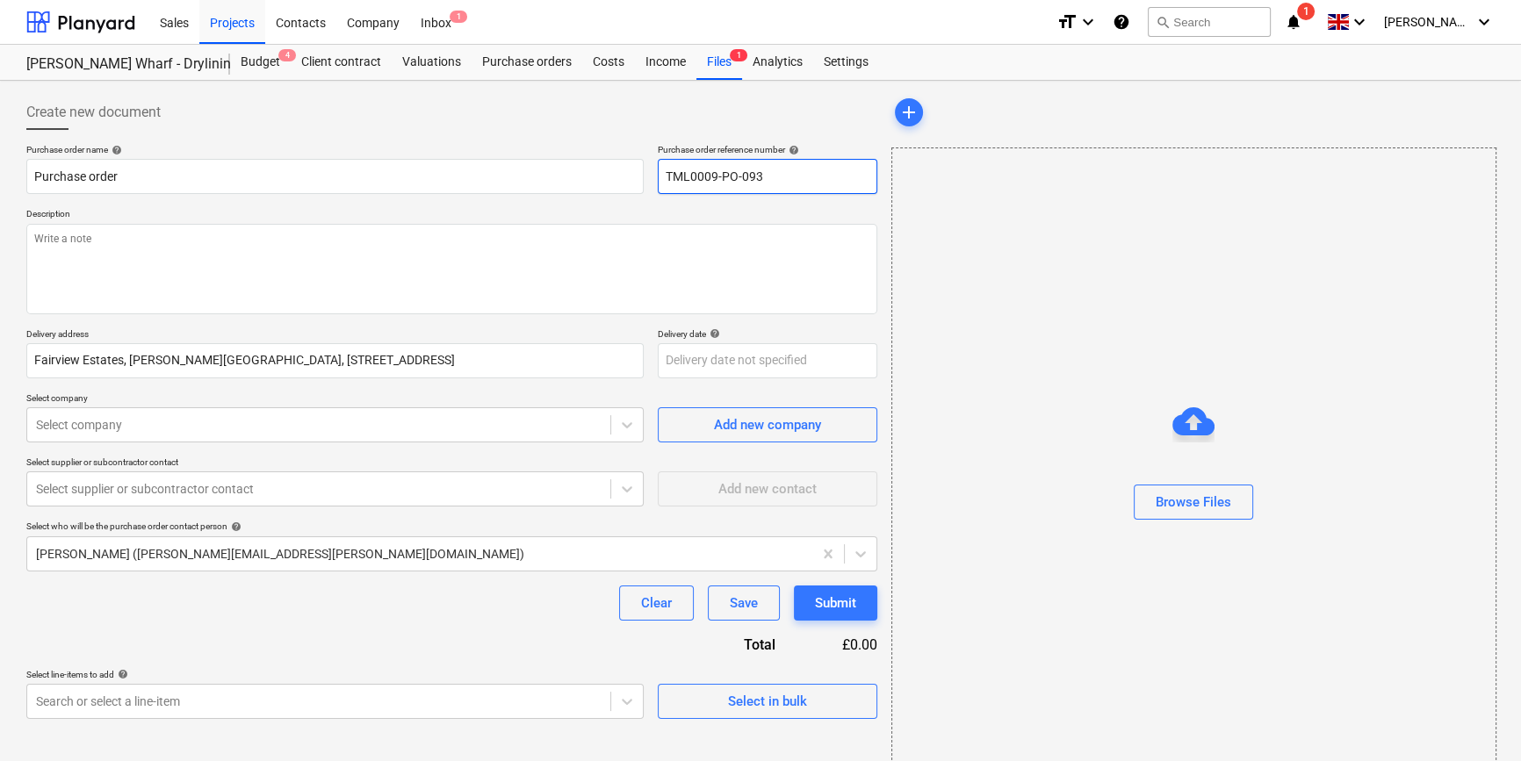
click at [765, 172] on input "TML0009-PO-093" at bounding box center [767, 176] width 219 height 35
drag, startPoint x: 761, startPoint y: 172, endPoint x: 647, endPoint y: 176, distance: 114.2
click at [647, 176] on div "Purchase order name help Purchase order Purchase order reference number help TM…" at bounding box center [451, 169] width 851 height 50
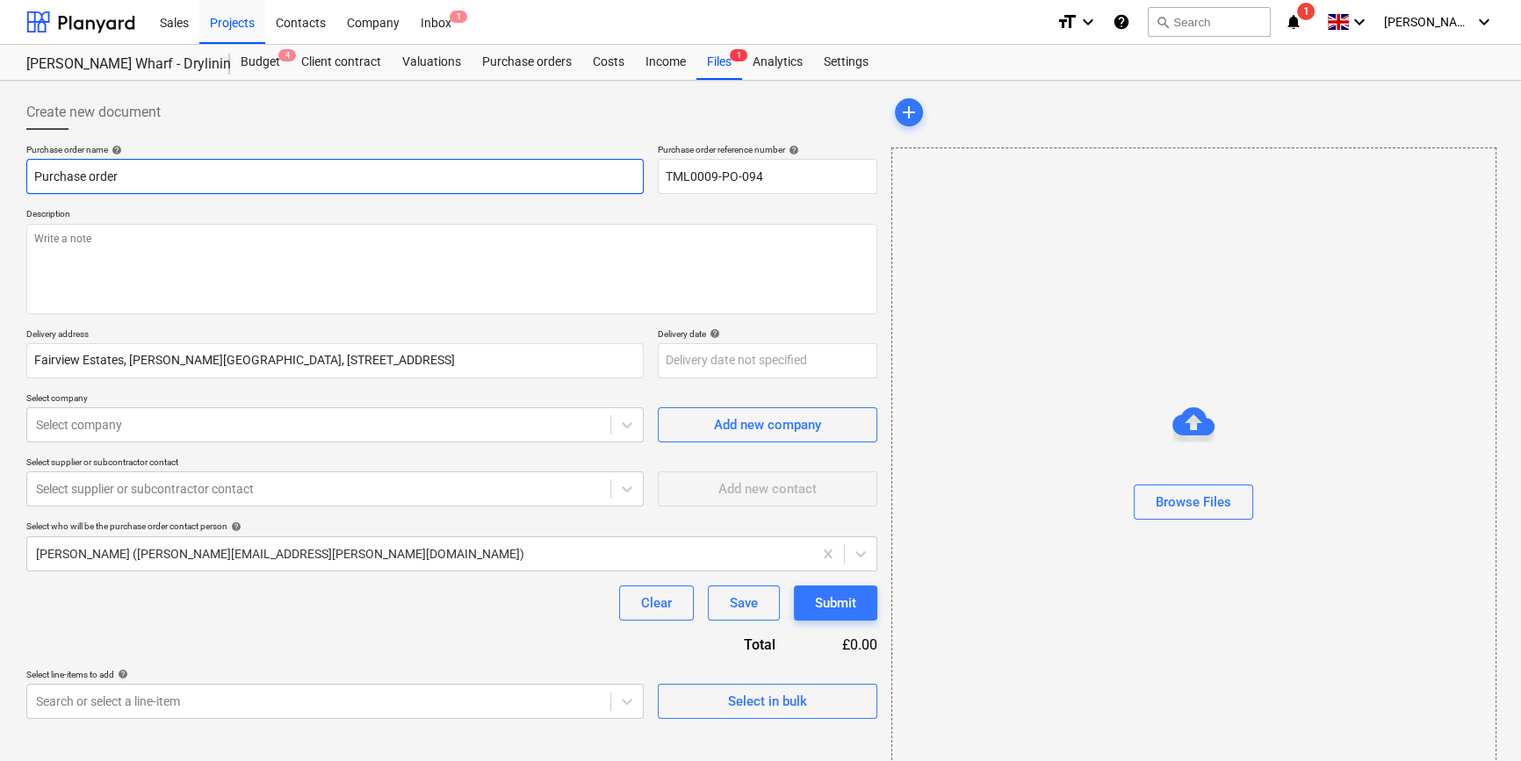
drag, startPoint x: 121, startPoint y: 176, endPoint x: 23, endPoint y: 176, distance: 98.3
click at [23, 176] on div "Create new document Purchase order name help Purchase order Purchase order refe…" at bounding box center [451, 441] width 865 height 706
paste input "TML0009-PO-094"
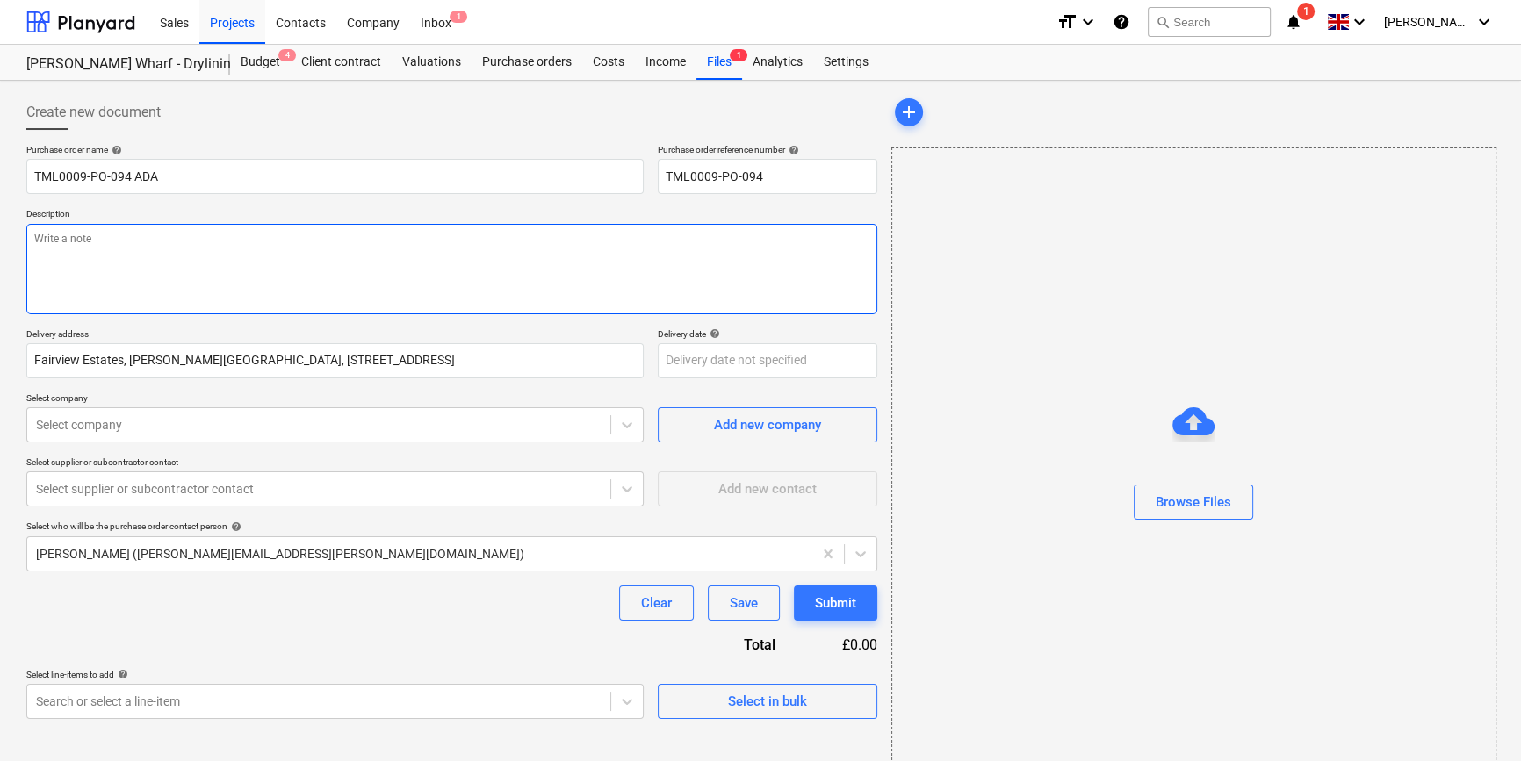
click at [97, 276] on textarea at bounding box center [451, 269] width 851 height 90
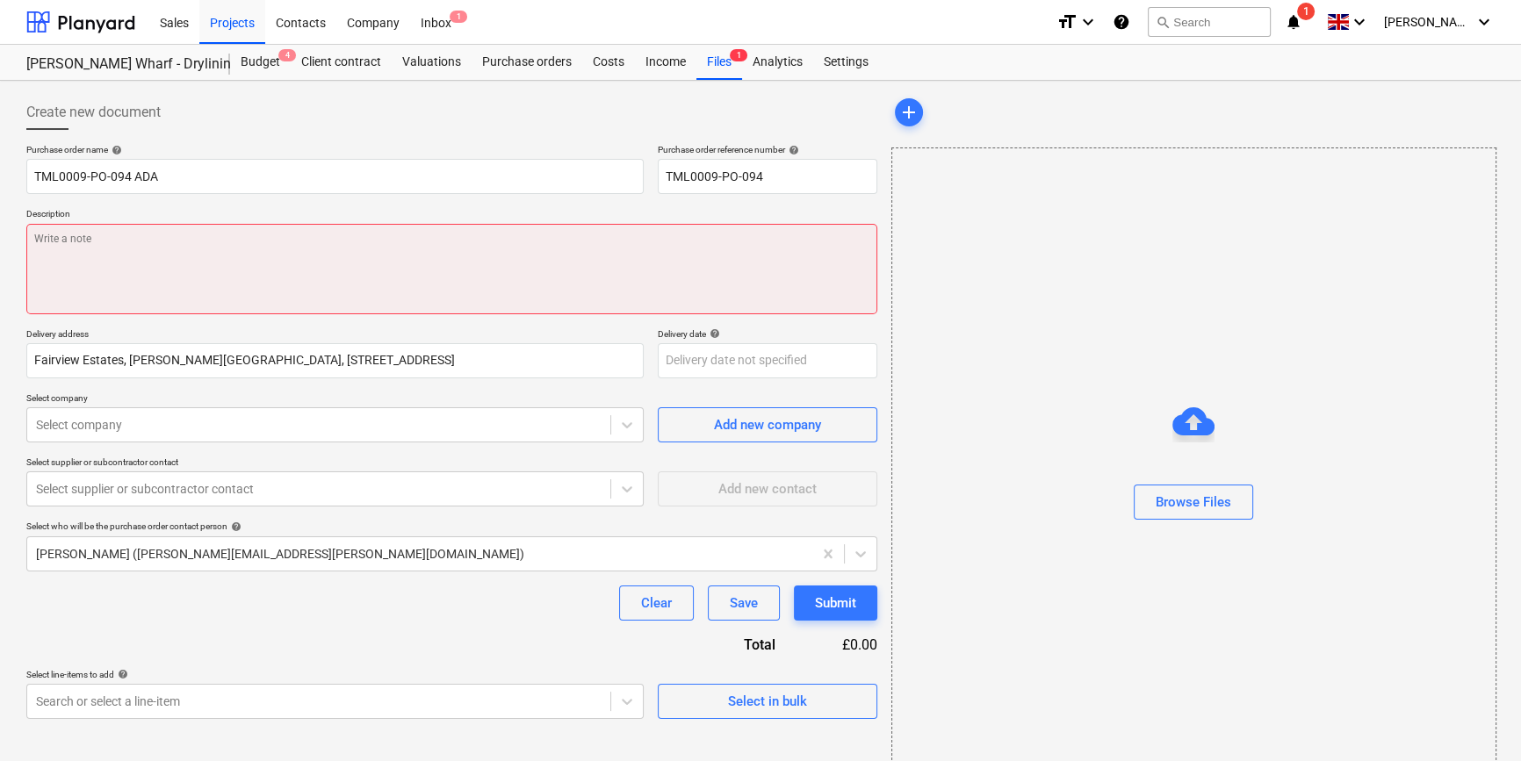
paste textarea "Site contact [PERSON_NAME] [PHONE_NUMBER]"
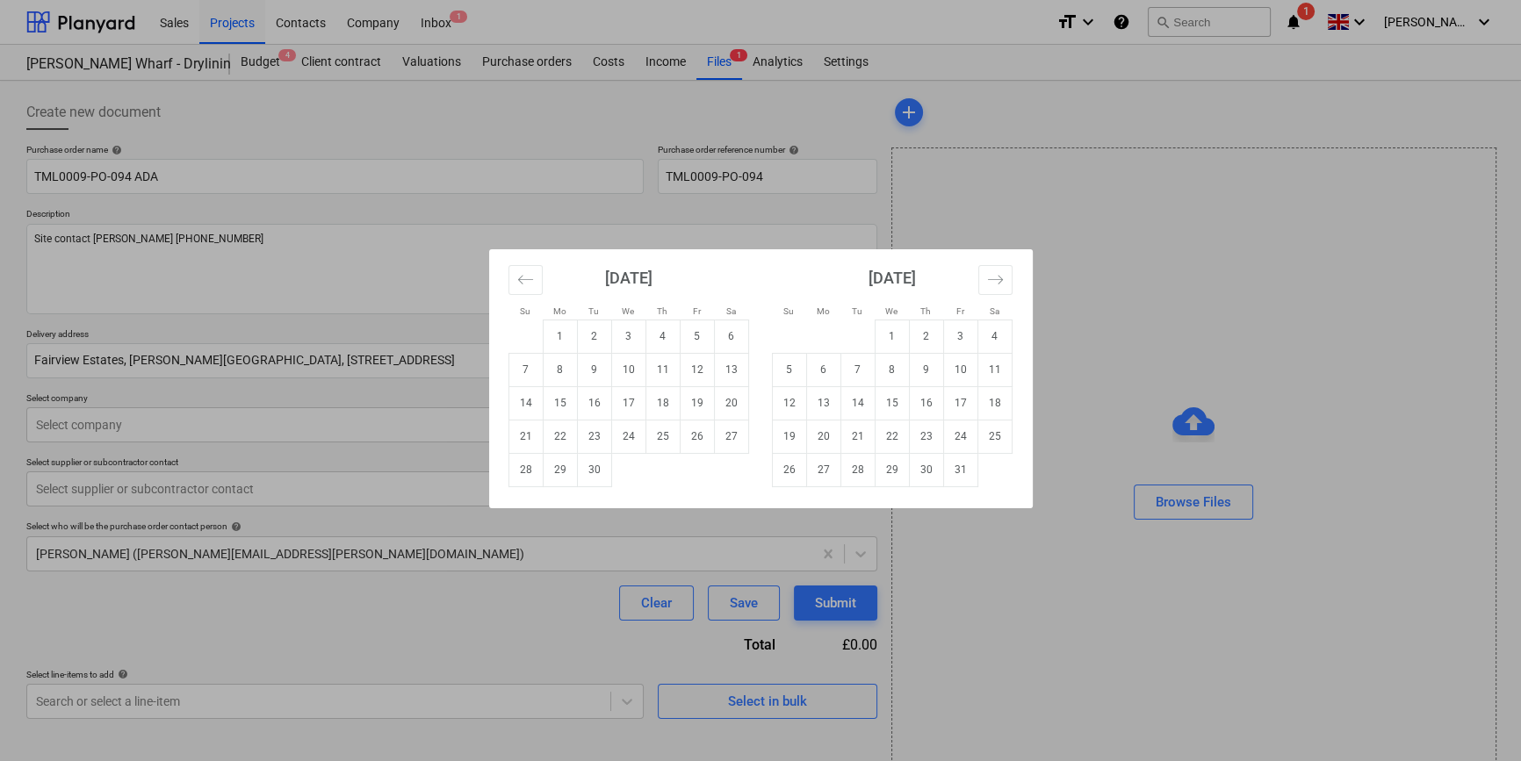
click at [709, 363] on body "Sales Projects Contacts Company Inbox 1 format_size keyboard_arrow_down help se…" at bounding box center [760, 380] width 1521 height 761
click at [696, 399] on td "19" at bounding box center [697, 402] width 34 height 33
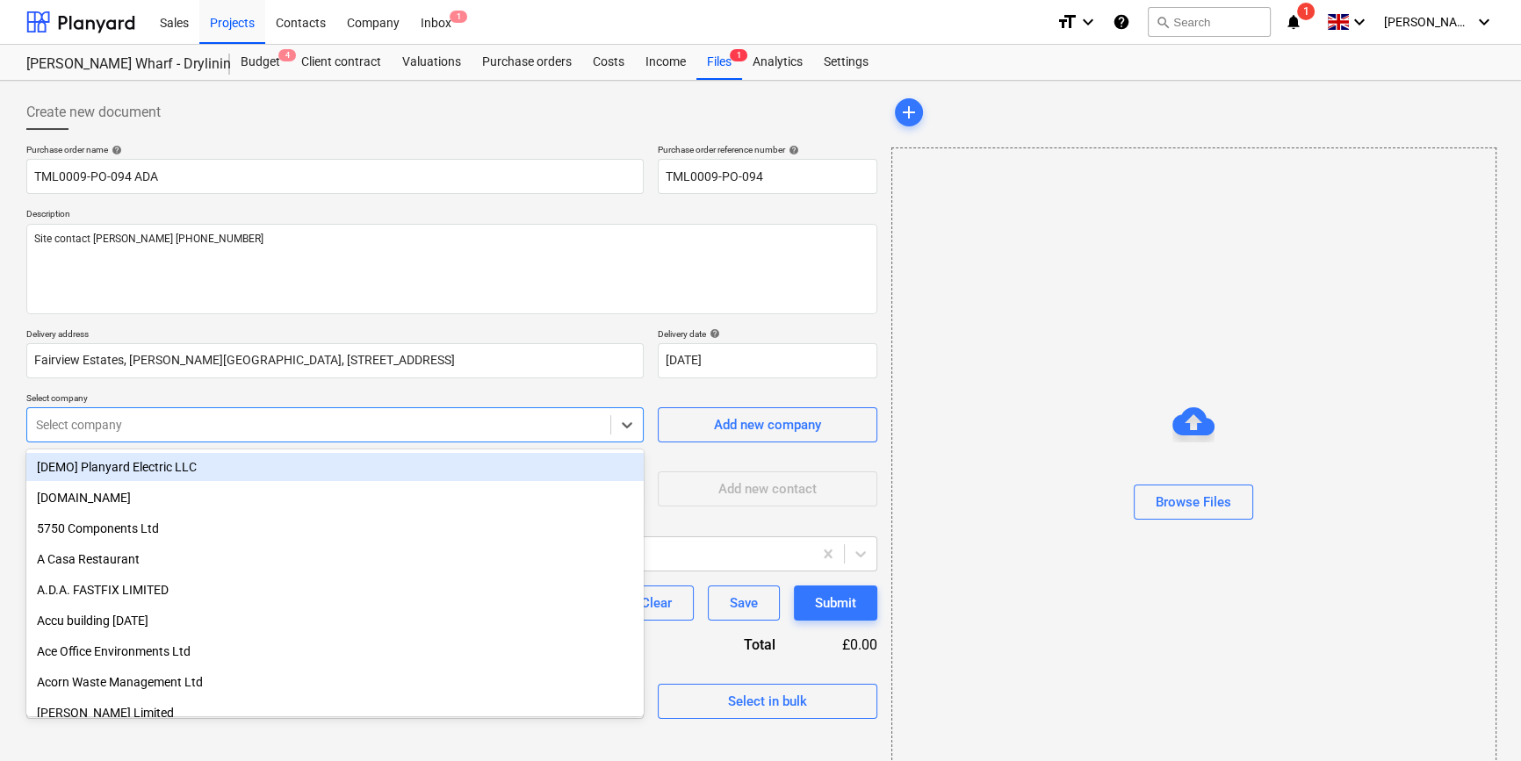
click at [474, 416] on div at bounding box center [318, 425] width 565 height 18
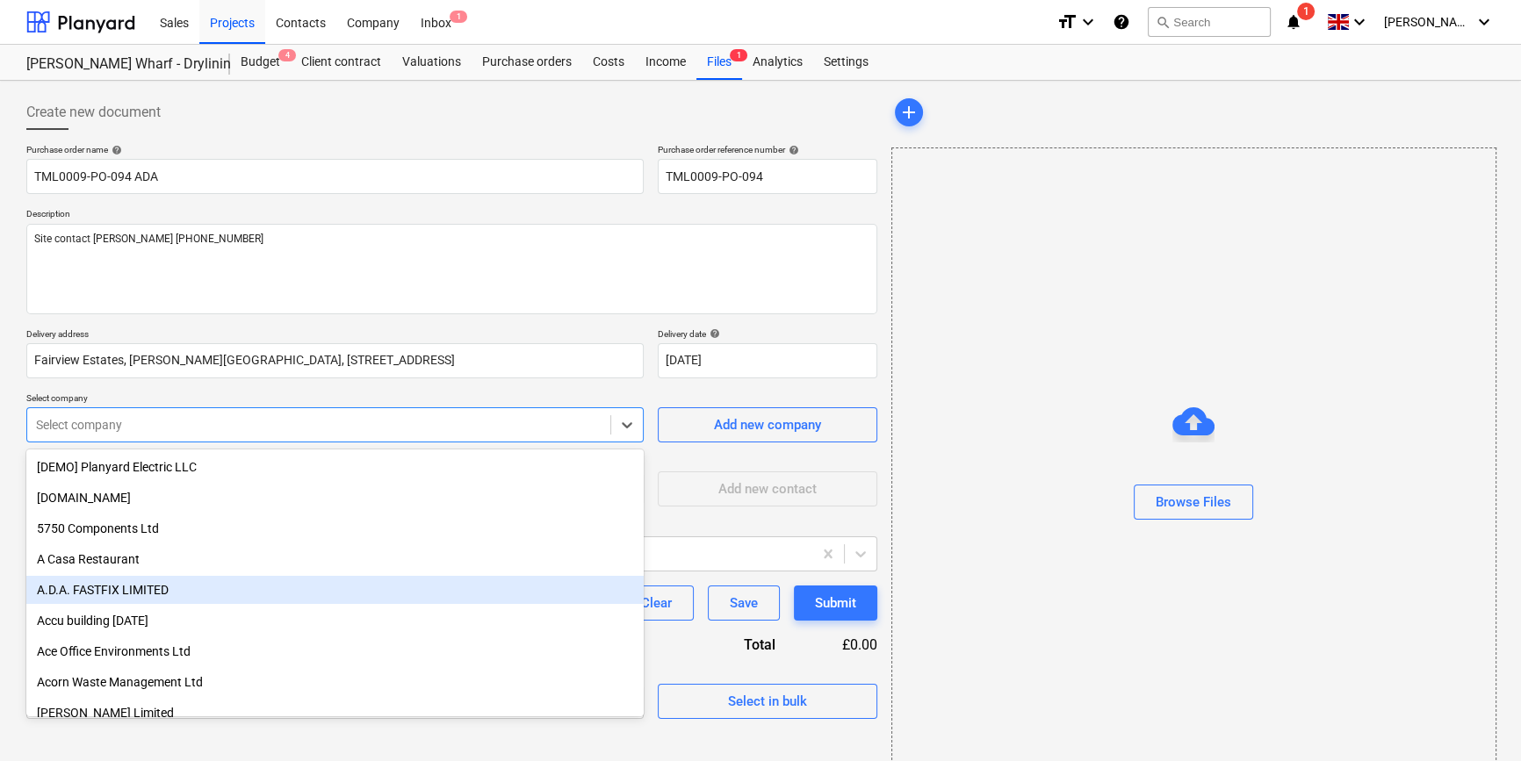
click at [220, 585] on div "A.D.A. FASTFIX LIMITED" at bounding box center [334, 590] width 617 height 28
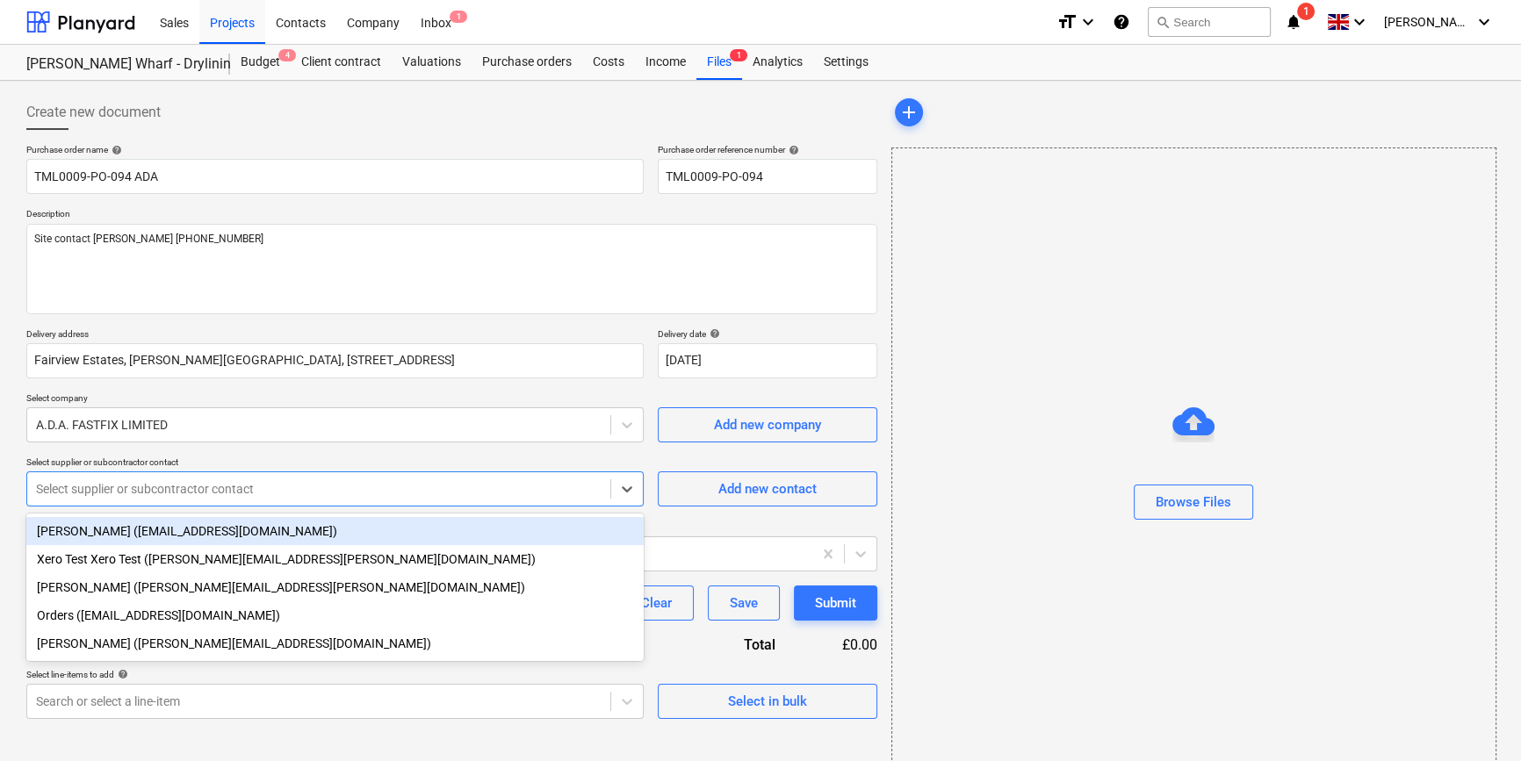
click at [205, 488] on div at bounding box center [318, 489] width 565 height 18
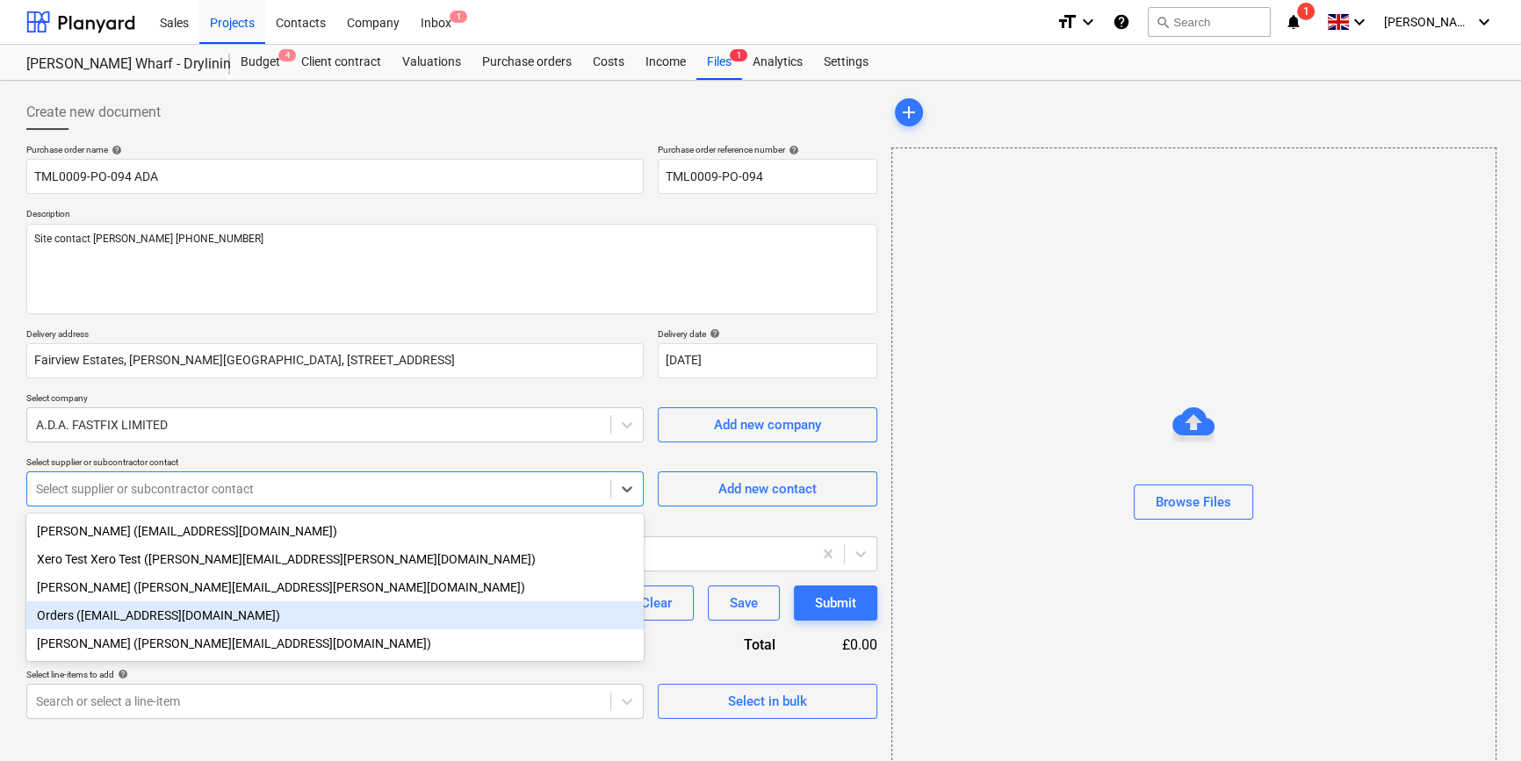
click at [199, 614] on div "Orders ([EMAIL_ADDRESS][DOMAIN_NAME])" at bounding box center [334, 615] width 617 height 28
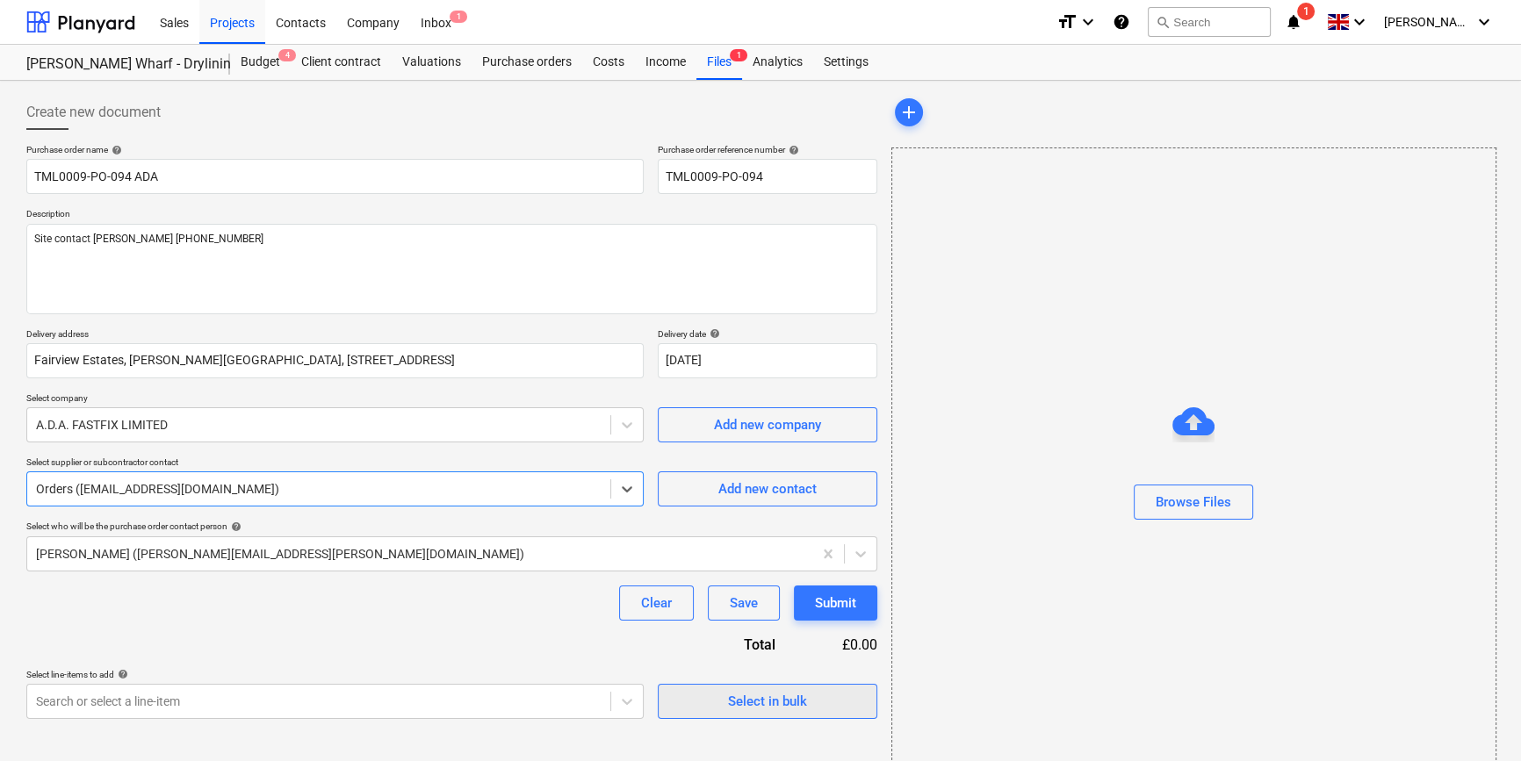
click at [738, 702] on div "Select in bulk" at bounding box center [767, 701] width 79 height 23
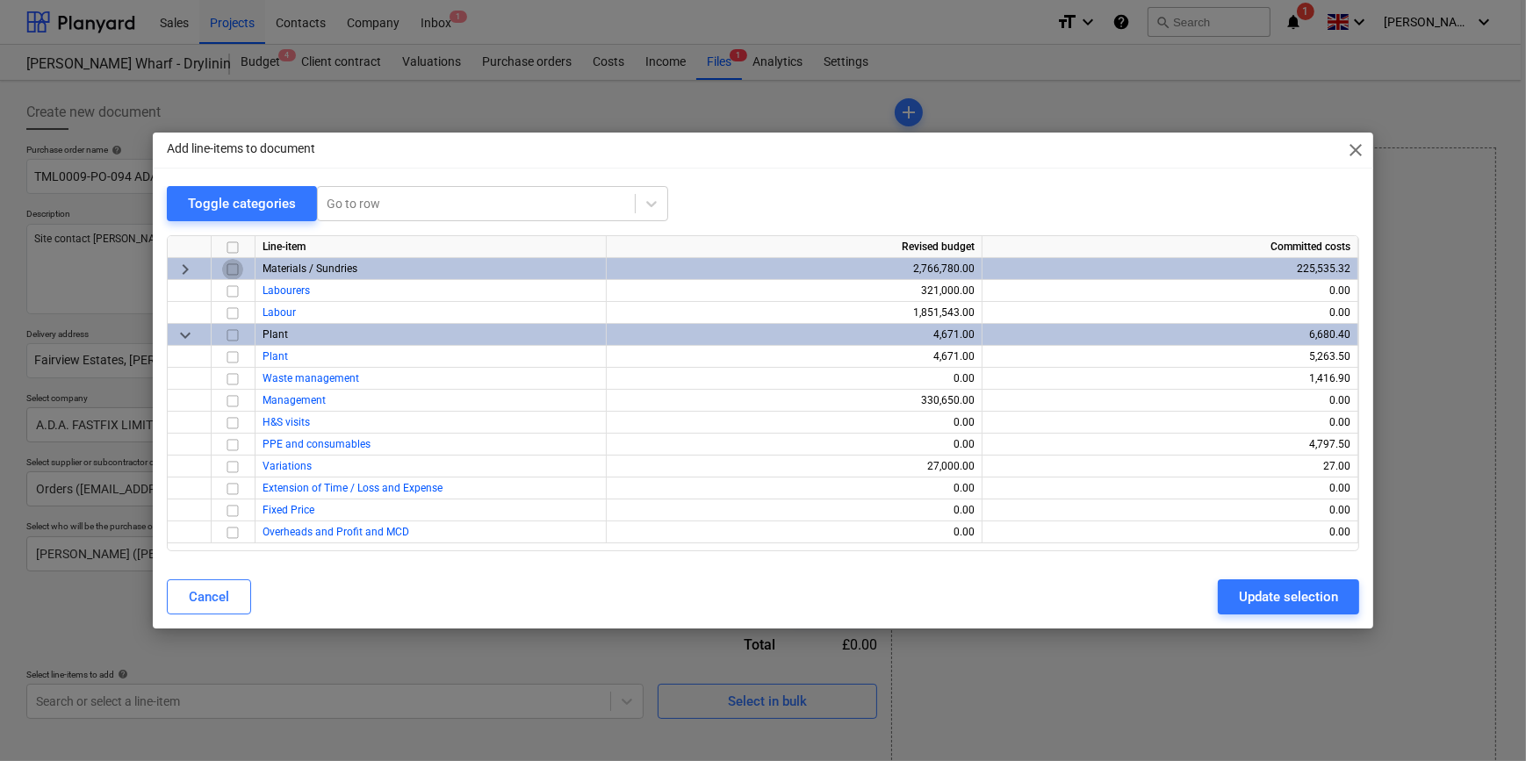
click at [236, 269] on input "checkbox" at bounding box center [232, 269] width 21 height 21
click at [229, 446] on input "checkbox" at bounding box center [232, 445] width 21 height 21
click at [230, 270] on input "checkbox" at bounding box center [232, 269] width 21 height 21
click at [1217, 598] on div "Update selection" at bounding box center [1288, 597] width 99 height 23
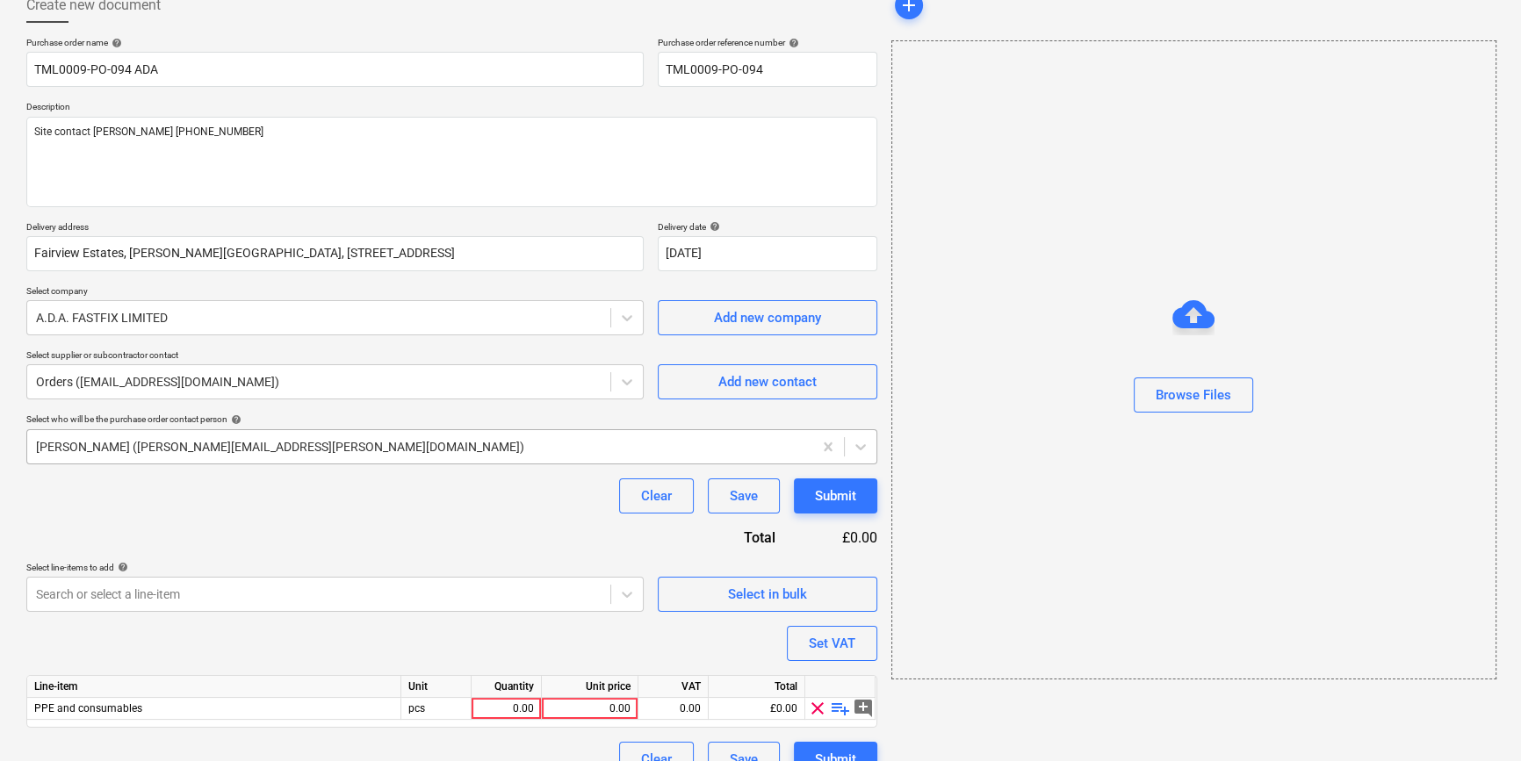
scroll to position [136, 0]
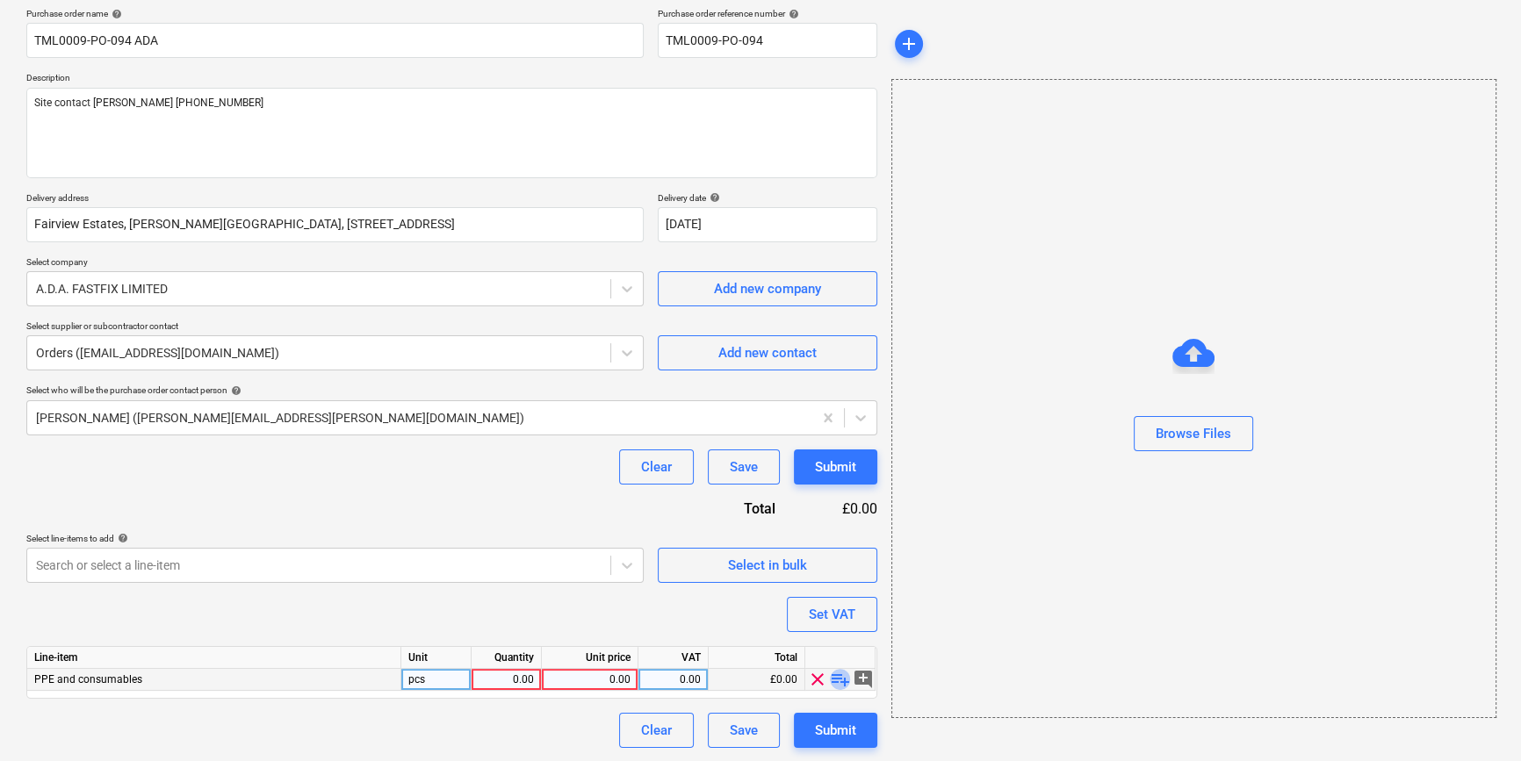
click at [839, 676] on span "playlist_add" at bounding box center [840, 679] width 21 height 21
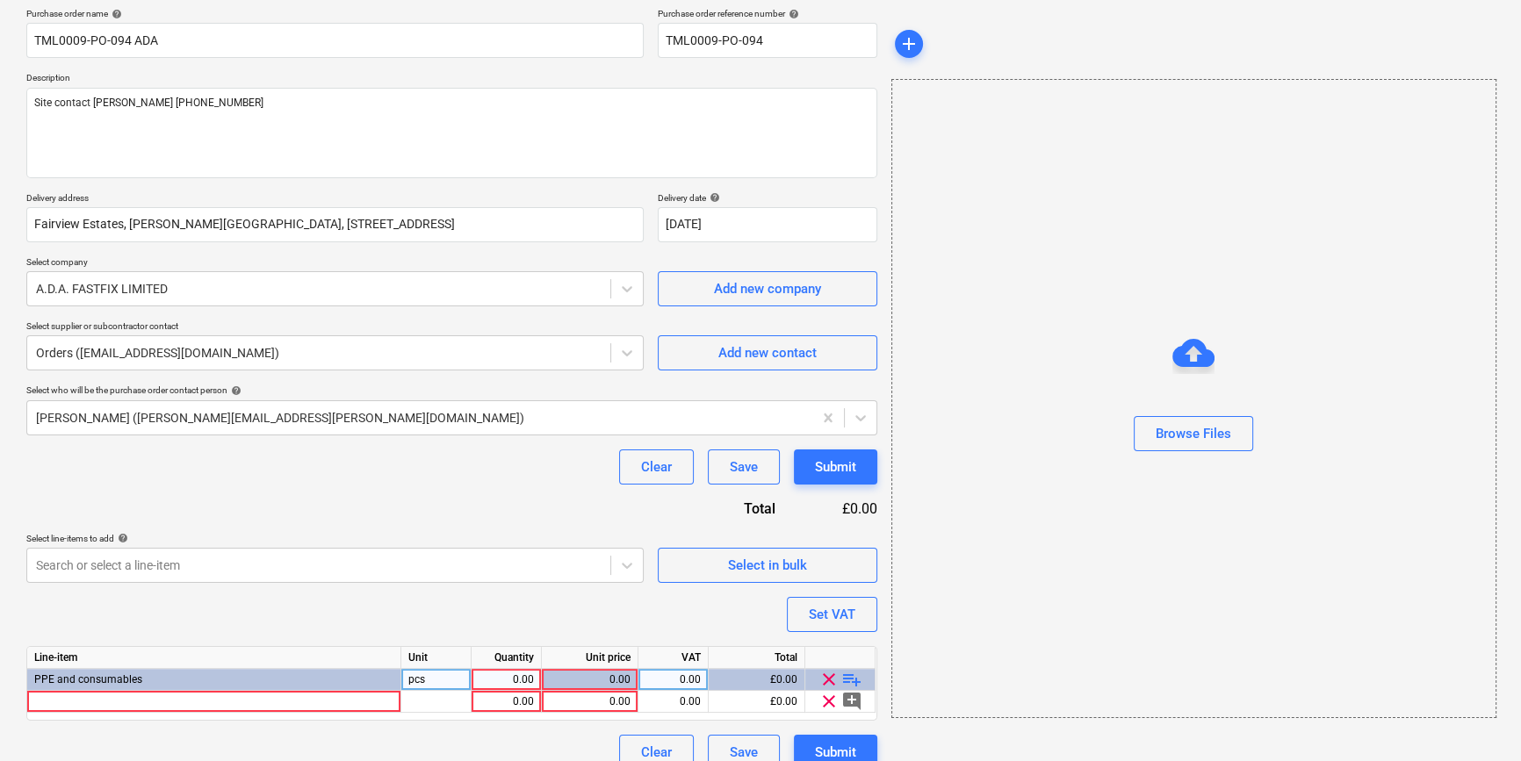
click at [518, 677] on div "0.00" at bounding box center [505, 680] width 55 height 22
click at [44, 698] on div at bounding box center [214, 702] width 374 height 22
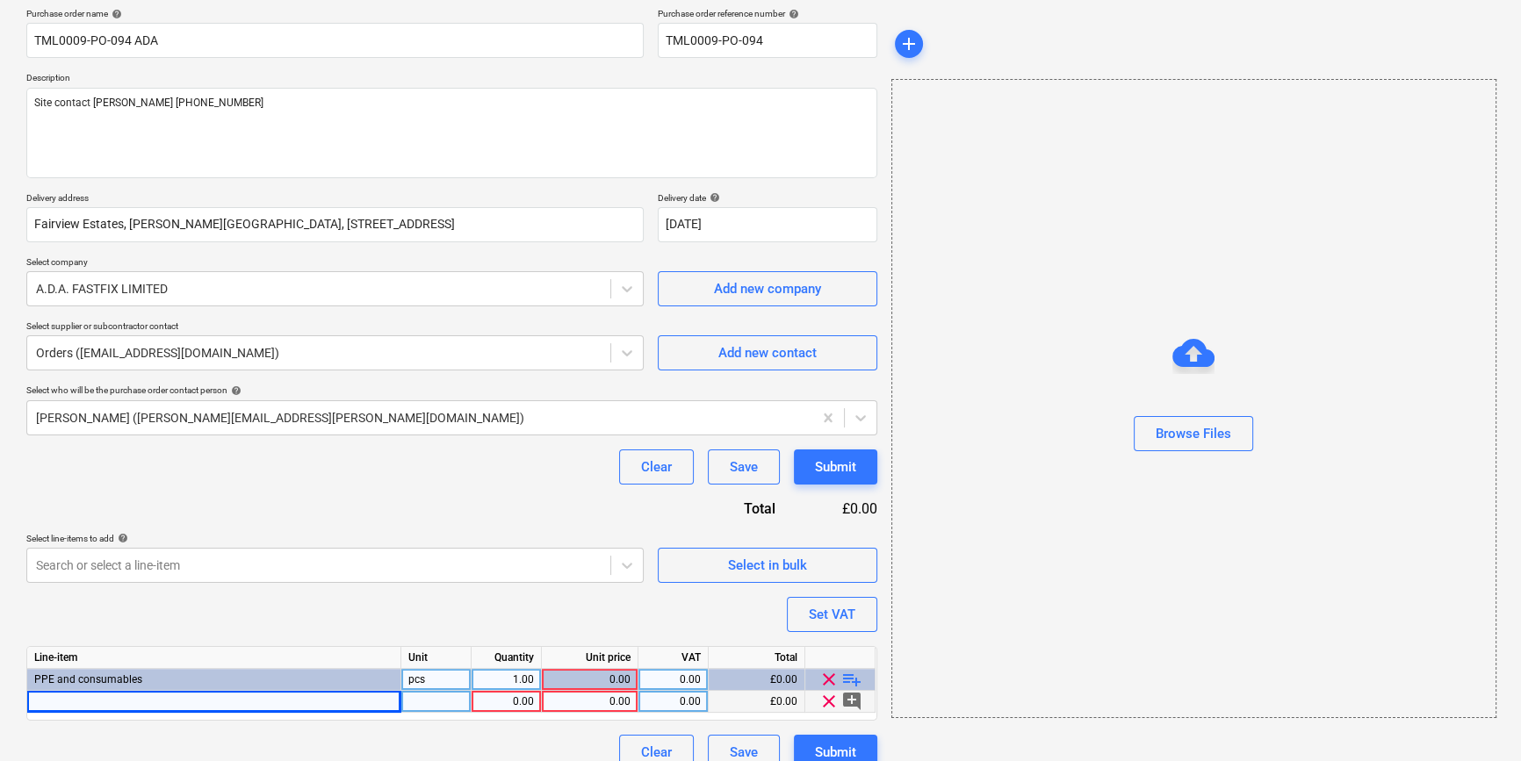
click at [53, 702] on div at bounding box center [214, 702] width 374 height 22
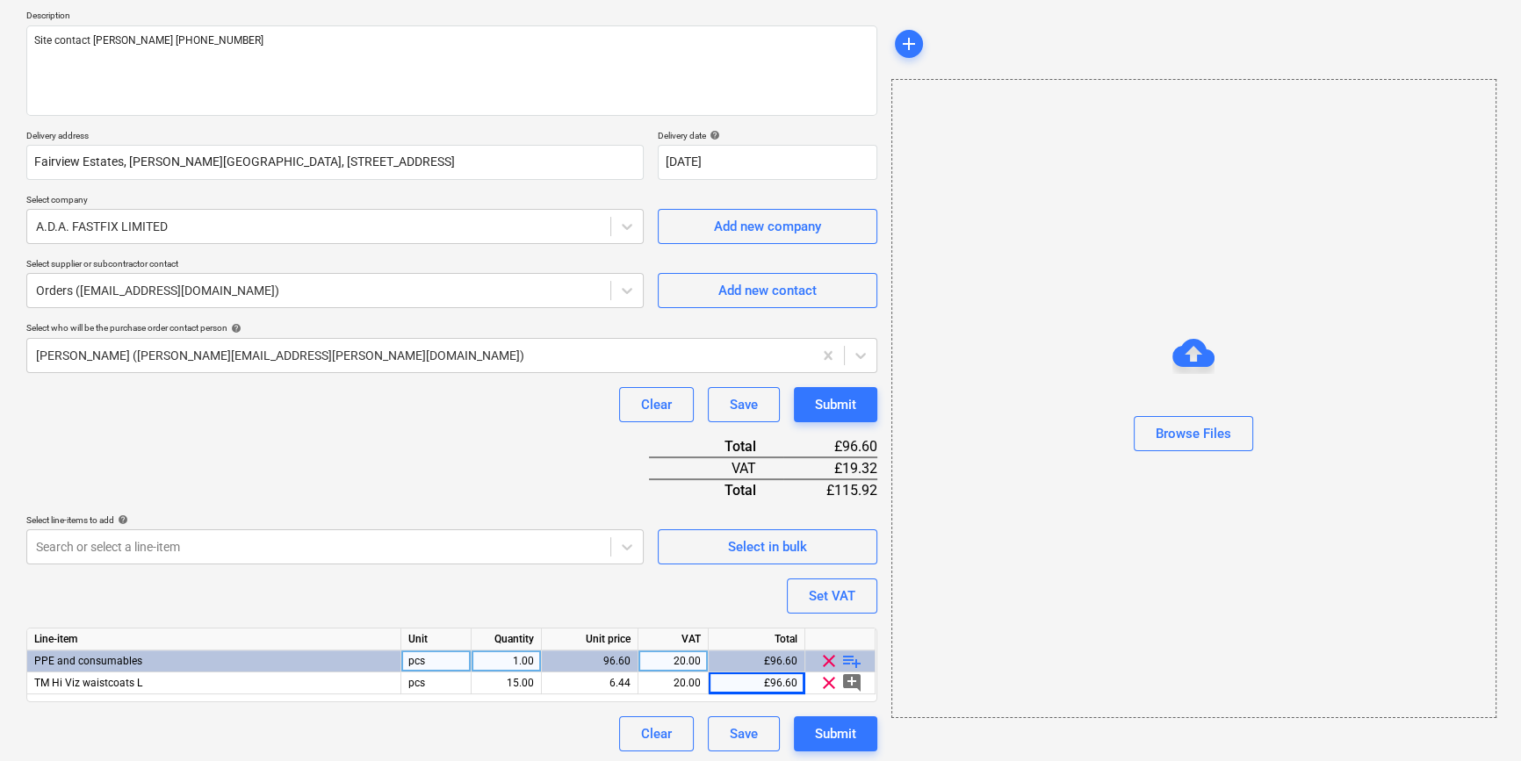
scroll to position [202, 0]
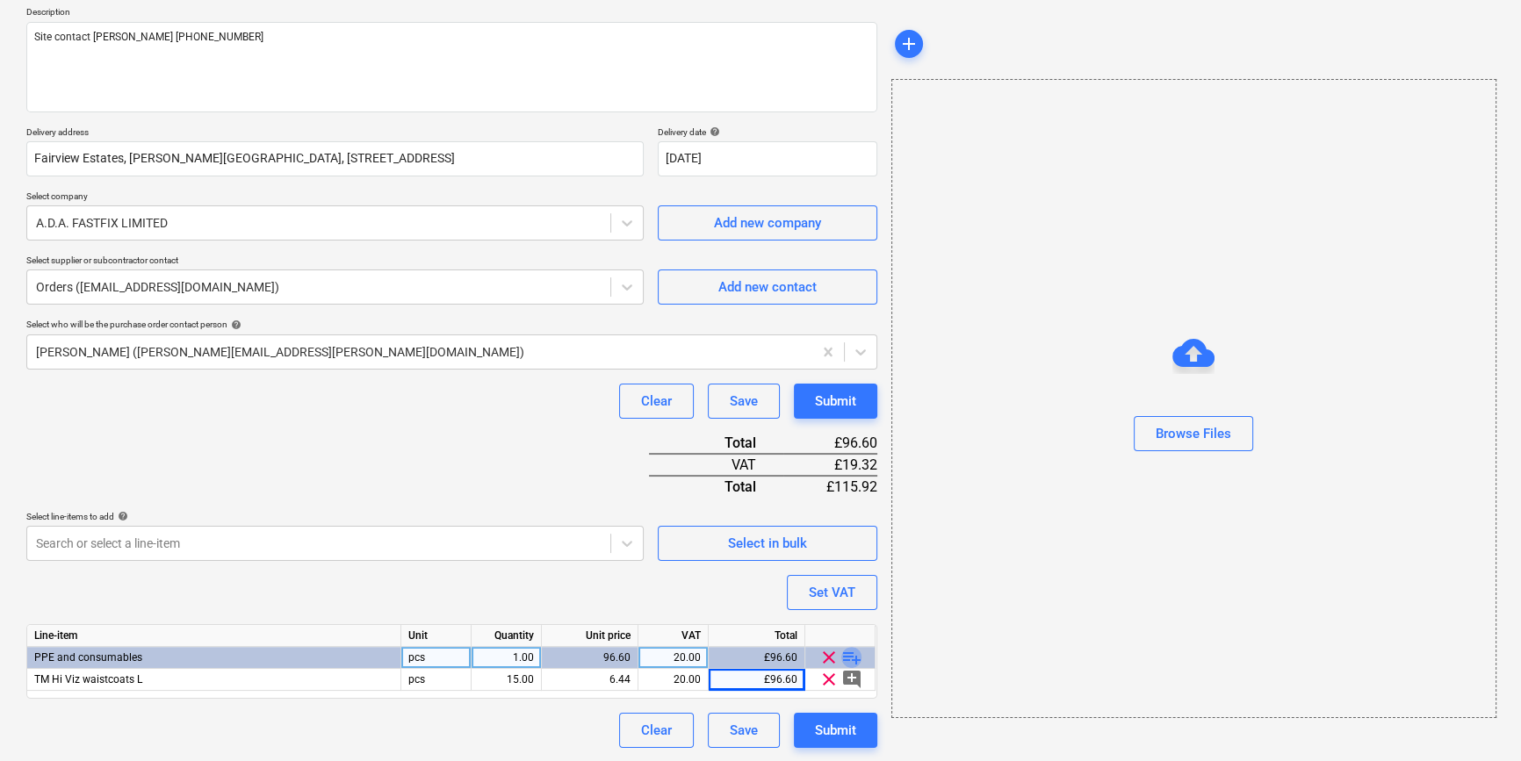
click at [850, 652] on span "playlist_add" at bounding box center [851, 657] width 21 height 21
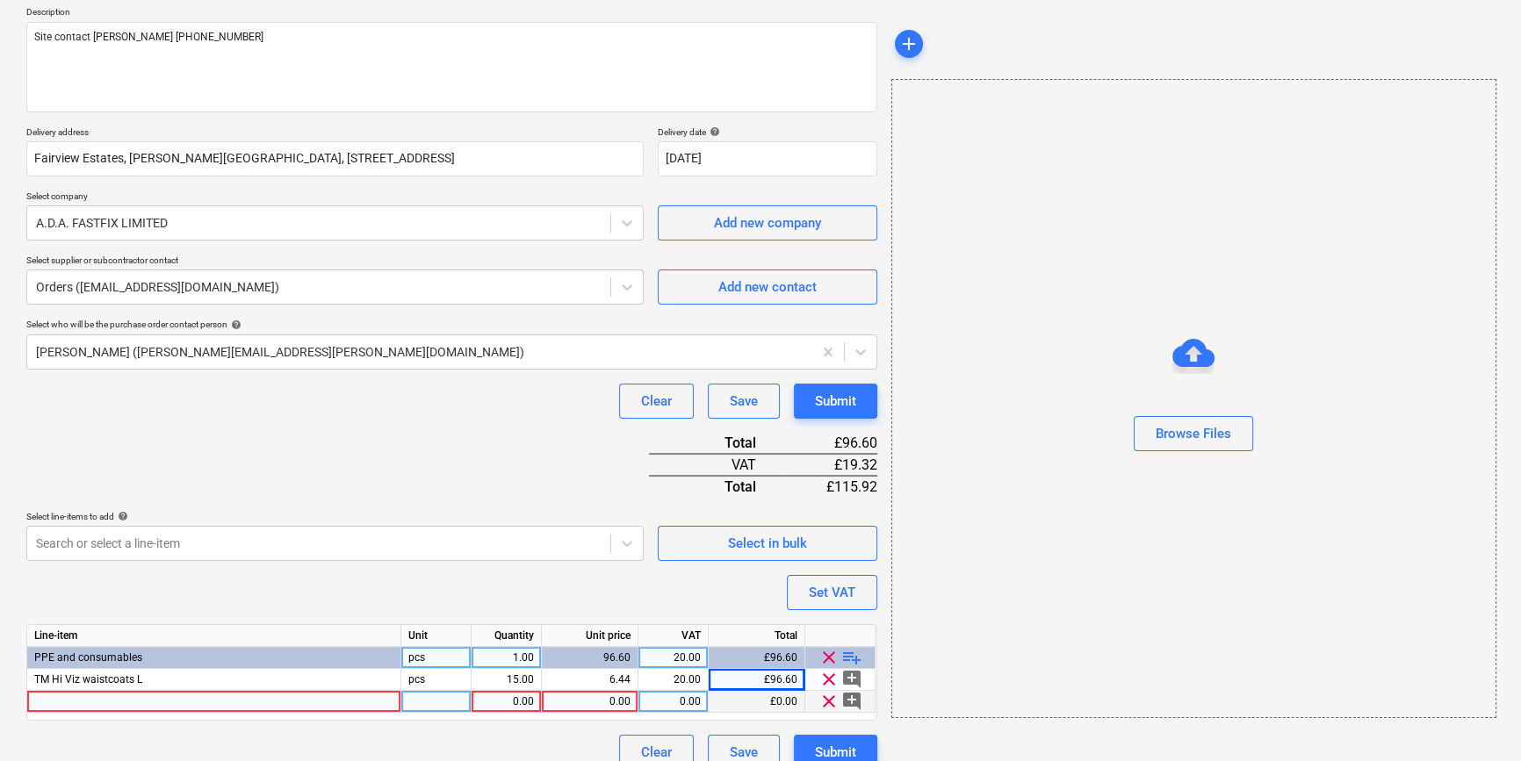
click at [64, 702] on div at bounding box center [214, 702] width 374 height 22
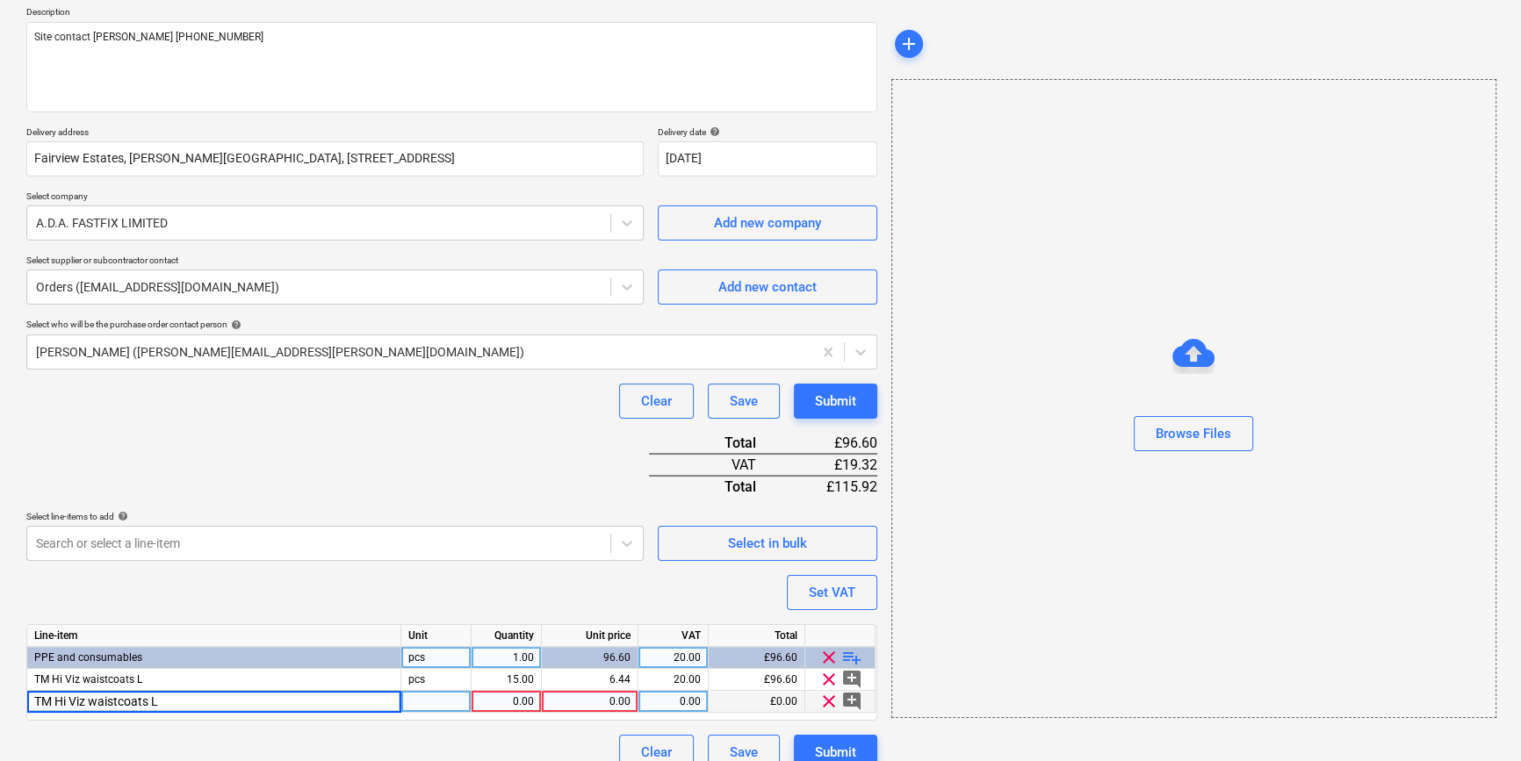
click at [150, 701] on input "TM Hi Viz waistcoats L" at bounding box center [213, 701] width 373 height 21
click at [155, 700] on input "TM Hi Viz waistcoats L" at bounding box center [213, 701] width 373 height 21
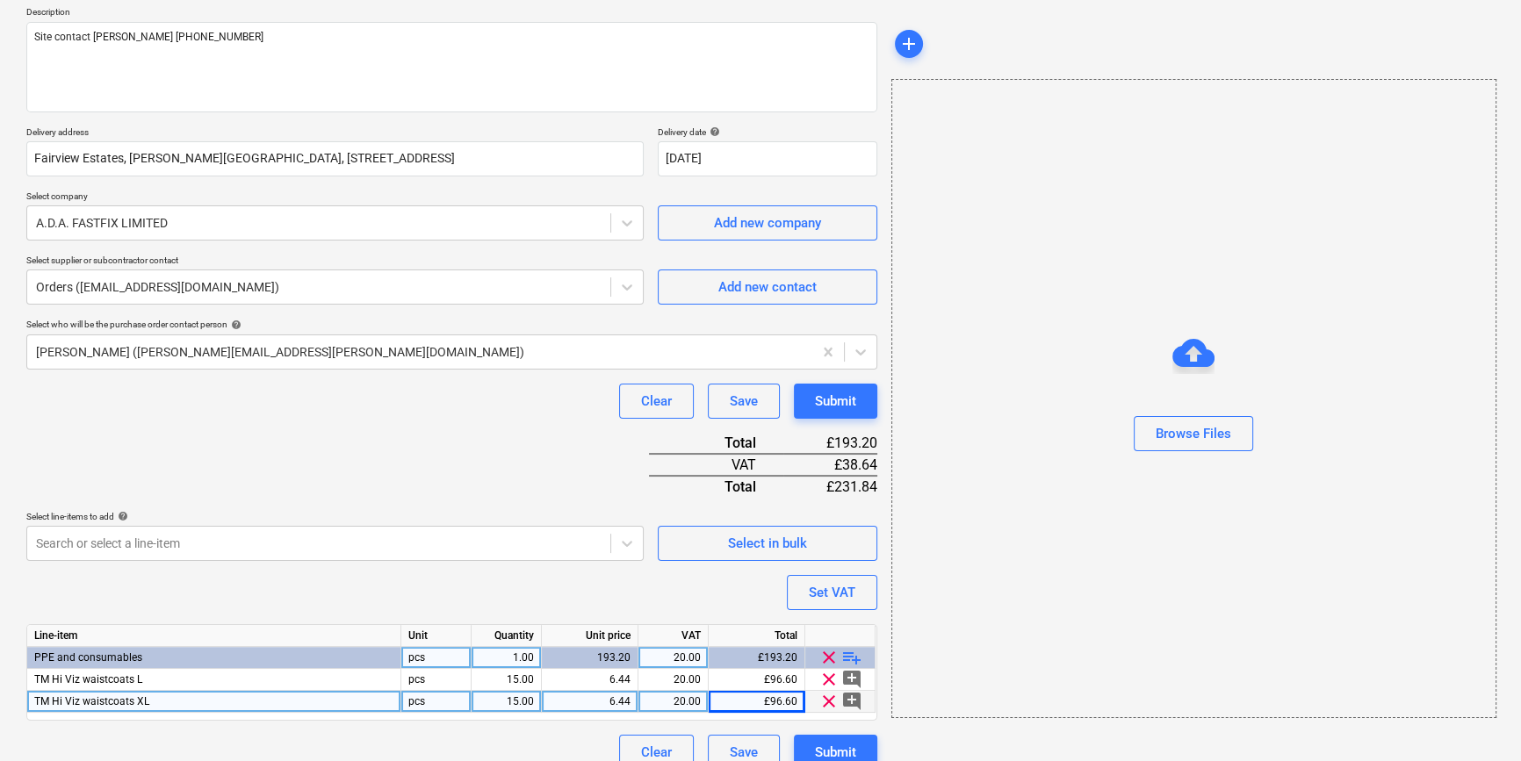
click at [842, 651] on span "playlist_add" at bounding box center [851, 657] width 21 height 21
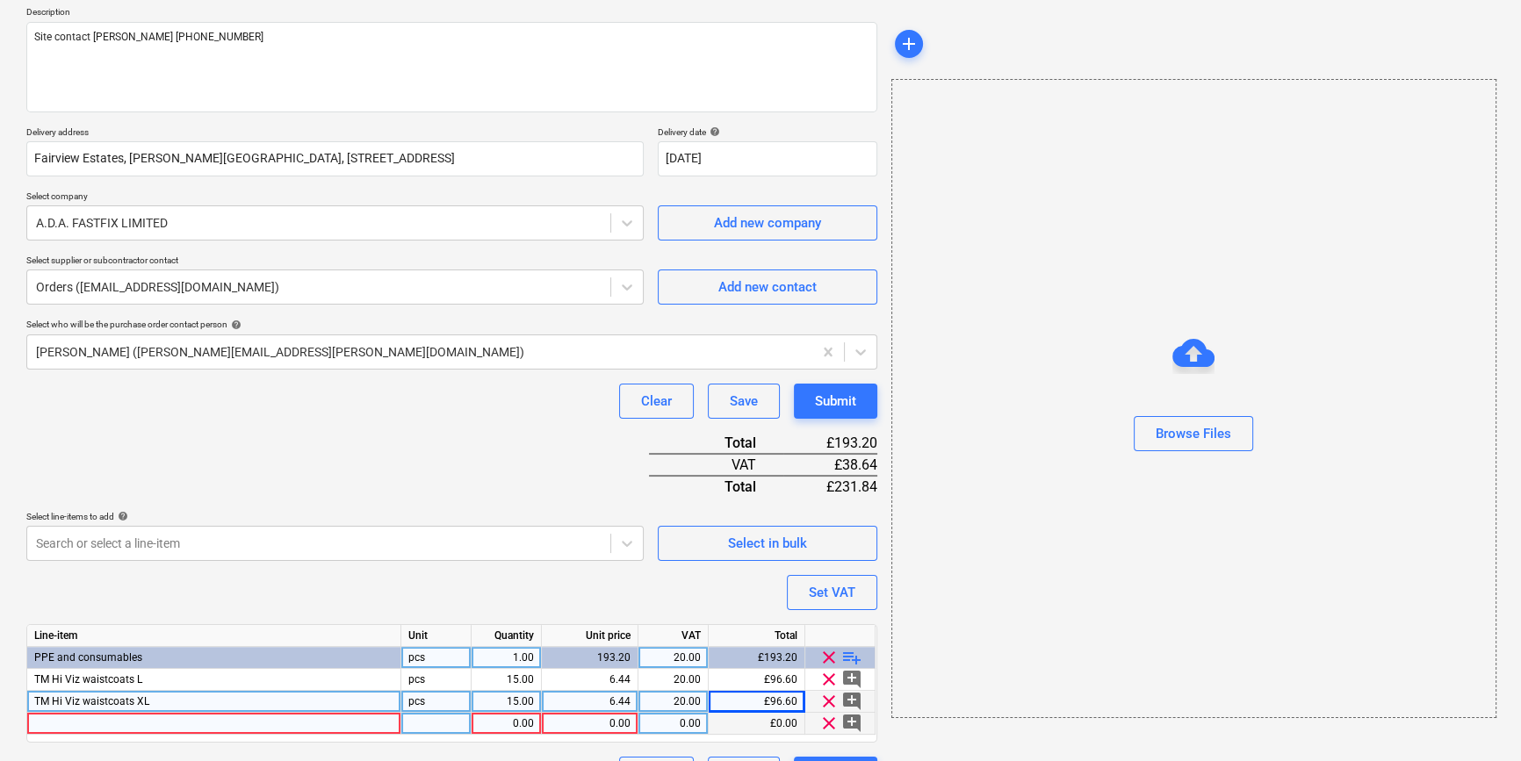
click at [48, 723] on div at bounding box center [214, 724] width 374 height 22
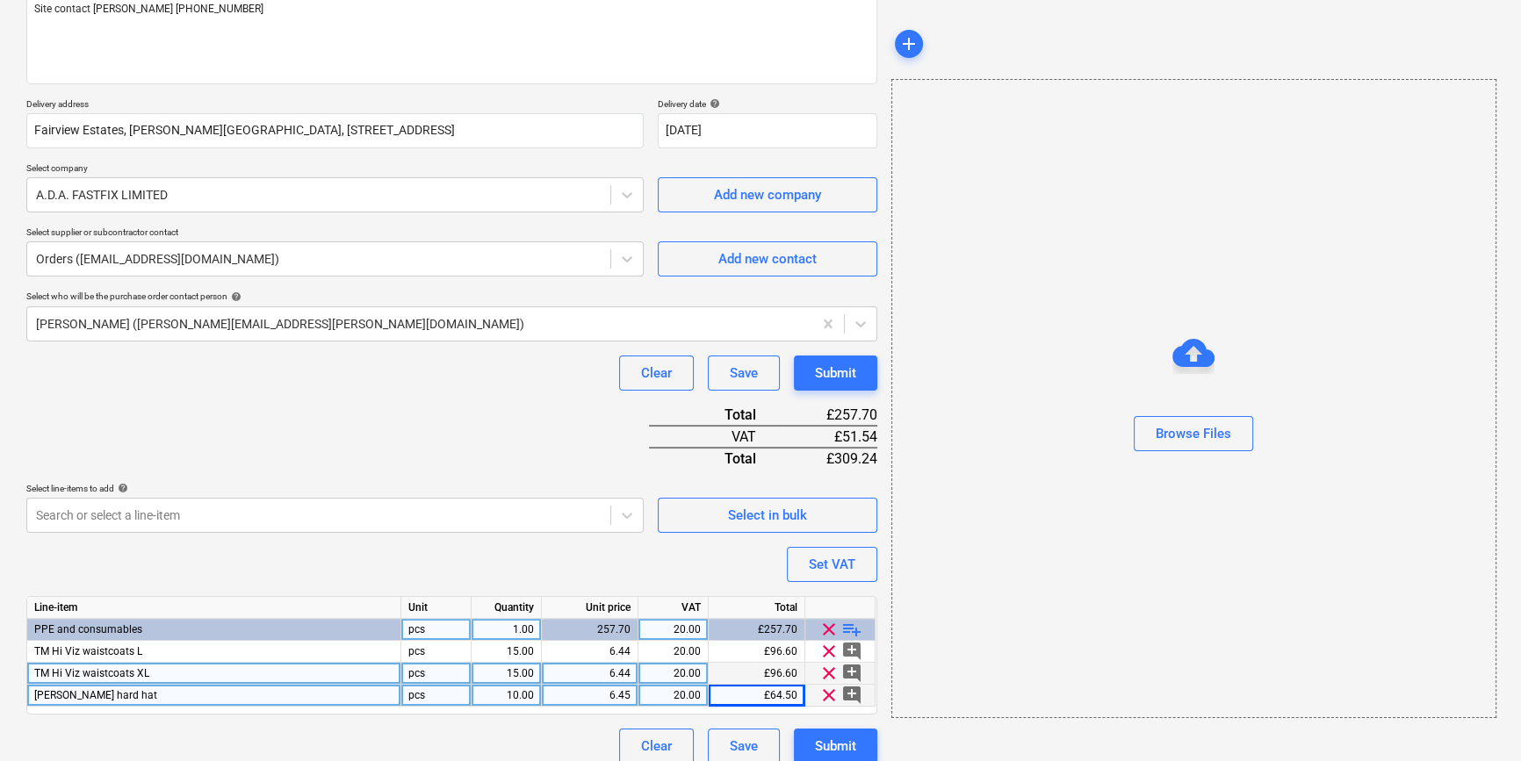
scroll to position [246, 0]
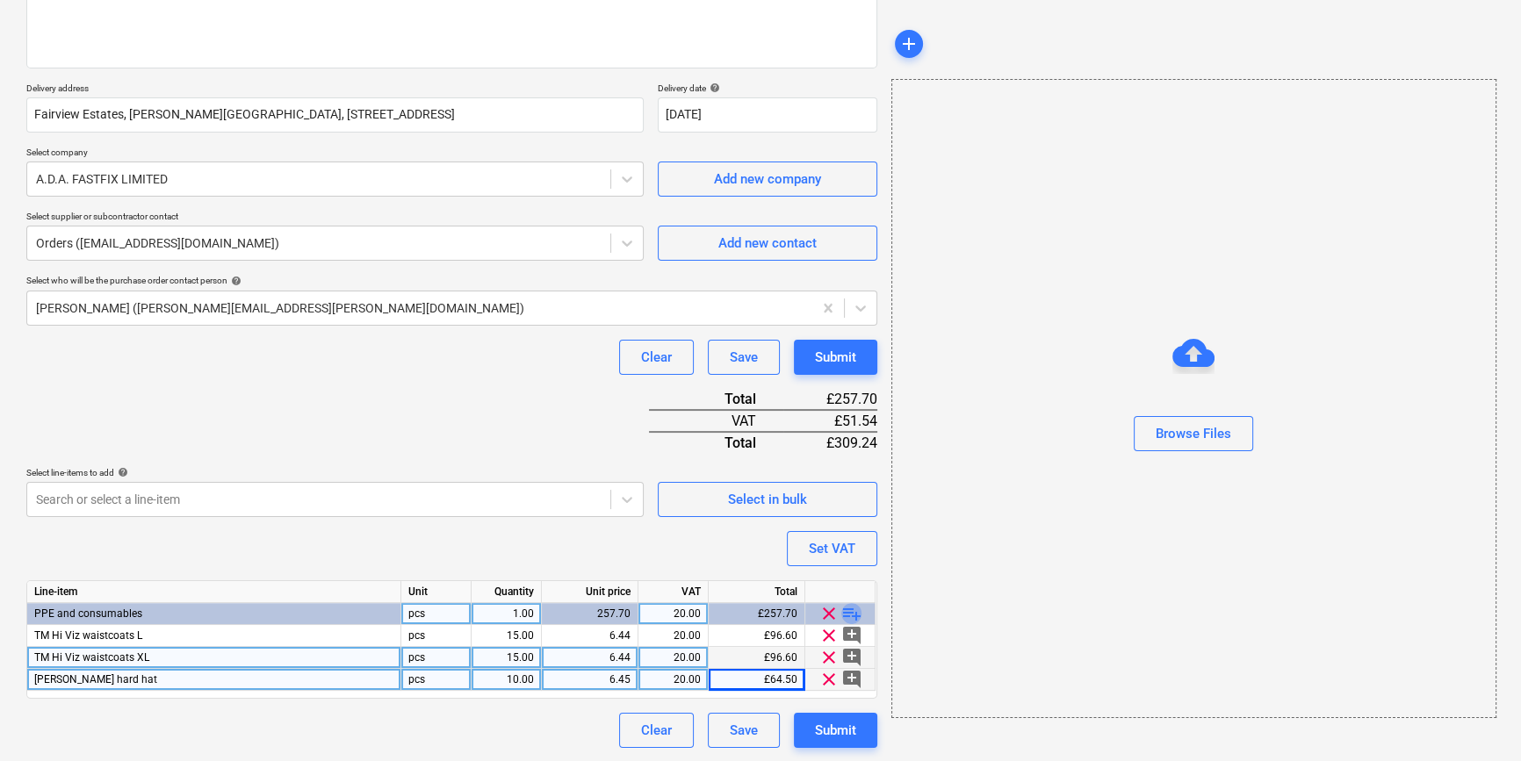
click at [852, 614] on span "playlist_add" at bounding box center [851, 613] width 21 height 21
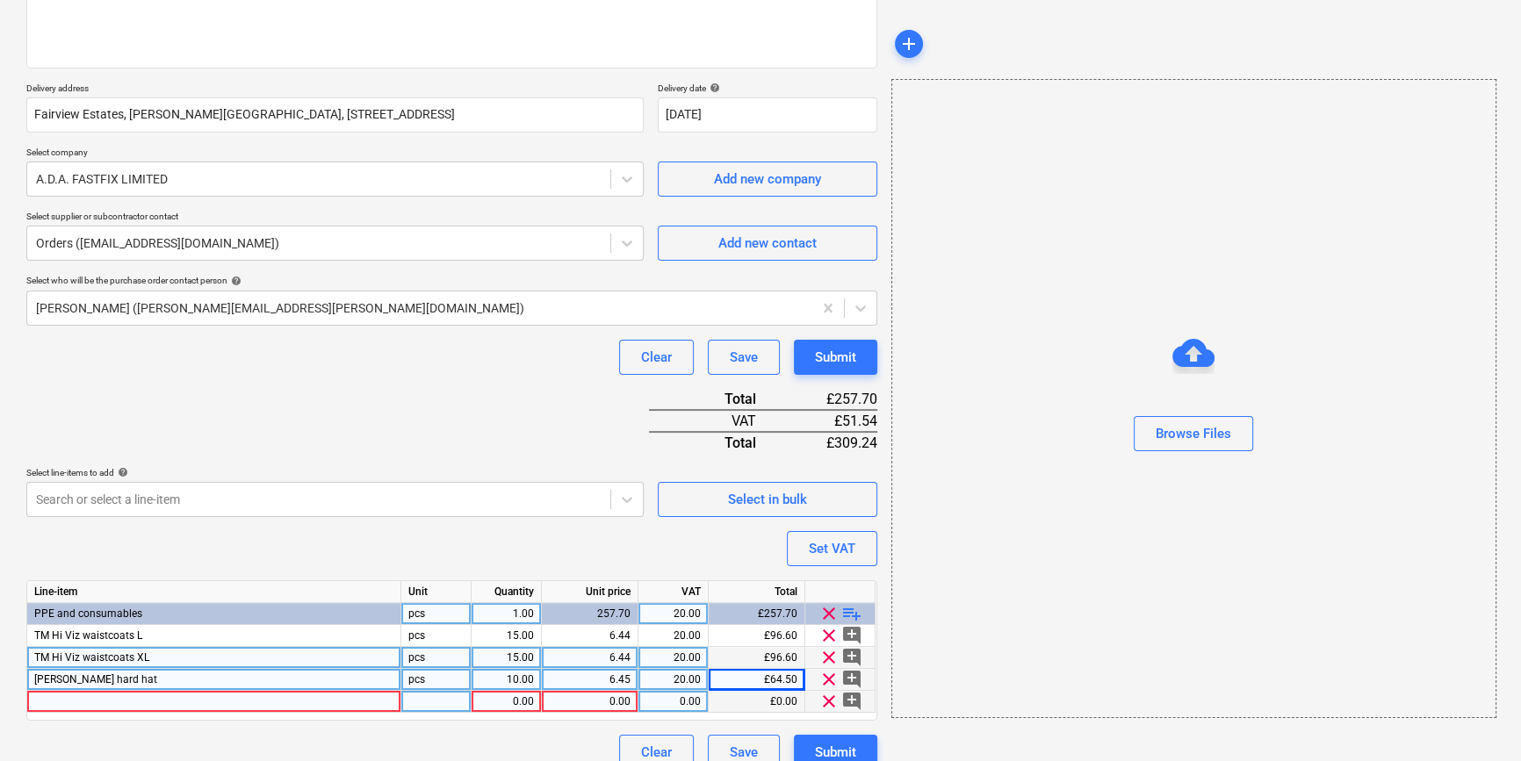
click at [43, 701] on div at bounding box center [214, 702] width 374 height 22
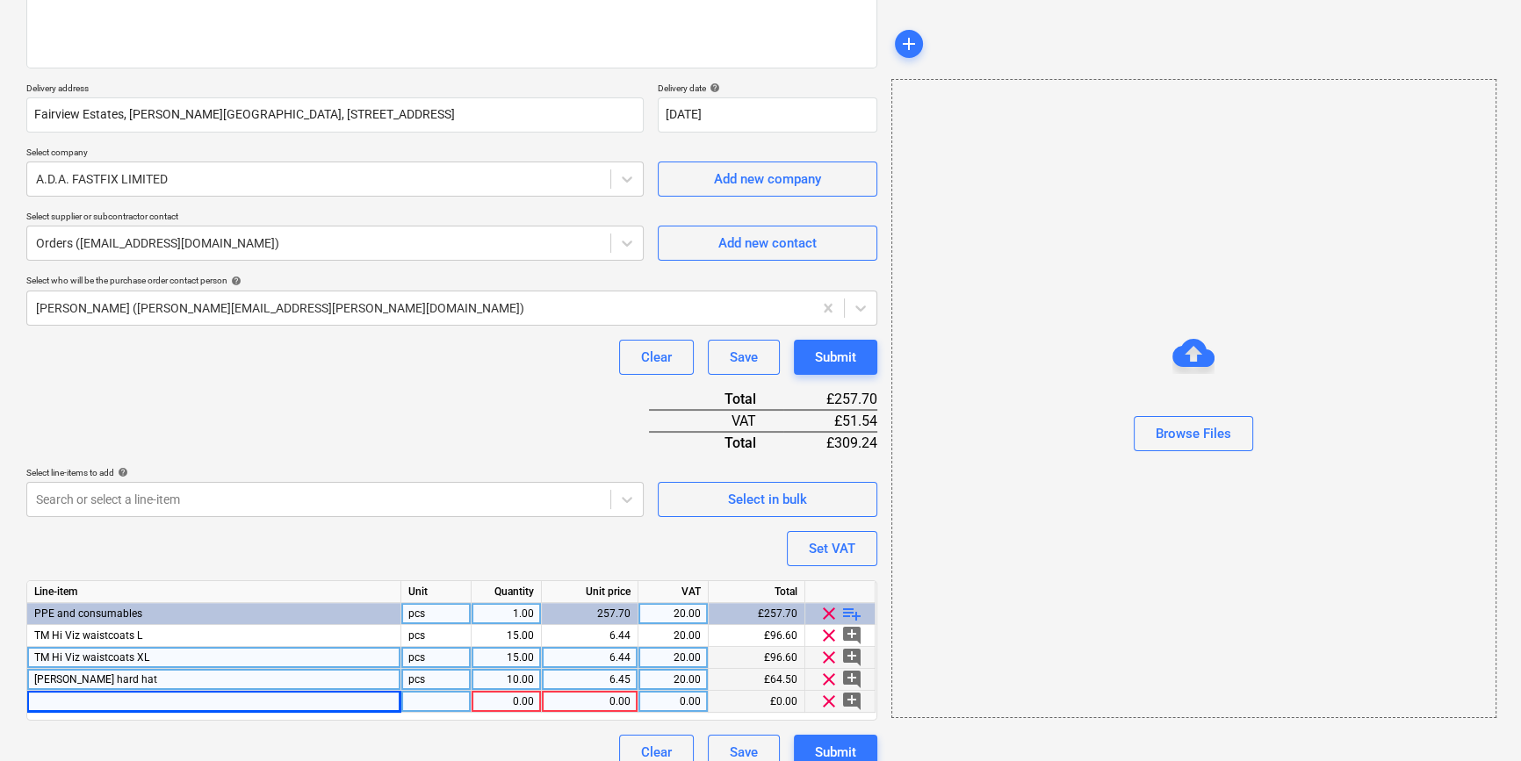
click at [47, 701] on div at bounding box center [214, 702] width 374 height 22
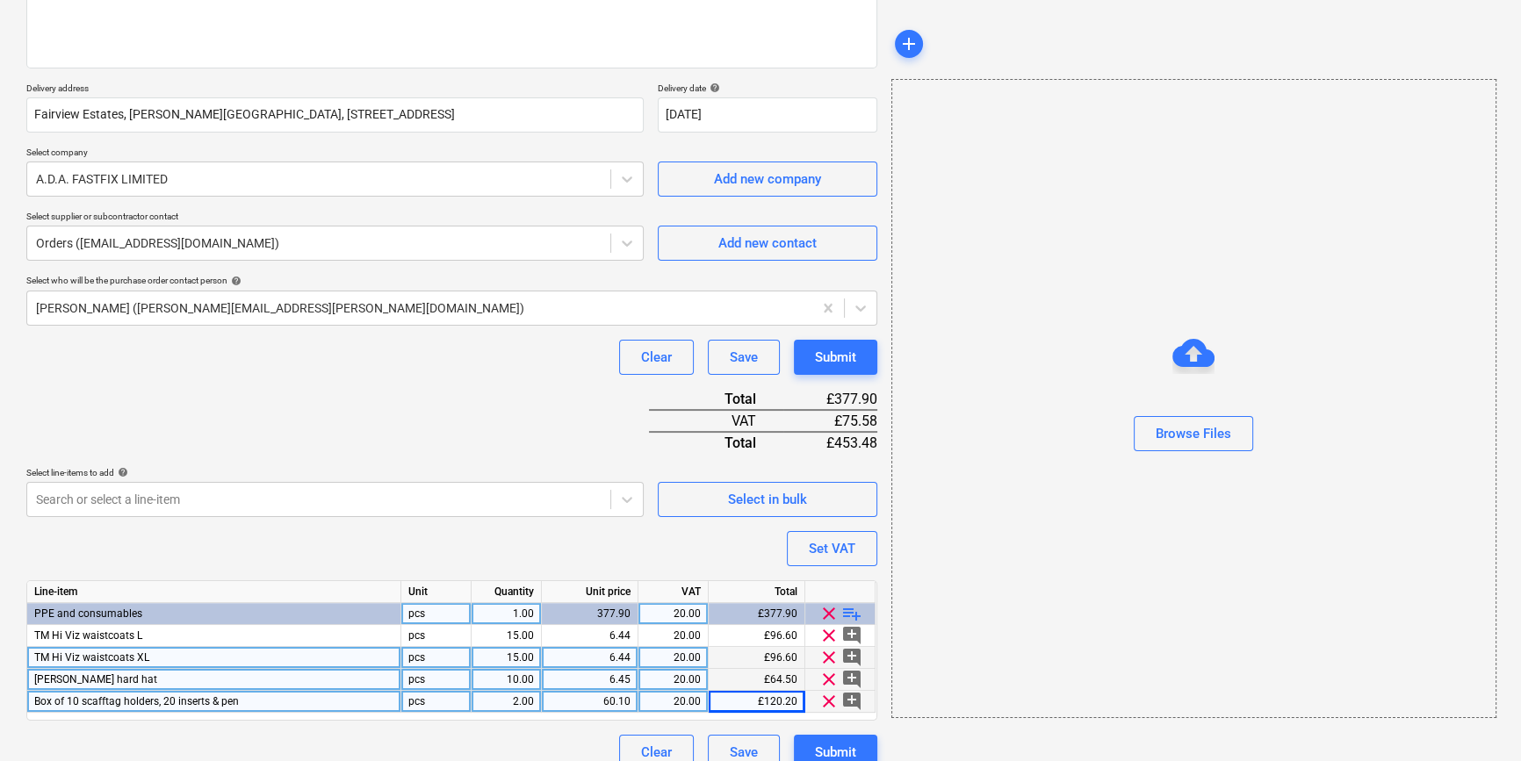
click at [841, 612] on span "playlist_add" at bounding box center [851, 613] width 21 height 21
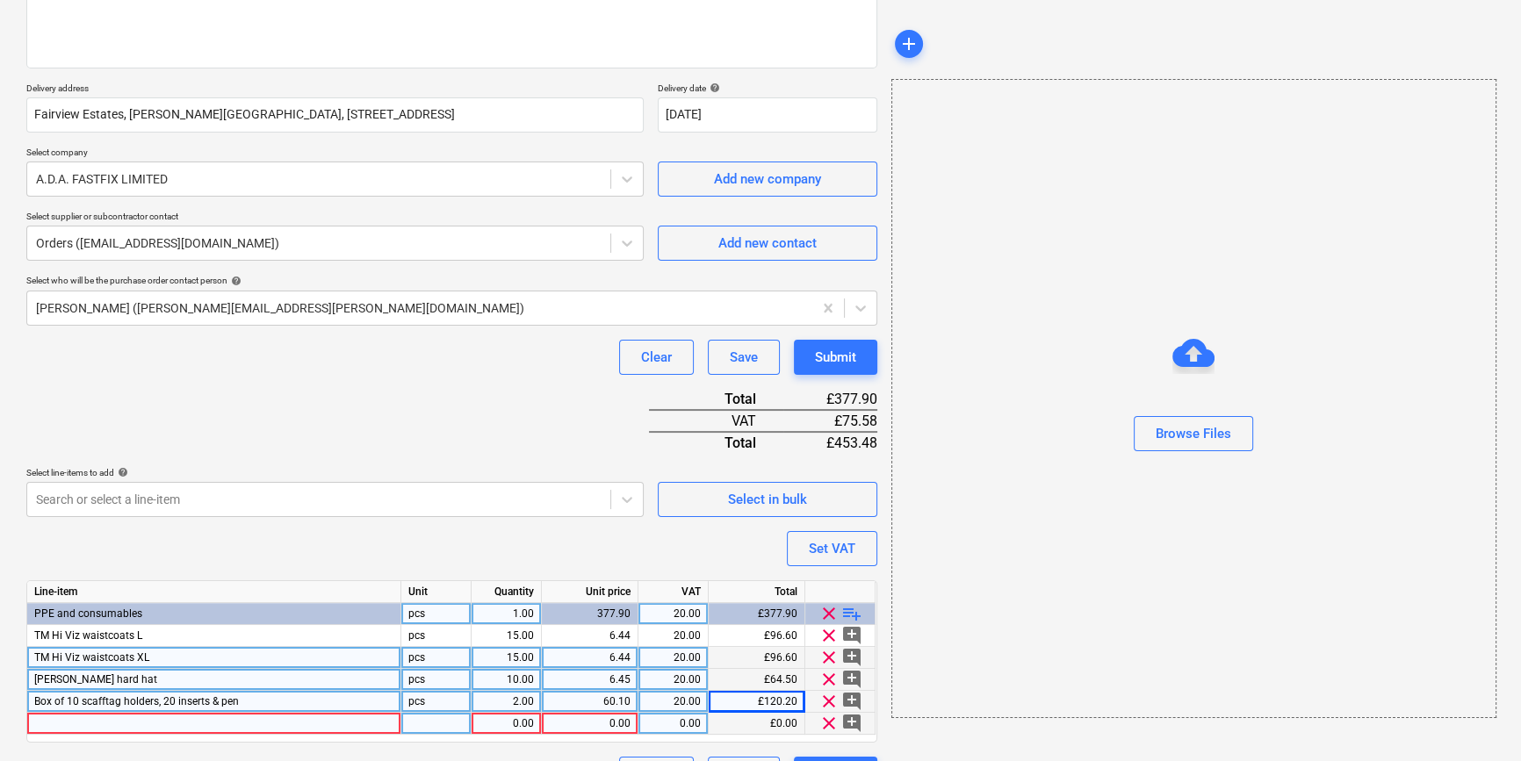
click at [65, 724] on div at bounding box center [214, 724] width 374 height 22
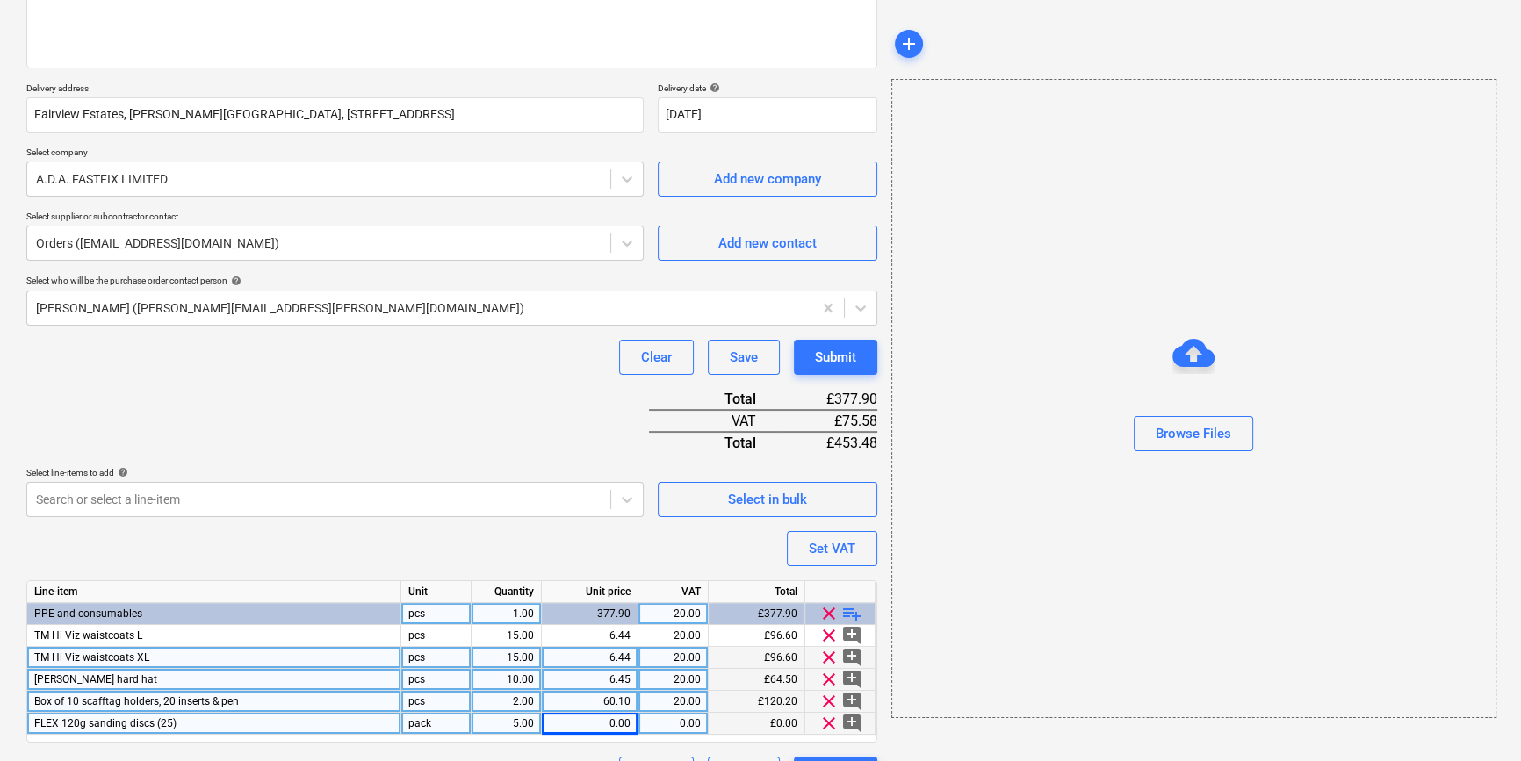
click at [612, 729] on div "0.00" at bounding box center [590, 724] width 82 height 22
click at [860, 615] on span "playlist_add" at bounding box center [851, 613] width 21 height 21
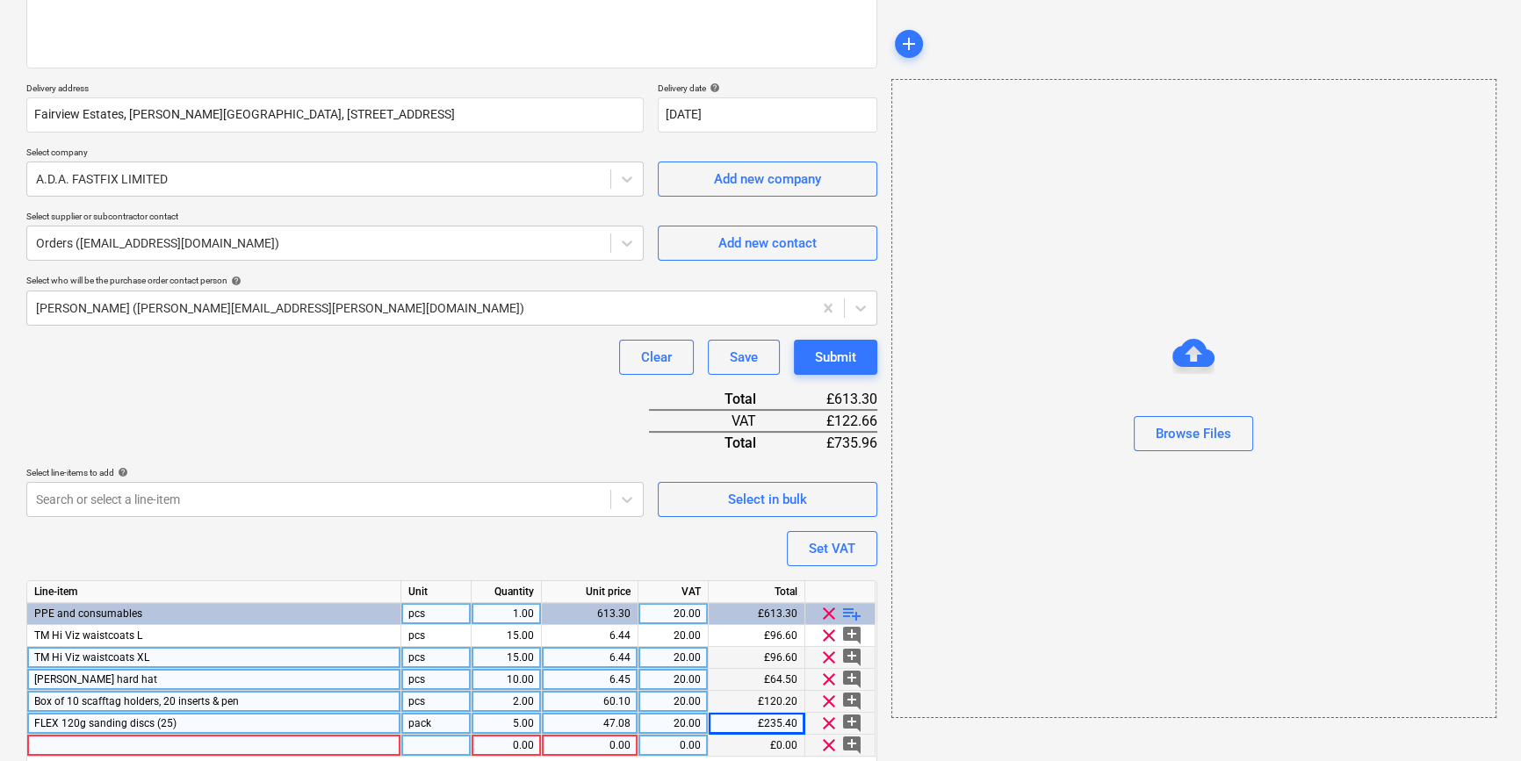
click at [63, 744] on div at bounding box center [214, 746] width 374 height 22
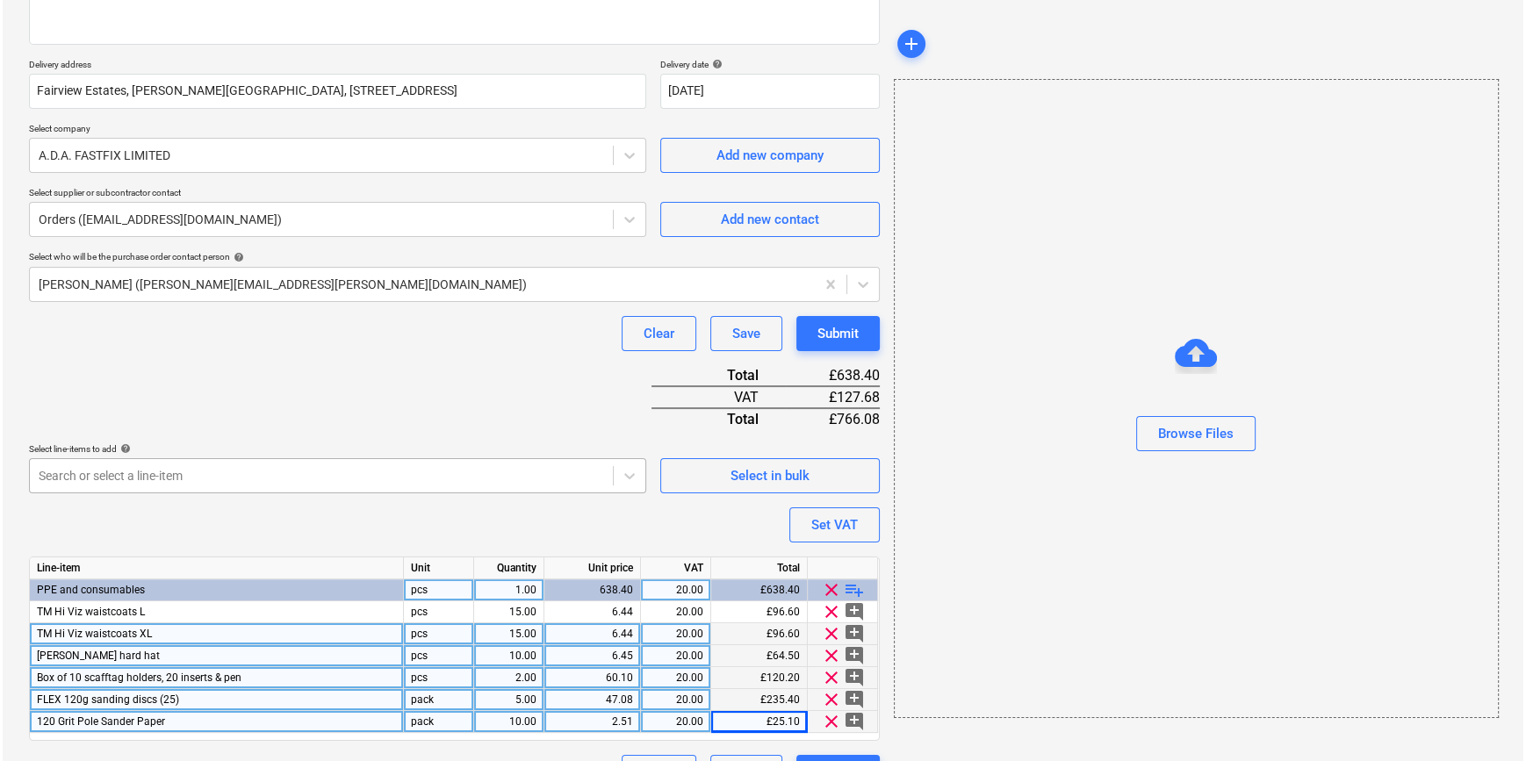
scroll to position [312, 0]
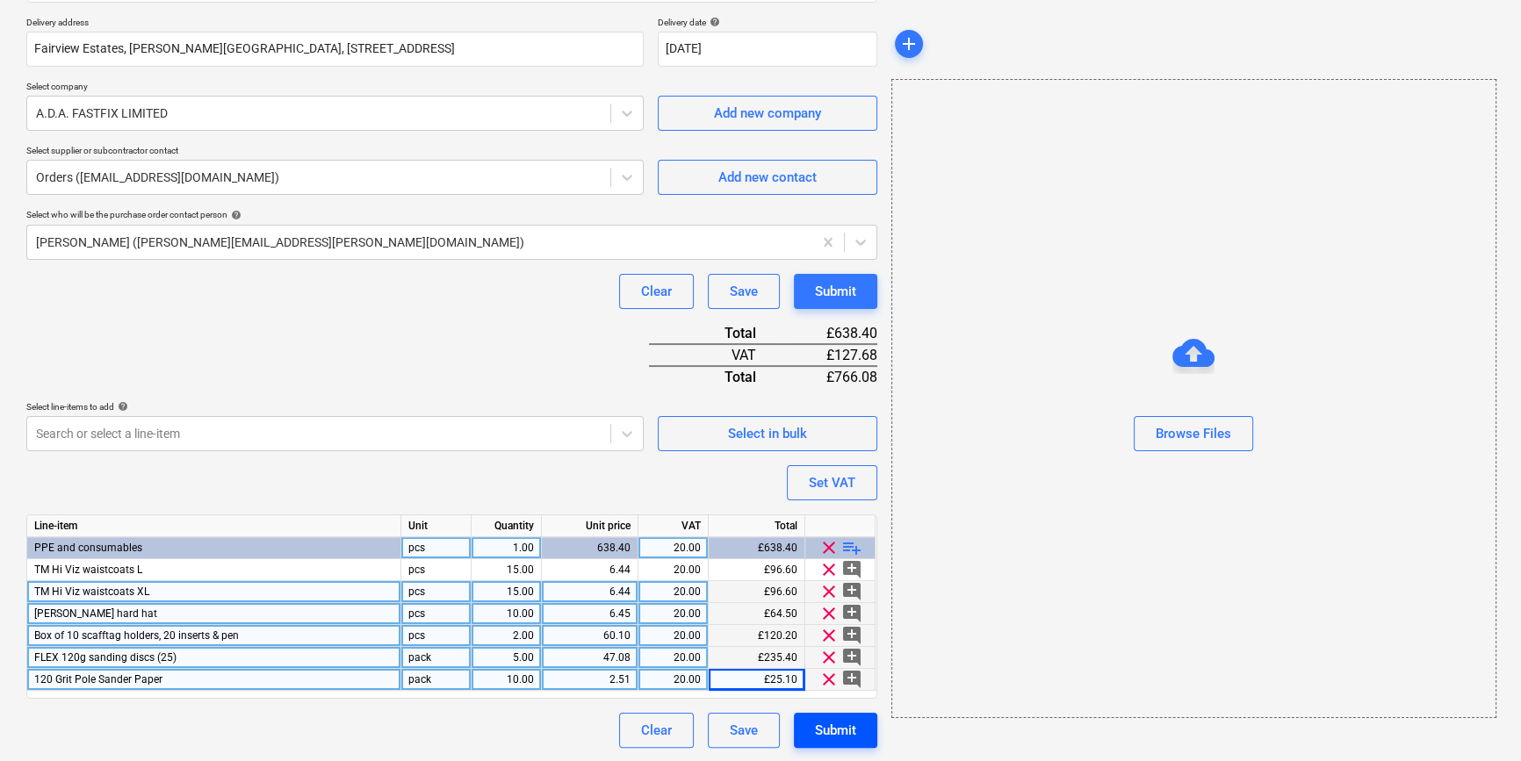
click at [815, 724] on div "Submit" at bounding box center [835, 730] width 41 height 23
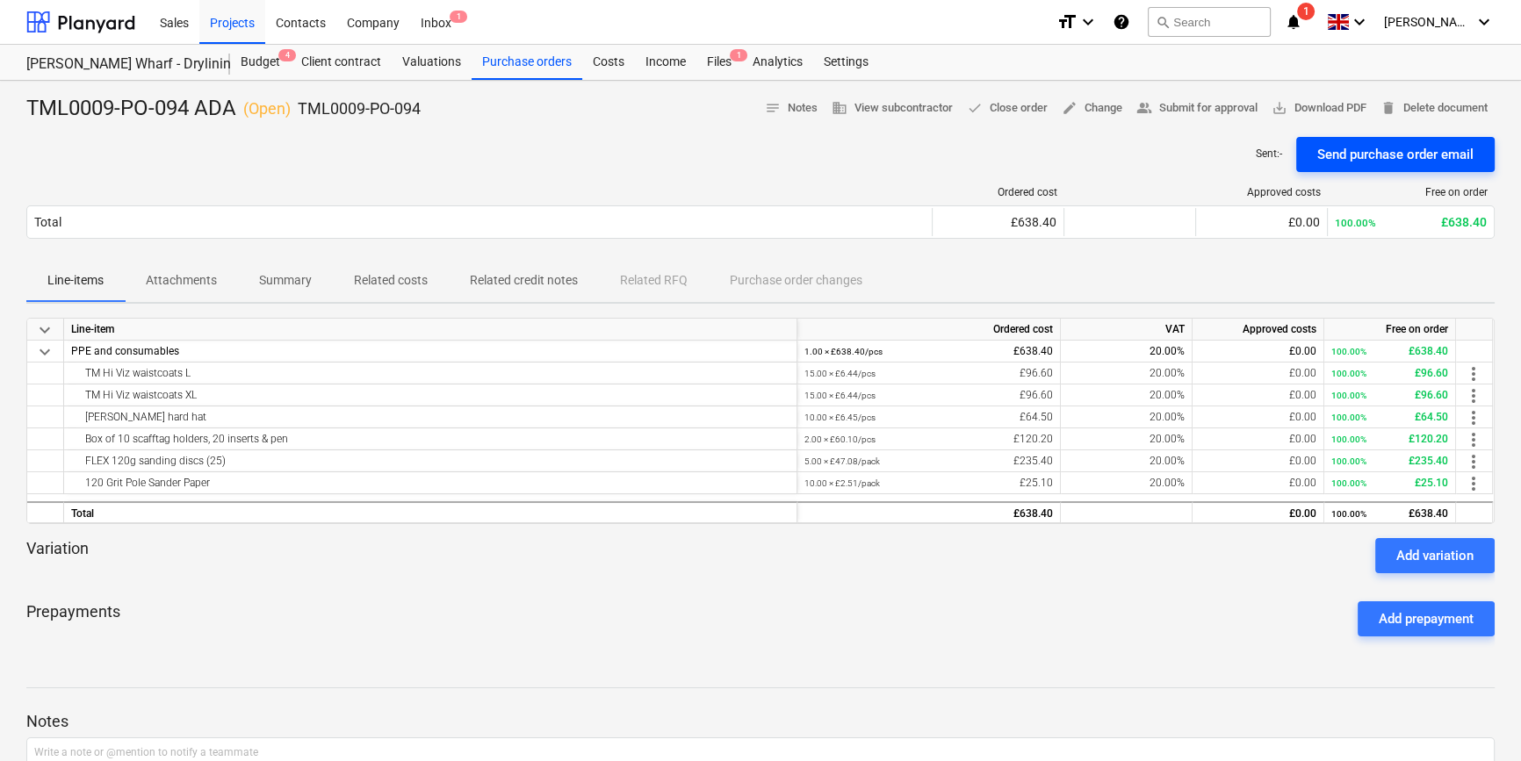
click at [1217, 149] on div "Send purchase order email" at bounding box center [1395, 154] width 156 height 23
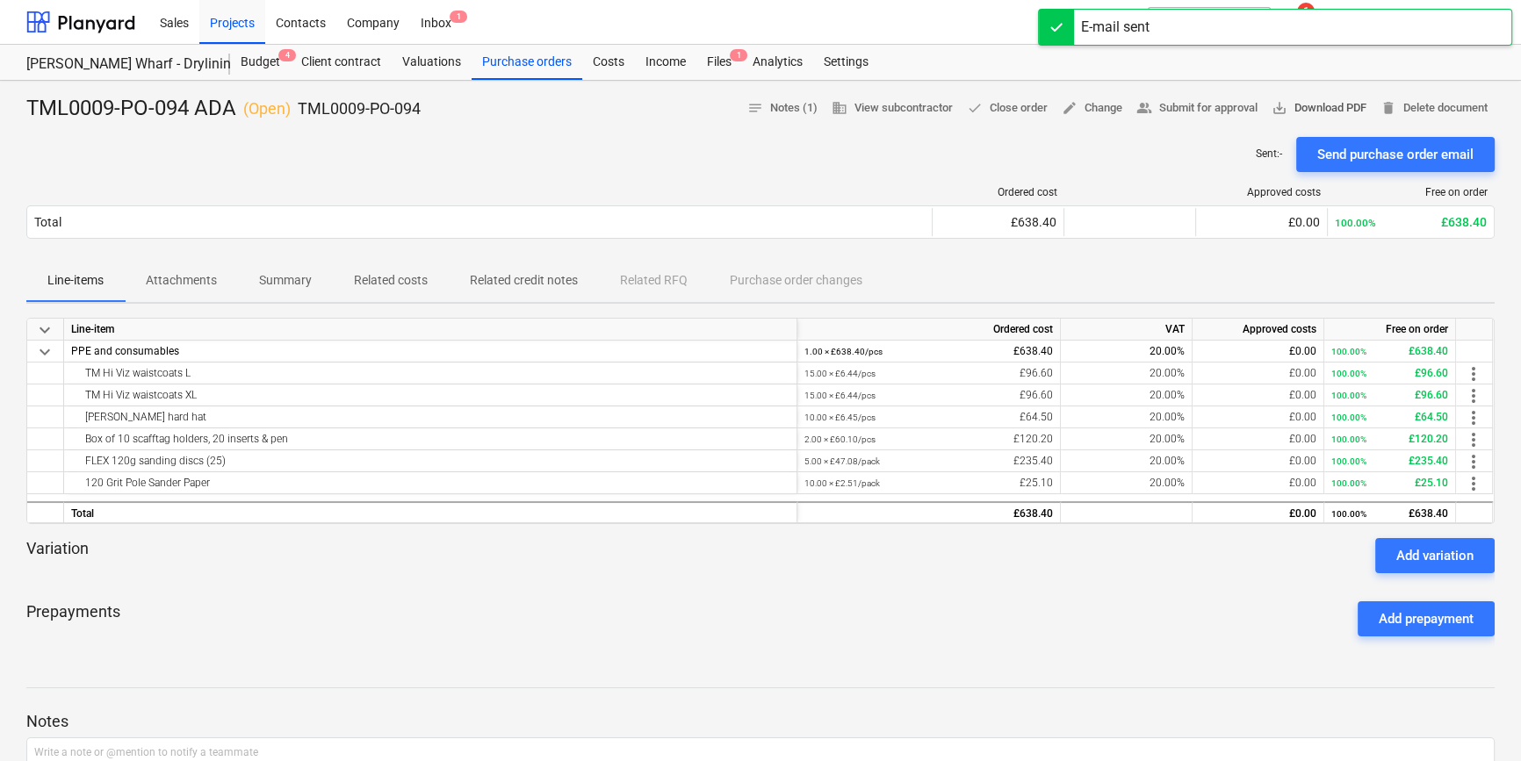
click at [1217, 113] on span "save_alt Download PDF" at bounding box center [1318, 108] width 95 height 20
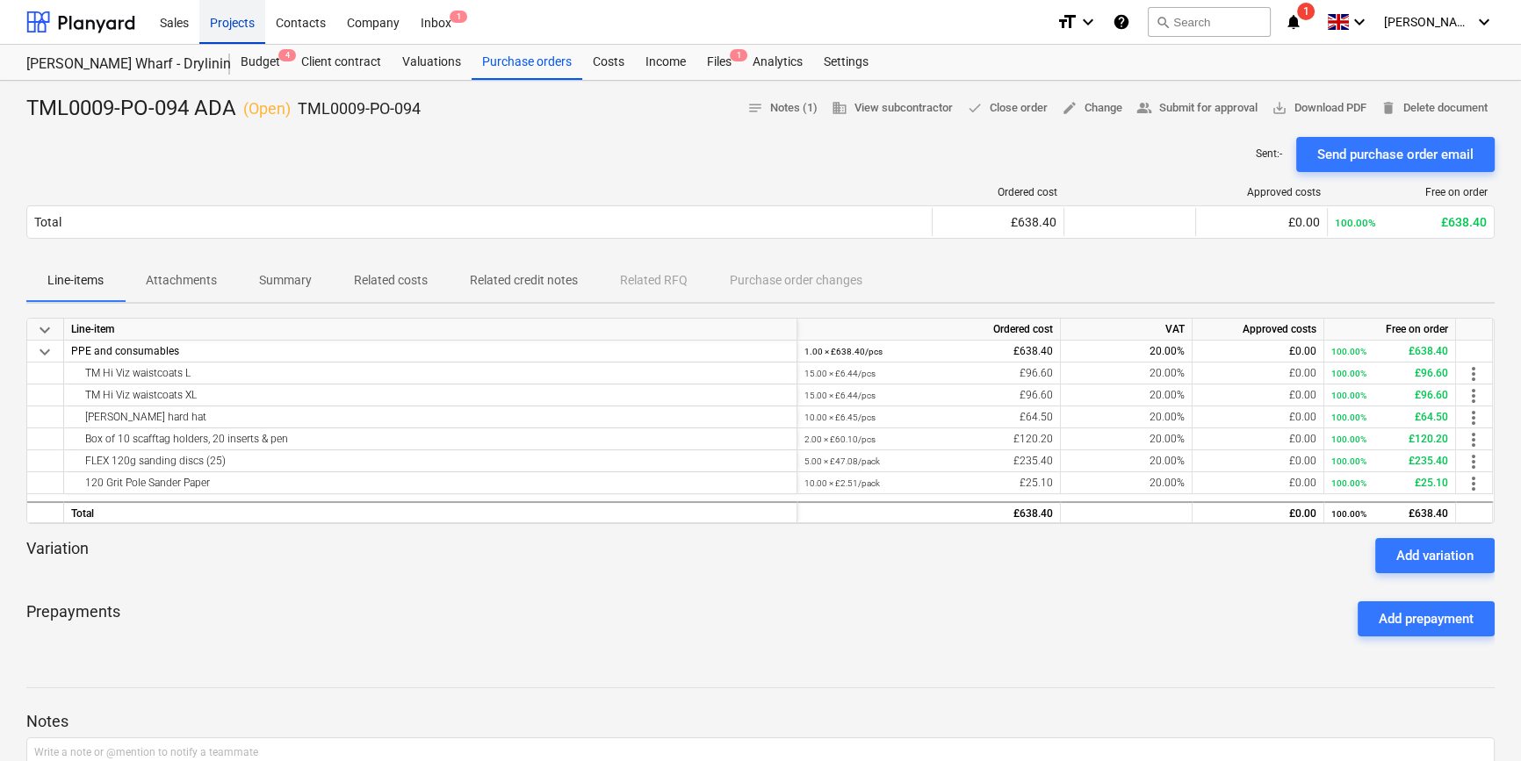
click at [237, 20] on div "Projects" at bounding box center [232, 21] width 66 height 45
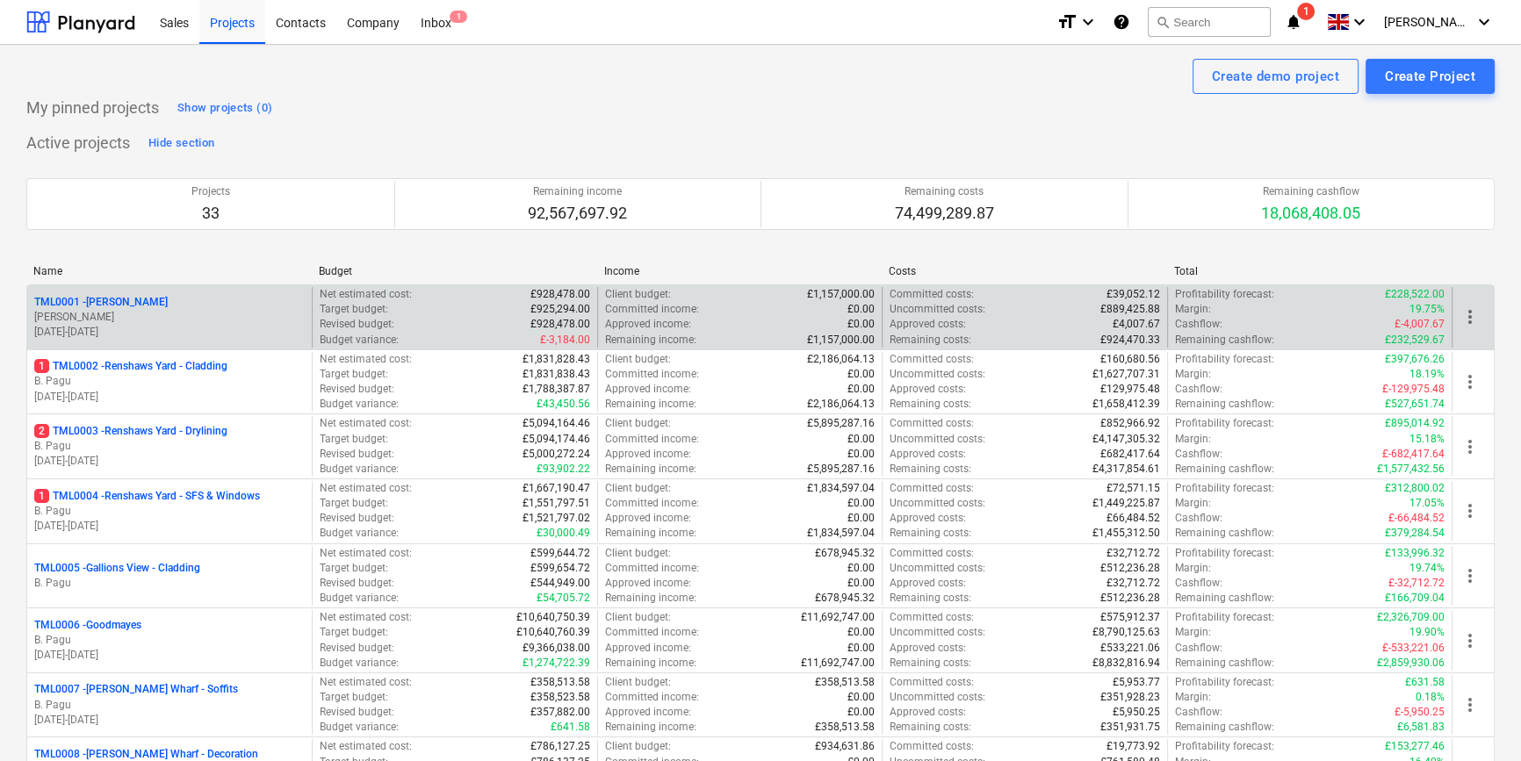
click at [165, 310] on p "[PERSON_NAME]" at bounding box center [169, 317] width 270 height 15
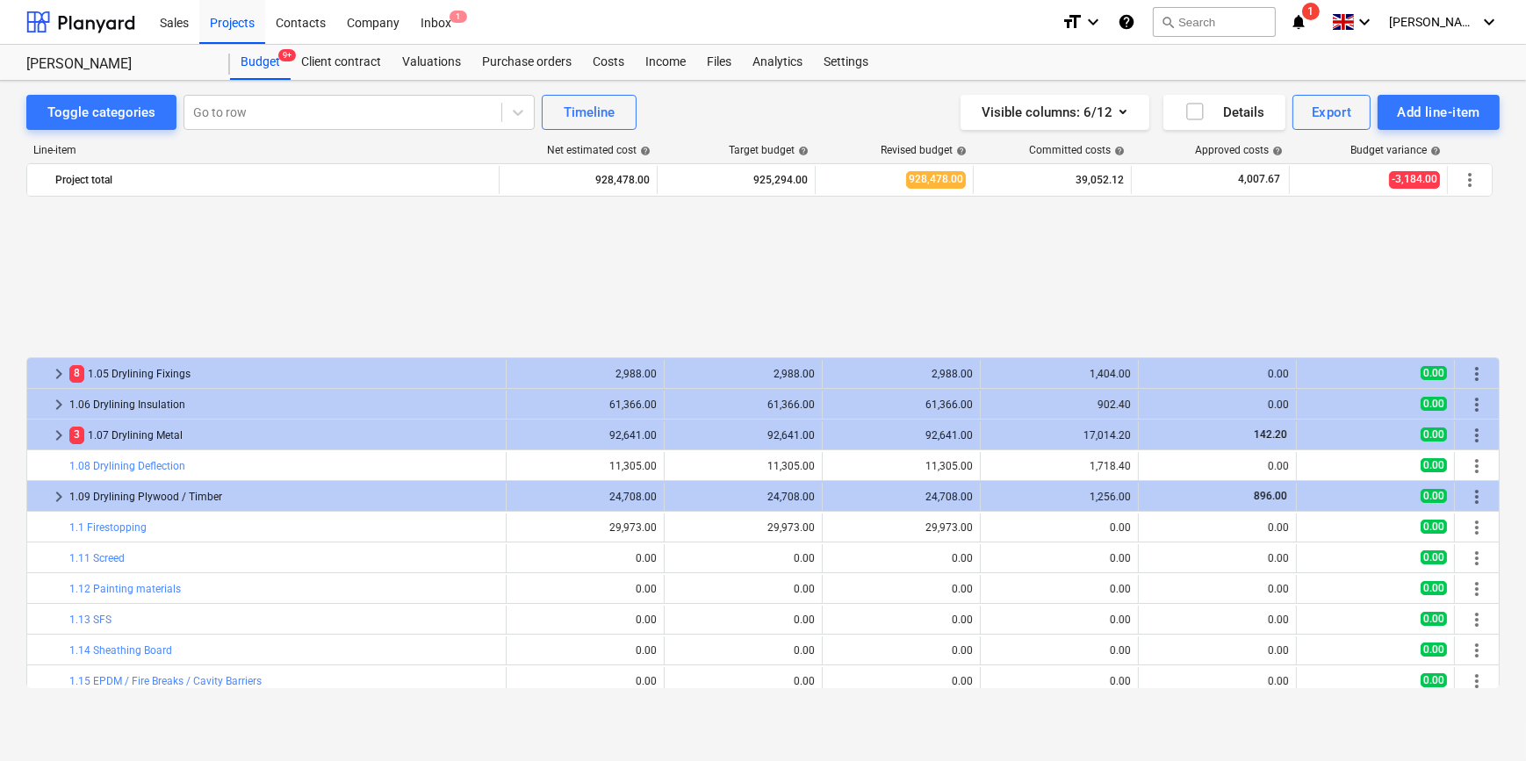
scroll to position [769, 0]
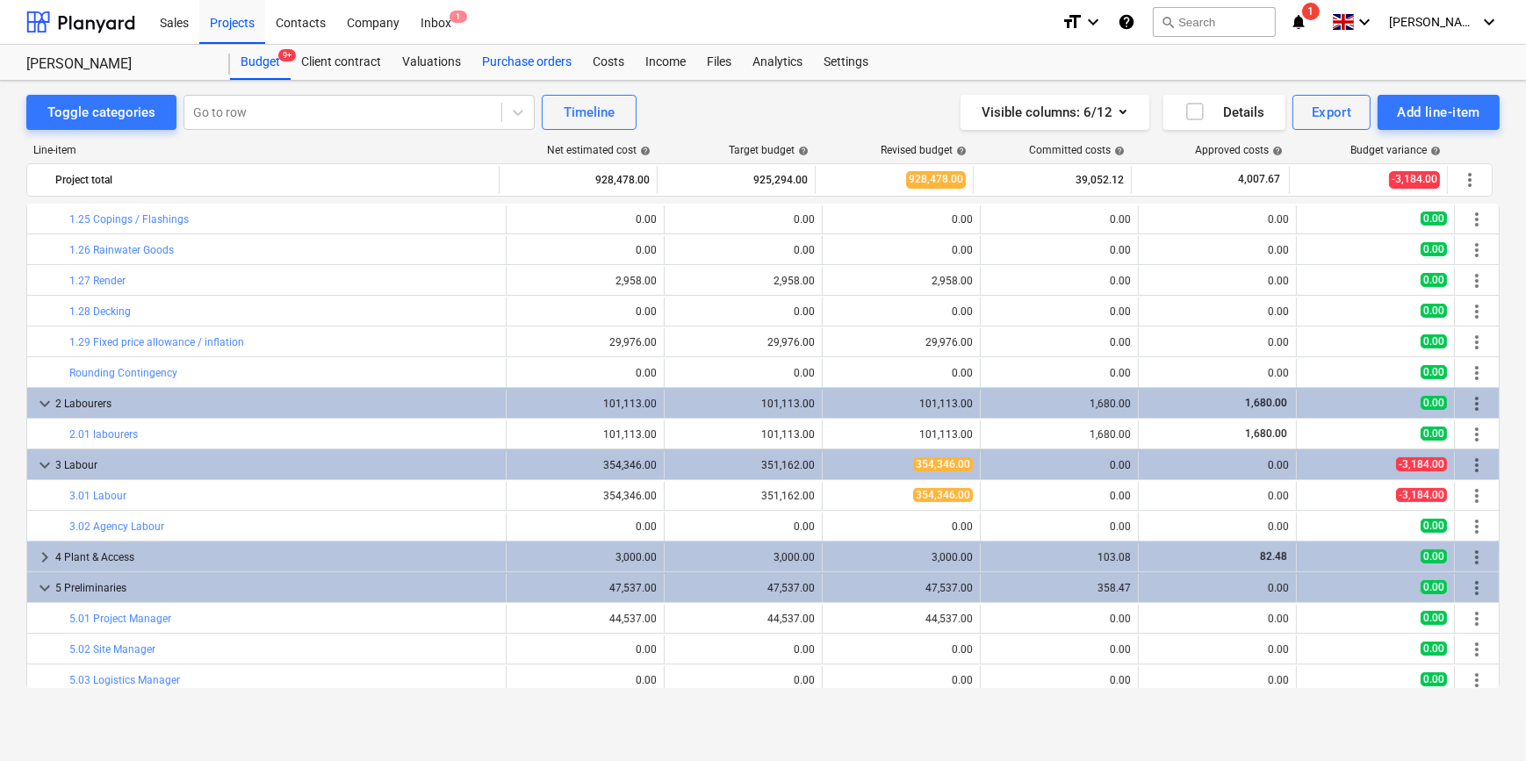
click at [547, 61] on div "Purchase orders" at bounding box center [526, 62] width 111 height 35
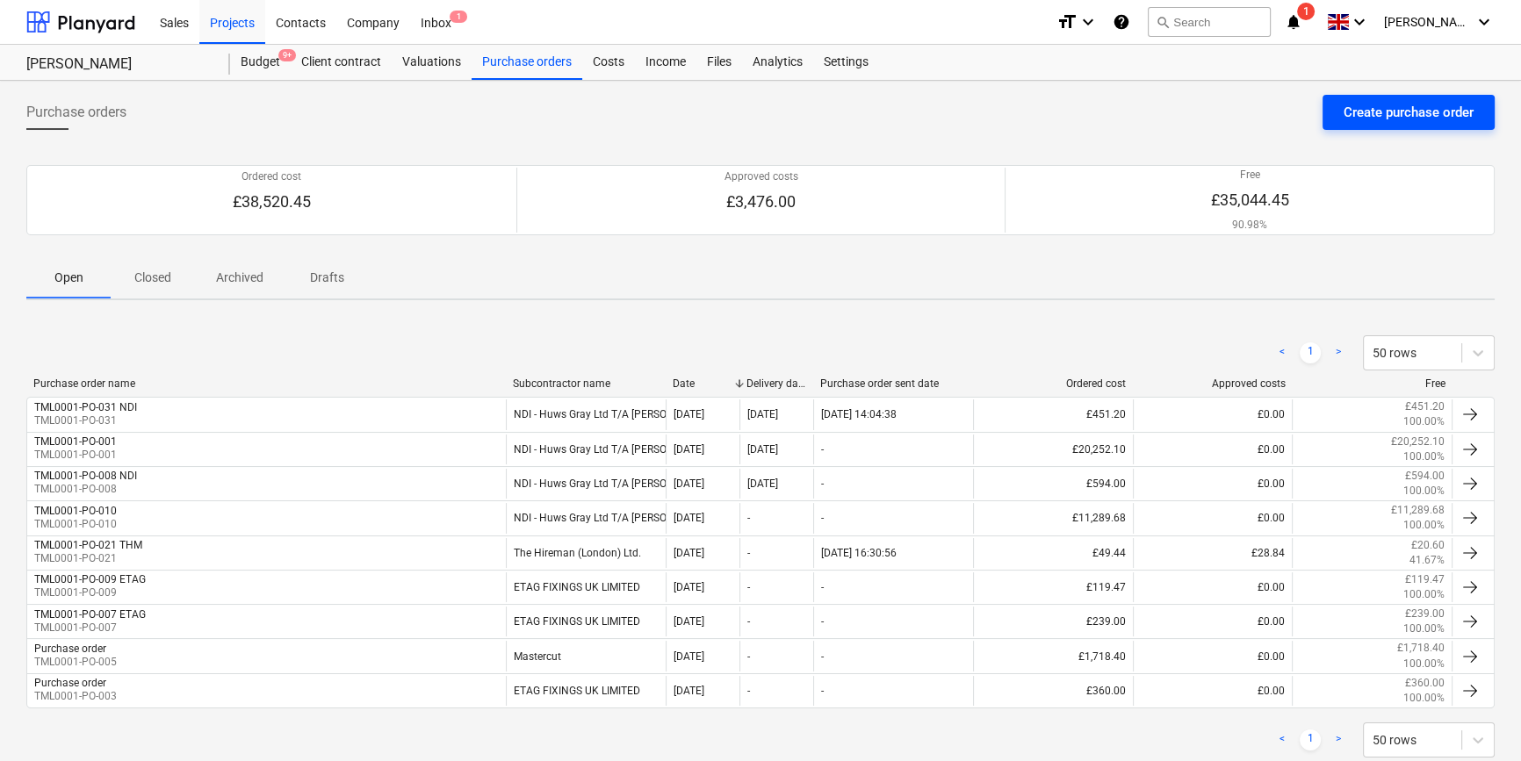
click at [1217, 110] on div "Create purchase order" at bounding box center [1408, 112] width 130 height 23
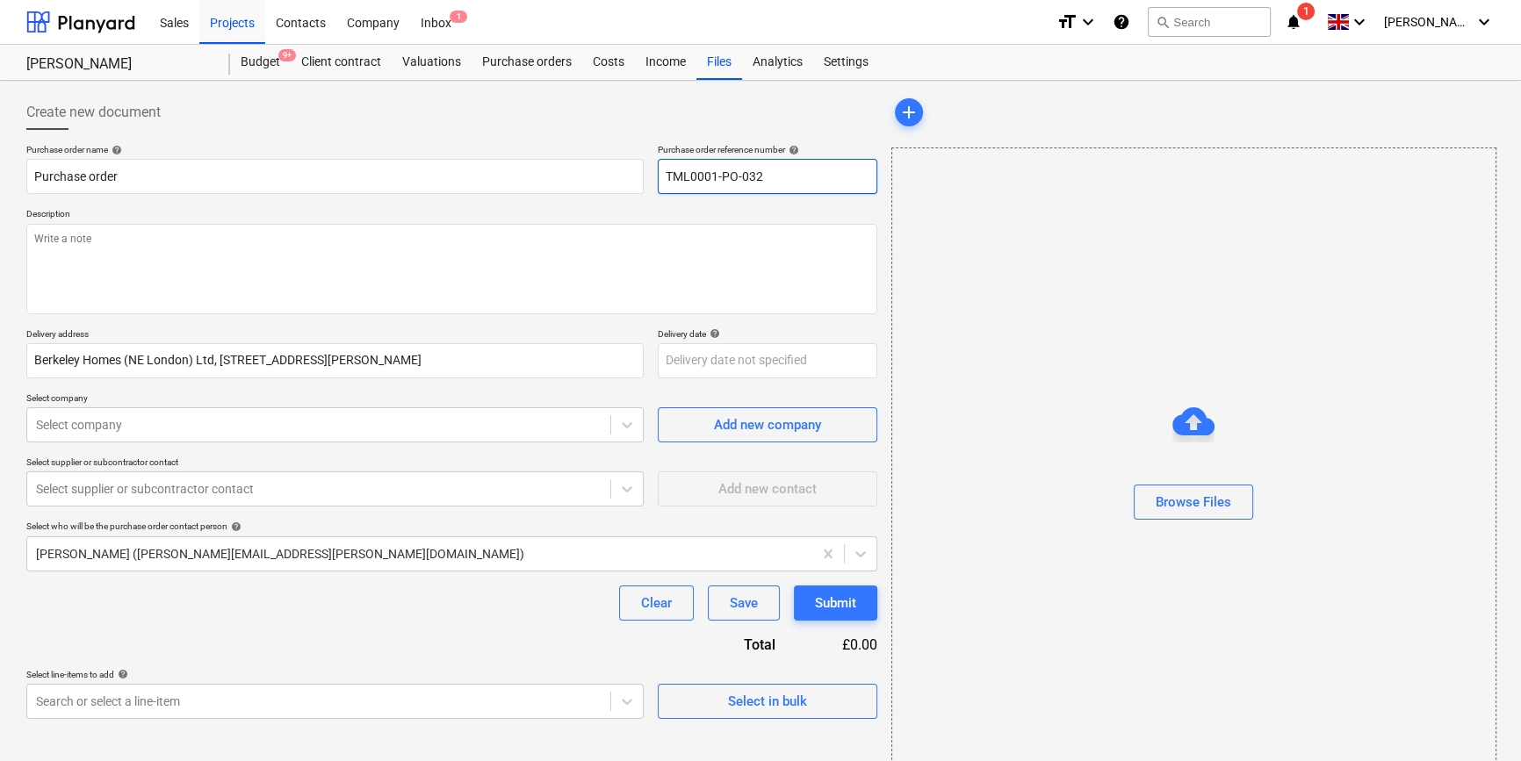
drag, startPoint x: 770, startPoint y: 173, endPoint x: 651, endPoint y: 176, distance: 119.4
click at [651, 176] on div "Purchase order name help Purchase order Purchase order reference number help TM…" at bounding box center [451, 169] width 851 height 50
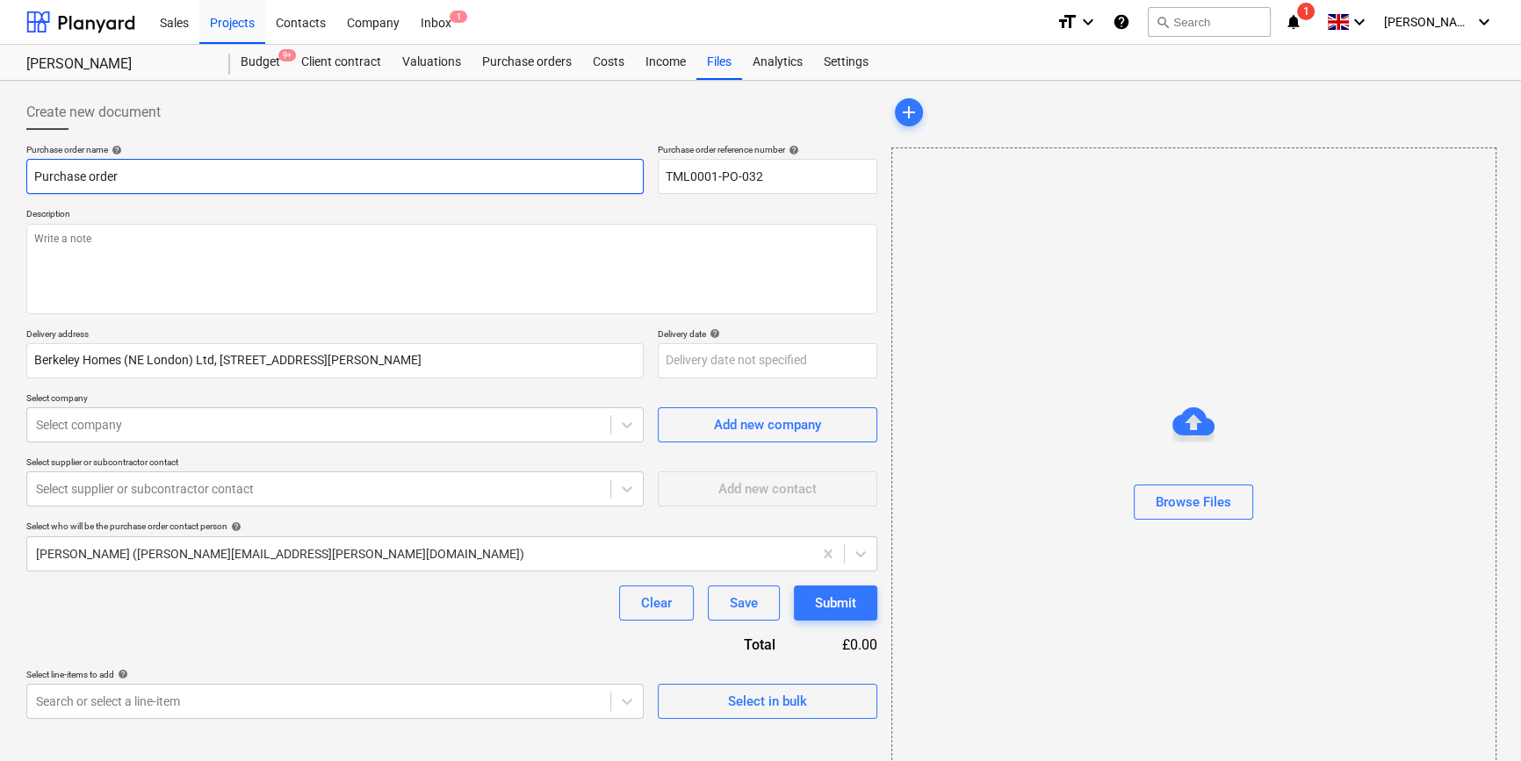
drag, startPoint x: 126, startPoint y: 173, endPoint x: 32, endPoint y: 175, distance: 94.0
click at [32, 175] on input "Purchase order" at bounding box center [334, 176] width 617 height 35
paste input "TML0001-PO-032"
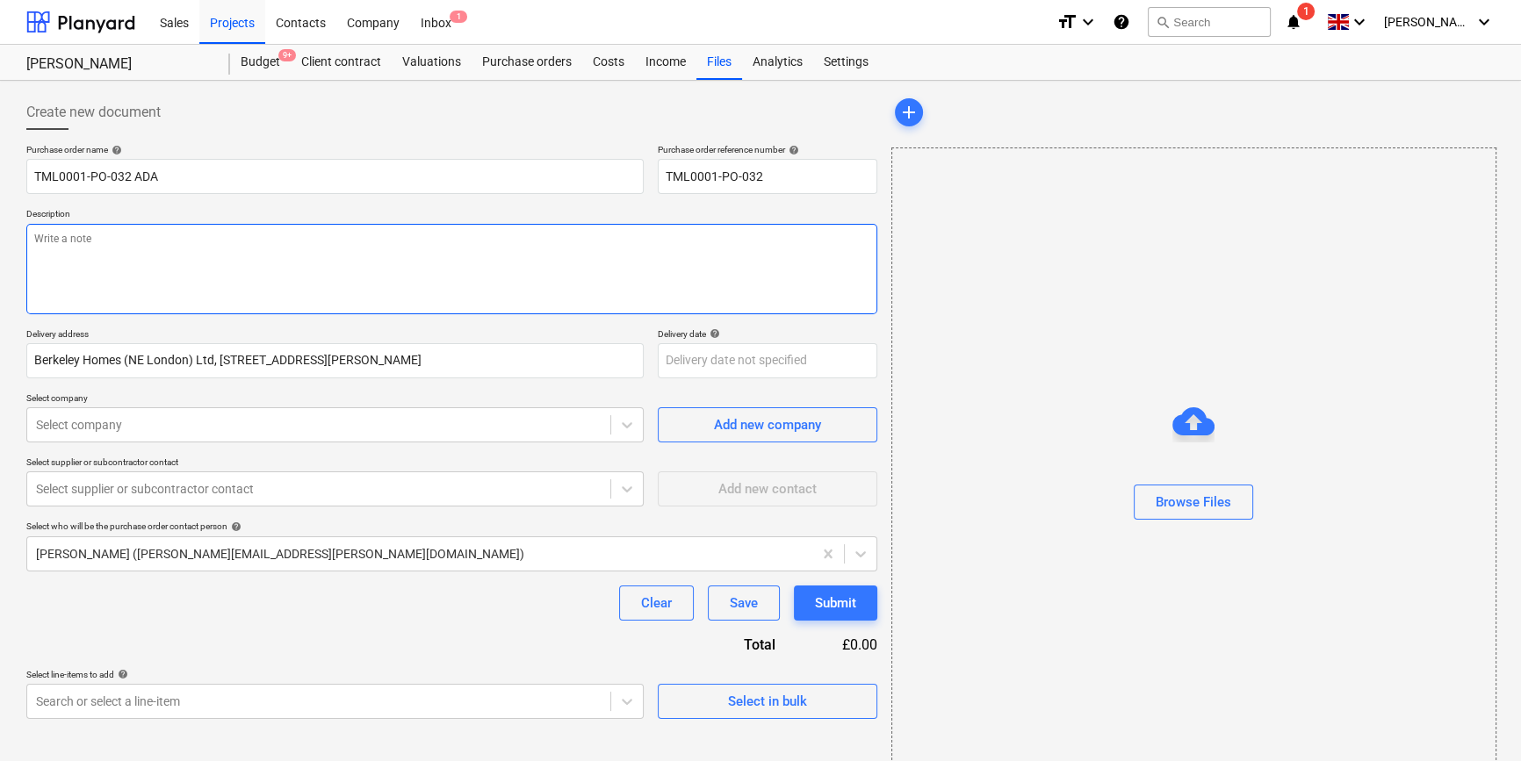
click at [134, 243] on textarea at bounding box center [451, 269] width 851 height 90
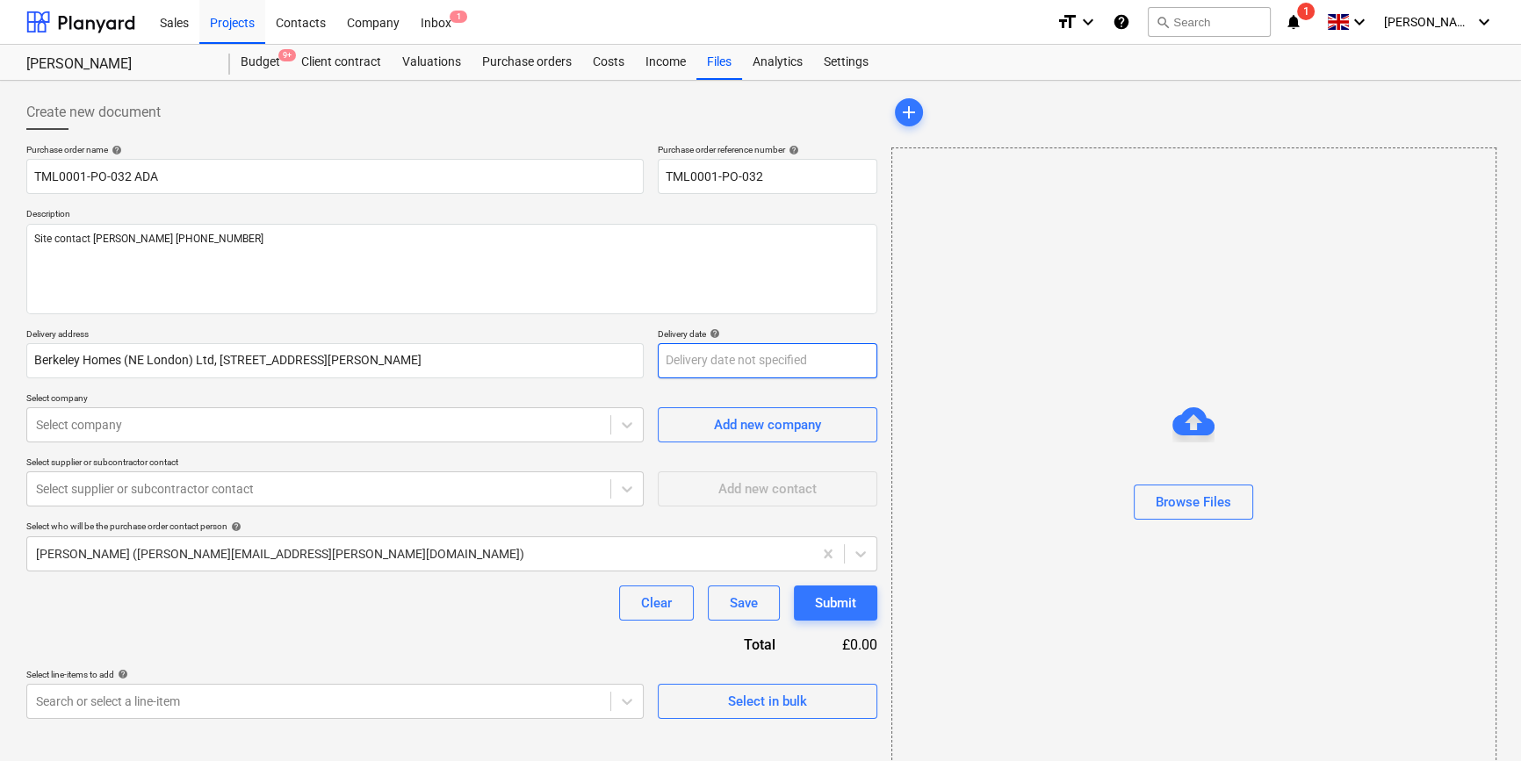
click at [693, 369] on body "Sales Projects Contacts Company Inbox 1 format_size keyboard_arrow_down help se…" at bounding box center [760, 380] width 1521 height 761
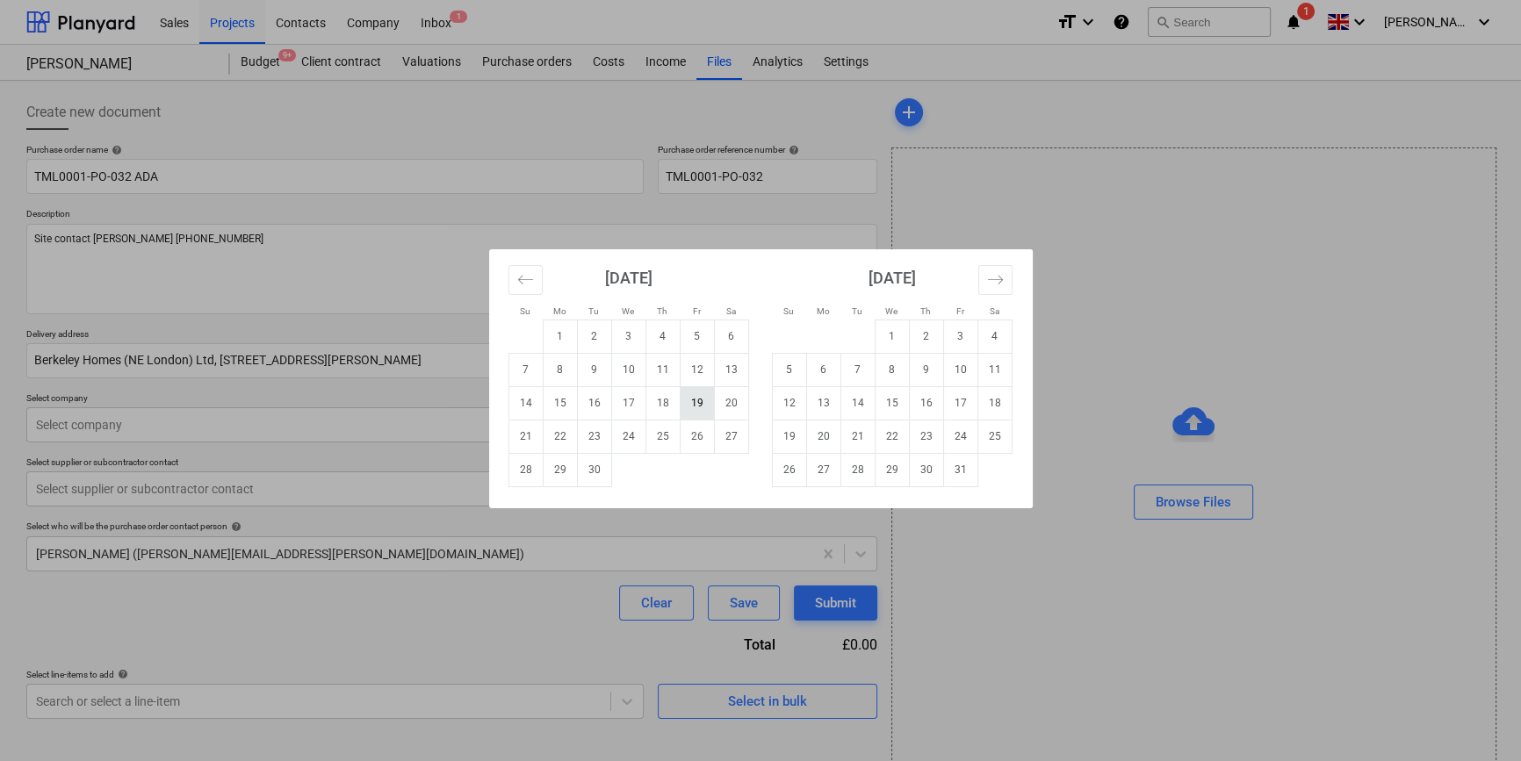
click at [693, 396] on td "19" at bounding box center [697, 402] width 34 height 33
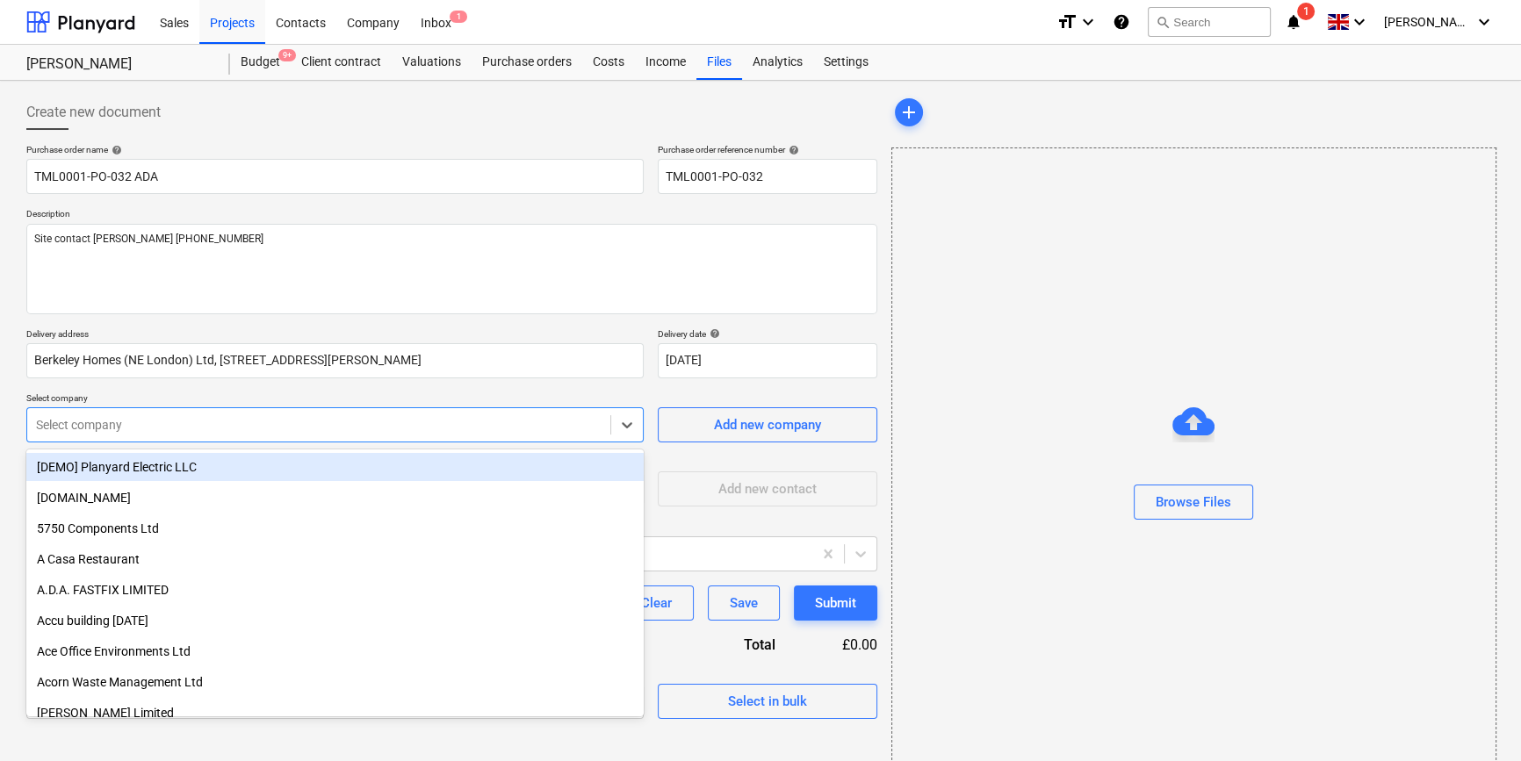
click at [67, 427] on div at bounding box center [318, 425] width 565 height 18
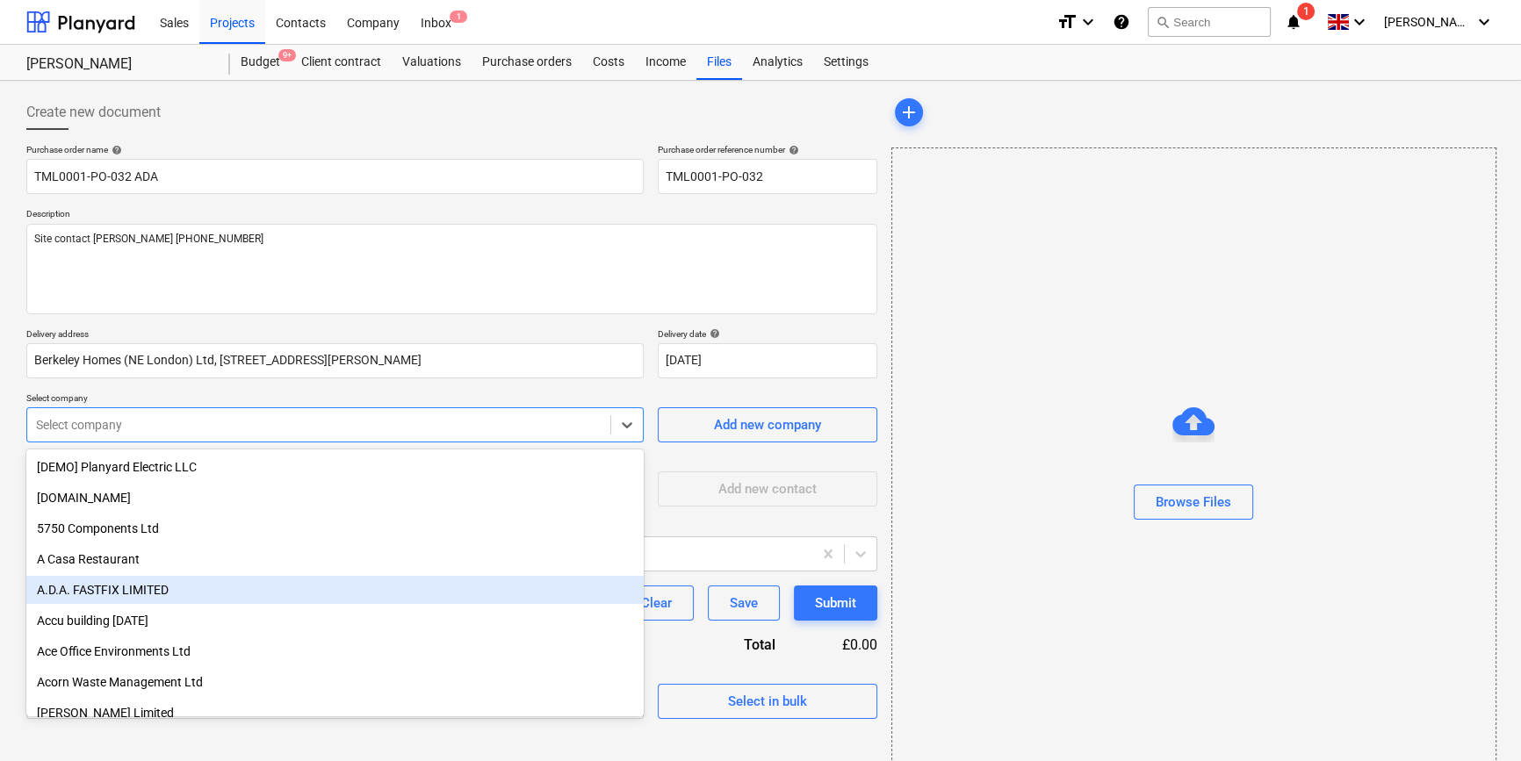
click at [111, 590] on div "A.D.A. FASTFIX LIMITED" at bounding box center [334, 590] width 617 height 28
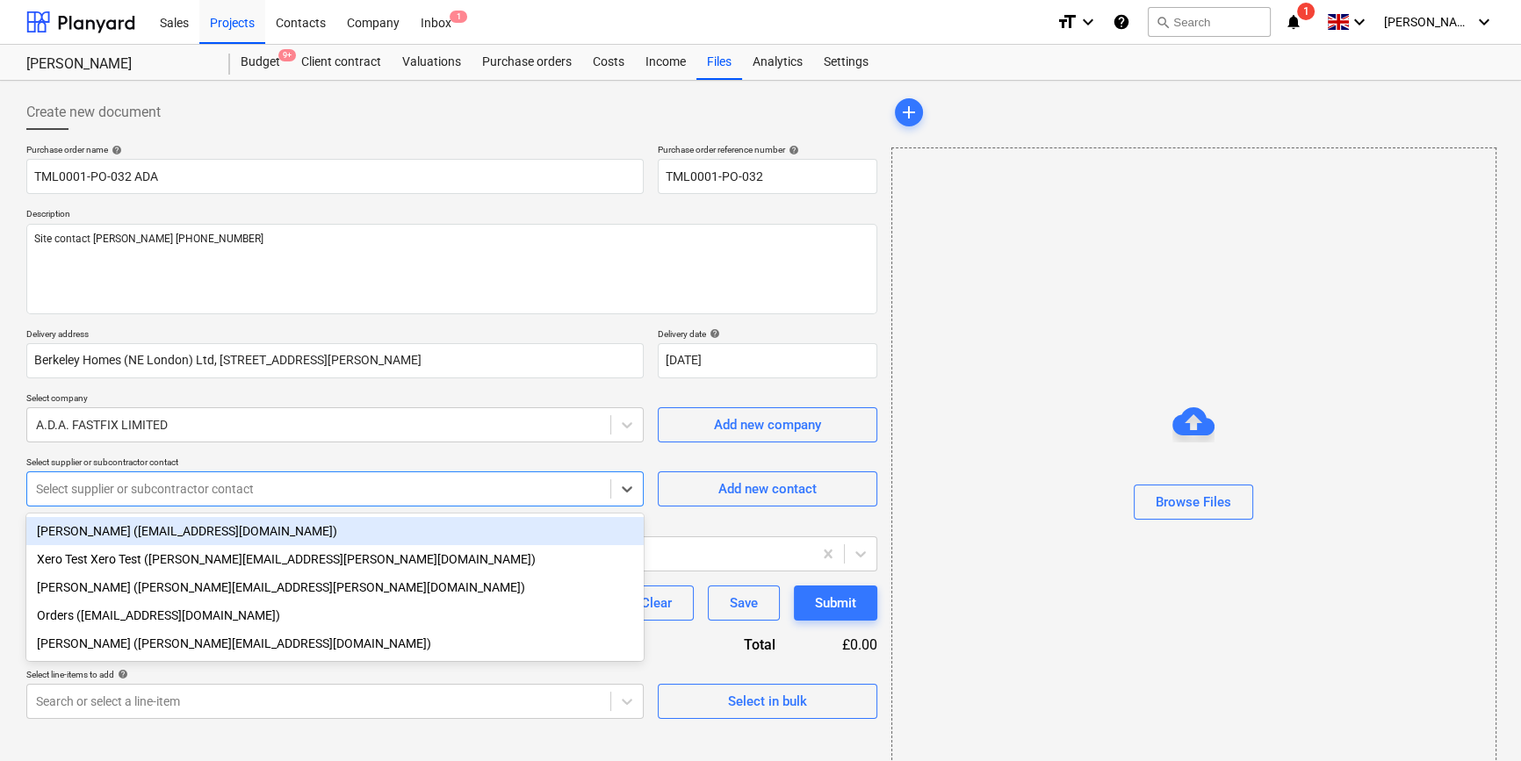
click at [141, 489] on div at bounding box center [318, 489] width 565 height 18
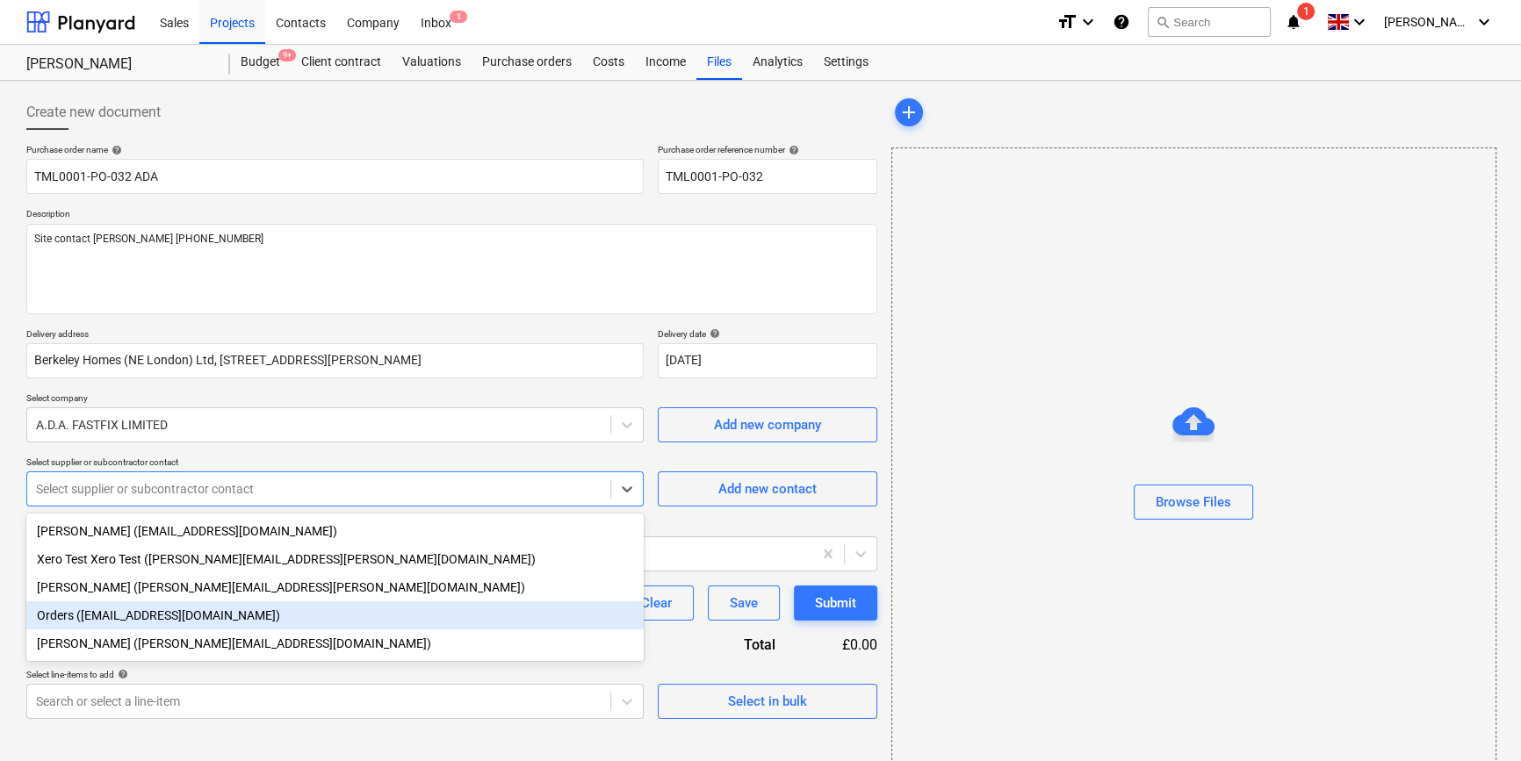
click at [155, 614] on div "Orders ([EMAIL_ADDRESS][DOMAIN_NAME])" at bounding box center [334, 615] width 617 height 28
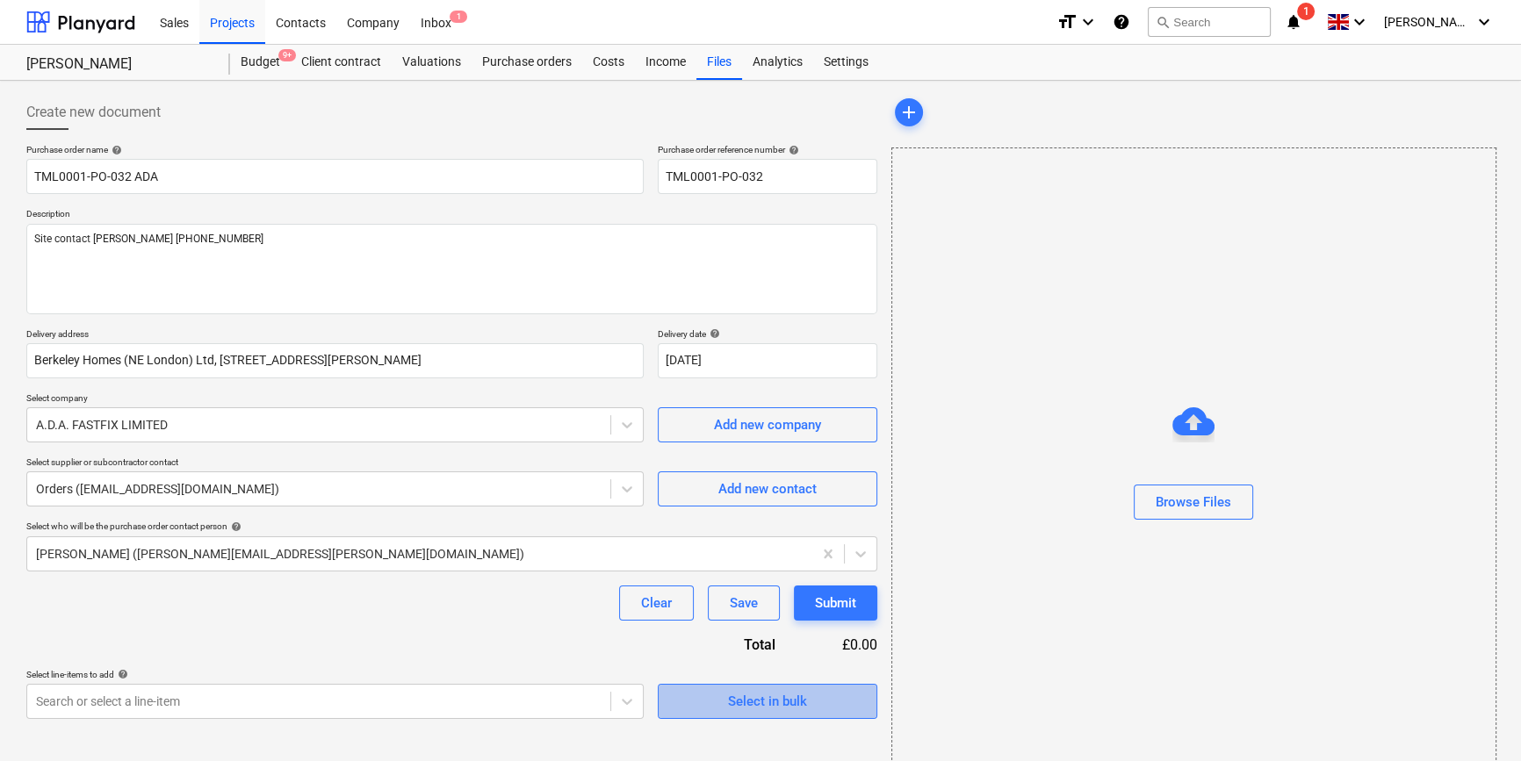
click at [777, 707] on div "Select in bulk" at bounding box center [767, 701] width 79 height 23
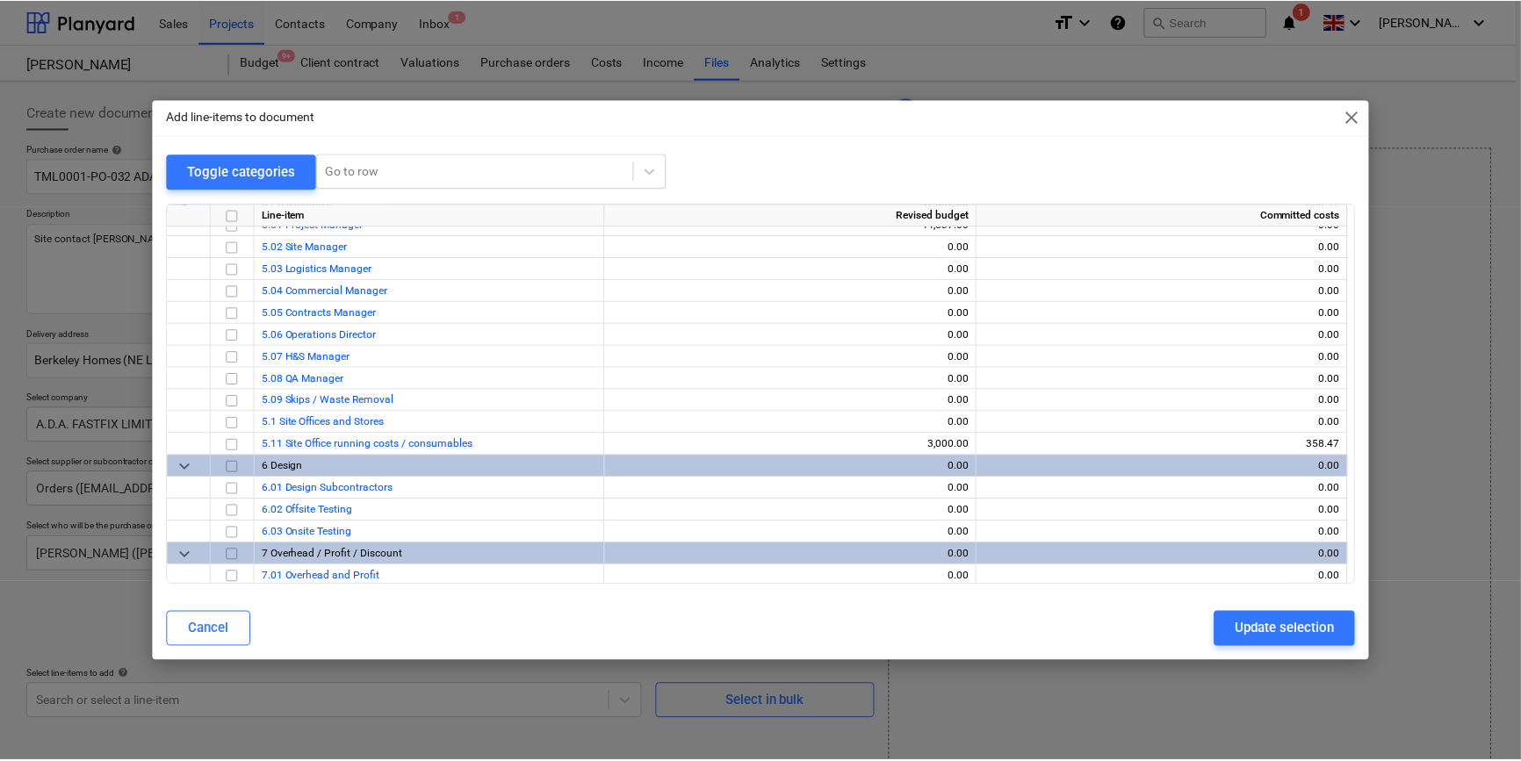
scroll to position [1201, 0]
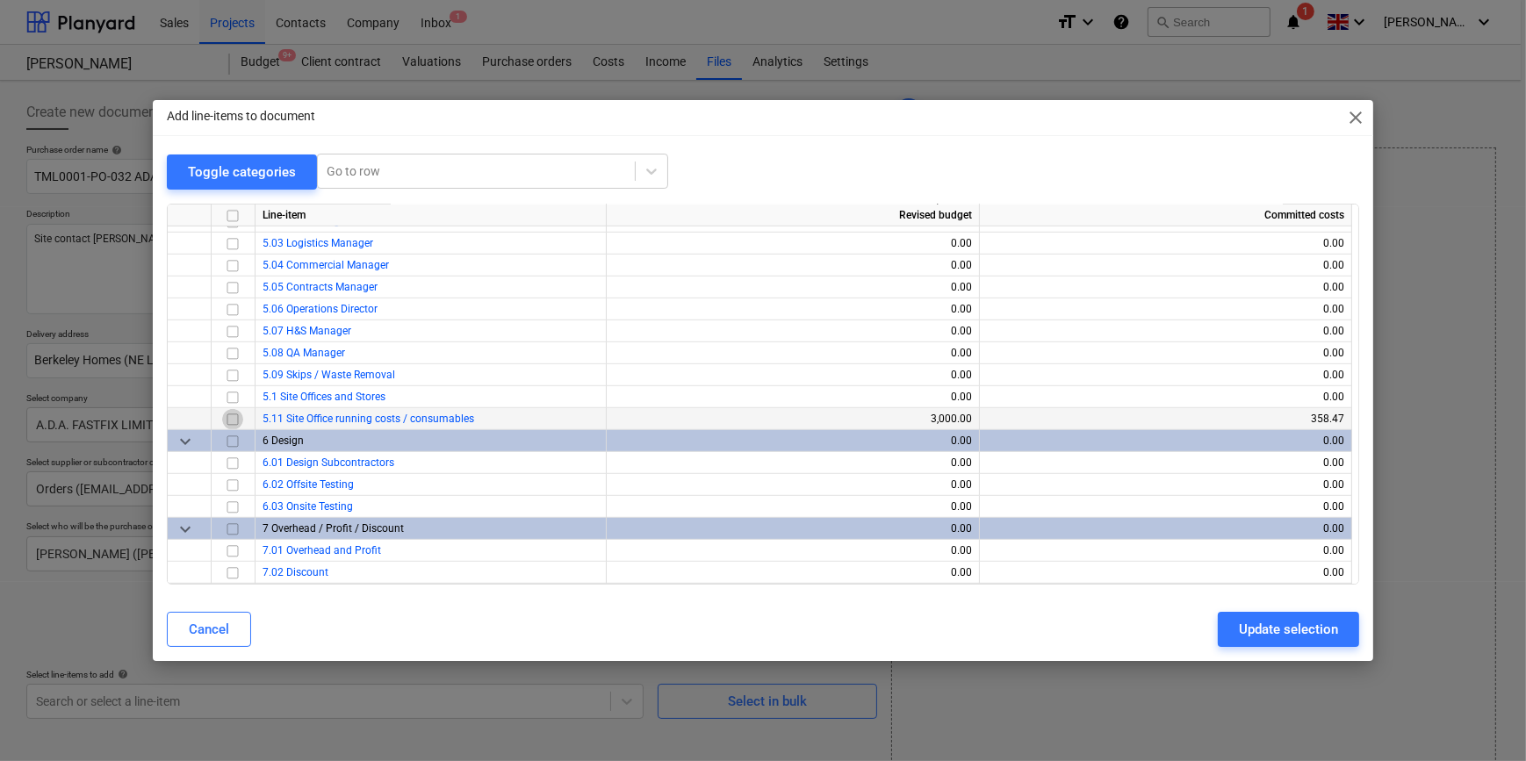
click at [231, 414] on input "checkbox" at bounding box center [232, 418] width 21 height 21
click at [1217, 628] on div "Update selection" at bounding box center [1288, 629] width 99 height 23
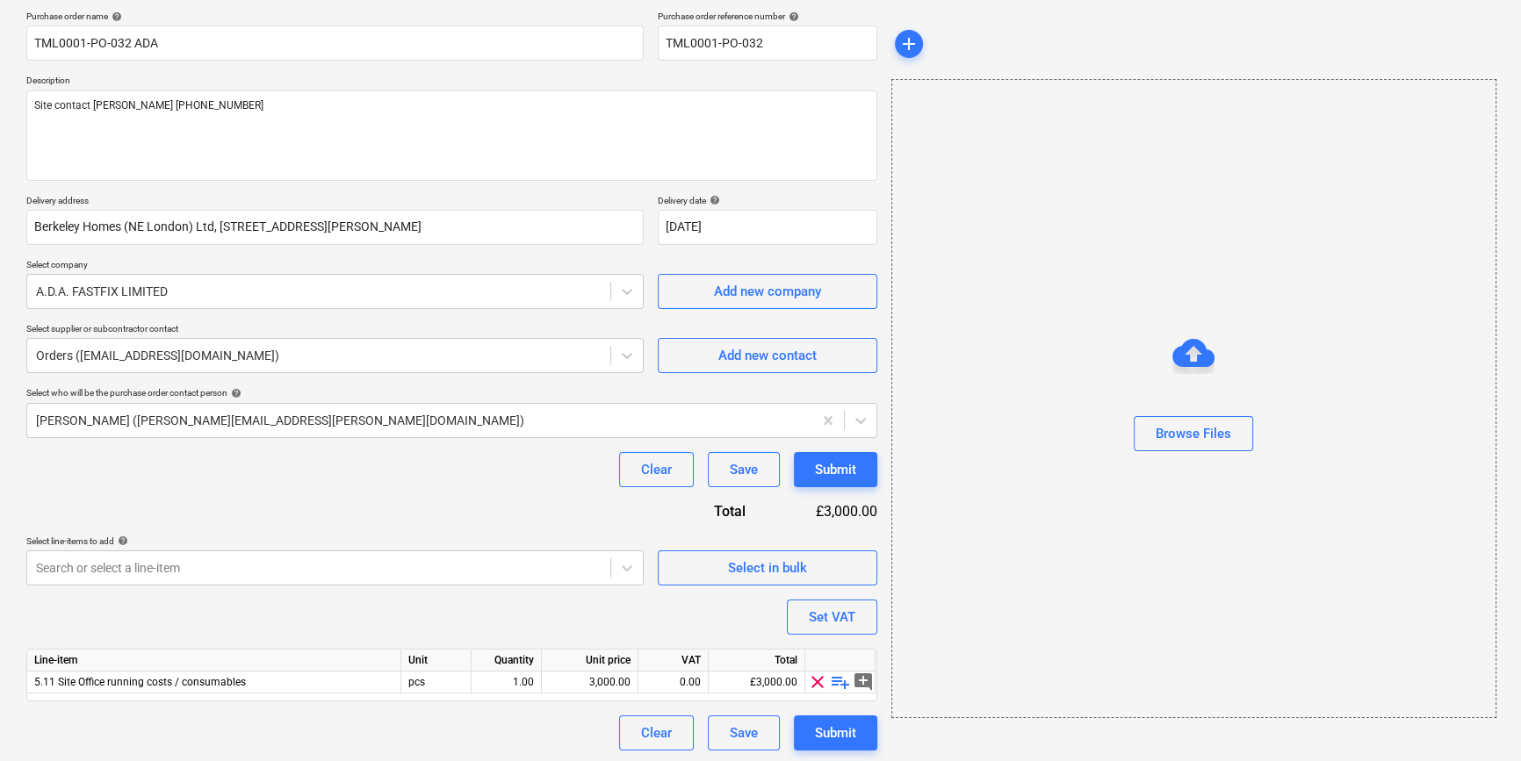
scroll to position [136, 0]
click at [837, 678] on span "playlist_add" at bounding box center [840, 679] width 21 height 21
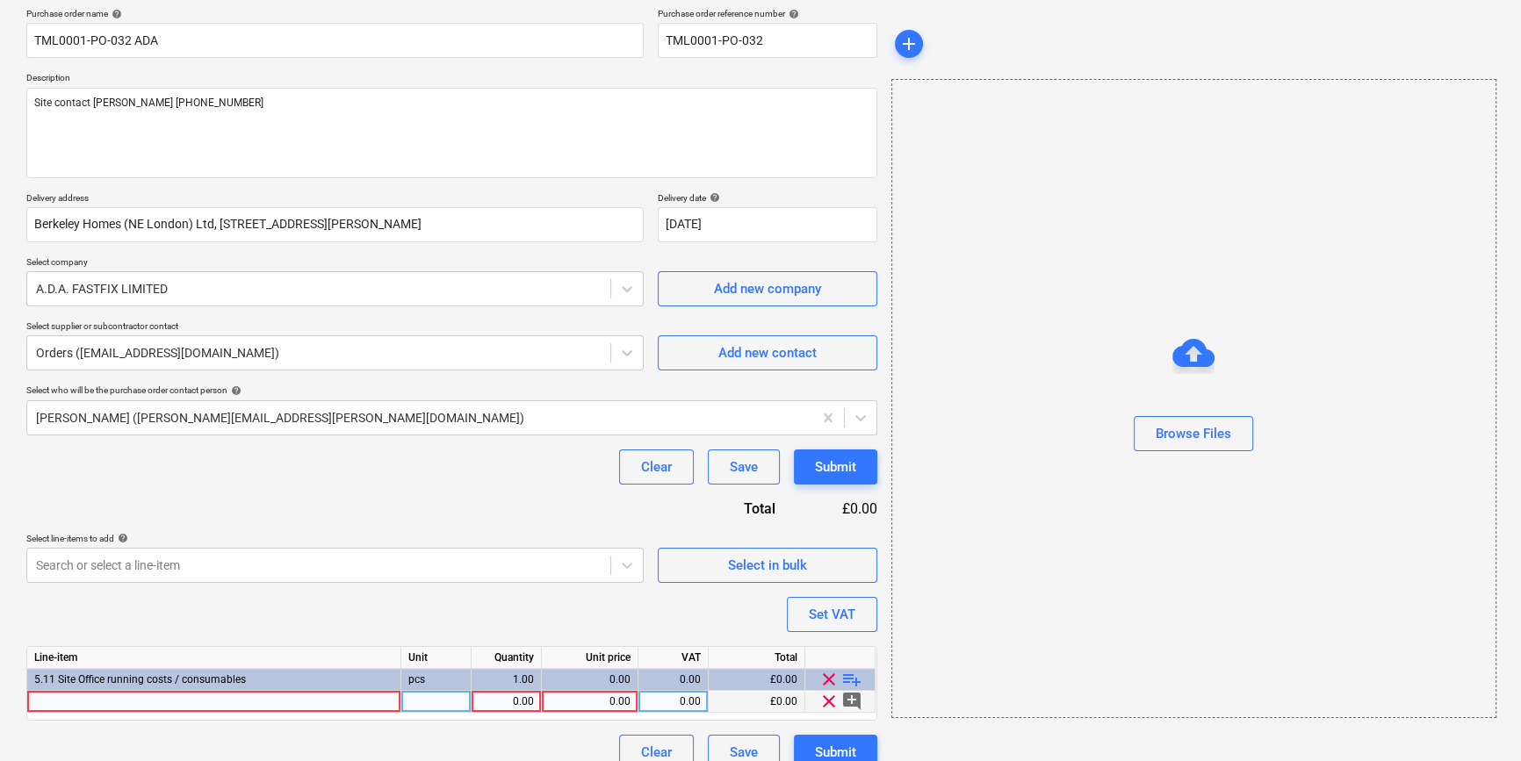
click at [57, 698] on div at bounding box center [214, 702] width 374 height 22
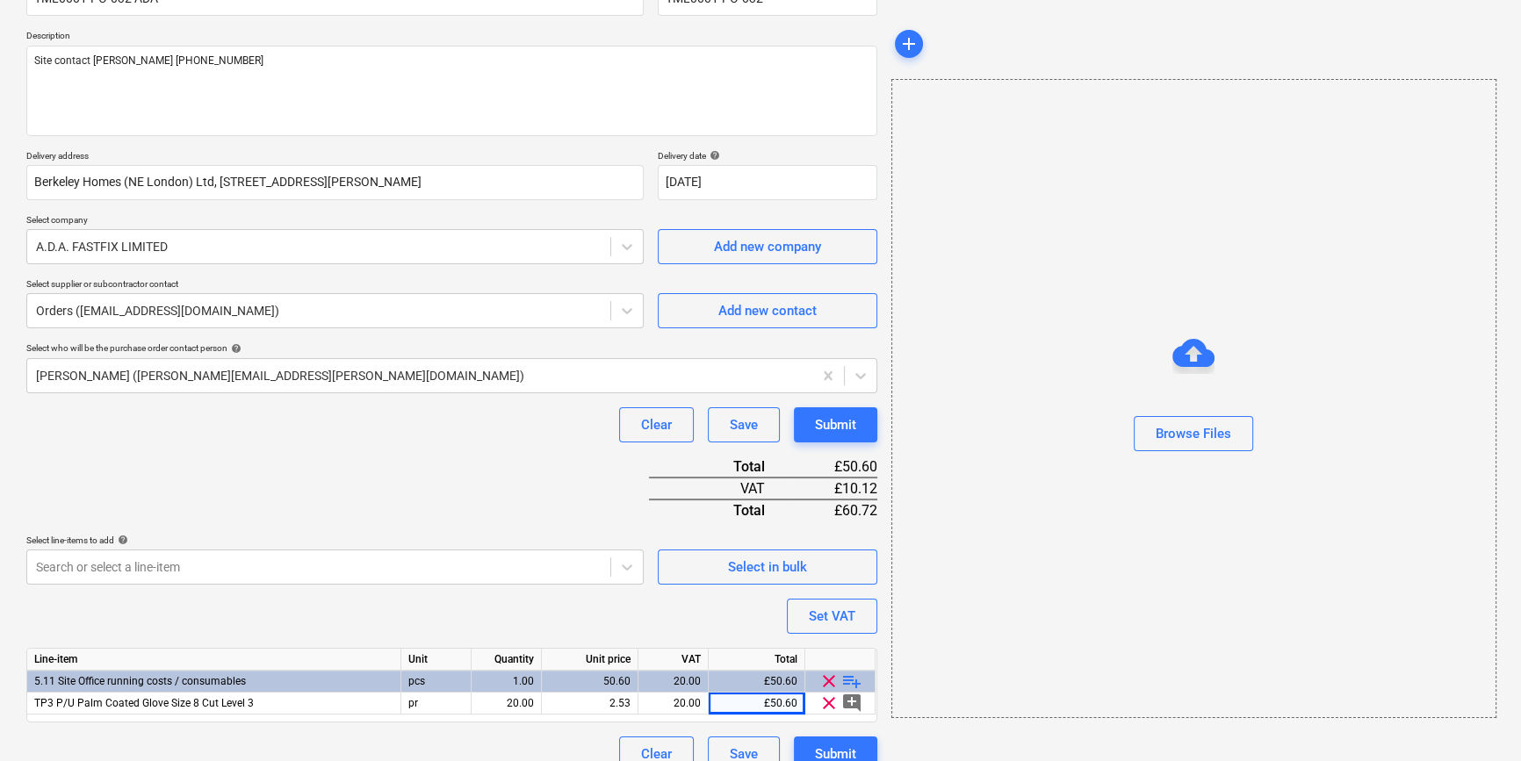
scroll to position [202, 0]
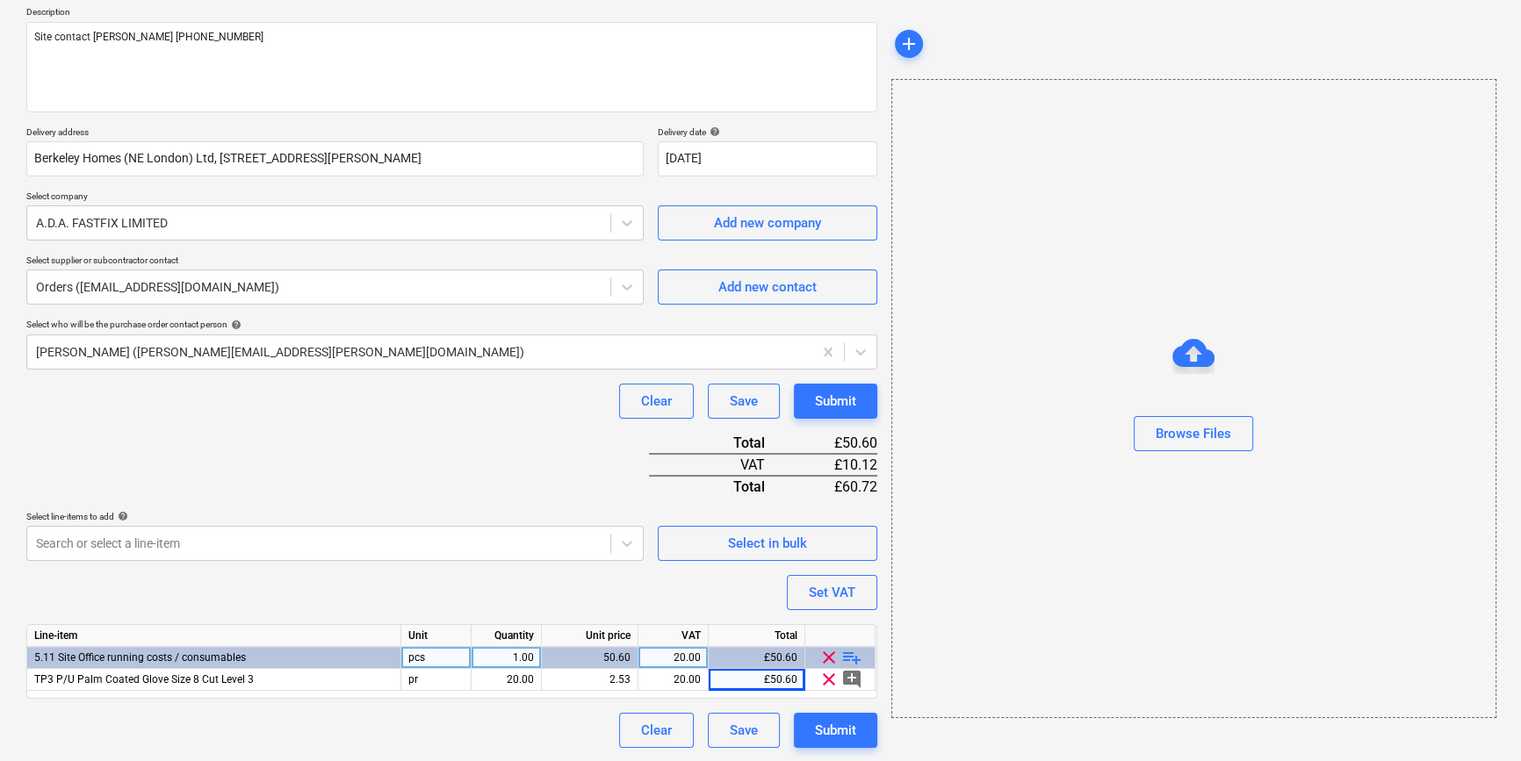
click at [845, 653] on span "playlist_add" at bounding box center [851, 657] width 21 height 21
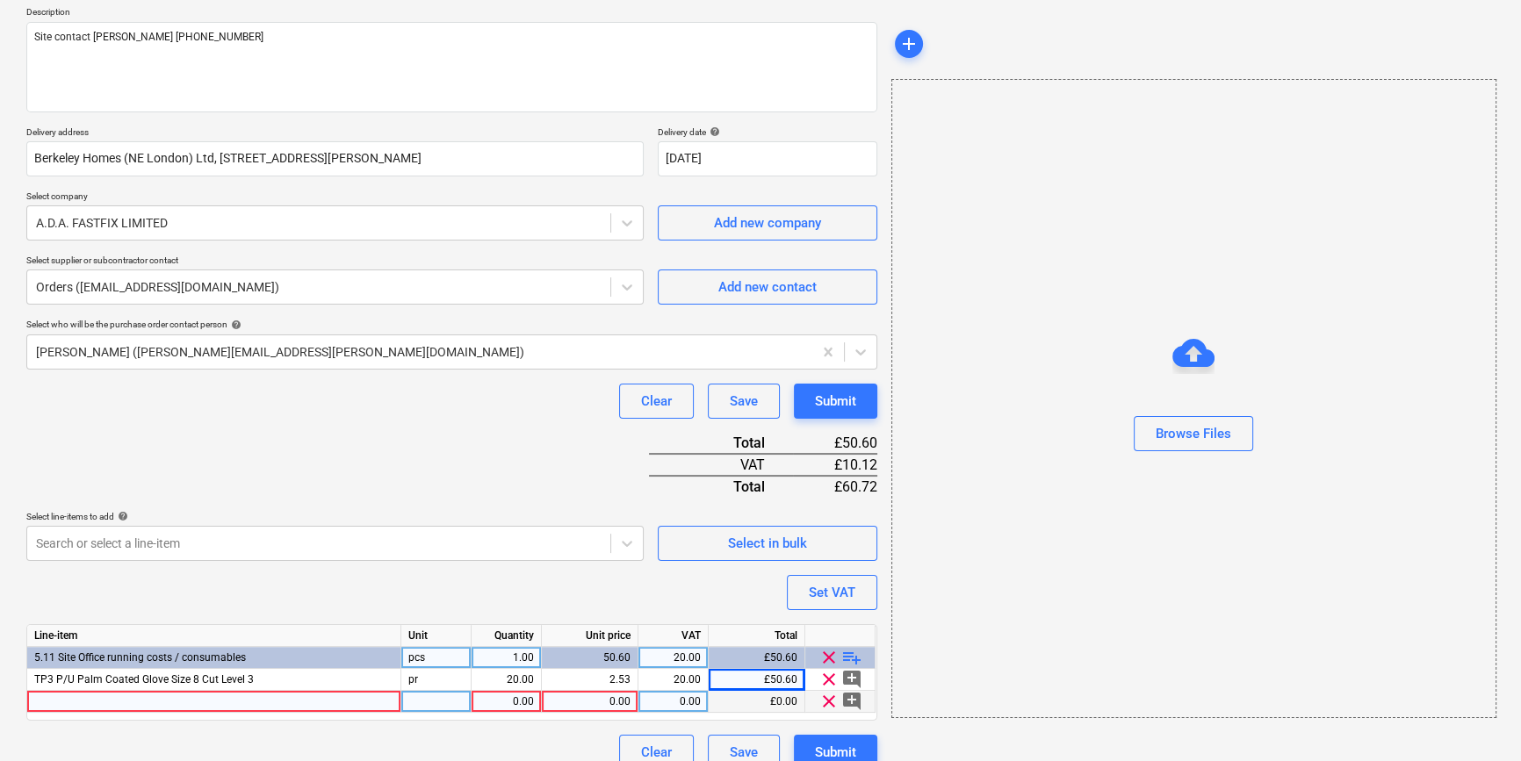
click at [53, 700] on div at bounding box center [214, 702] width 374 height 22
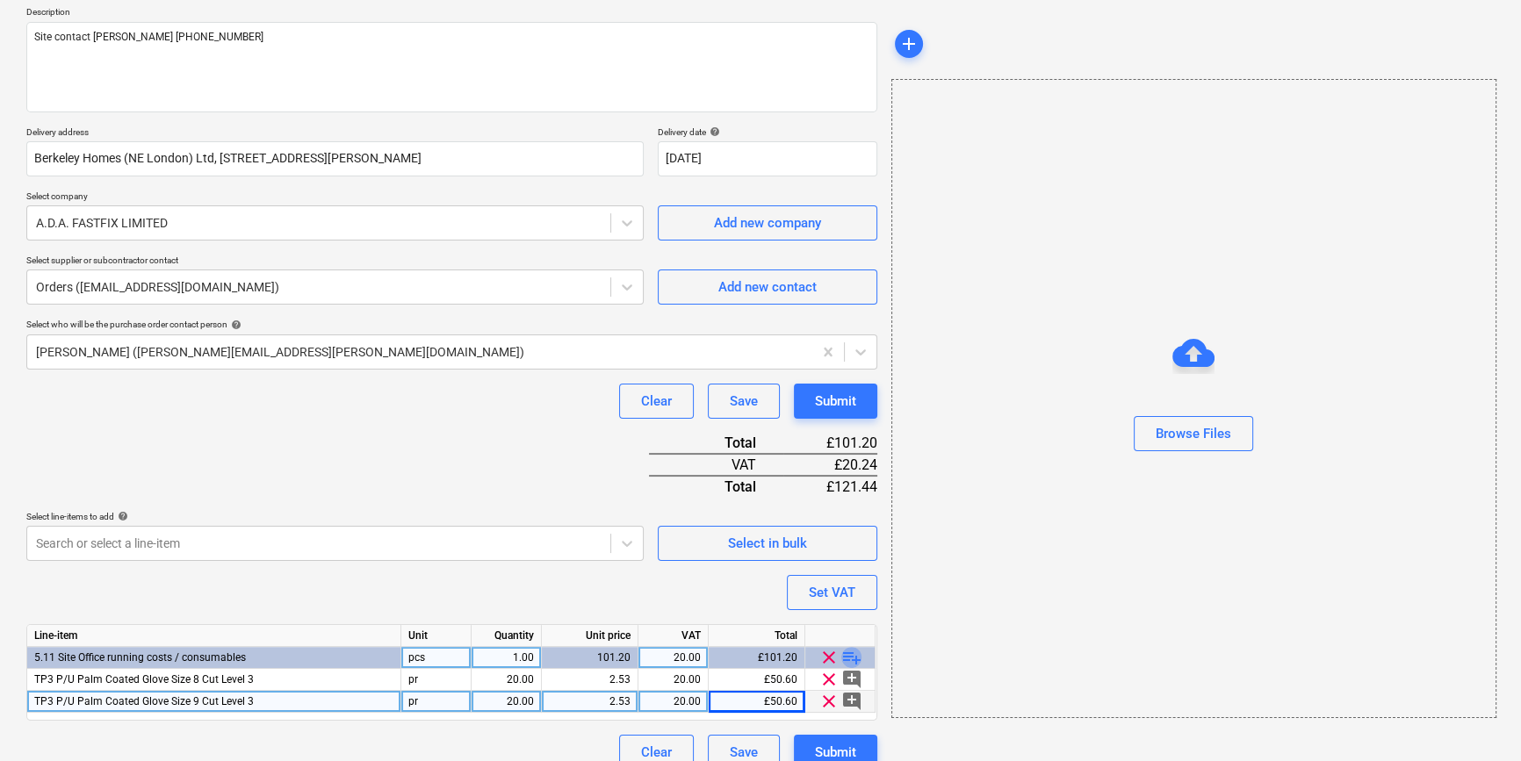
click at [855, 653] on span "playlist_add" at bounding box center [851, 657] width 21 height 21
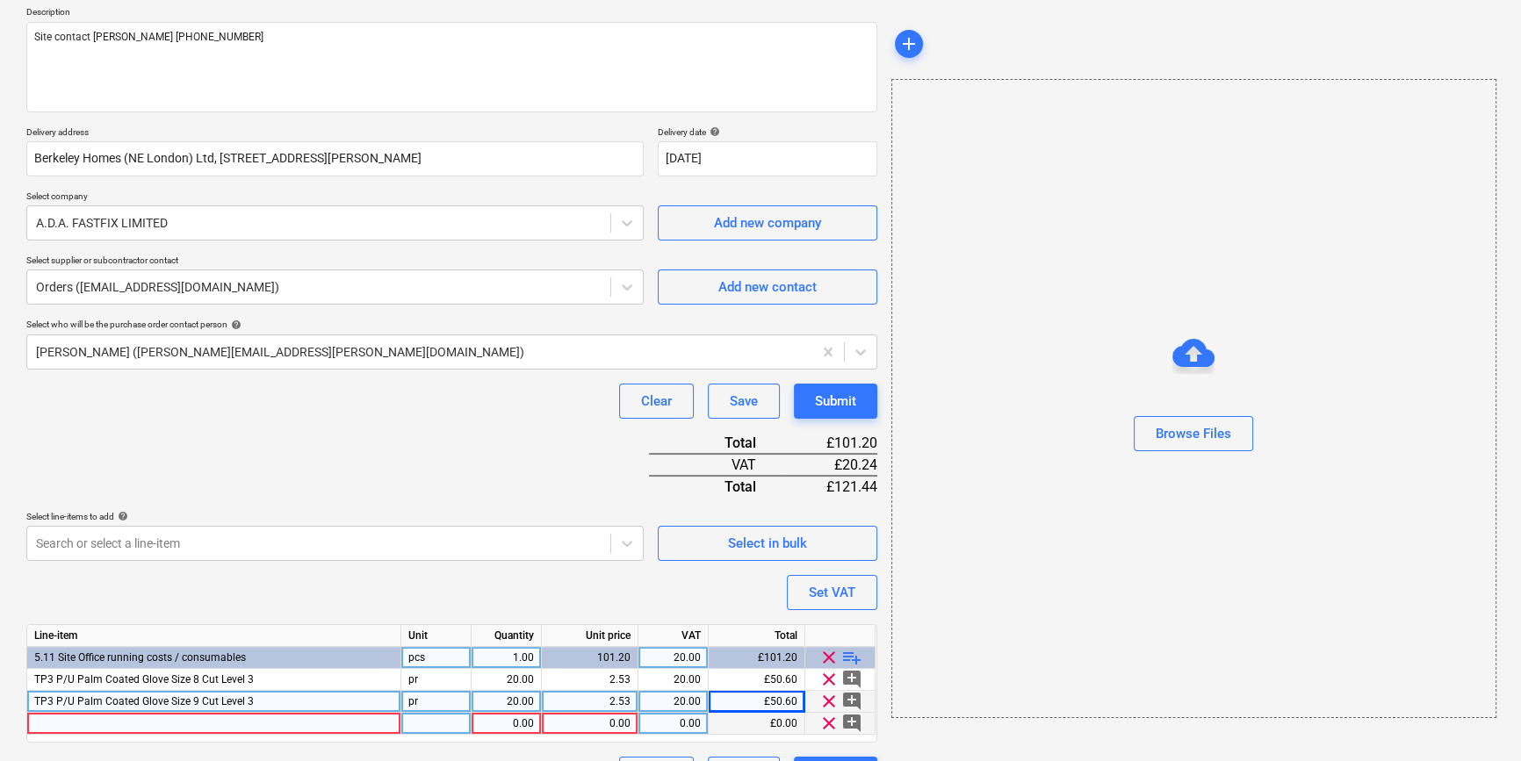
click at [58, 724] on div at bounding box center [214, 724] width 374 height 22
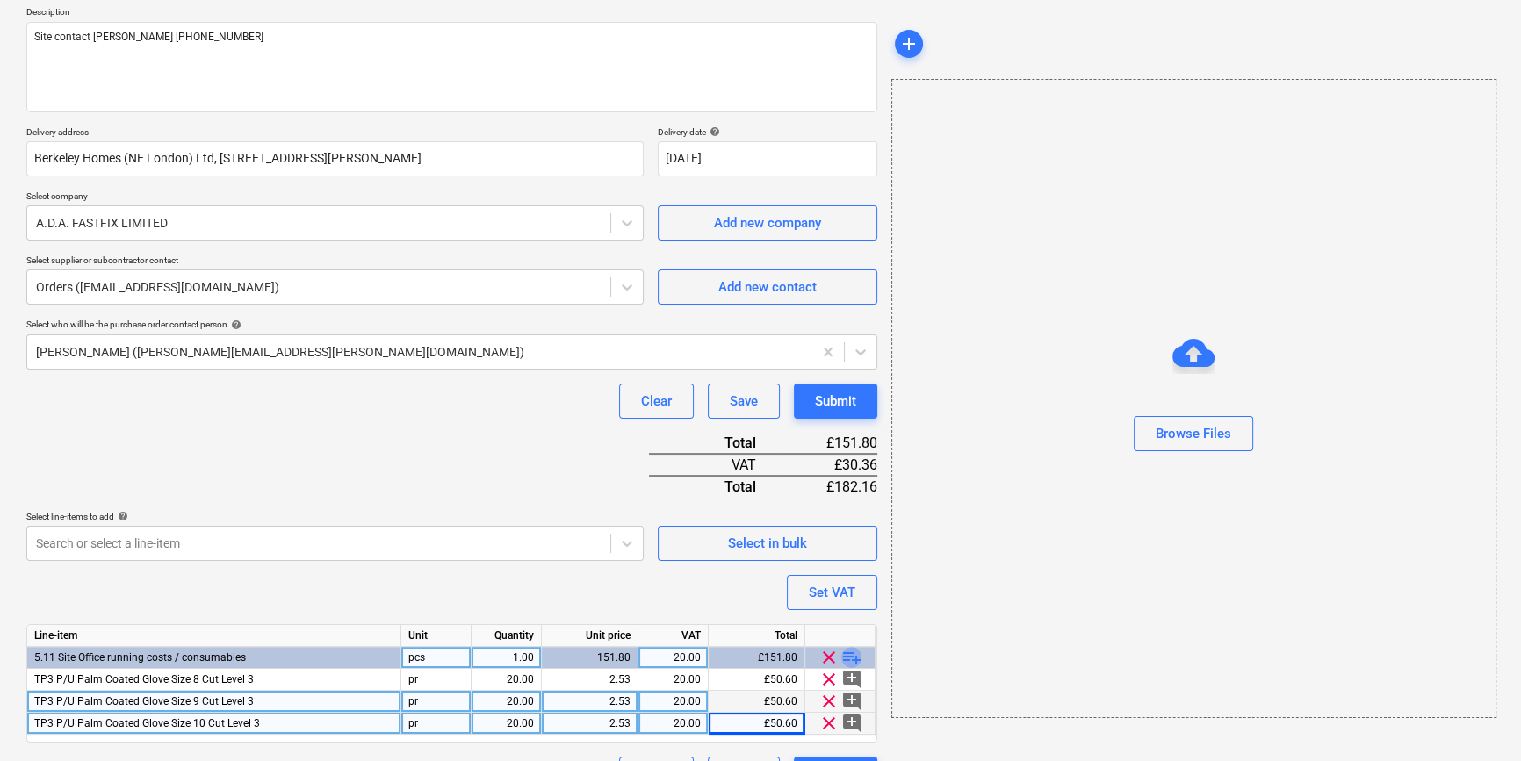
click at [849, 652] on span "playlist_add" at bounding box center [851, 657] width 21 height 21
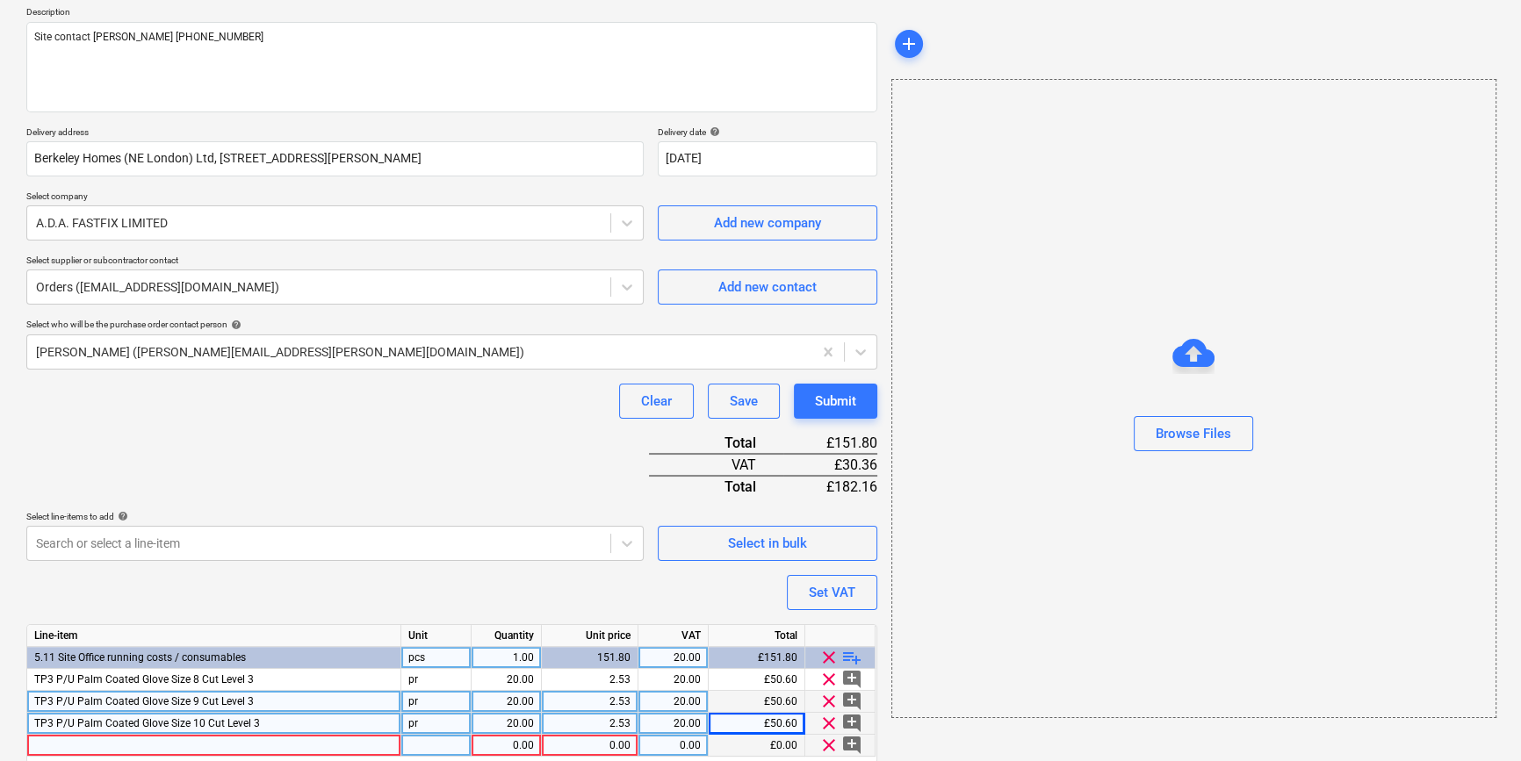
click at [50, 745] on div at bounding box center [214, 746] width 374 height 22
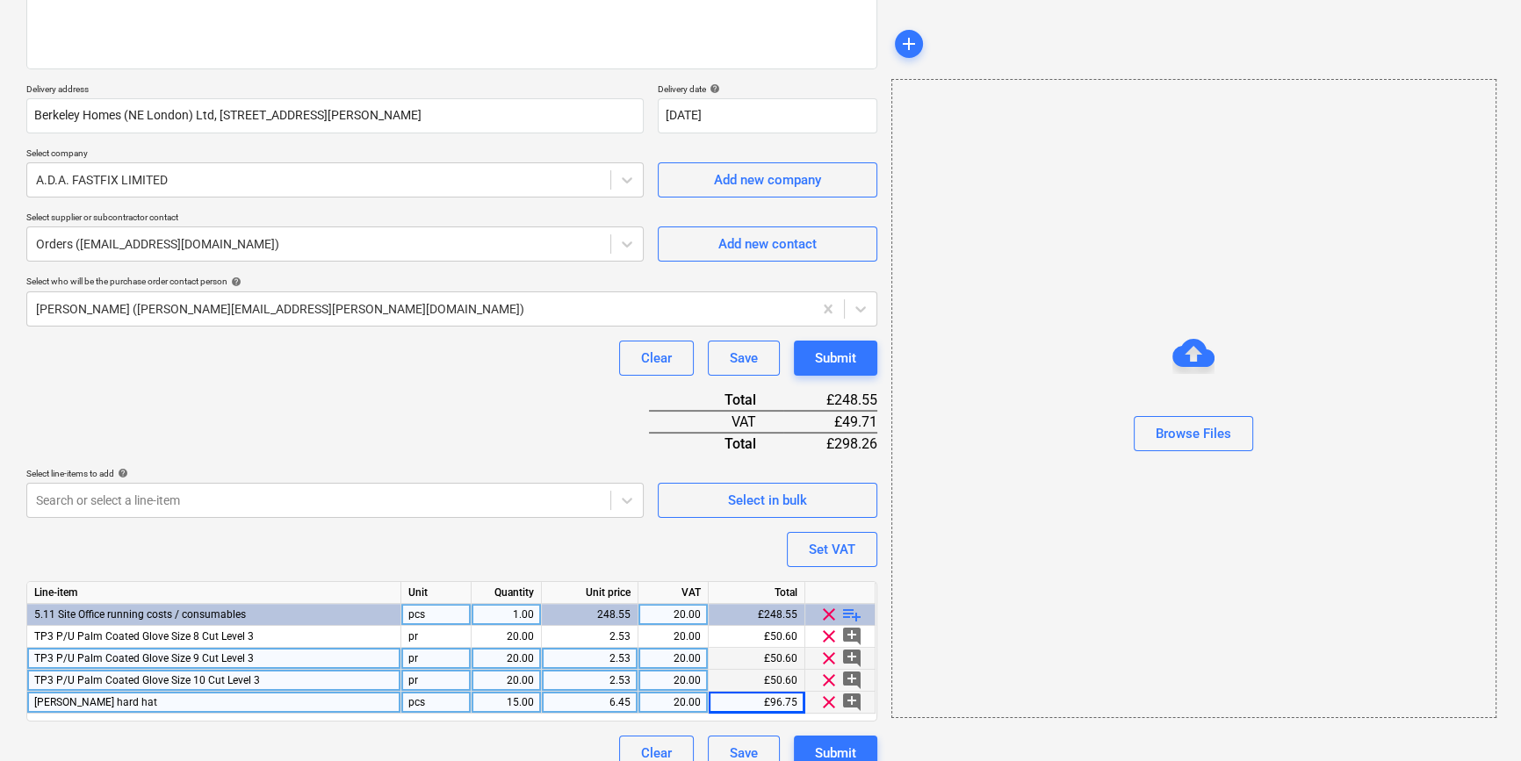
scroll to position [268, 0]
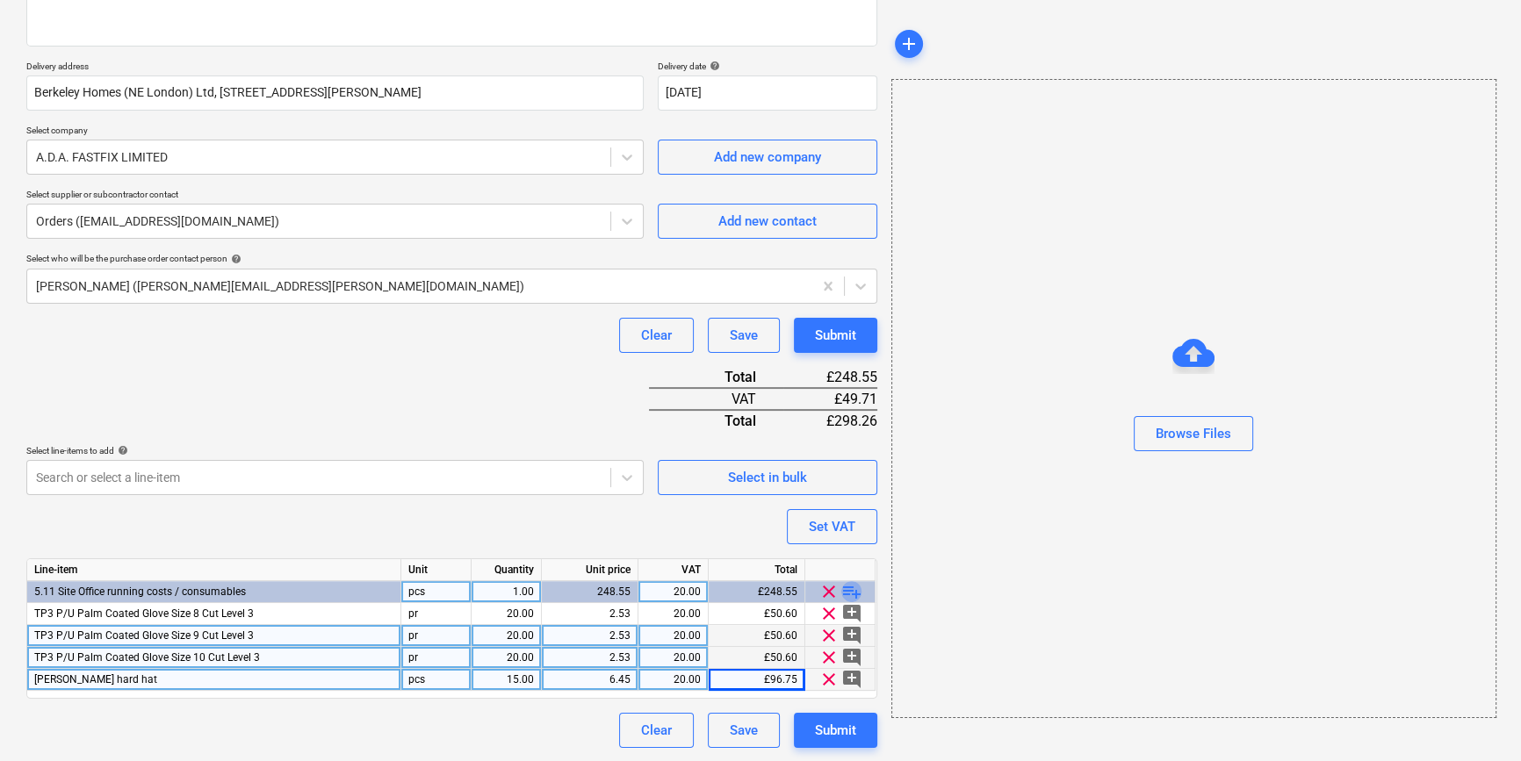
click at [849, 588] on span "playlist_add" at bounding box center [851, 591] width 21 height 21
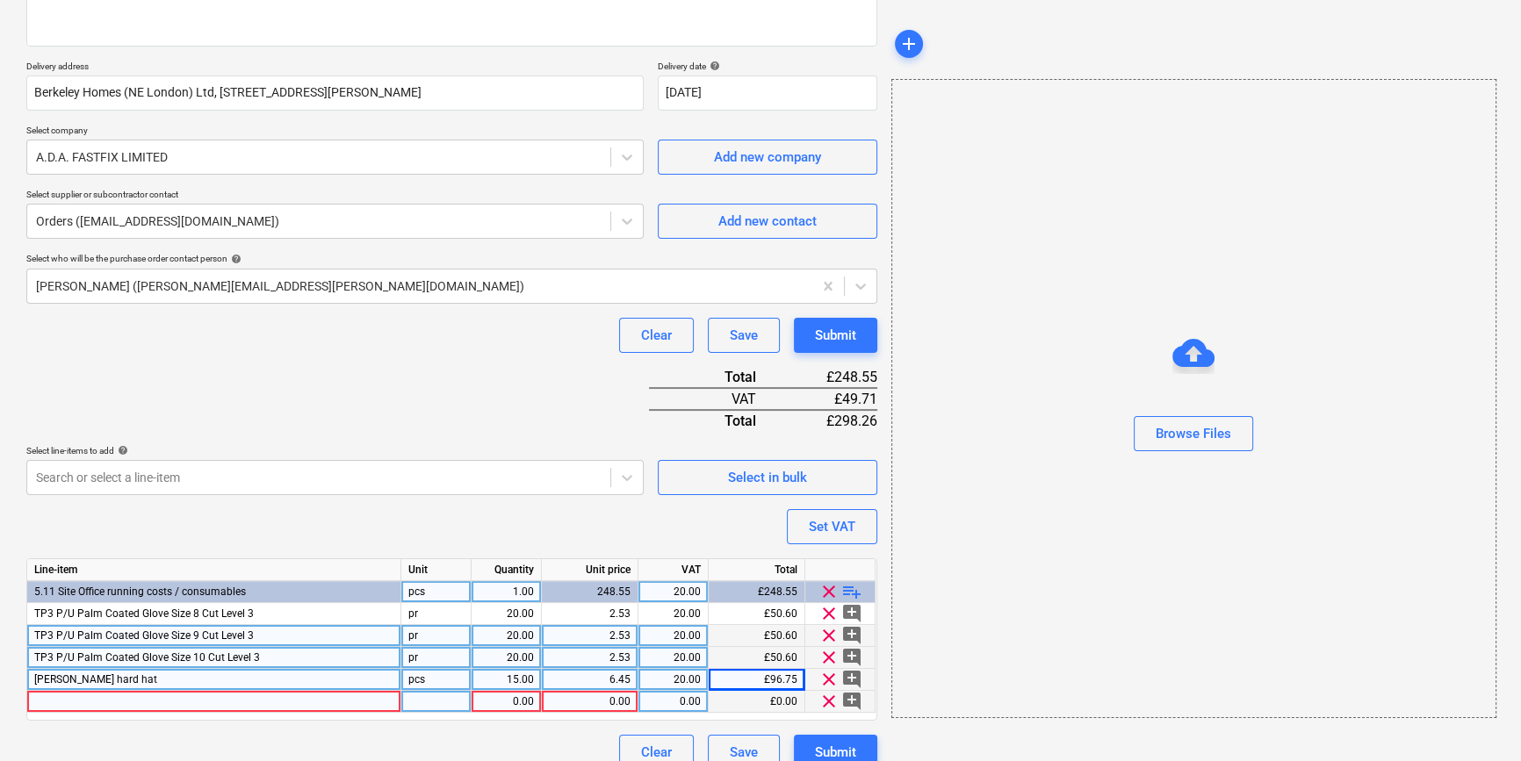
click at [67, 695] on div at bounding box center [214, 702] width 374 height 22
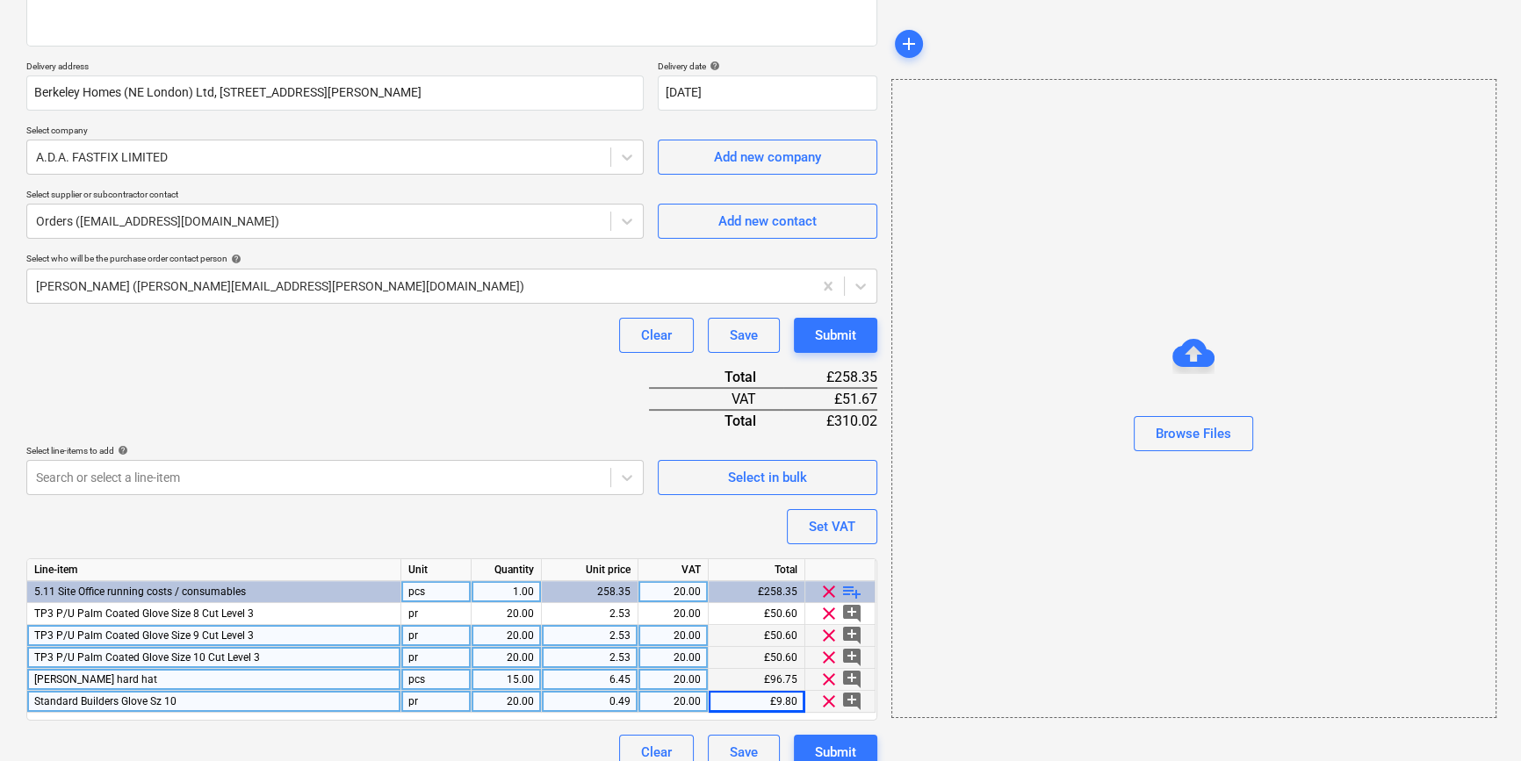
click at [852, 588] on span "playlist_add" at bounding box center [851, 591] width 21 height 21
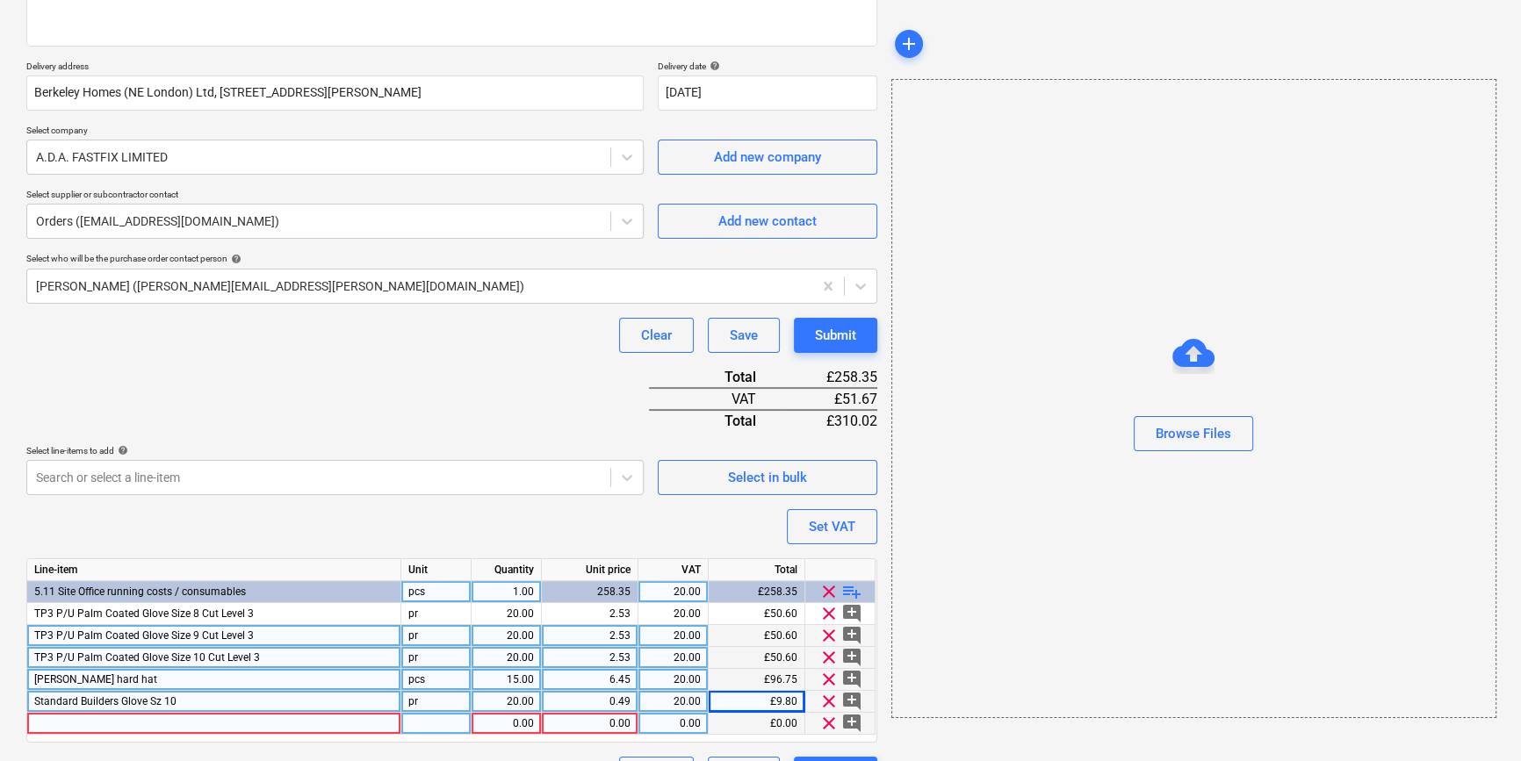
click at [88, 716] on div at bounding box center [214, 724] width 374 height 22
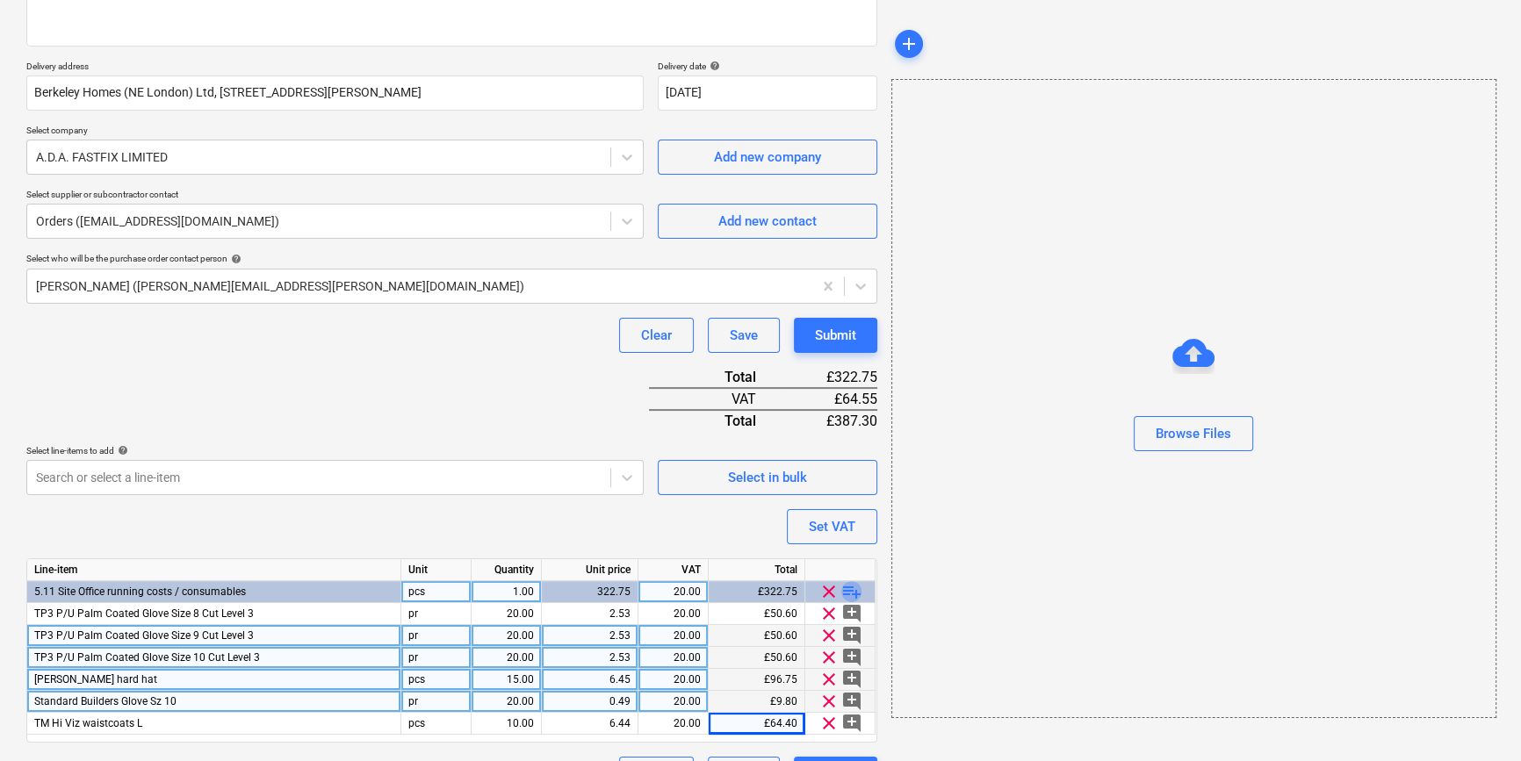
click at [853, 590] on span "playlist_add" at bounding box center [851, 591] width 21 height 21
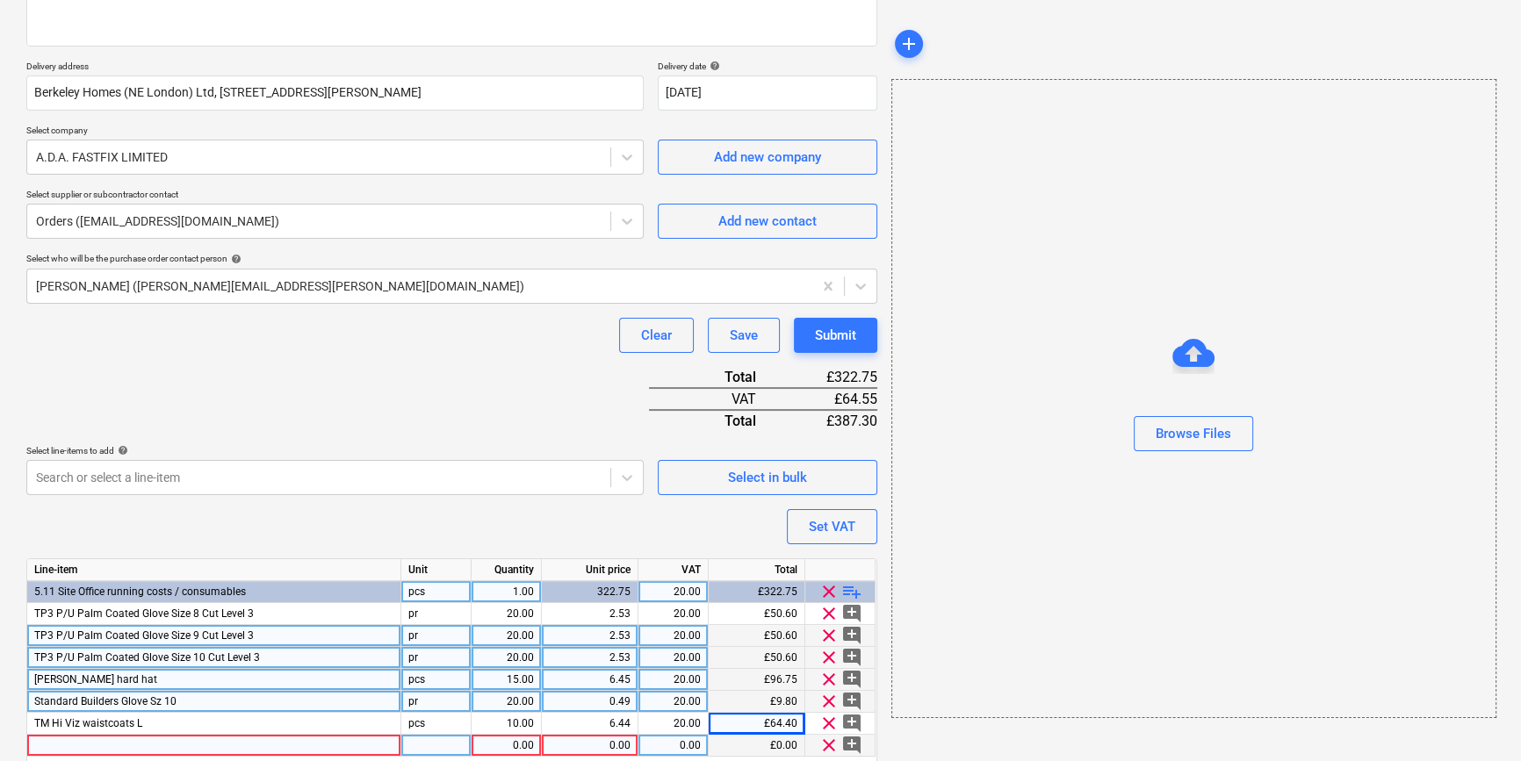
click at [70, 743] on div at bounding box center [214, 746] width 374 height 22
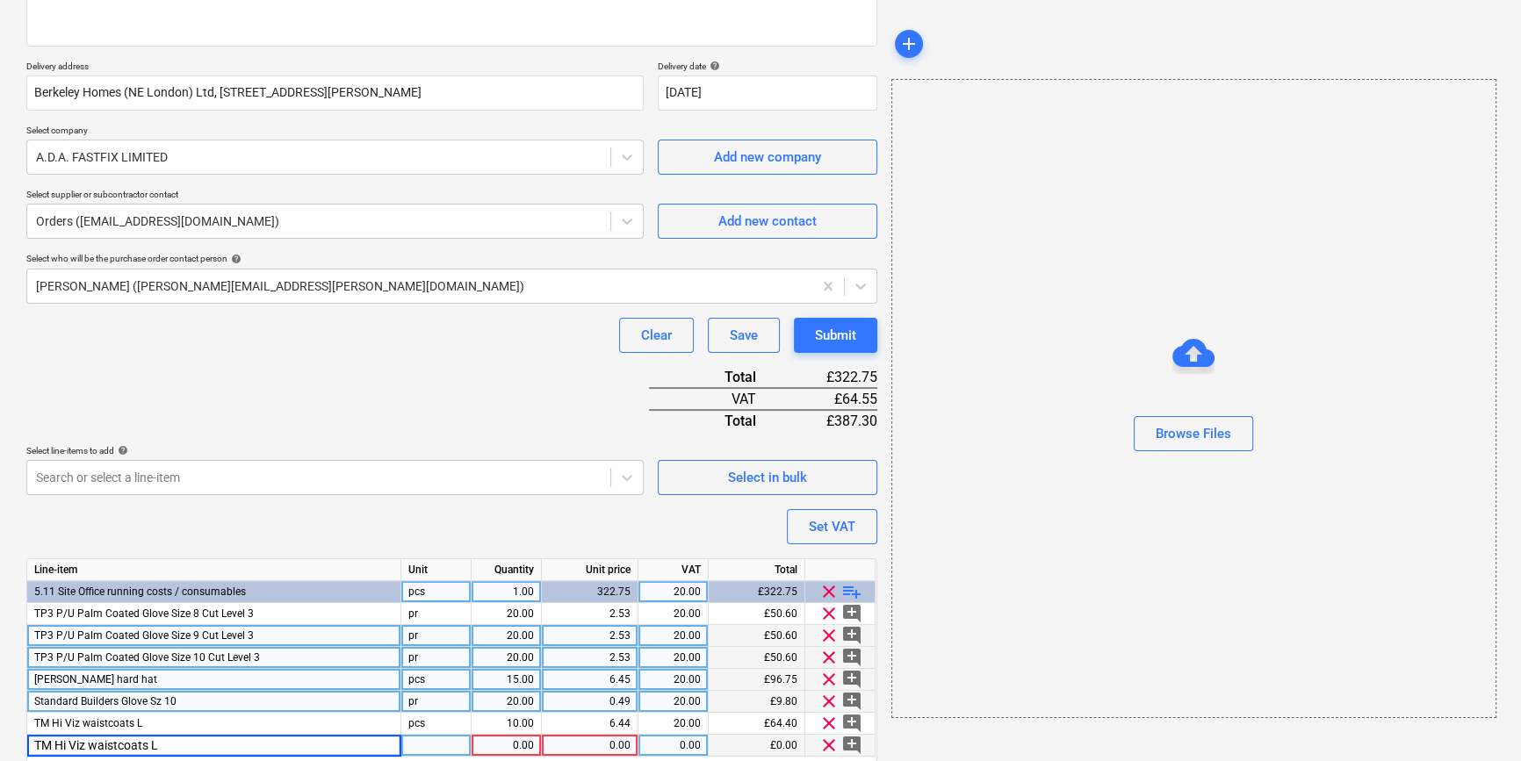
click at [157, 740] on input "TM Hi Viz waistcoats L" at bounding box center [213, 745] width 373 height 21
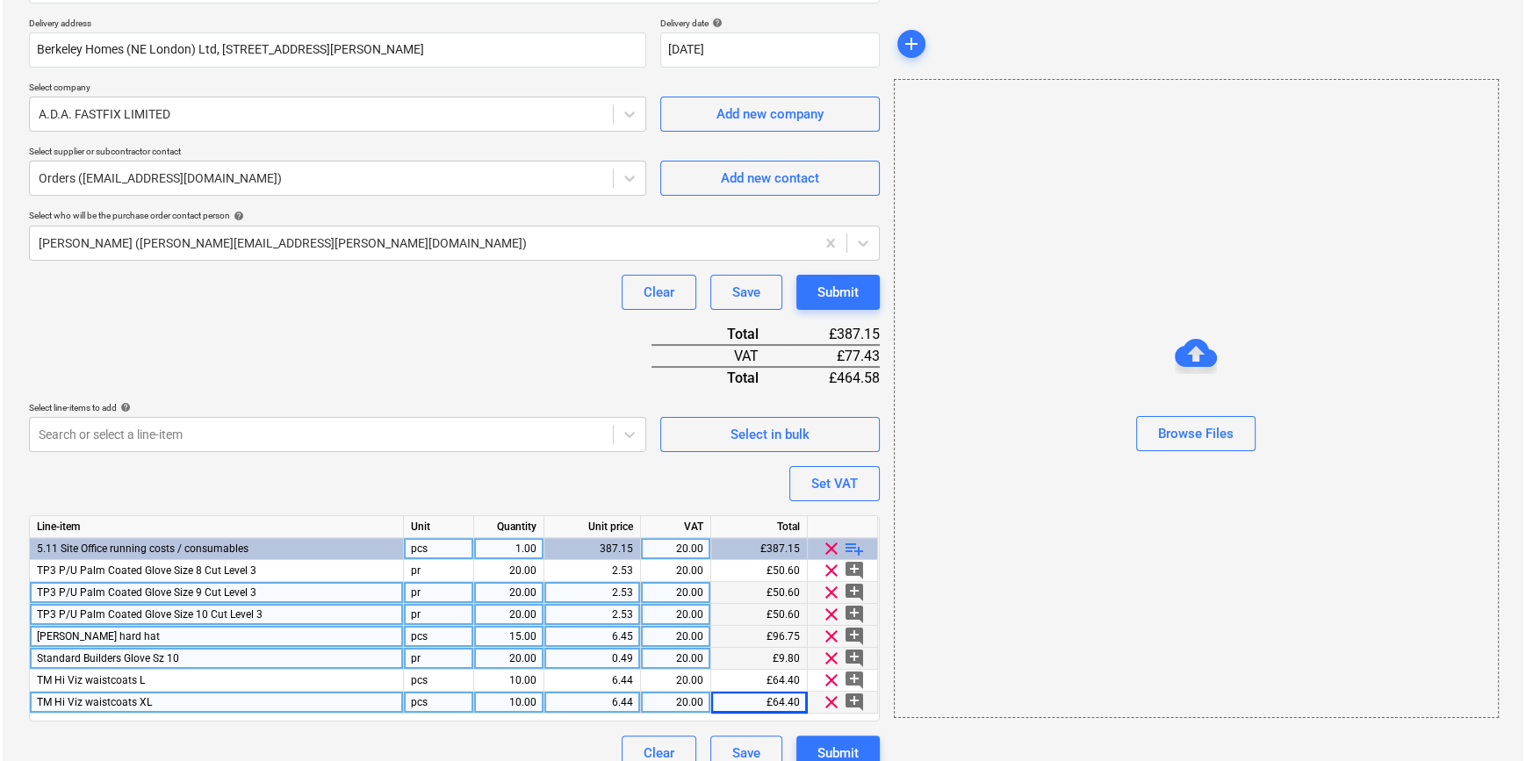
scroll to position [334, 0]
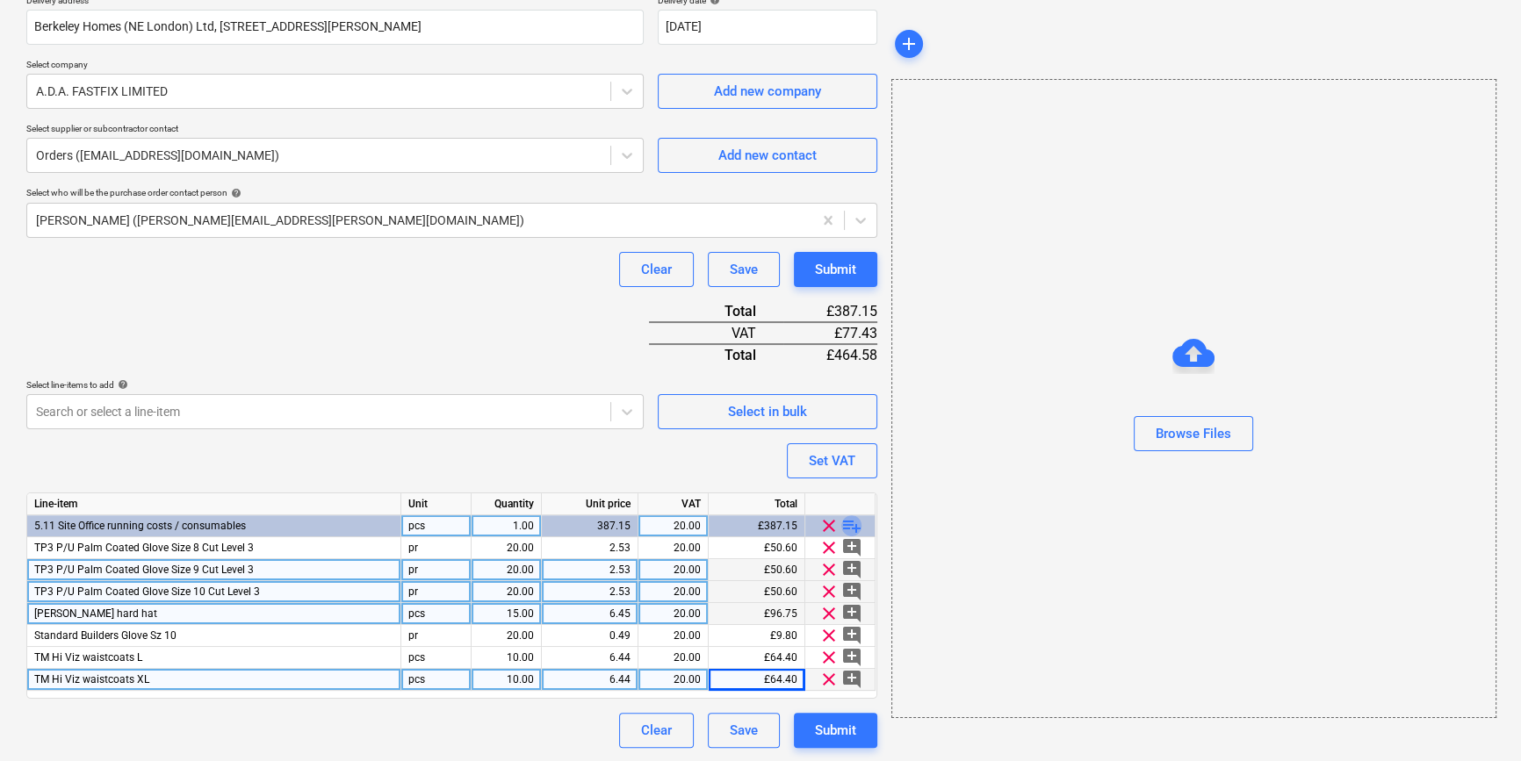
click at [852, 521] on span "playlist_add" at bounding box center [851, 525] width 21 height 21
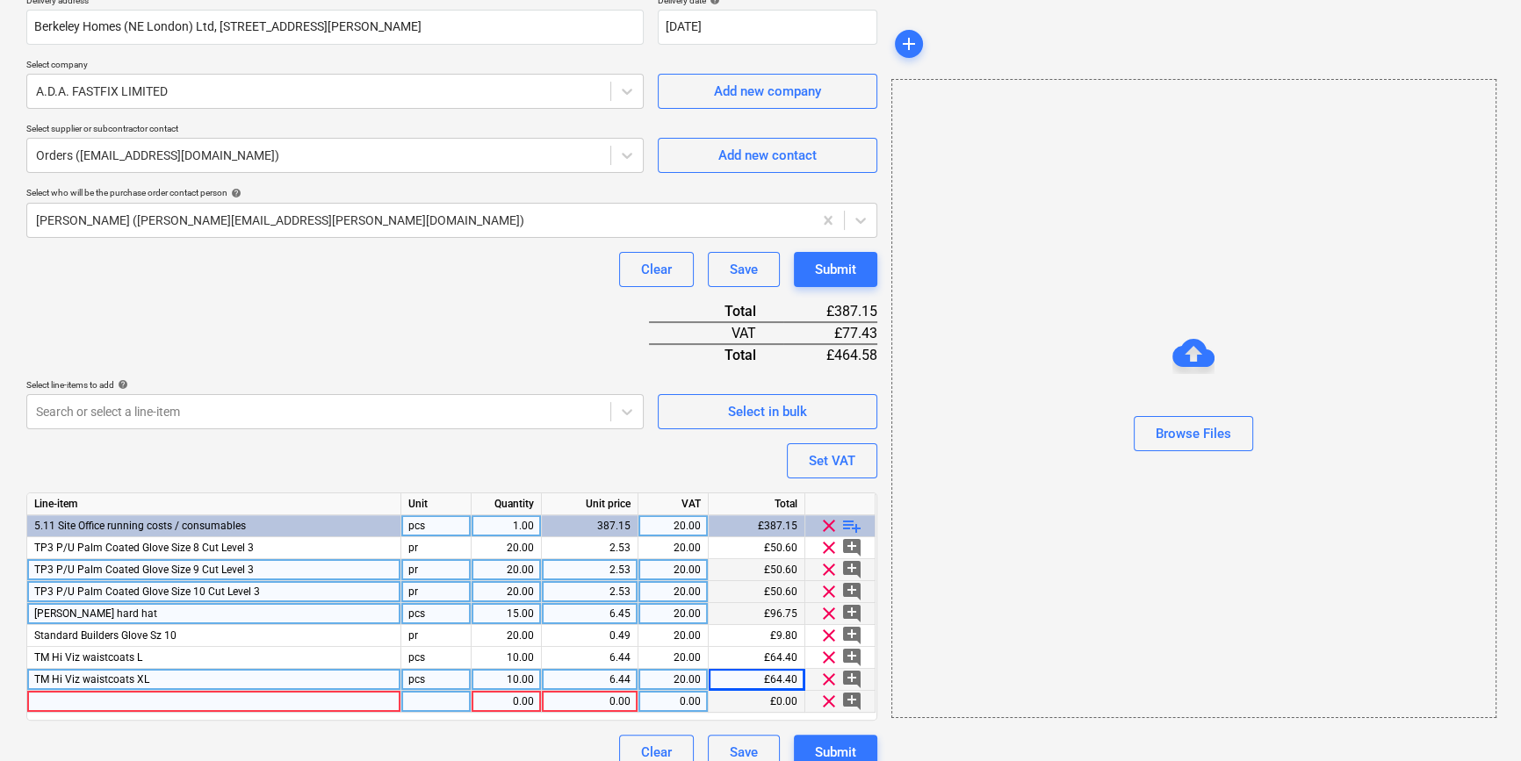
click at [59, 701] on div at bounding box center [214, 702] width 374 height 22
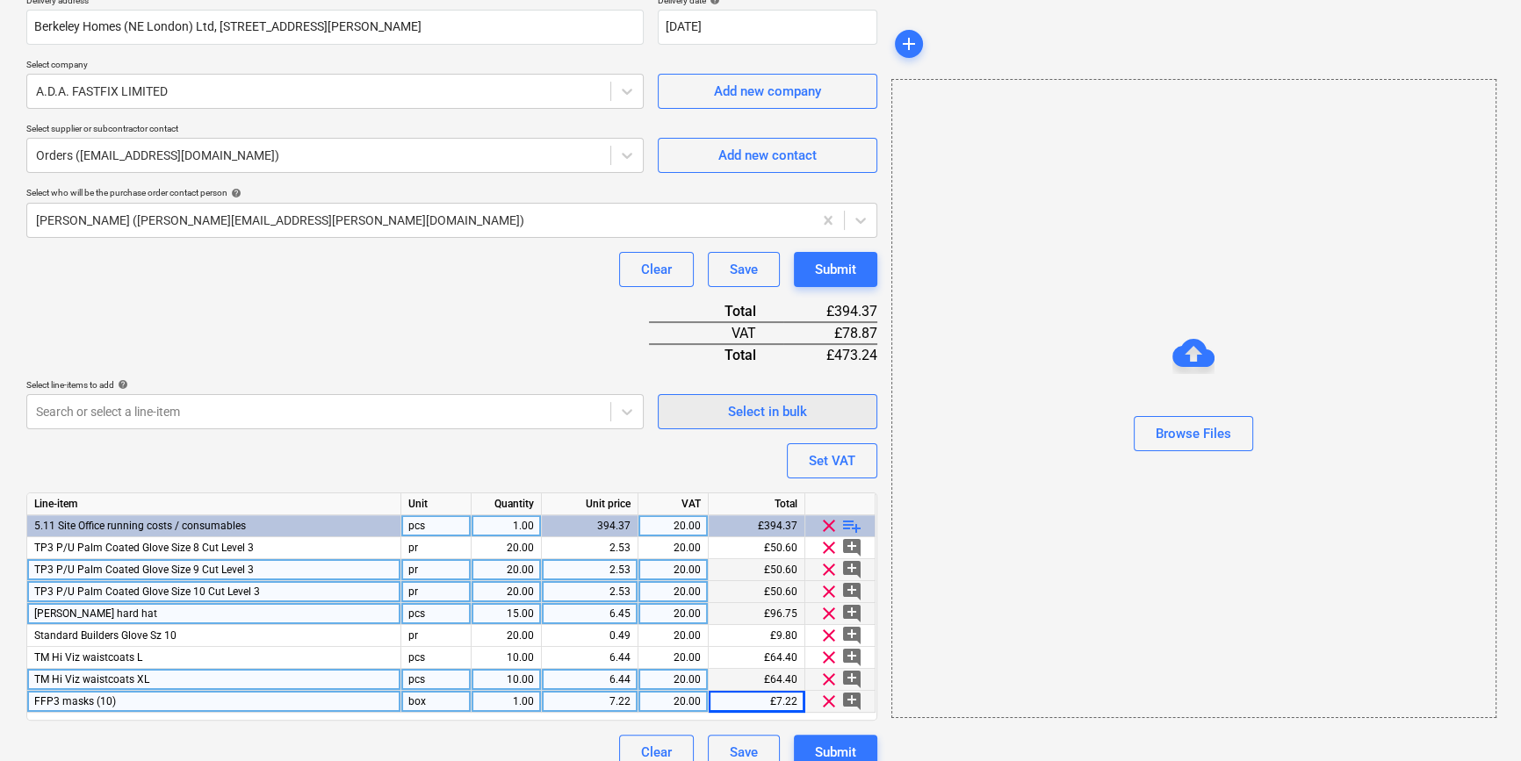
click at [692, 410] on span "Select in bulk" at bounding box center [768, 411] width 176 height 23
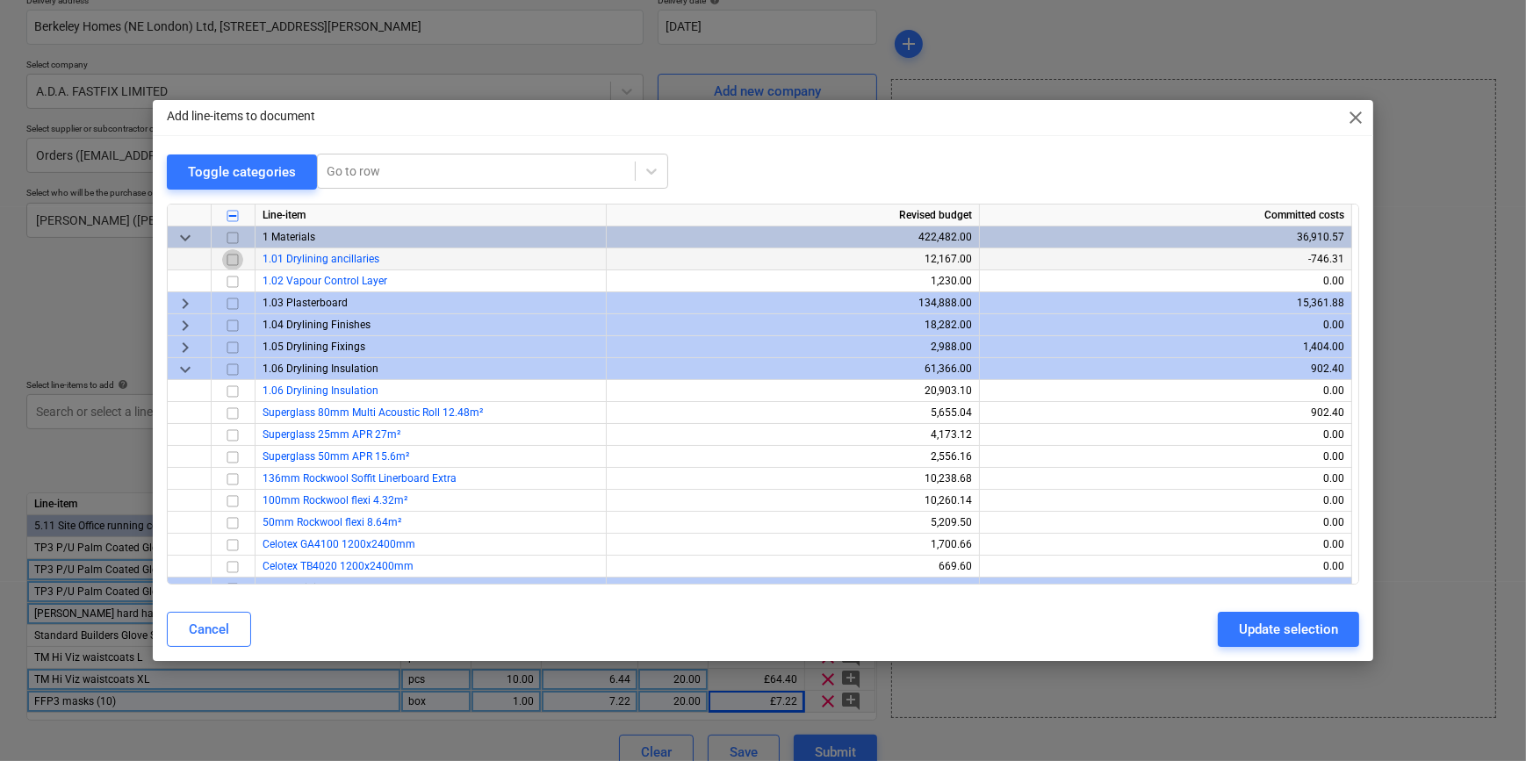
click at [231, 257] on input "checkbox" at bounding box center [232, 258] width 21 height 21
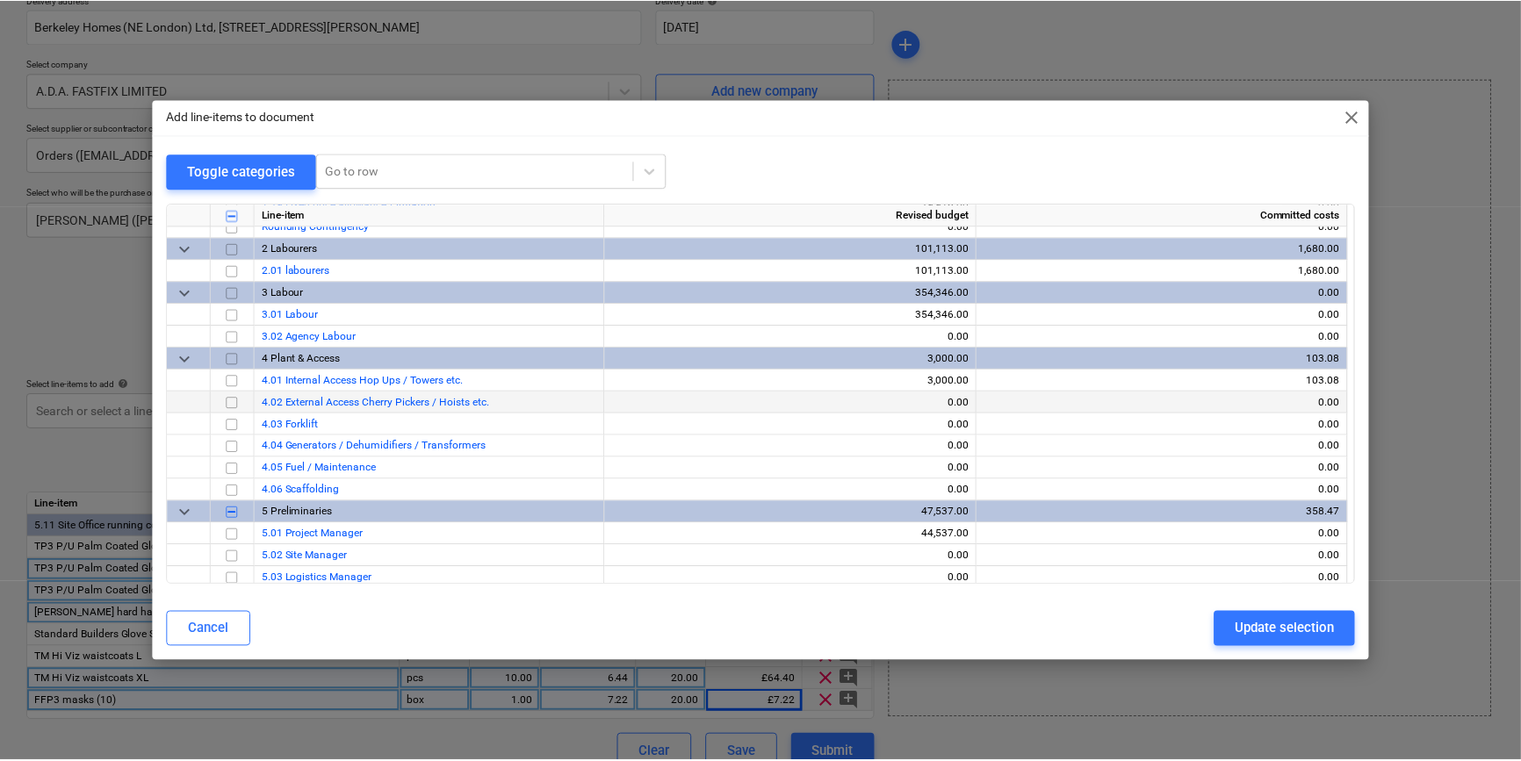
scroll to position [878, 0]
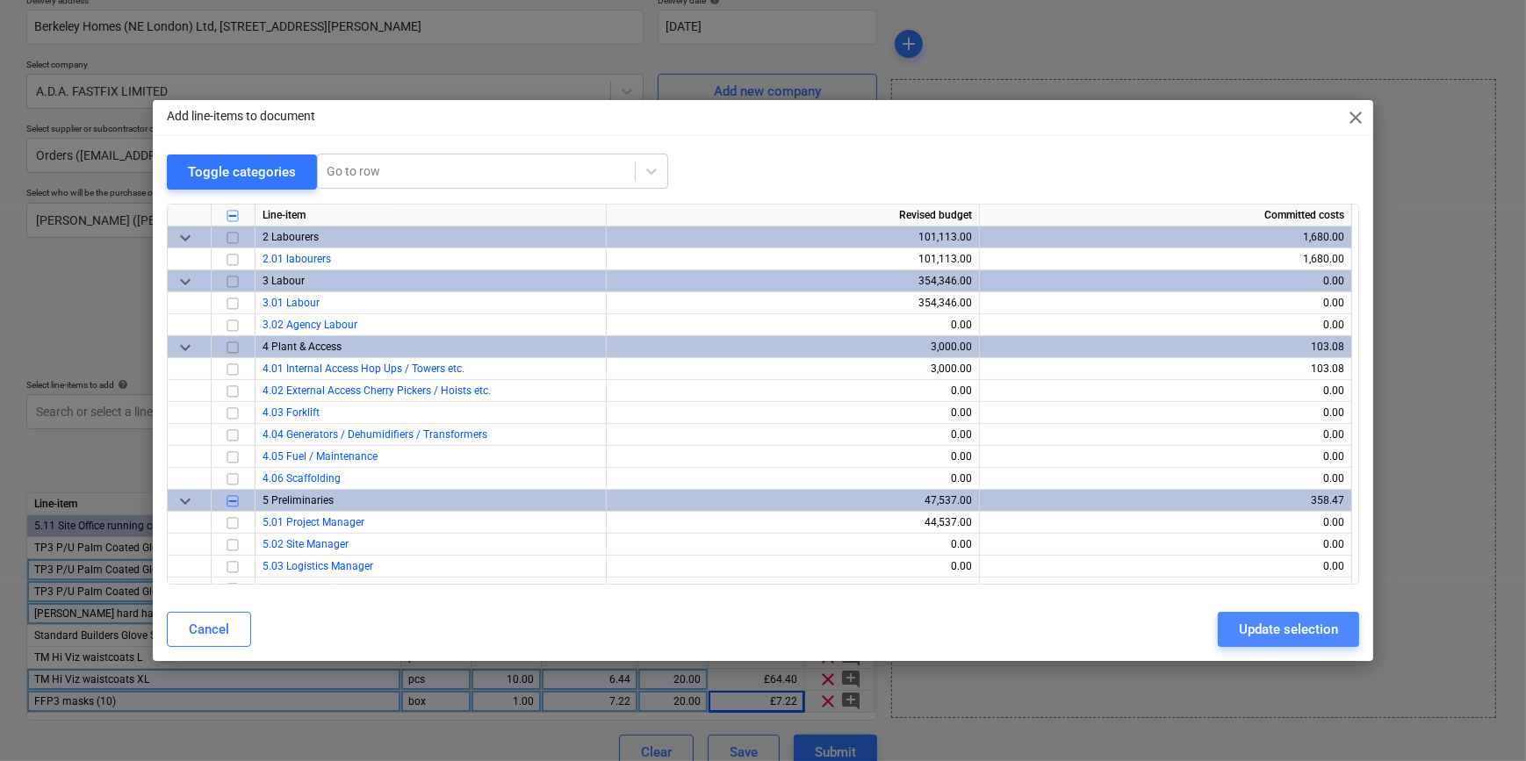
click at [1217, 642] on button "Update selection" at bounding box center [1288, 629] width 141 height 35
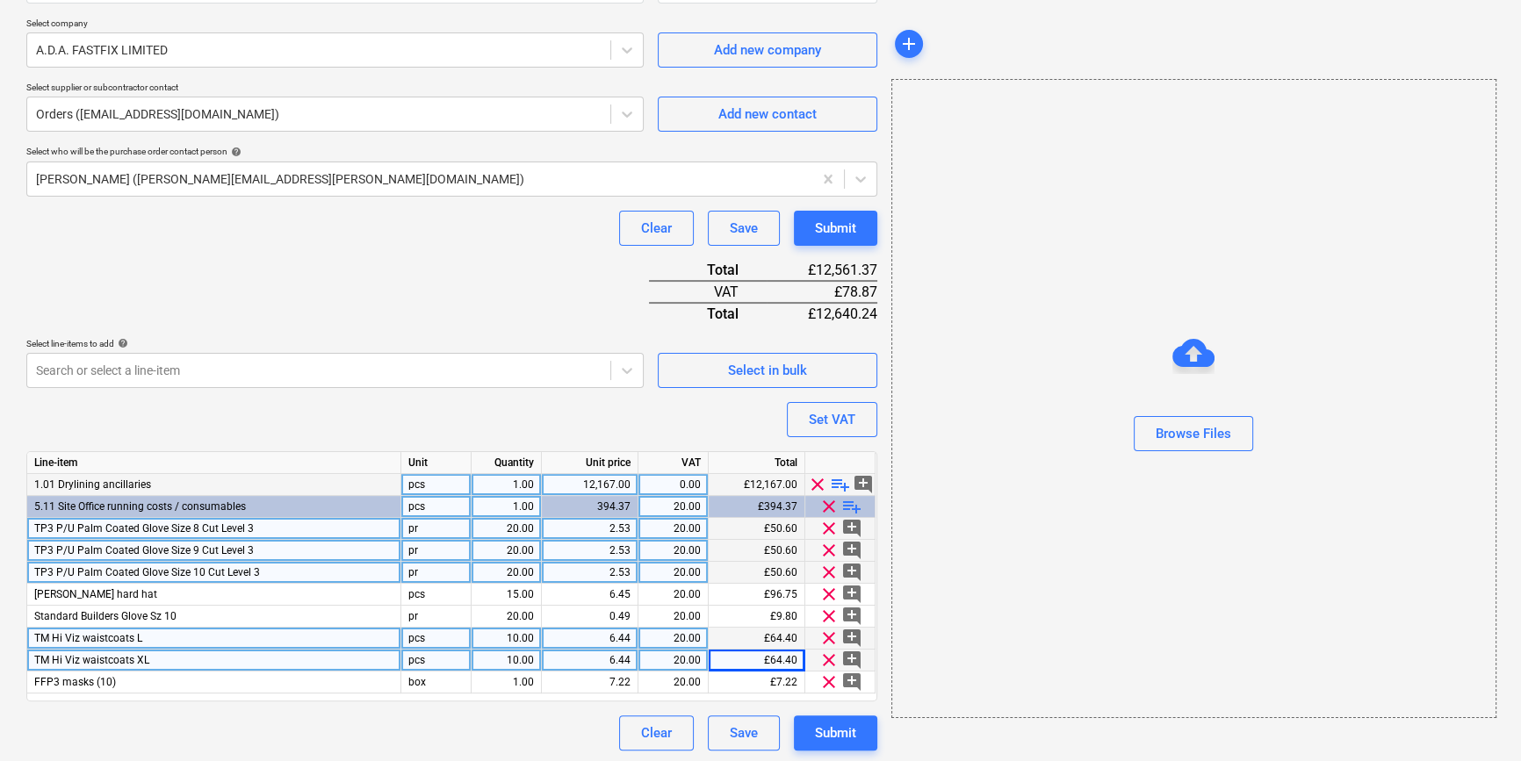
scroll to position [378, 0]
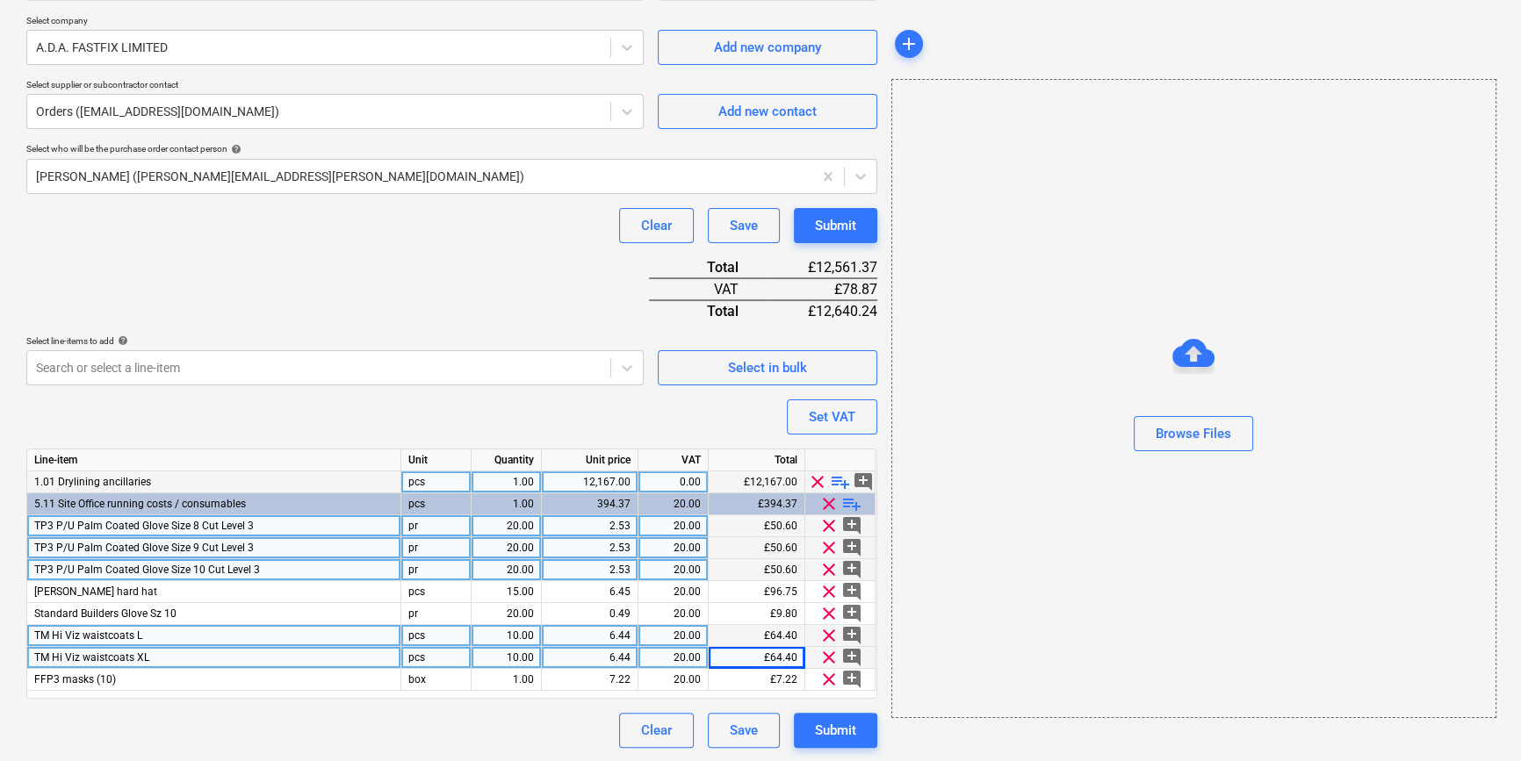
click at [837, 478] on span "playlist_add" at bounding box center [840, 481] width 21 height 21
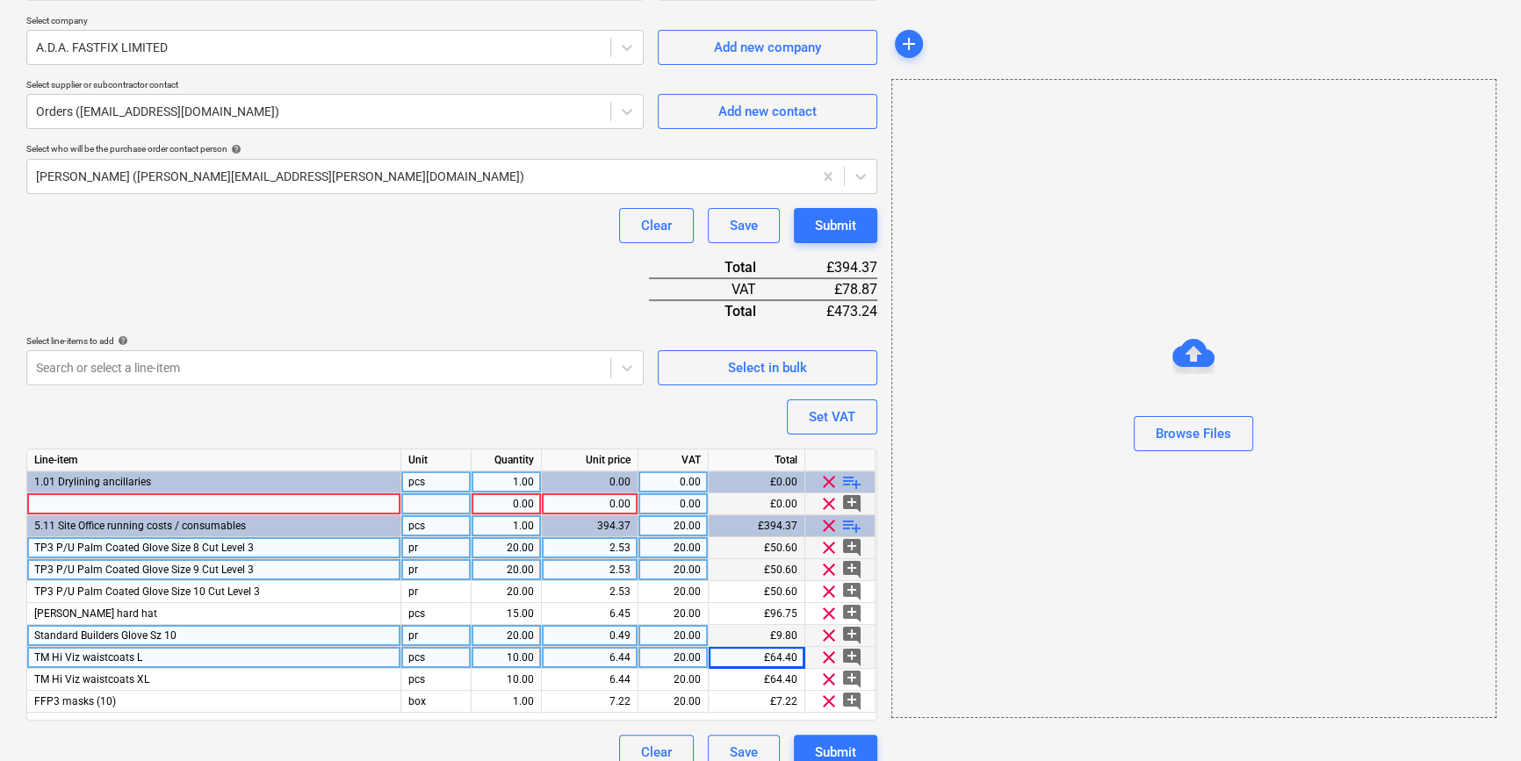
click at [67, 504] on div at bounding box center [214, 504] width 374 height 22
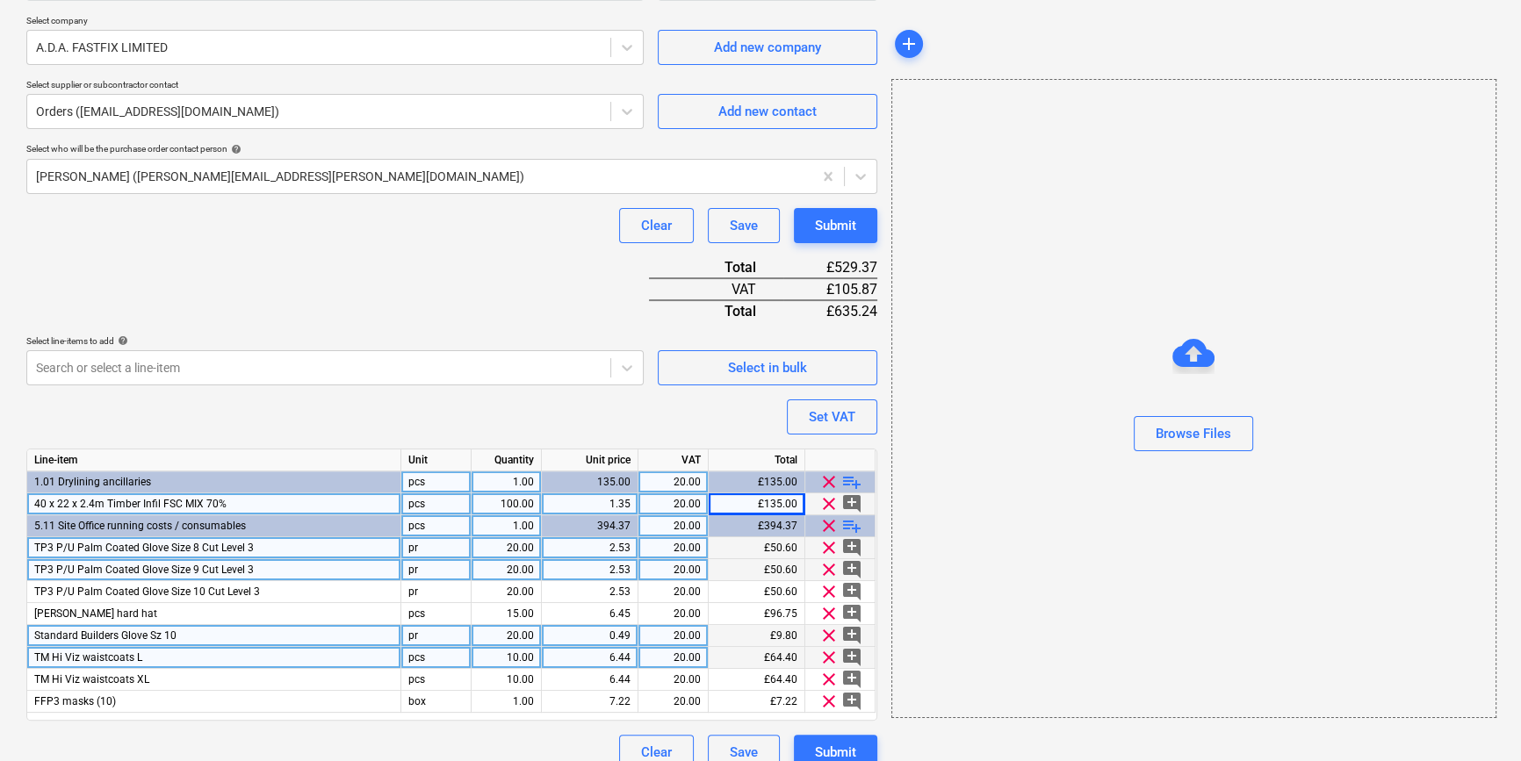
click at [850, 478] on span "playlist_add" at bounding box center [851, 481] width 21 height 21
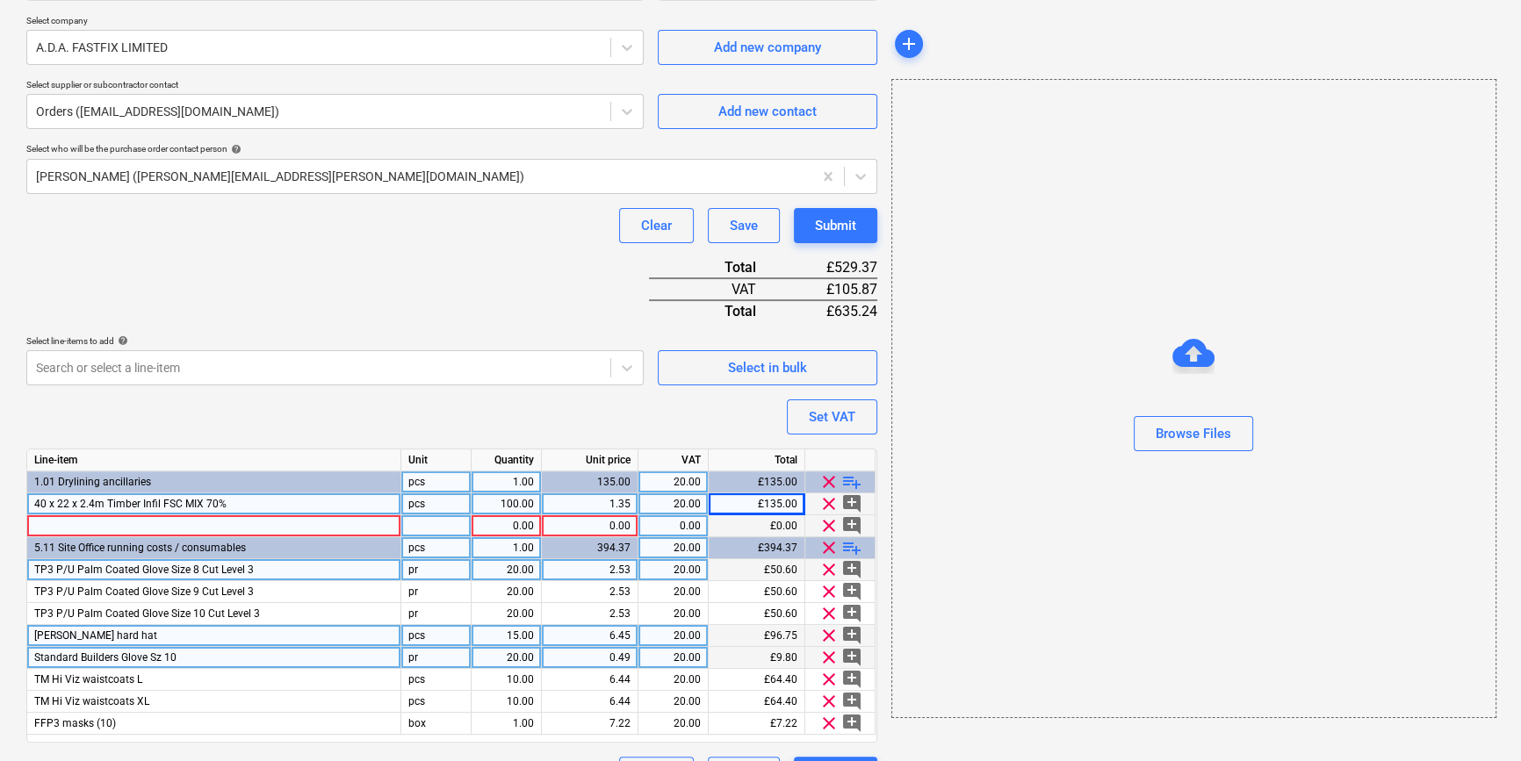
click at [50, 527] on div at bounding box center [214, 526] width 374 height 22
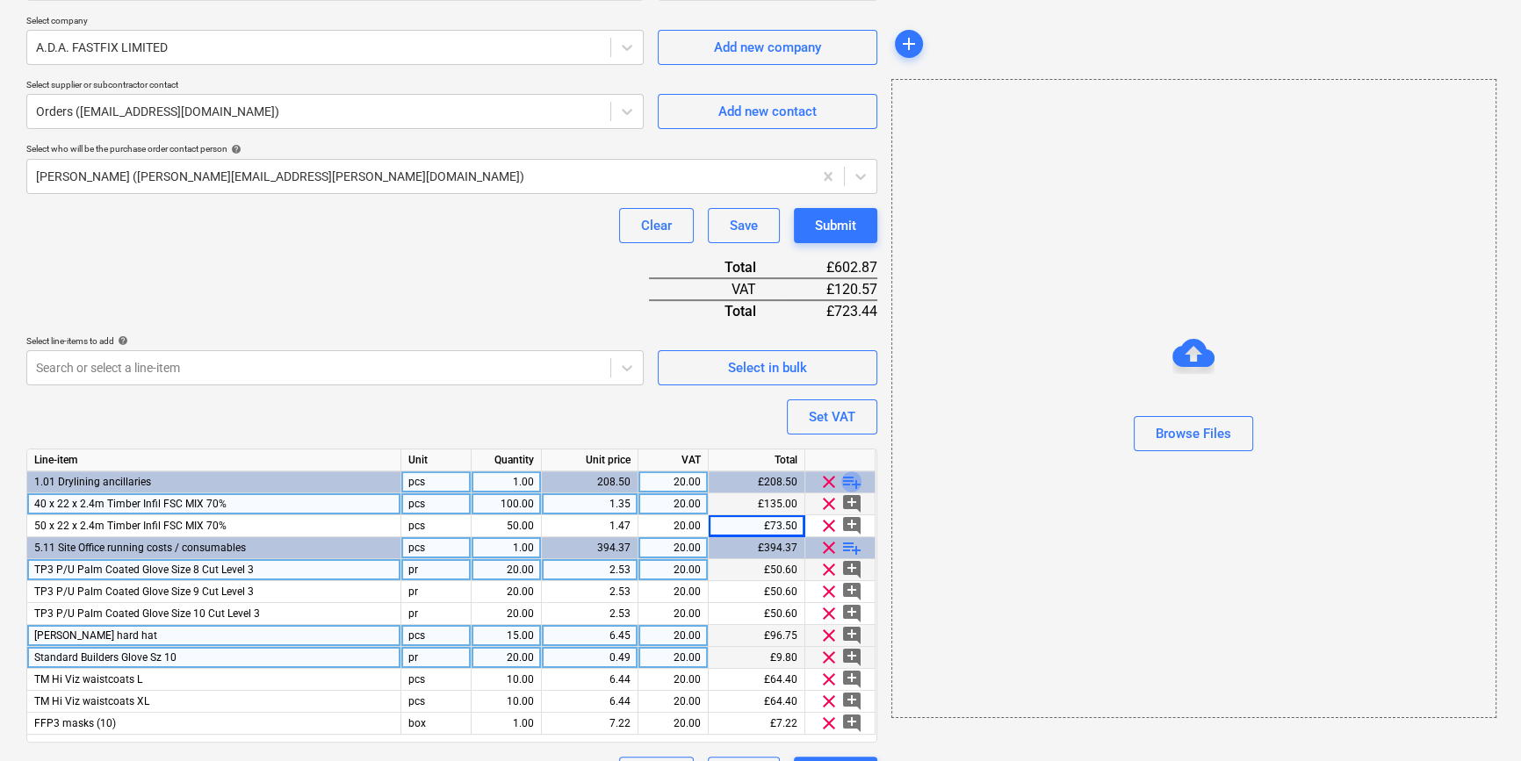
click at [847, 478] on span "playlist_add" at bounding box center [851, 481] width 21 height 21
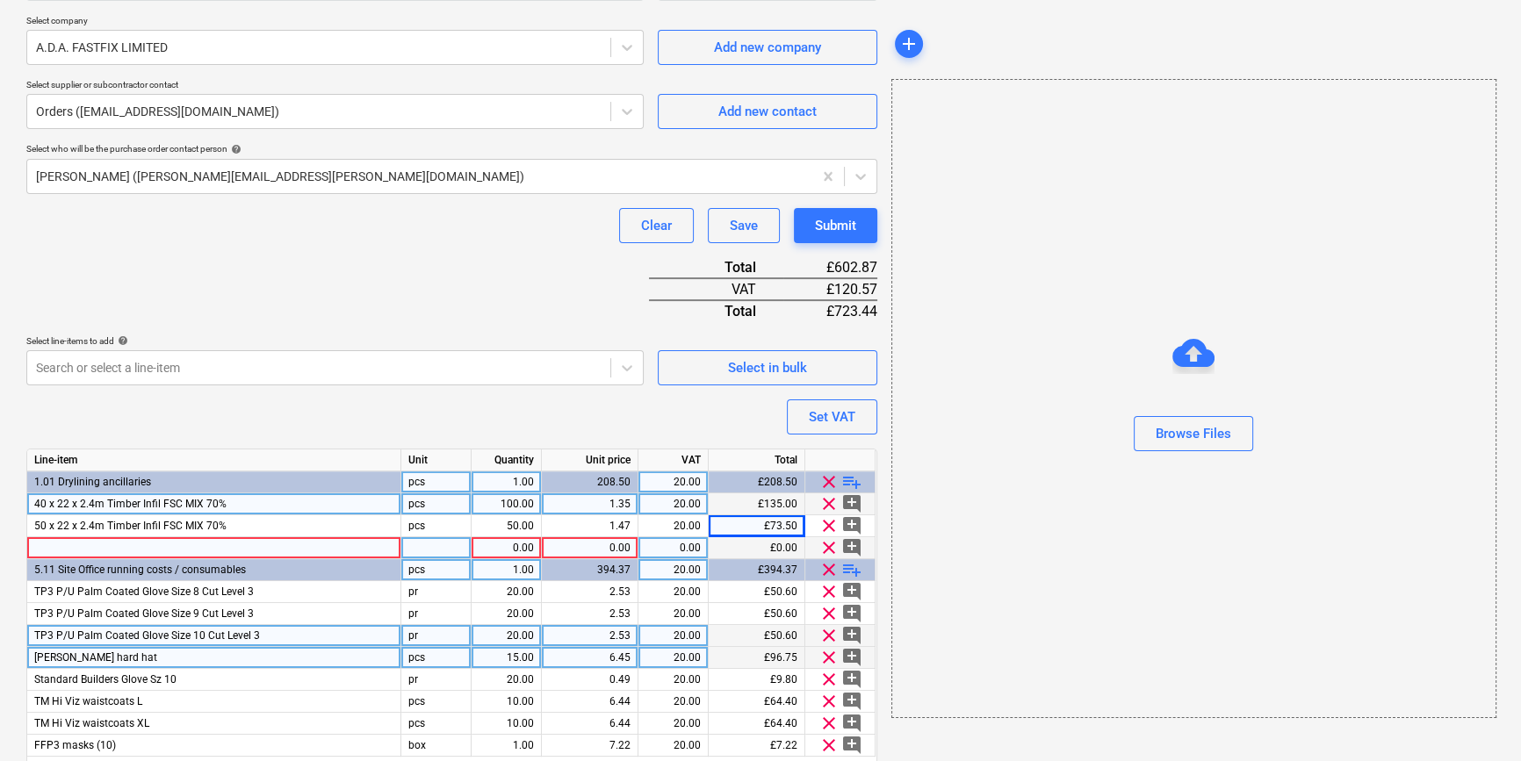
click at [49, 546] on div at bounding box center [214, 548] width 374 height 22
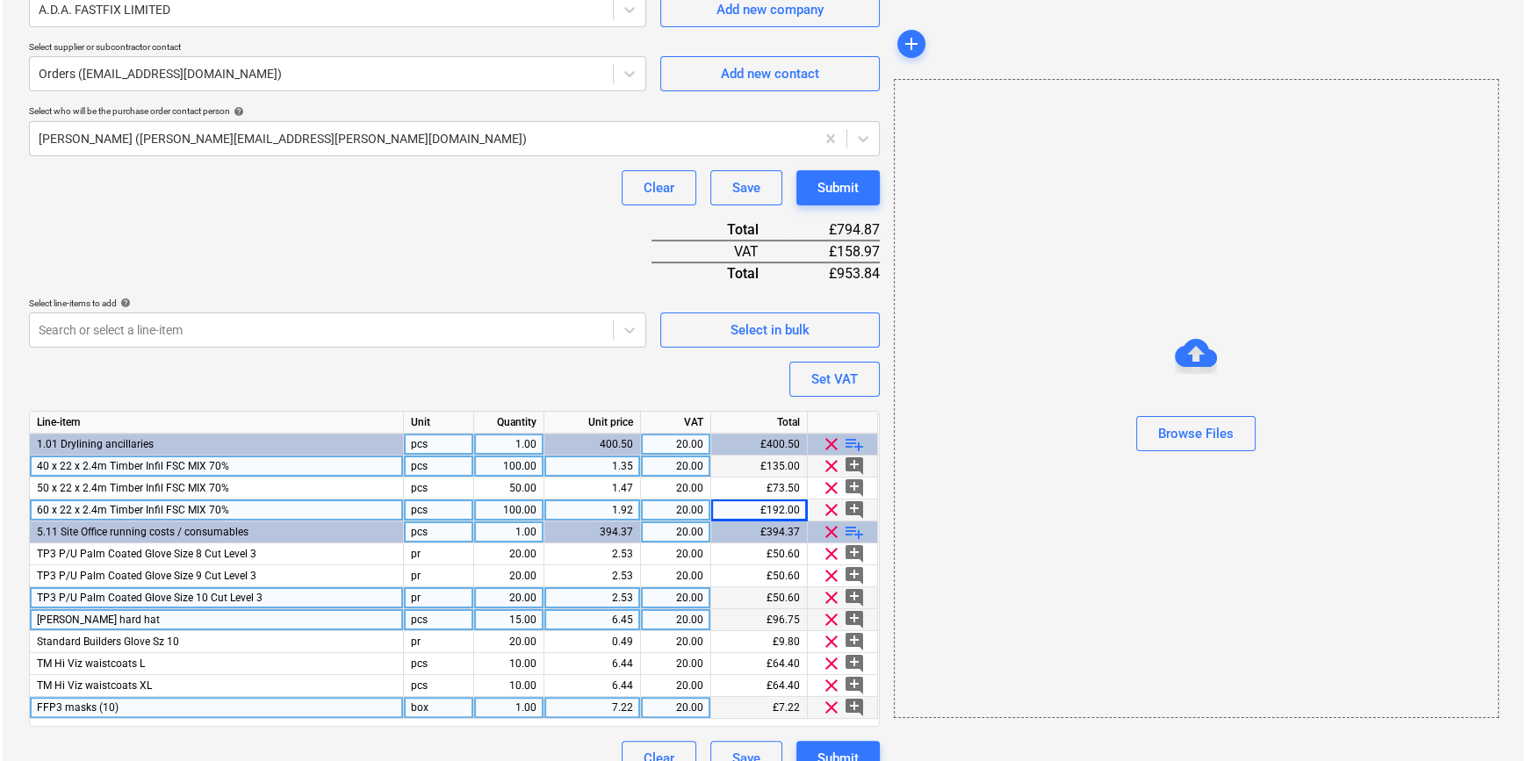
scroll to position [443, 0]
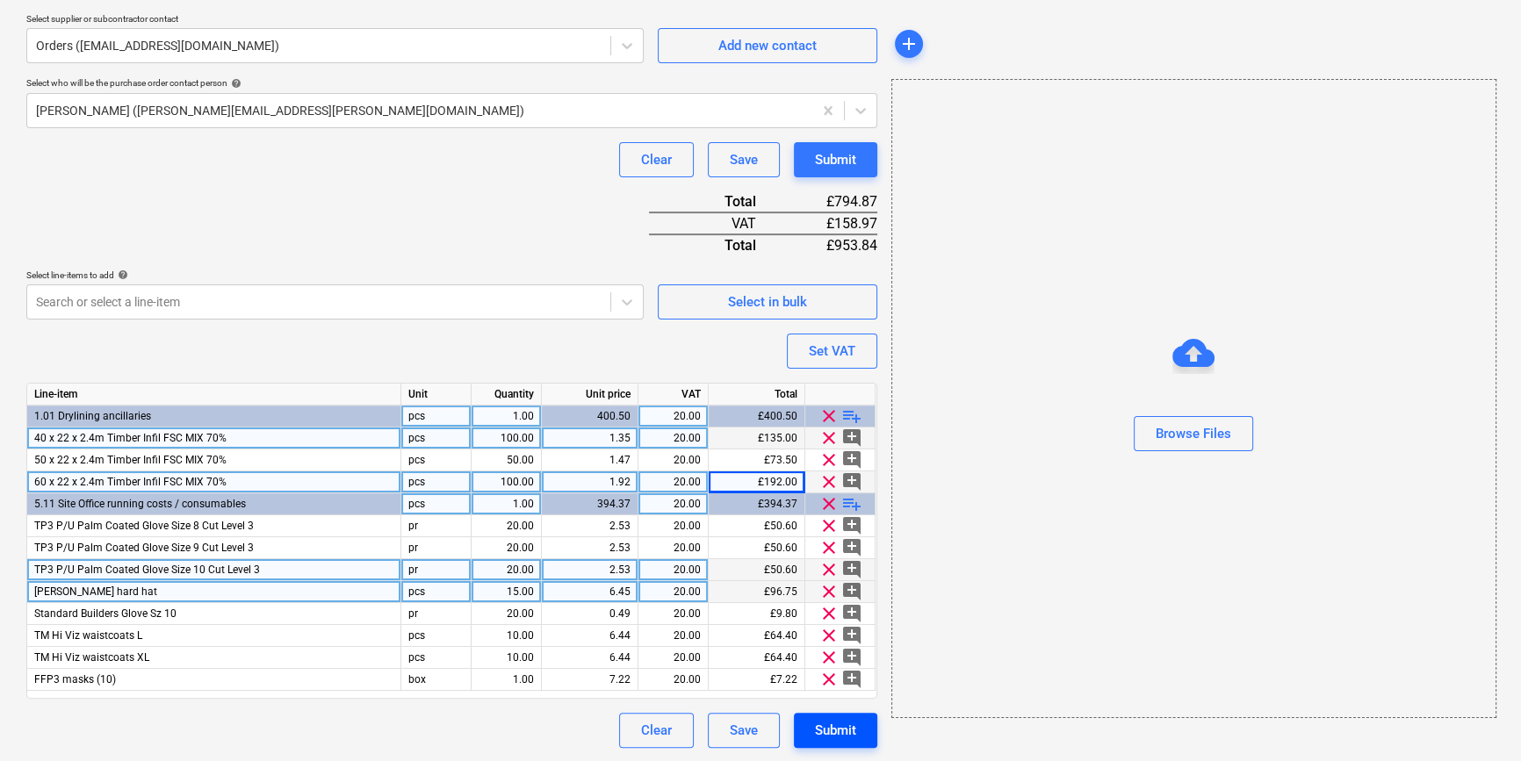
click at [838, 723] on div "Submit" at bounding box center [835, 730] width 41 height 23
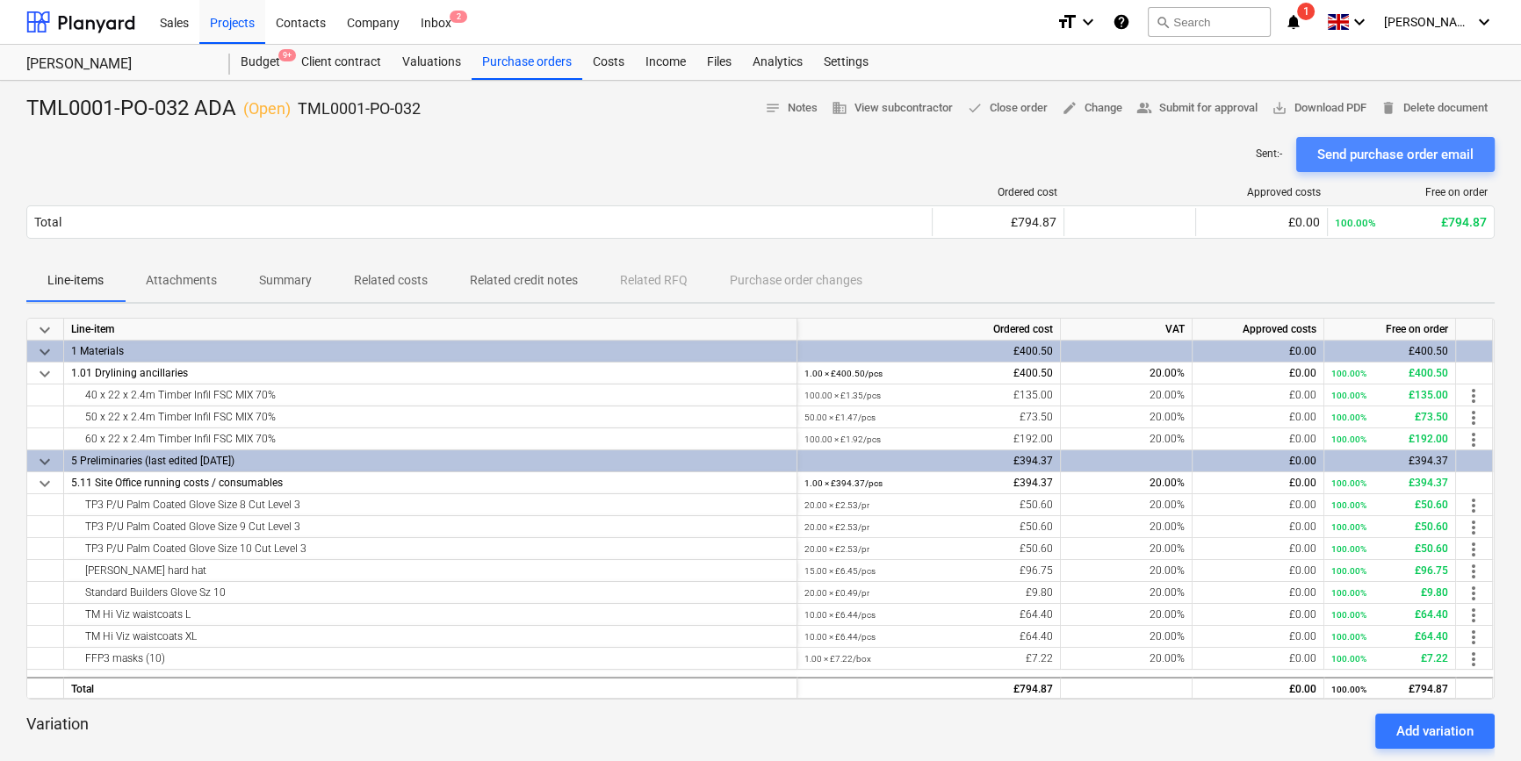
click at [1217, 150] on div "Send purchase order email" at bounding box center [1395, 154] width 156 height 23
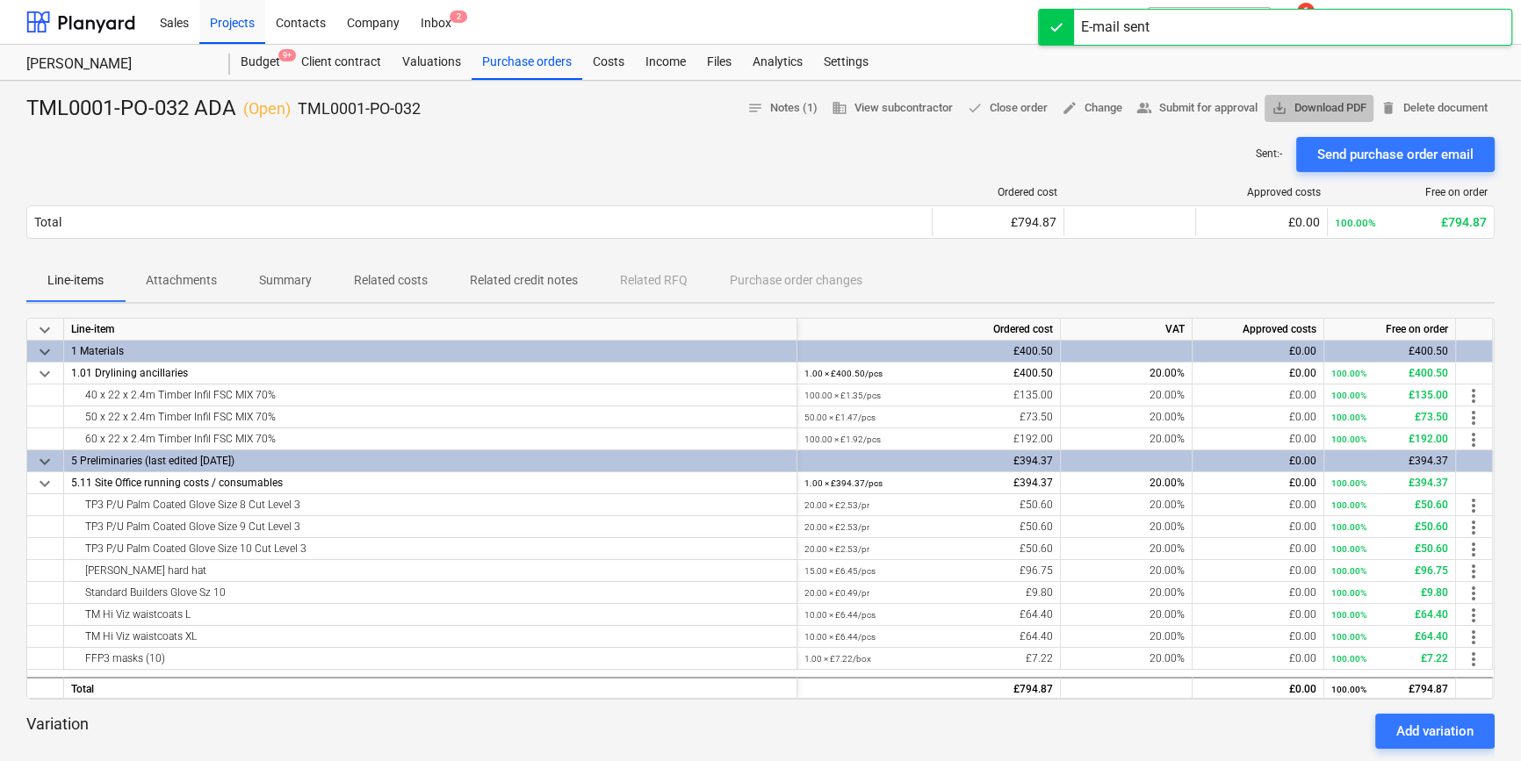
click at [1217, 100] on span "save_alt Download PDF" at bounding box center [1318, 108] width 95 height 20
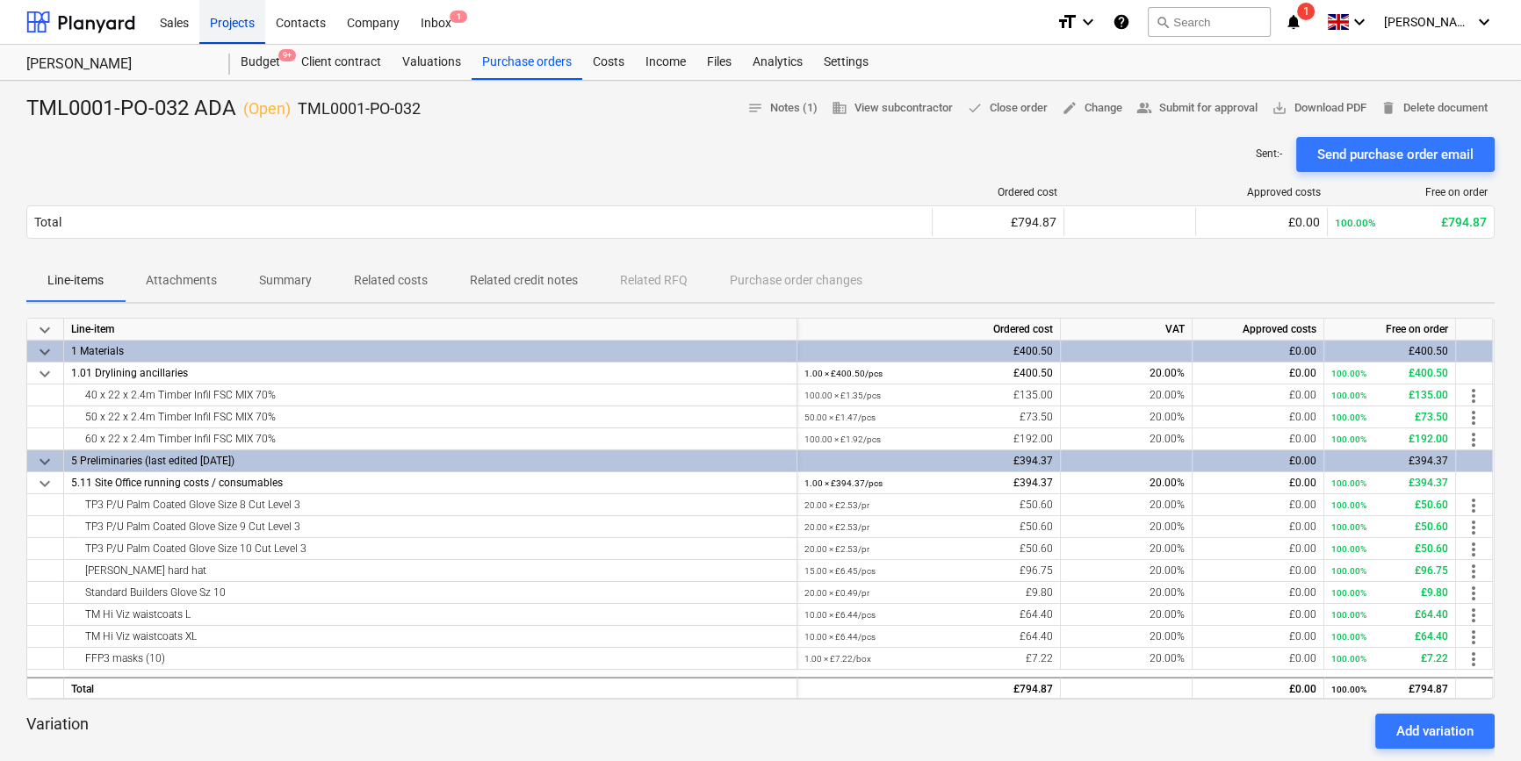
click at [241, 27] on div "Projects" at bounding box center [232, 21] width 66 height 45
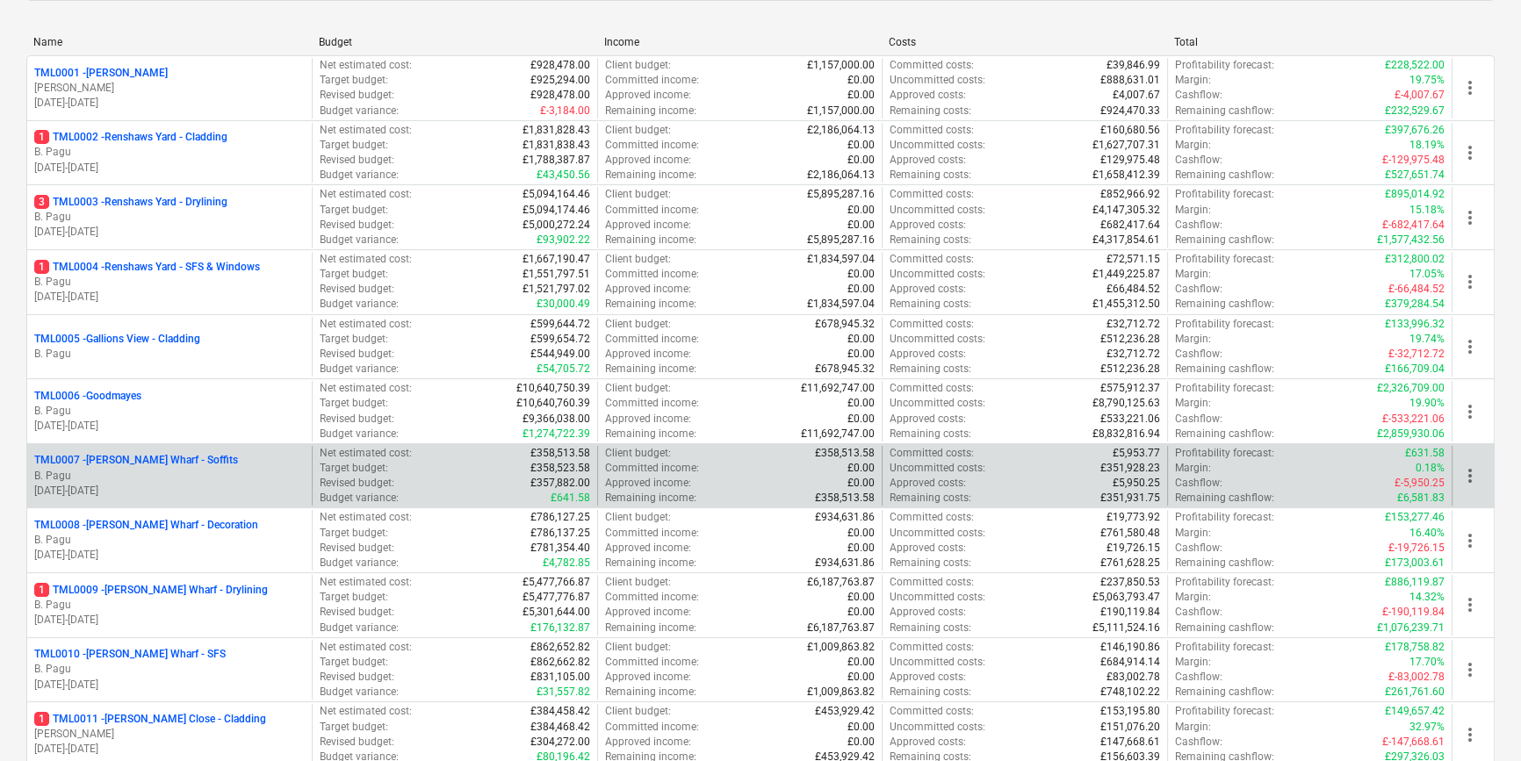
scroll to position [239, 0]
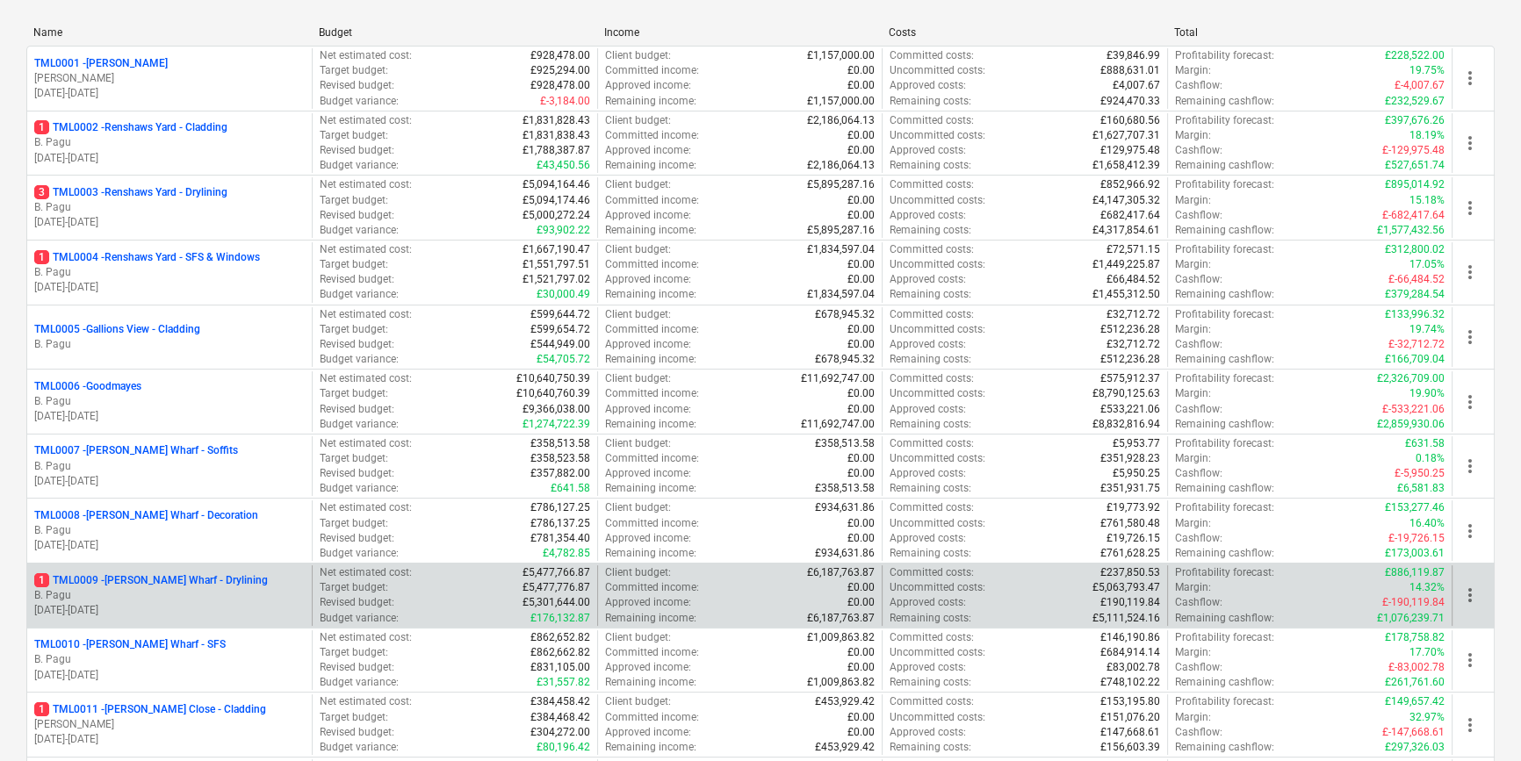
click at [219, 597] on p "B. Pagu" at bounding box center [169, 595] width 270 height 15
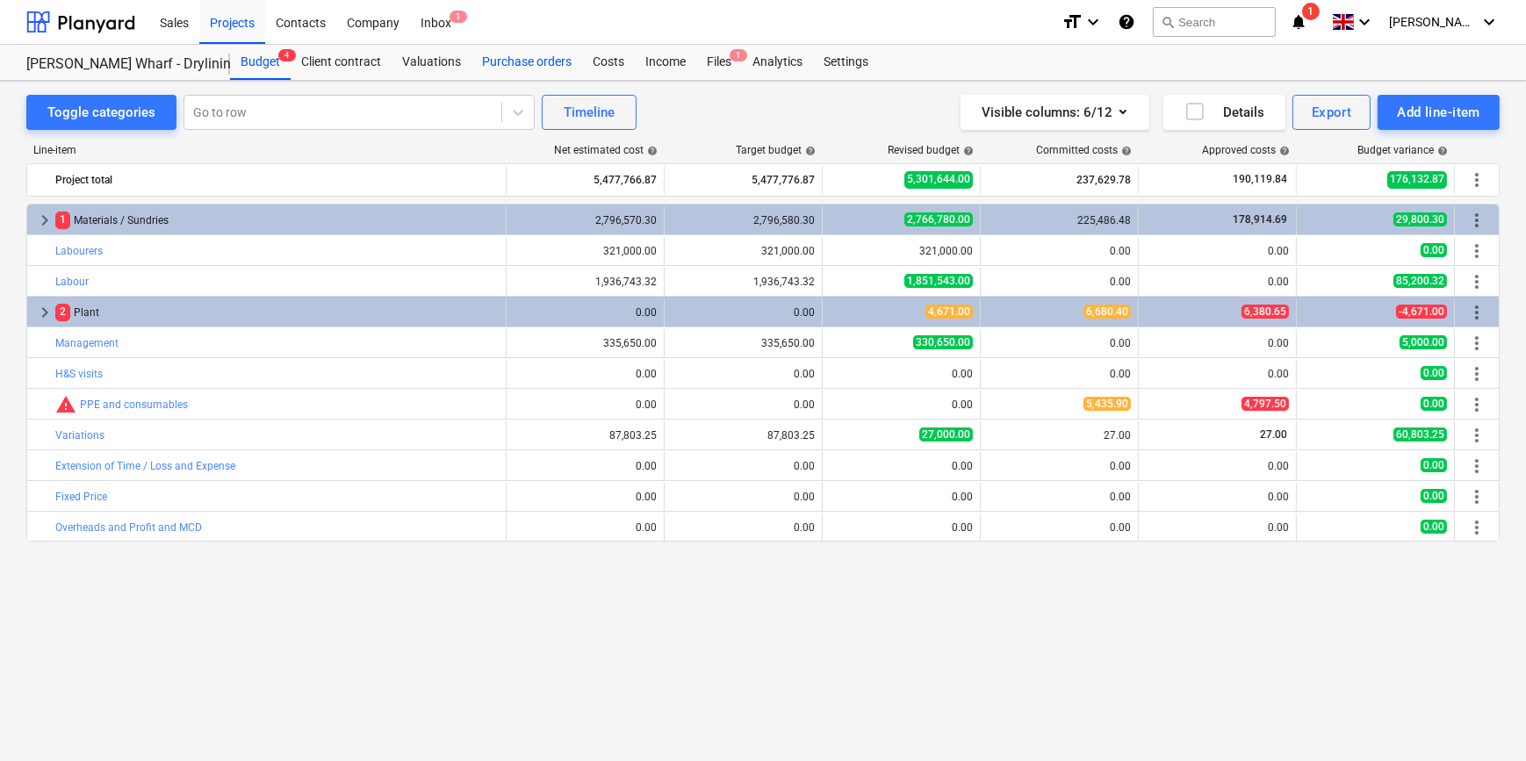
click at [557, 58] on div "Purchase orders" at bounding box center [526, 62] width 111 height 35
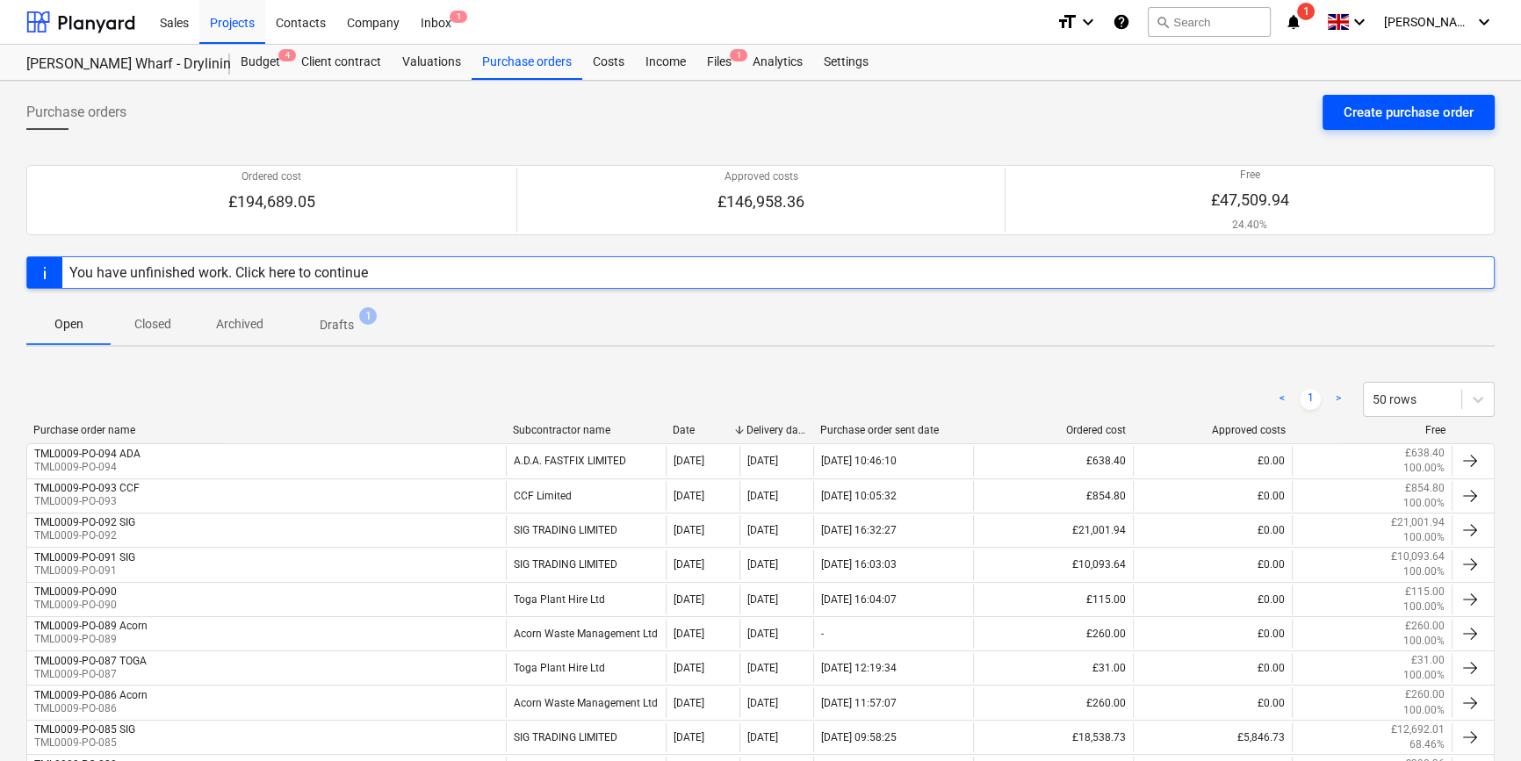
click at [1217, 118] on div "Create purchase order" at bounding box center [1408, 112] width 130 height 23
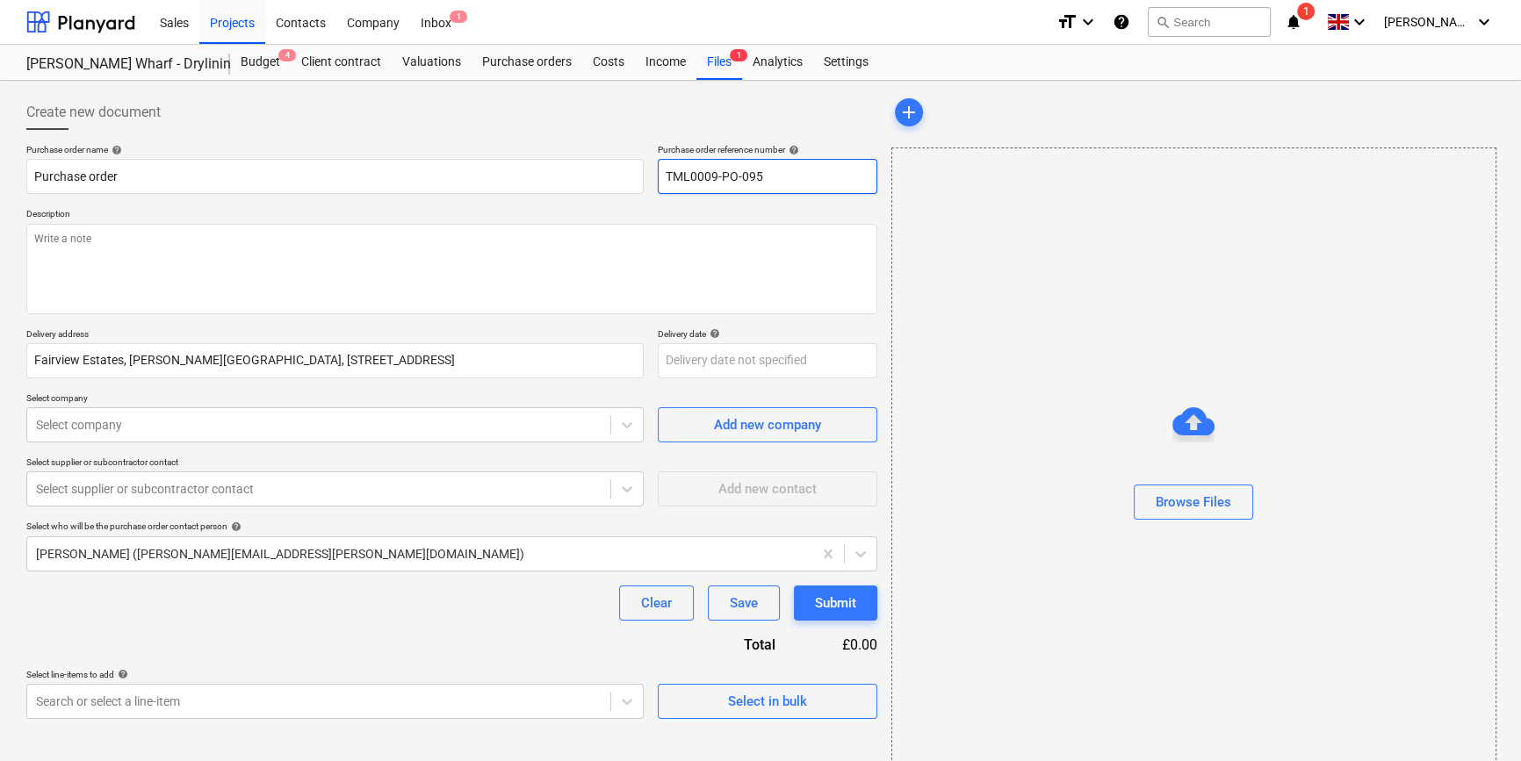
drag, startPoint x: 770, startPoint y: 176, endPoint x: 662, endPoint y: 178, distance: 108.0
click at [662, 178] on input "TML0009-PO-095" at bounding box center [767, 176] width 219 height 35
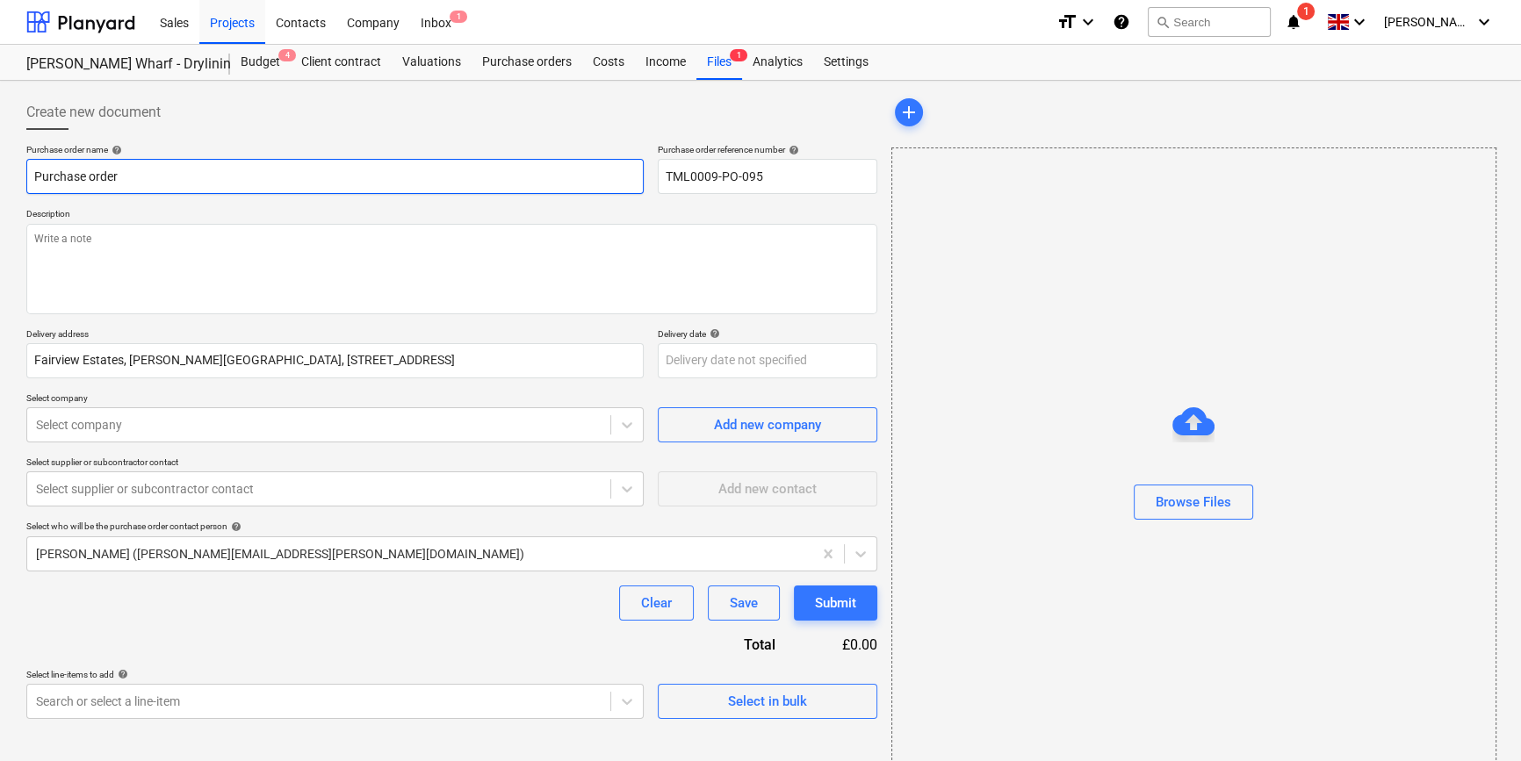
drag, startPoint x: 128, startPoint y: 179, endPoint x: 37, endPoint y: 177, distance: 91.3
click at [37, 177] on input "Purchase order" at bounding box center [334, 176] width 617 height 35
paste input "TML0009-PO-095"
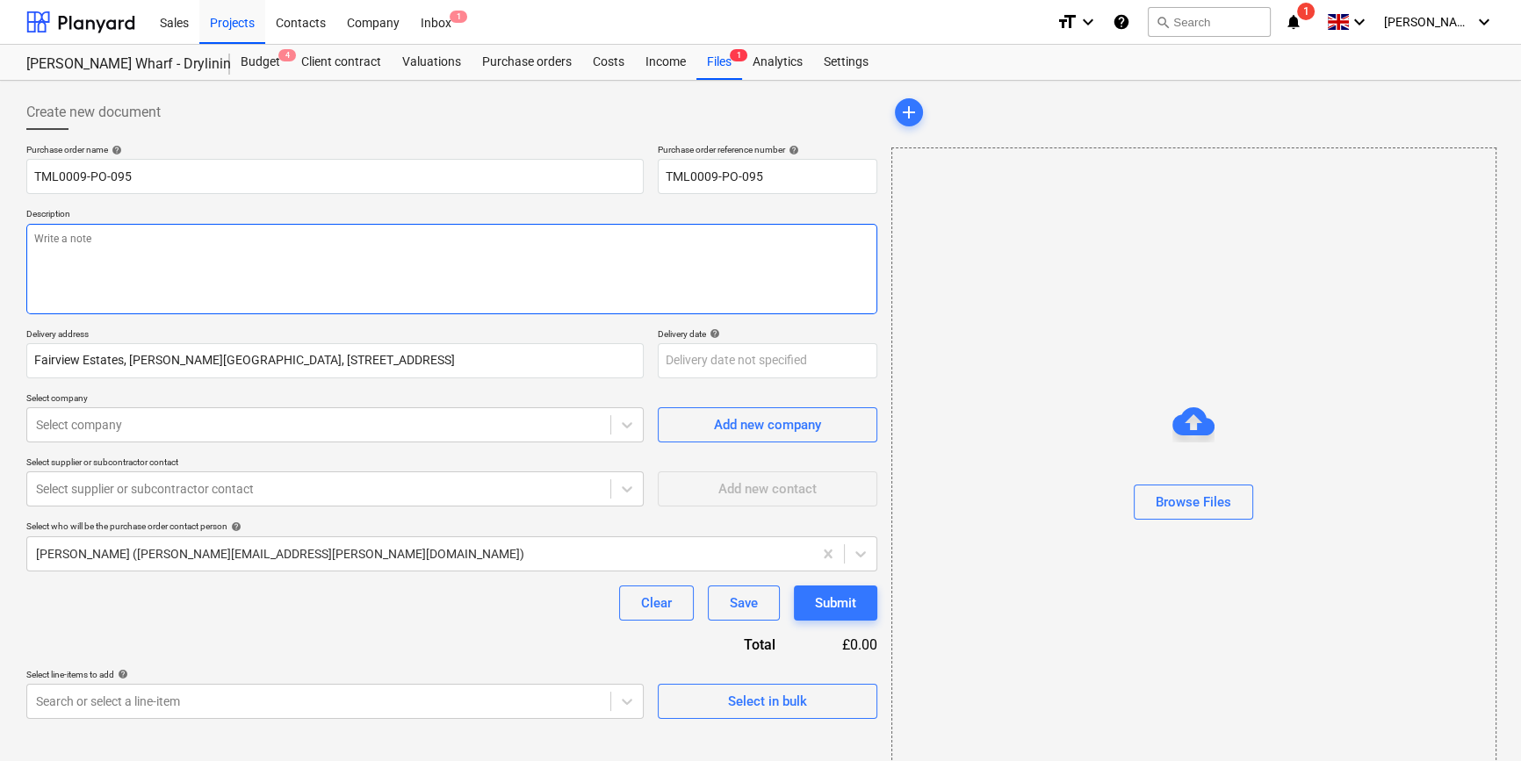
click at [76, 270] on textarea at bounding box center [451, 269] width 851 height 90
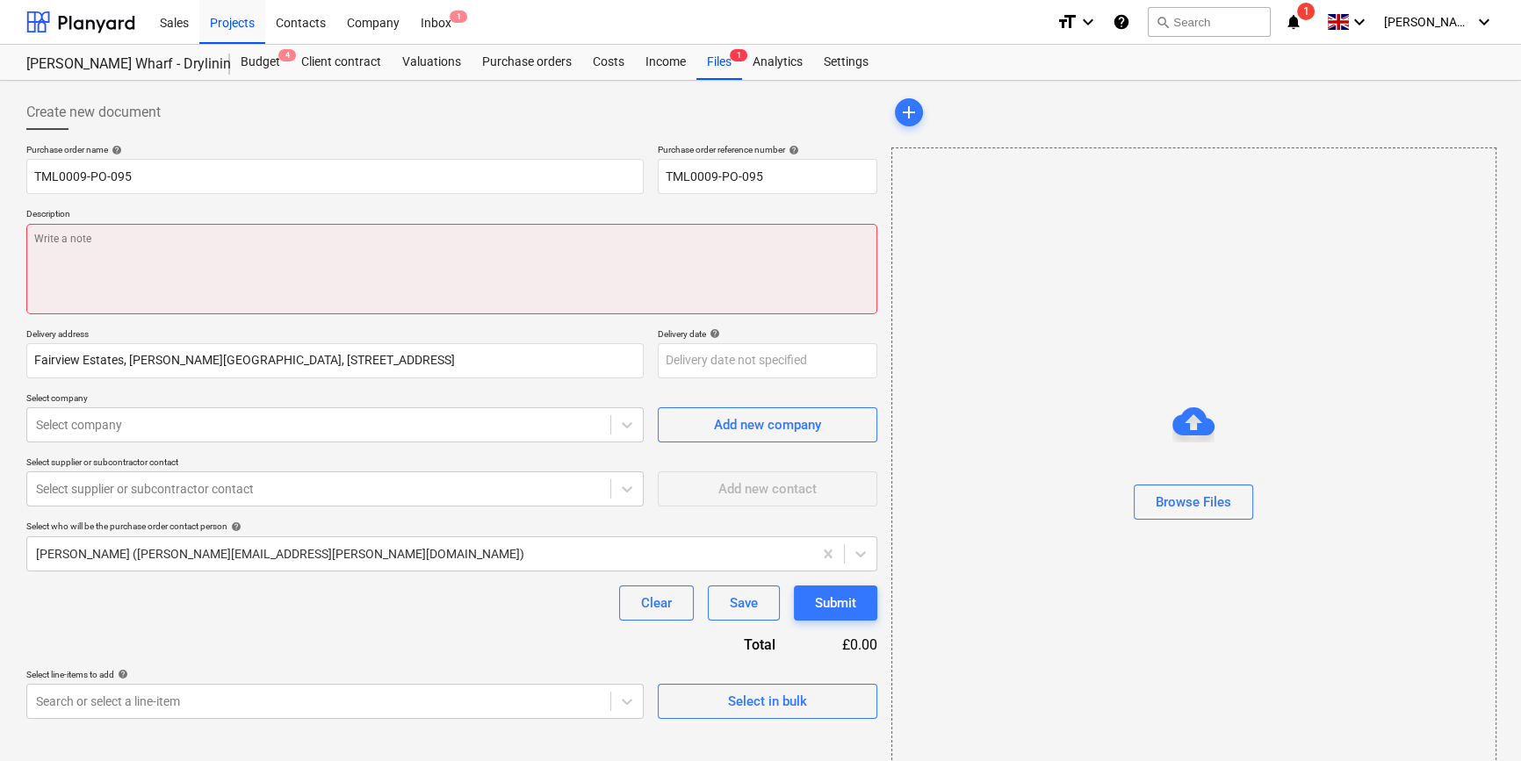
click at [71, 246] on textarea at bounding box center [451, 269] width 851 height 90
paste textarea "Site contact [PERSON_NAME] 07502288908"
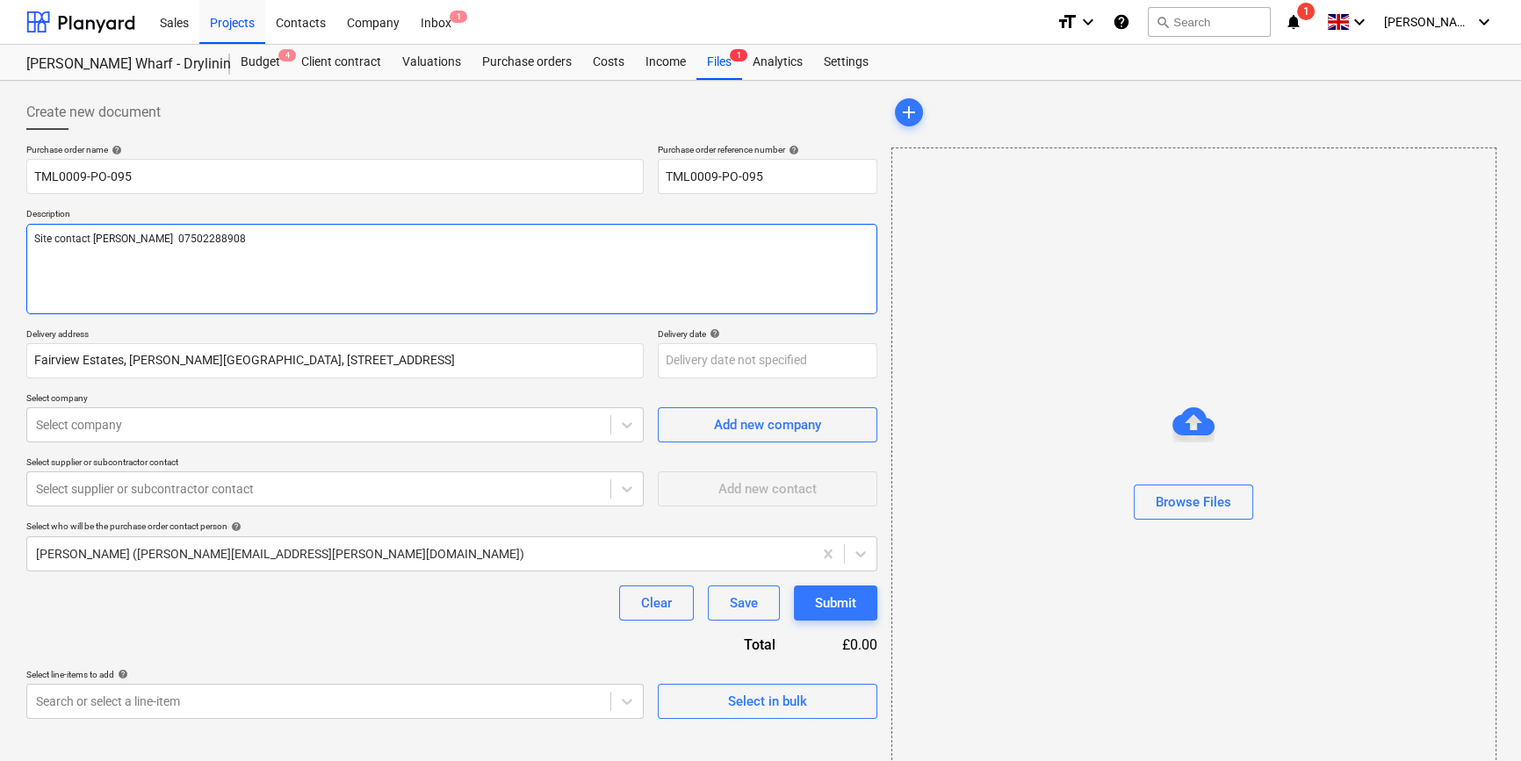
click at [51, 270] on textarea "Site contact [PERSON_NAME] 07502288908" at bounding box center [451, 269] width 851 height 90
click at [251, 239] on textarea "Site contact [PERSON_NAME] 07502288908" at bounding box center [451, 269] width 851 height 90
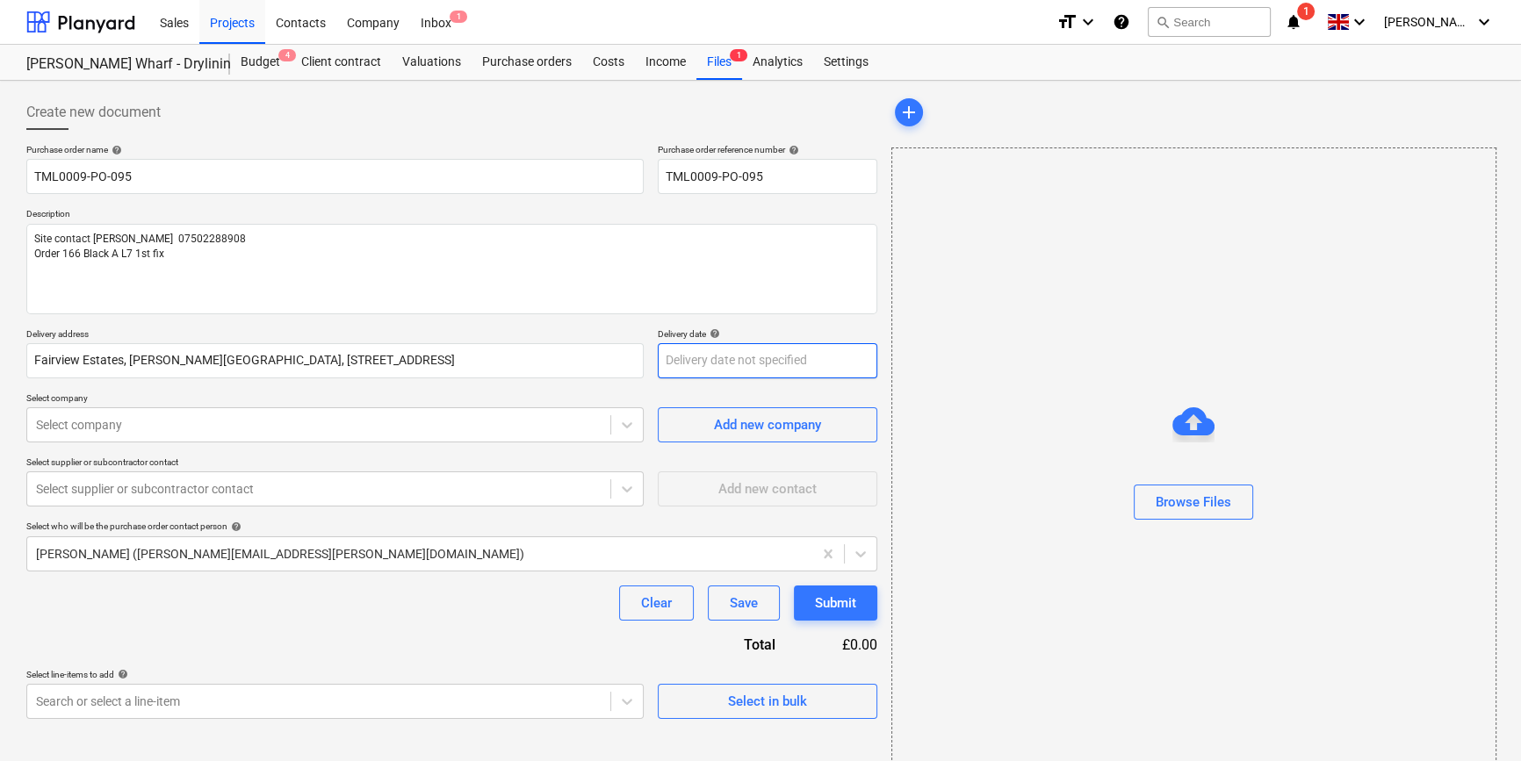
click at [727, 369] on body "Sales Projects Contacts Company Inbox 1 format_size keyboard_arrow_down help se…" at bounding box center [760, 380] width 1521 height 761
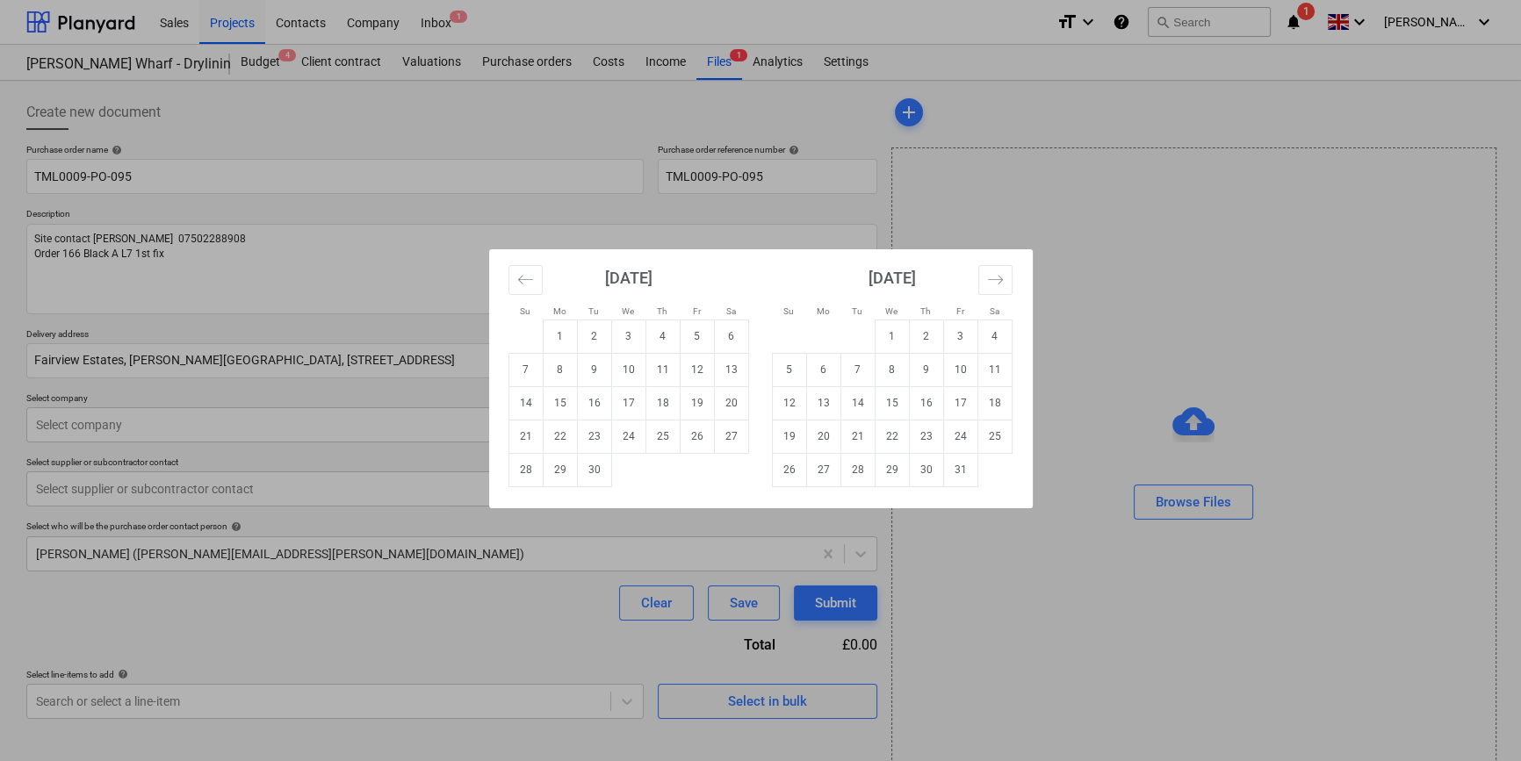
click at [468, 627] on div "Su Mo Tu We Th Fr Sa Su Mo Tu We Th Fr Sa [DATE] 1 2 3 4 5 6 7 8 9 10 11 12 13 …" at bounding box center [760, 380] width 1521 height 761
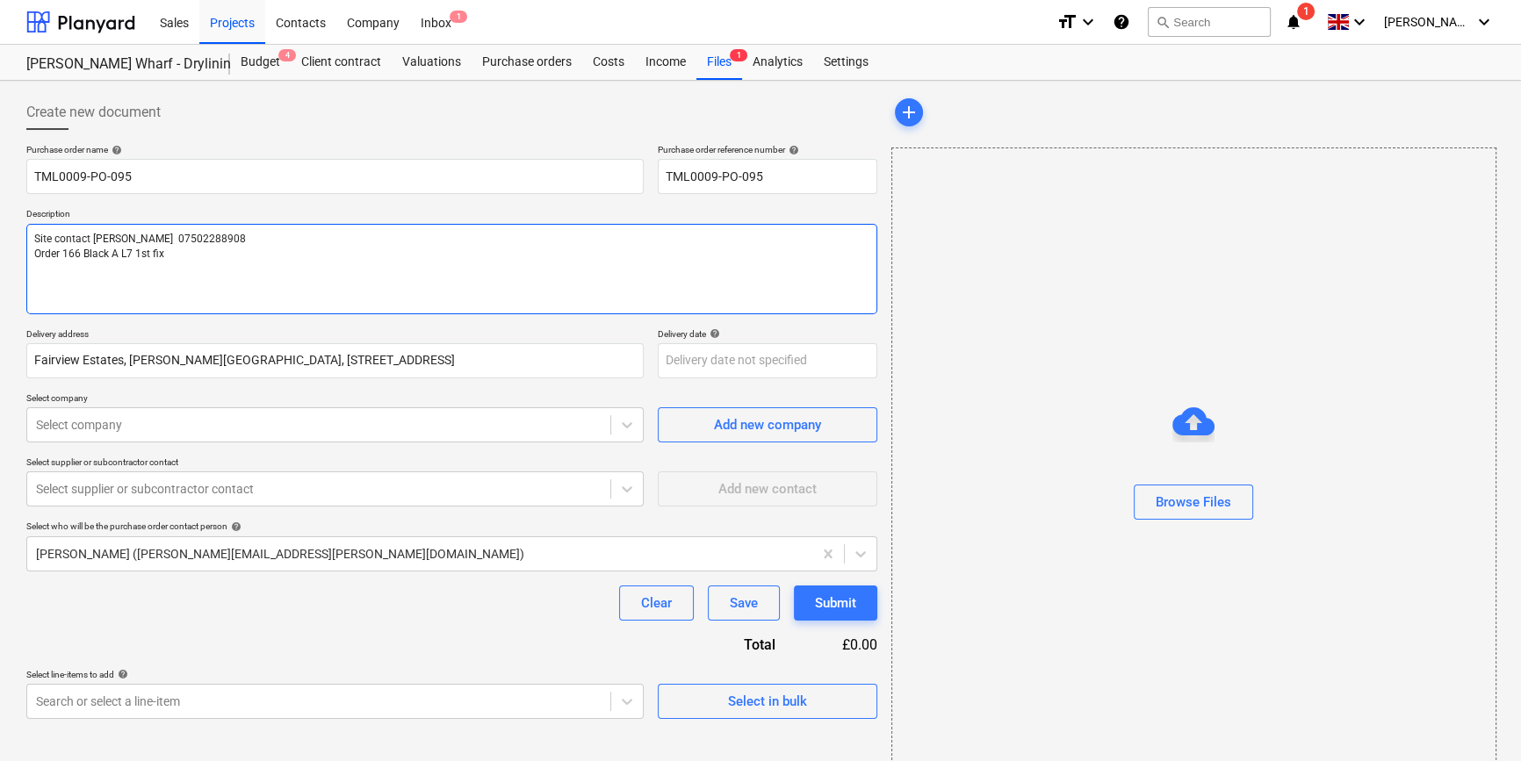
click at [94, 256] on textarea "Site contact [PERSON_NAME] 07502288908 Order 166 Black A L7 1st fix" at bounding box center [451, 269] width 851 height 90
click at [191, 254] on textarea "Site contact [PERSON_NAME] 07502288908 Order 166 Block A L7 1st fix" at bounding box center [451, 269] width 851 height 90
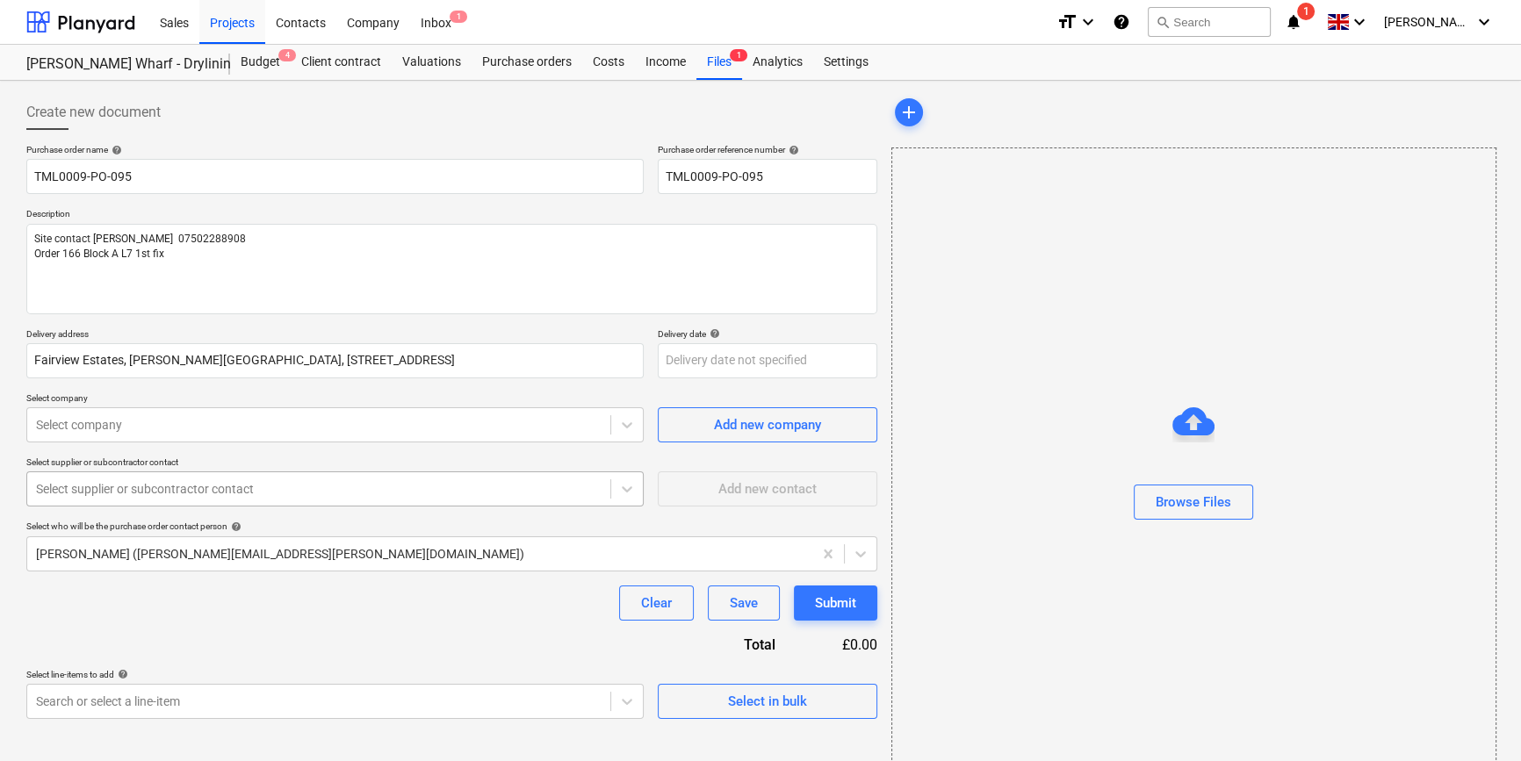
click at [108, 488] on div at bounding box center [318, 489] width 565 height 18
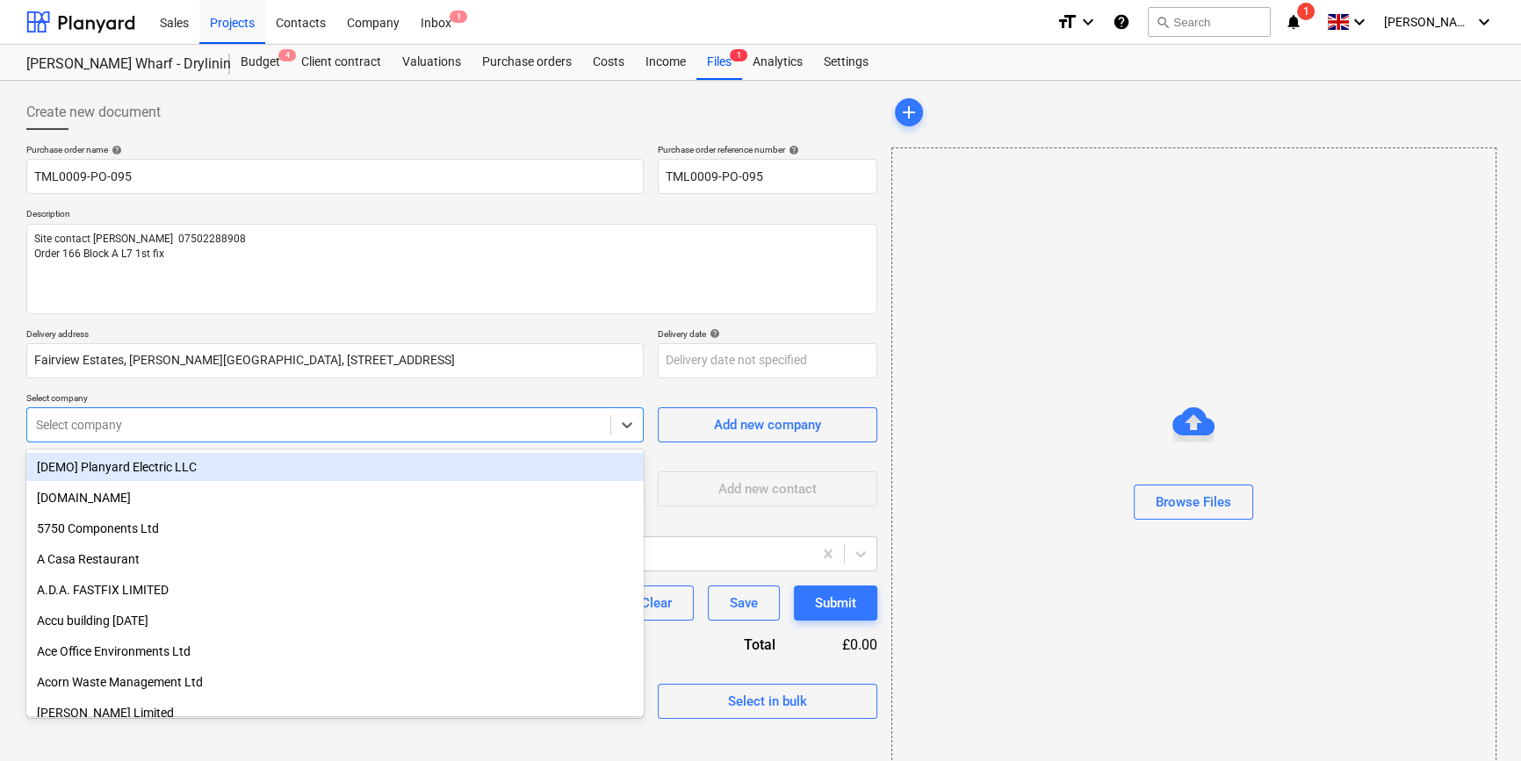
click at [80, 428] on div at bounding box center [318, 425] width 565 height 18
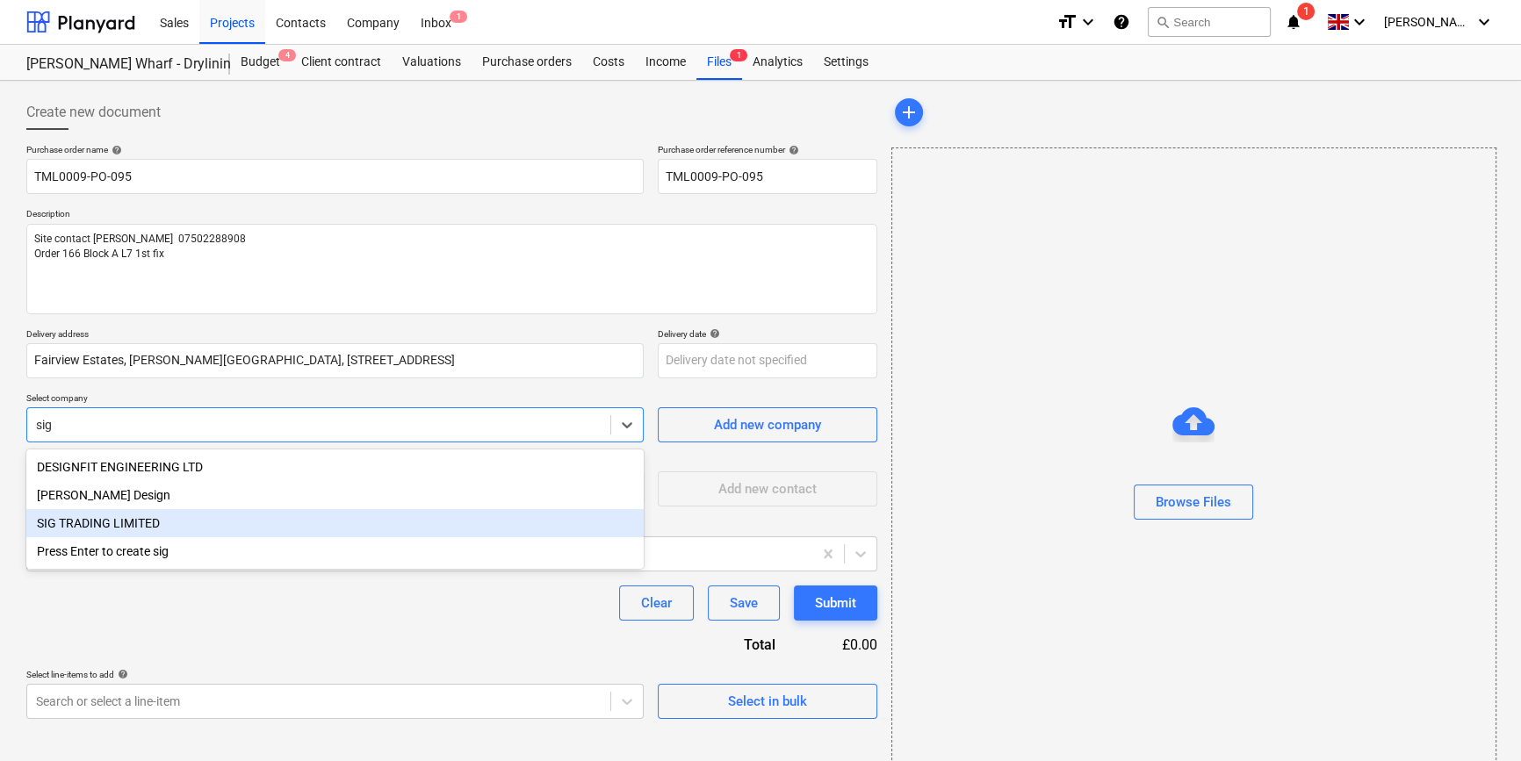
click at [61, 523] on div "SIG TRADING LIMITED" at bounding box center [334, 523] width 617 height 28
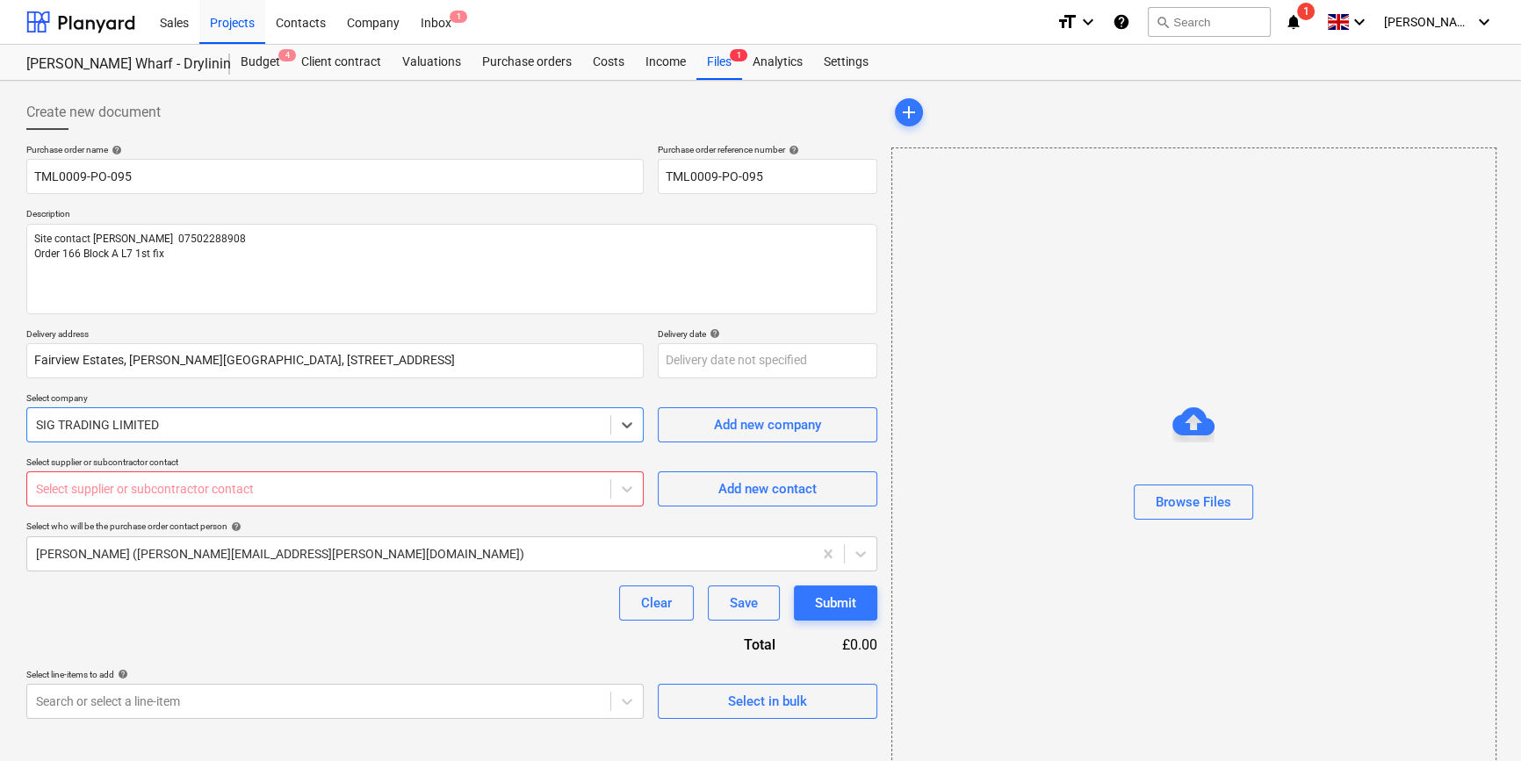
click at [63, 492] on div at bounding box center [318, 489] width 565 height 18
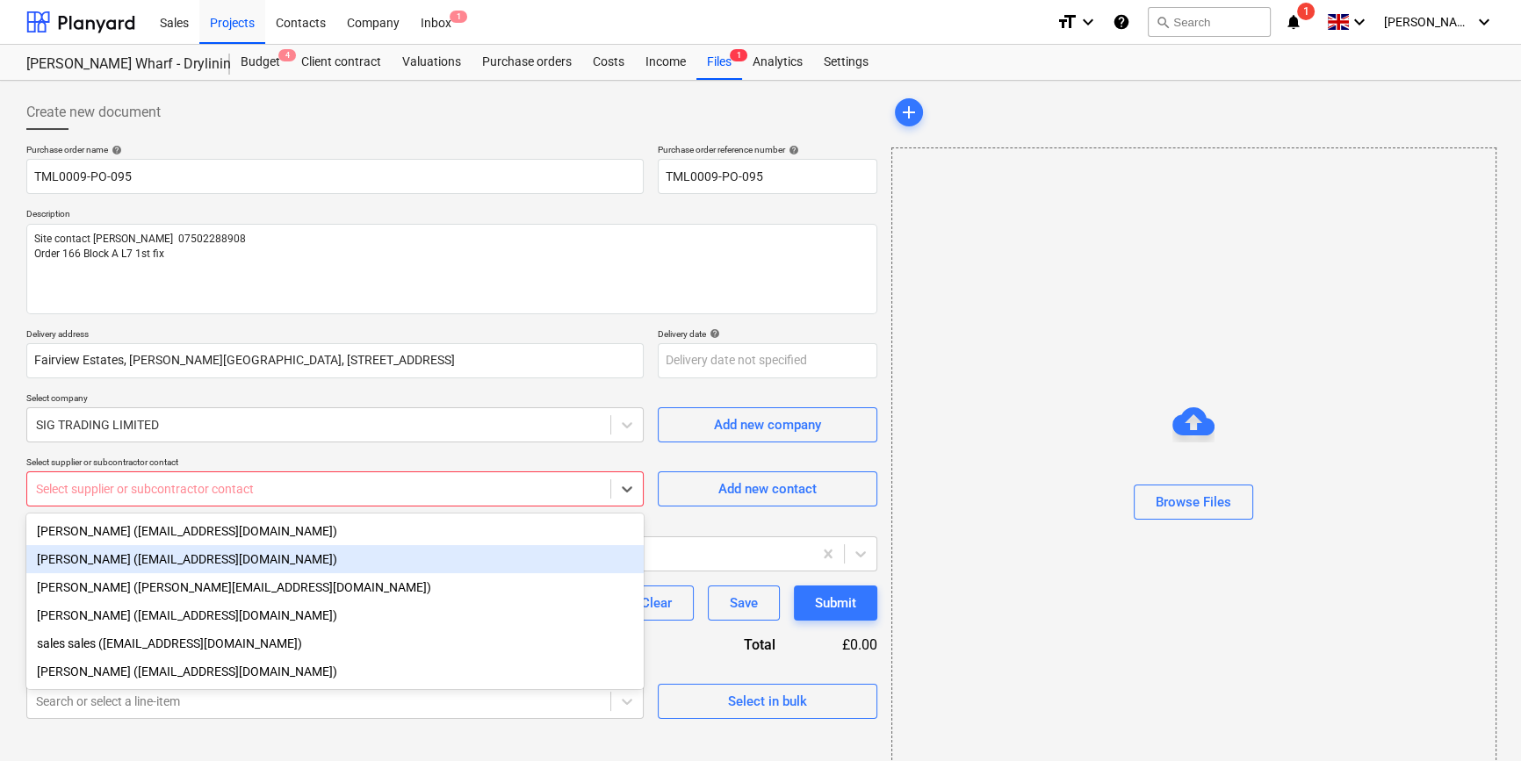
click at [88, 563] on div "[PERSON_NAME] ([EMAIL_ADDRESS][DOMAIN_NAME])" at bounding box center [334, 559] width 617 height 28
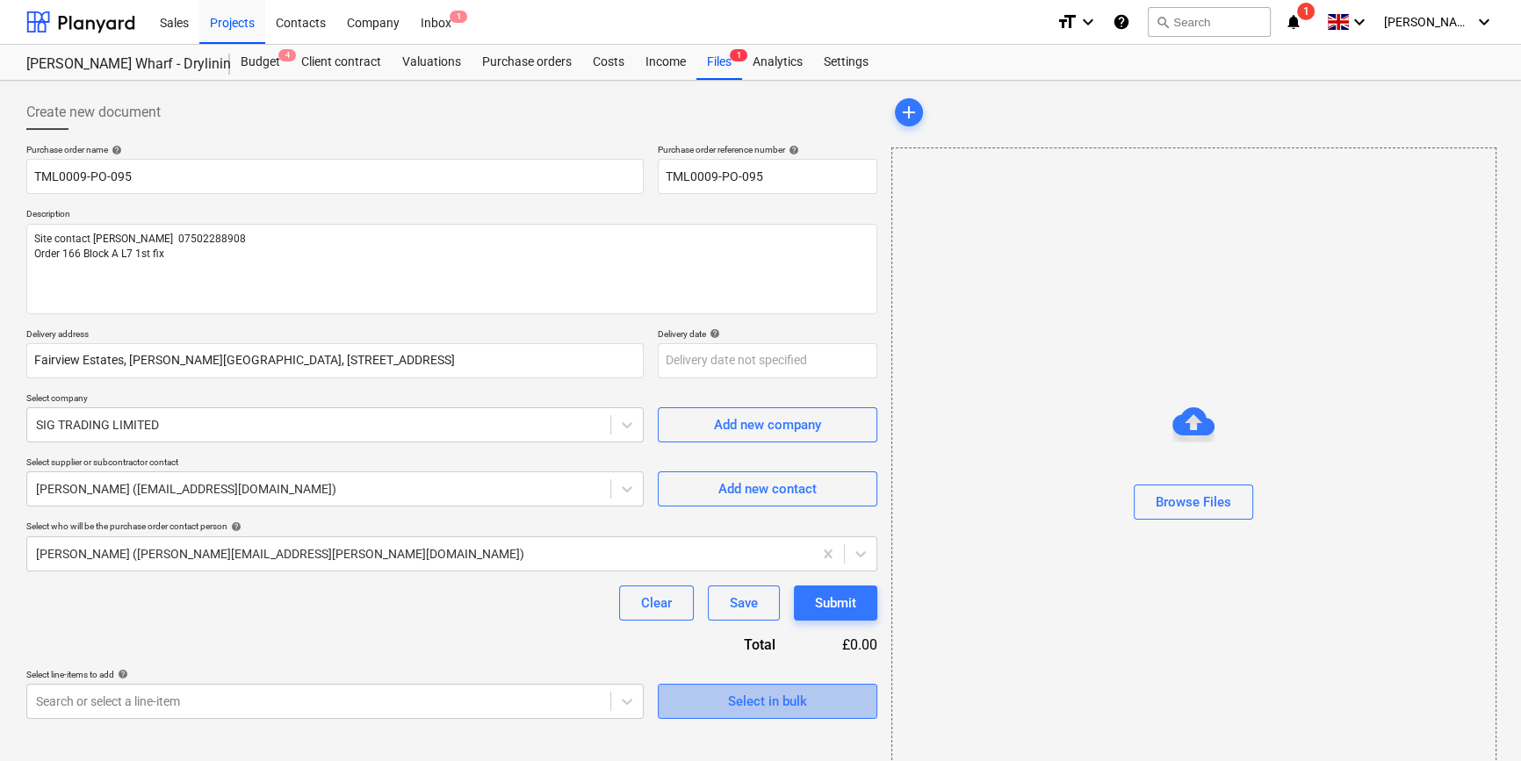
click at [809, 711] on span "Select in bulk" at bounding box center [768, 701] width 176 height 23
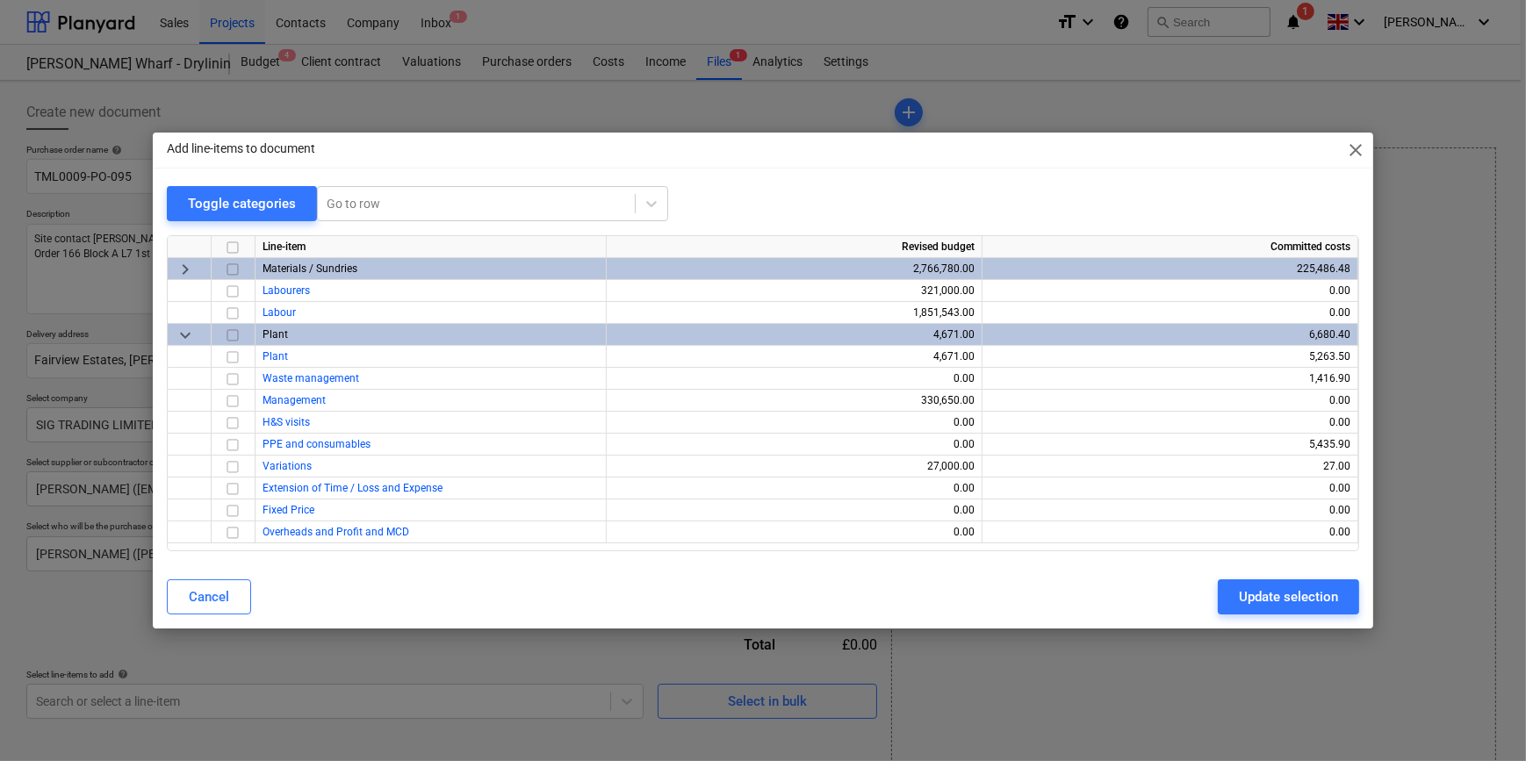
click at [234, 270] on input "checkbox" at bounding box center [232, 269] width 21 height 21
click at [1217, 603] on div "Update selection" at bounding box center [1288, 597] width 99 height 23
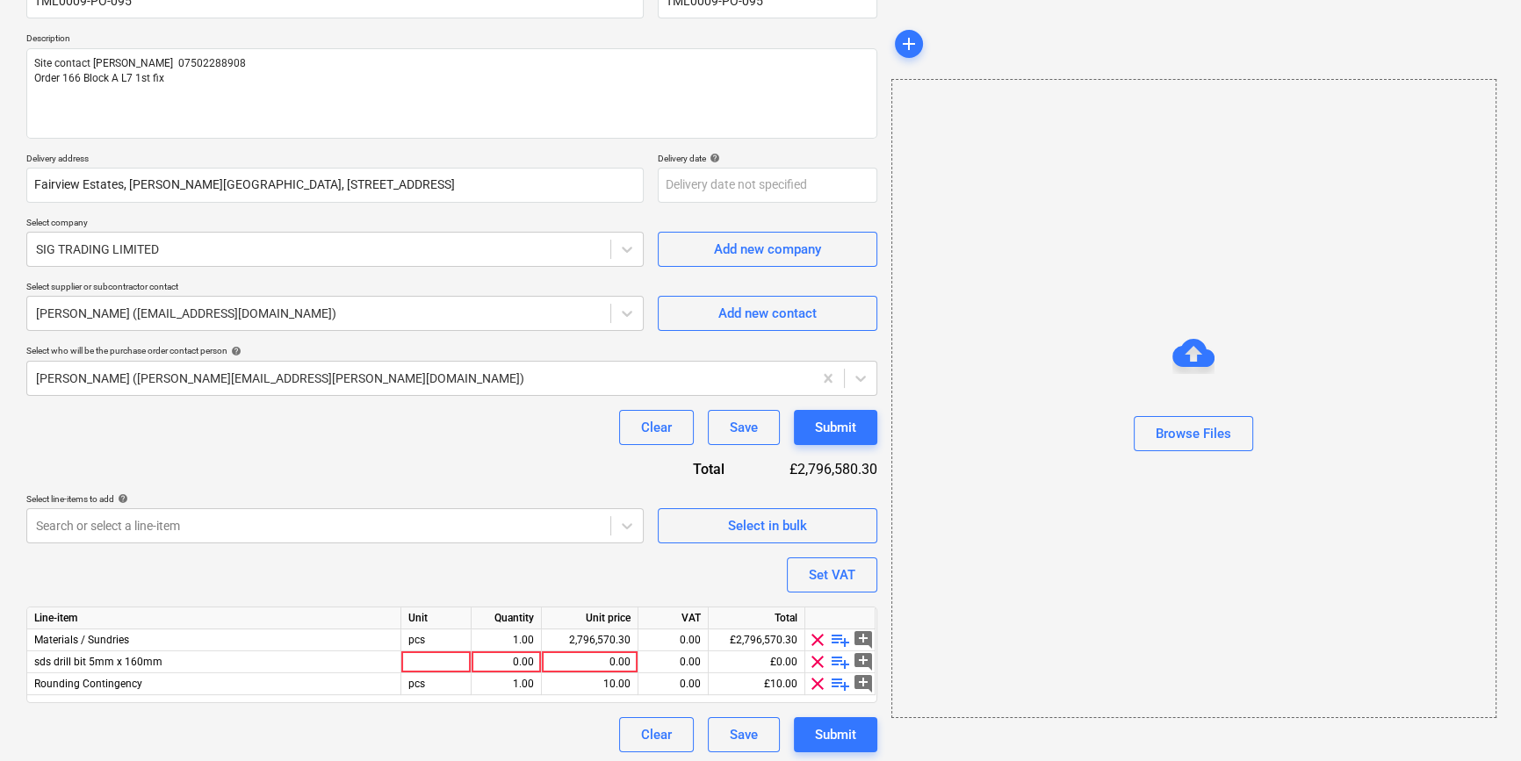
scroll to position [180, 0]
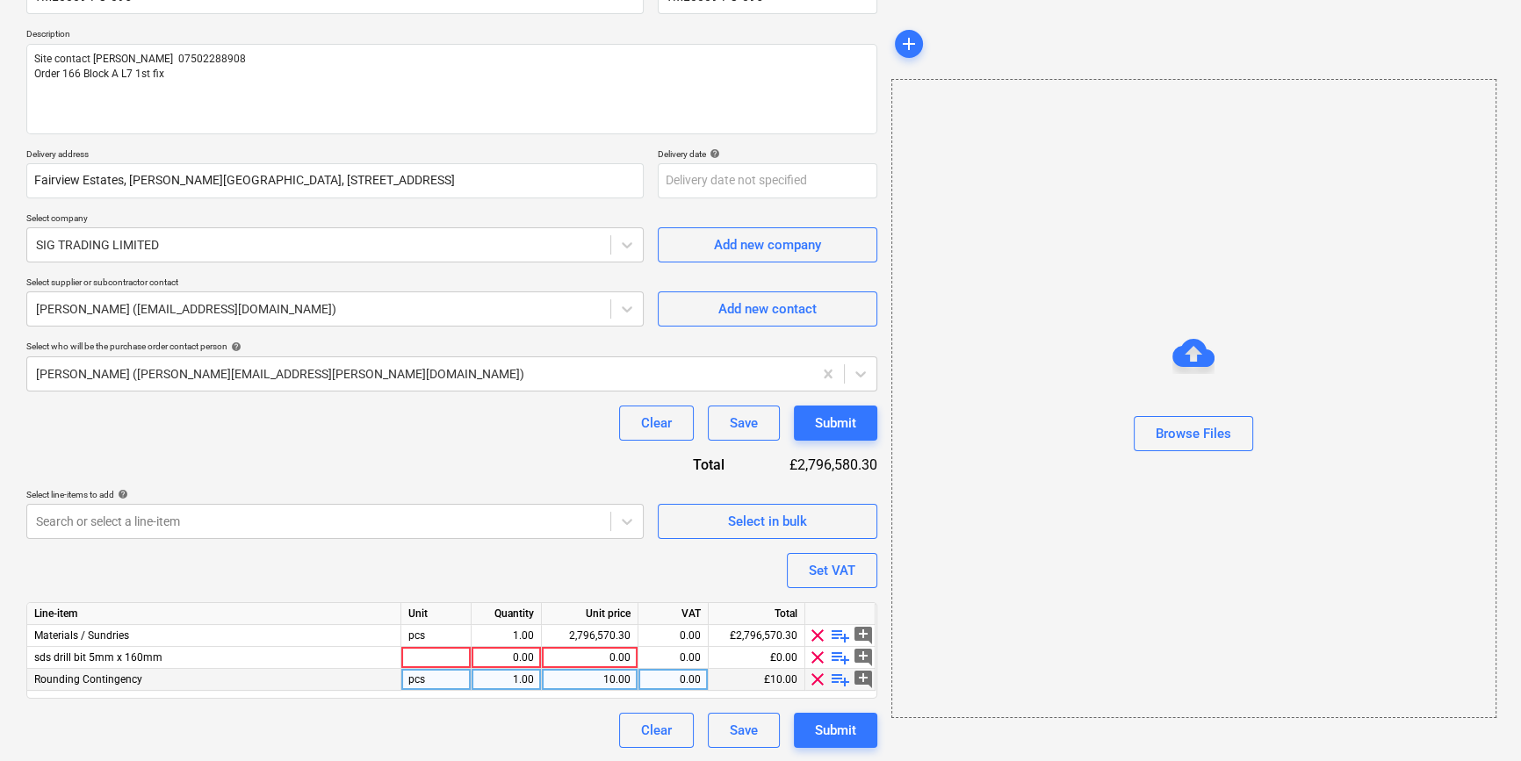
click at [815, 679] on span "clear" at bounding box center [817, 679] width 21 height 21
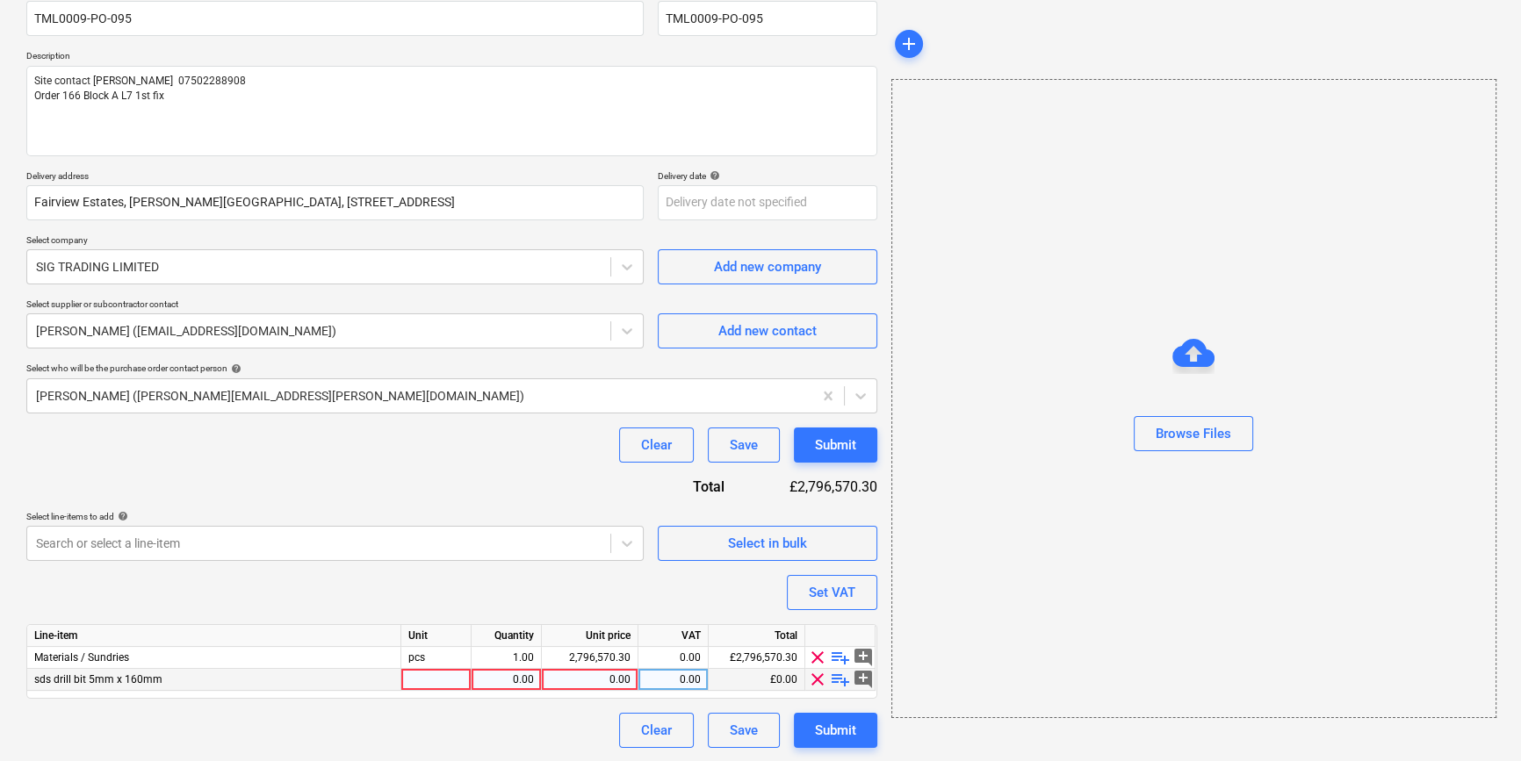
click at [815, 676] on span "clear" at bounding box center [817, 679] width 21 height 21
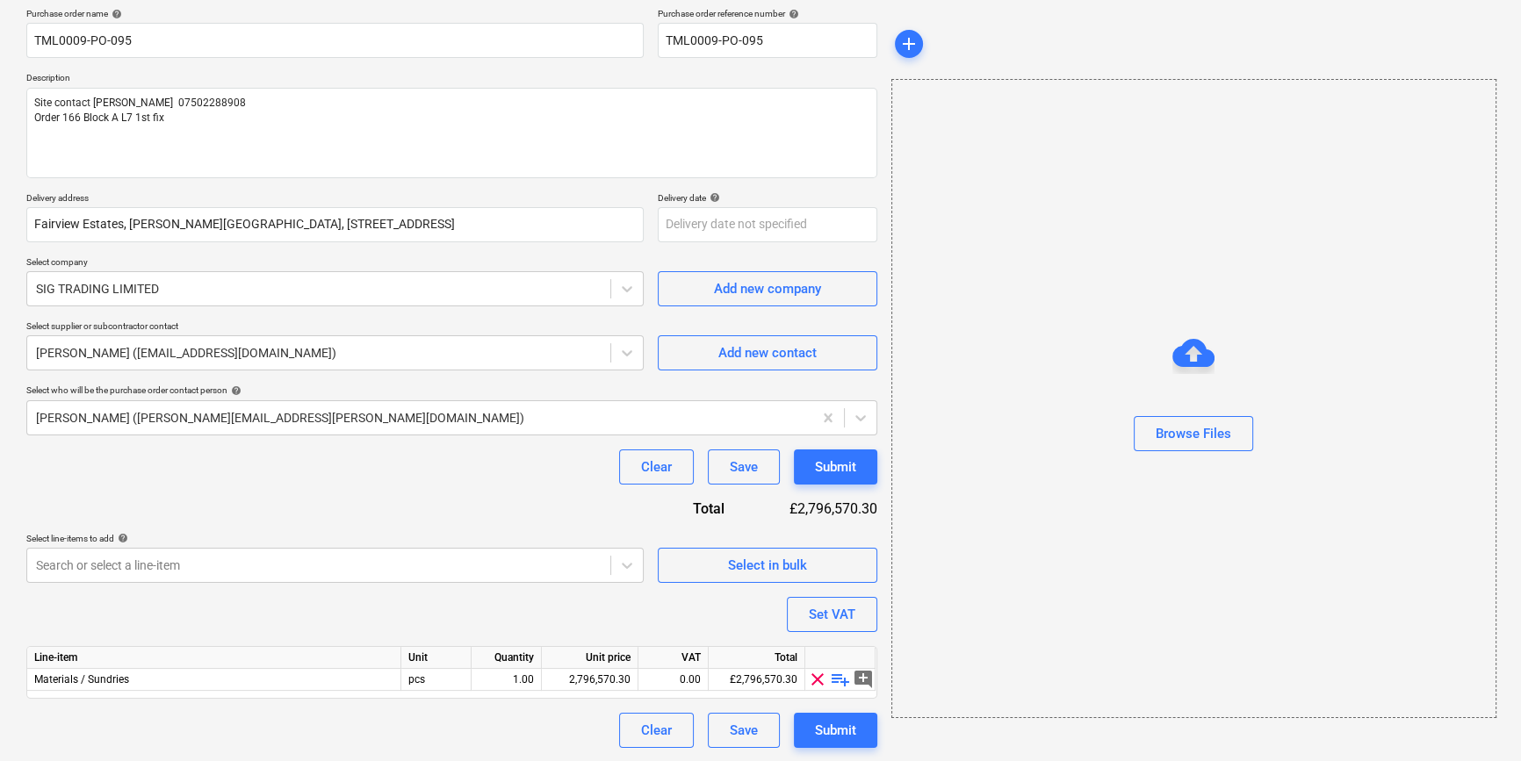
click at [839, 676] on span "playlist_add" at bounding box center [840, 679] width 21 height 21
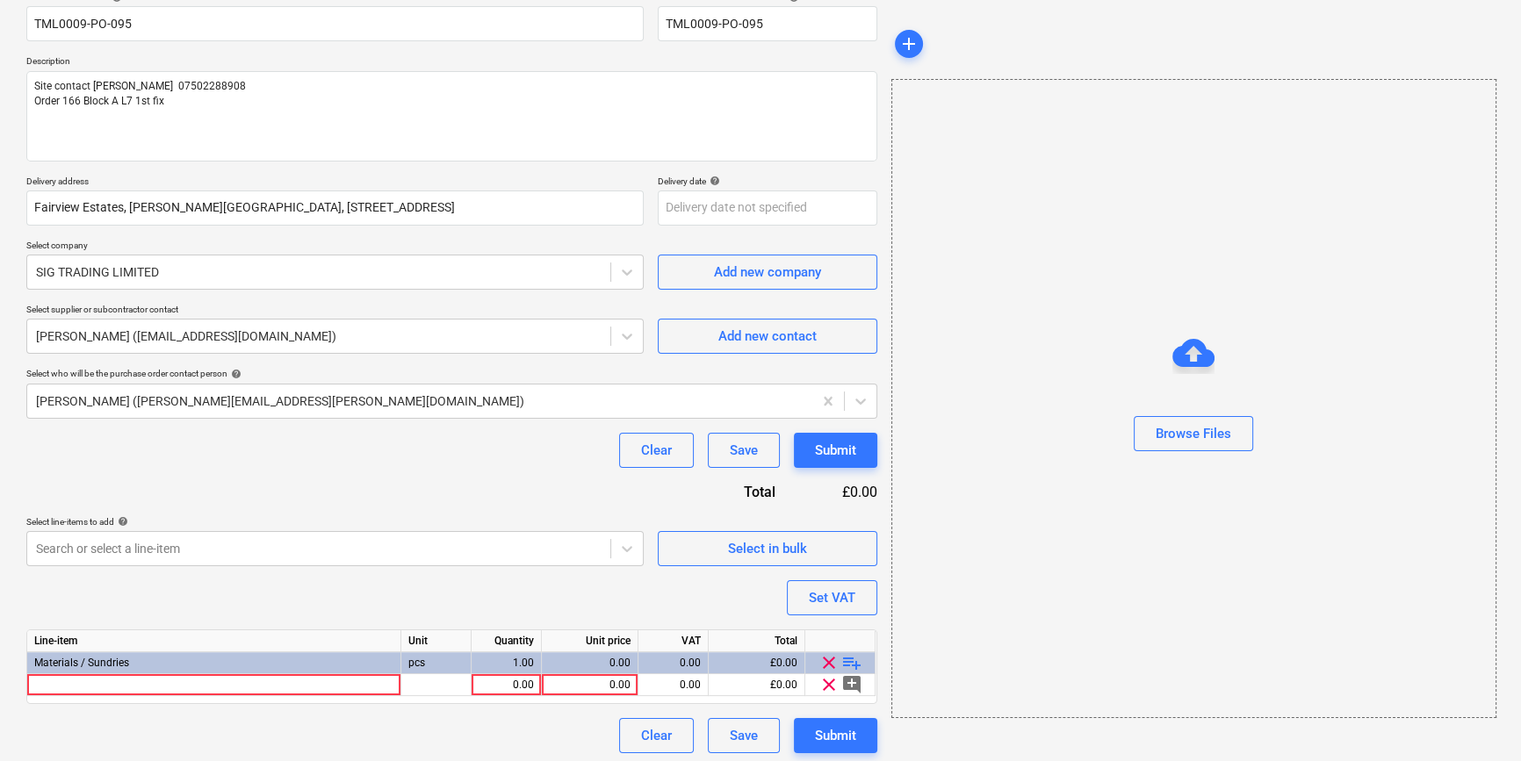
scroll to position [158, 0]
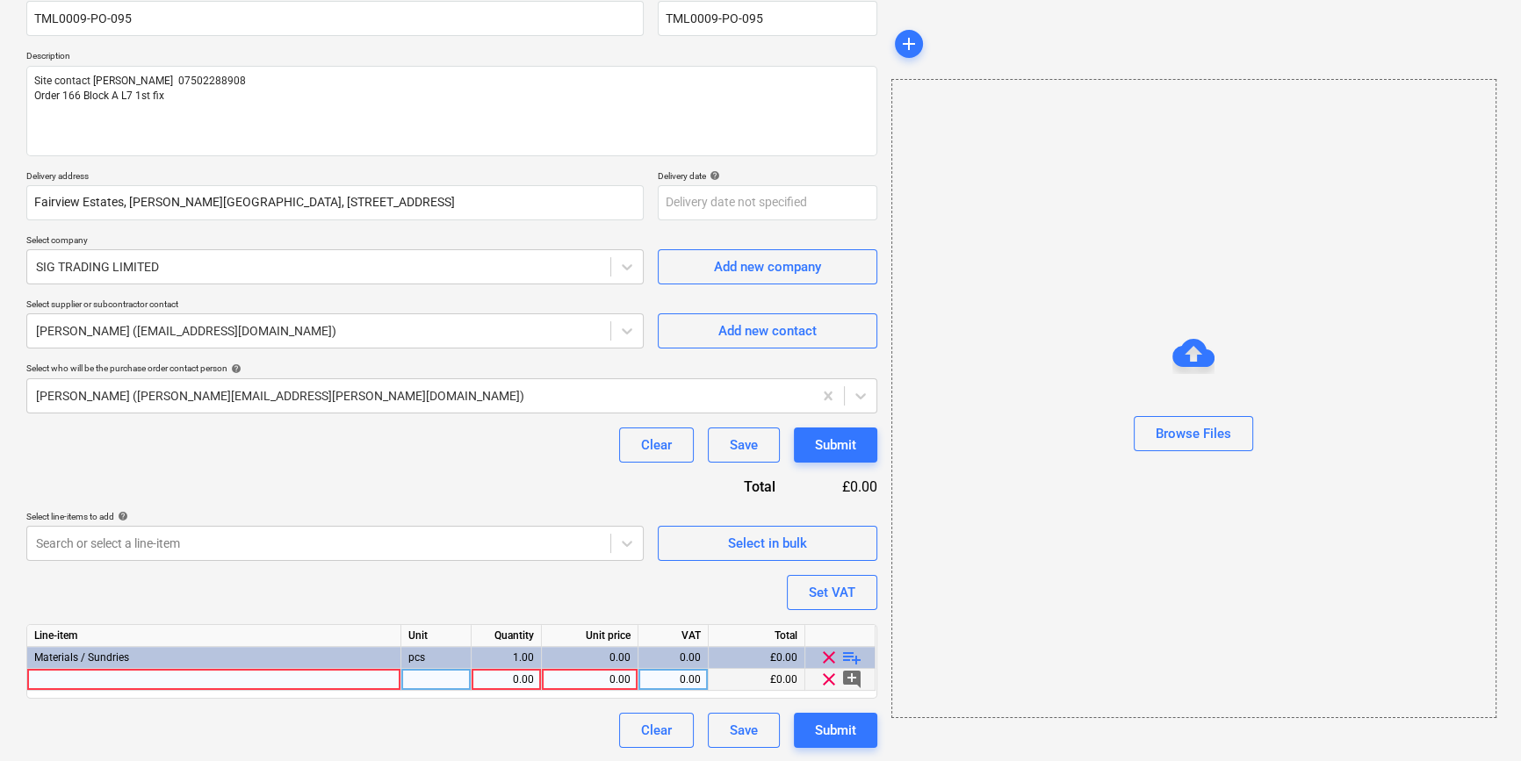
click at [112, 677] on div at bounding box center [214, 680] width 374 height 22
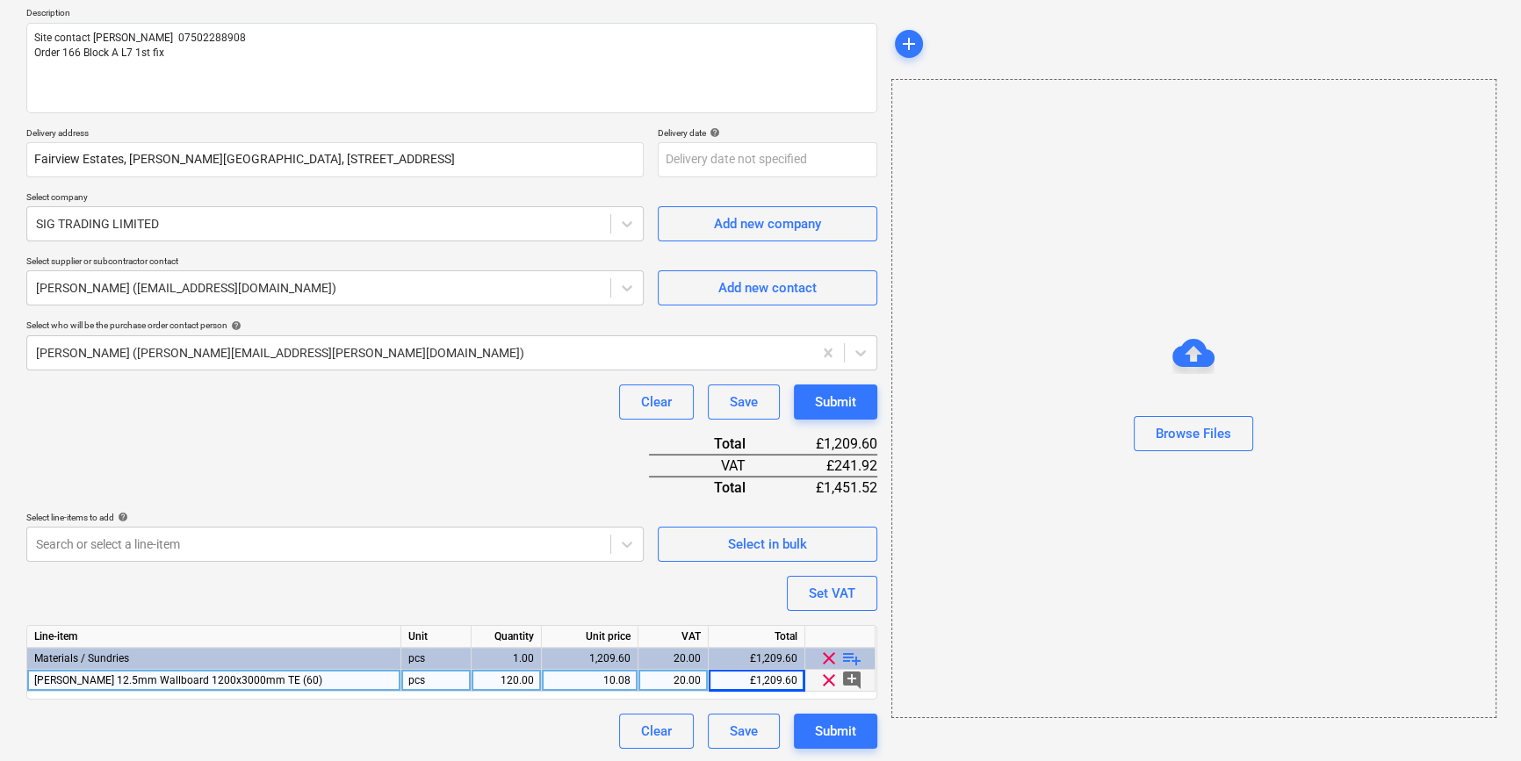
scroll to position [202, 0]
click at [856, 657] on span "playlist_add" at bounding box center [851, 657] width 21 height 21
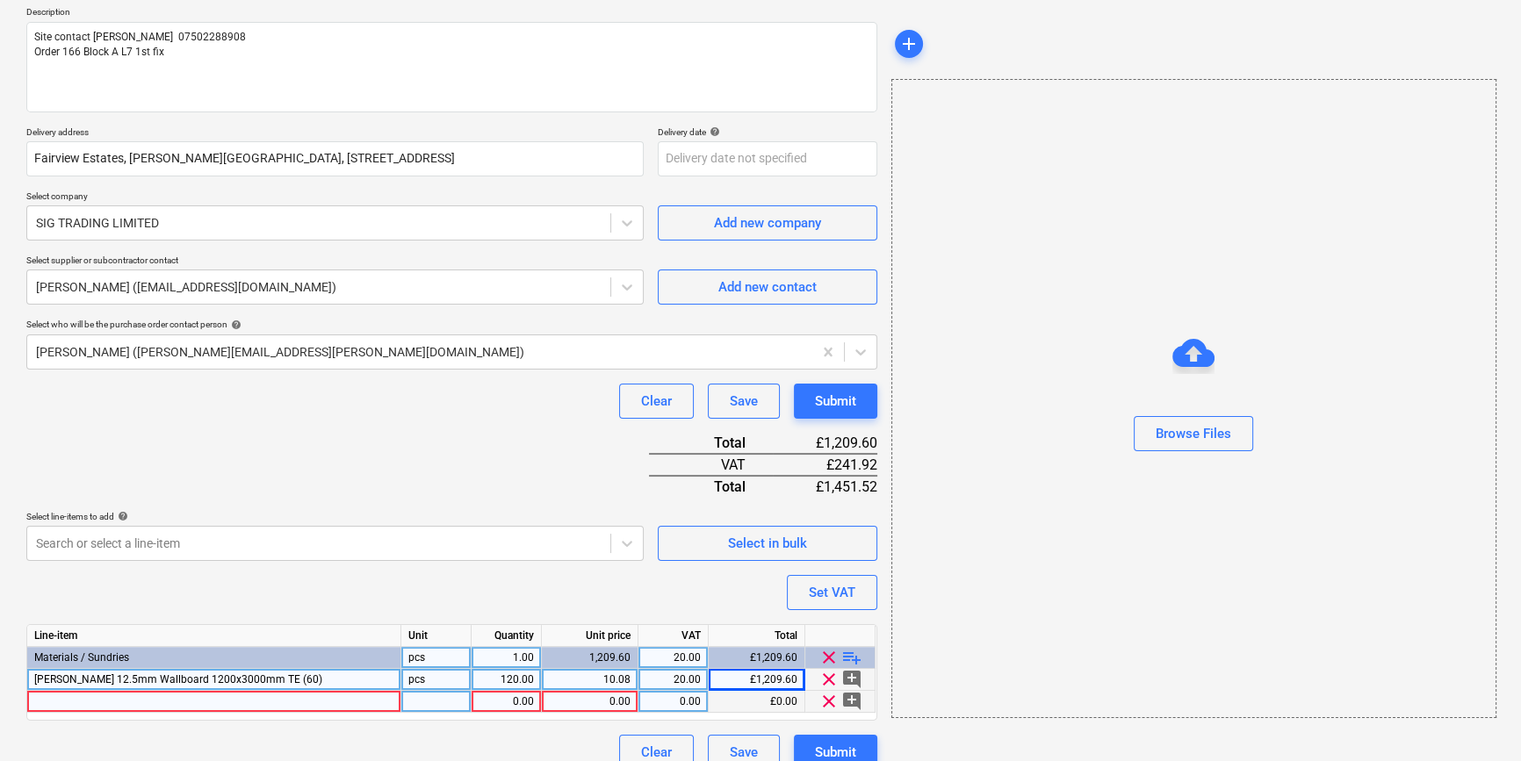
click at [68, 701] on div at bounding box center [214, 702] width 374 height 22
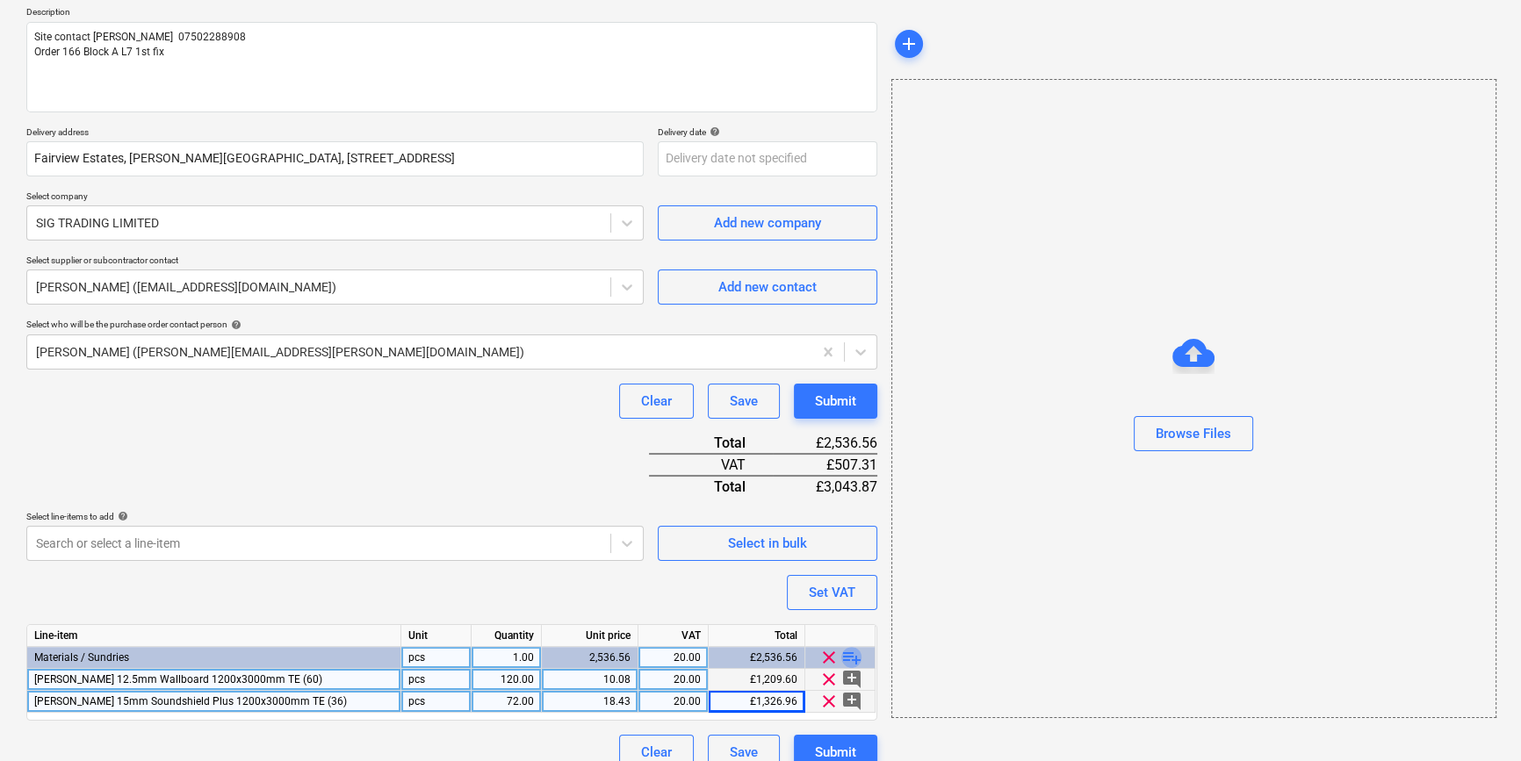
click at [849, 655] on span "playlist_add" at bounding box center [851, 657] width 21 height 21
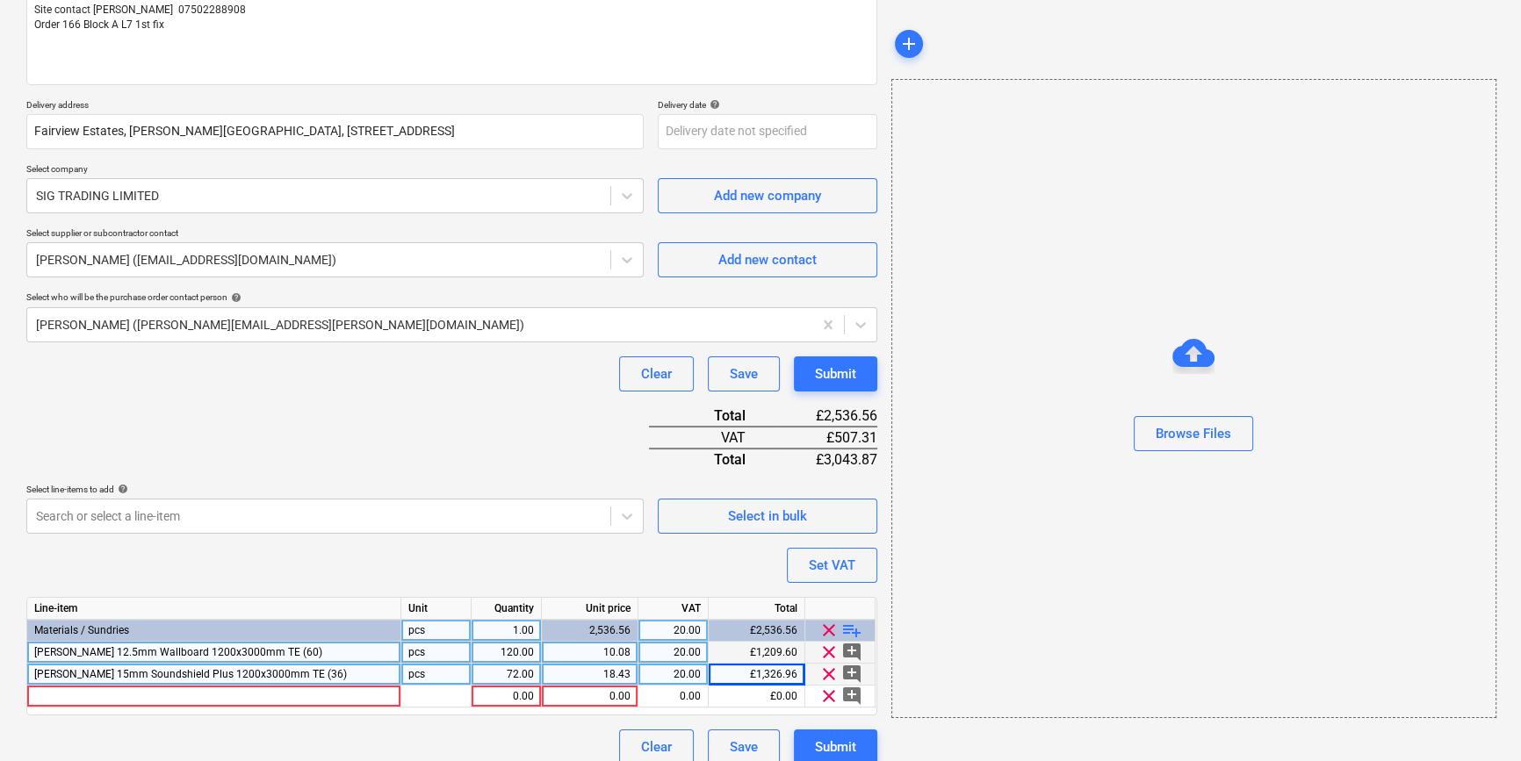
scroll to position [246, 0]
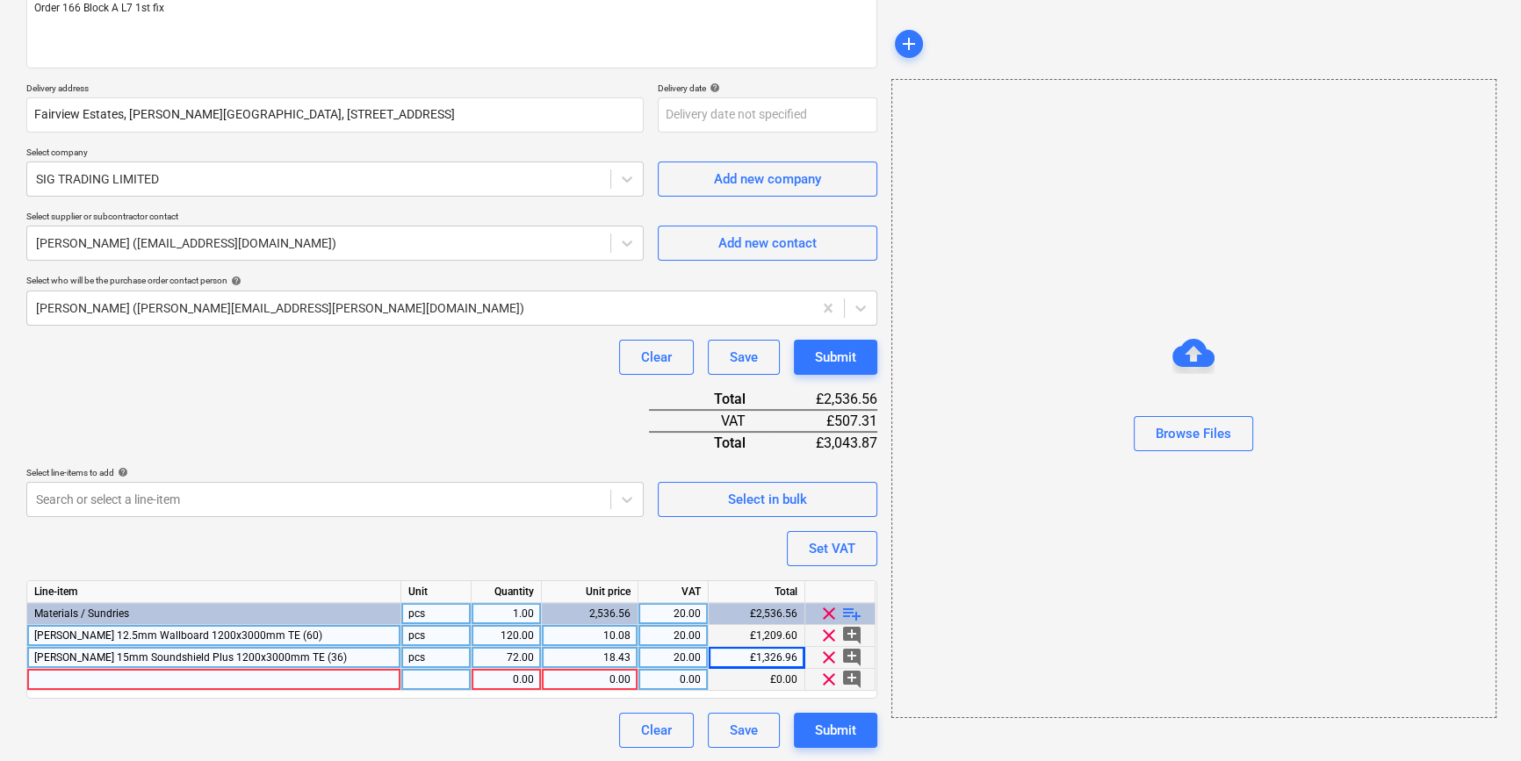
click at [44, 674] on div at bounding box center [214, 680] width 374 height 22
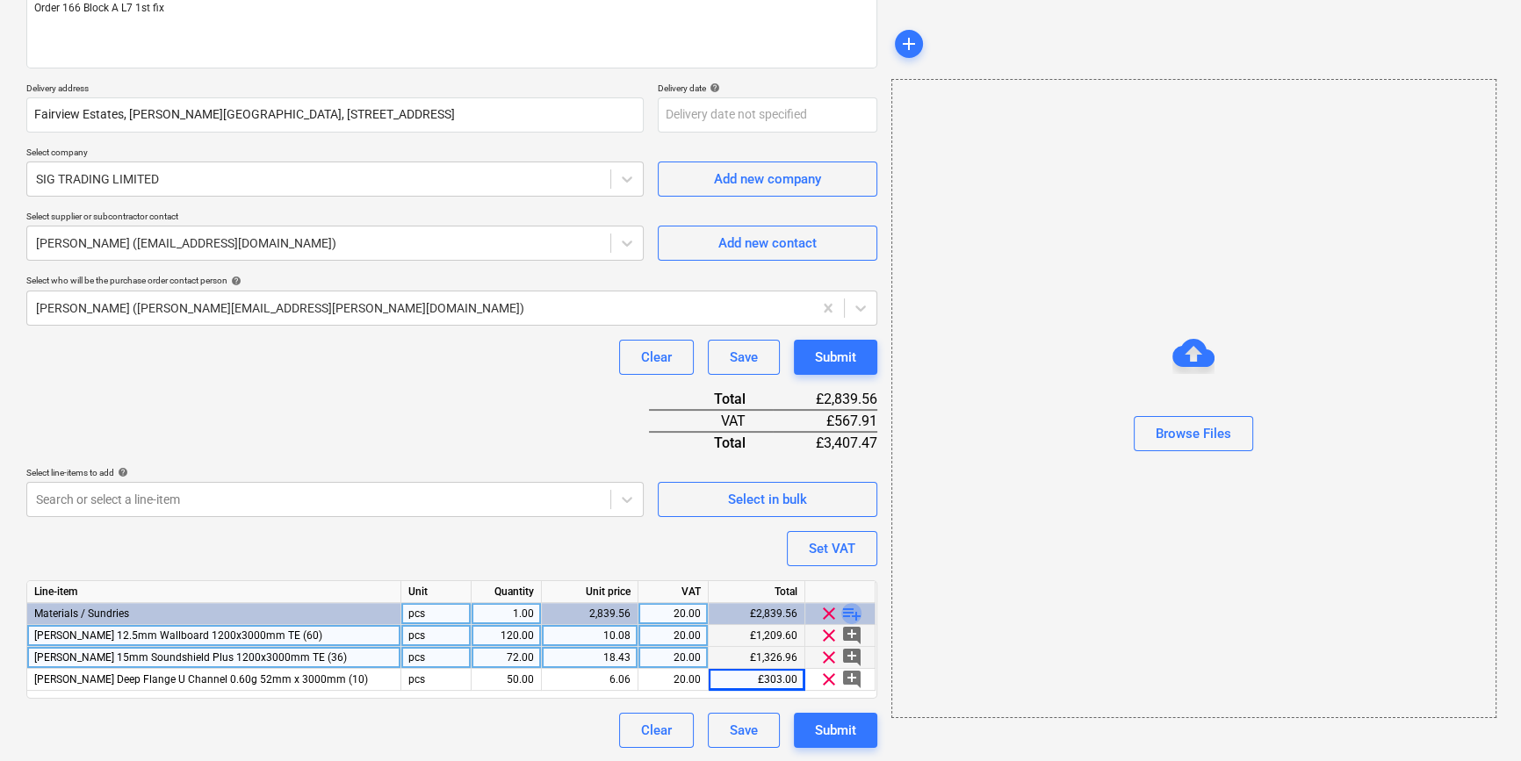
click at [851, 614] on span "playlist_add" at bounding box center [851, 613] width 21 height 21
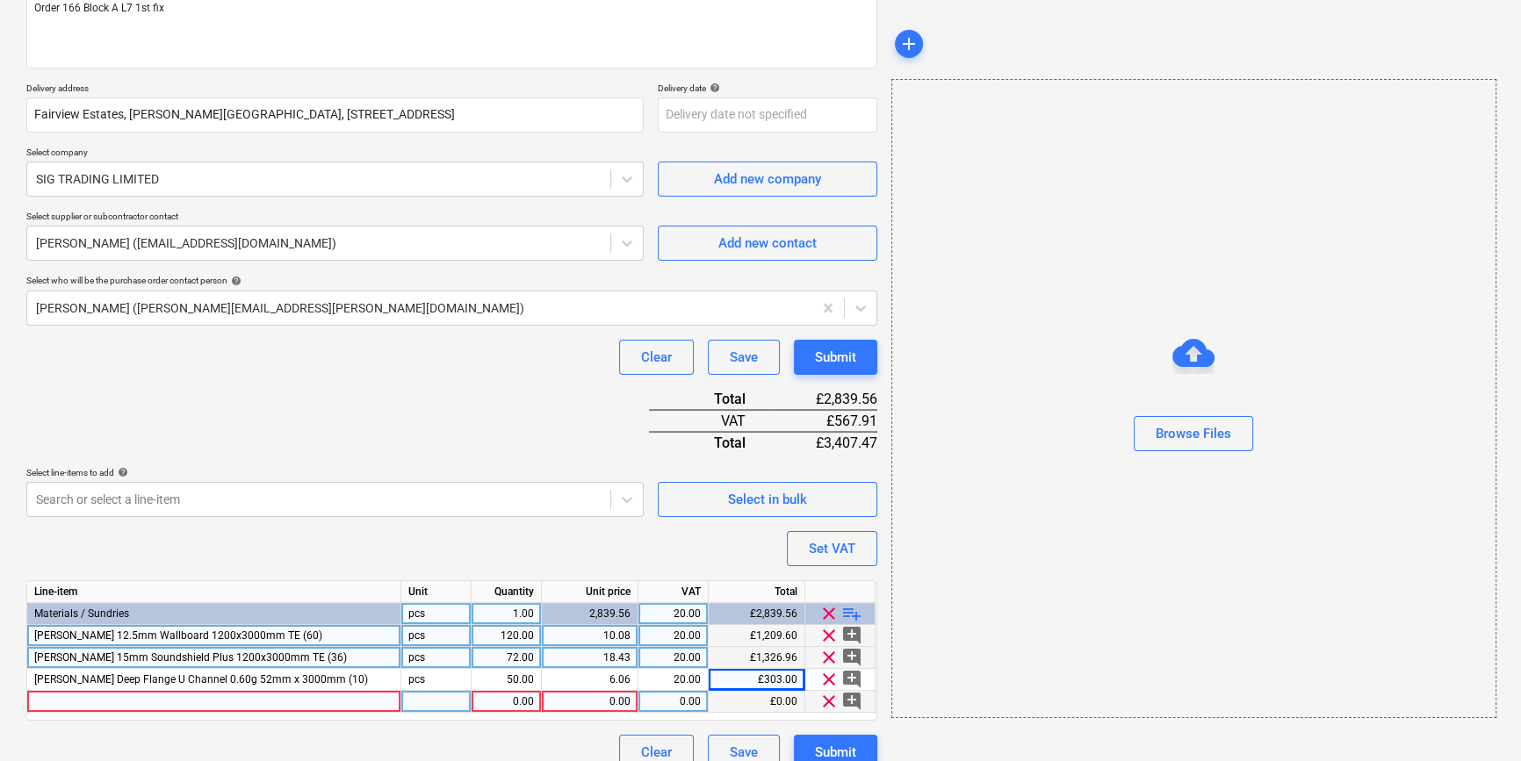
click at [68, 701] on div at bounding box center [214, 702] width 374 height 22
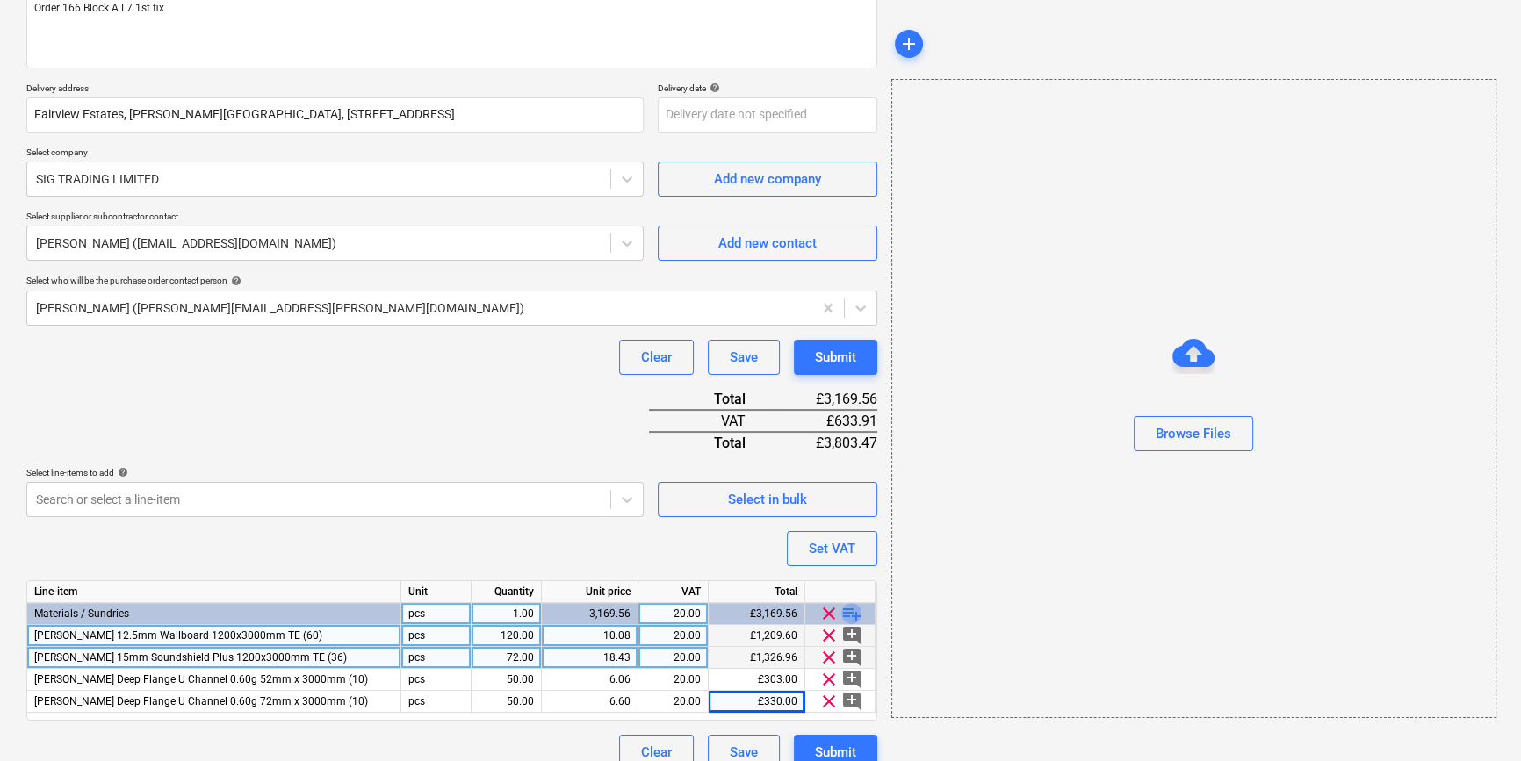
click at [845, 614] on span "playlist_add" at bounding box center [851, 613] width 21 height 21
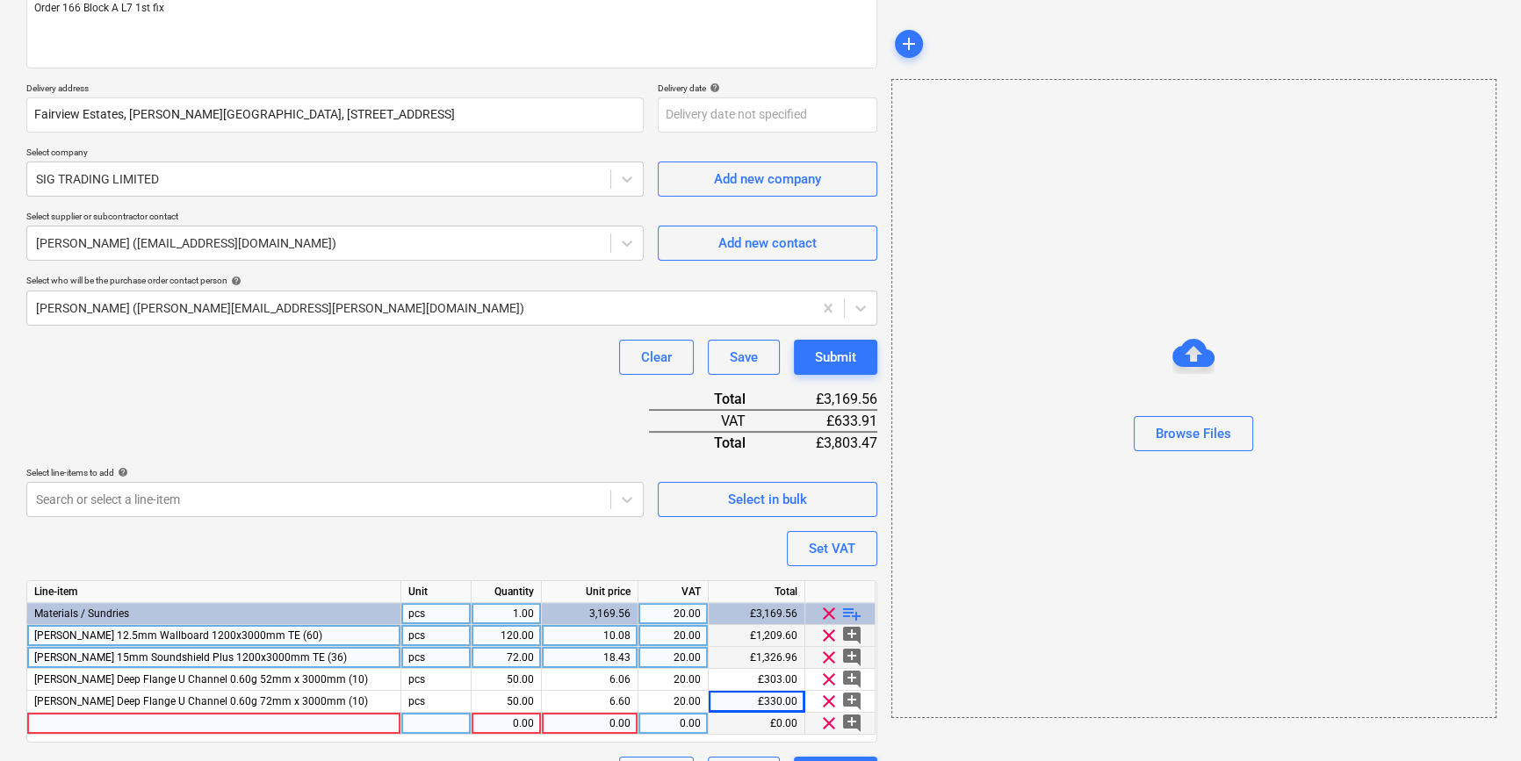
click at [54, 723] on div at bounding box center [214, 724] width 374 height 22
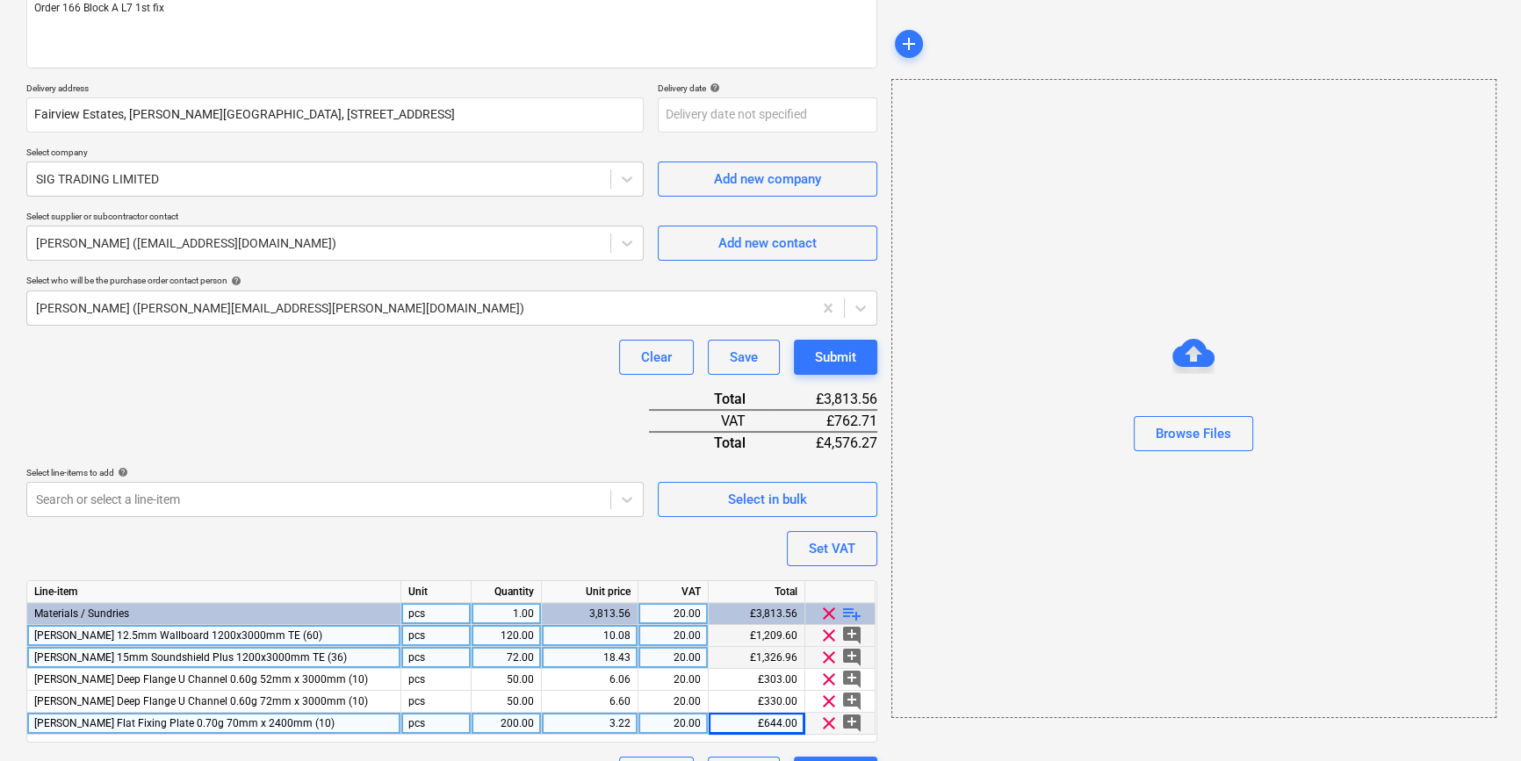
click at [486, 723] on div "200.00" at bounding box center [505, 724] width 55 height 22
click at [857, 614] on span "playlist_add" at bounding box center [851, 613] width 21 height 21
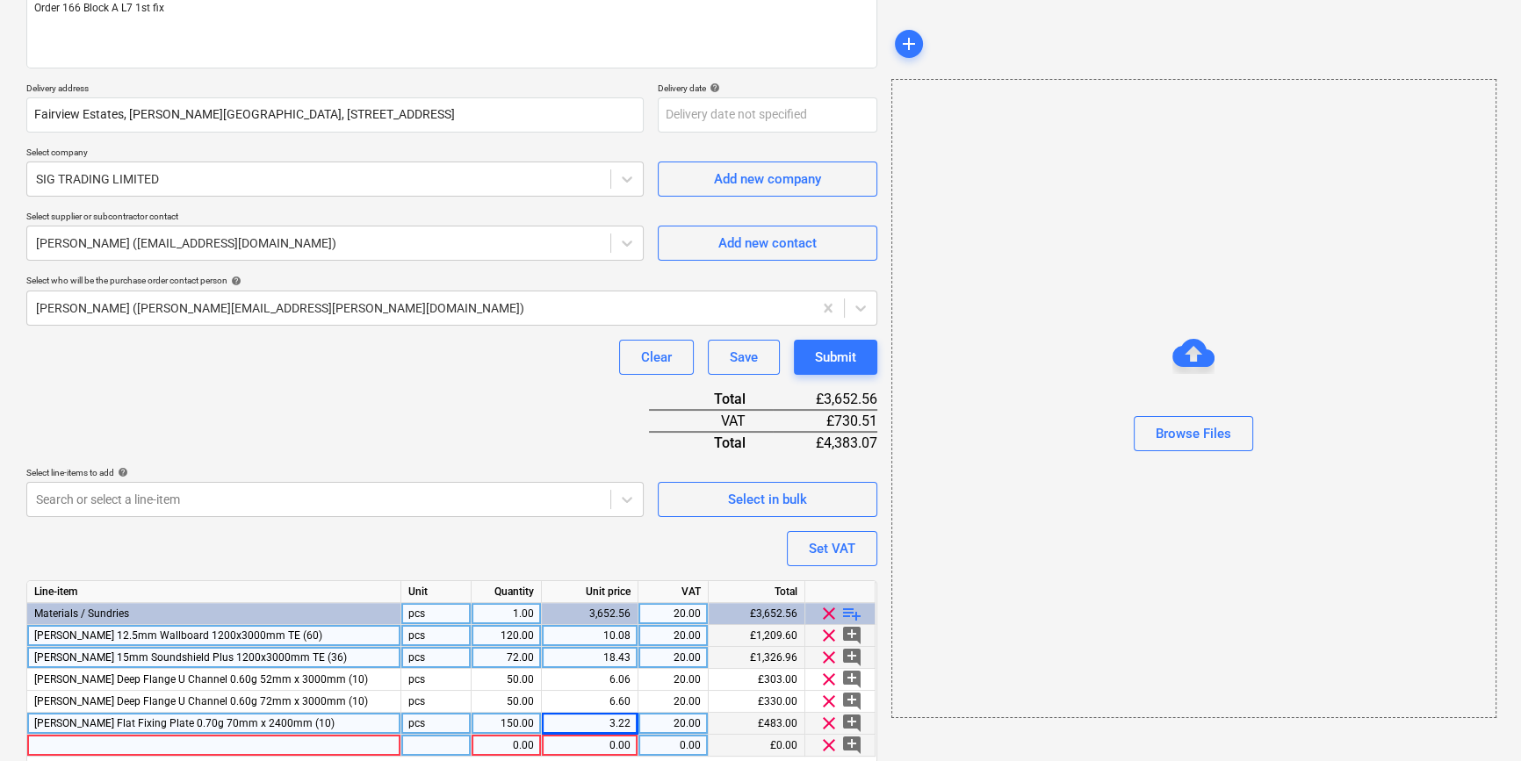
click at [79, 745] on div at bounding box center [214, 746] width 374 height 22
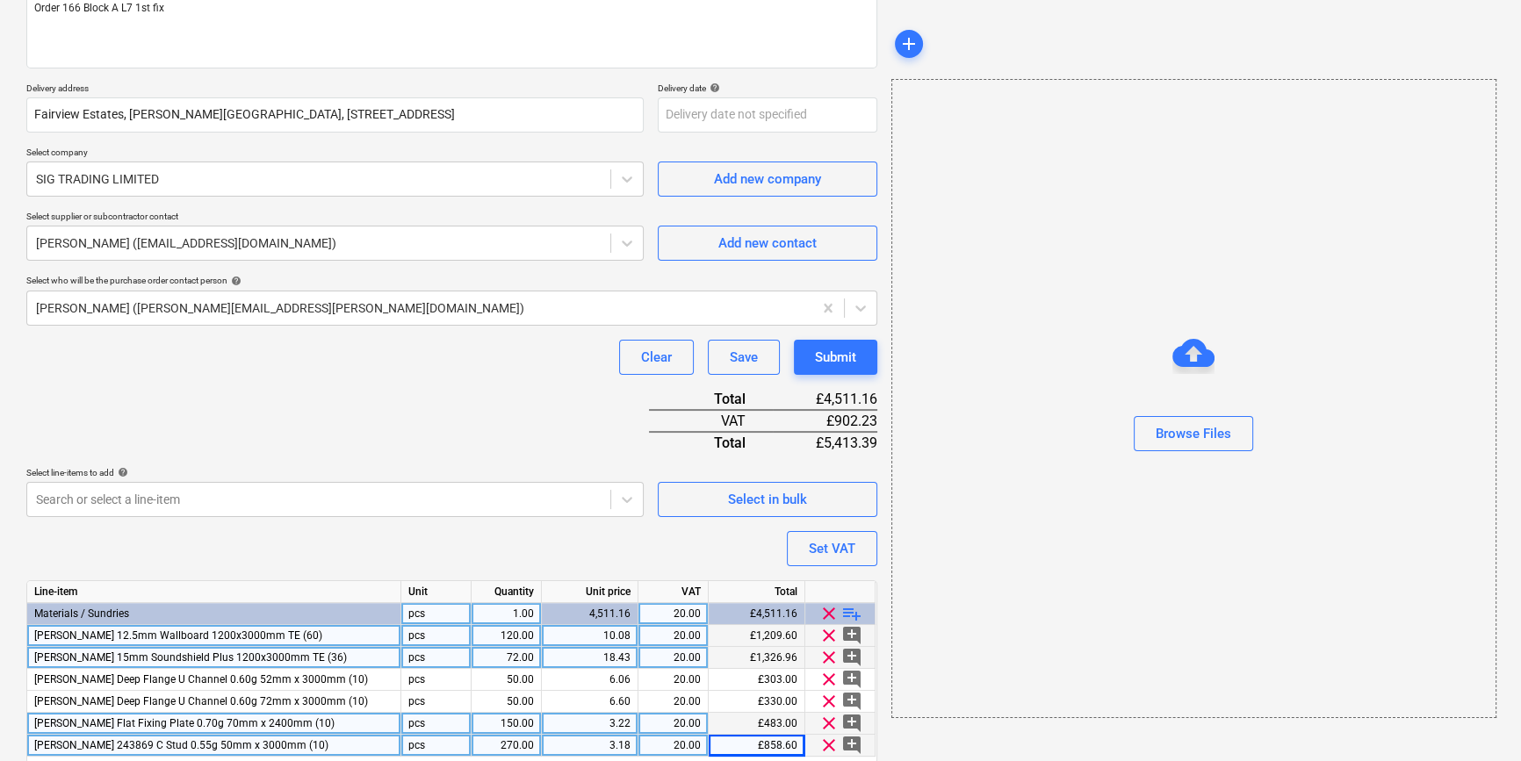
click at [853, 613] on span "playlist_add" at bounding box center [851, 613] width 21 height 21
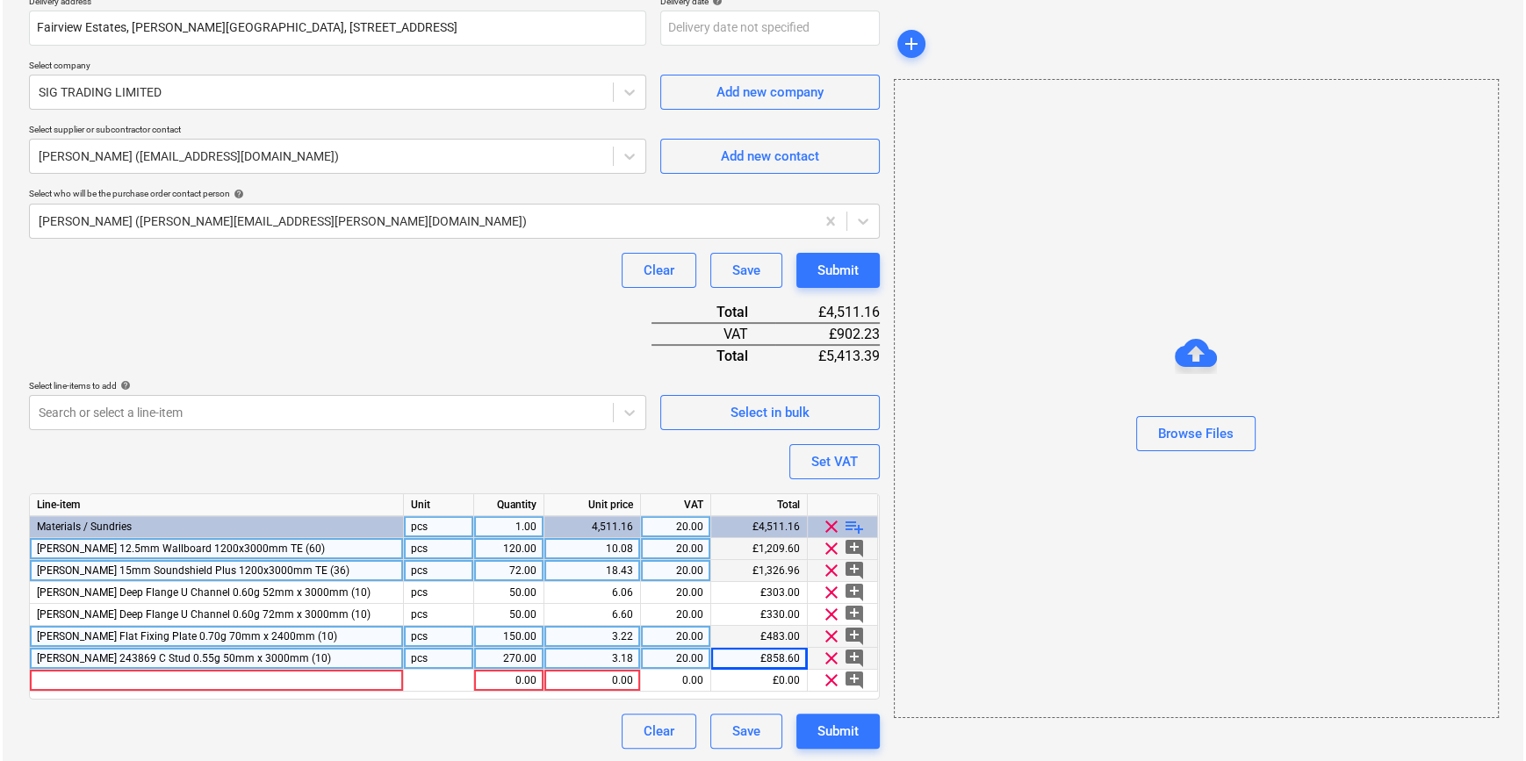
scroll to position [334, 0]
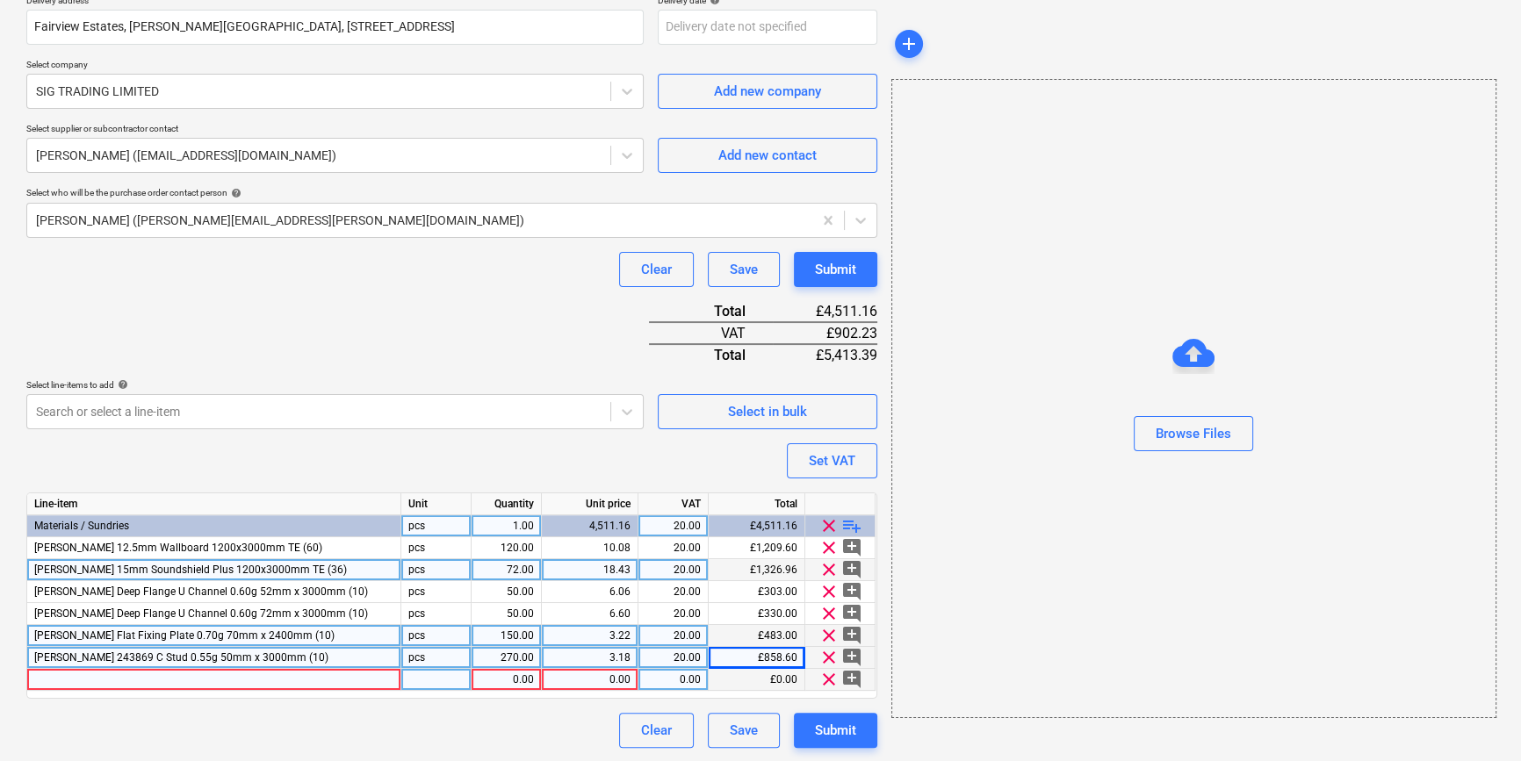
click at [77, 675] on div at bounding box center [214, 680] width 374 height 22
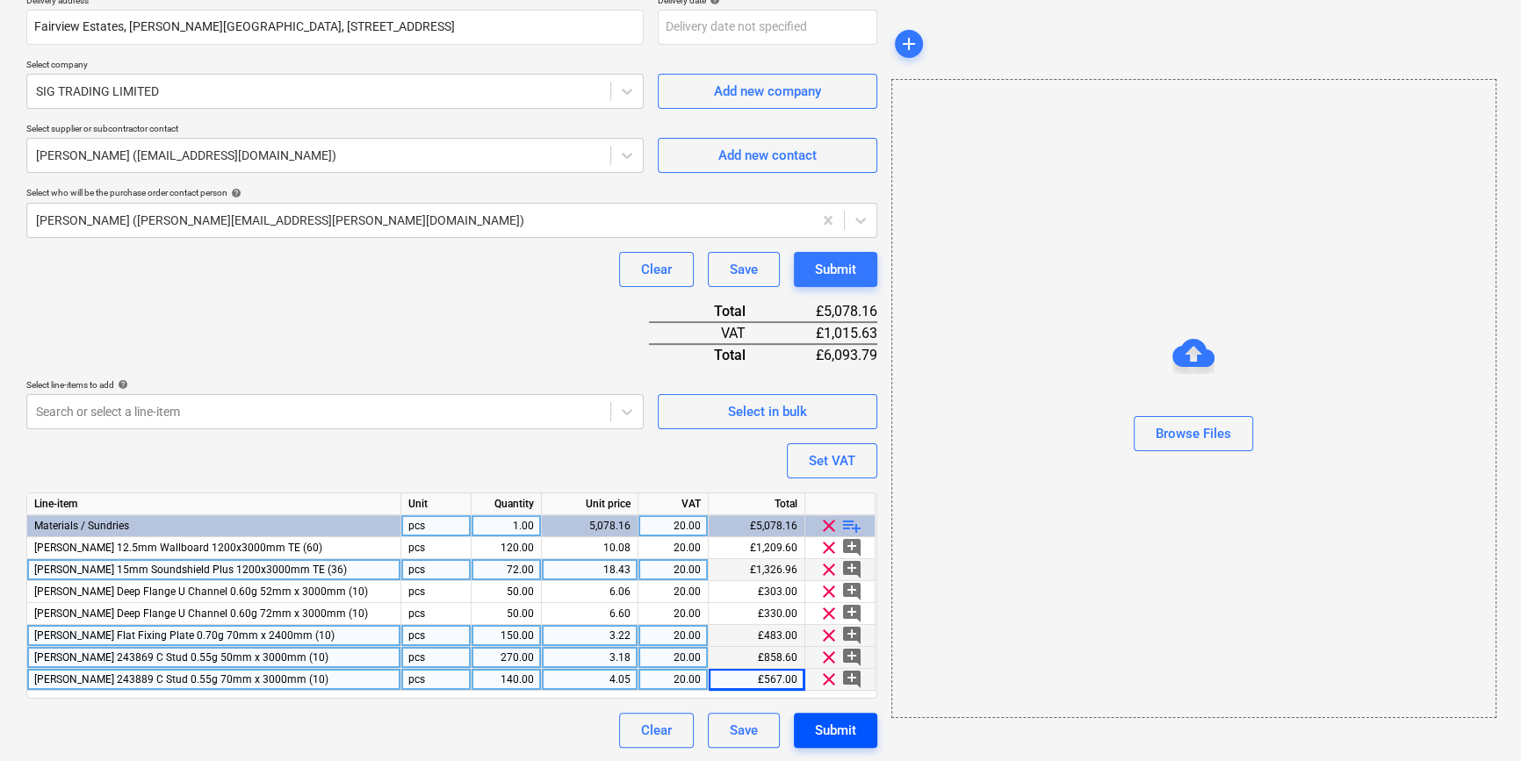
click at [845, 737] on div "Submit" at bounding box center [835, 730] width 41 height 23
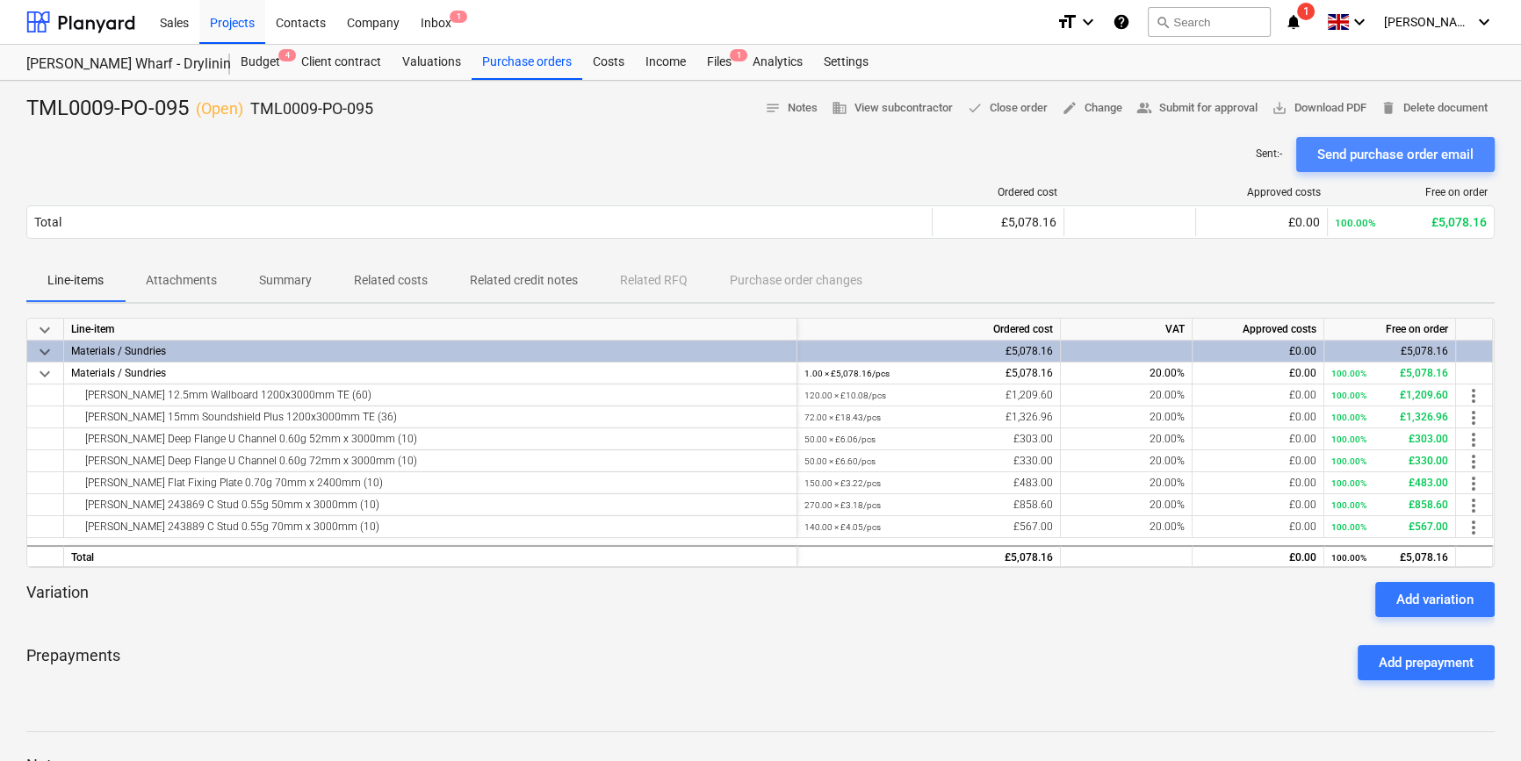
click at [1217, 155] on div "Send purchase order email" at bounding box center [1395, 154] width 156 height 23
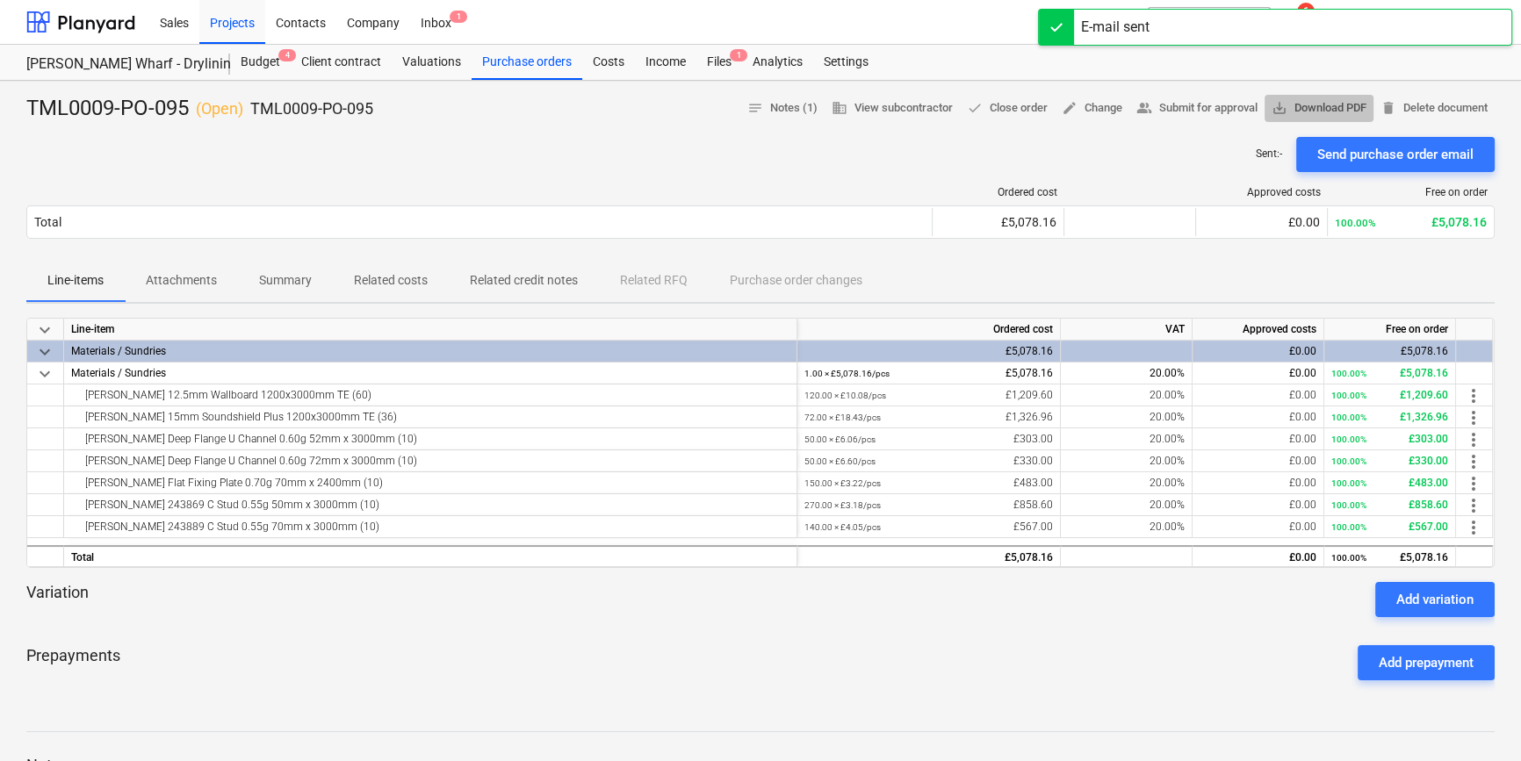
click at [1217, 108] on span "save_alt Download PDF" at bounding box center [1318, 108] width 95 height 20
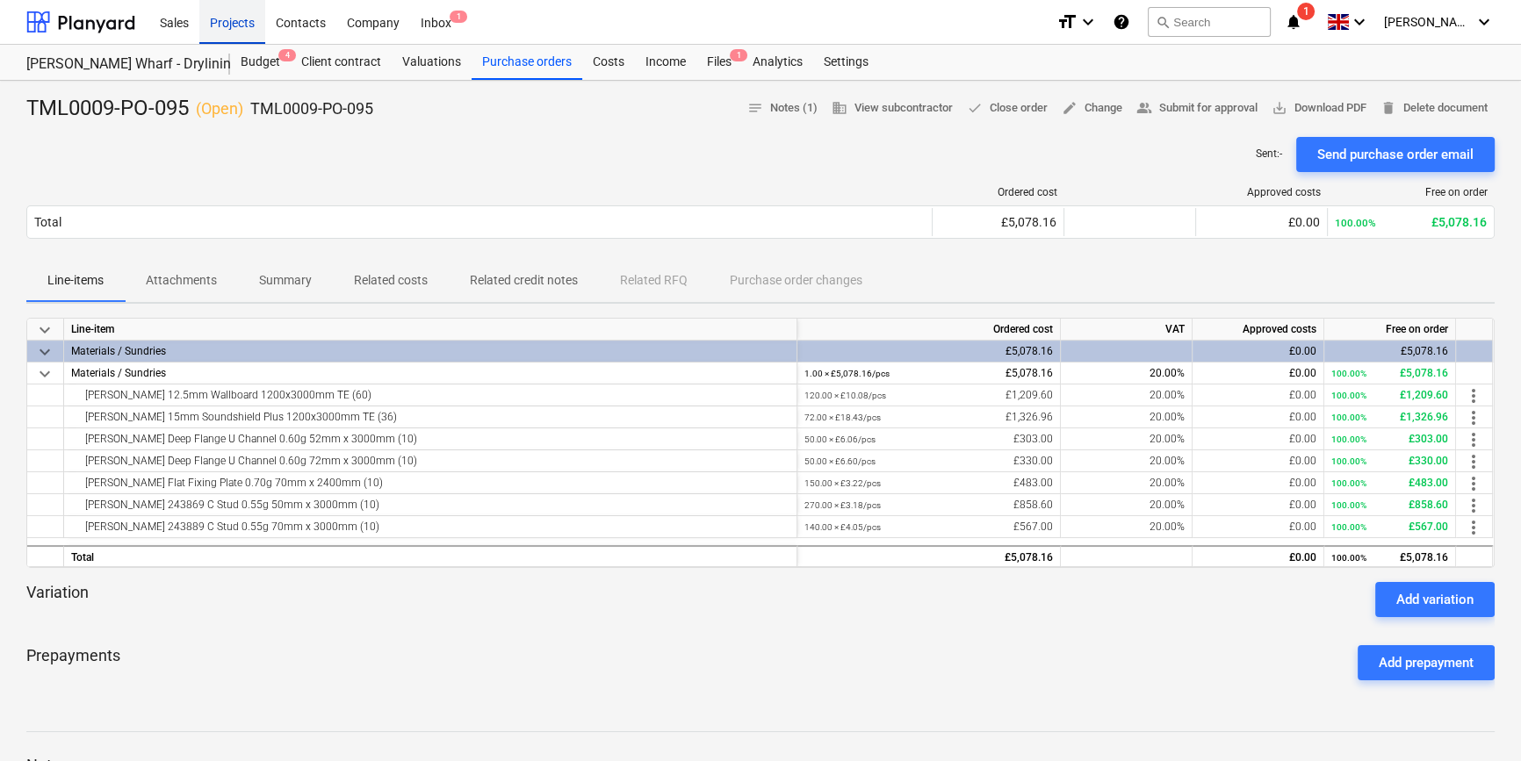
click at [223, 25] on div "Projects" at bounding box center [232, 21] width 66 height 45
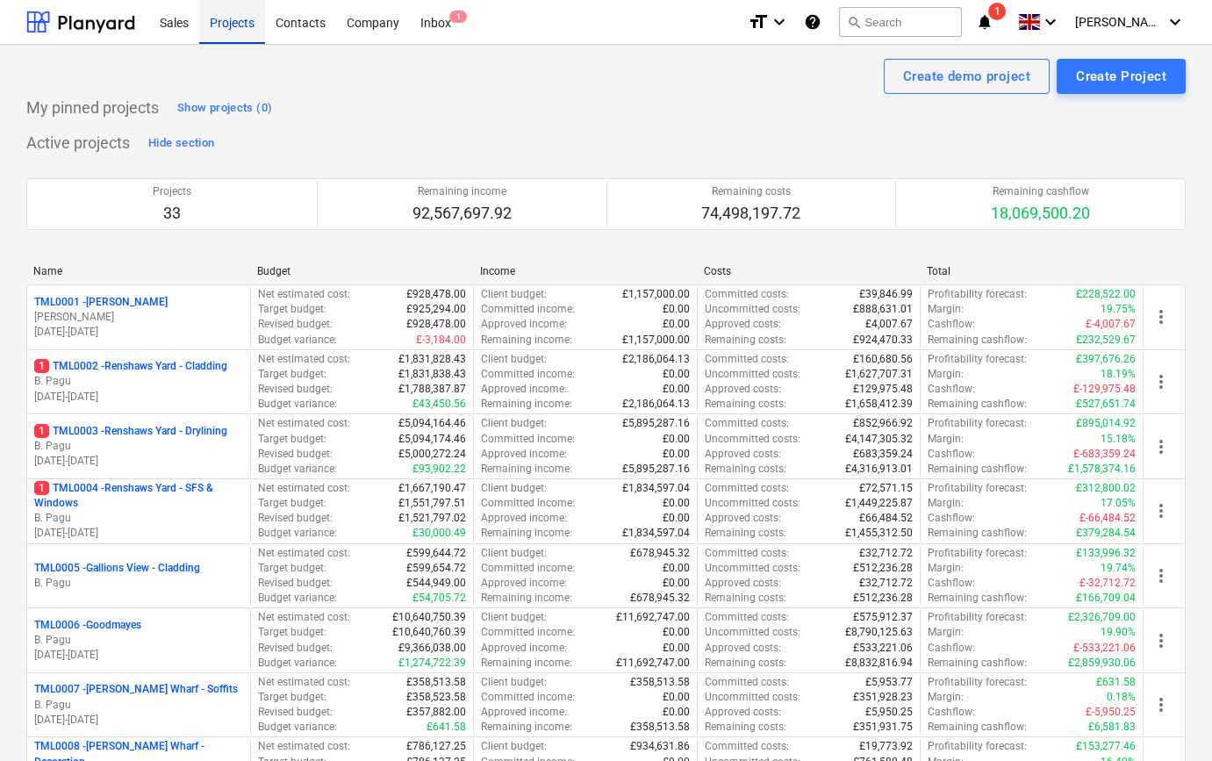
click at [241, 24] on div "Projects" at bounding box center [232, 21] width 66 height 45
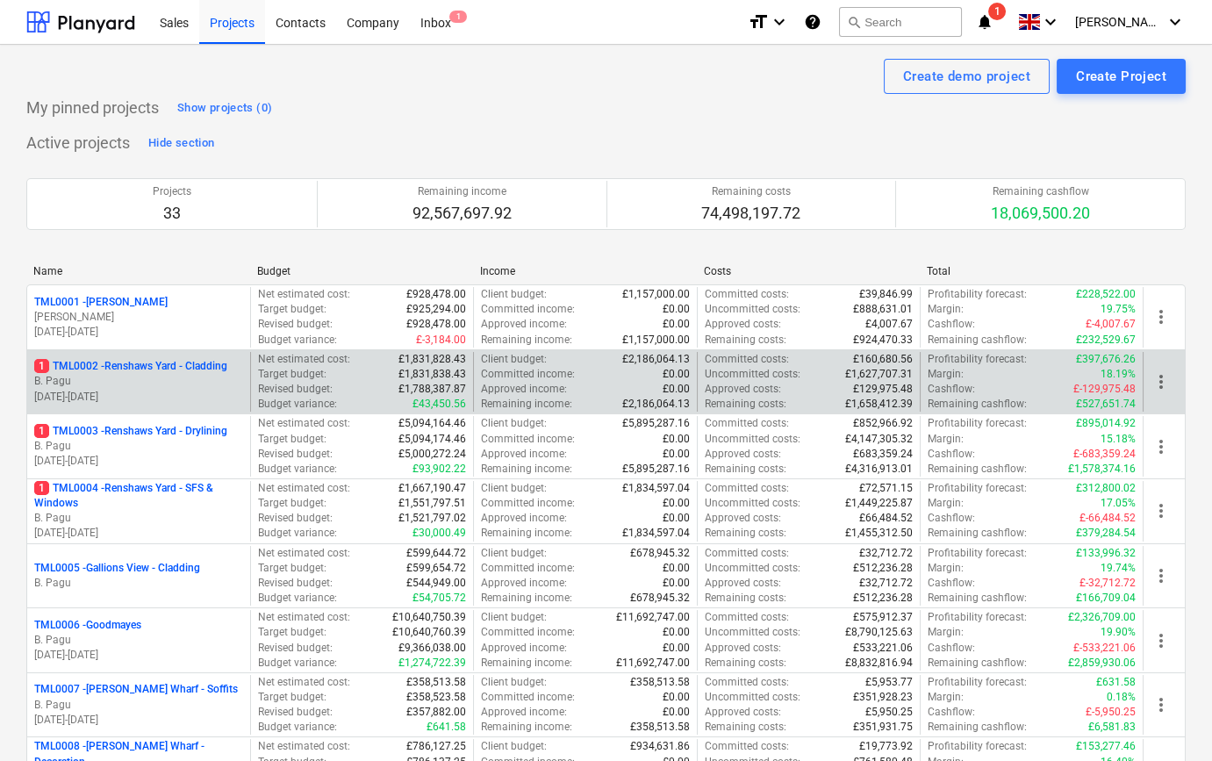
click at [167, 377] on p "B. Pagu" at bounding box center [138, 381] width 209 height 15
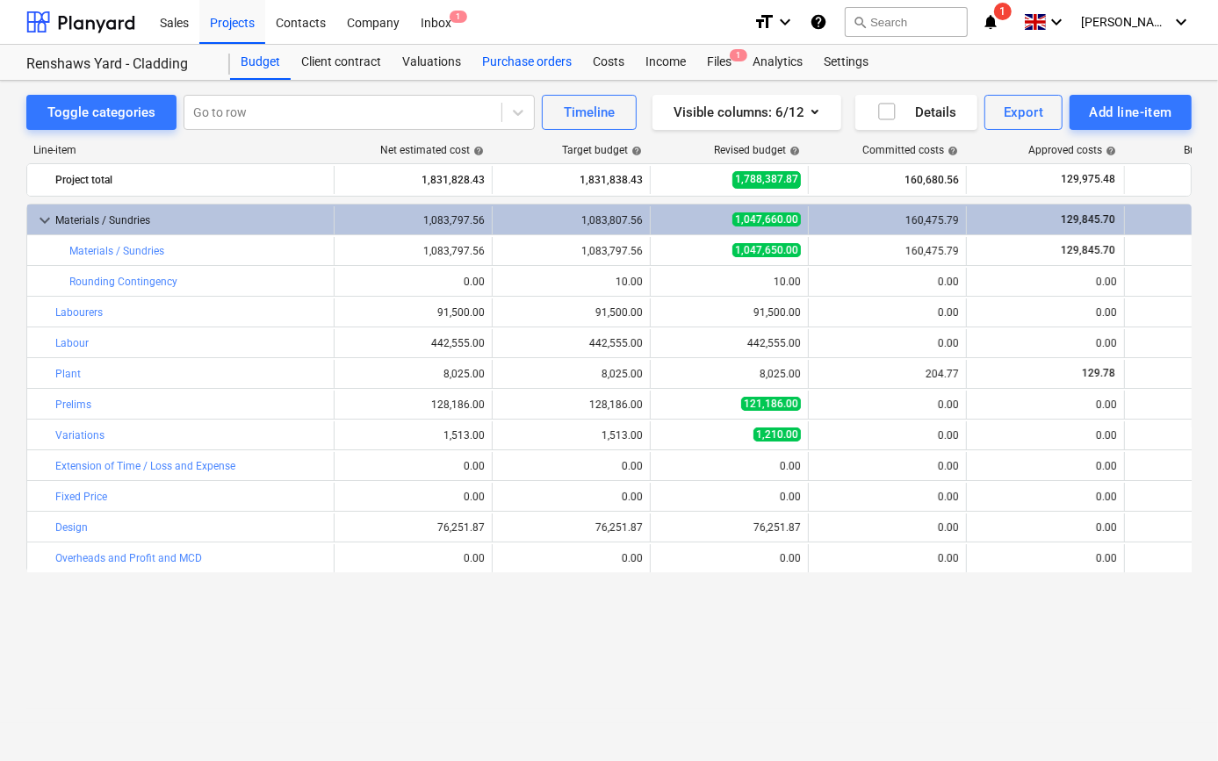
click at [509, 57] on div "Purchase orders" at bounding box center [526, 62] width 111 height 35
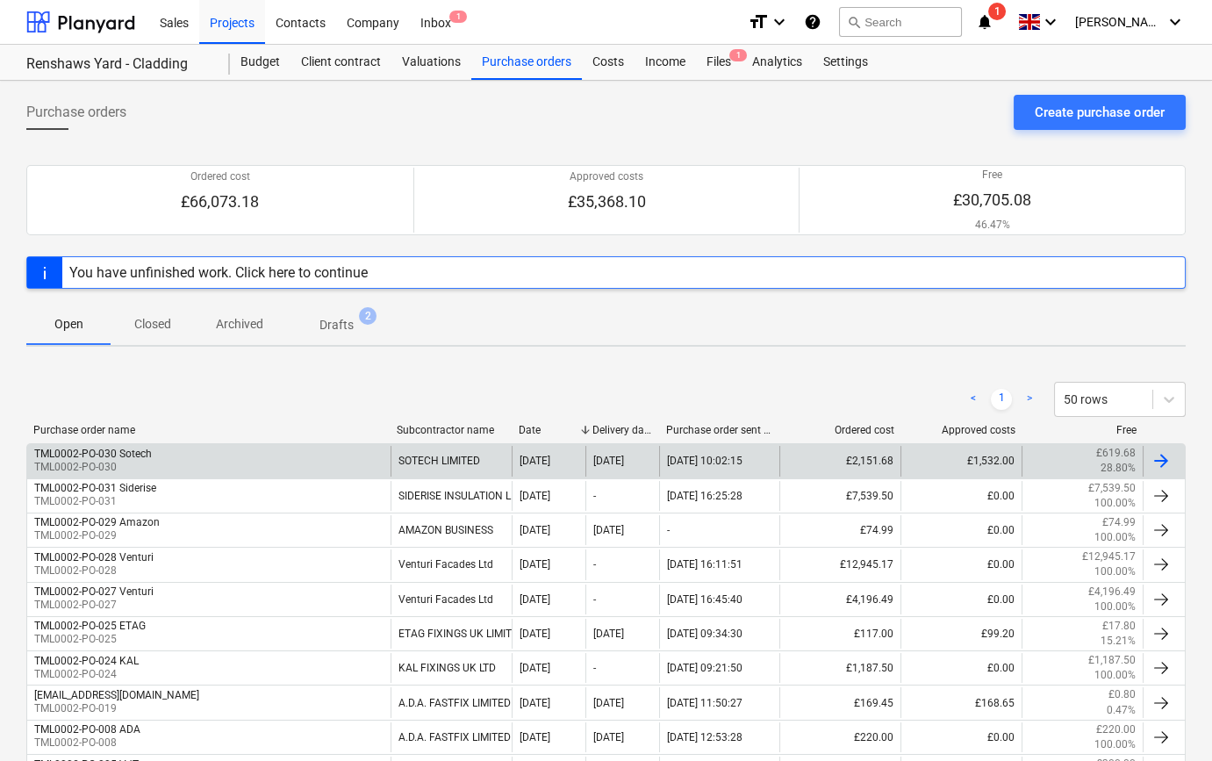
click at [217, 460] on div "TML0002-PO-030 Sotech TML0002-PO-030" at bounding box center [208, 461] width 363 height 30
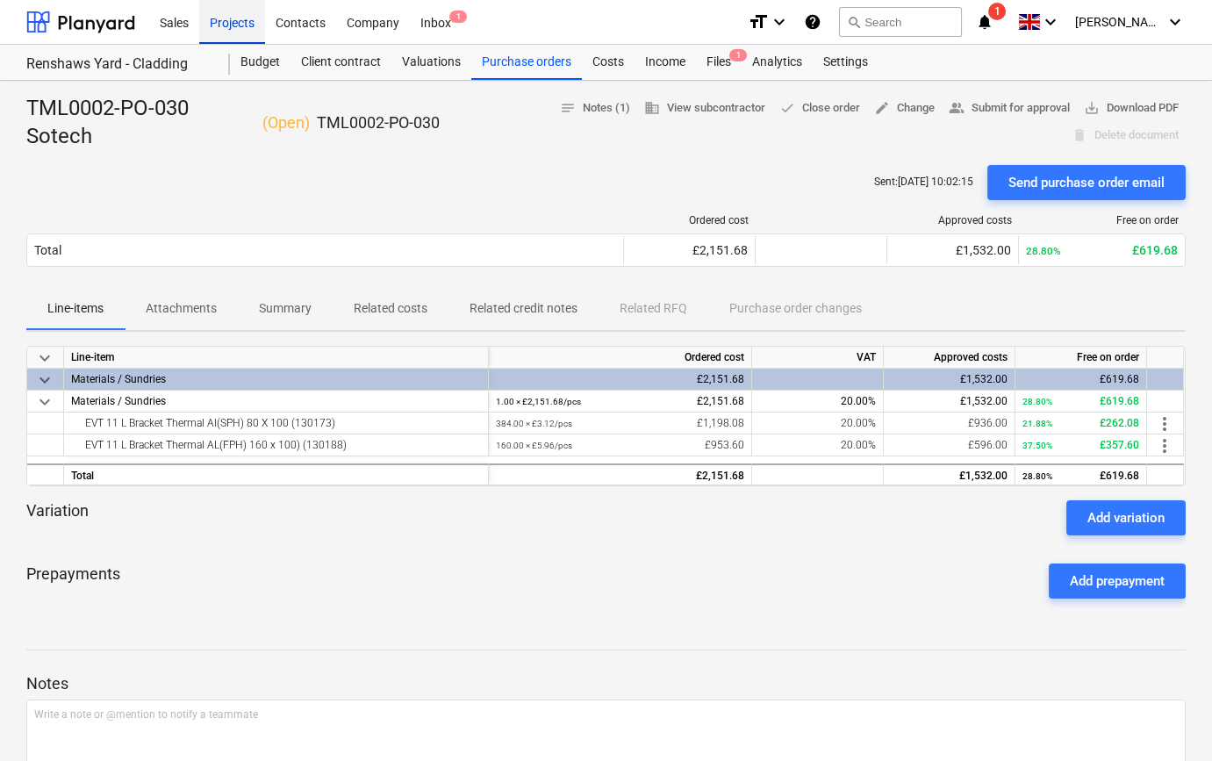
click at [241, 25] on div "Projects" at bounding box center [232, 21] width 66 height 45
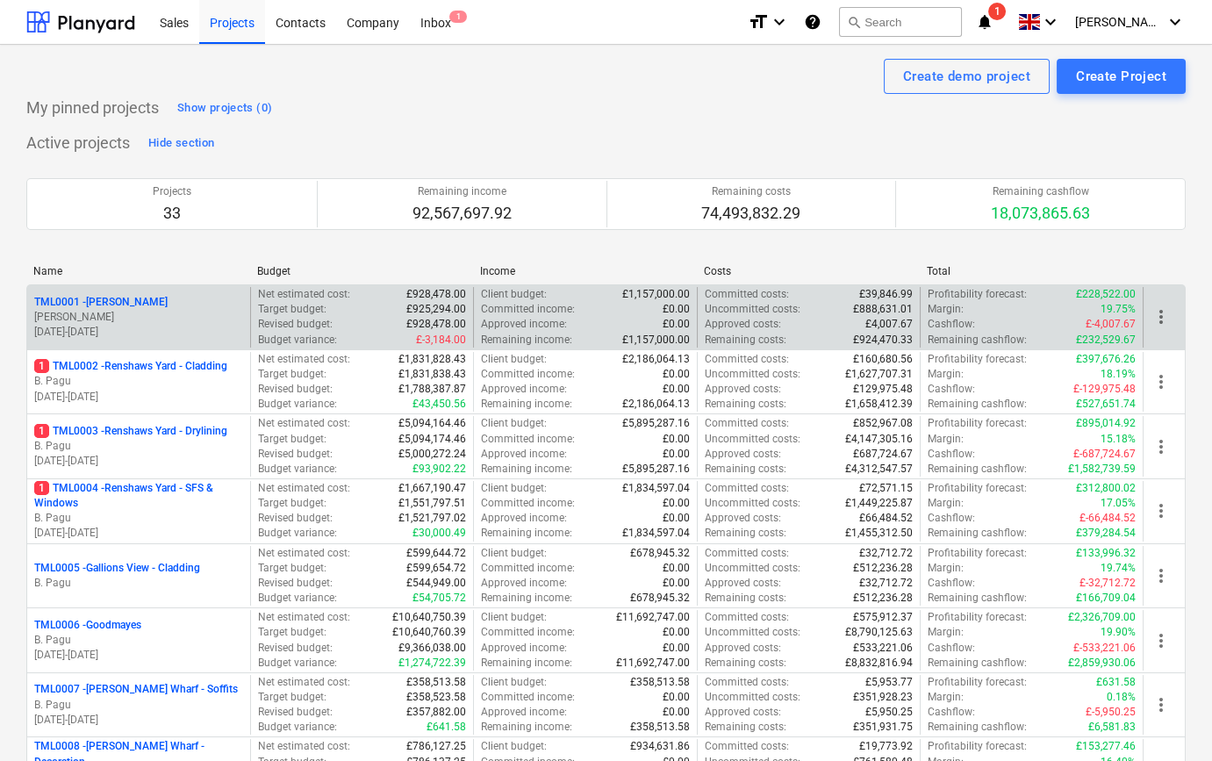
click at [156, 305] on div "TML0001 - [PERSON_NAME]" at bounding box center [138, 302] width 209 height 15
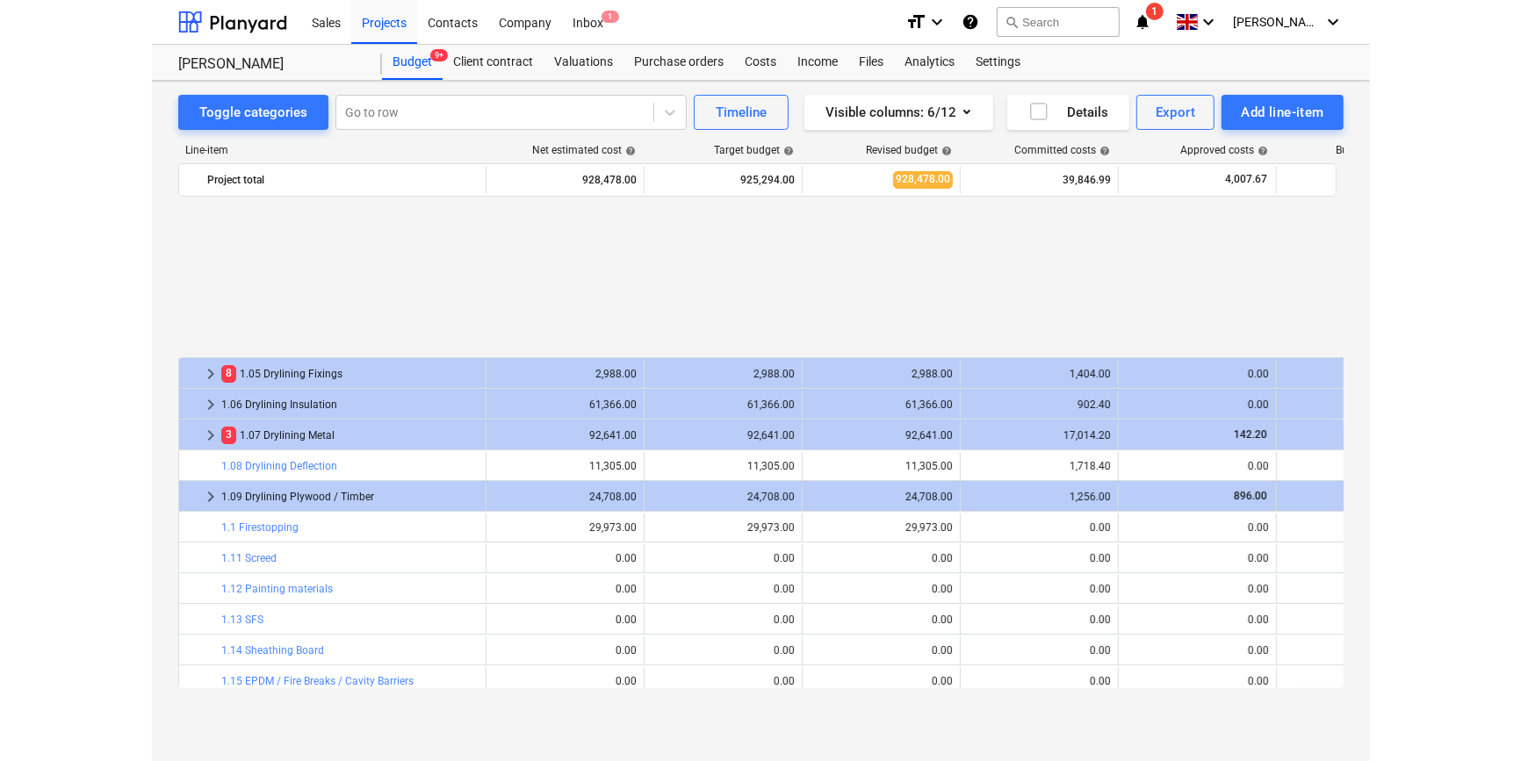
scroll to position [769, 0]
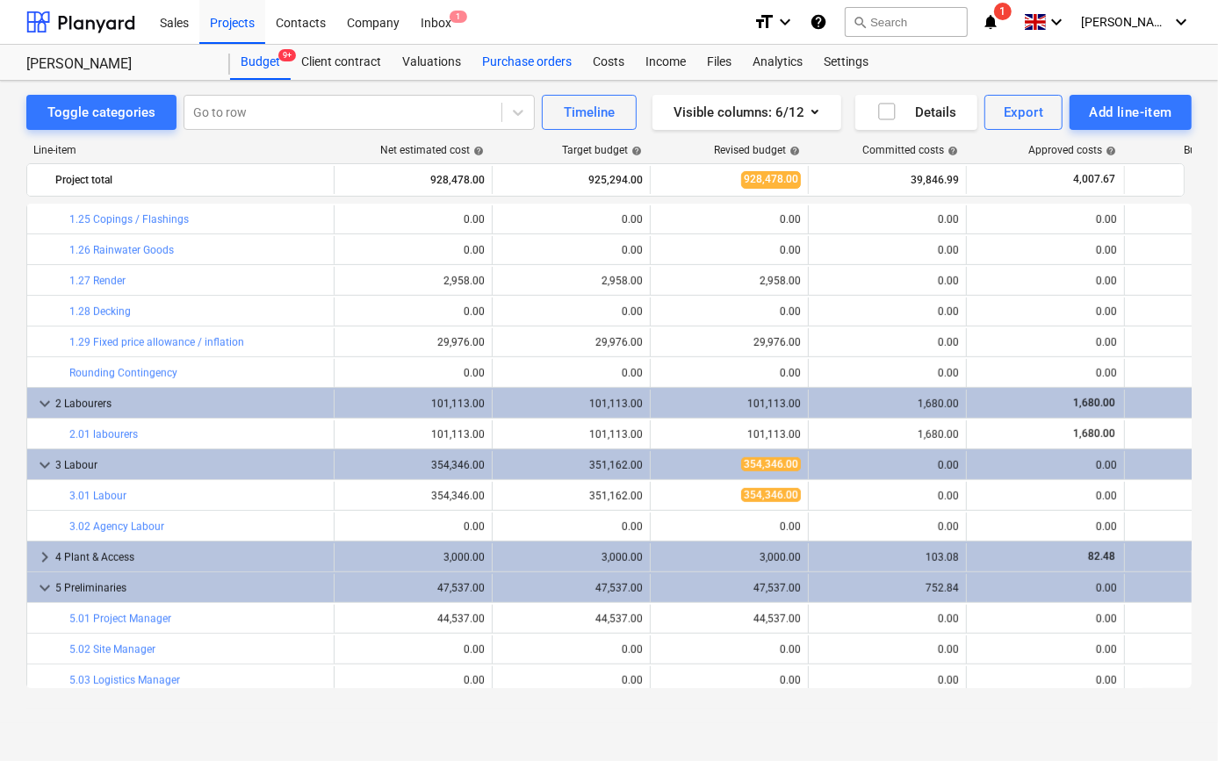
click at [508, 64] on div "Purchase orders" at bounding box center [526, 62] width 111 height 35
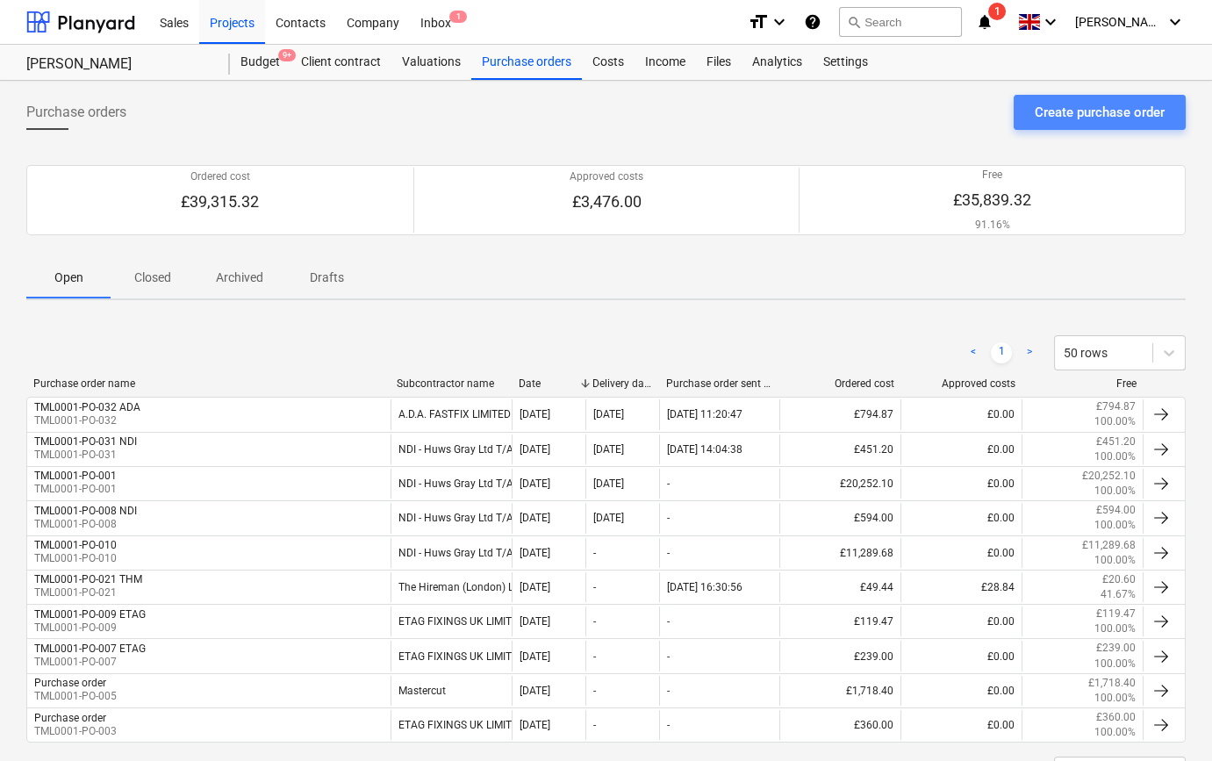
click at [1106, 112] on div "Create purchase order" at bounding box center [1100, 112] width 130 height 23
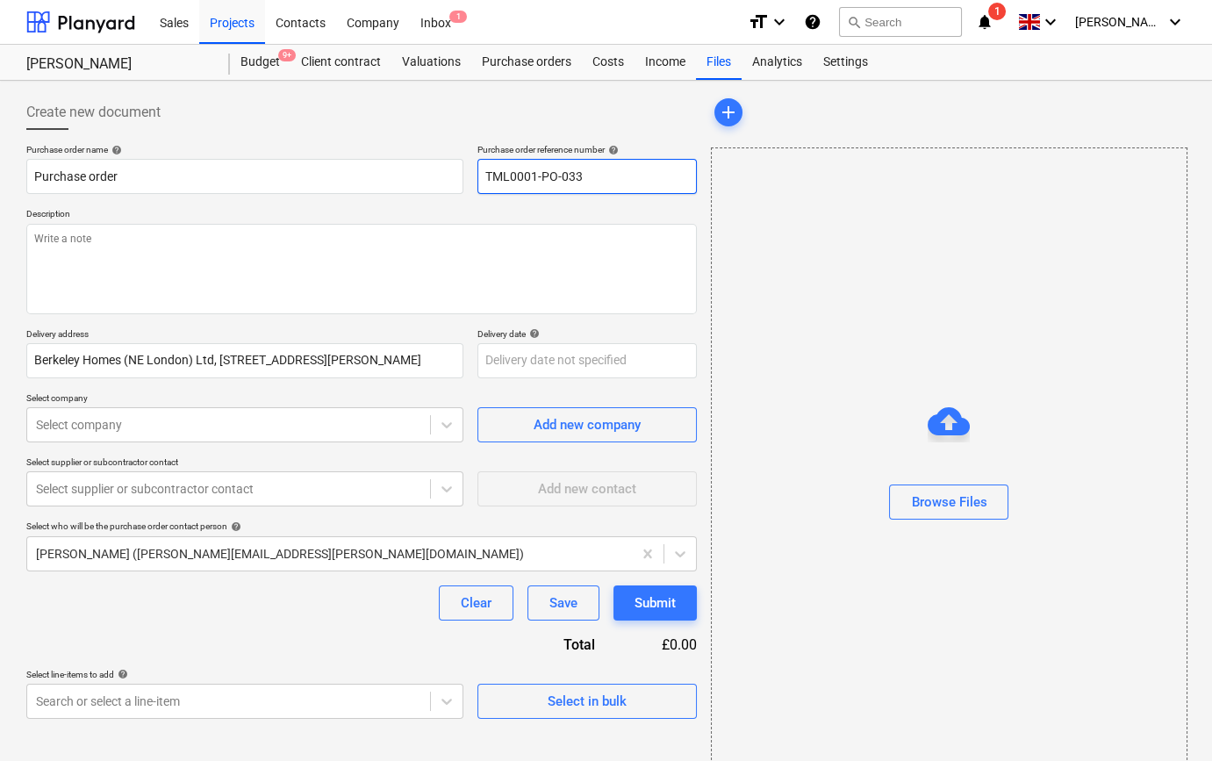
drag, startPoint x: 589, startPoint y: 176, endPoint x: 480, endPoint y: 175, distance: 108.9
click at [480, 175] on input "TML0001-PO-033" at bounding box center [587, 176] width 219 height 35
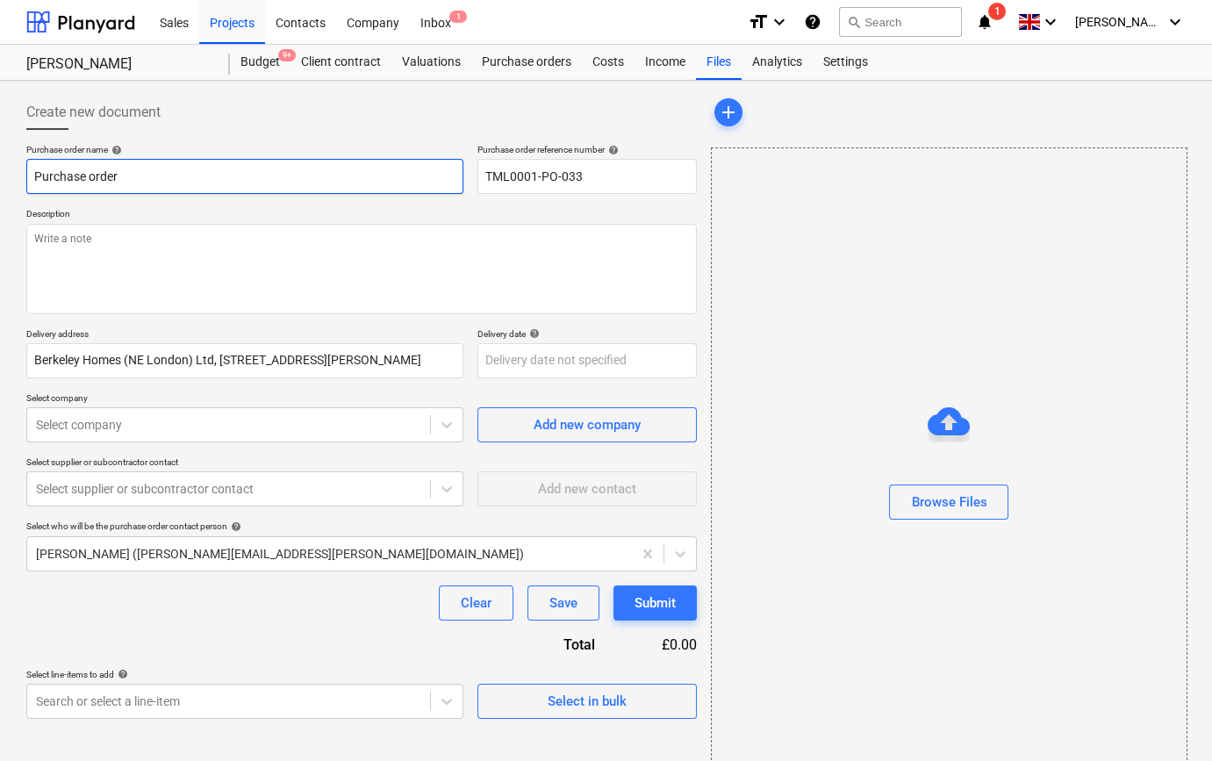
drag, startPoint x: 131, startPoint y: 169, endPoint x: 35, endPoint y: 177, distance: 96.1
click at [35, 177] on input "Purchase order" at bounding box center [244, 176] width 437 height 35
paste input "TML0001-PO-033"
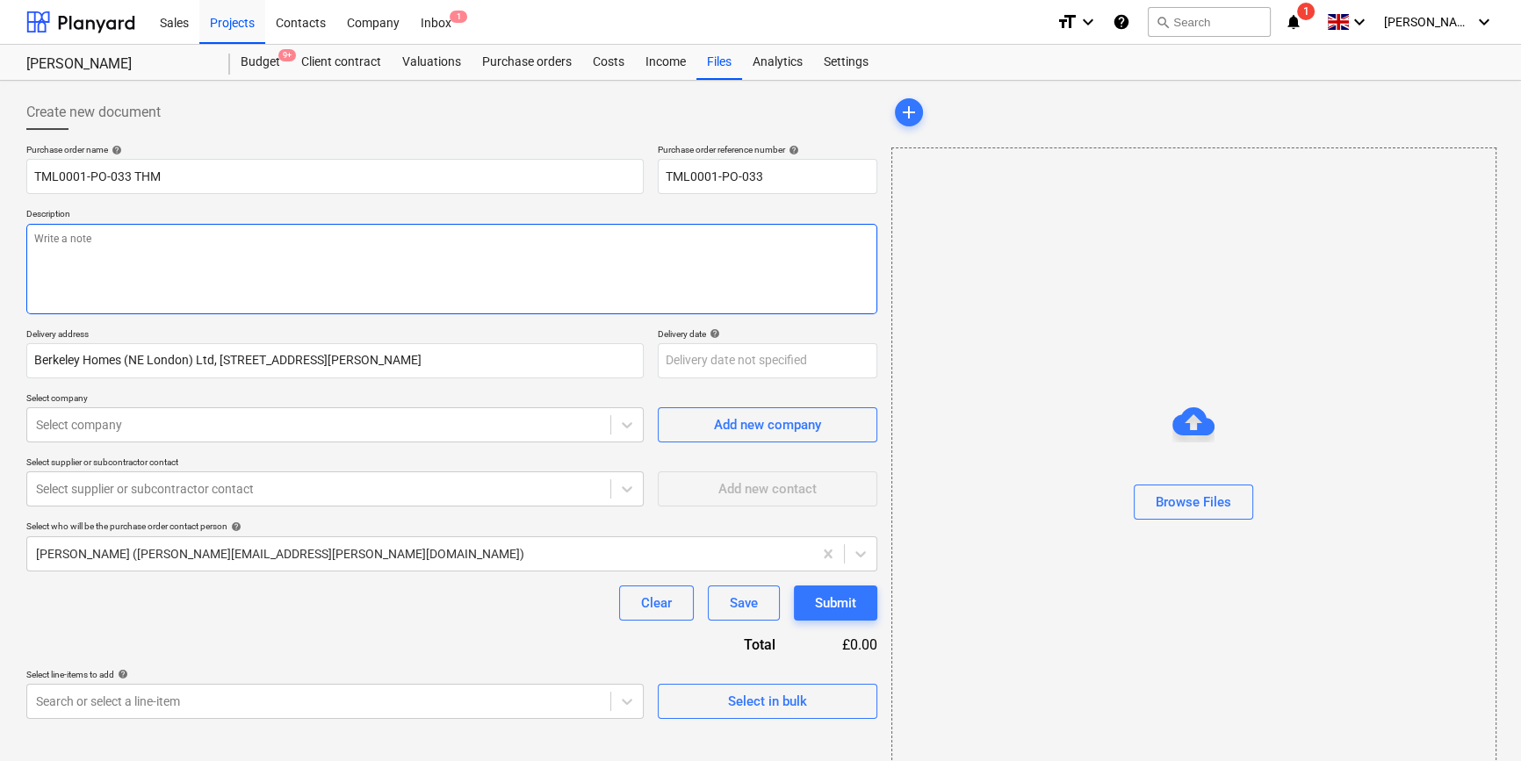
click at [160, 266] on textarea at bounding box center [451, 269] width 851 height 90
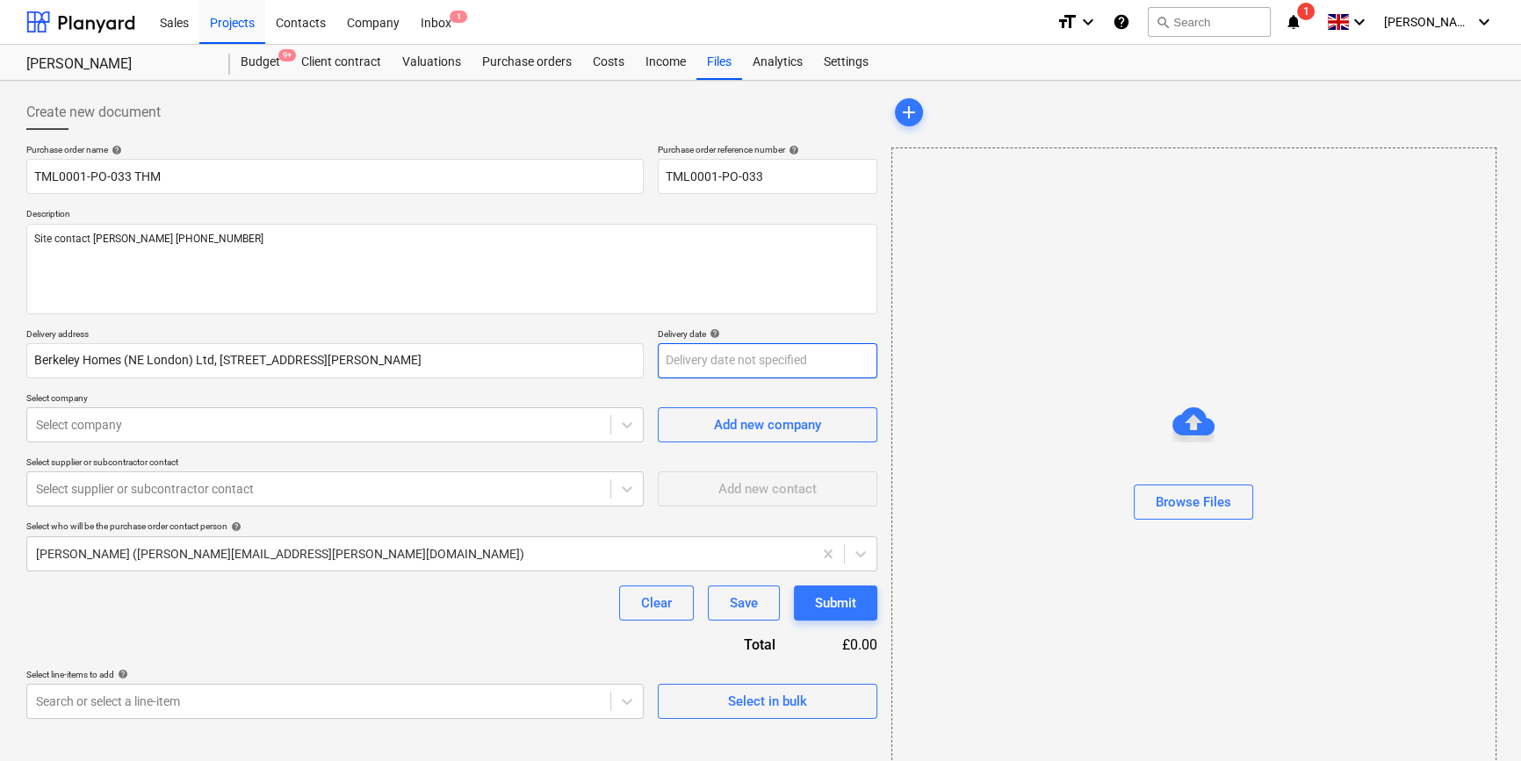
click at [754, 363] on body "Sales Projects Contacts Company Inbox 1 format_size keyboard_arrow_down help se…" at bounding box center [760, 380] width 1521 height 761
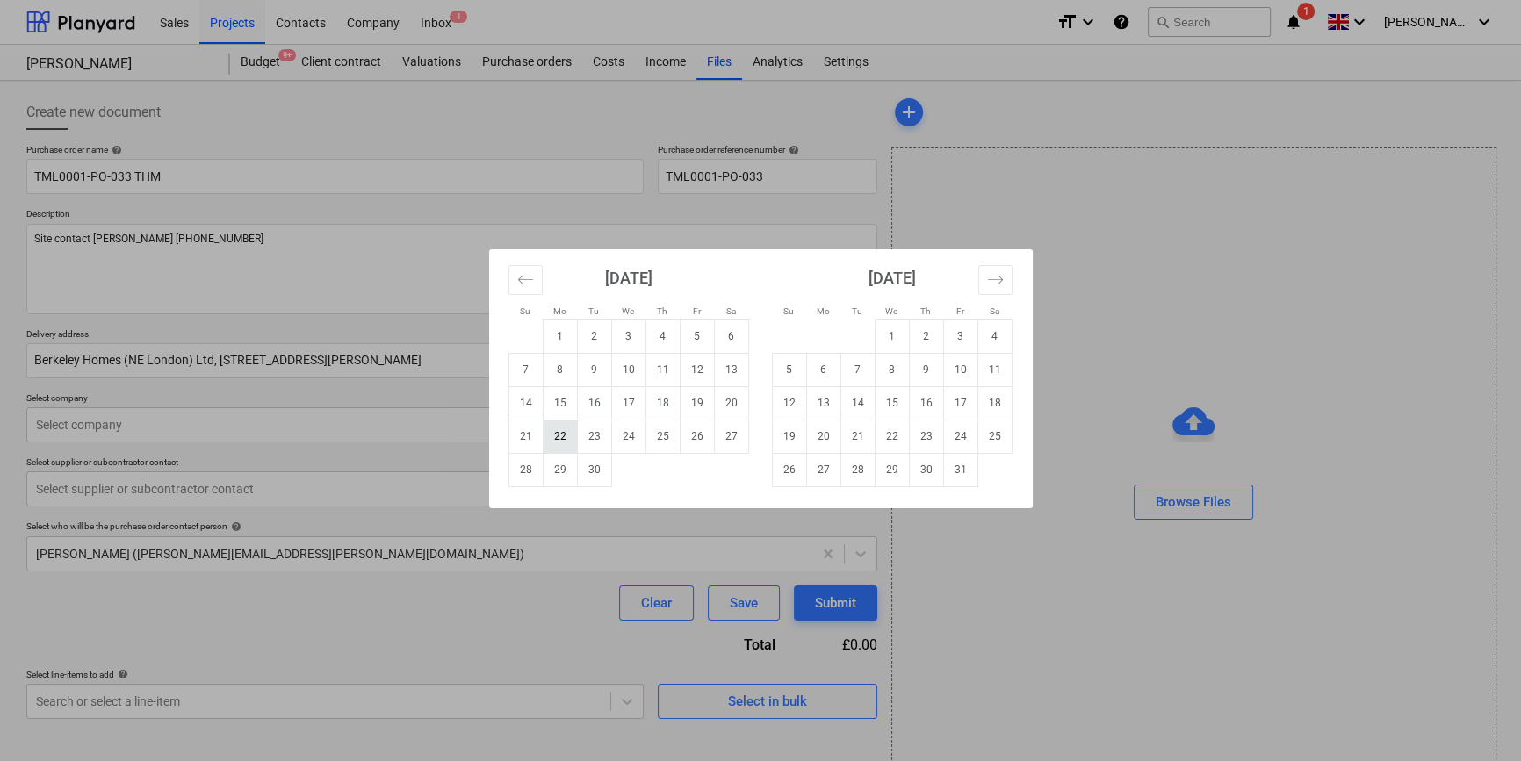
click at [561, 429] on td "22" at bounding box center [560, 436] width 34 height 33
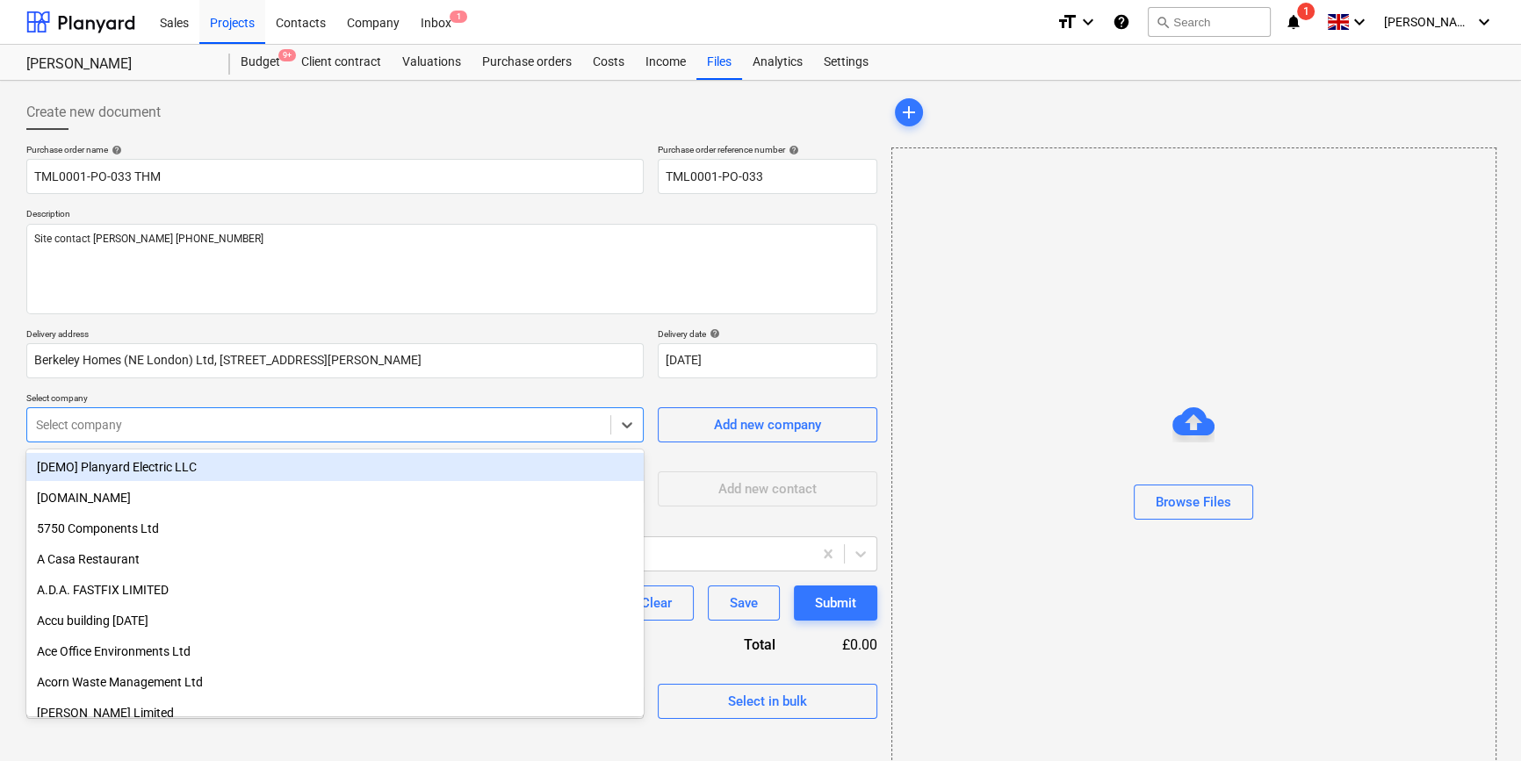
click at [373, 431] on div at bounding box center [318, 425] width 565 height 18
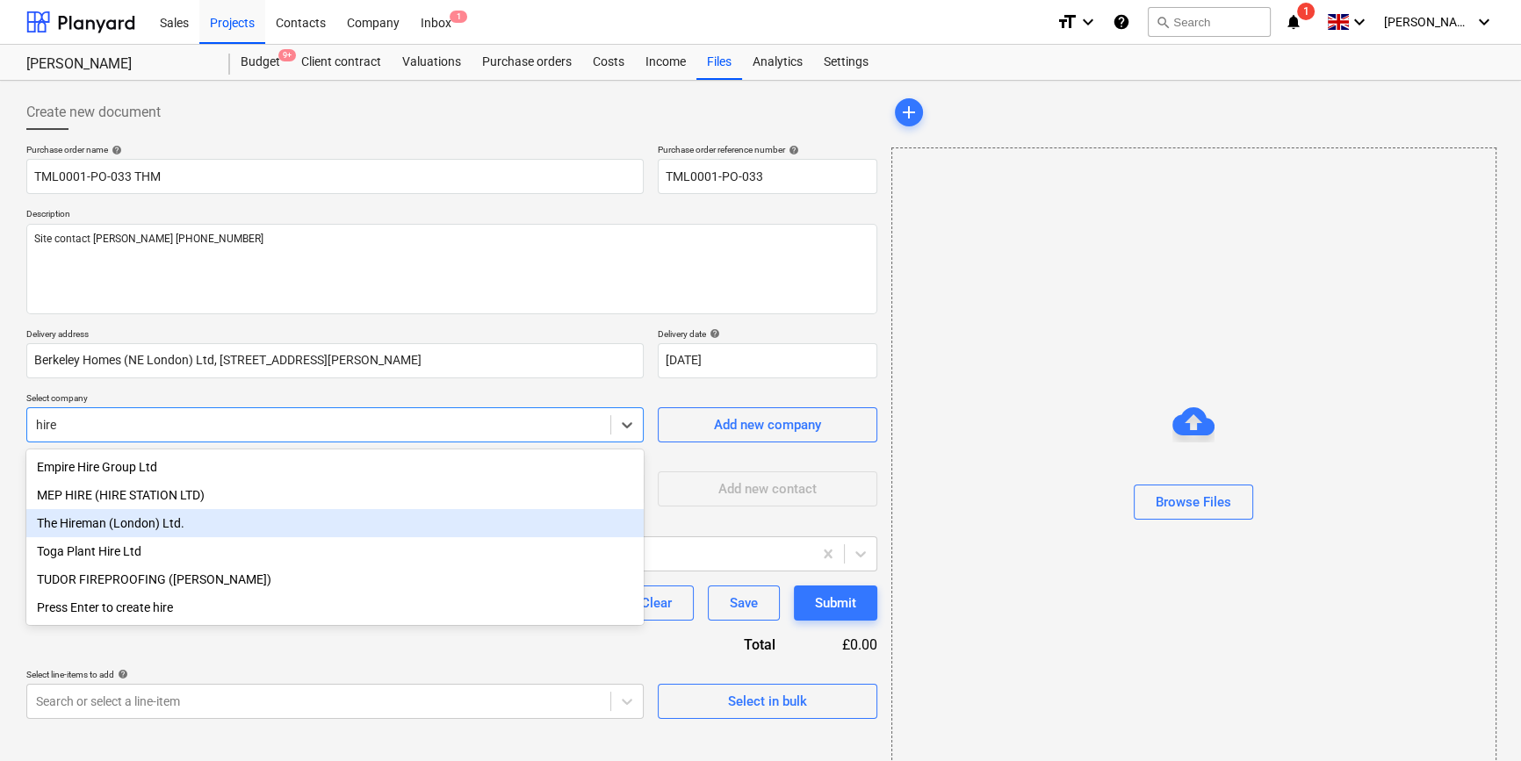
click at [161, 528] on div "The Hireman (London) Ltd." at bounding box center [334, 523] width 617 height 28
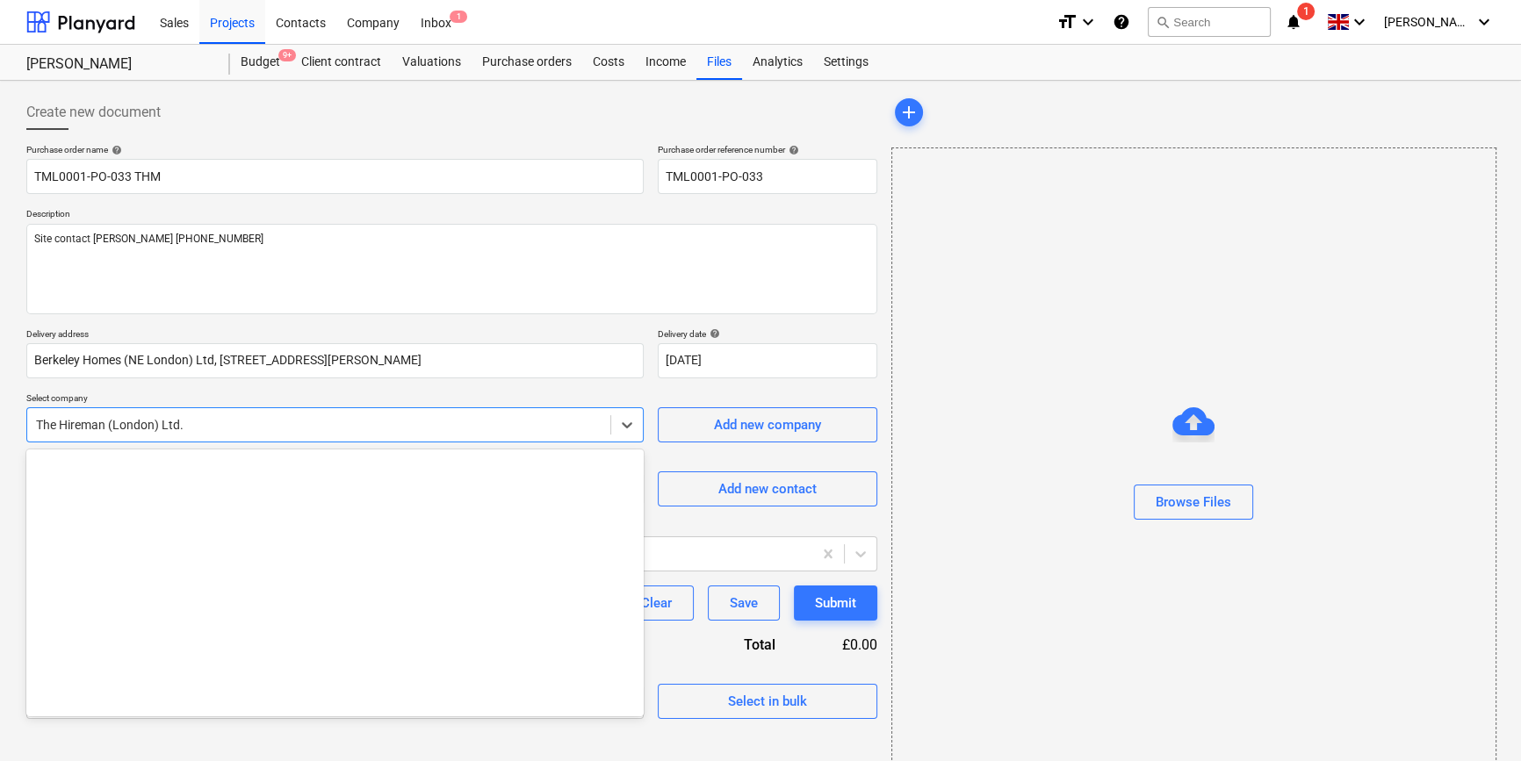
scroll to position [13951, 0]
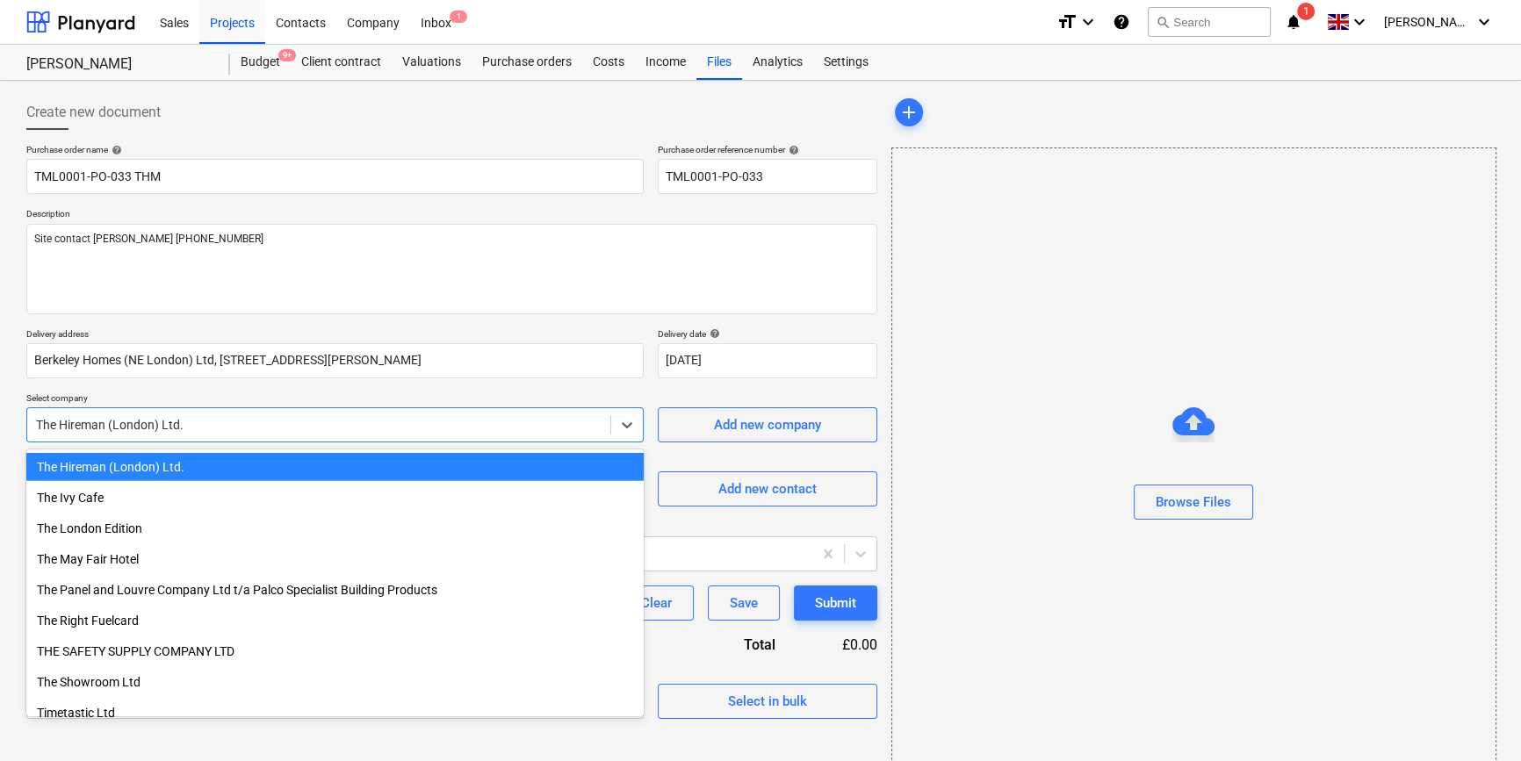
click at [127, 434] on div "The Hireman (London) Ltd." at bounding box center [318, 425] width 583 height 25
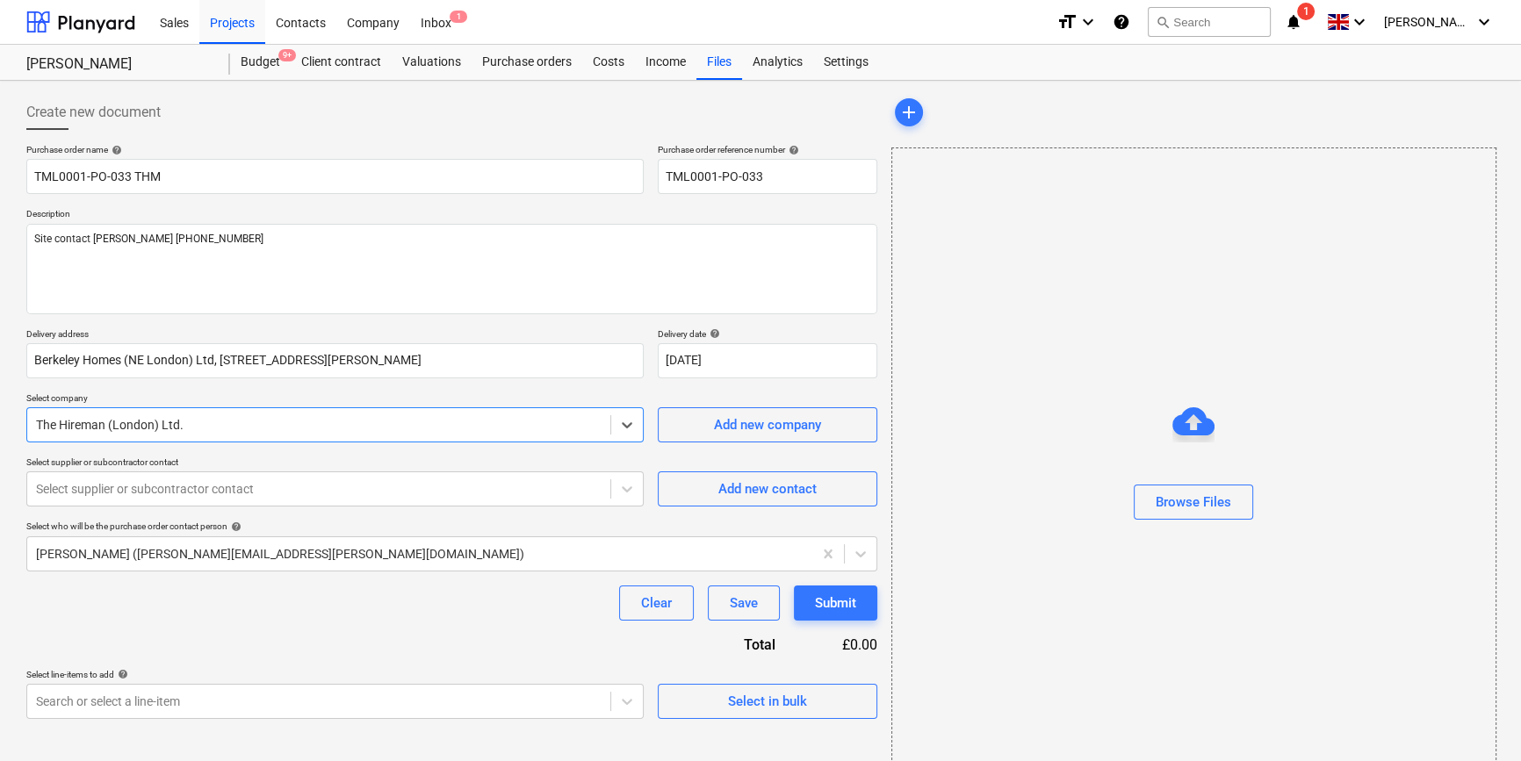
click at [127, 434] on div "The Hireman (London) Ltd." at bounding box center [318, 425] width 583 height 25
click at [112, 487] on div at bounding box center [318, 489] width 565 height 18
click at [163, 500] on div "Select supplier or subcontractor contact" at bounding box center [318, 489] width 583 height 25
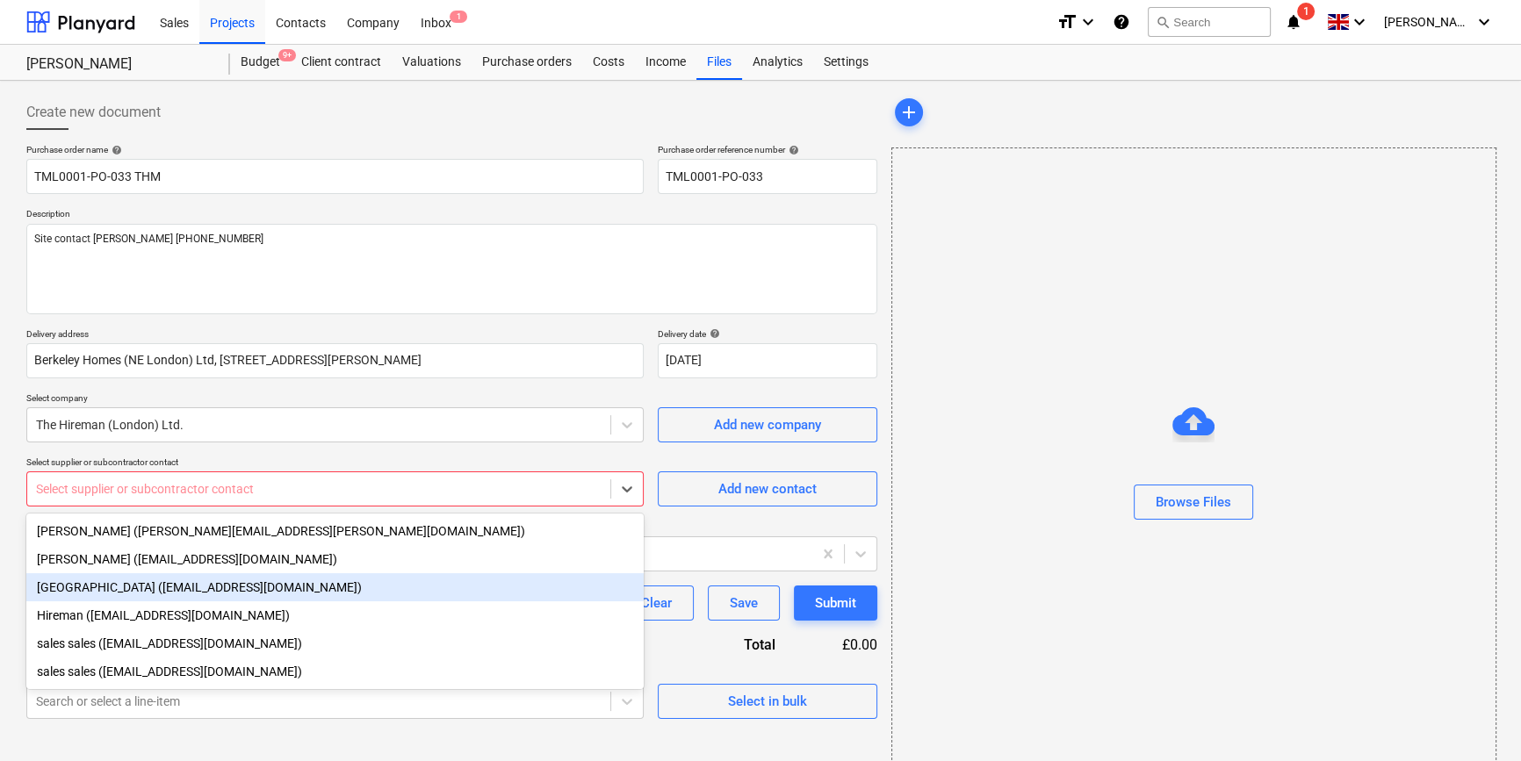
click at [135, 596] on div "[GEOGRAPHIC_DATA] ([EMAIL_ADDRESS][DOMAIN_NAME])" at bounding box center [334, 587] width 617 height 28
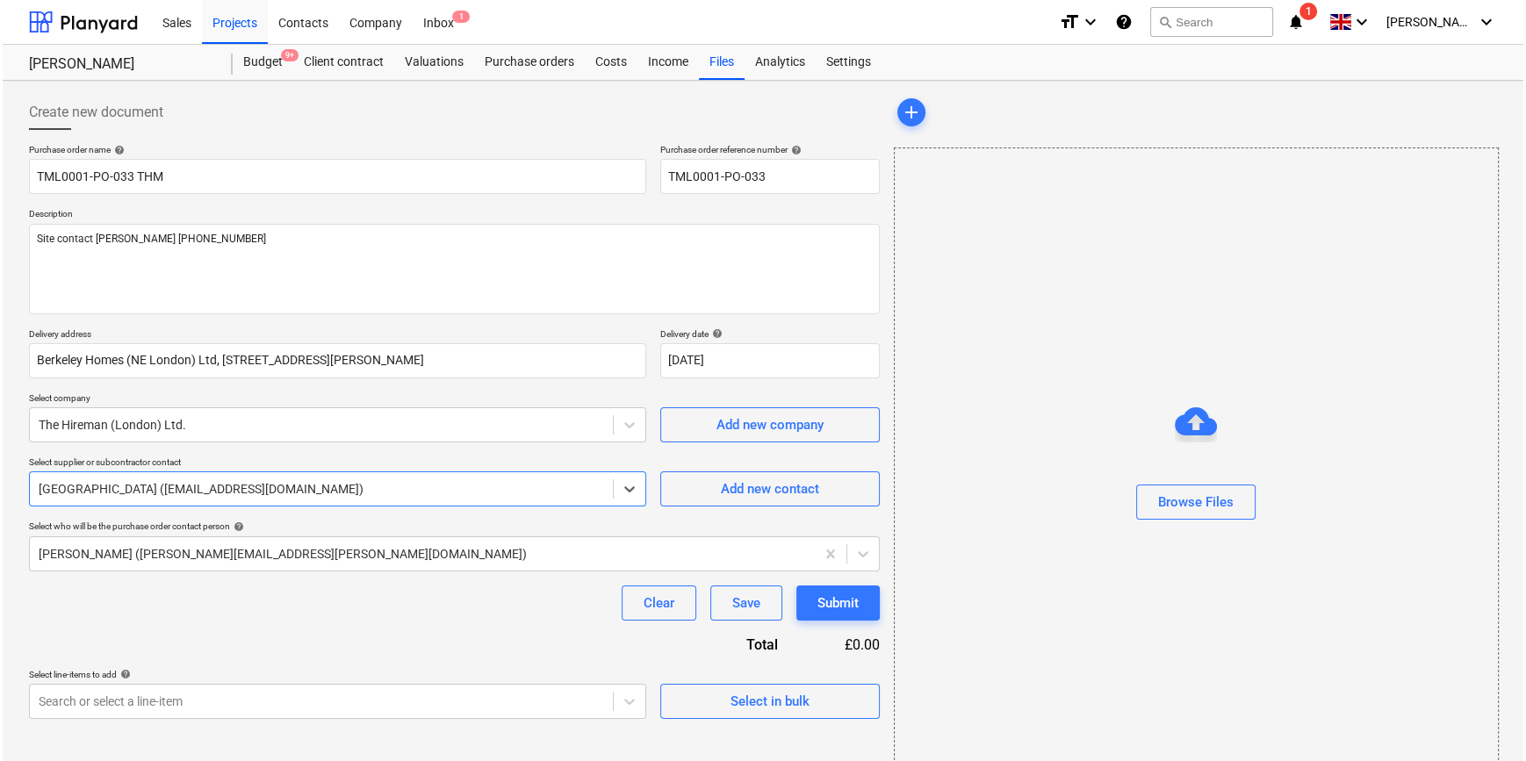
scroll to position [38, 0]
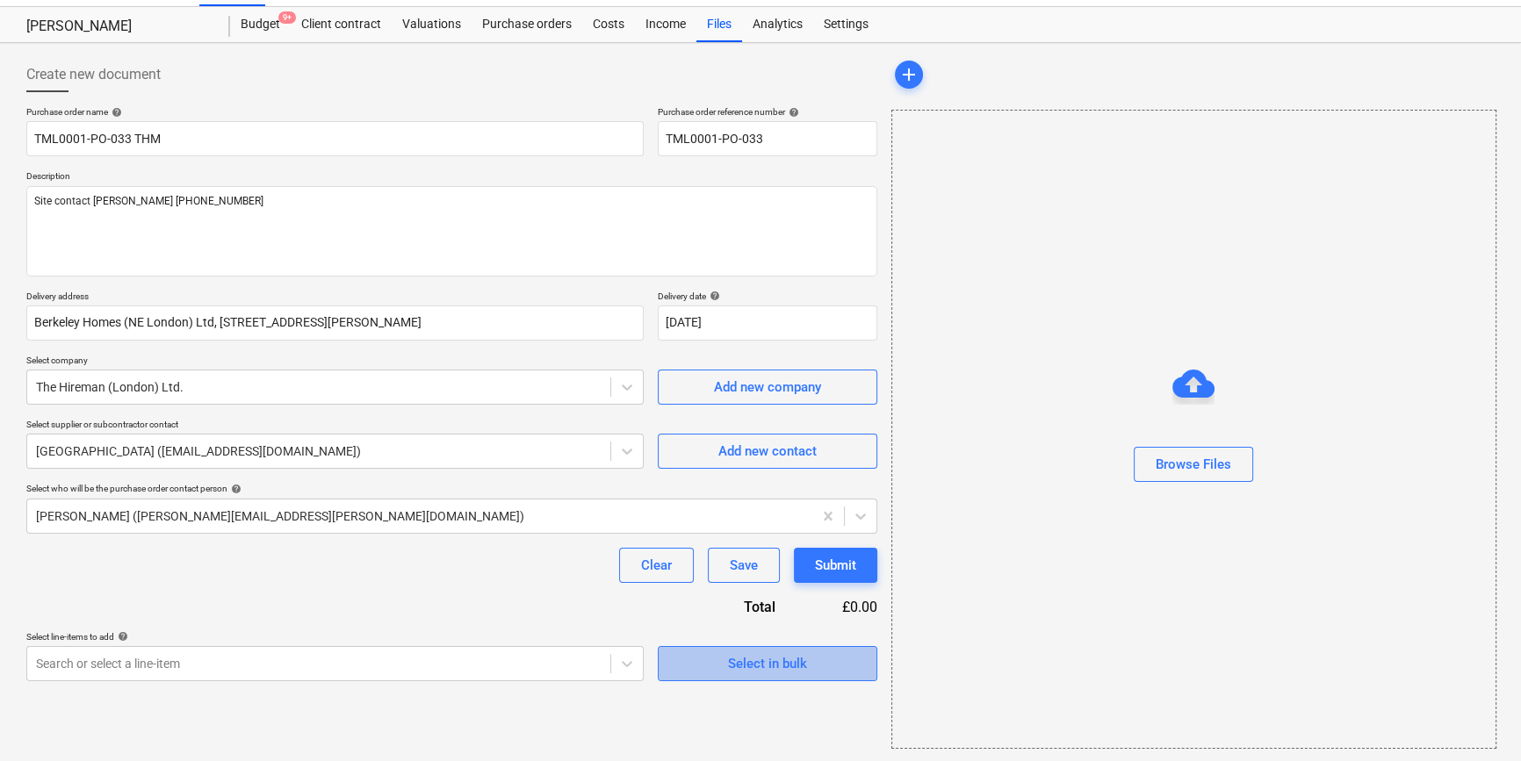
click at [756, 670] on div "Select in bulk" at bounding box center [767, 663] width 79 height 23
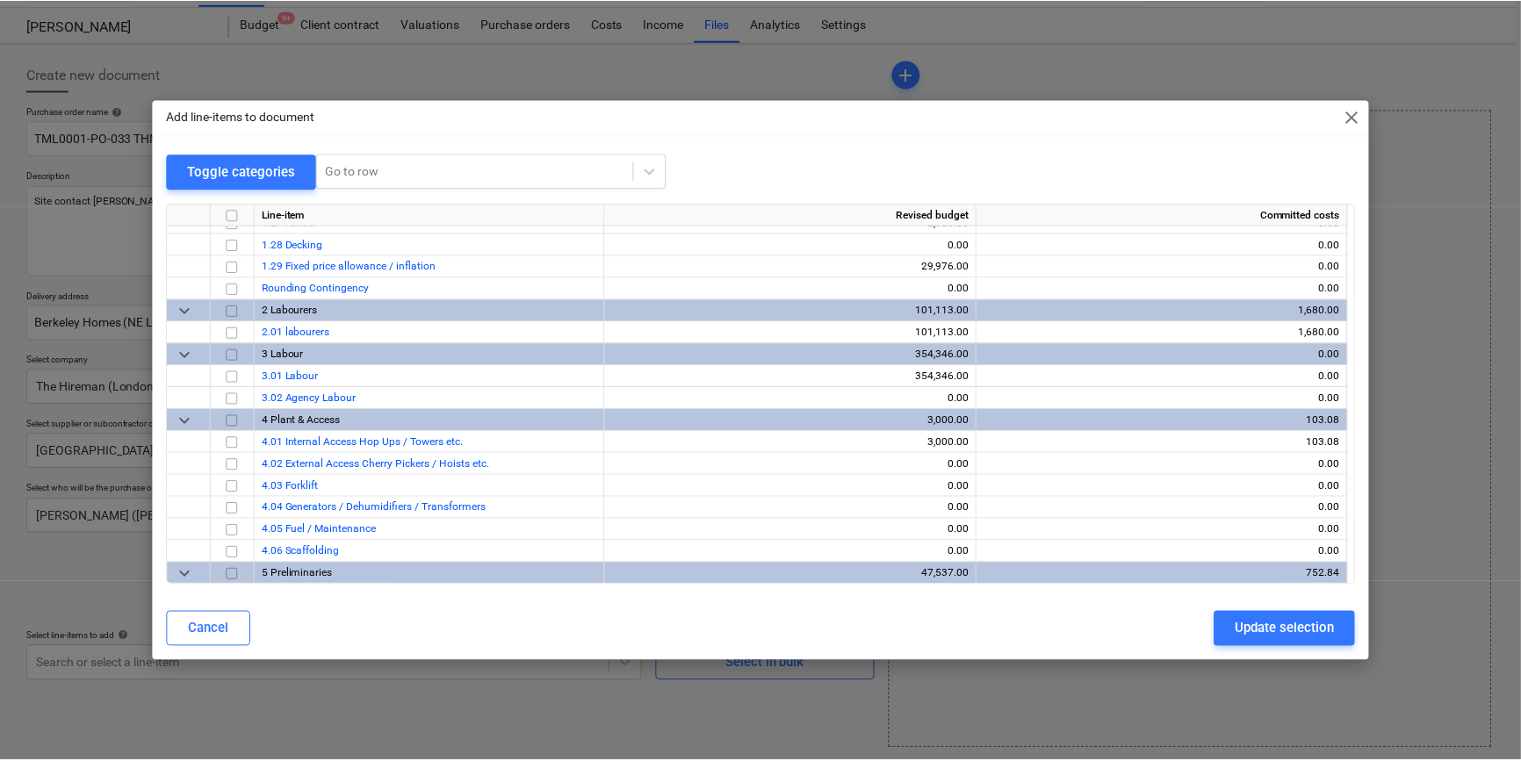
scroll to position [878, 0]
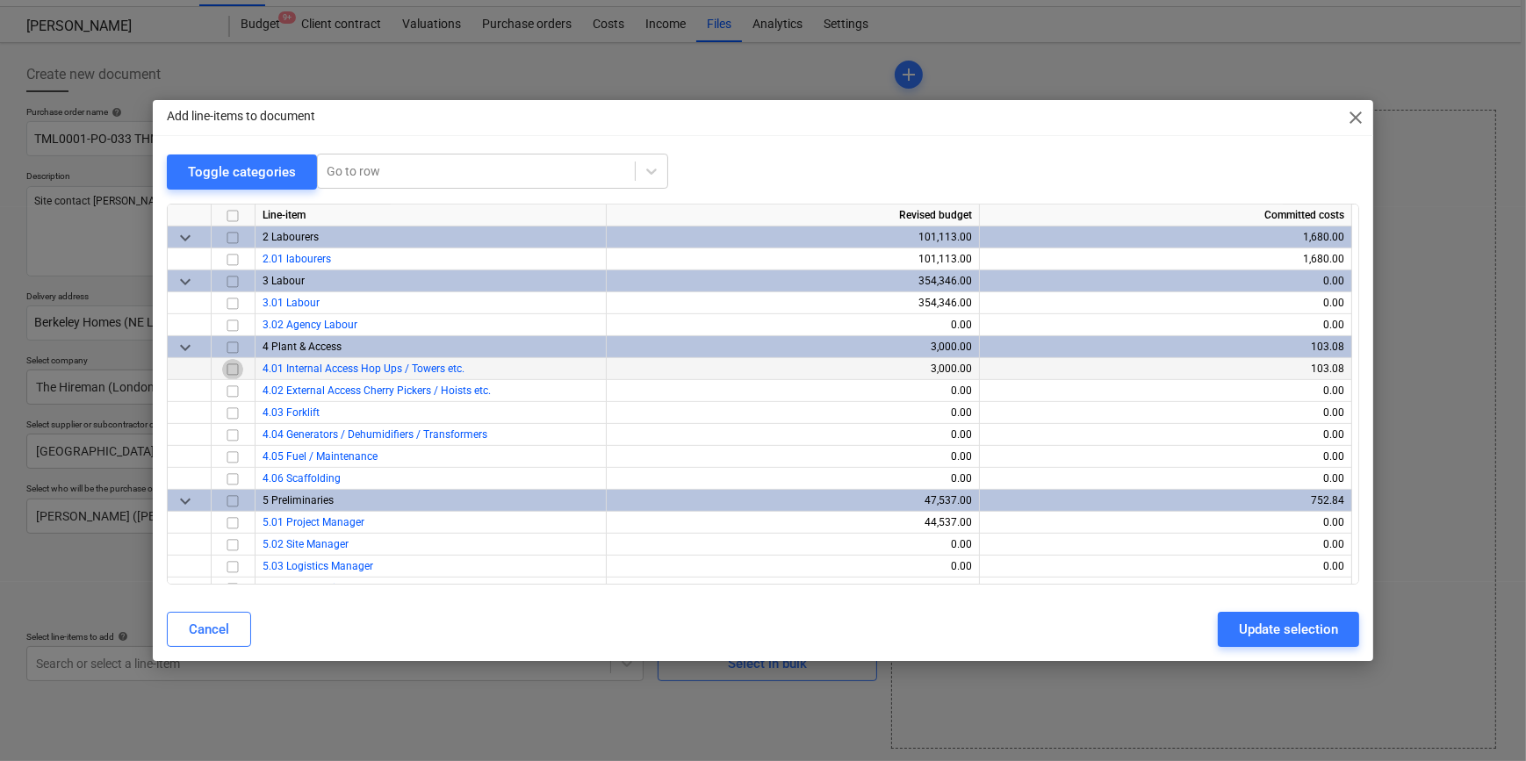
click at [234, 370] on input "checkbox" at bounding box center [232, 368] width 21 height 21
click at [1217, 635] on div "Update selection" at bounding box center [1288, 629] width 99 height 23
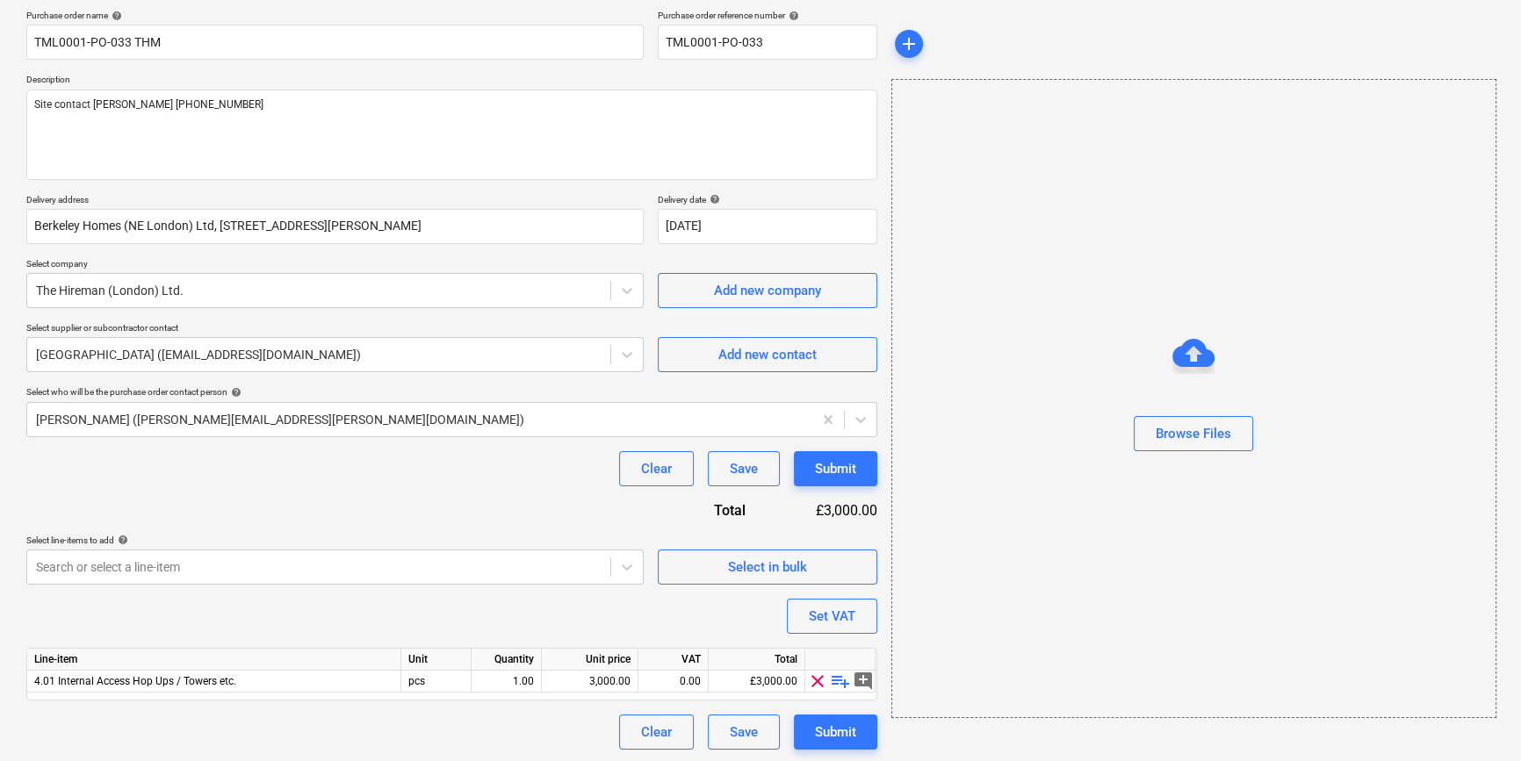
scroll to position [136, 0]
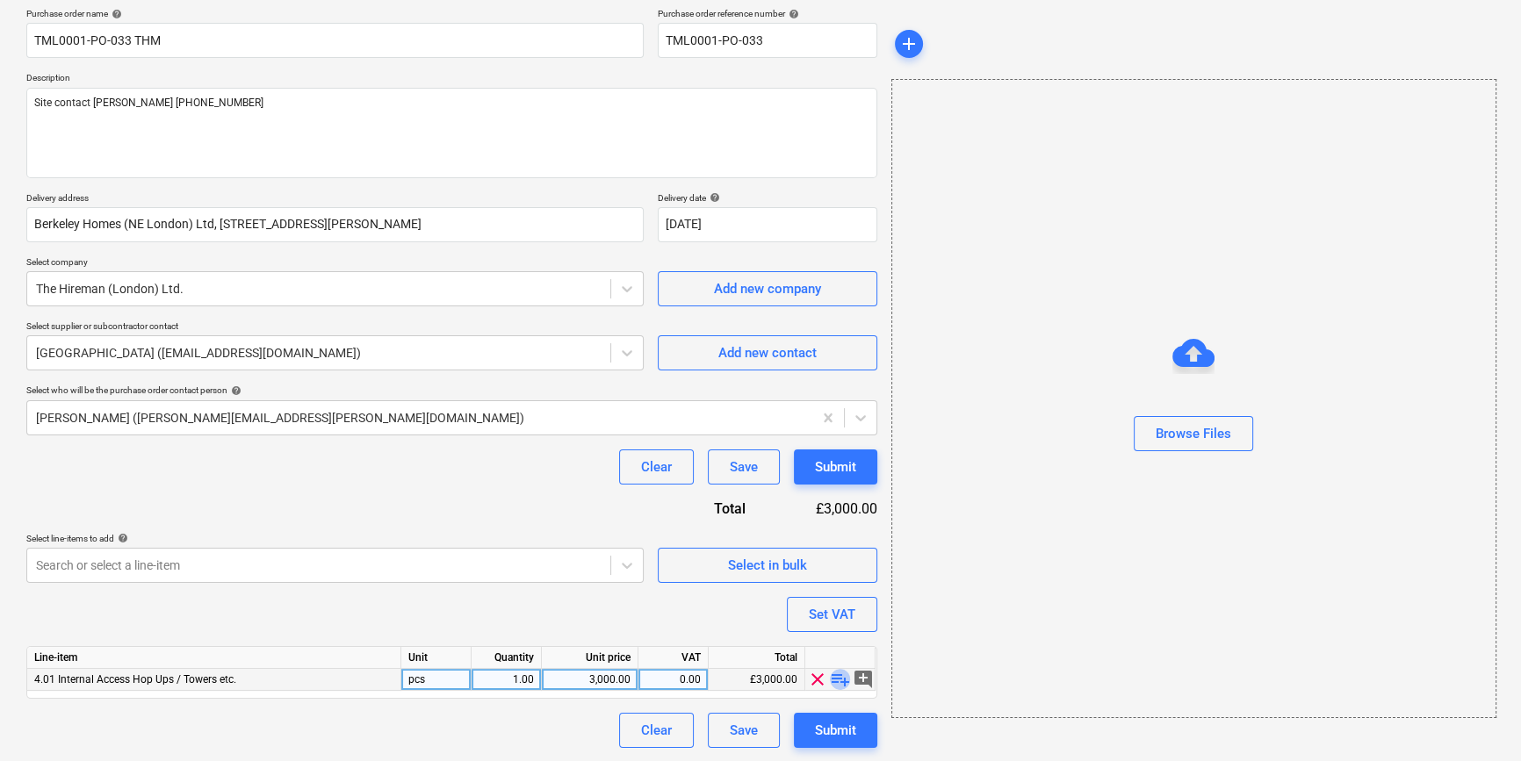
click at [835, 681] on span "playlist_add" at bounding box center [840, 679] width 21 height 21
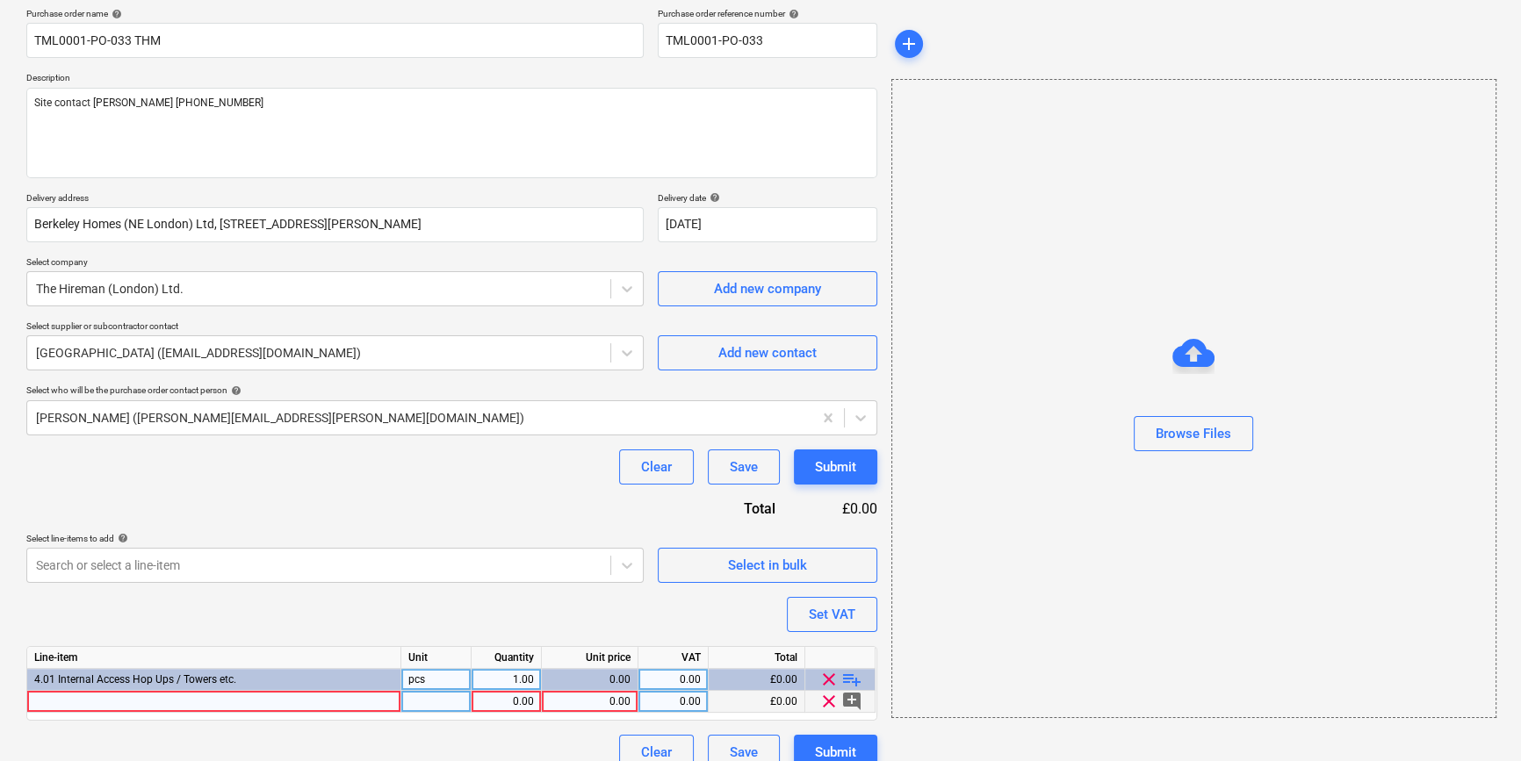
click at [37, 702] on div at bounding box center [214, 702] width 374 height 22
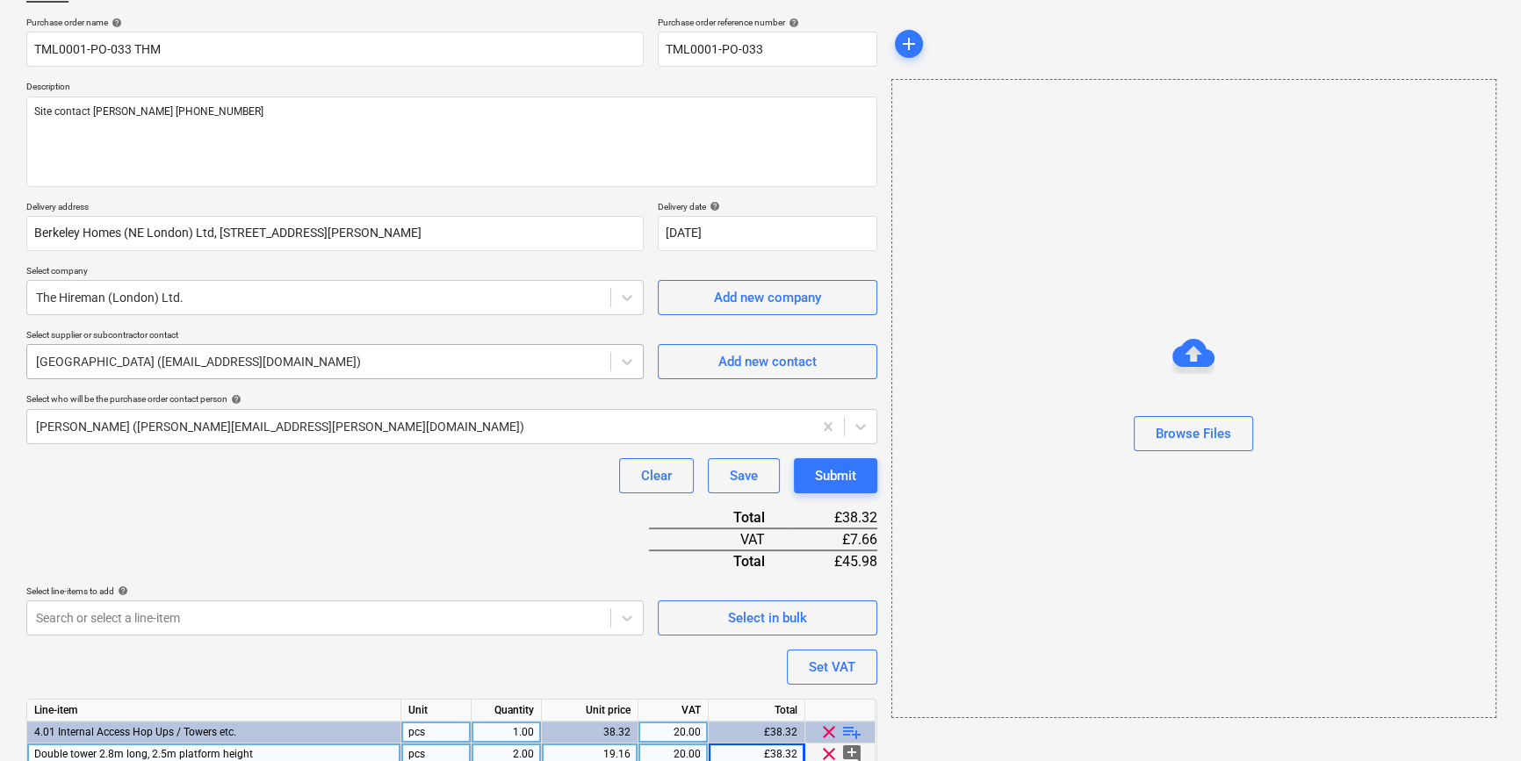
scroll to position [42, 0]
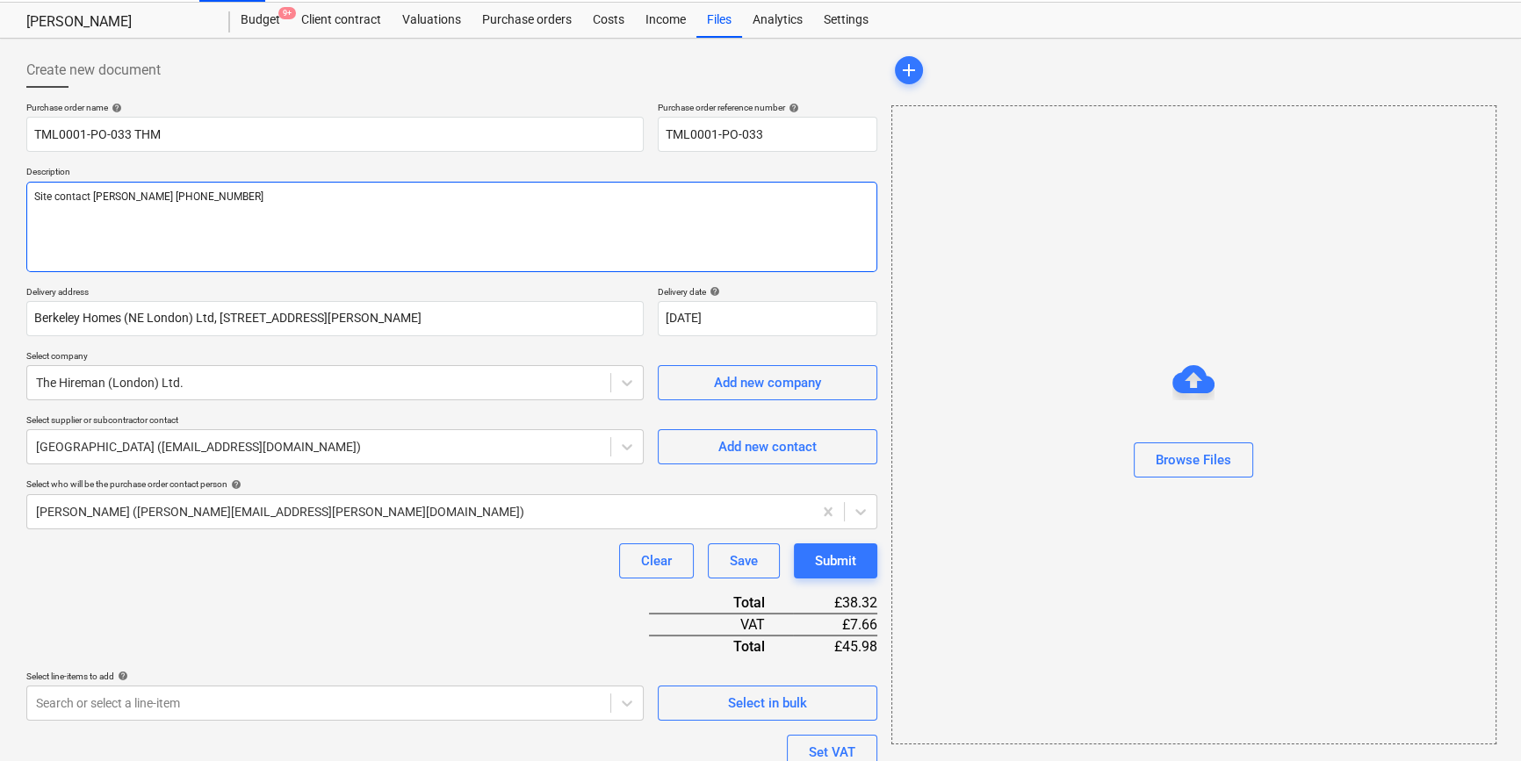
click at [50, 224] on textarea "Site contact [PERSON_NAME] [PHONE_NUMBER]" at bounding box center [451, 227] width 851 height 90
click at [230, 199] on textarea "Site contact [PERSON_NAME] [PHONE_NUMBER]" at bounding box center [451, 227] width 851 height 90
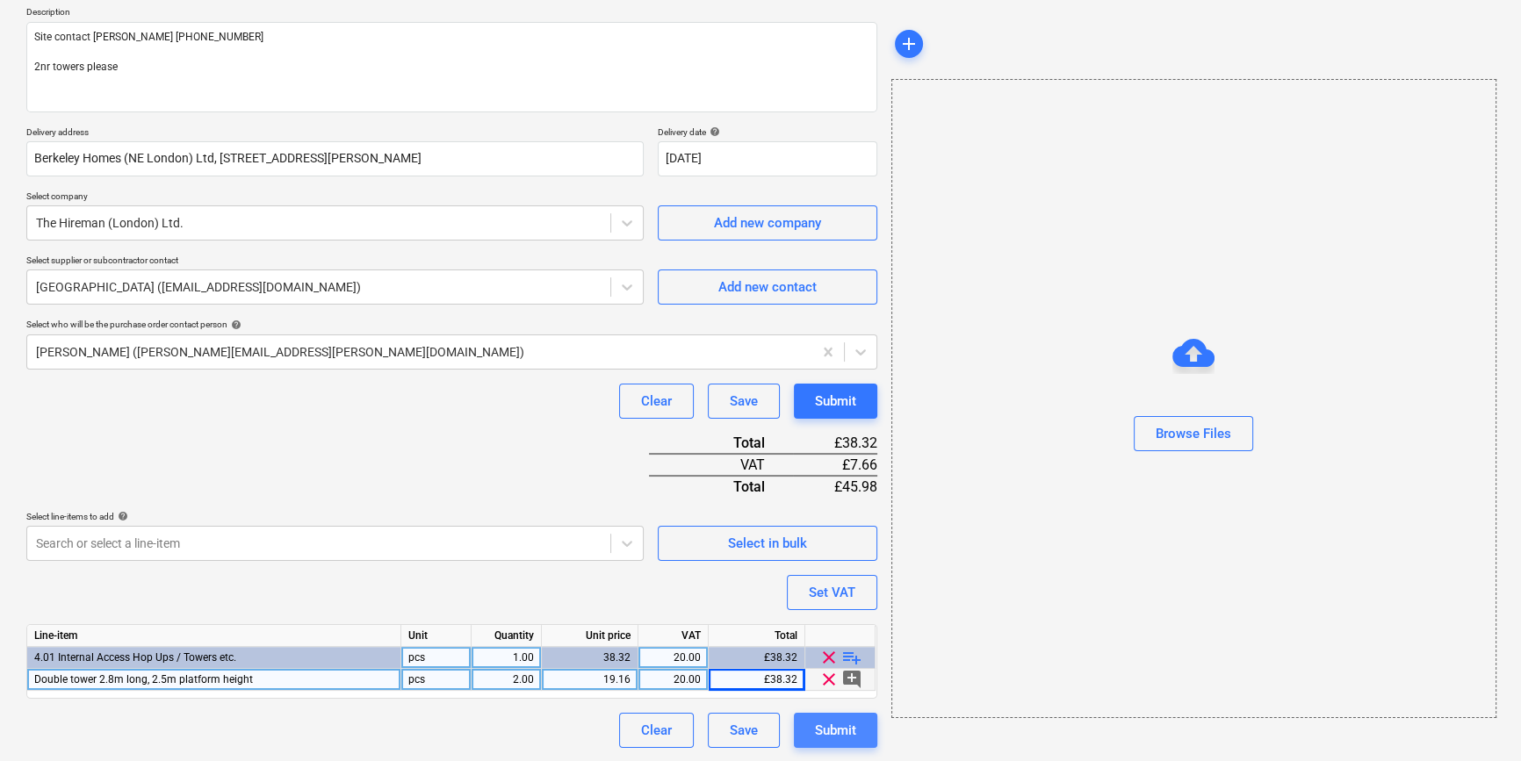
click at [828, 735] on div "Submit" at bounding box center [835, 730] width 41 height 23
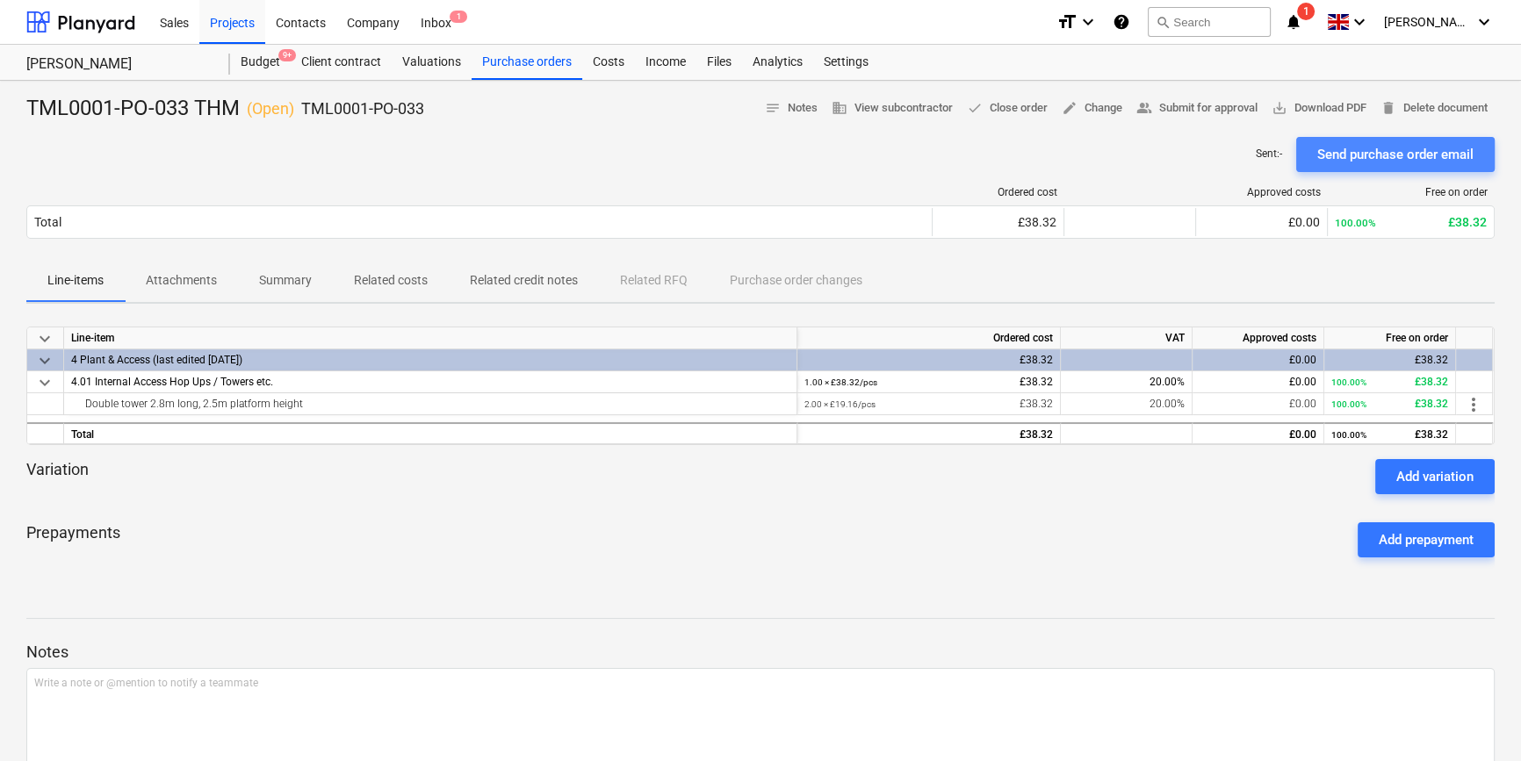
click at [1217, 161] on div "Send purchase order email" at bounding box center [1395, 154] width 156 height 23
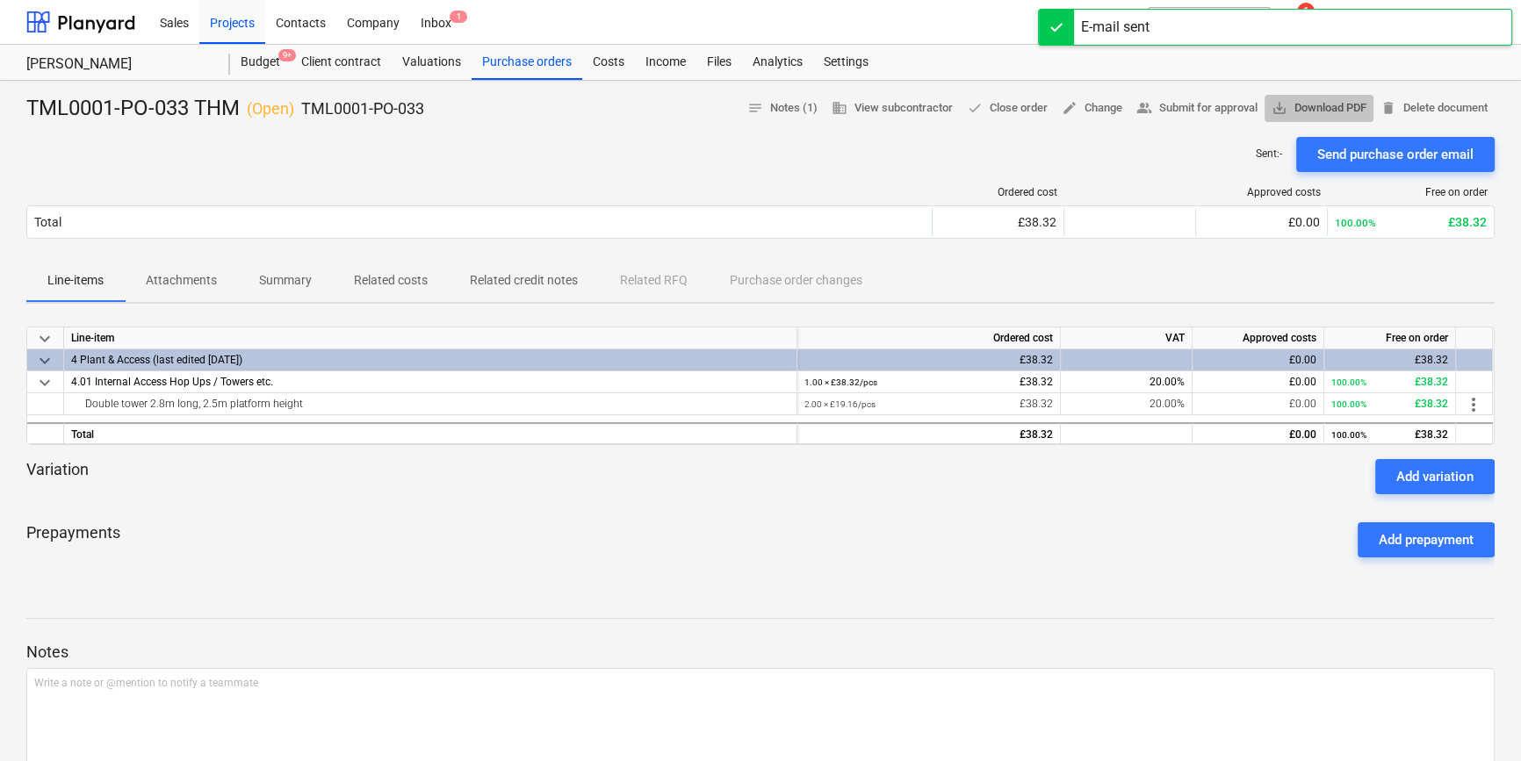
click at [1217, 112] on span "save_alt Download PDF" at bounding box center [1318, 108] width 95 height 20
